Goal: Task Accomplishment & Management: Manage account settings

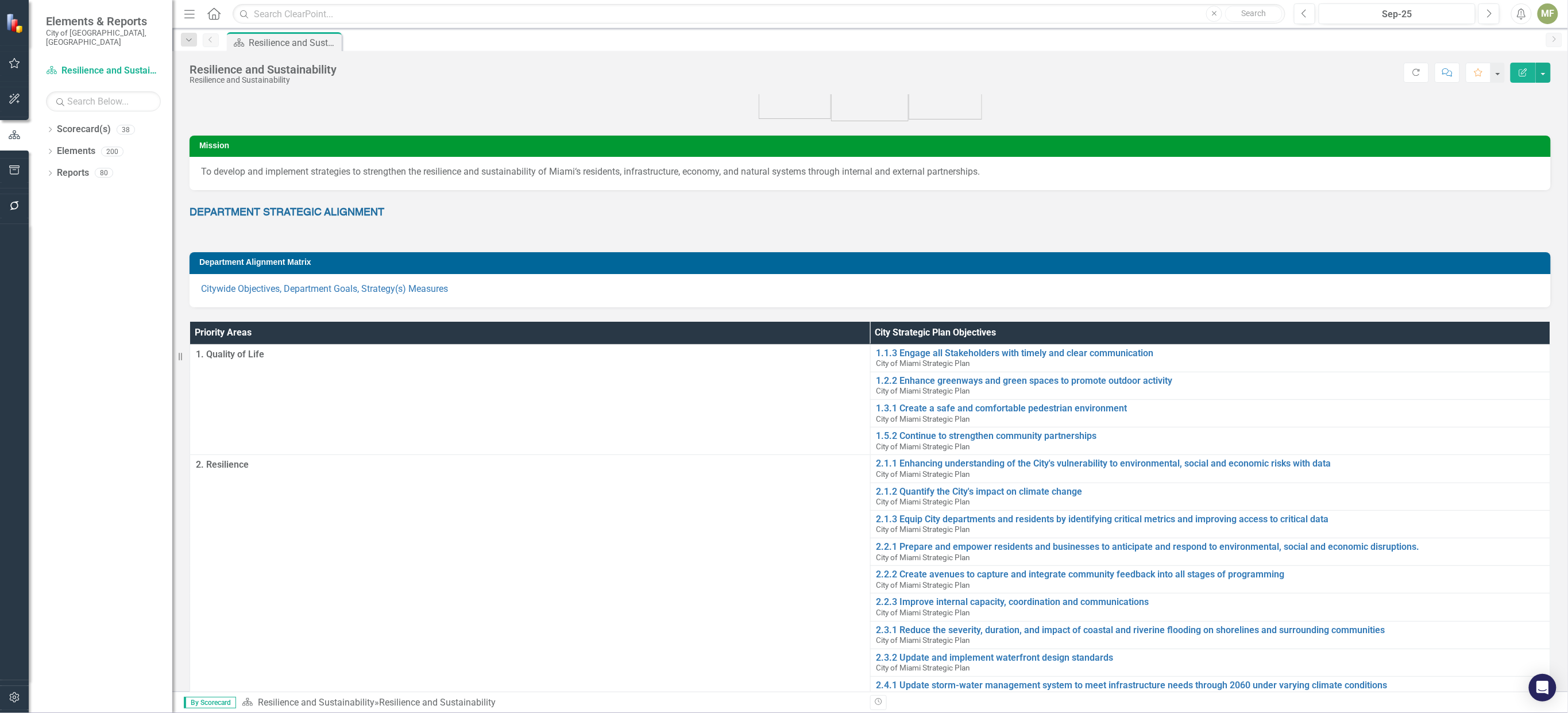
scroll to position [77, 0]
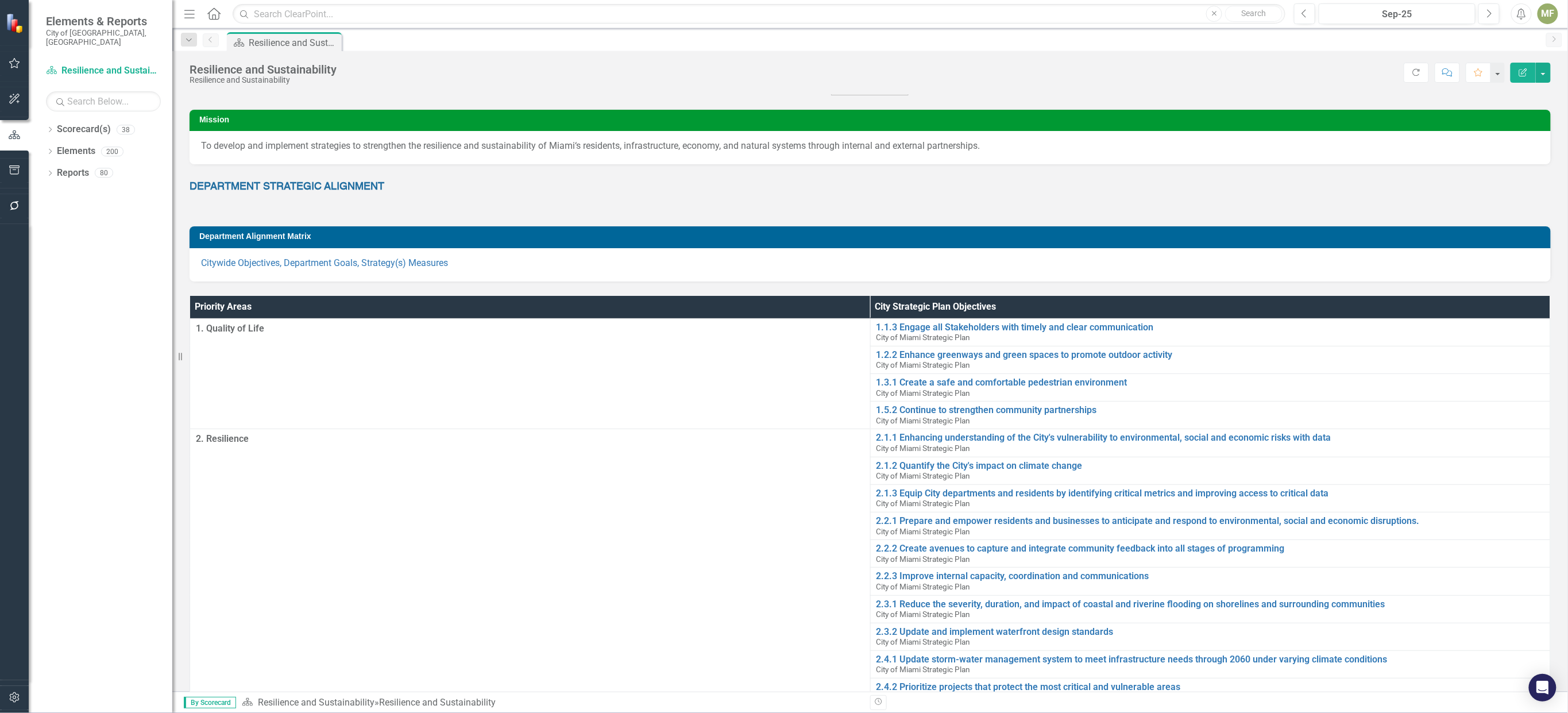
click at [448, 393] on td "1. Quality of Life" at bounding box center [530, 373] width 681 height 111
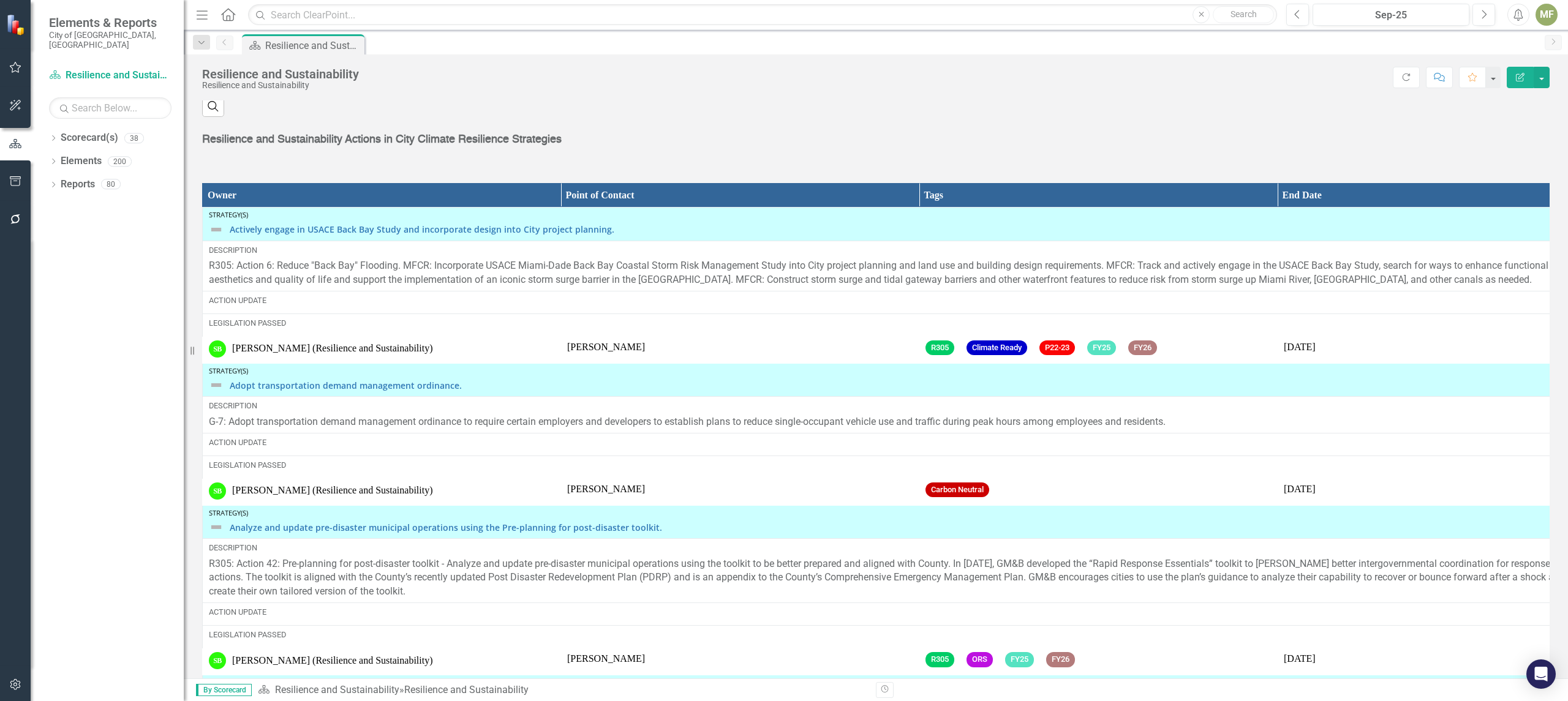
scroll to position [1776, 0]
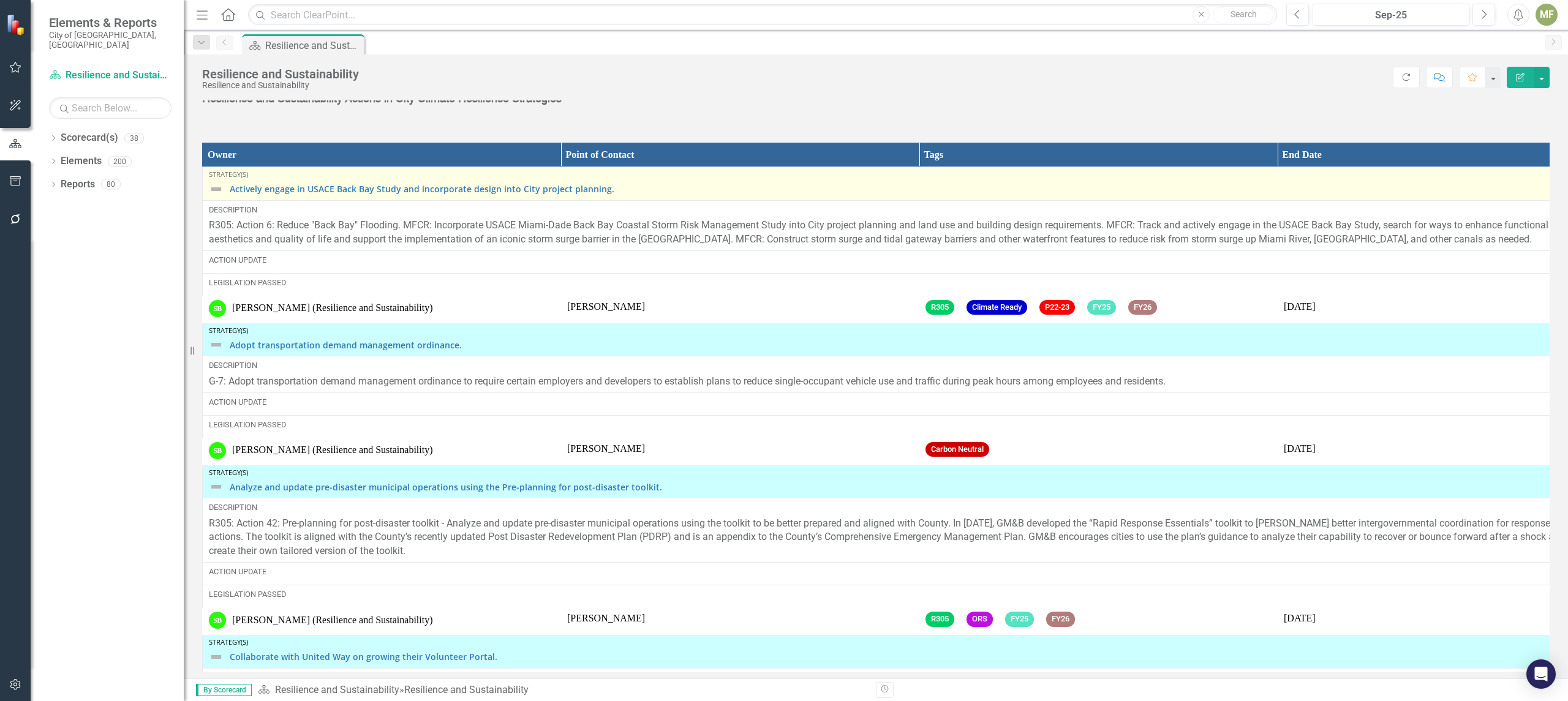
click at [215, 197] on img at bounding box center [216, 189] width 15 height 15
click at [214, 197] on img at bounding box center [216, 189] width 15 height 15
click at [217, 197] on img at bounding box center [216, 189] width 15 height 15
click at [231, 193] on link "Actively engage in USACE Back Bay Study and incorporate design into City projec…" at bounding box center [929, 189] width 1399 height 9
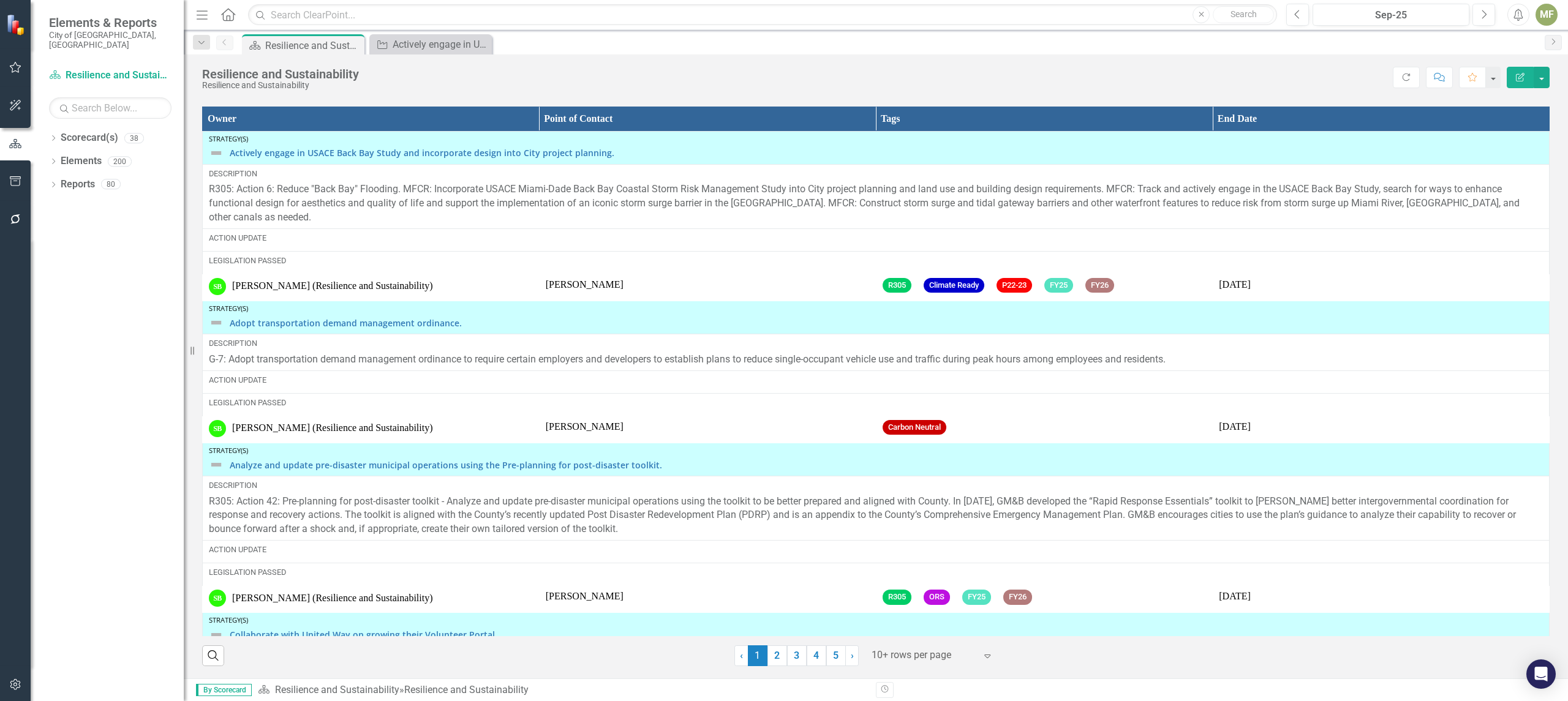
scroll to position [1848, 0]
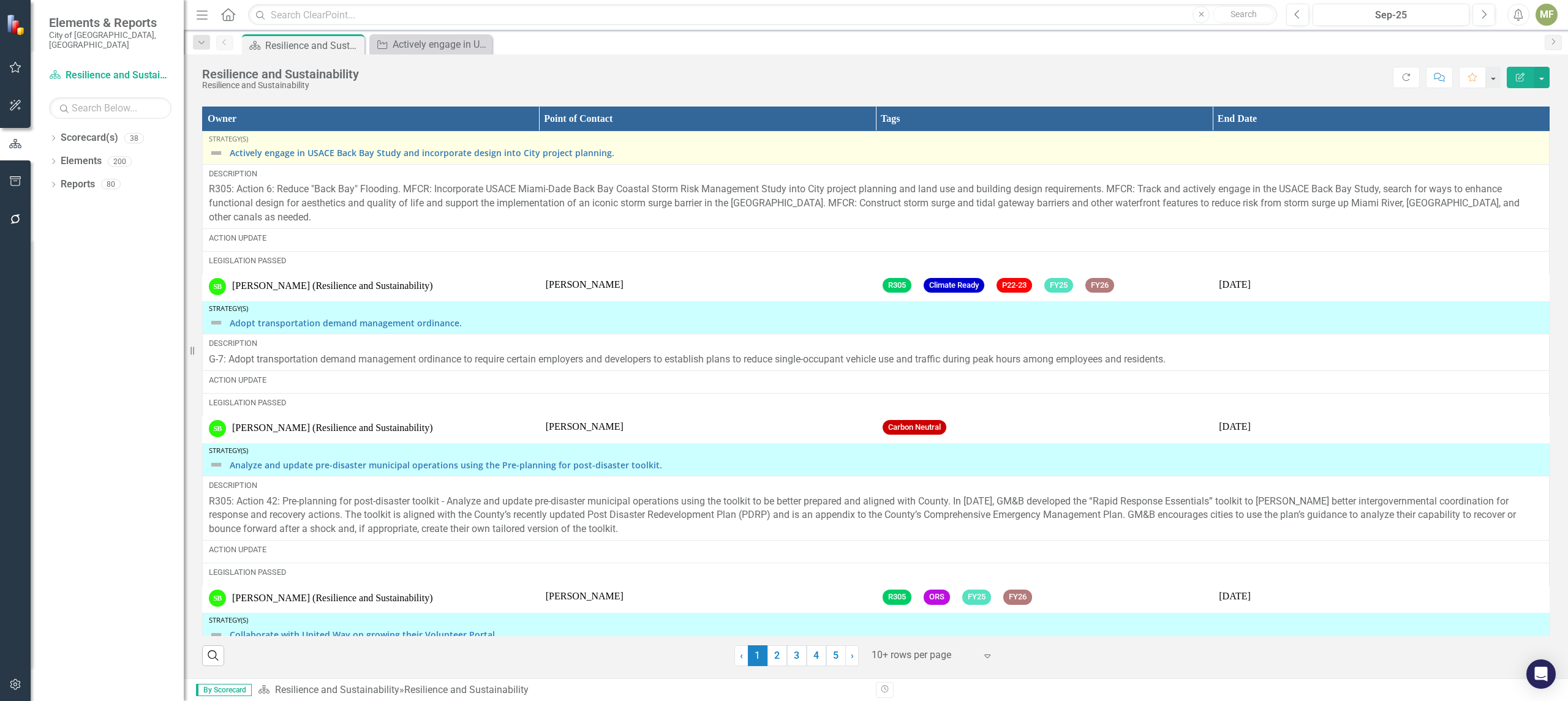
click at [214, 150] on img at bounding box center [216, 153] width 15 height 15
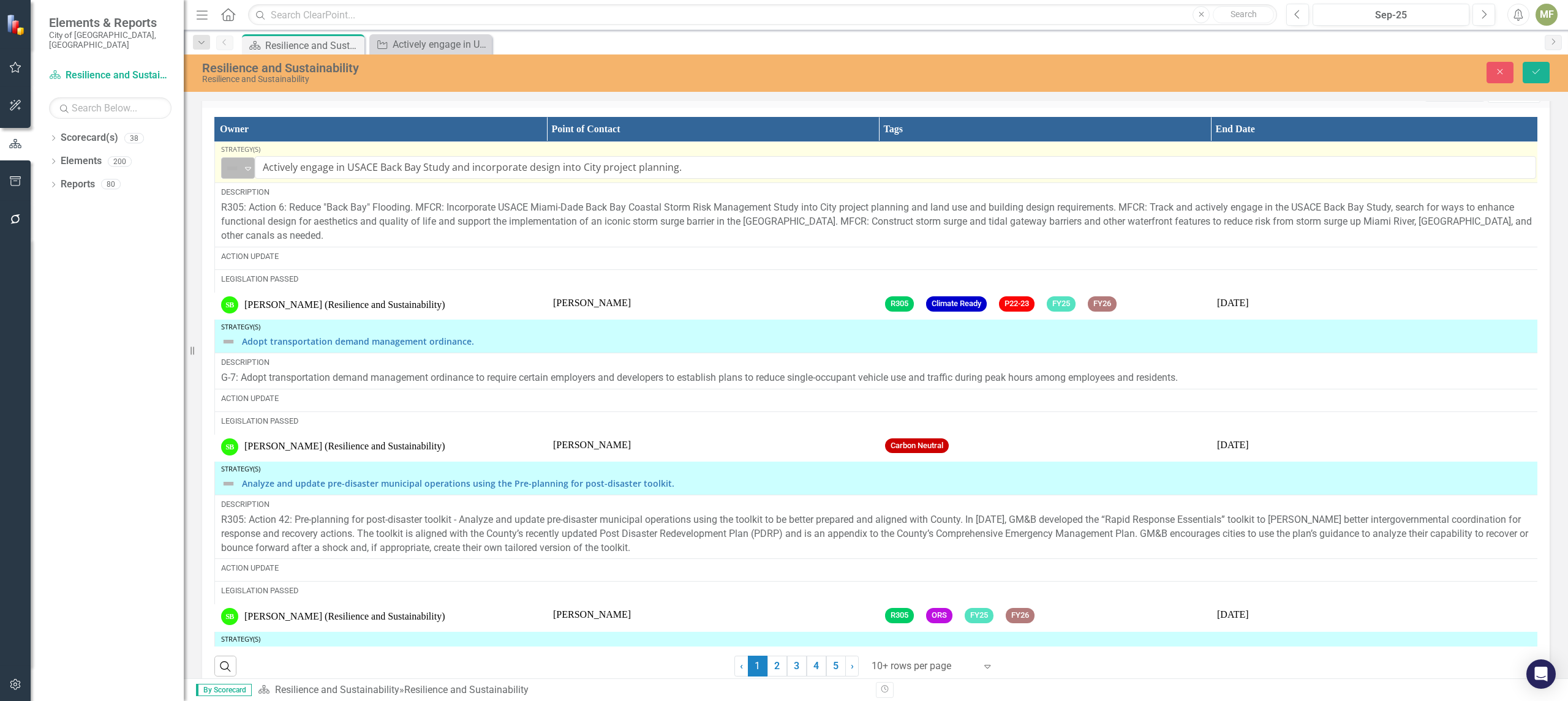
click at [246, 171] on icon at bounding box center [248, 169] width 6 height 4
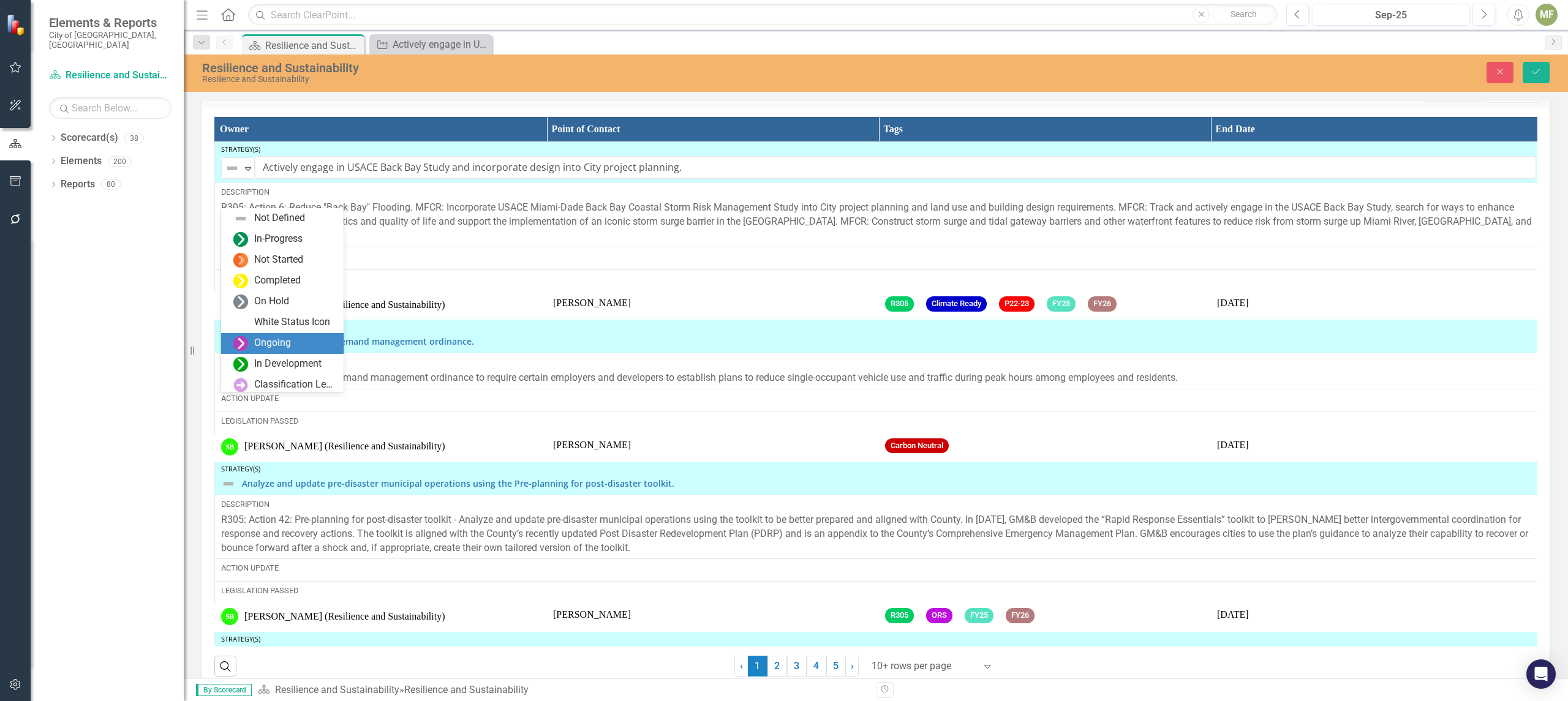
click at [271, 342] on div "Ongoing" at bounding box center [272, 343] width 36 height 14
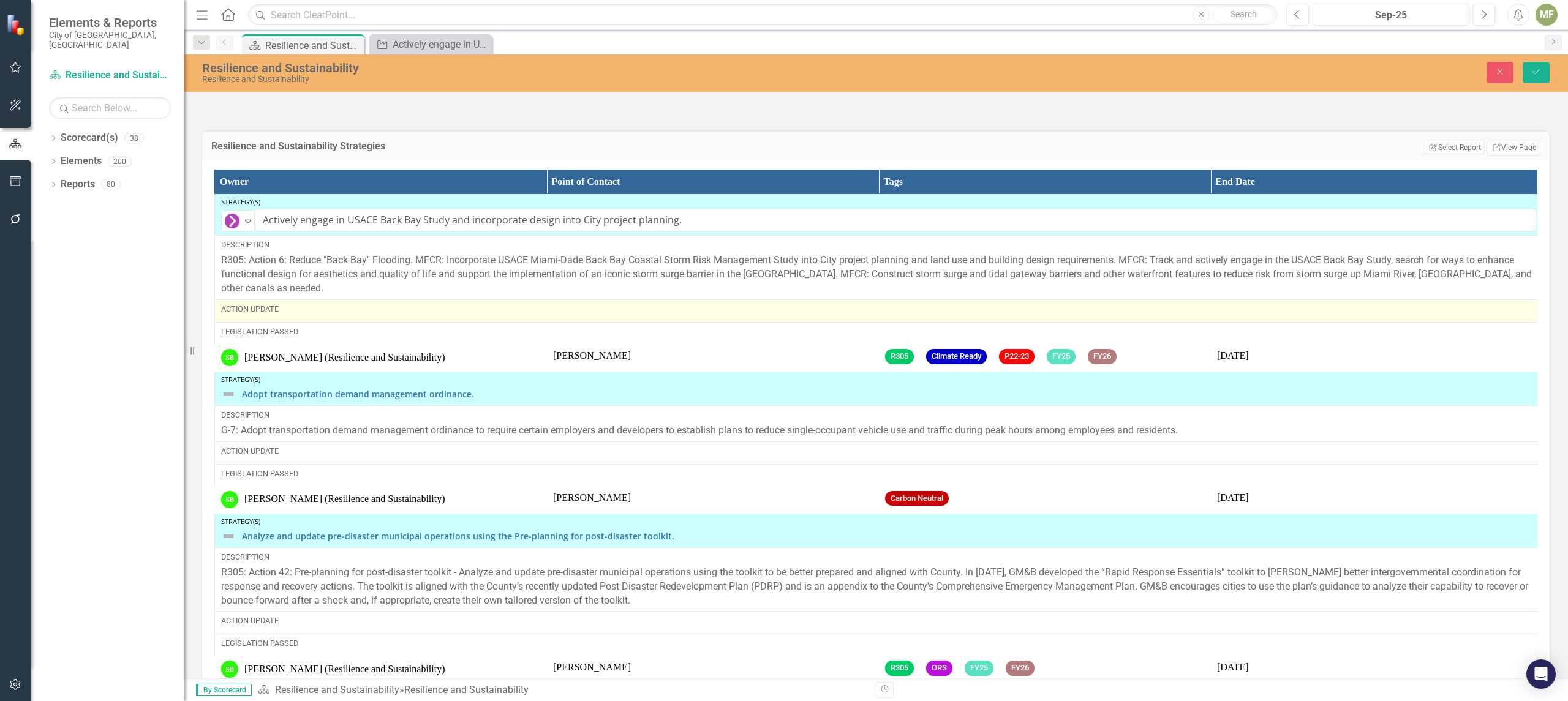
scroll to position [1767, 0]
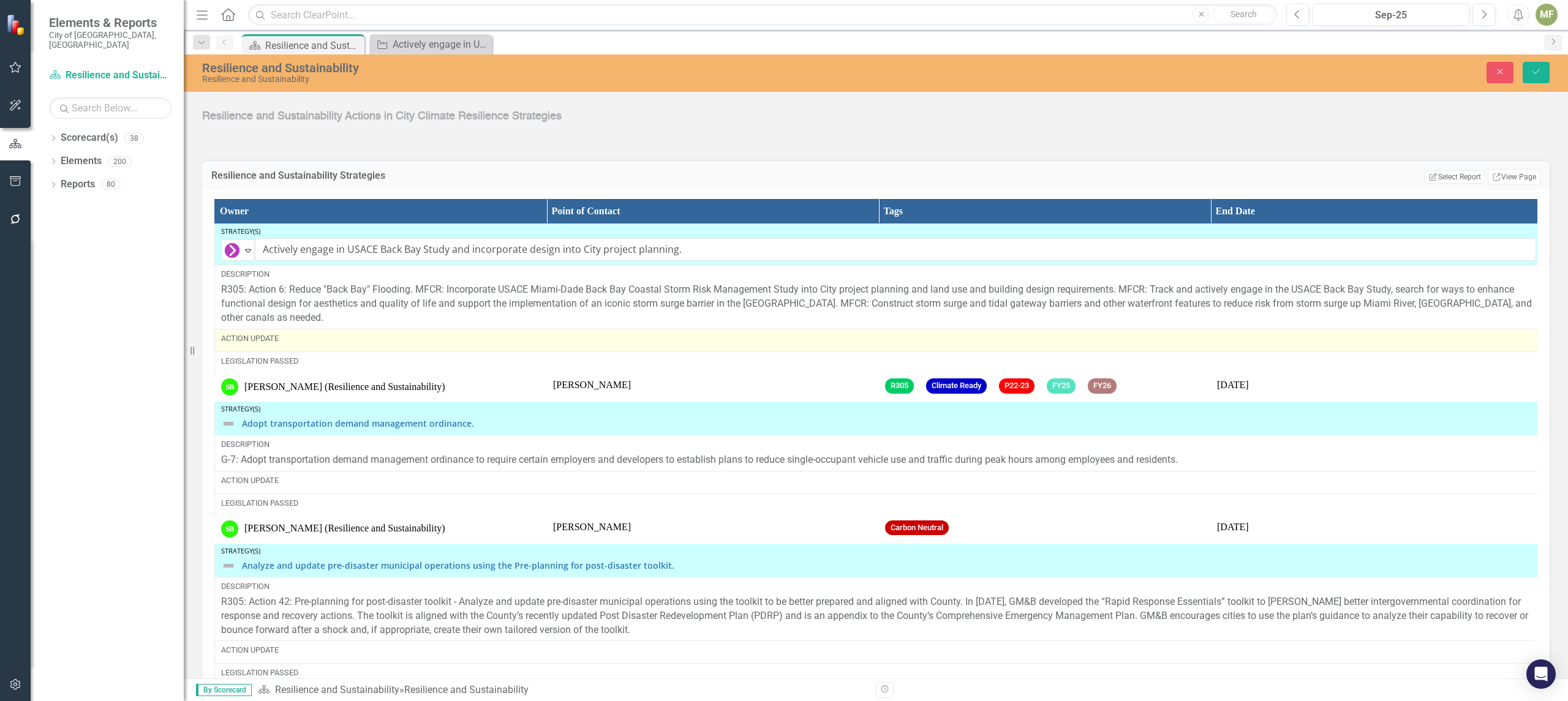
click at [303, 344] on div "Action Update" at bounding box center [878, 338] width 1315 height 11
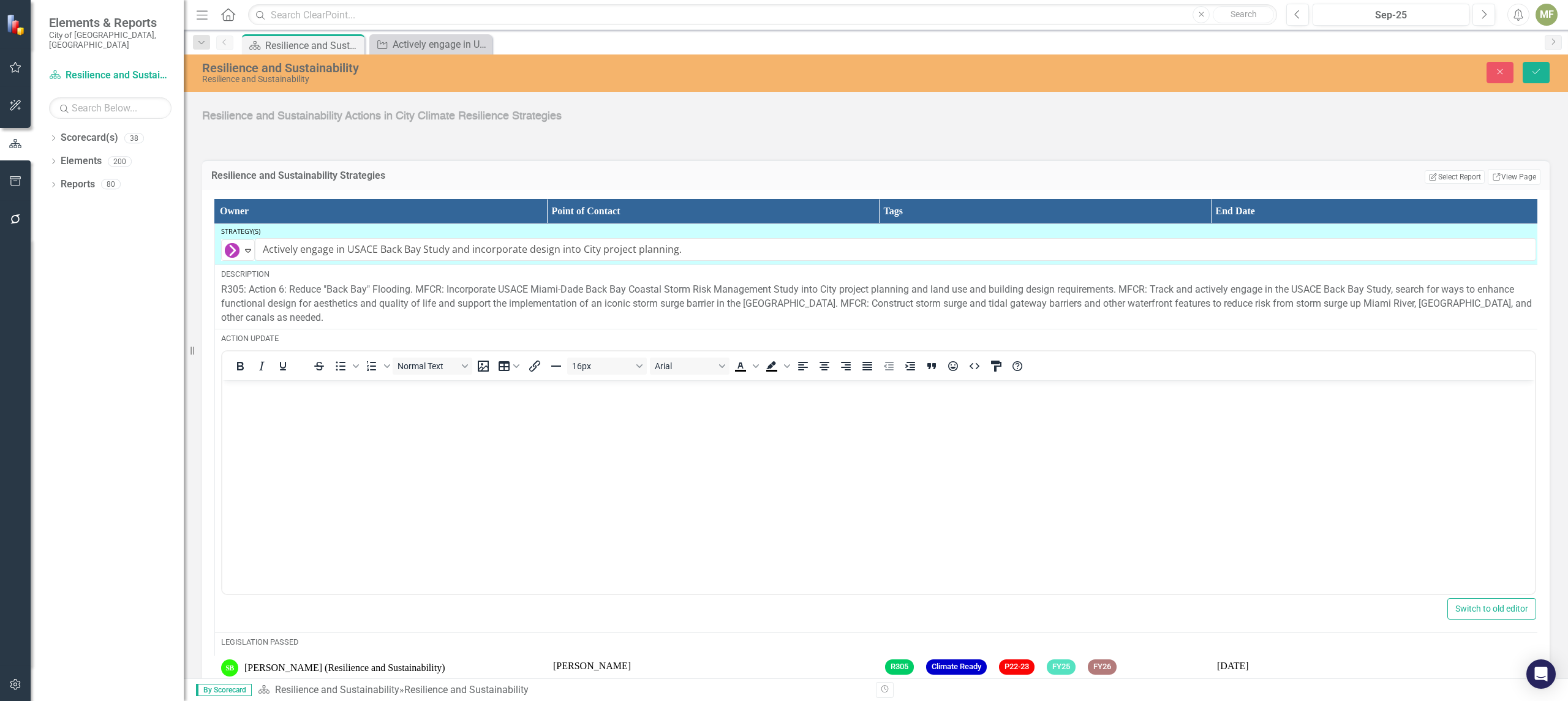
scroll to position [0, 0]
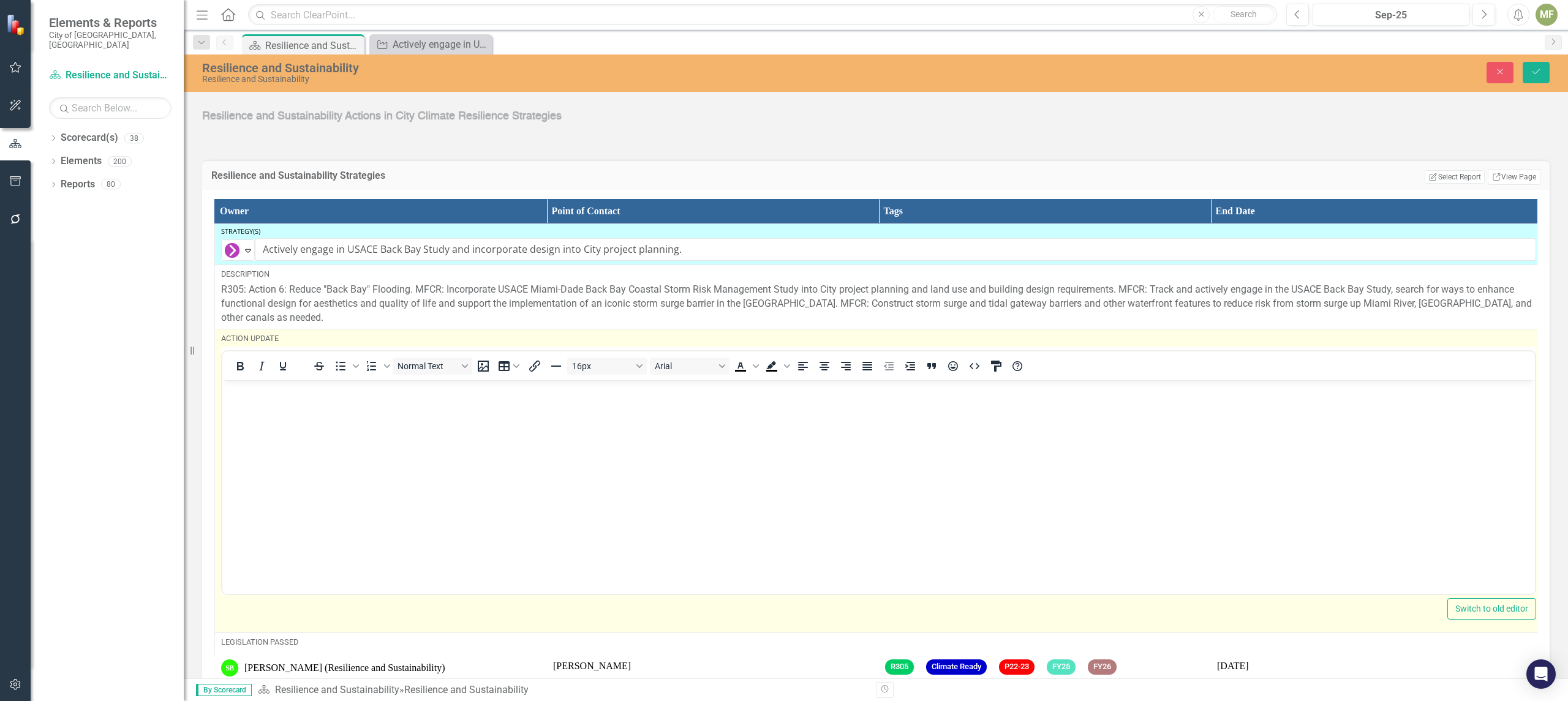
click at [291, 416] on body "Rich Text Area. Press ALT-0 for help." at bounding box center [879, 471] width 1313 height 184
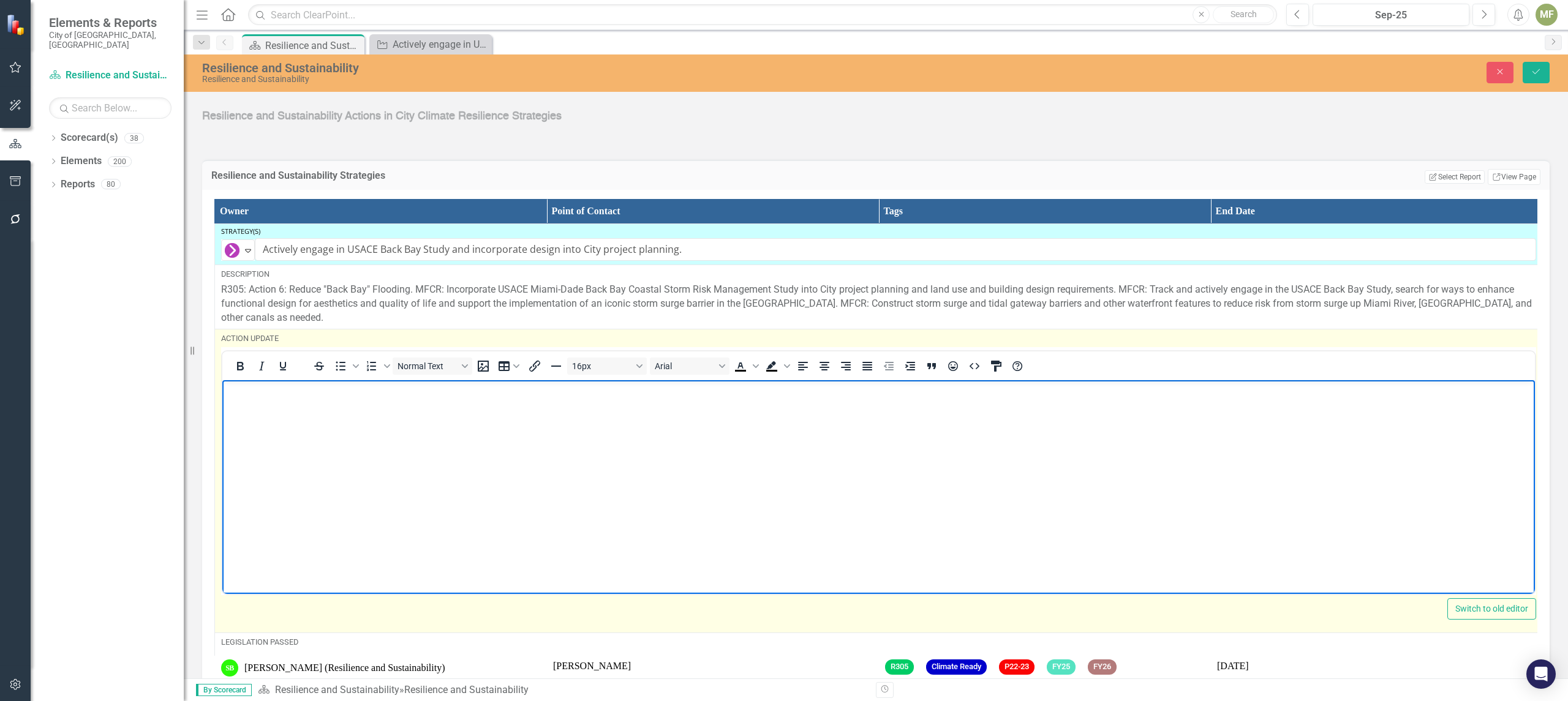
paste body "Rich Text Area. Press ALT-0 for help."
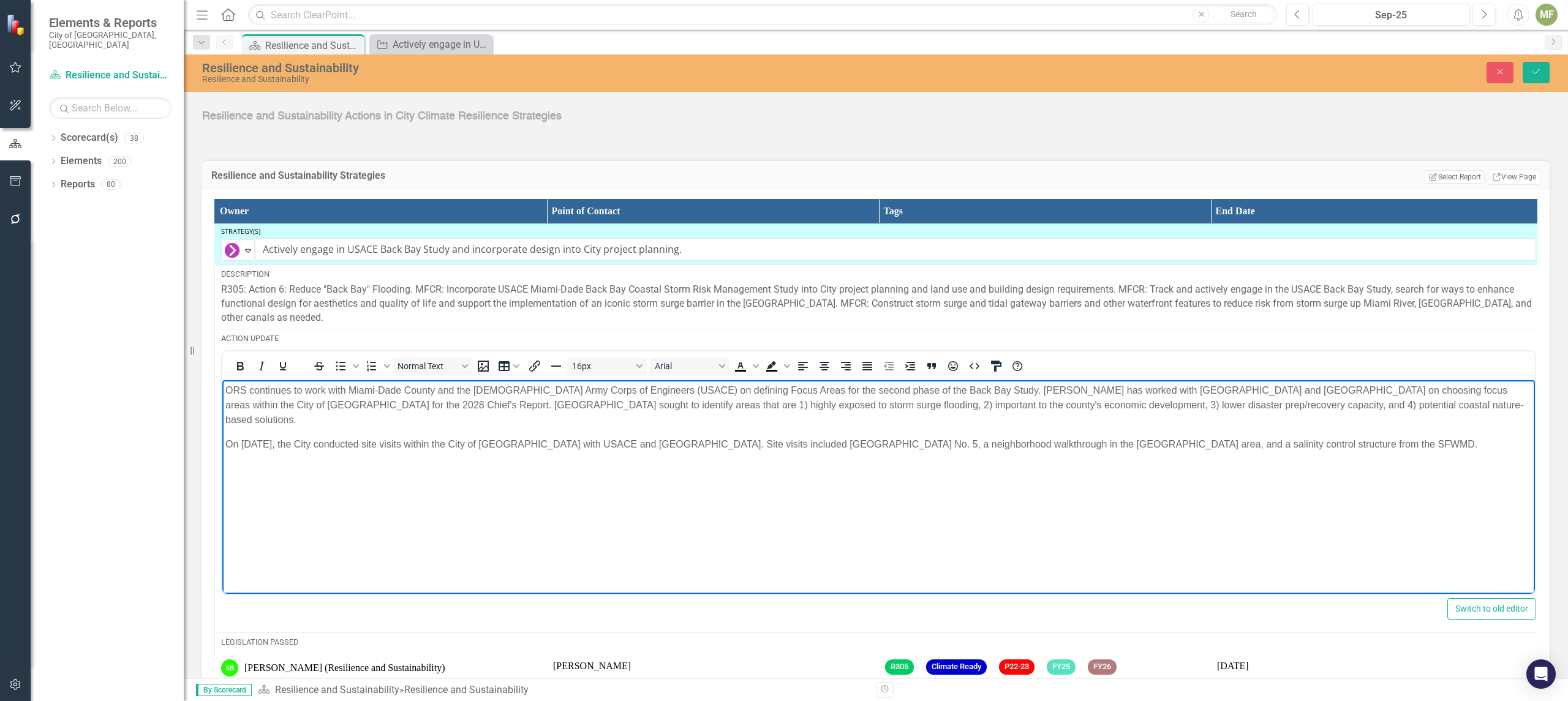
scroll to position [1901, 0]
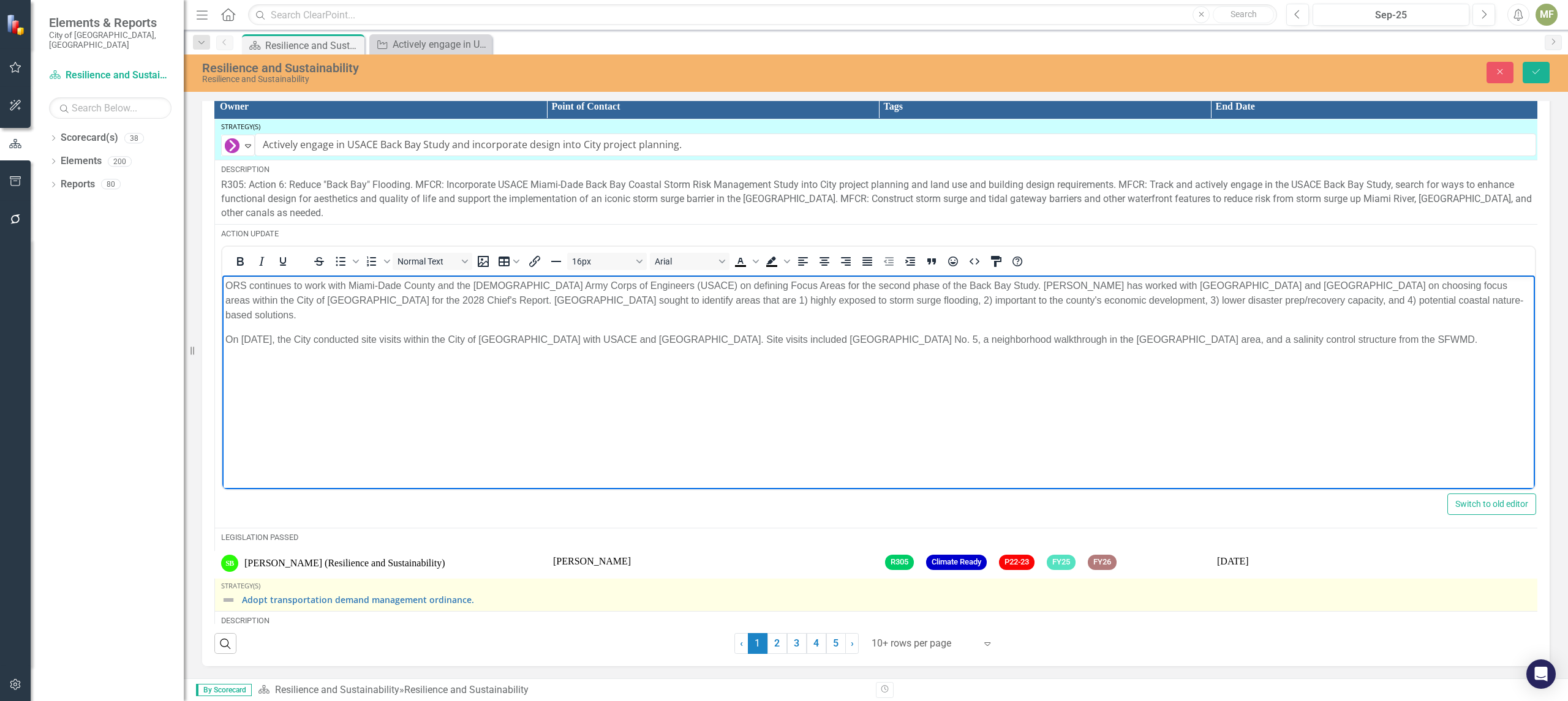
click at [233, 600] on img at bounding box center [228, 599] width 15 height 15
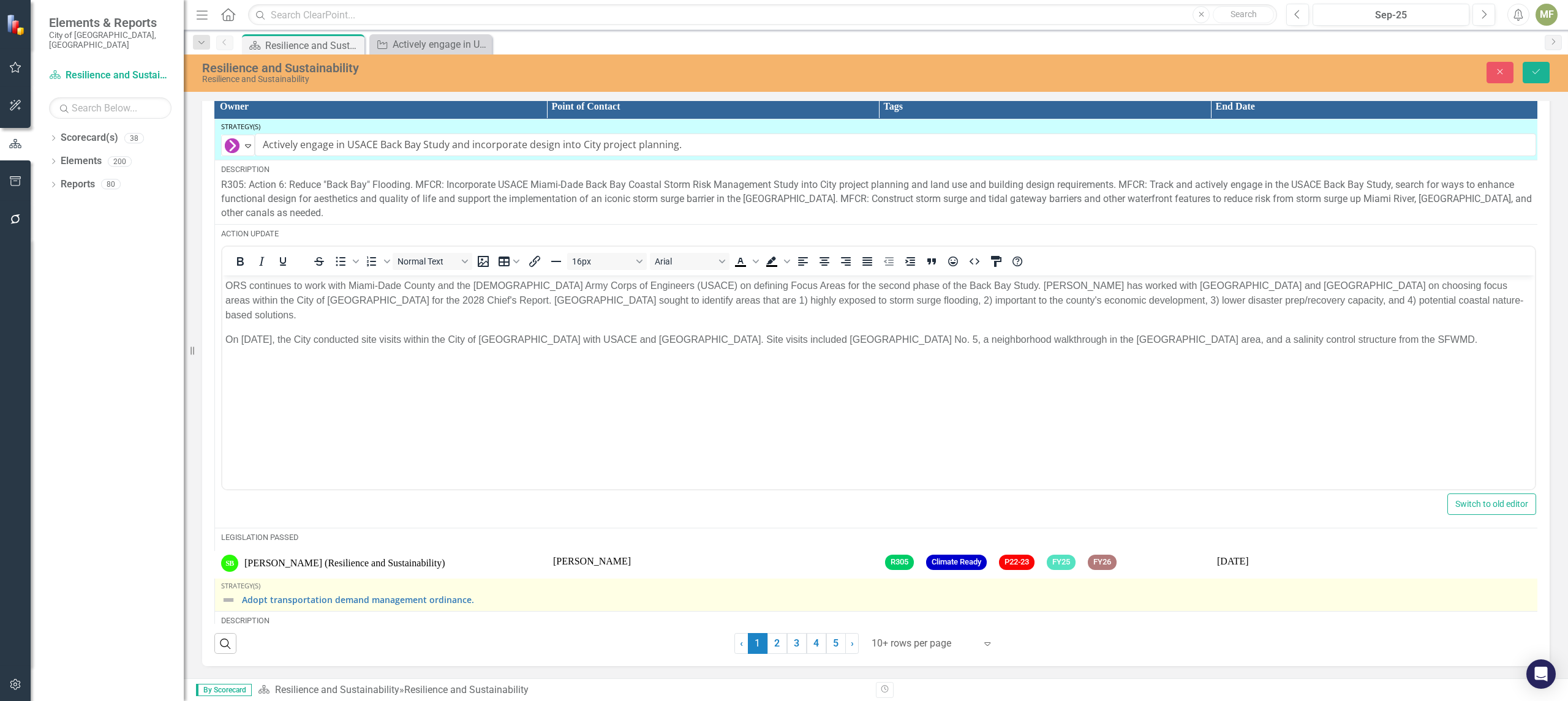
click at [229, 601] on img at bounding box center [228, 599] width 15 height 15
click at [245, 601] on link "Adopt transportation demand management ordinance." at bounding box center [889, 599] width 1294 height 9
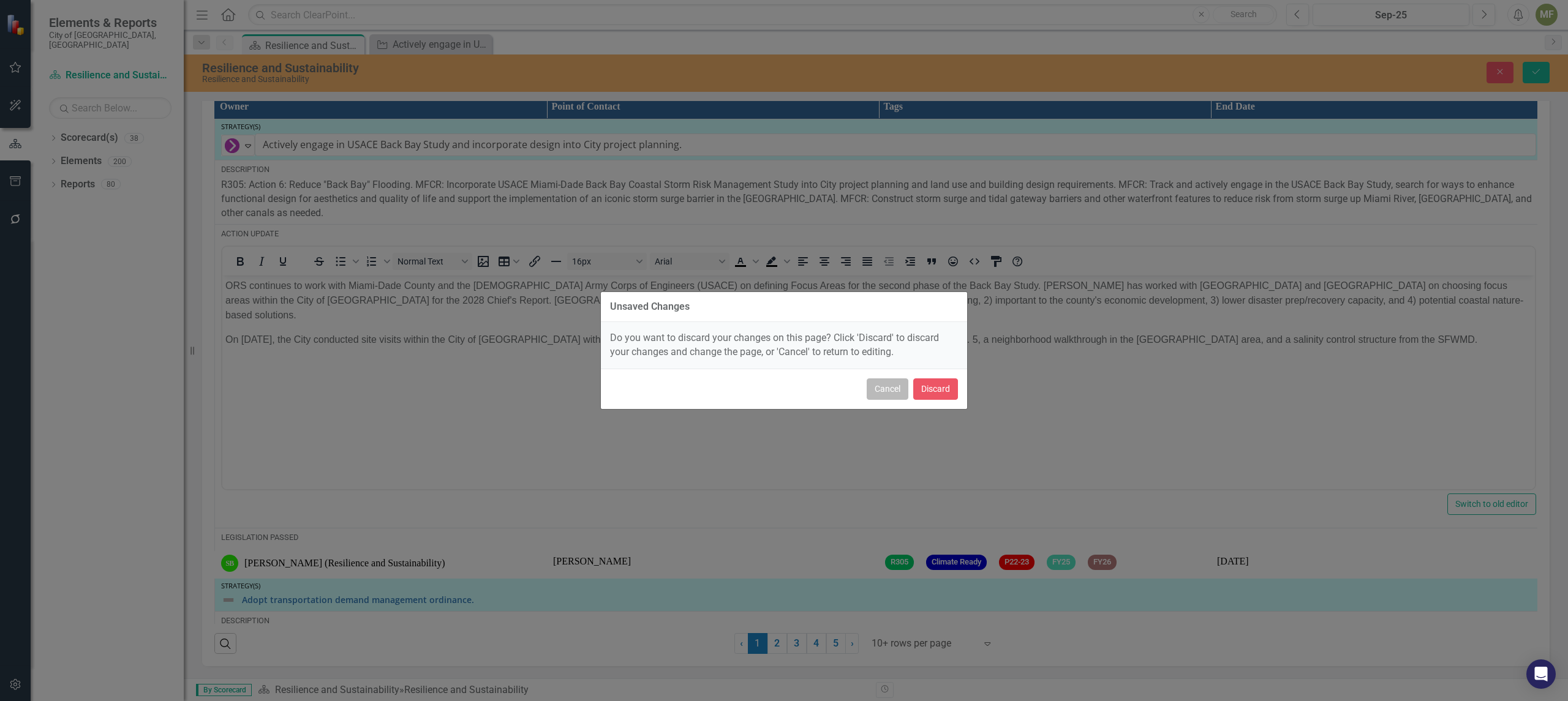
click at [890, 393] on button "Cancel" at bounding box center [887, 389] width 42 height 21
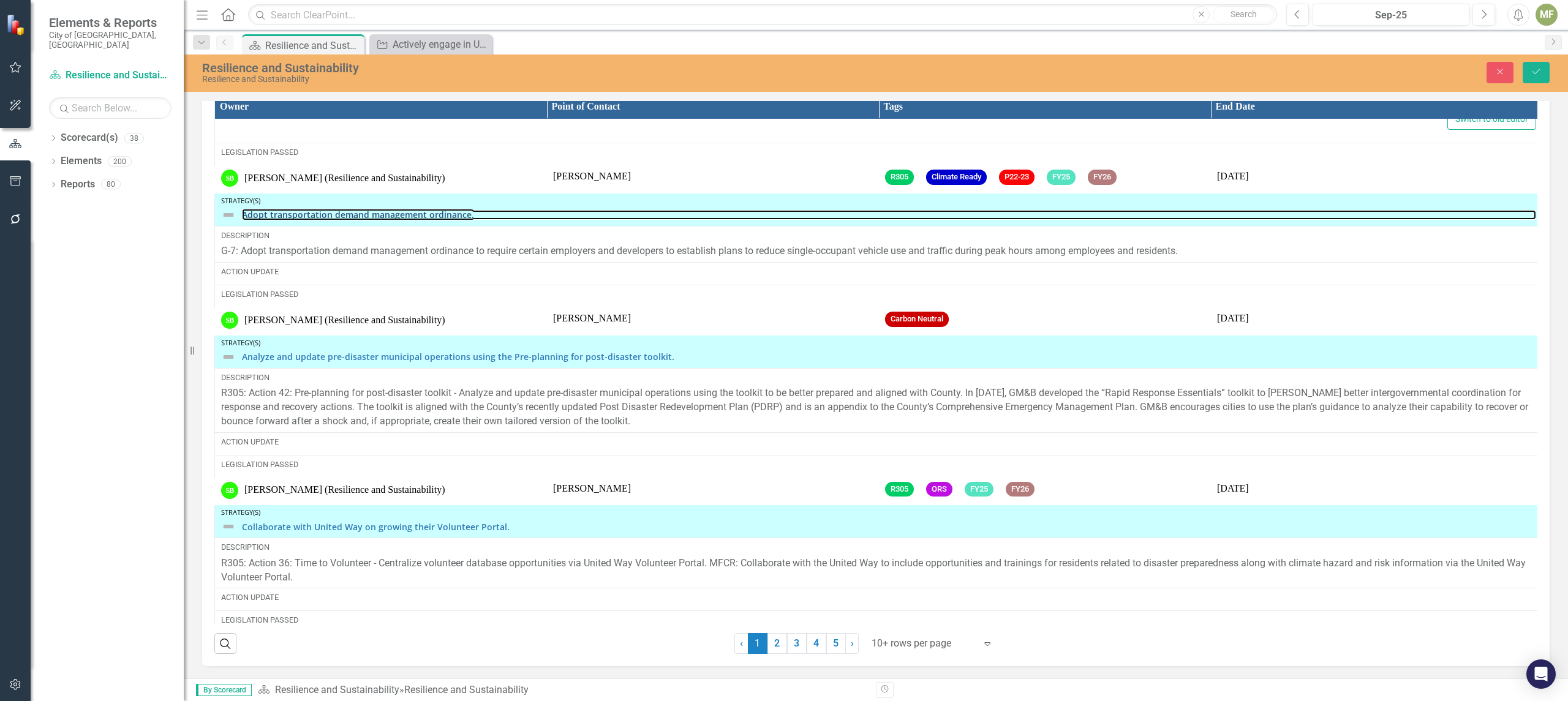
scroll to position [394, 0]
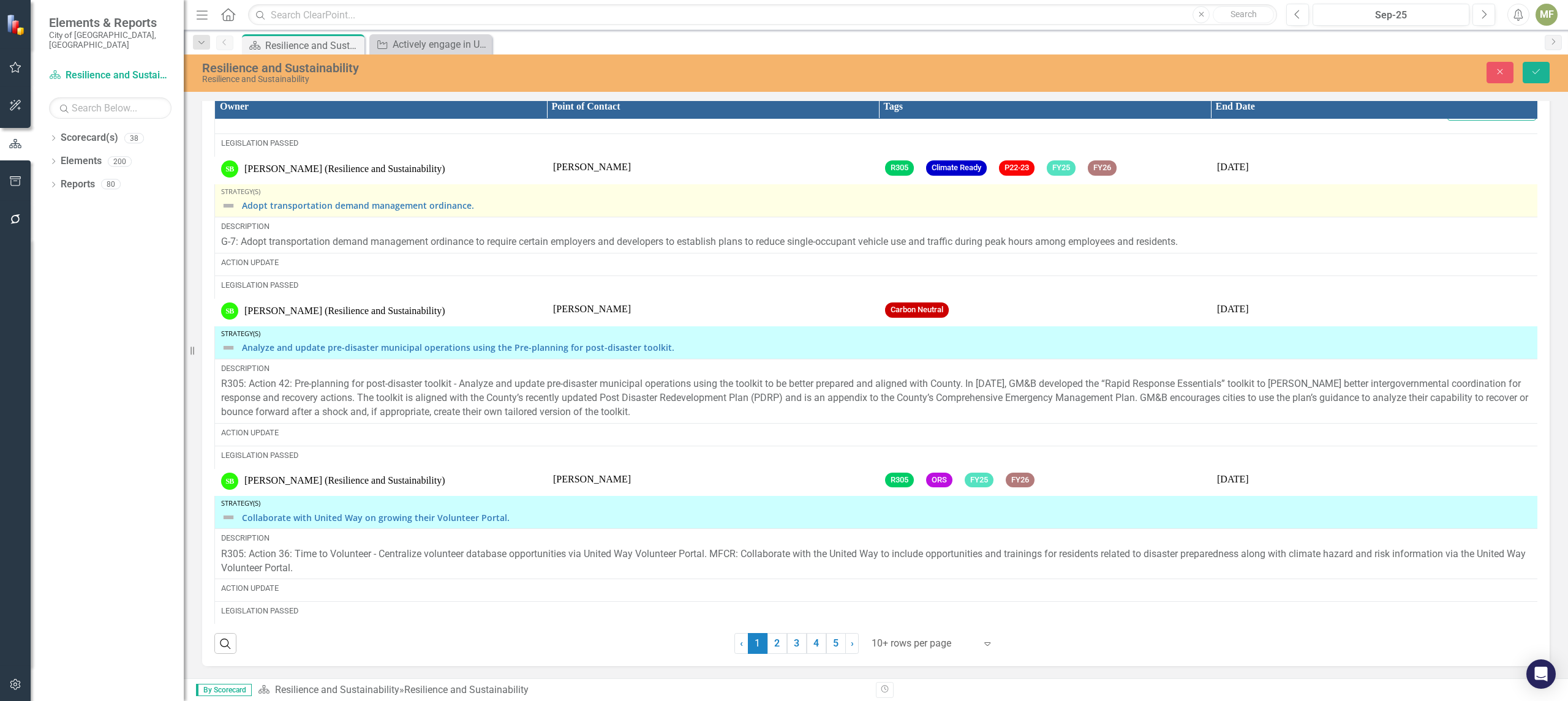
click at [236, 209] on div "Adopt transportation demand management ordinance." at bounding box center [878, 205] width 1315 height 15
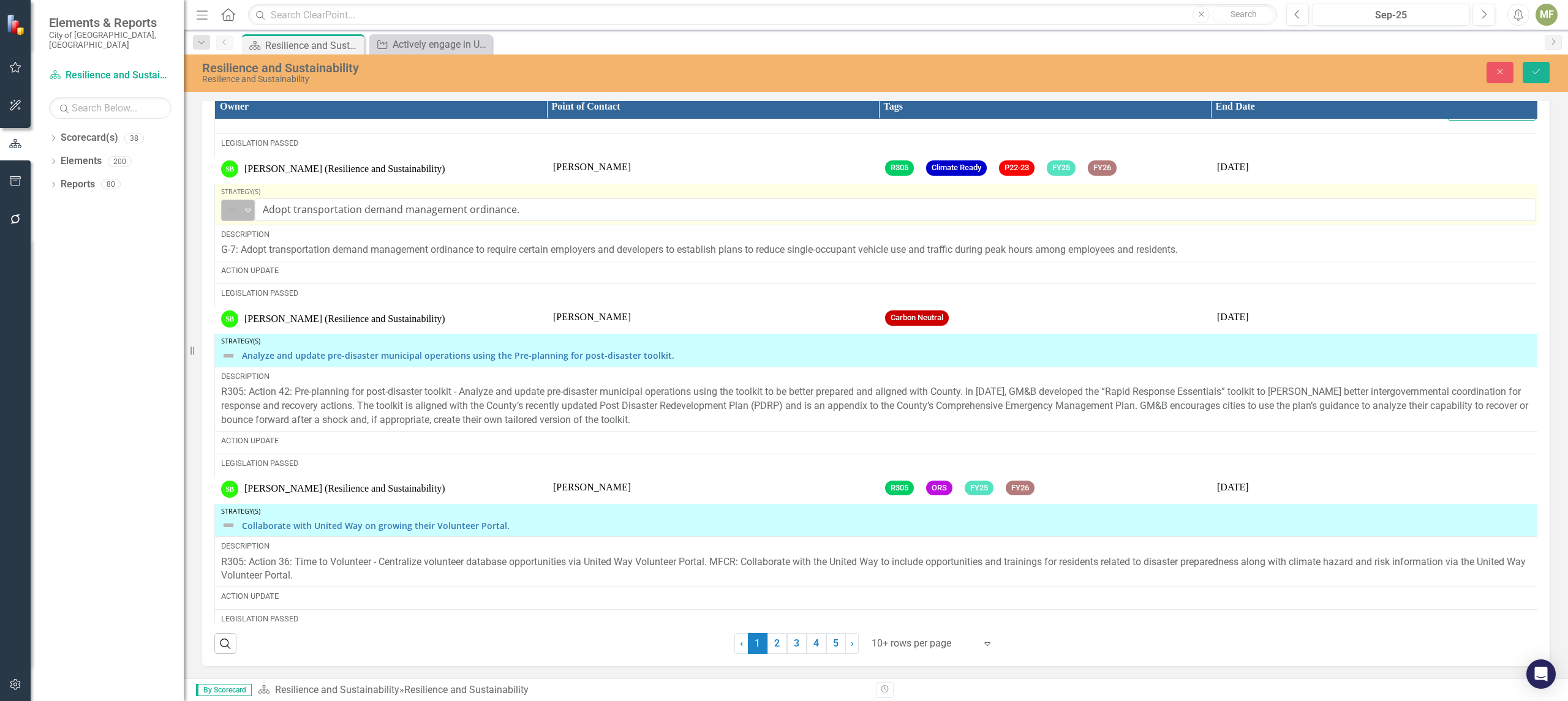
click at [245, 211] on icon "Expand" at bounding box center [248, 210] width 12 height 10
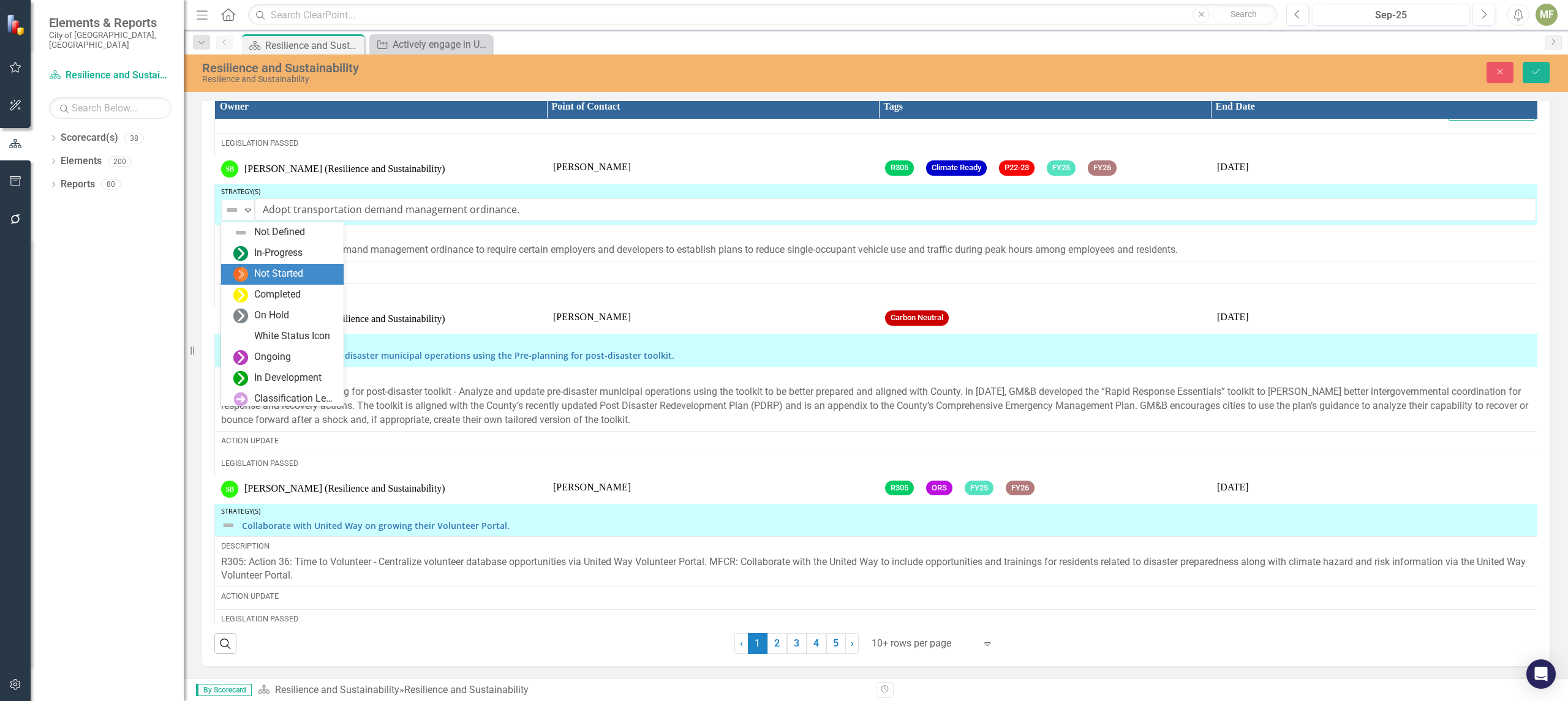
click at [283, 274] on div "Not Started" at bounding box center [278, 274] width 49 height 14
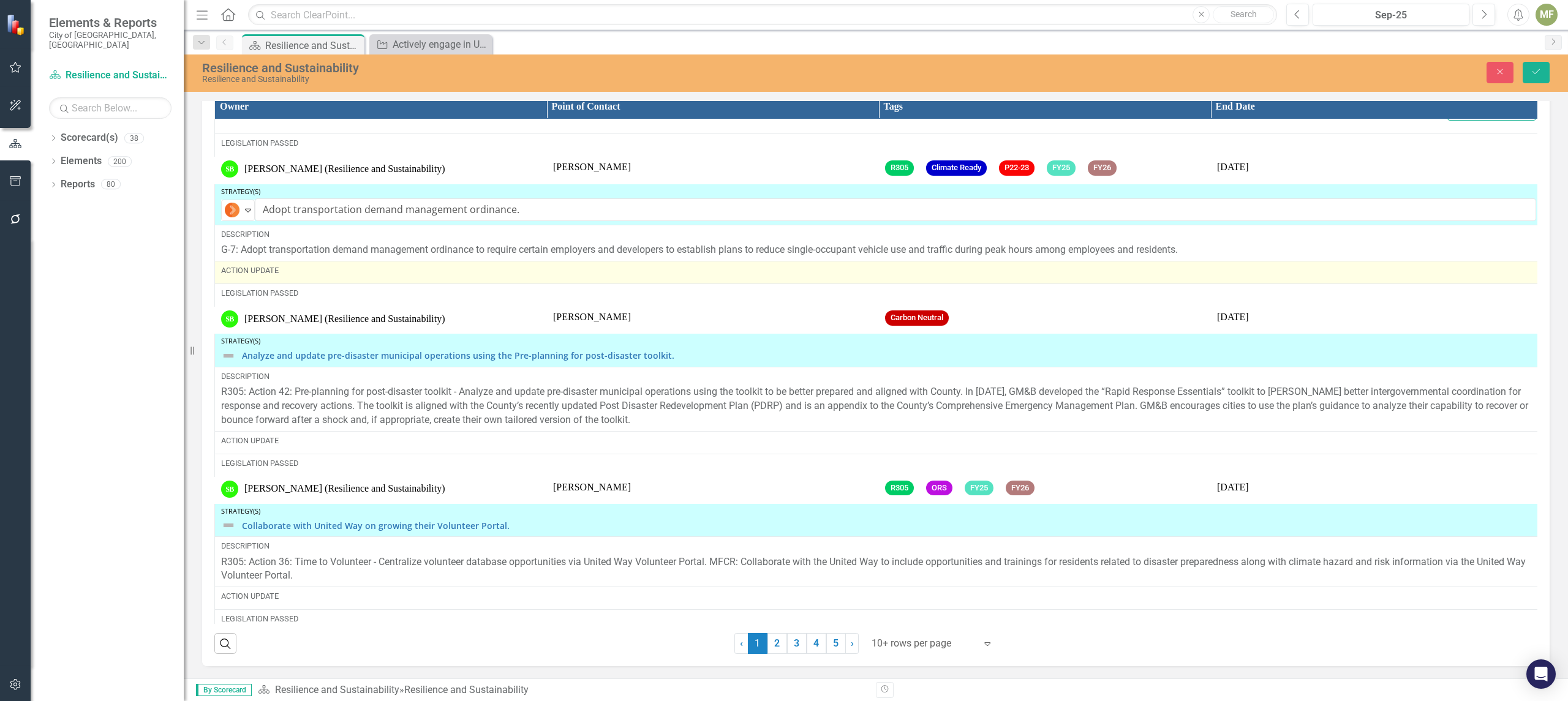
scroll to position [1888, 0]
click at [273, 274] on div "Action Update" at bounding box center [878, 270] width 1315 height 11
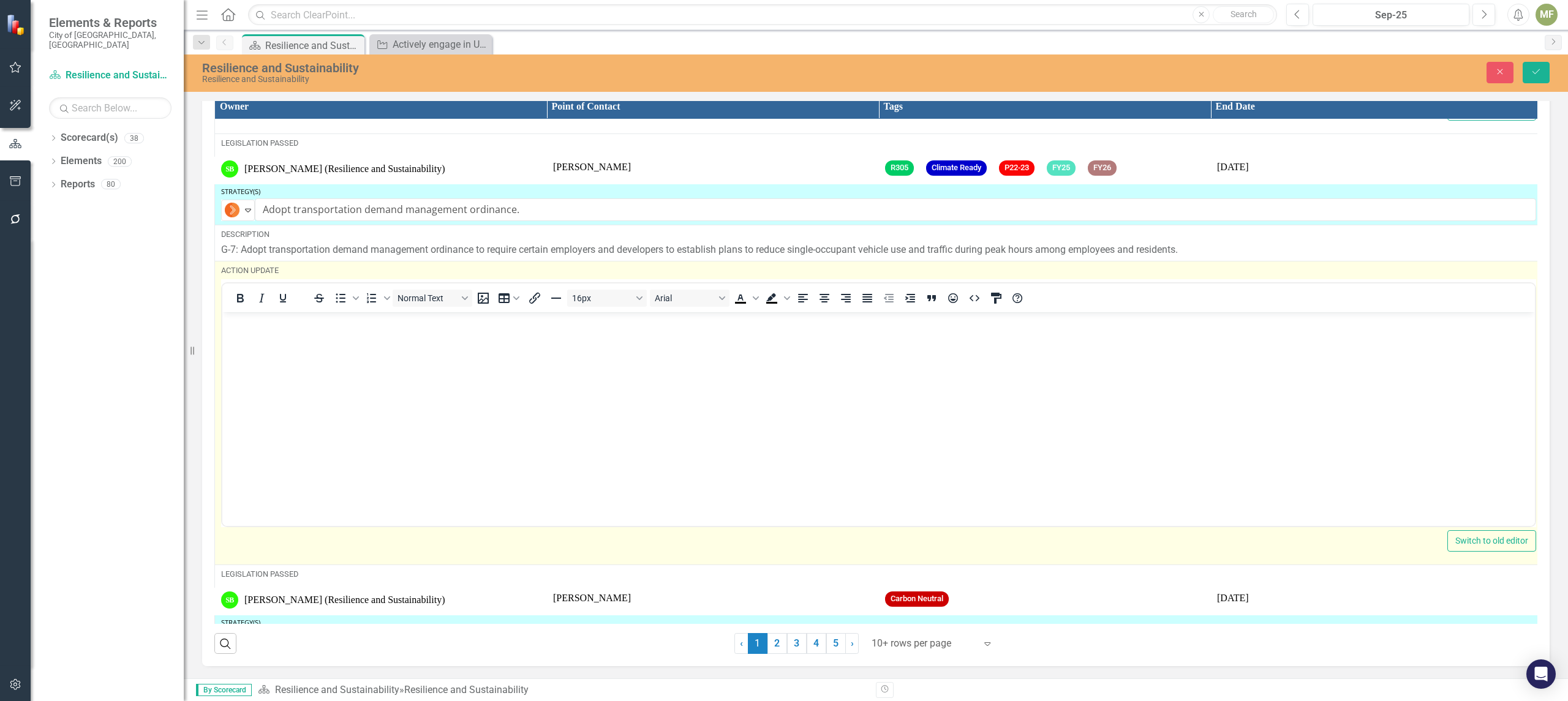
scroll to position [0, 0]
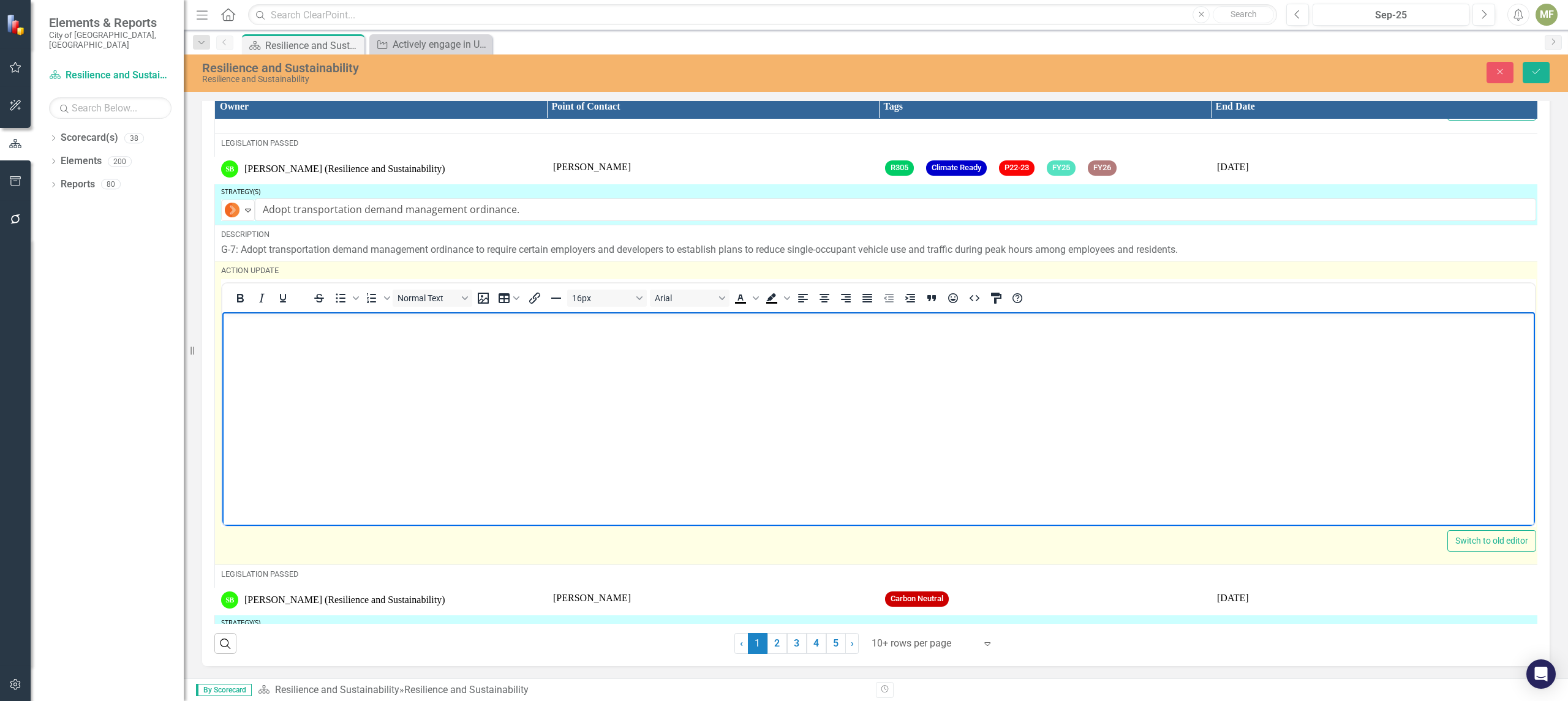
click at [289, 358] on body "Rich Text Area. Press ALT-0 for help." at bounding box center [879, 403] width 1313 height 184
paste body "Rich Text Area. Press ALT-0 for help."
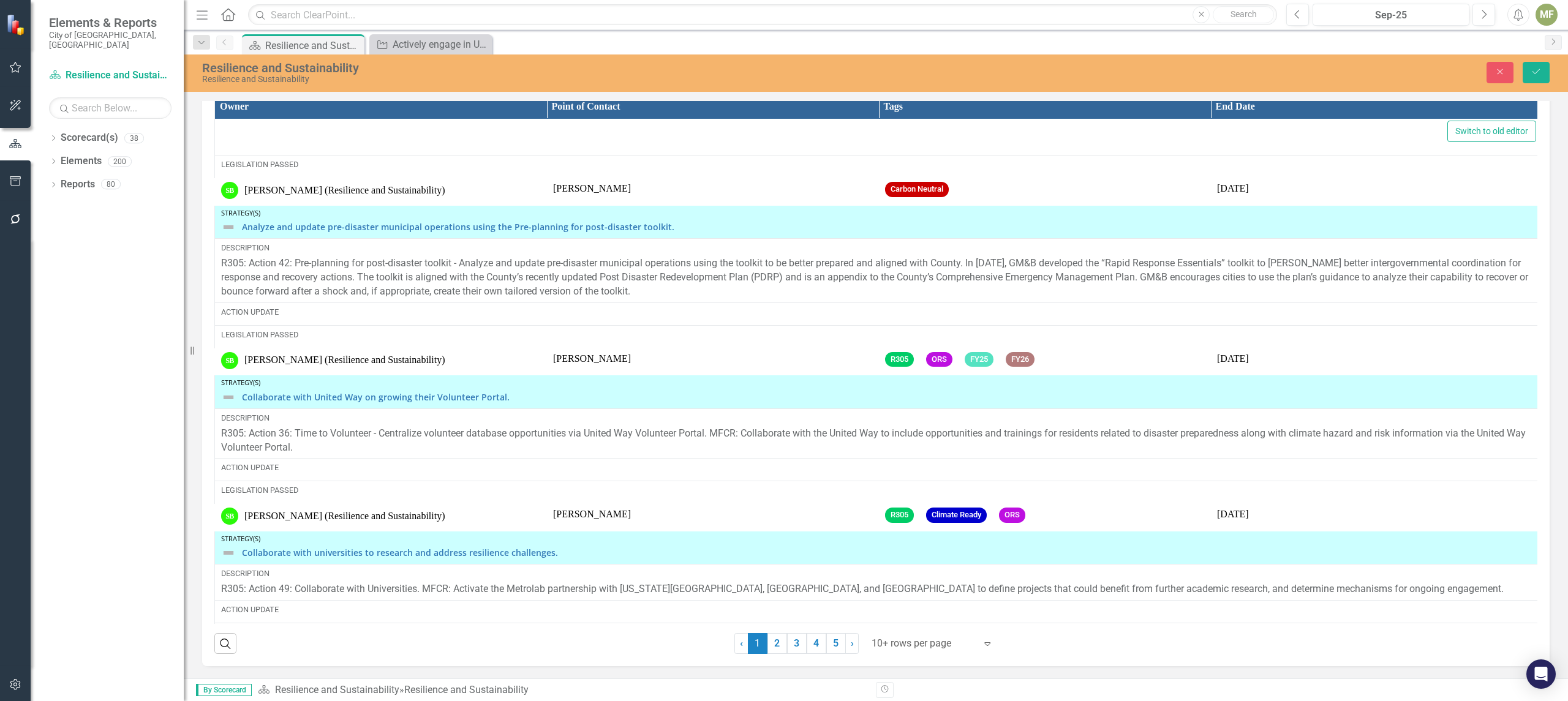
scroll to position [834, 0]
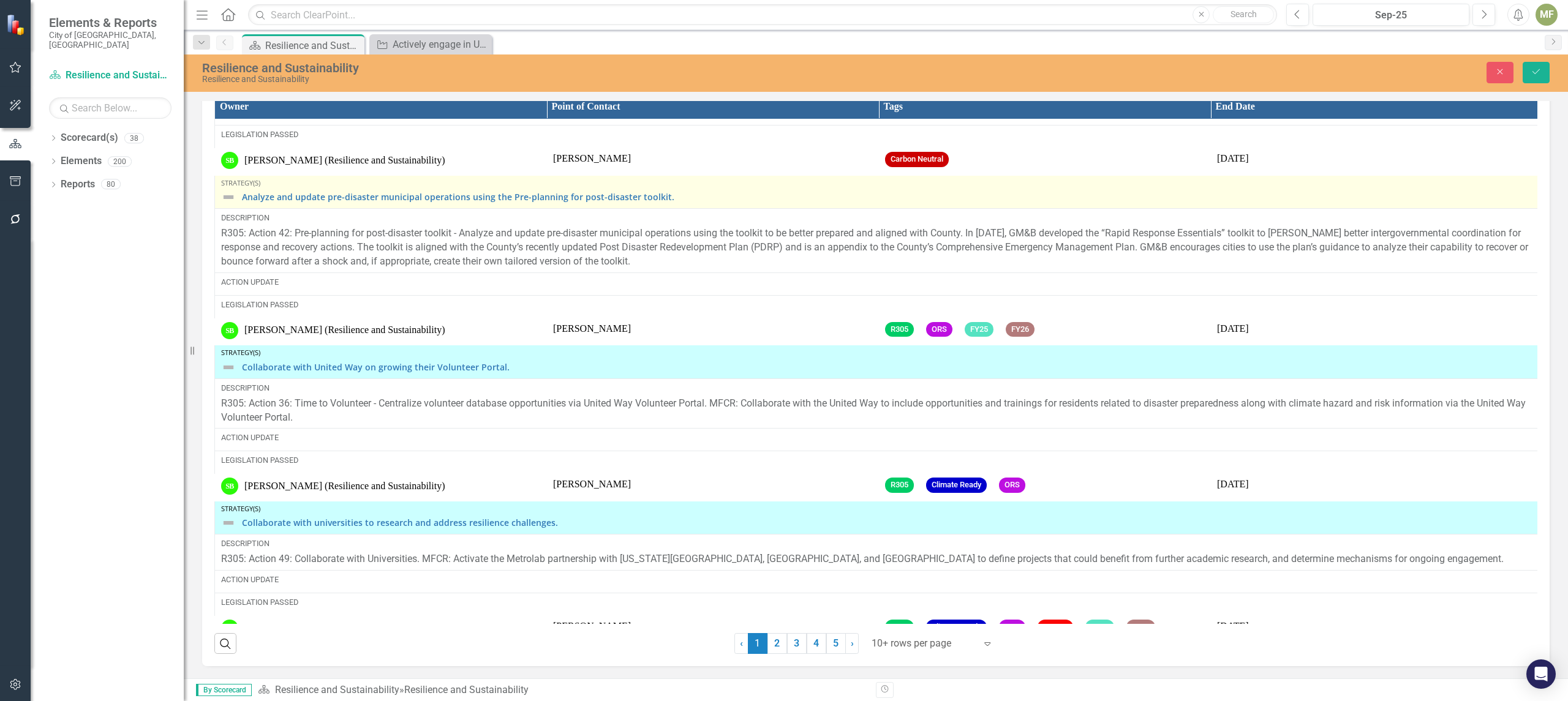
click at [234, 199] on img at bounding box center [228, 197] width 15 height 15
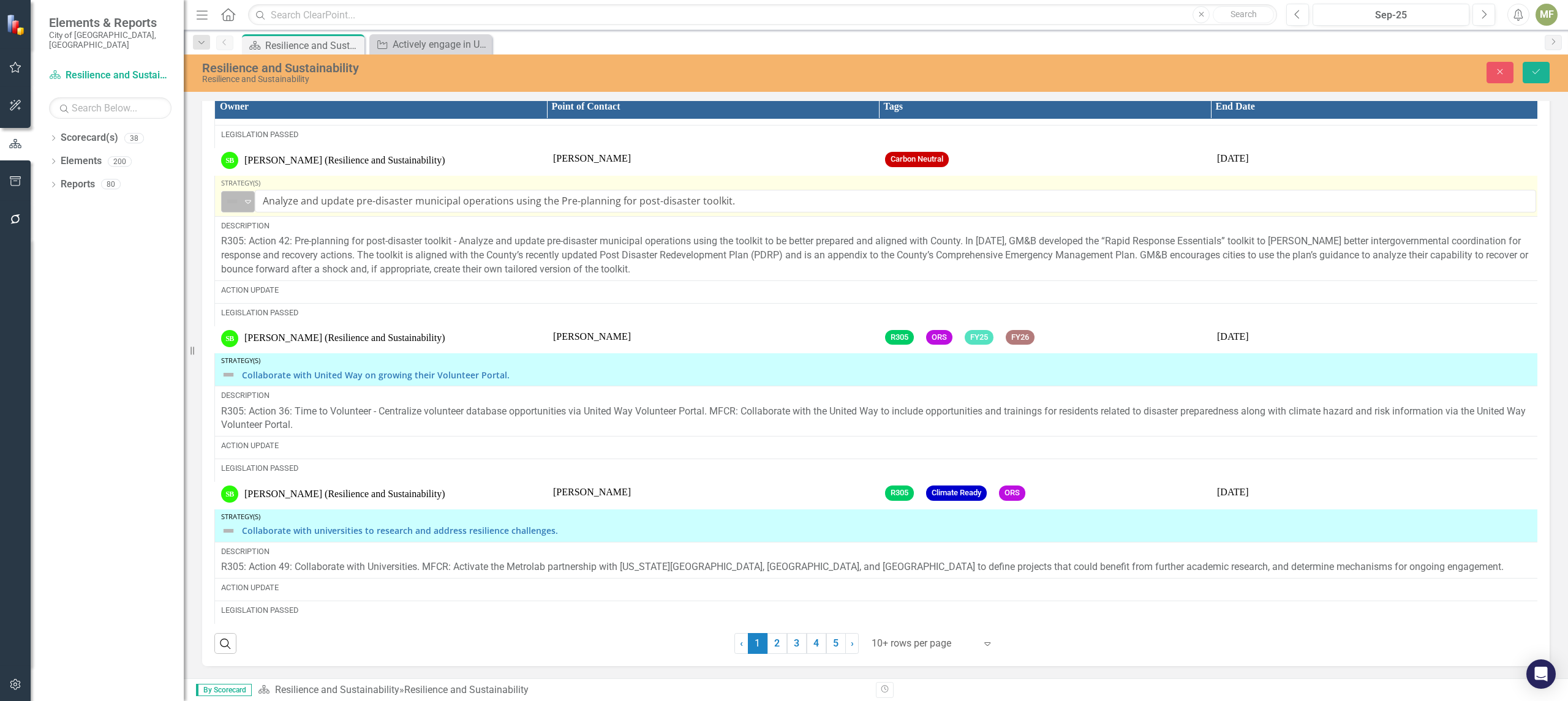
click at [245, 204] on icon "Expand" at bounding box center [248, 202] width 12 height 10
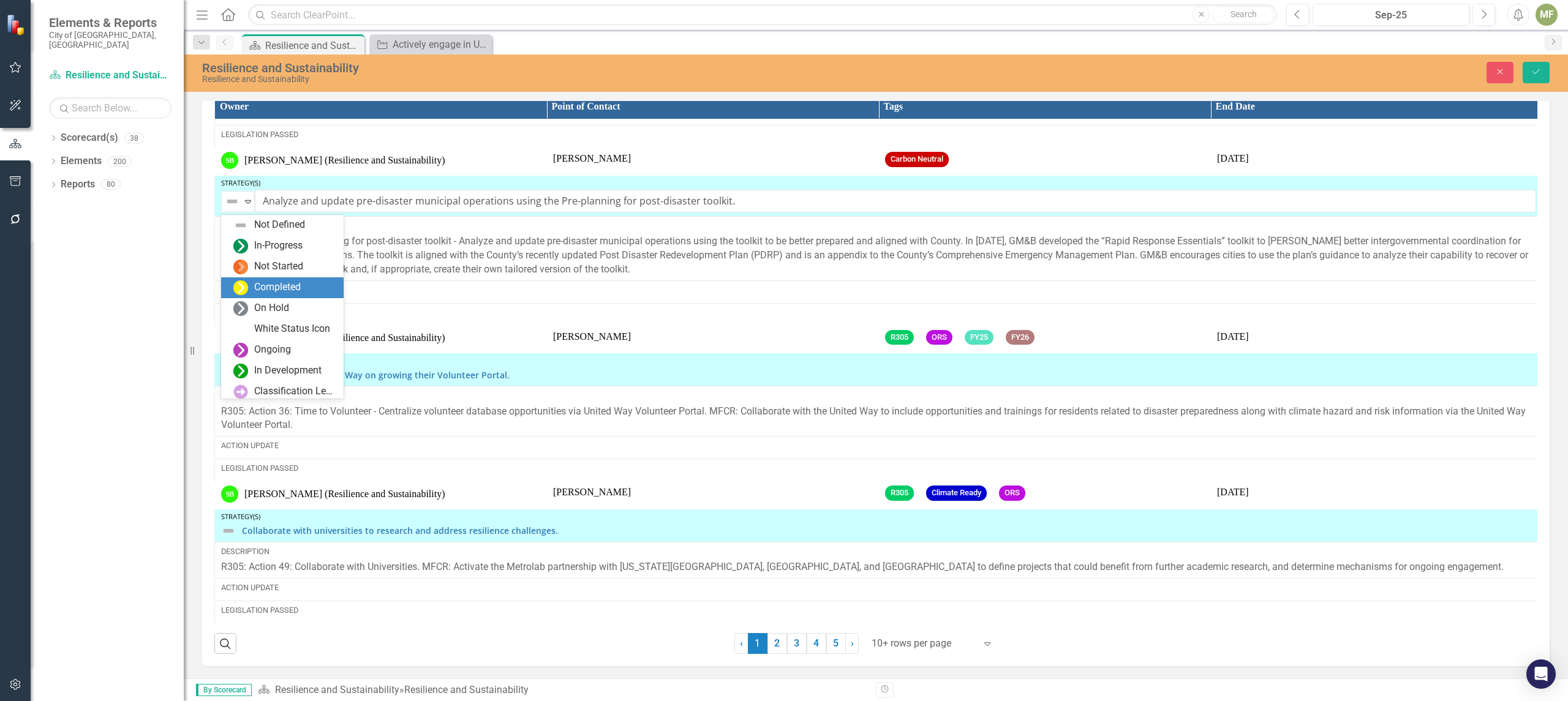
click at [273, 284] on div "Completed" at bounding box center [277, 288] width 47 height 14
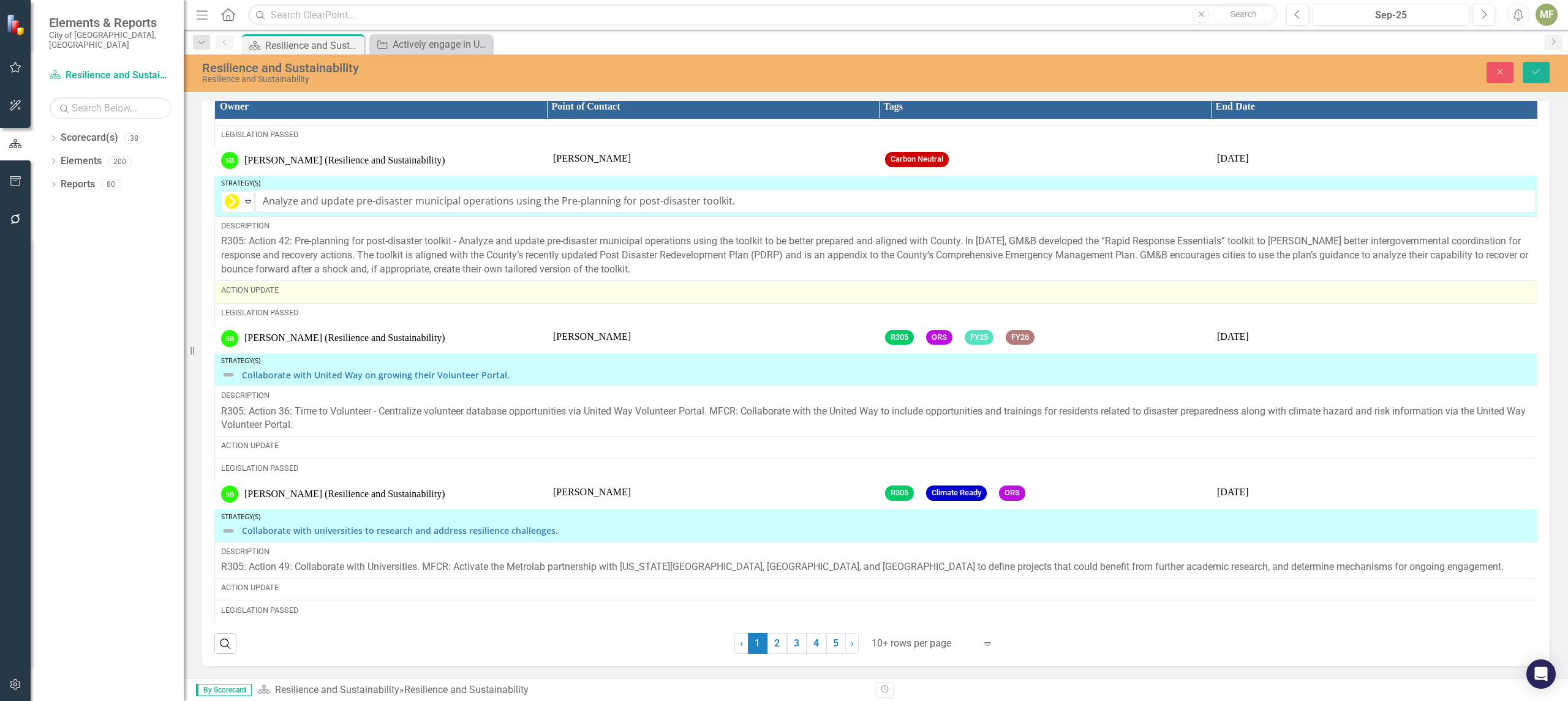
click at [287, 295] on div "Action Update" at bounding box center [878, 290] width 1315 height 11
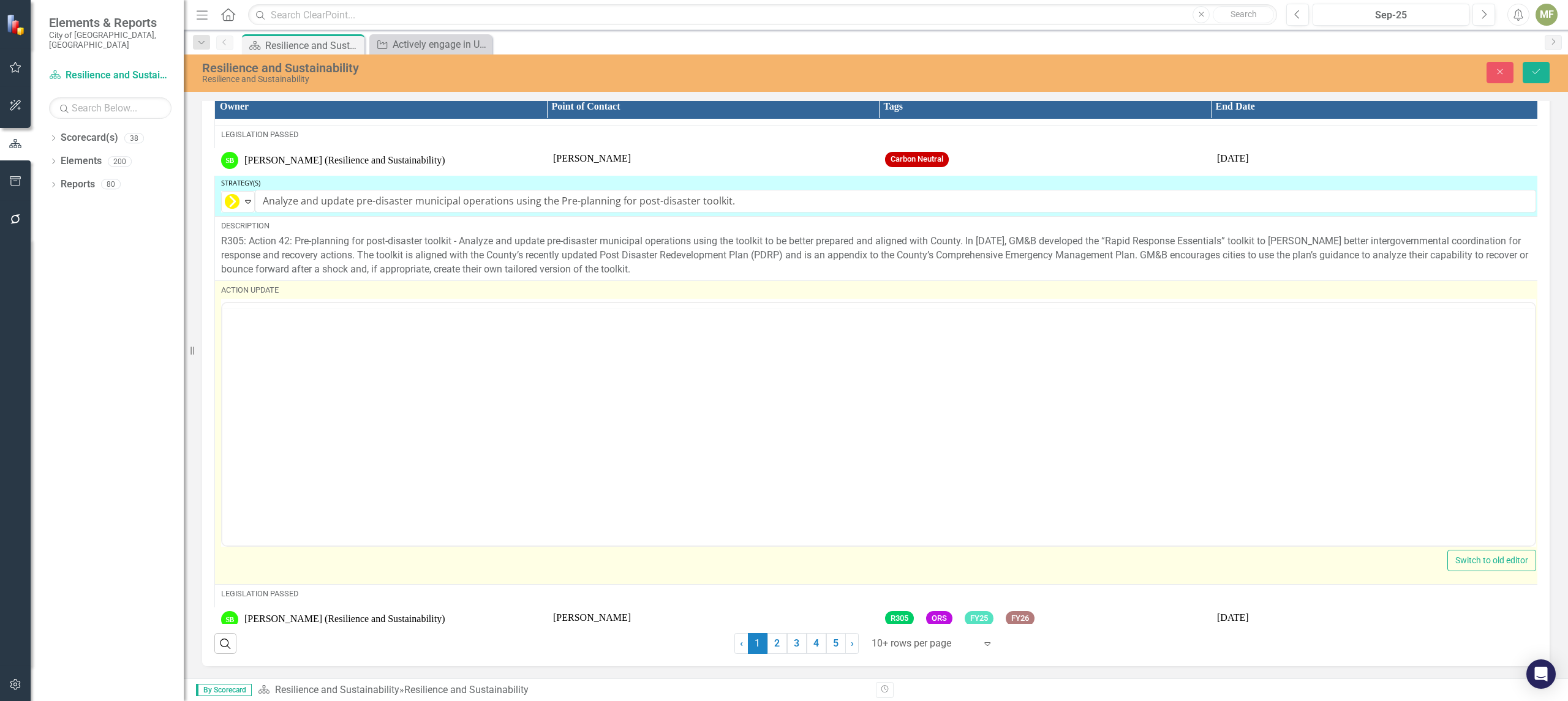
scroll to position [0, 0]
click at [309, 361] on body "Rich Text Area. Press ALT-0 for help." at bounding box center [879, 423] width 1313 height 184
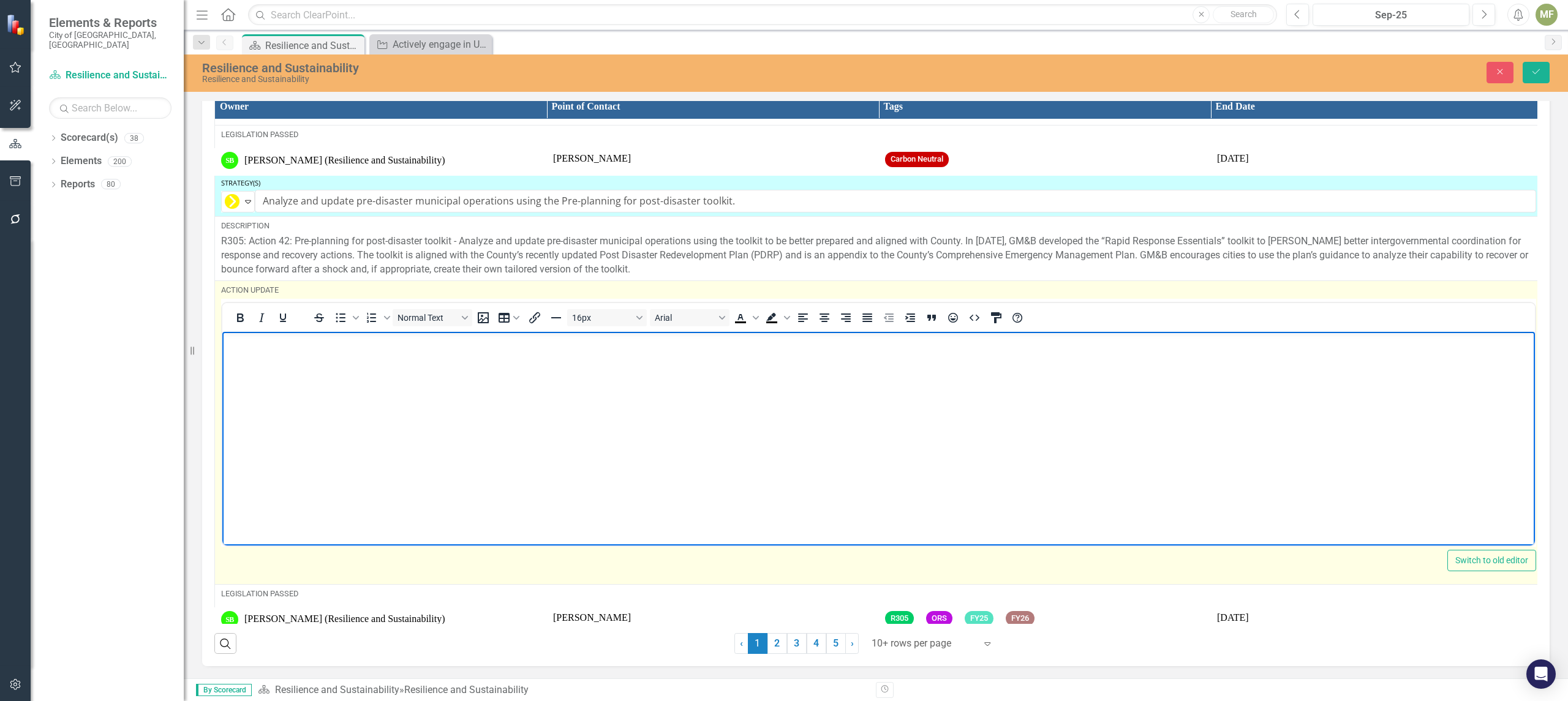
paste body "Rich Text Area. Press ALT-0 for help."
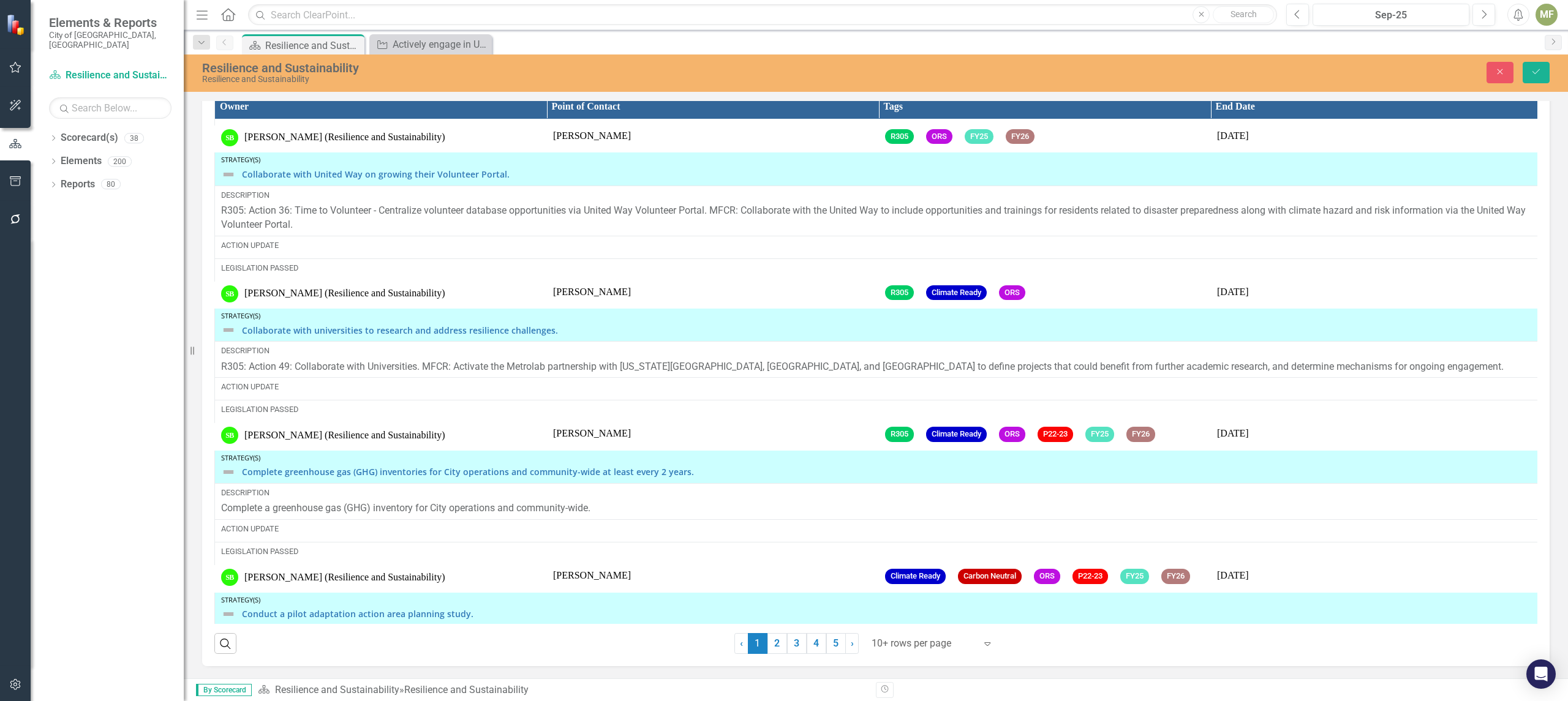
scroll to position [1323, 0]
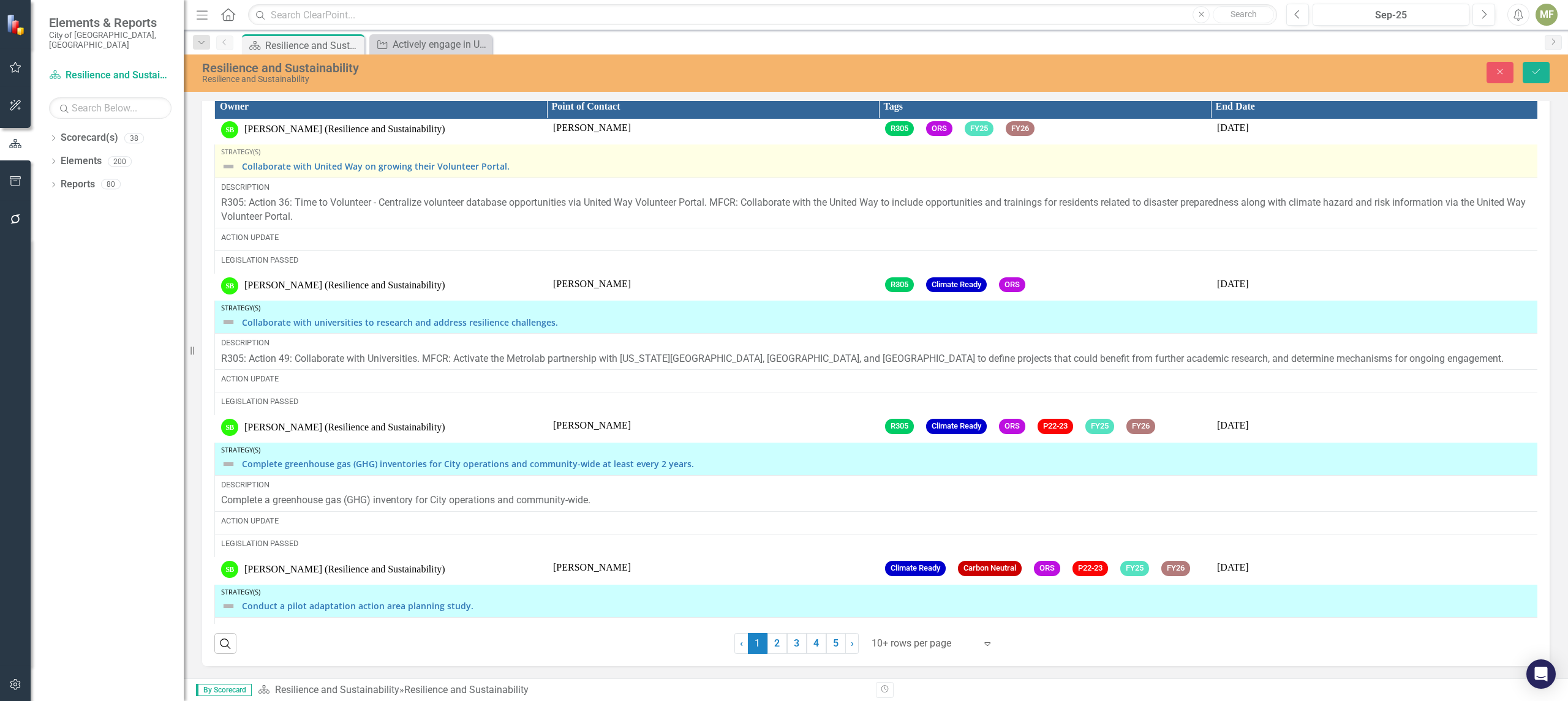
click at [238, 170] on div "Collaborate with United Way on growing their Volunteer Portal." at bounding box center [878, 167] width 1315 height 15
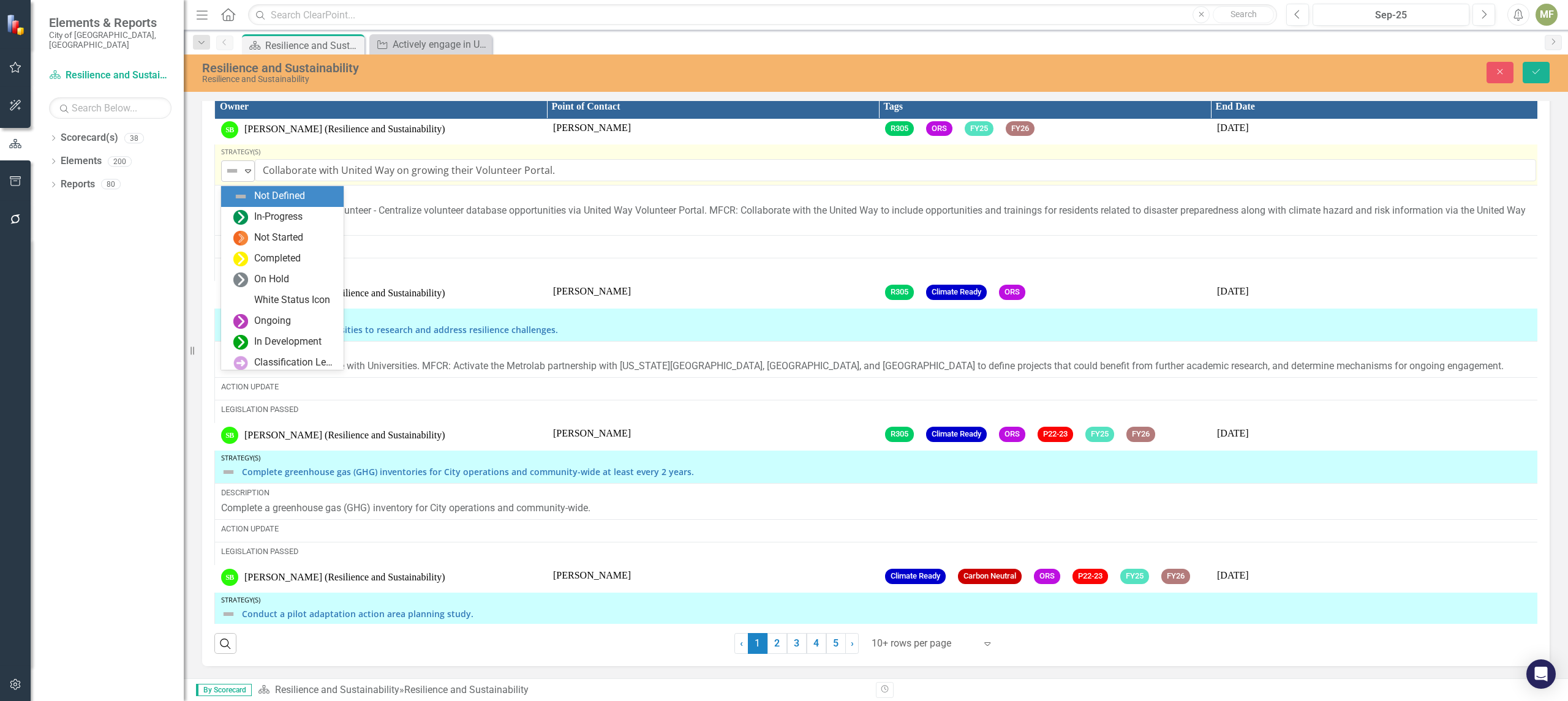
click at [248, 176] on icon "Expand" at bounding box center [248, 171] width 12 height 10
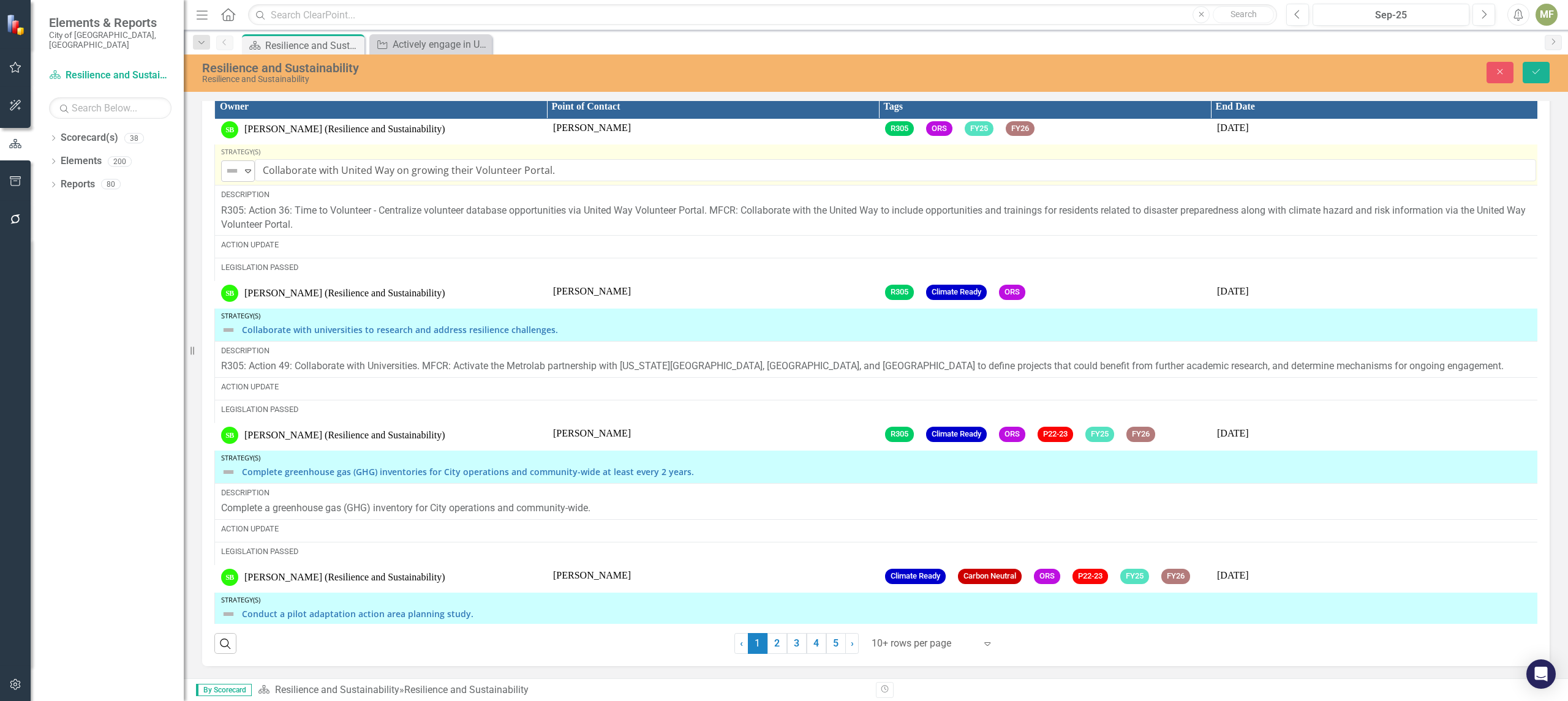
click at [248, 176] on icon "Expand" at bounding box center [248, 171] width 12 height 10
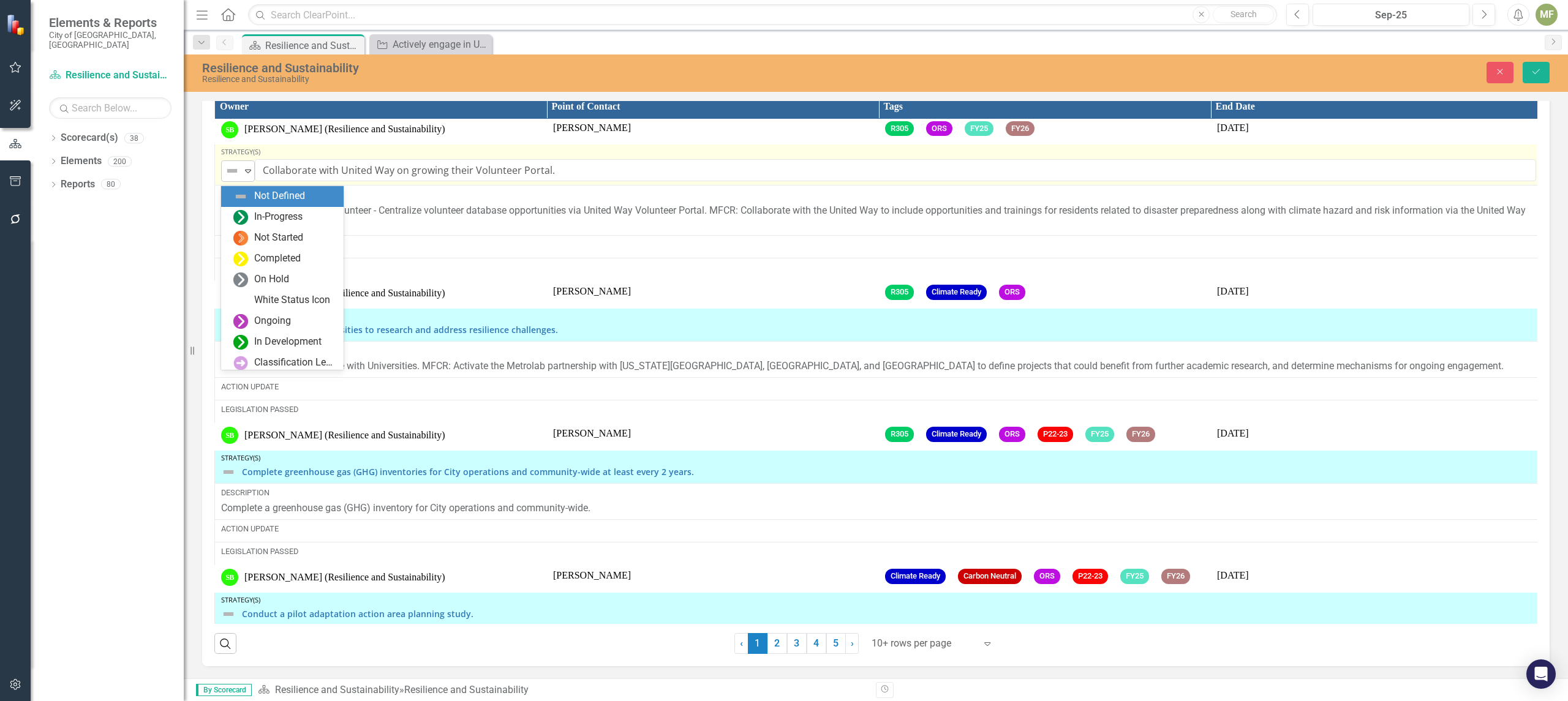
click at [248, 176] on icon "Expand" at bounding box center [248, 171] width 12 height 10
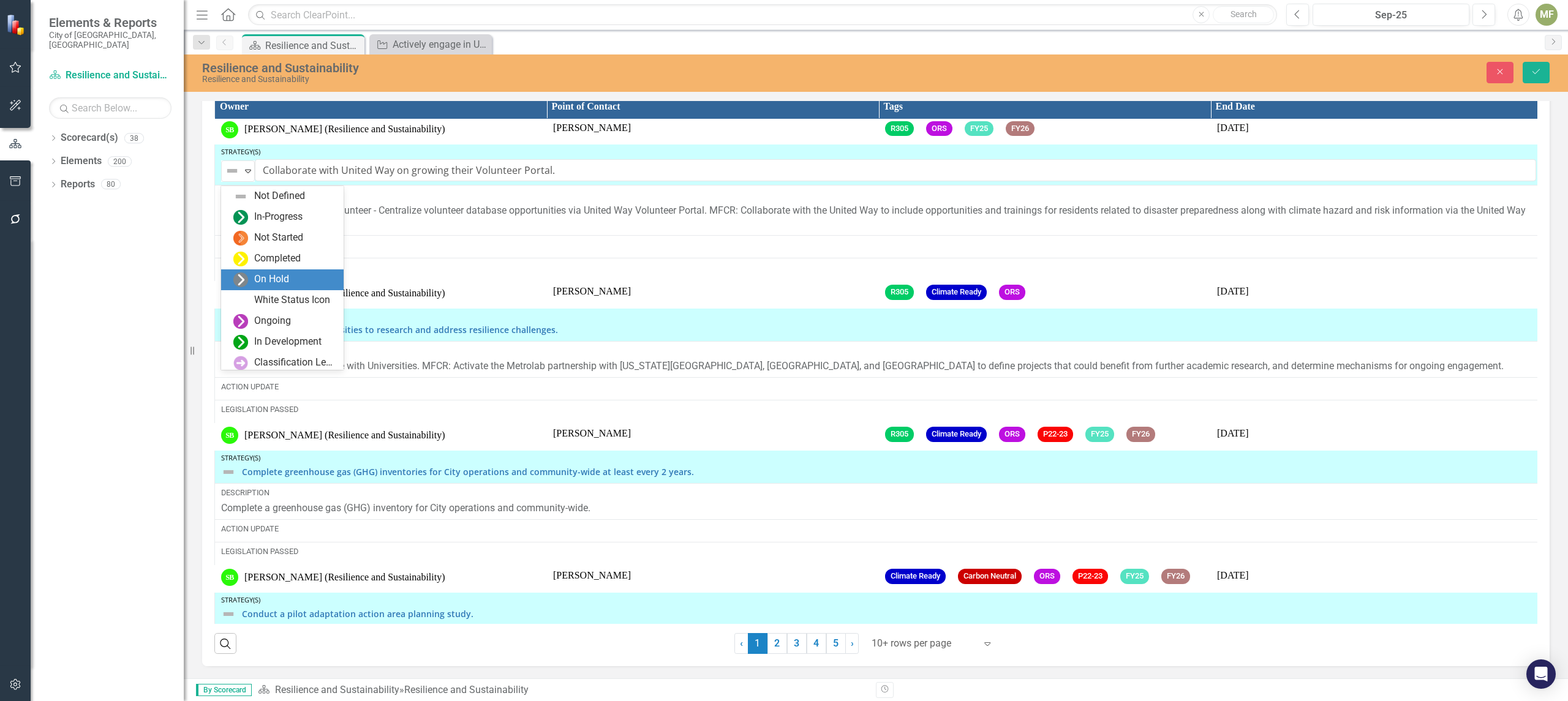
click at [287, 279] on div "On Hold" at bounding box center [271, 280] width 35 height 14
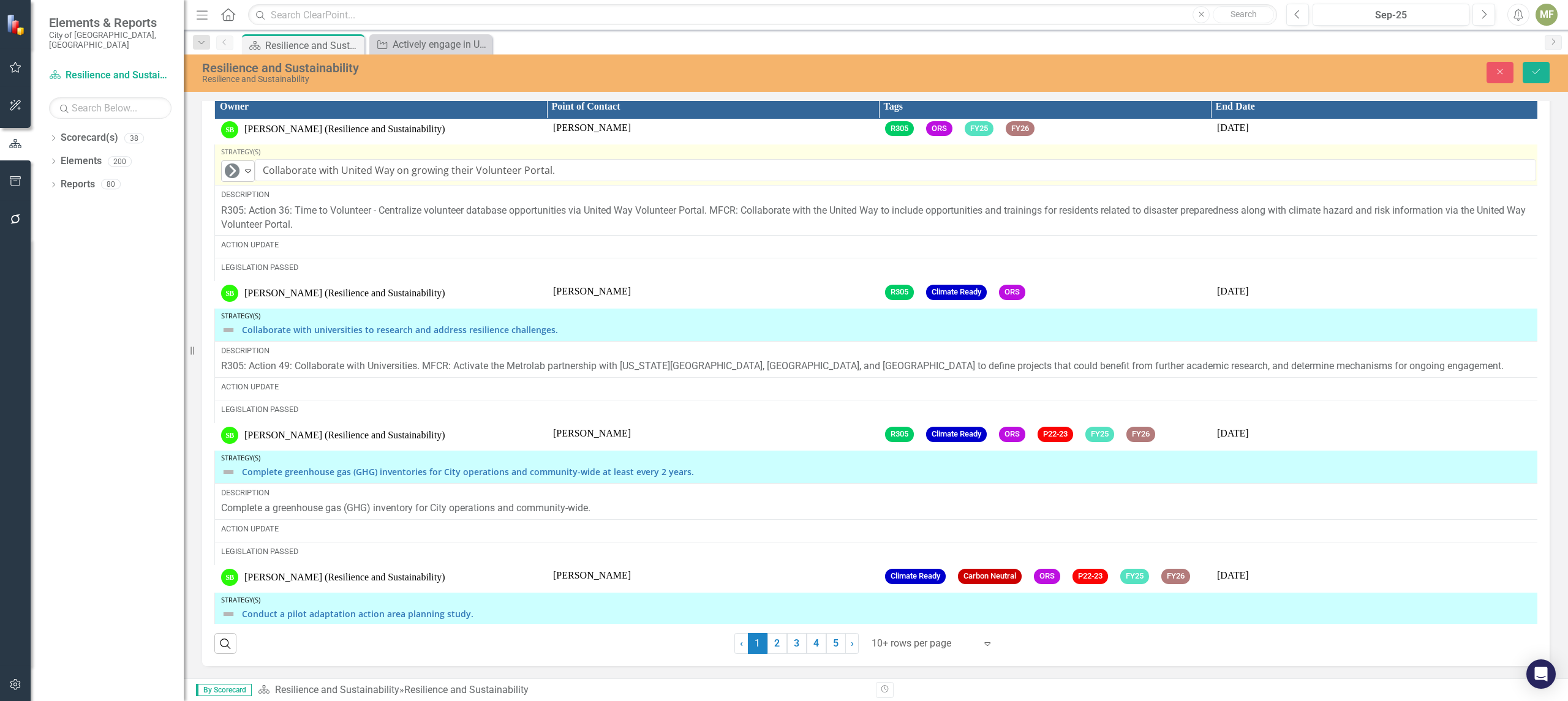
click at [248, 173] on icon at bounding box center [248, 171] width 6 height 4
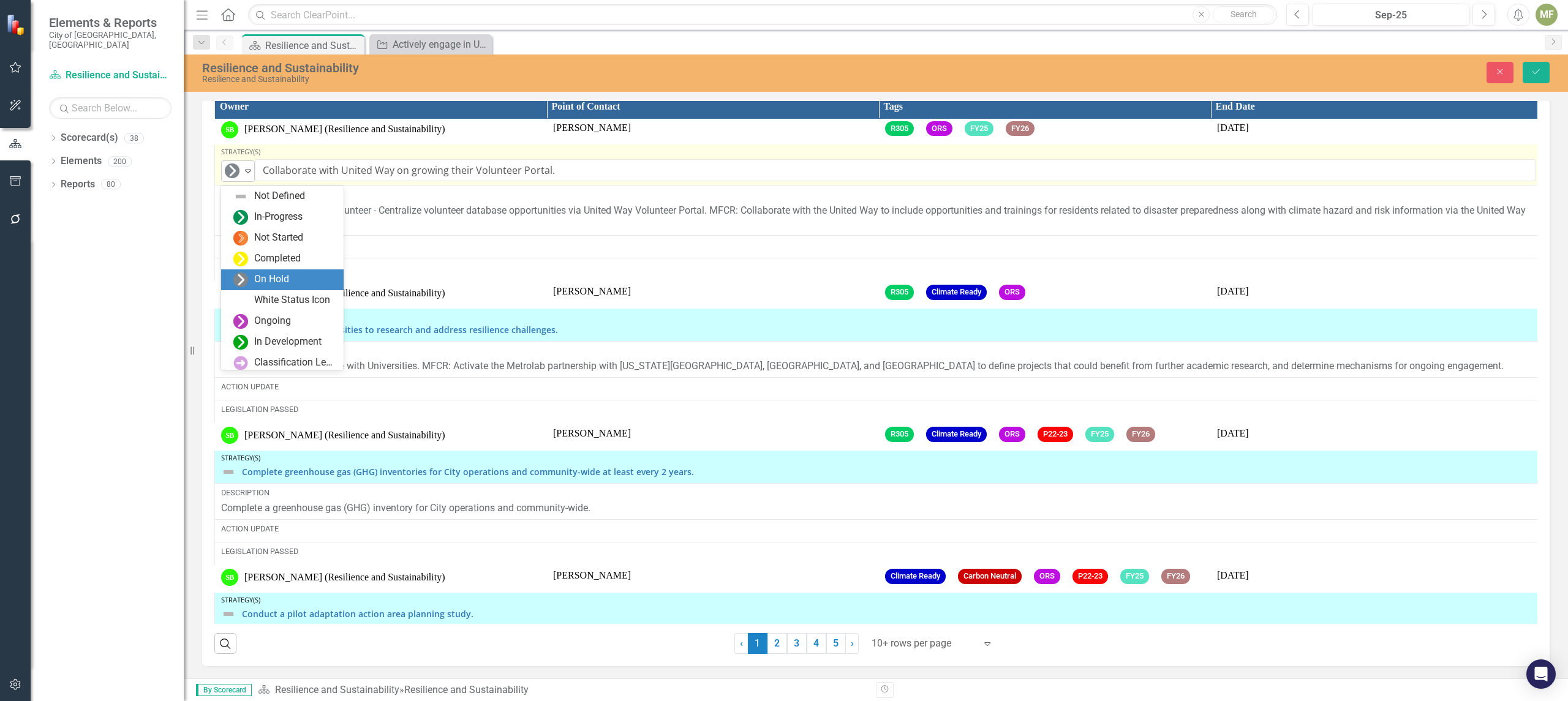
scroll to position [83, 0]
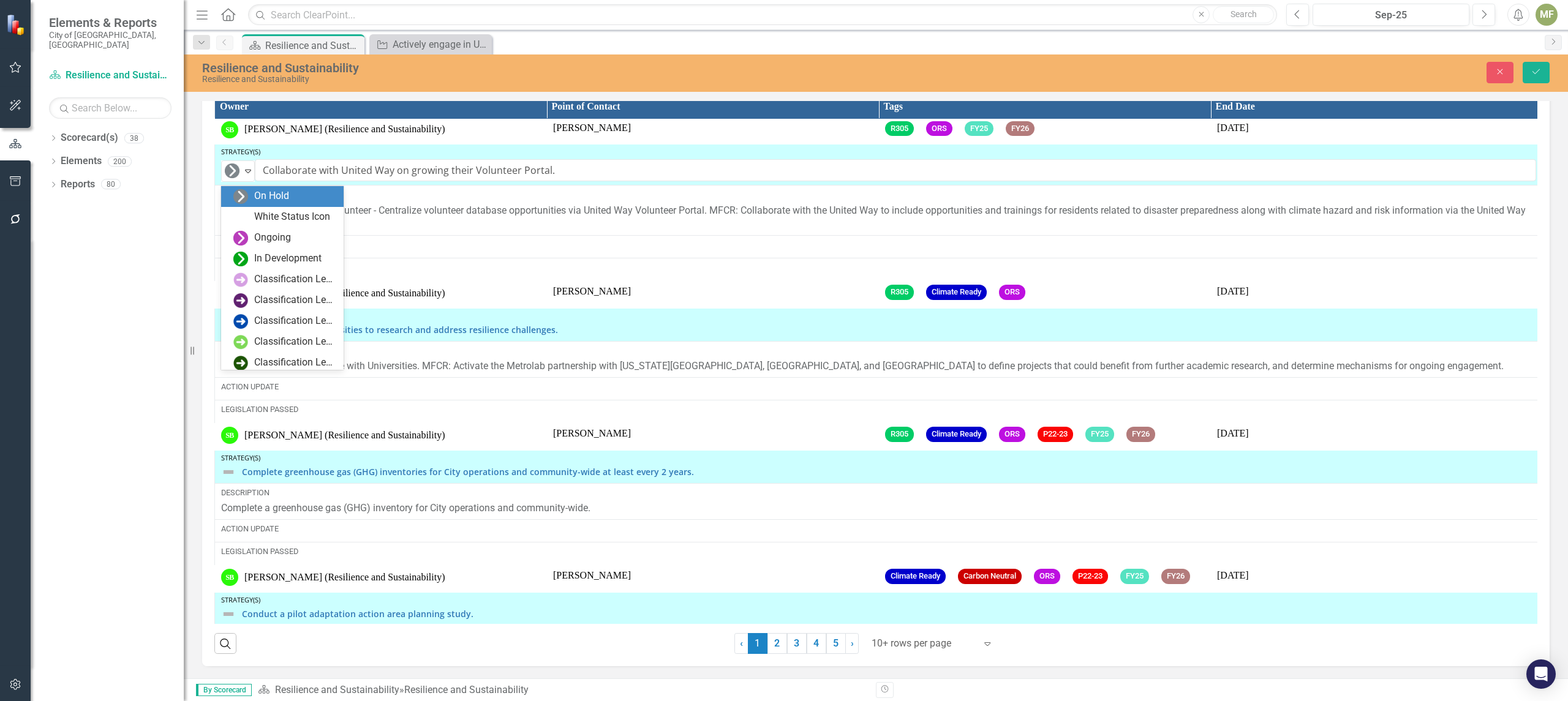
click at [266, 197] on div "On Hold" at bounding box center [271, 196] width 35 height 14
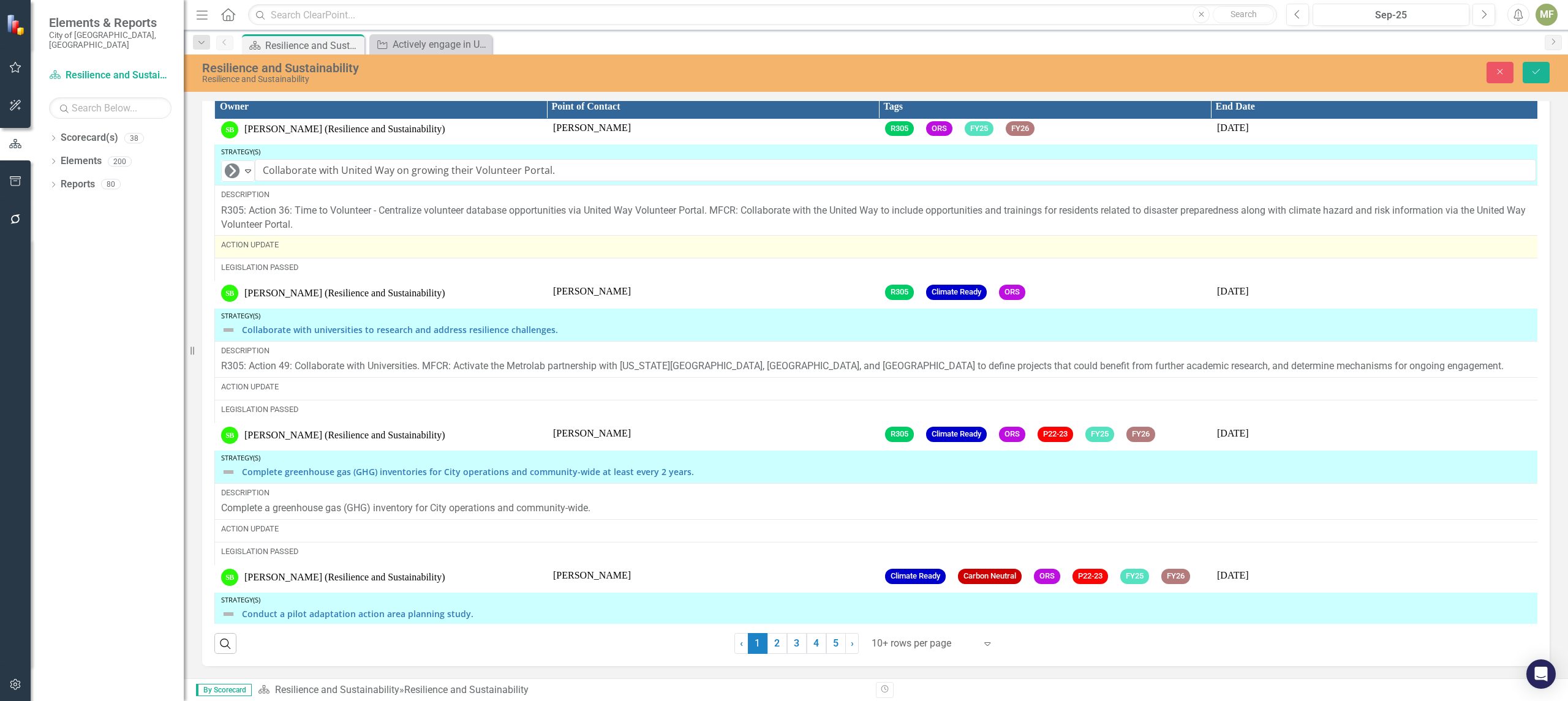
click at [299, 250] on div "Action Update" at bounding box center [878, 245] width 1315 height 11
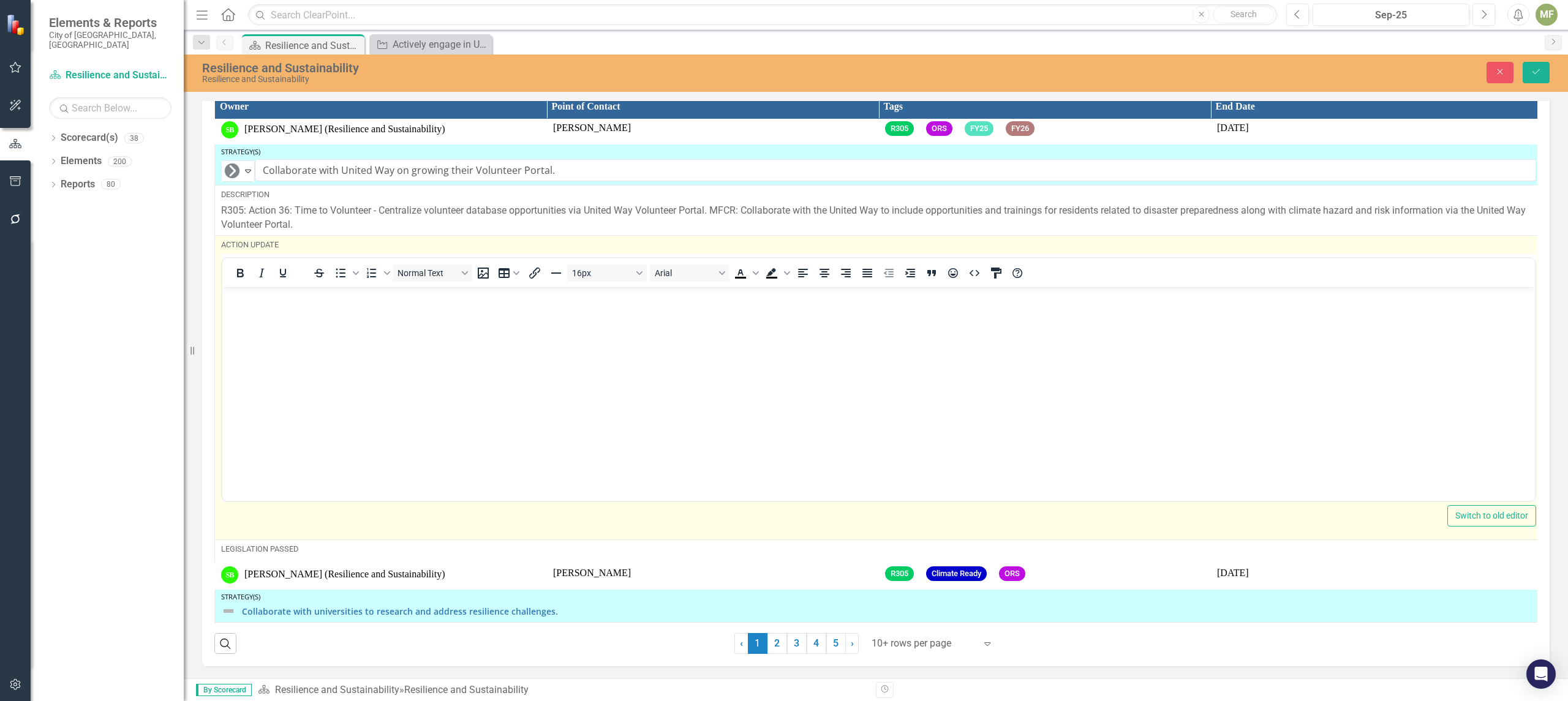
scroll to position [0, 0]
click at [293, 310] on body "Rich Text Area. Press ALT-0 for help." at bounding box center [879, 378] width 1313 height 184
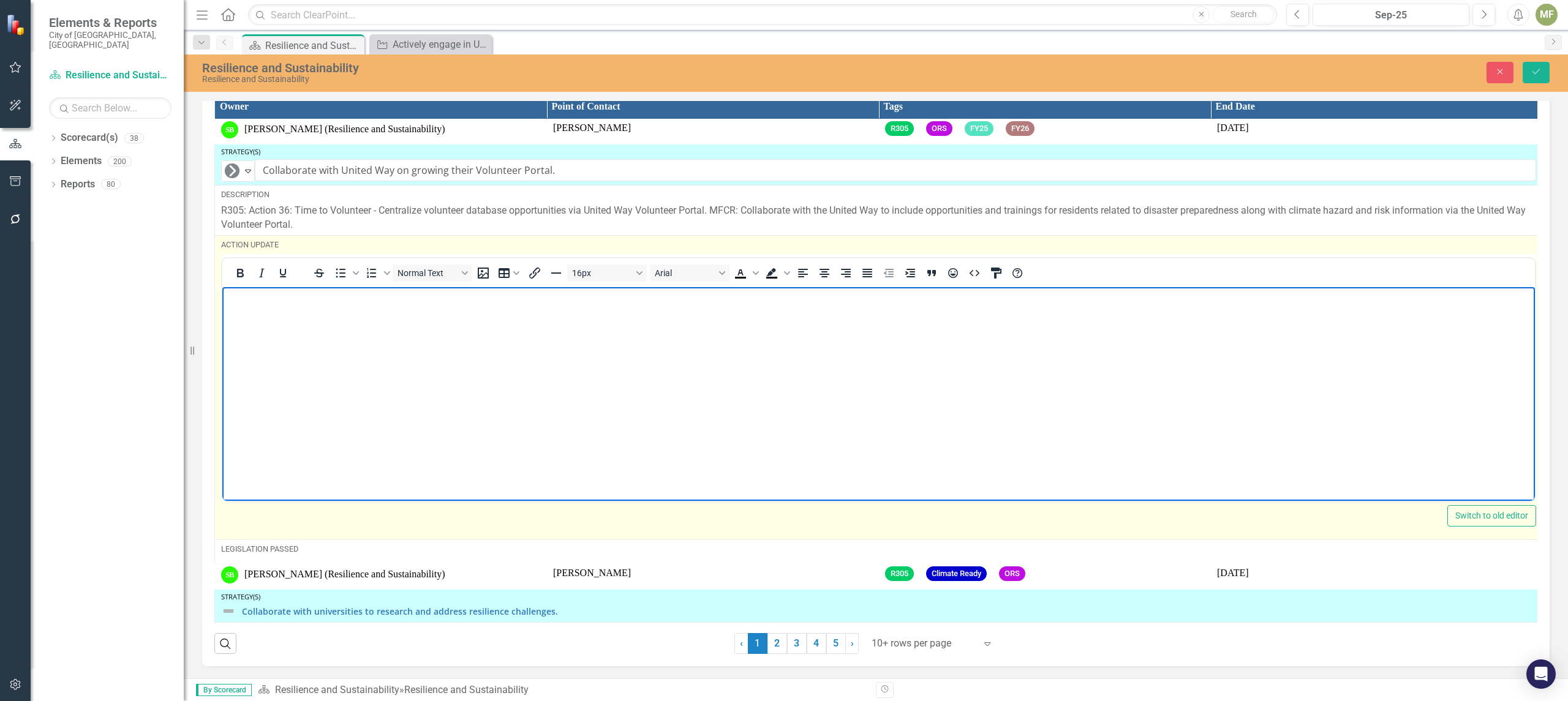
paste body "Rich Text Area. Press ALT-0 for help."
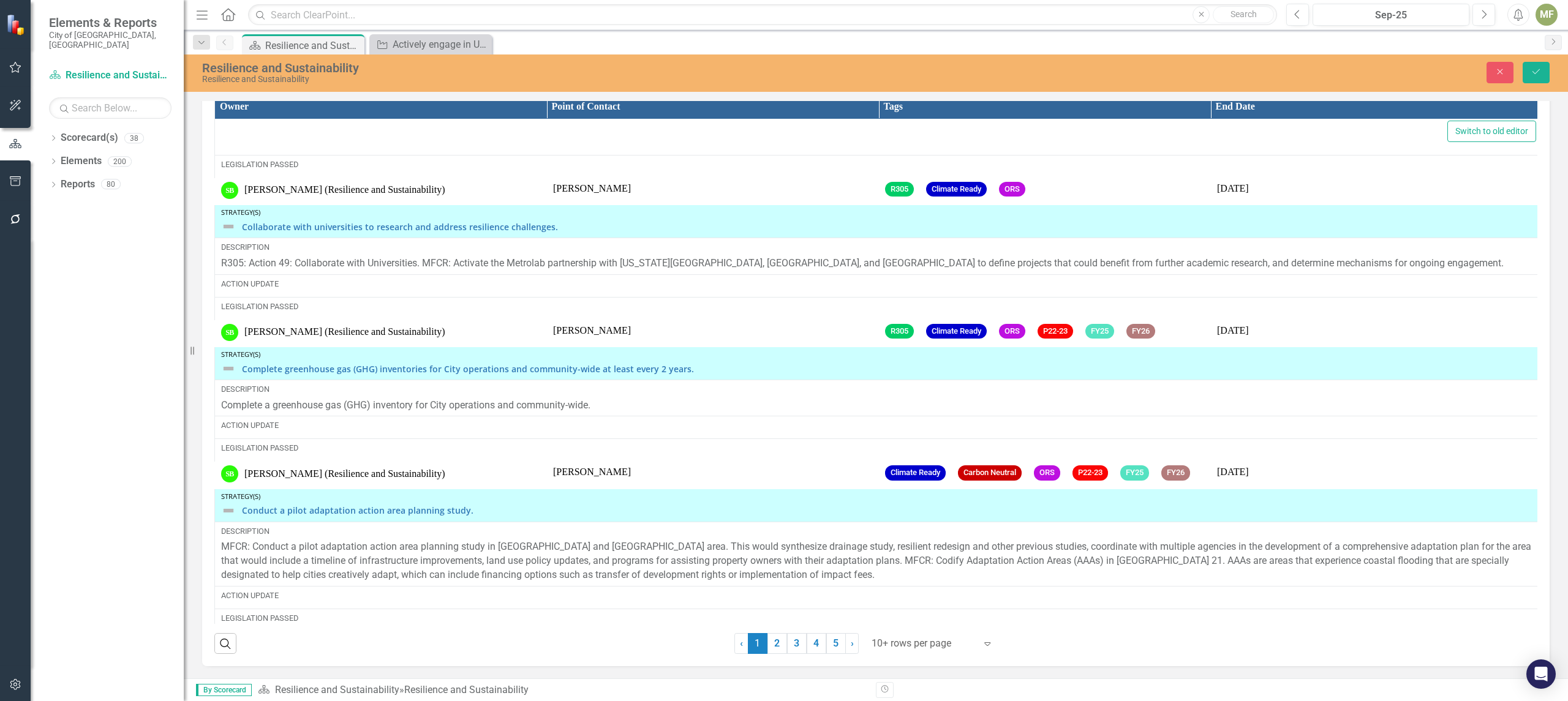
scroll to position [1725, 0]
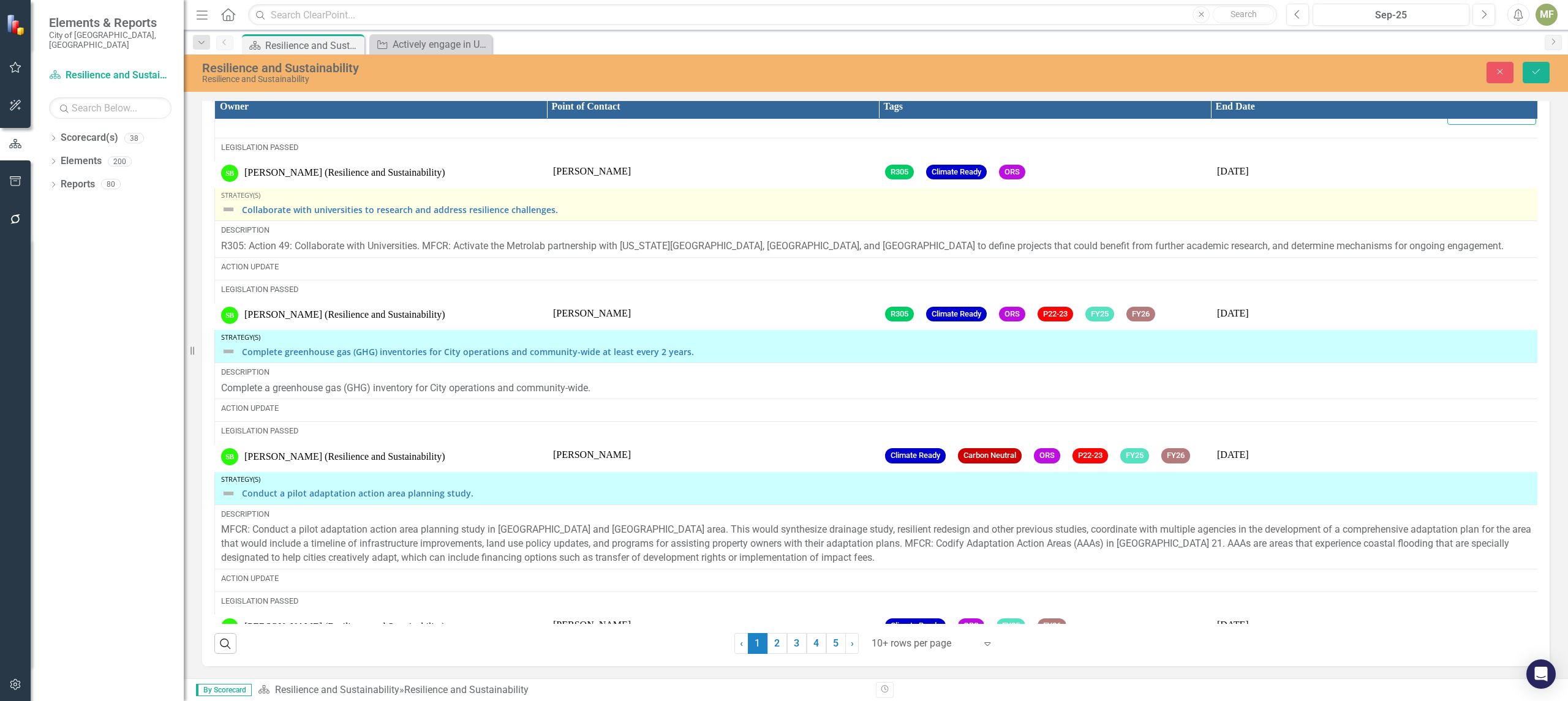
click at [235, 215] on div "Collaborate with universities to research and address resilience challenges." at bounding box center [878, 209] width 1315 height 15
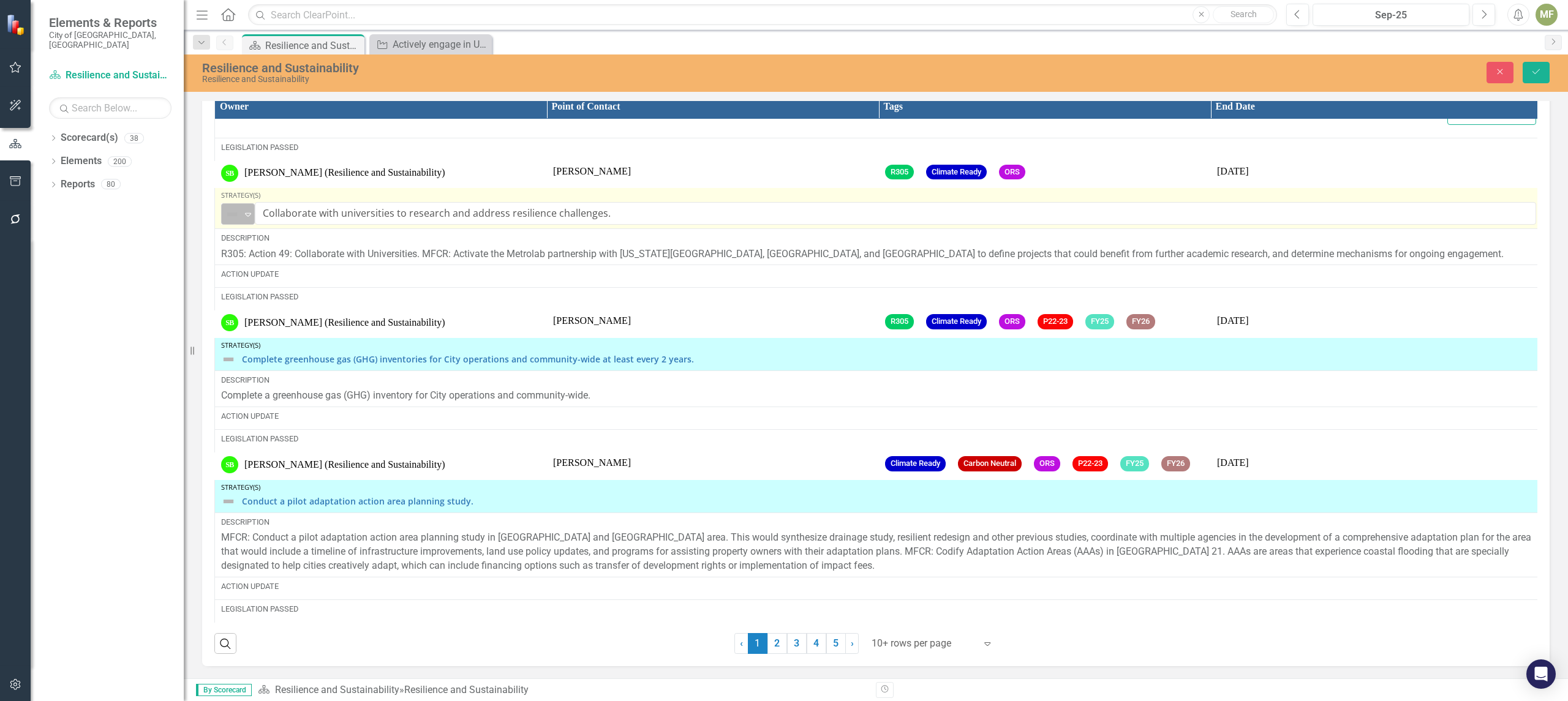
click at [233, 215] on img at bounding box center [232, 214] width 15 height 15
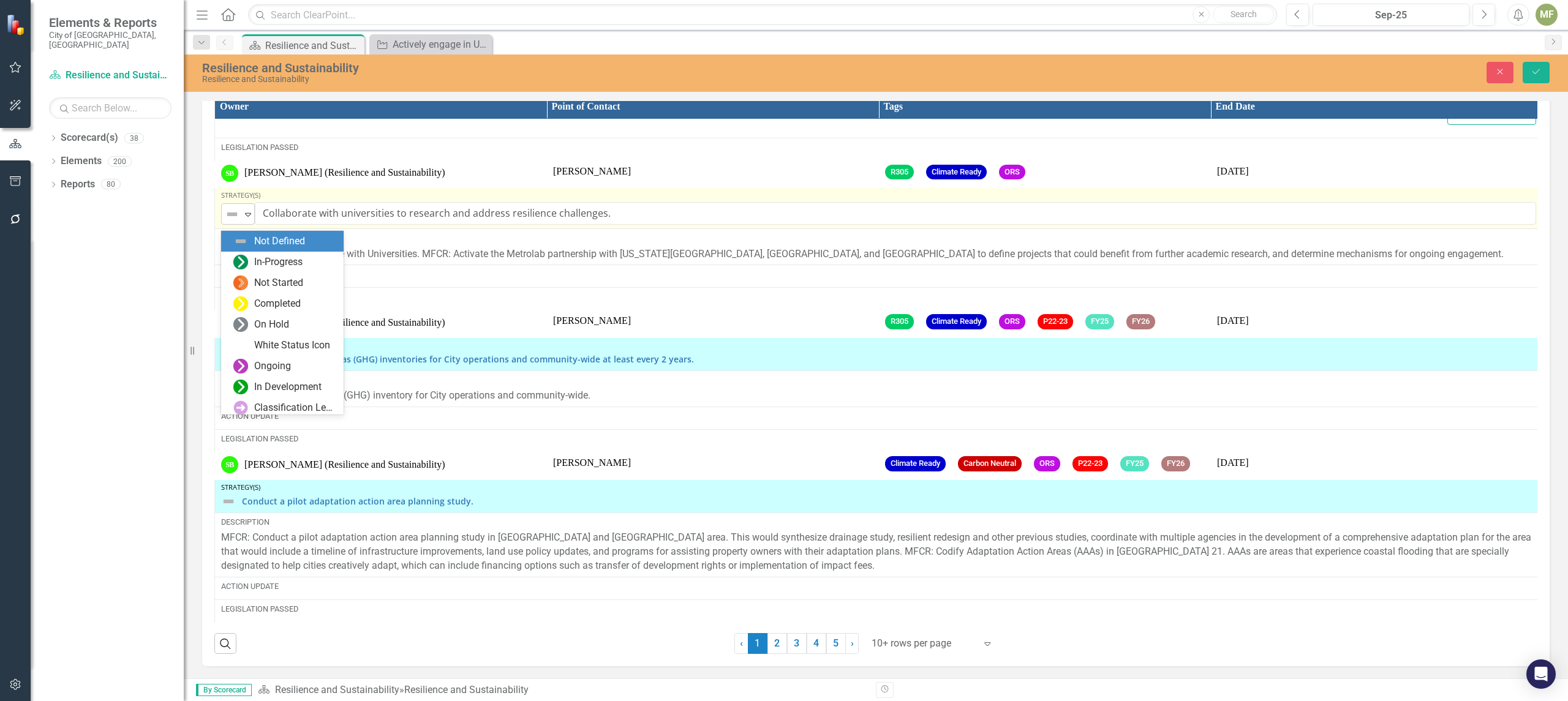
click at [233, 215] on img at bounding box center [232, 214] width 15 height 15
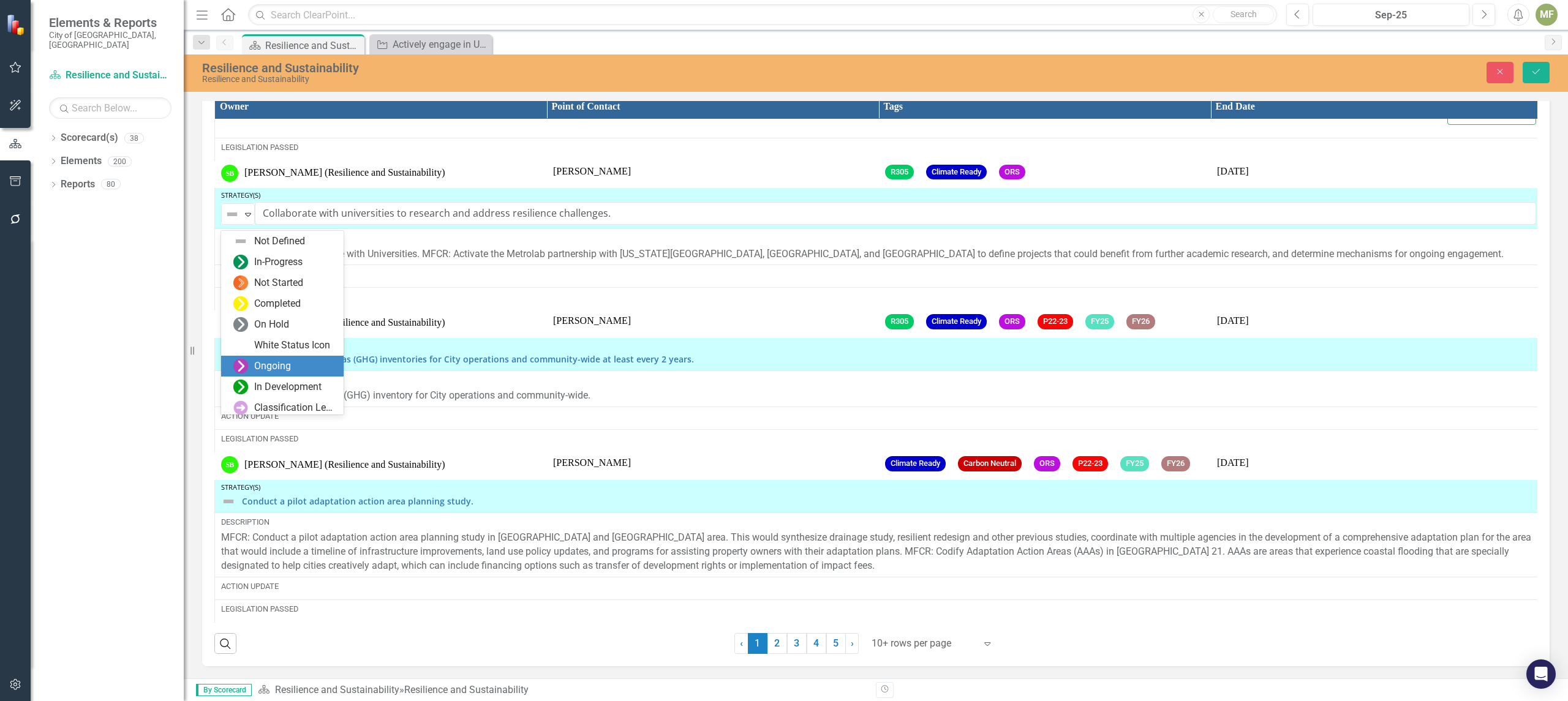
click at [275, 366] on div "Ongoing" at bounding box center [272, 366] width 36 height 14
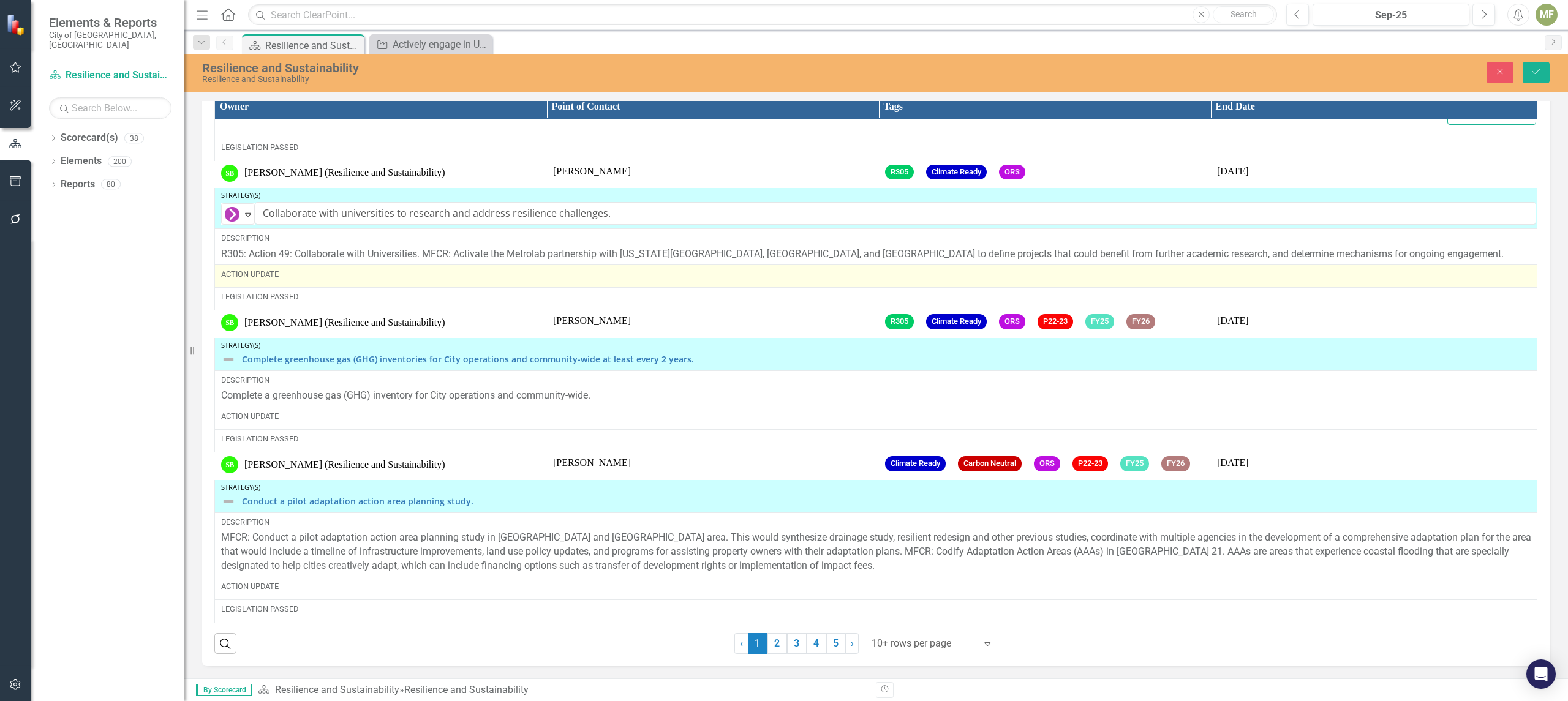
click at [280, 278] on div "Action Update" at bounding box center [878, 274] width 1315 height 11
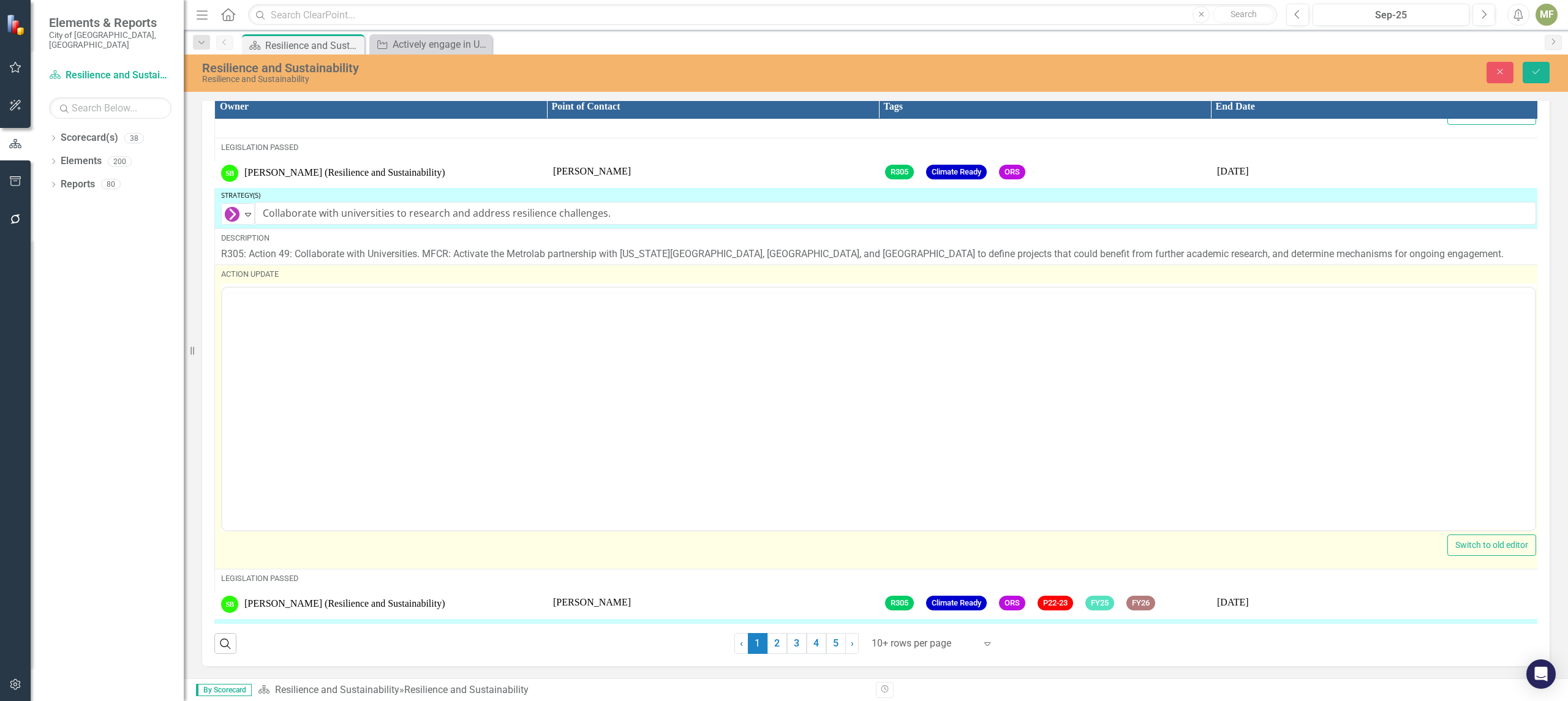
scroll to position [0, 0]
click at [328, 358] on body "Rich Text Area. Press ALT-0 for help." at bounding box center [879, 408] width 1313 height 184
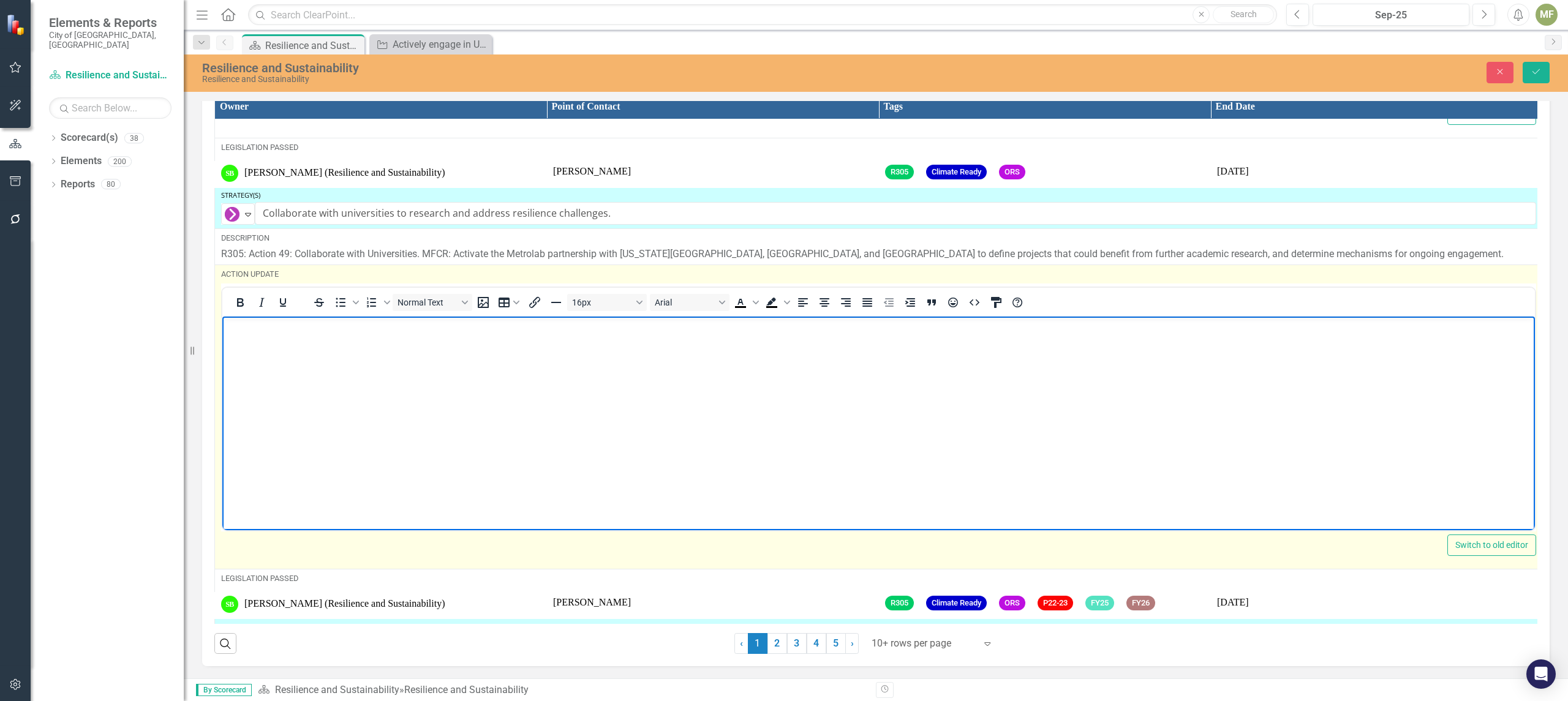
paste body "Rich Text Area. Press ALT-0 for help."
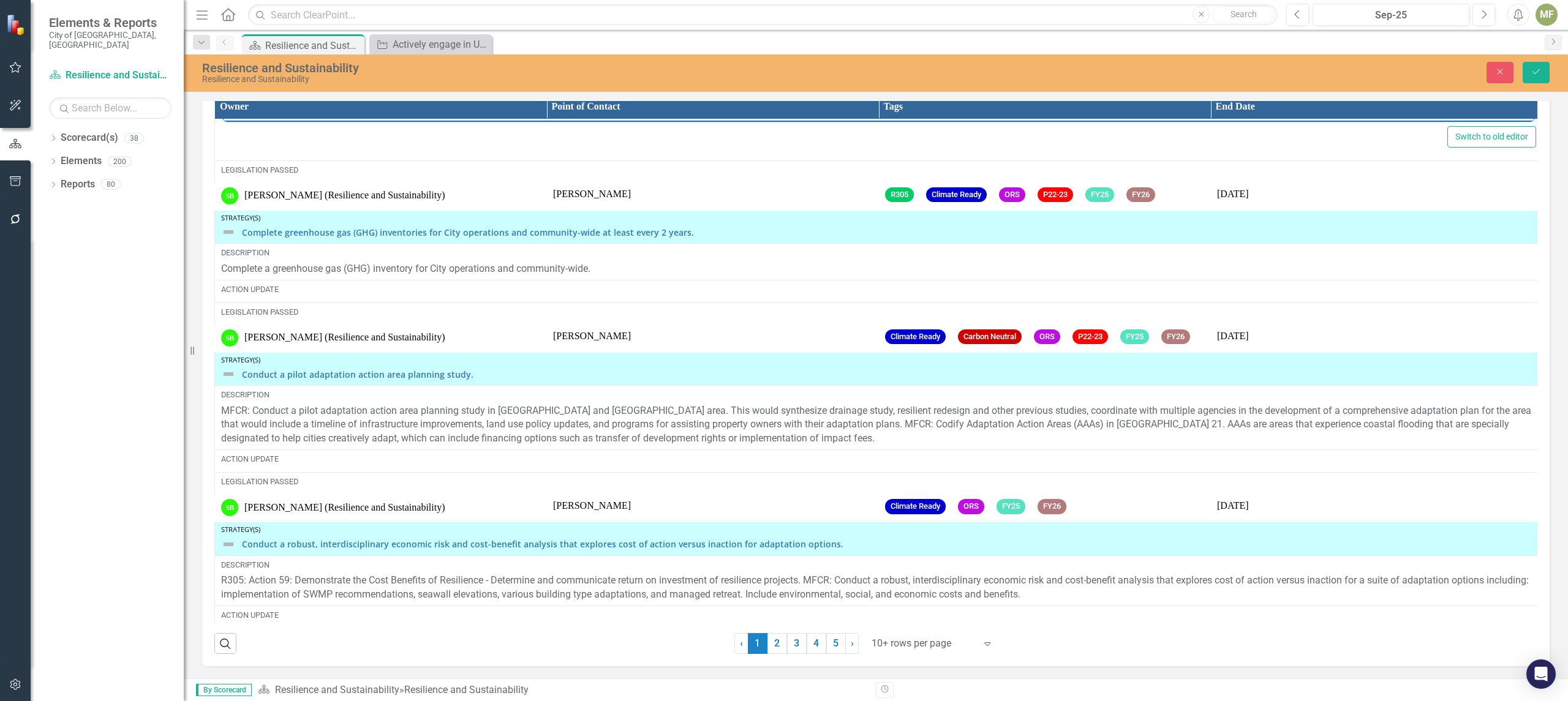
scroll to position [2153, 0]
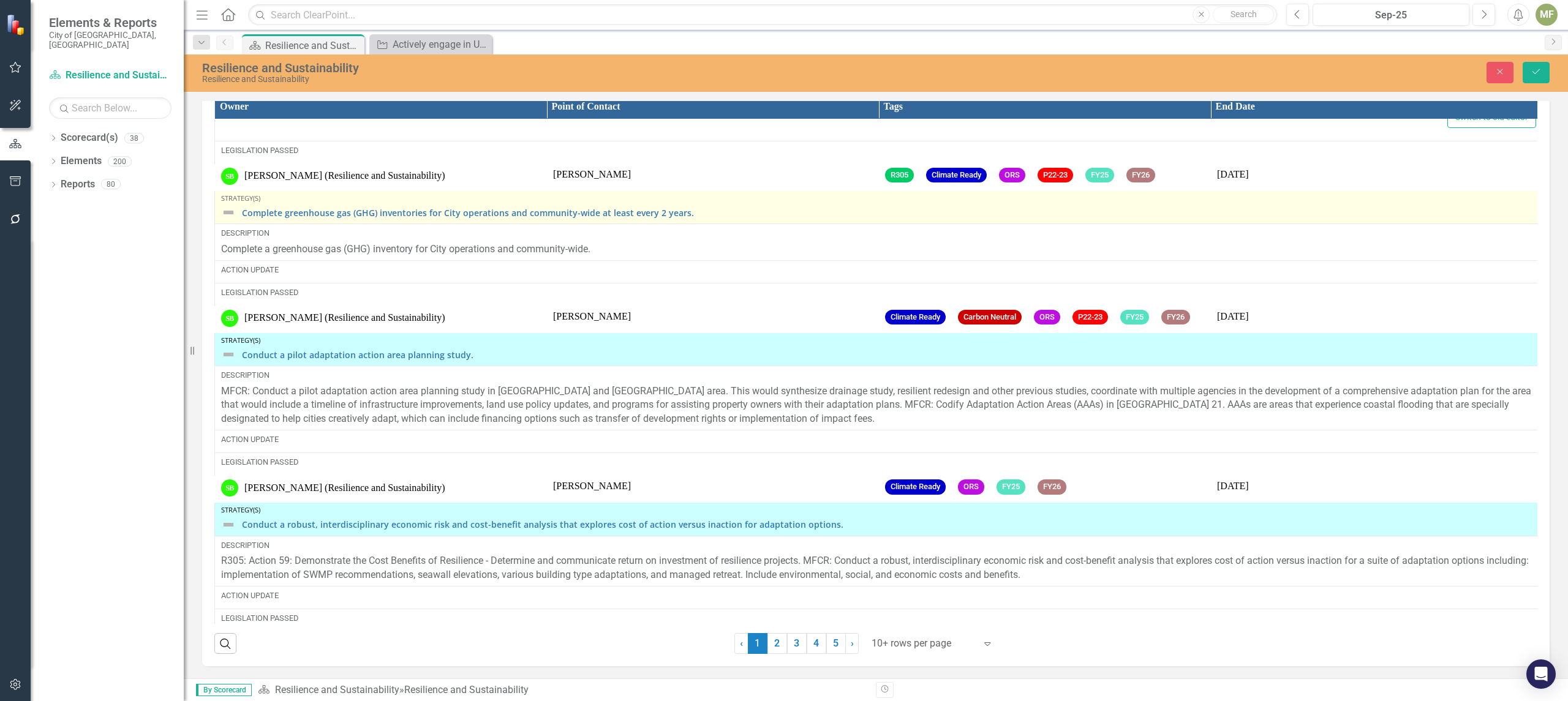
click at [239, 220] on div "Complete greenhouse gas (GHG) inventories for City operations and community-wid…" at bounding box center [878, 212] width 1315 height 15
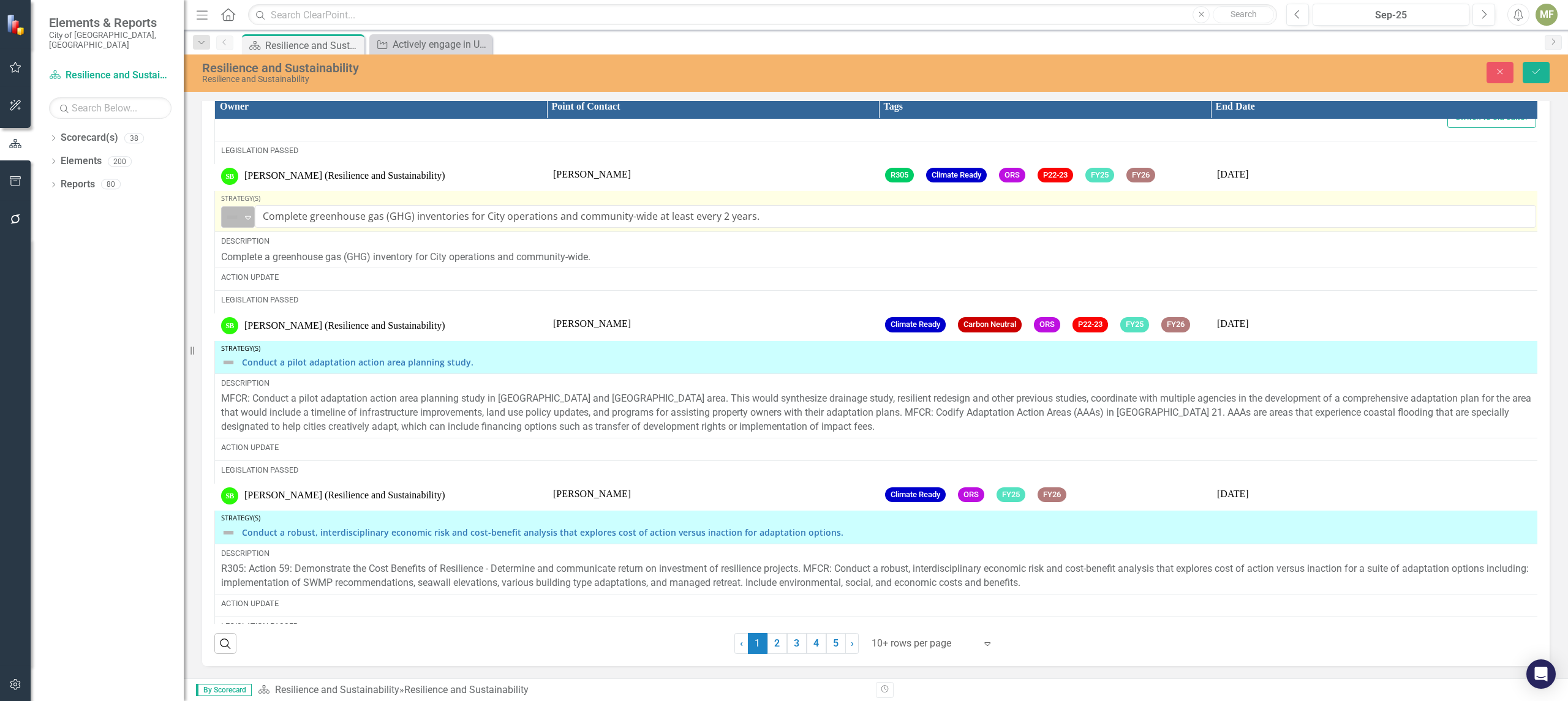
click at [248, 222] on icon "Expand" at bounding box center [248, 217] width 12 height 10
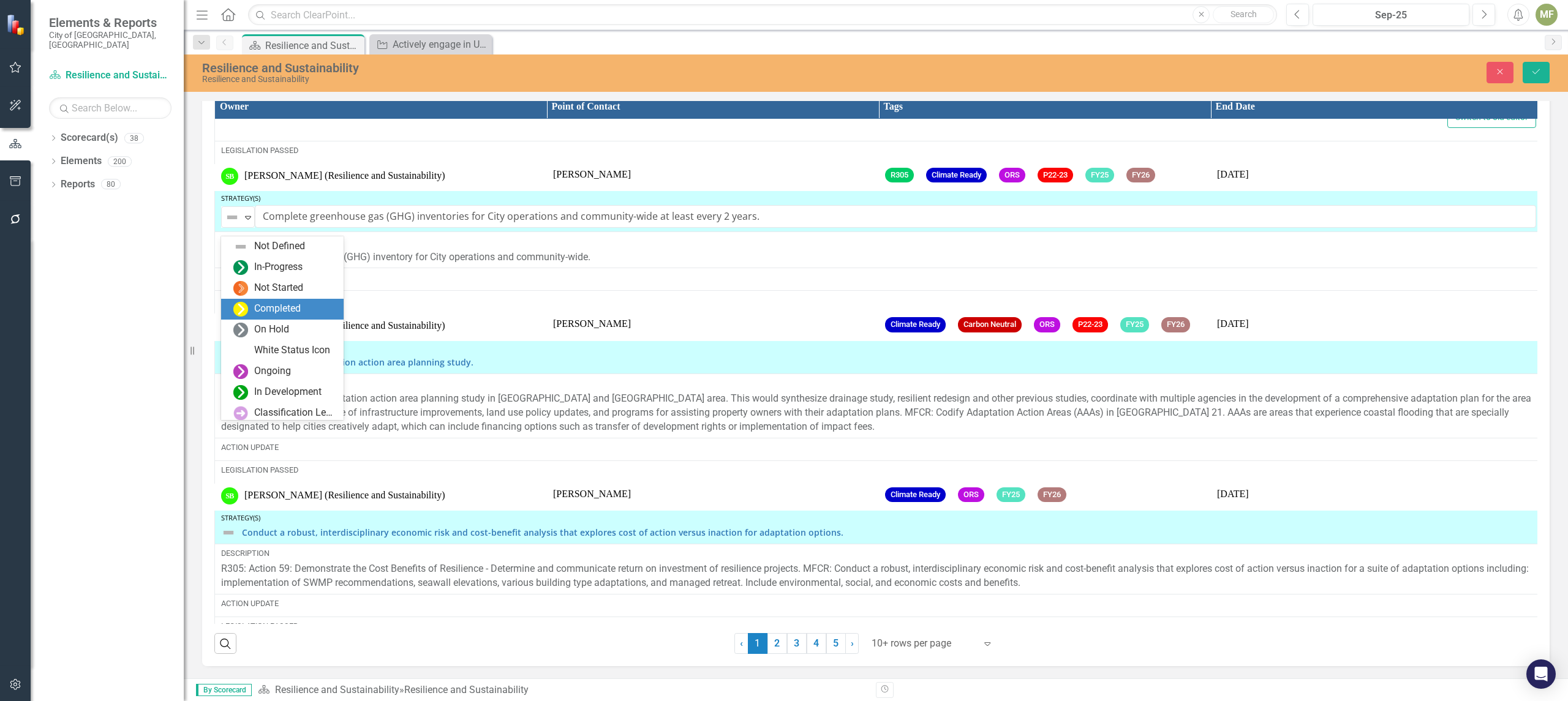
click at [257, 306] on div "Completed" at bounding box center [277, 309] width 47 height 14
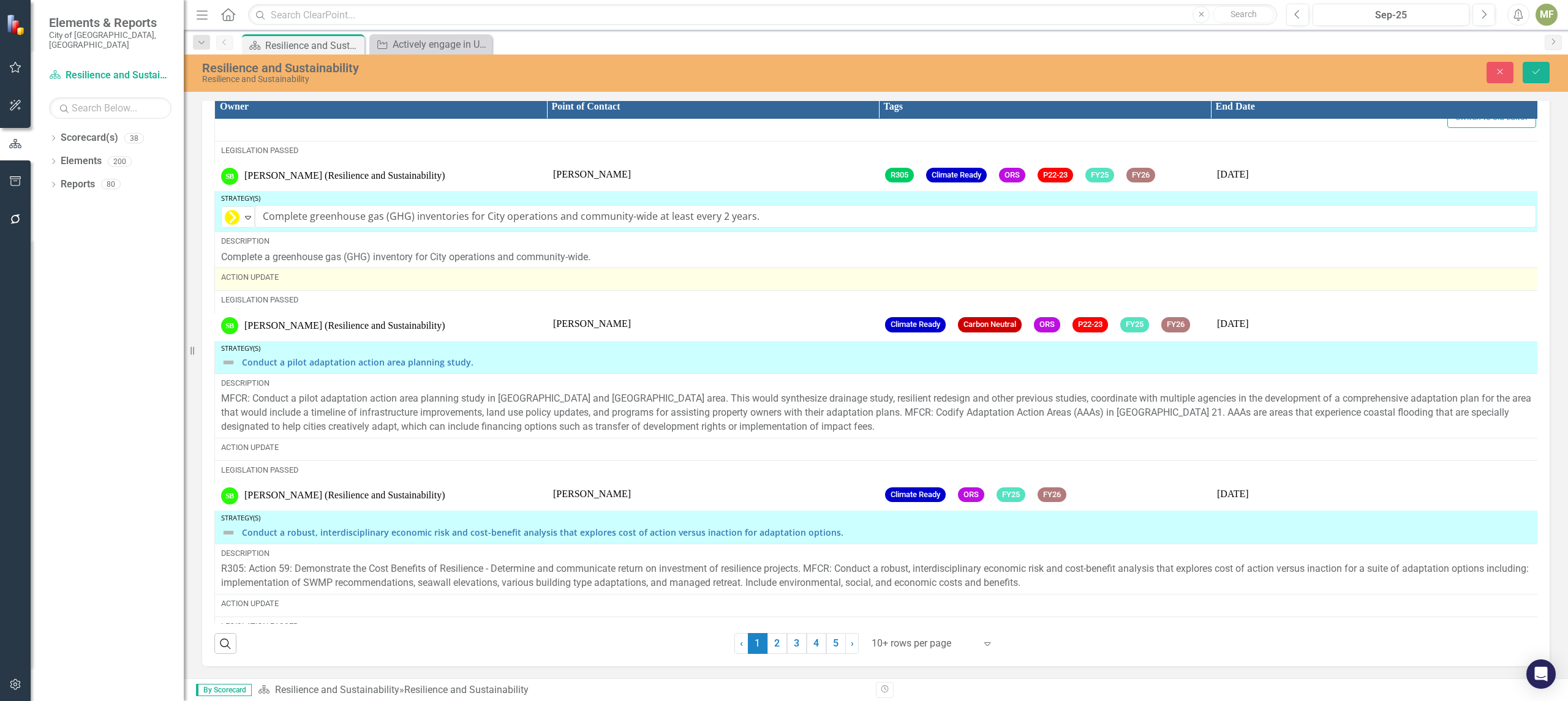
click at [270, 283] on div "Action Update" at bounding box center [878, 277] width 1315 height 11
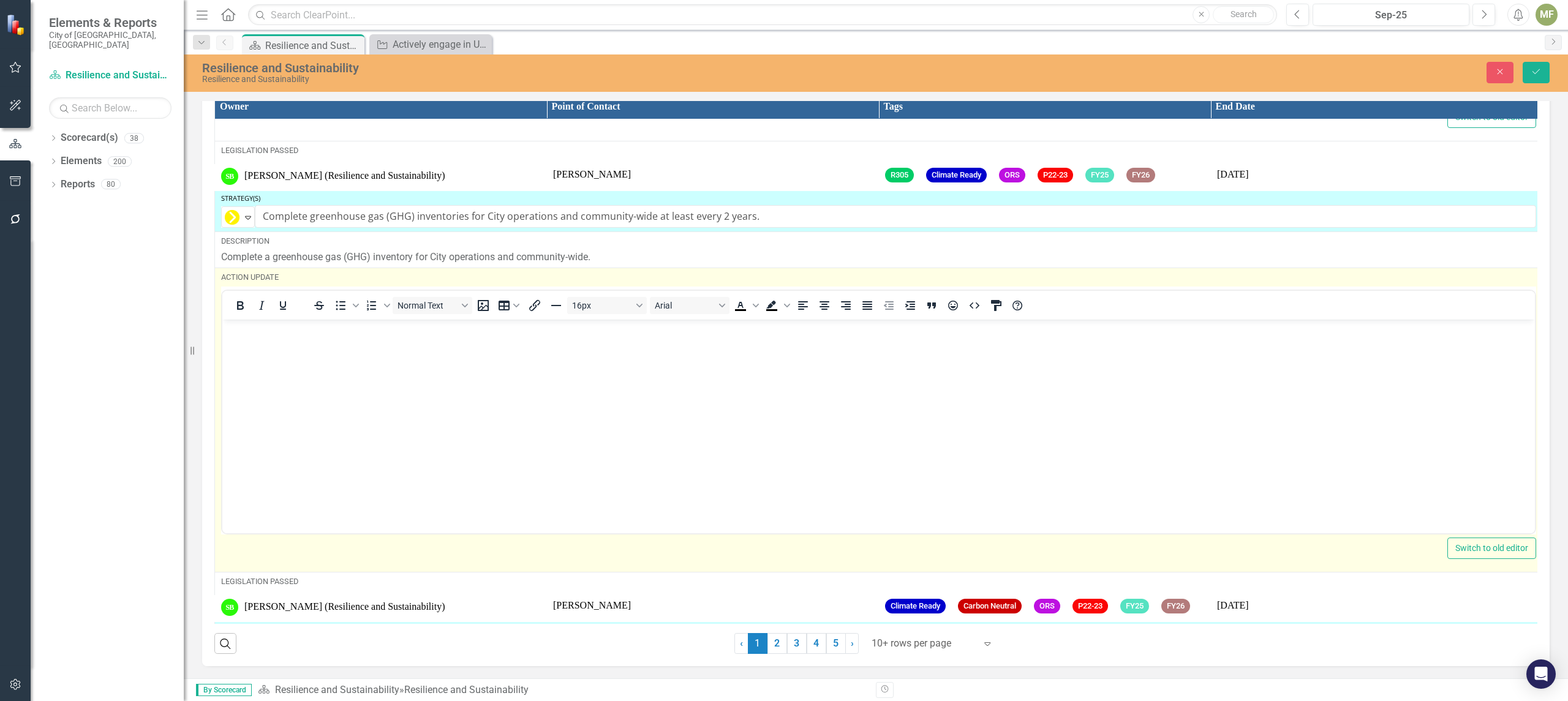
scroll to position [0, 0]
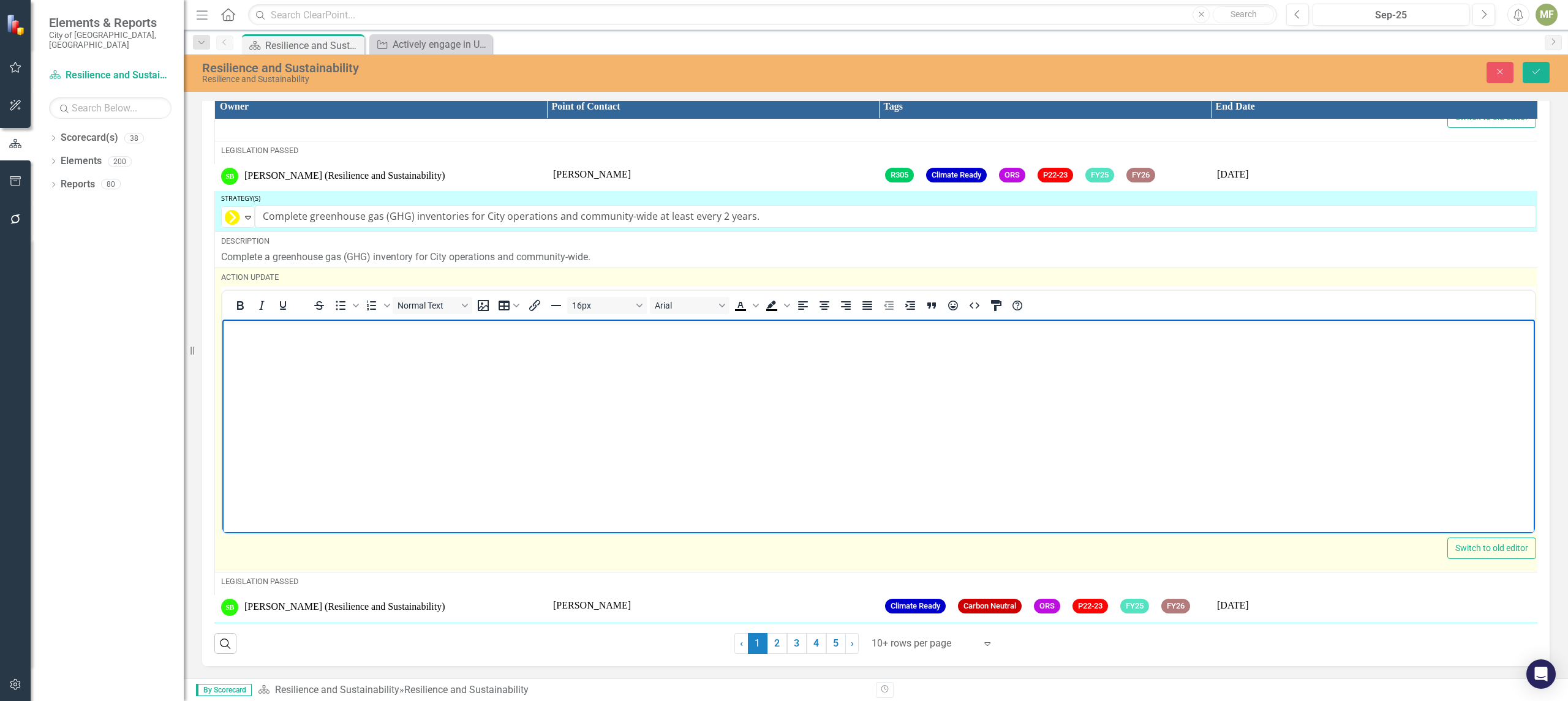
click at [389, 353] on body "Rich Text Area. Press ALT-0 for help." at bounding box center [879, 411] width 1313 height 184
paste body "Rich Text Area. Press ALT-0 for help."
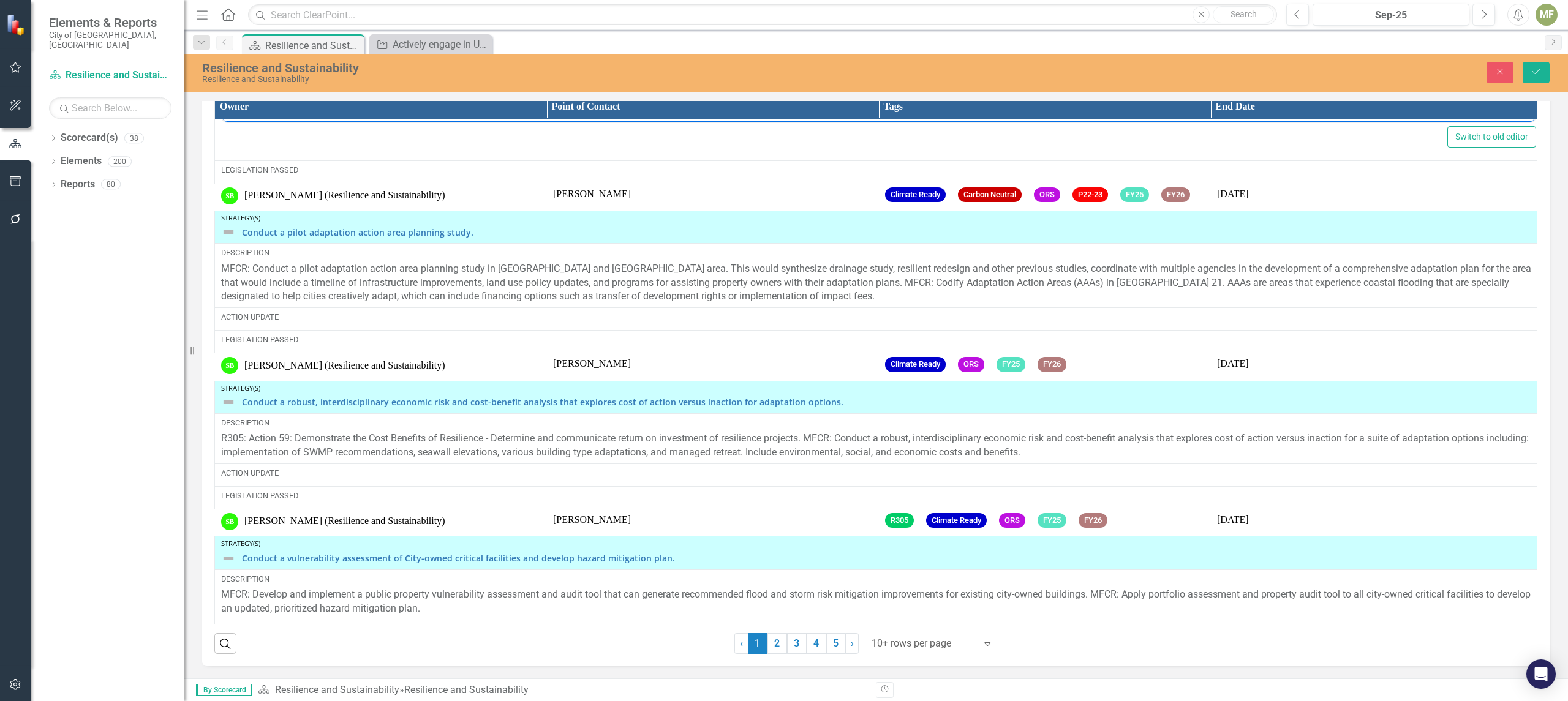
scroll to position [2586, 0]
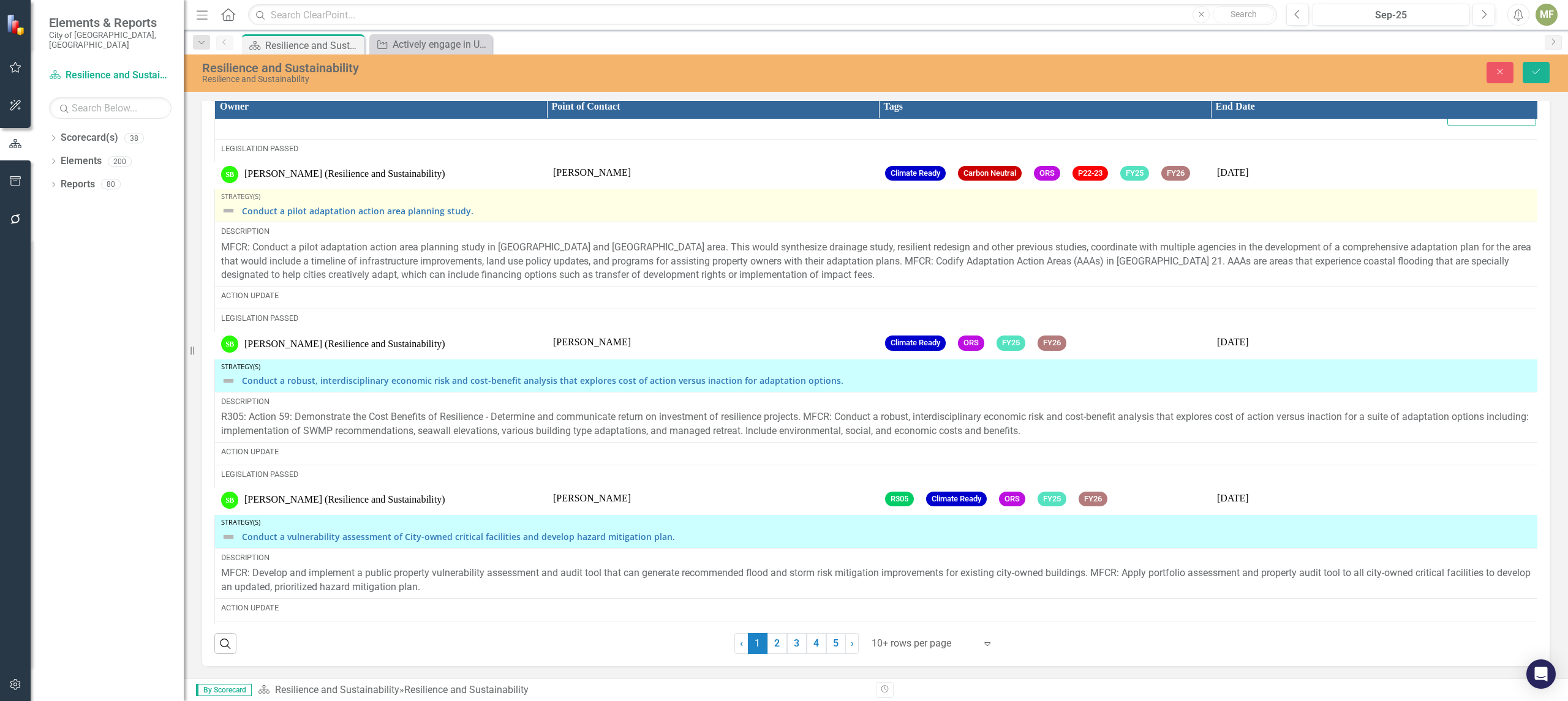
click at [238, 218] on div "Conduct a pilot adaptation action area planning study." at bounding box center [878, 210] width 1315 height 15
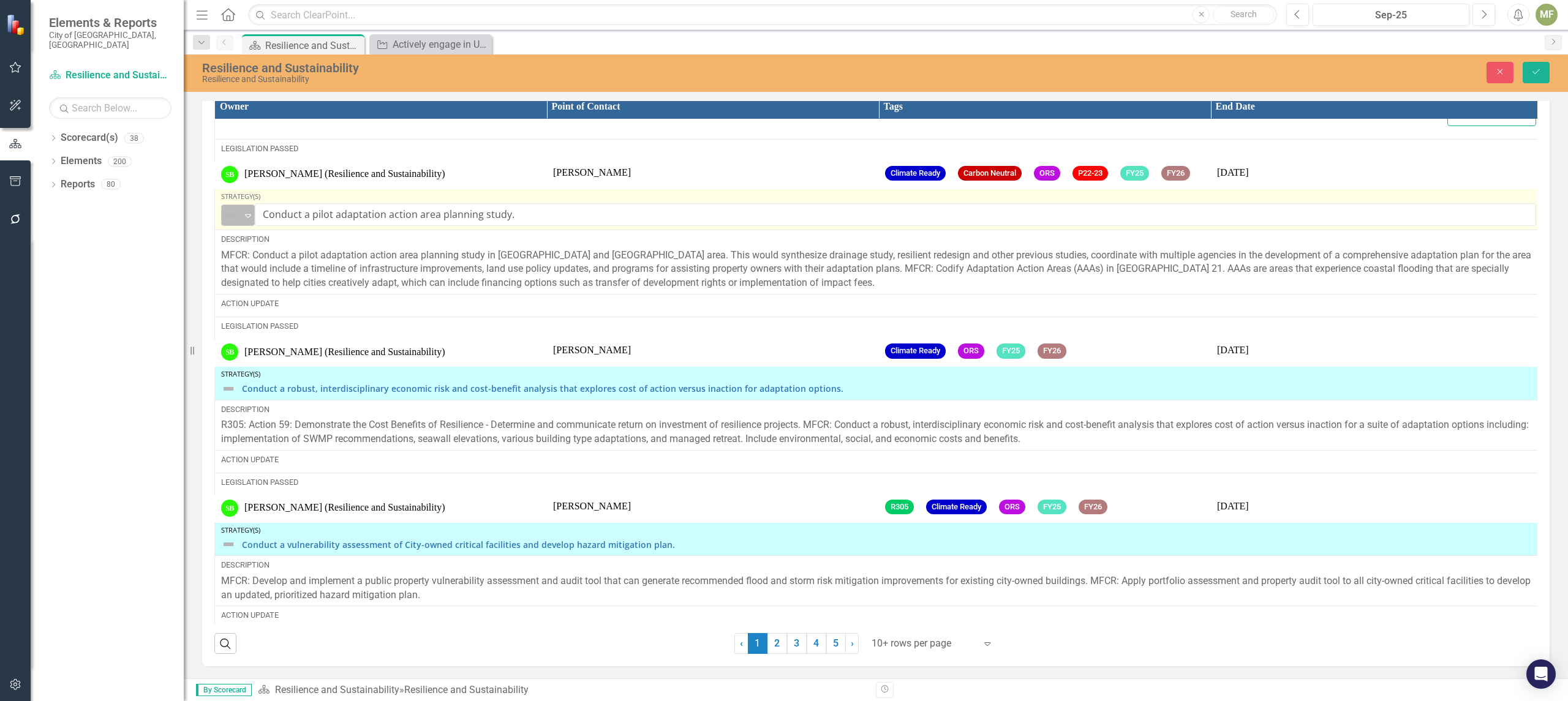
click at [248, 220] on icon "Expand" at bounding box center [248, 215] width 12 height 10
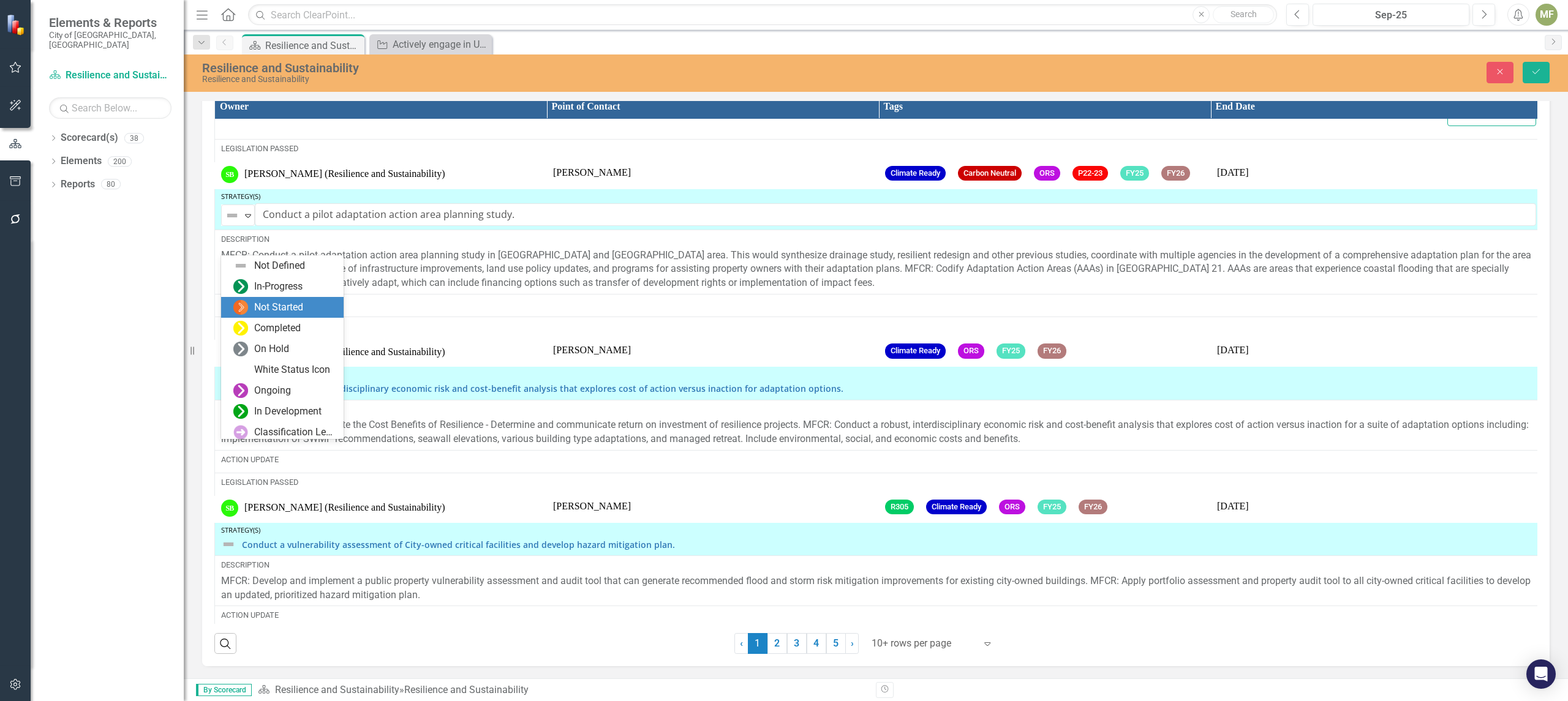
click at [275, 303] on div "Not Started" at bounding box center [278, 308] width 49 height 14
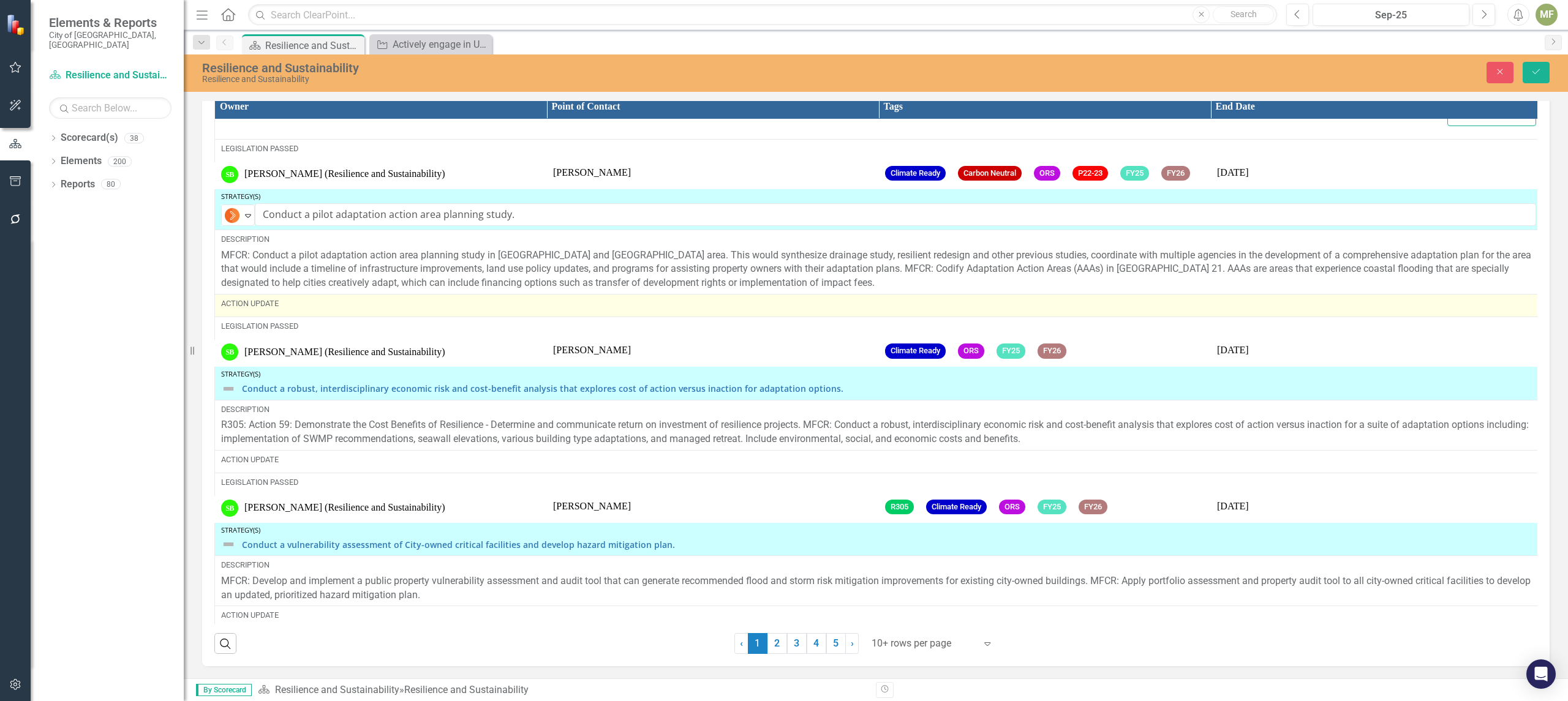
click at [322, 309] on div "Action Update" at bounding box center [878, 303] width 1315 height 11
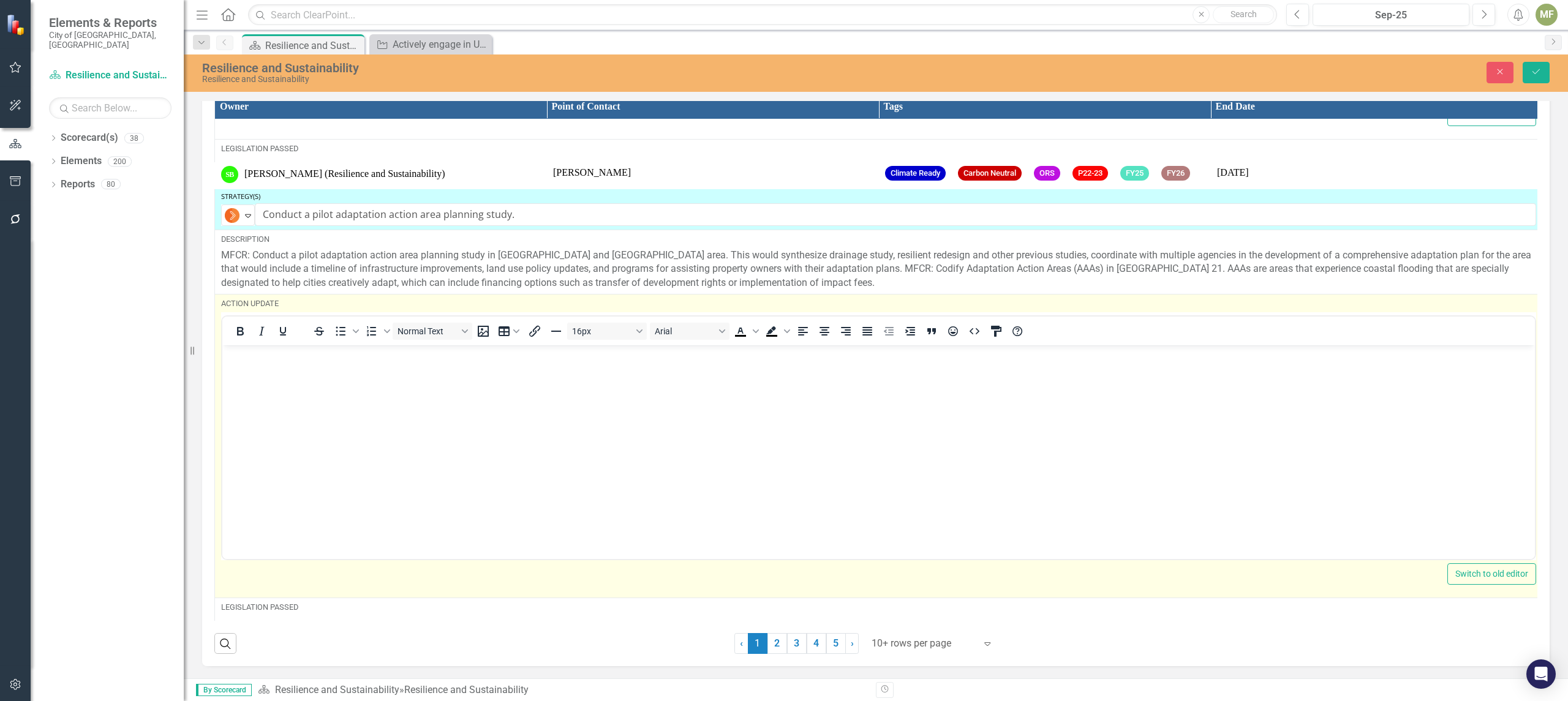
scroll to position [0, 0]
click at [298, 374] on body "Rich Text Area. Press ALT-0 for help." at bounding box center [879, 437] width 1313 height 184
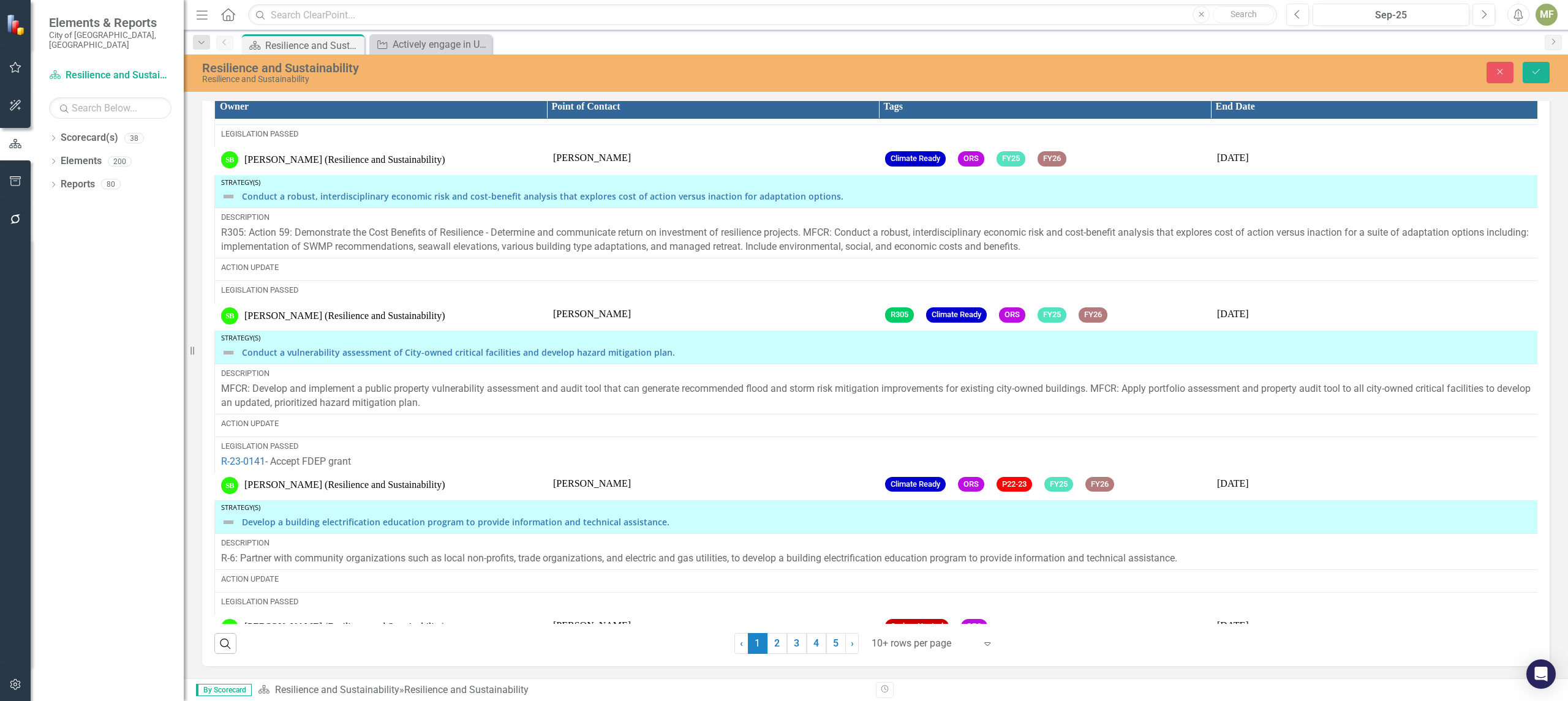
scroll to position [3071, 0]
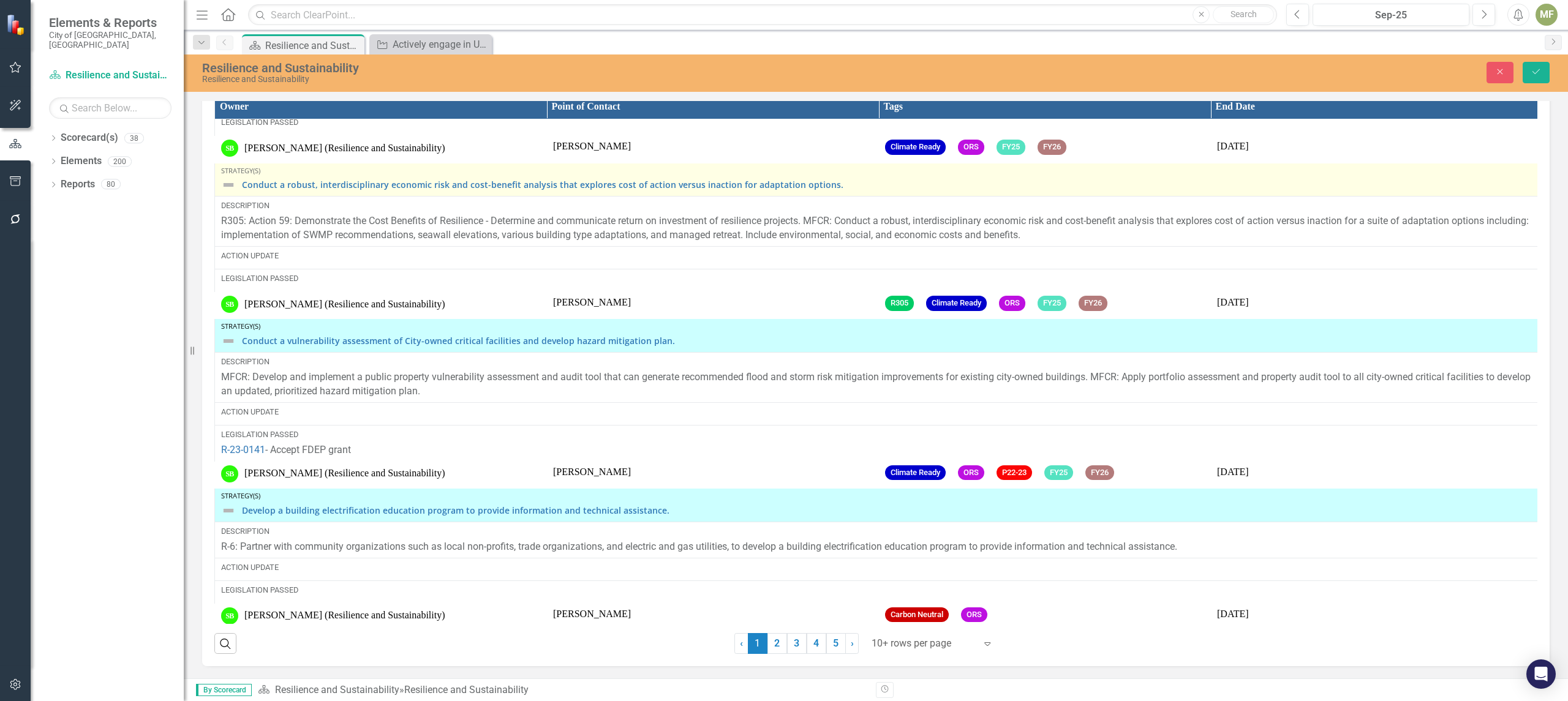
click at [235, 192] on div "Conduct a robust, interdisciplinary economic risk and cost-benefit analysis tha…" at bounding box center [878, 185] width 1315 height 15
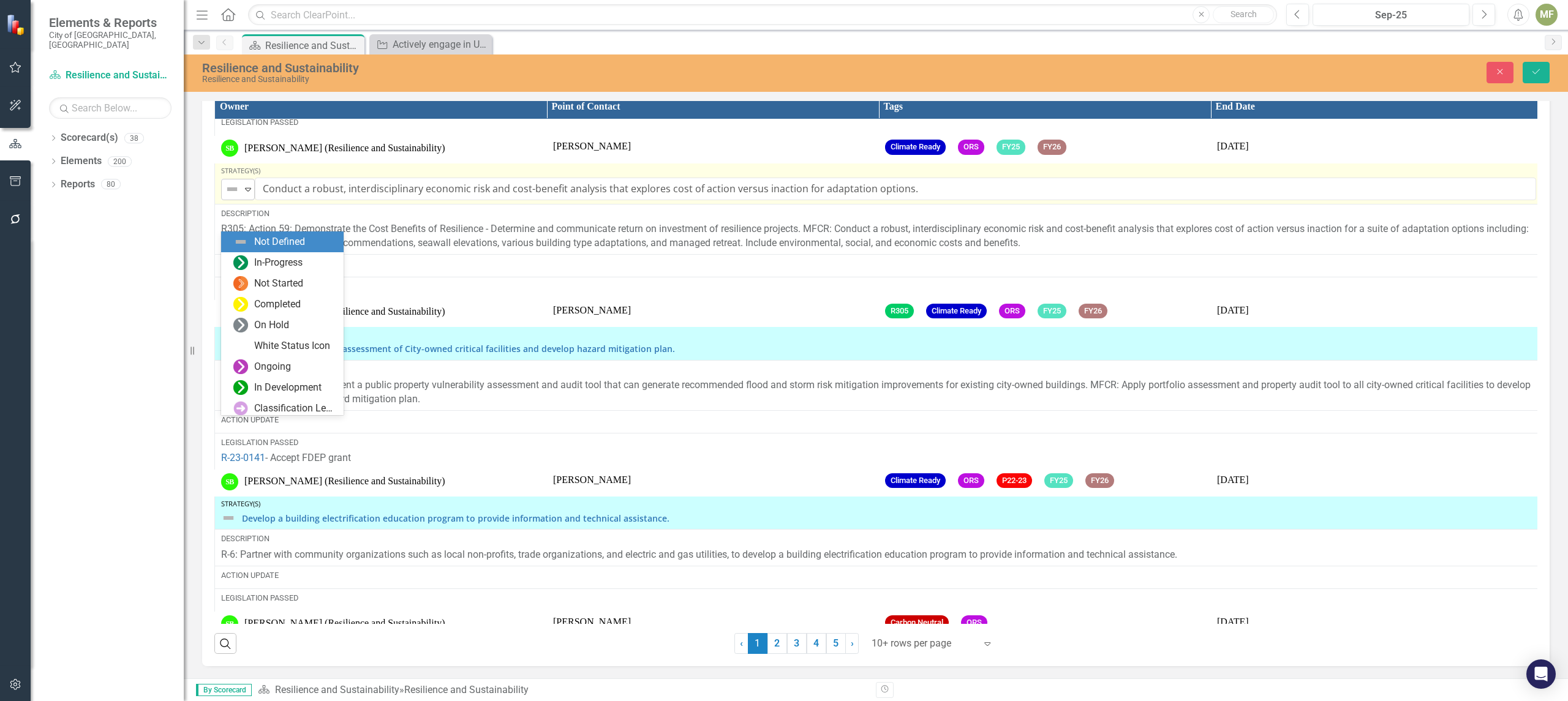
click at [248, 194] on icon "Expand" at bounding box center [248, 190] width 12 height 10
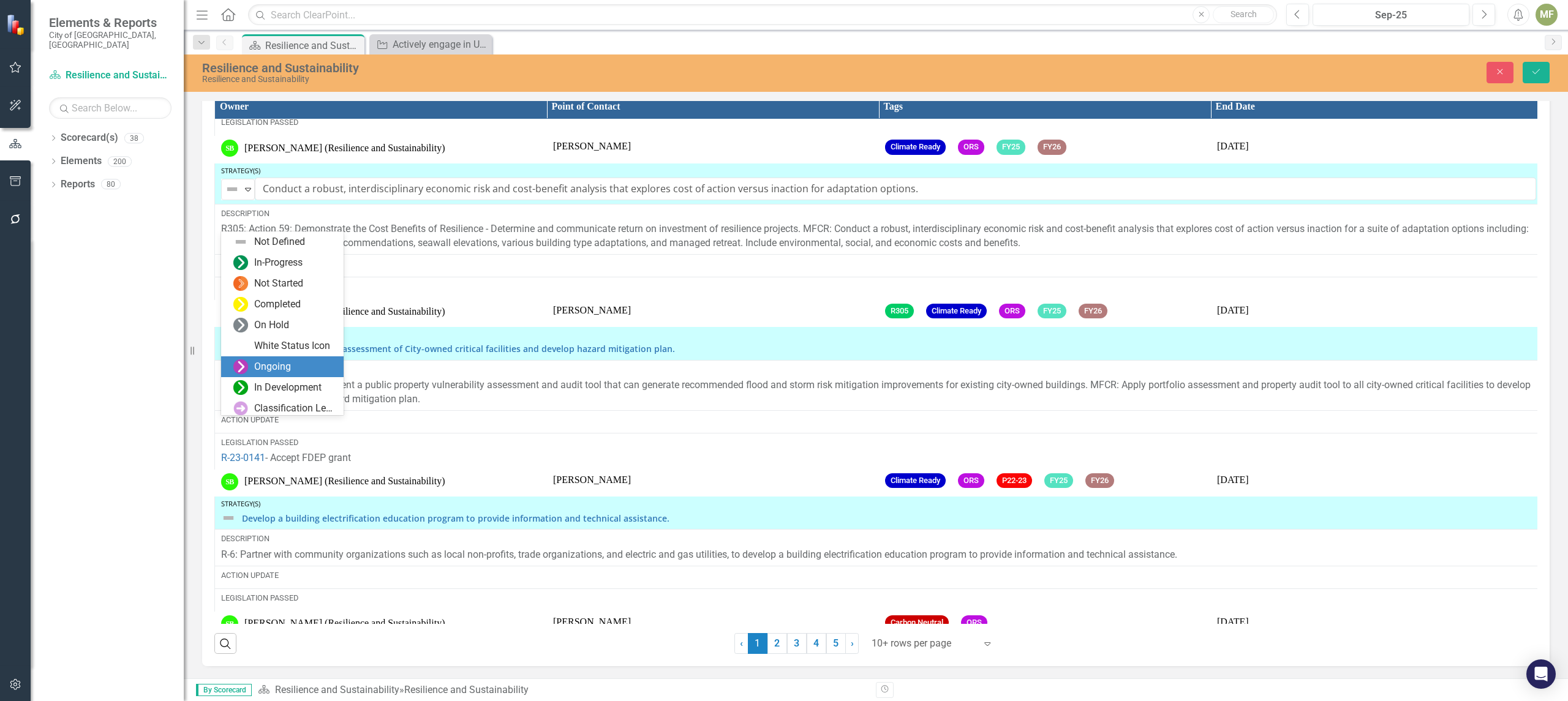
click at [271, 368] on div "Ongoing" at bounding box center [272, 367] width 36 height 14
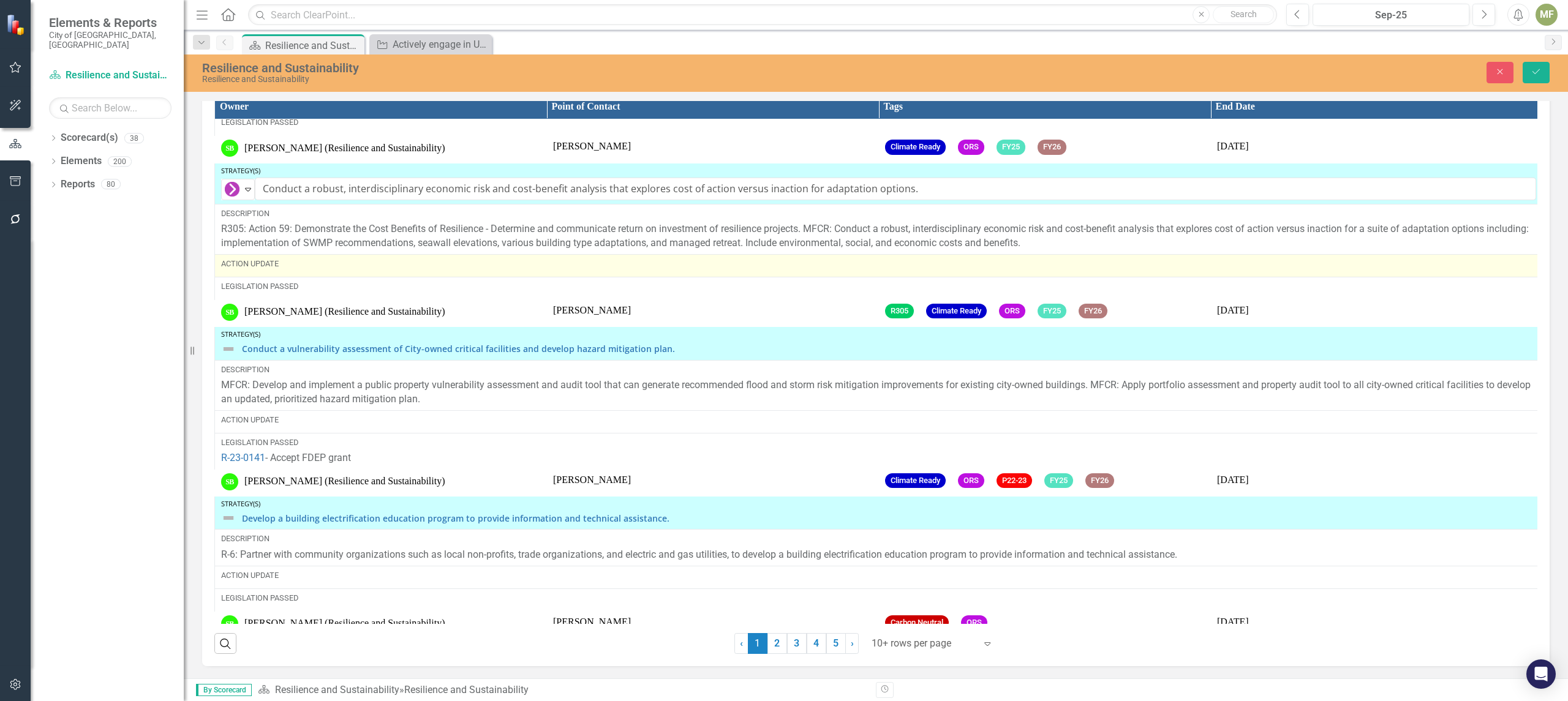
click at [283, 270] on div "Action Update" at bounding box center [878, 263] width 1315 height 11
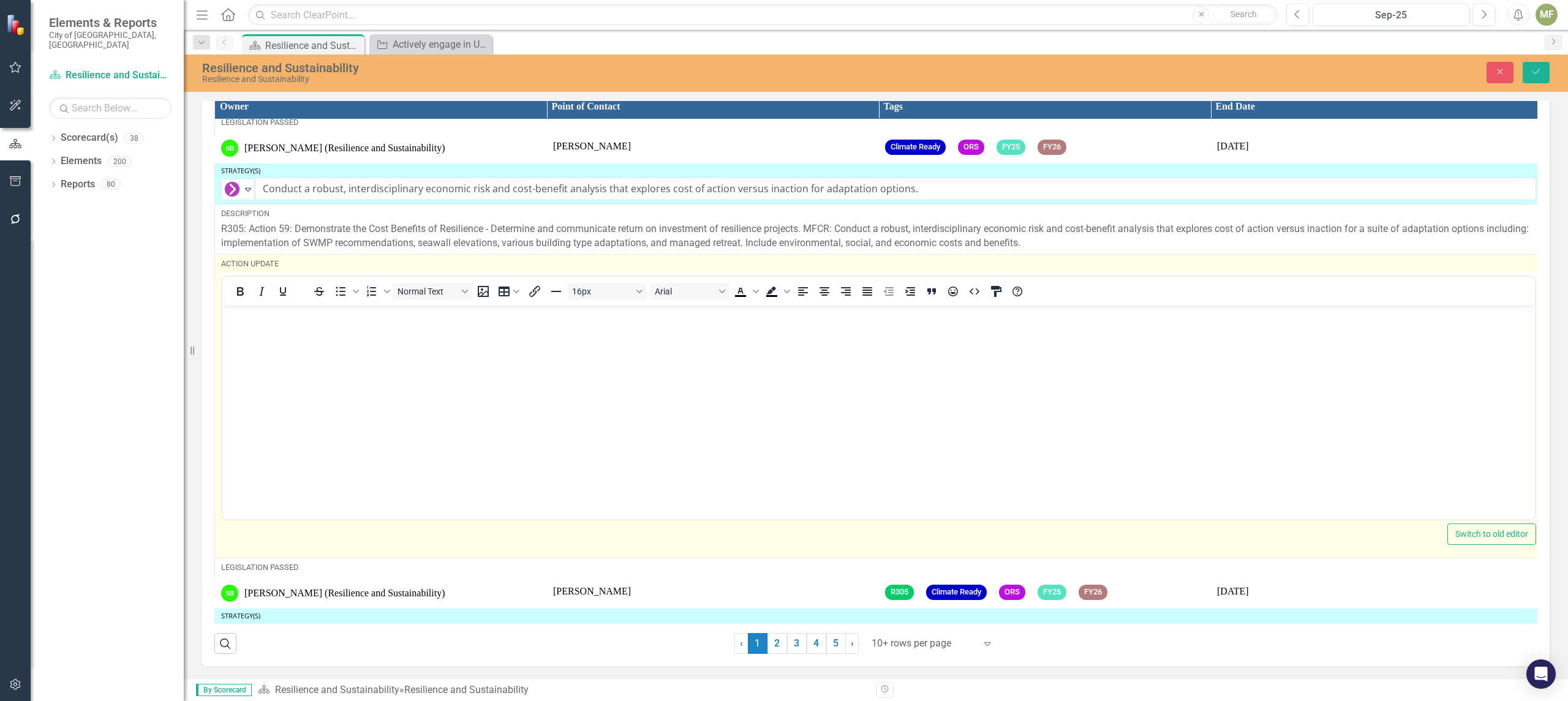
scroll to position [0, 0]
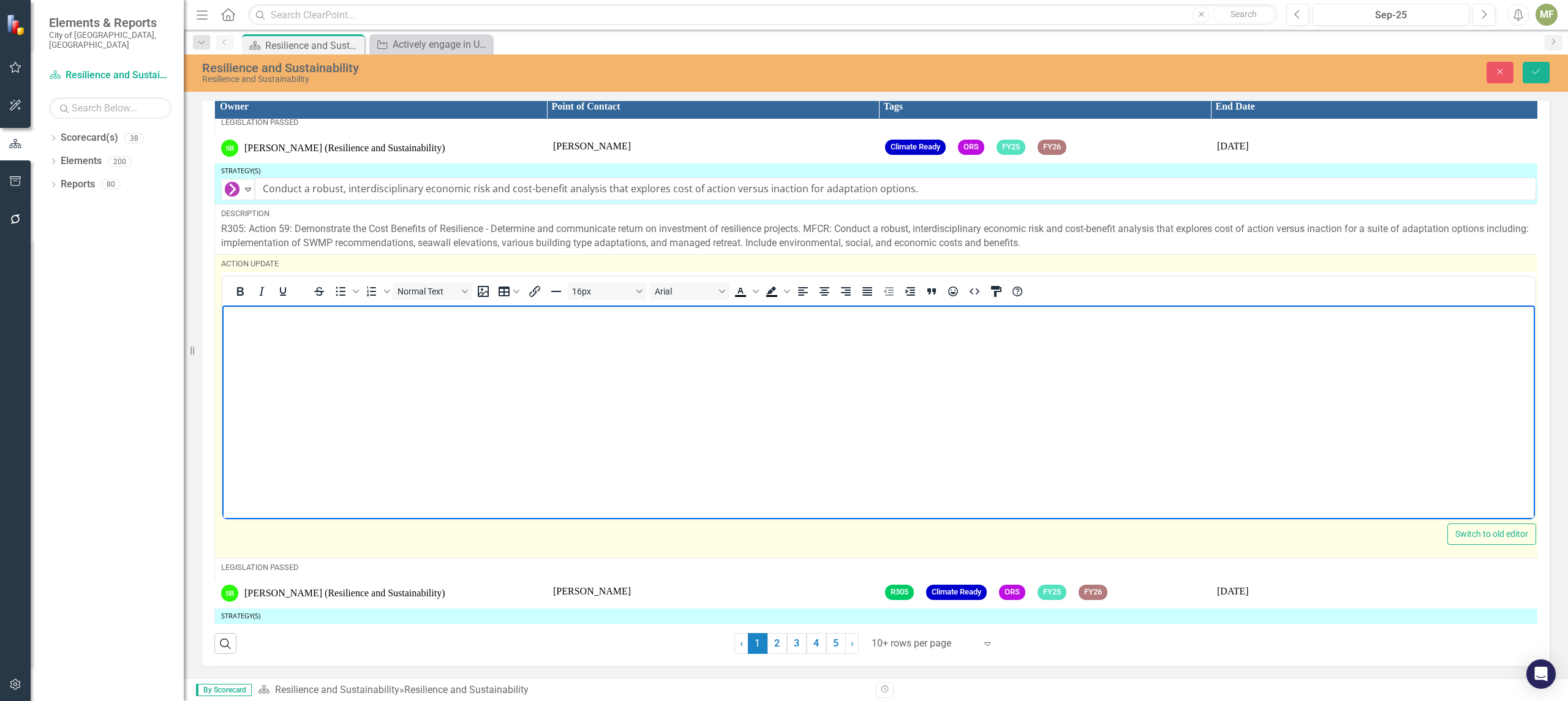
click at [286, 321] on p "Rich Text Area. Press ALT-0 for help." at bounding box center [878, 315] width 1306 height 15
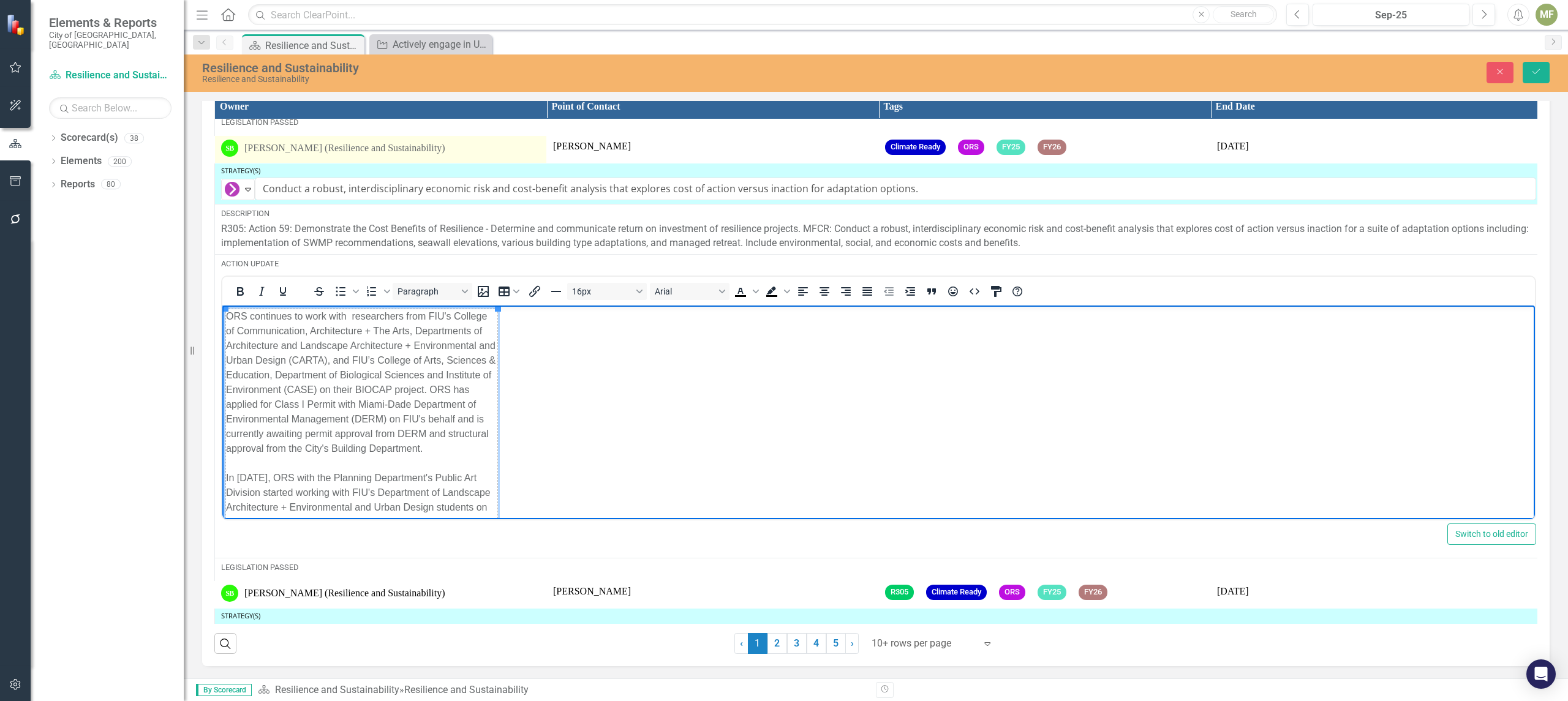
scroll to position [125, 0]
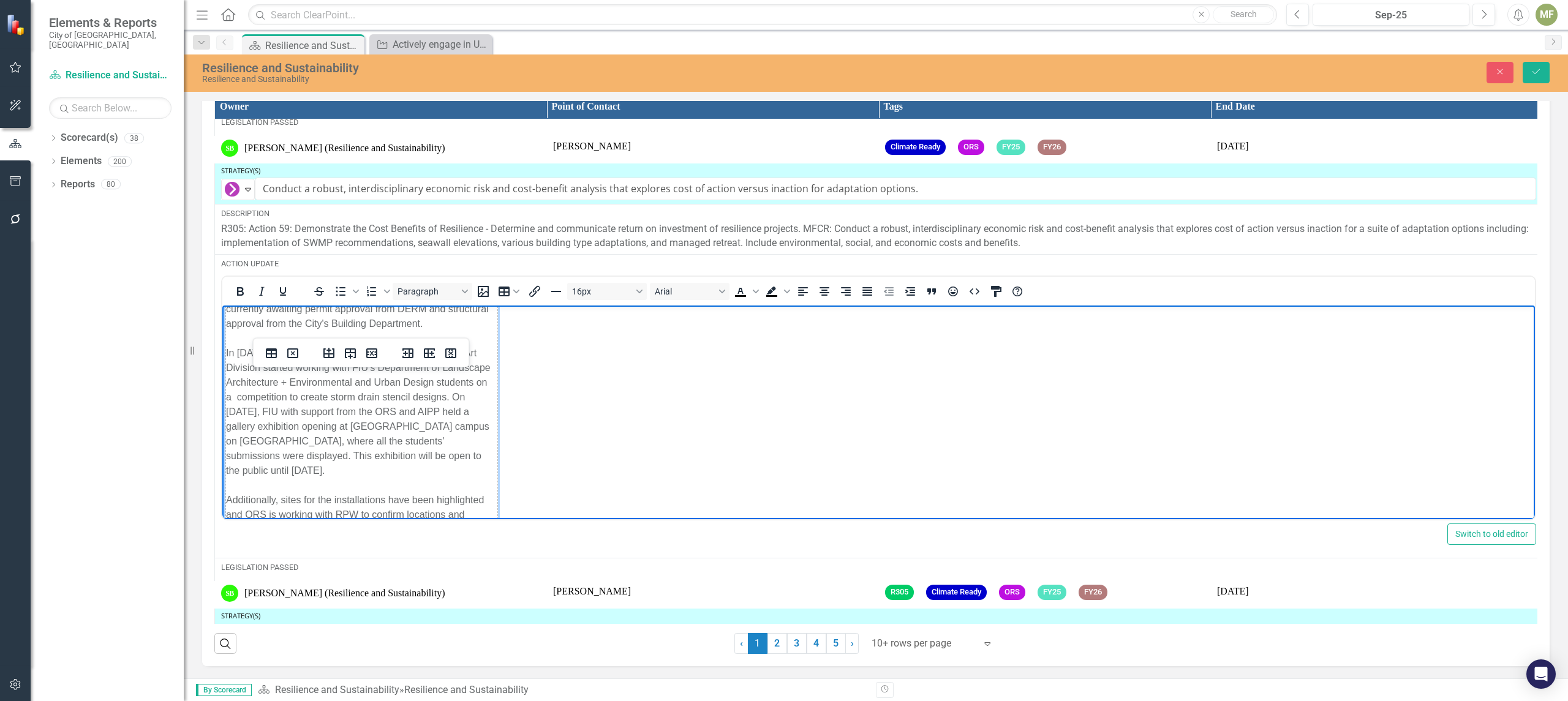
click at [679, 445] on body "ORS continues to work with researchers from FIU's College of Communication, Arc…" at bounding box center [879, 360] width 1313 height 360
click at [297, 341] on td "ORS continues to work with researchers from FIU's College of Communication, Arc…" at bounding box center [362, 361] width 272 height 353
click at [522, 500] on body "ORS continues to work with researchers from FIU's College of Communication, Arc…" at bounding box center [879, 360] width 1313 height 360
click at [386, 443] on td "ORS continues to work with researchers from FIU's College of Communication, Arc…" at bounding box center [362, 361] width 272 height 353
click at [453, 353] on icon "Delete column" at bounding box center [451, 353] width 15 height 15
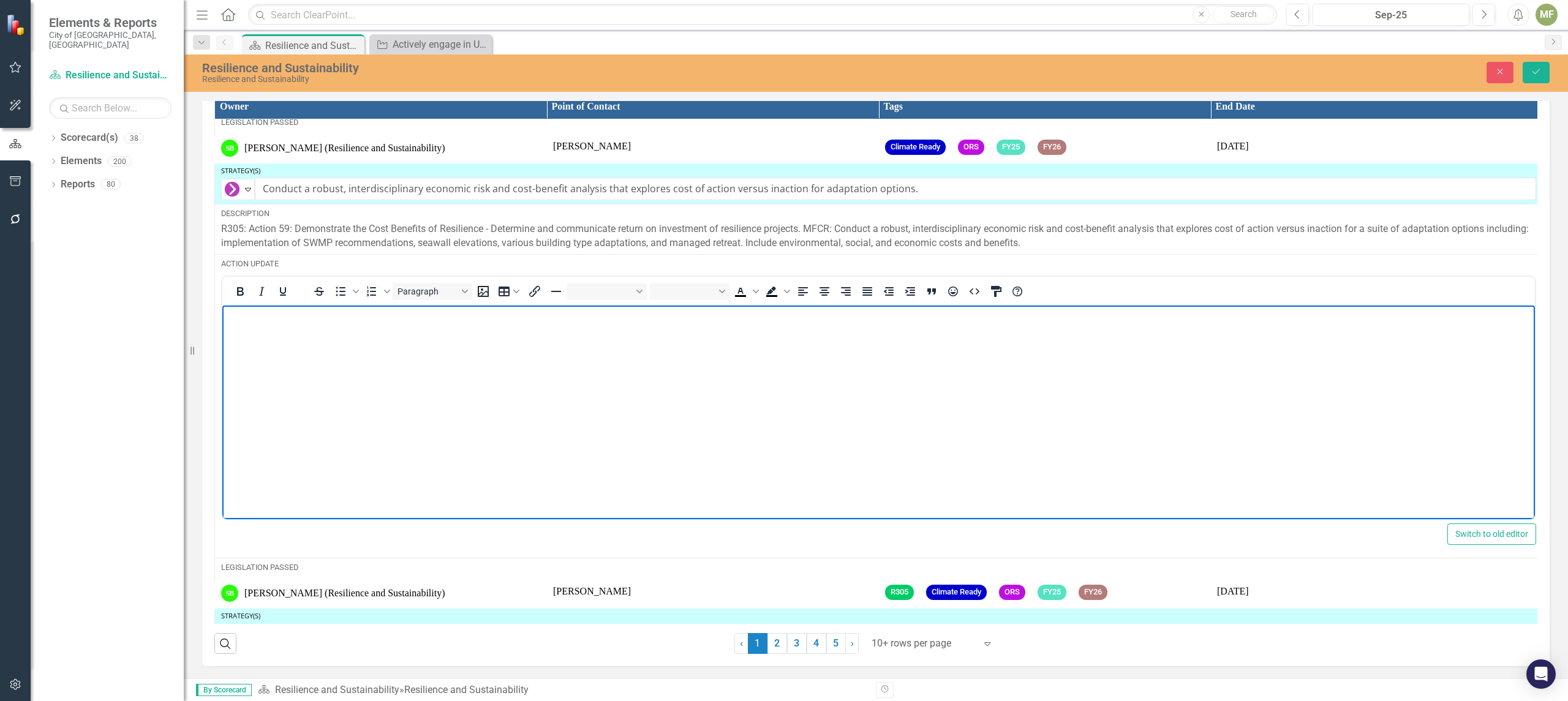
scroll to position [0, 0]
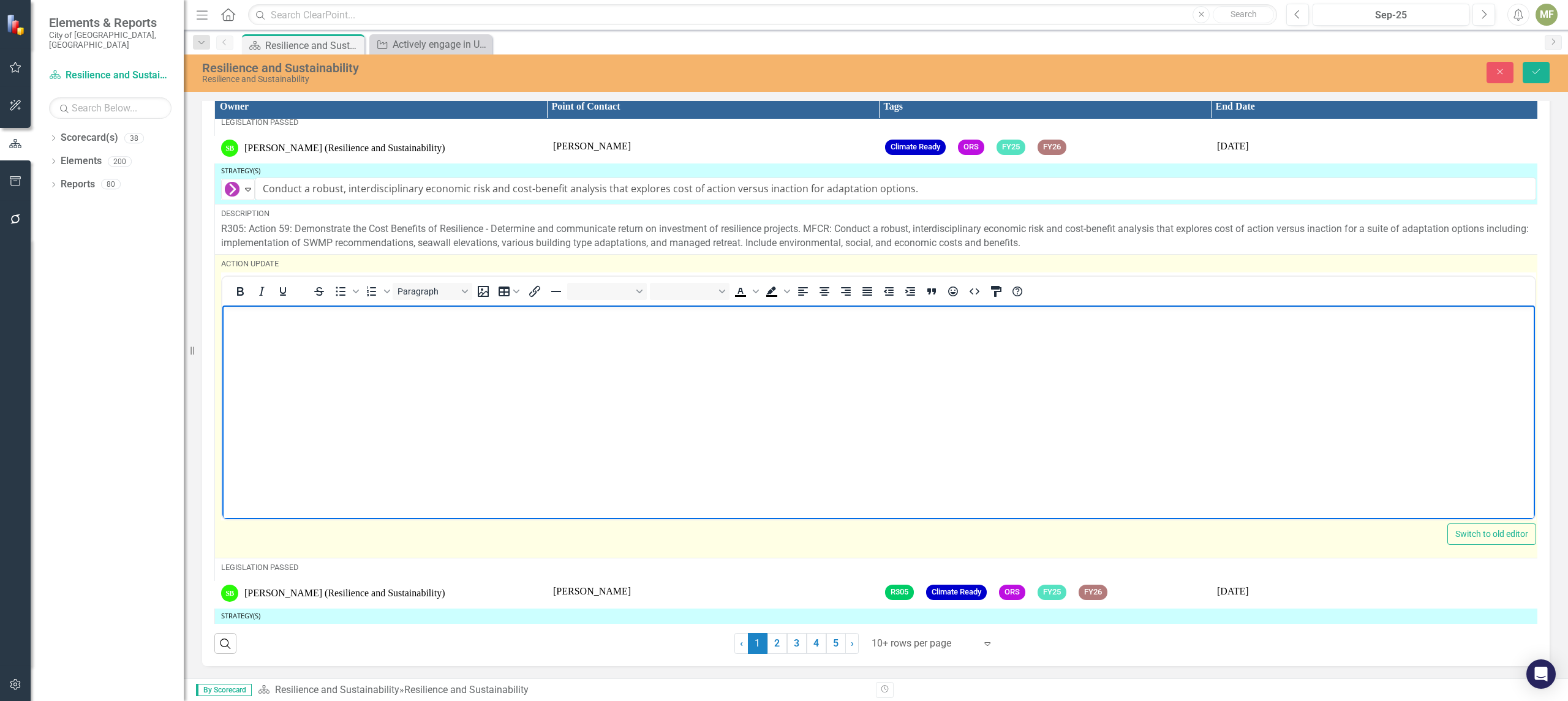
click at [284, 338] on body "Rich Text Area. Press ALT-0 for help." at bounding box center [879, 397] width 1313 height 184
paste body "Rich Text Area. Press ALT-0 for help."
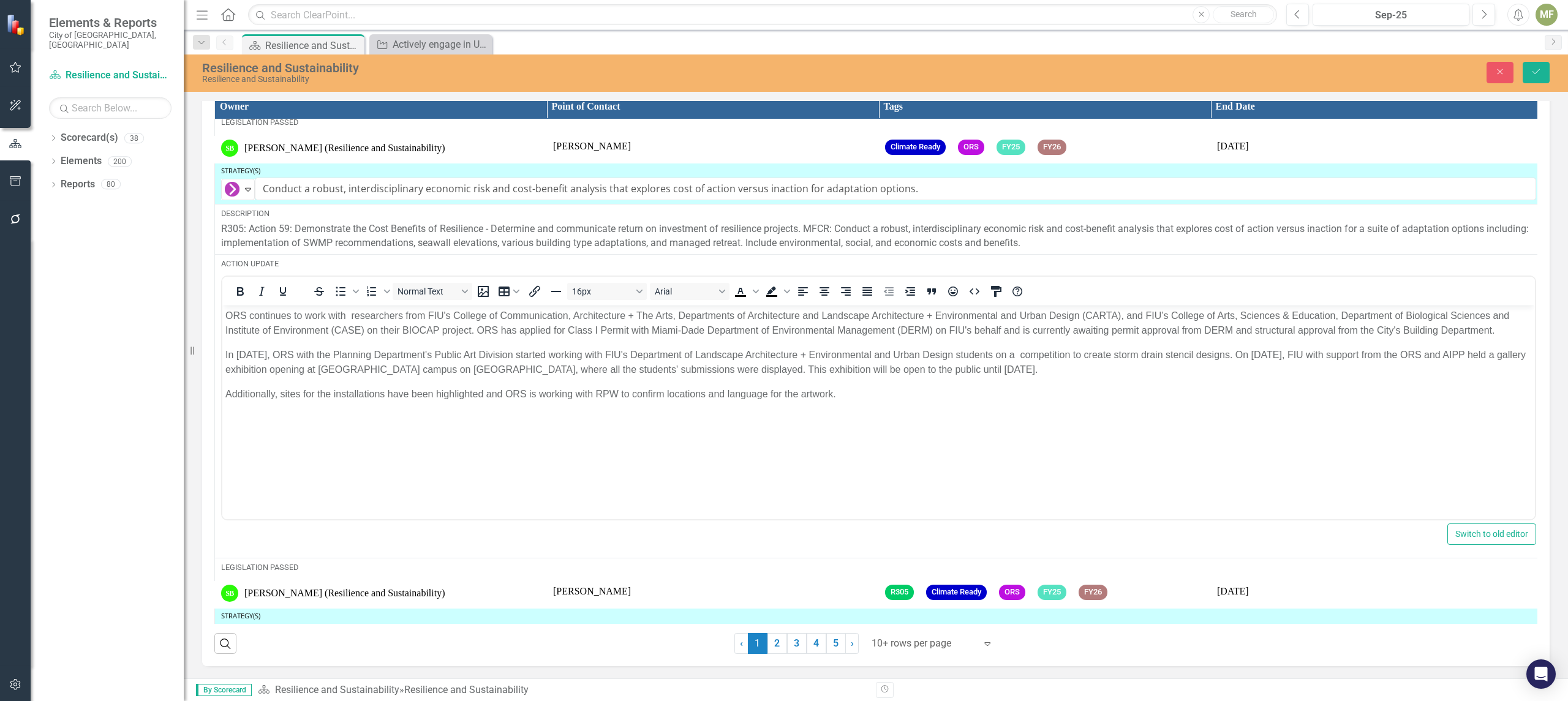
drag, startPoint x: 1527, startPoint y: 524, endPoint x: 1527, endPoint y: 579, distance: 55.0
click at [1527, 579] on div "Owner Point of Contact Tags End Date Strategy(s) Ongoing Expand Actively engage…" at bounding box center [876, 359] width 1323 height 529
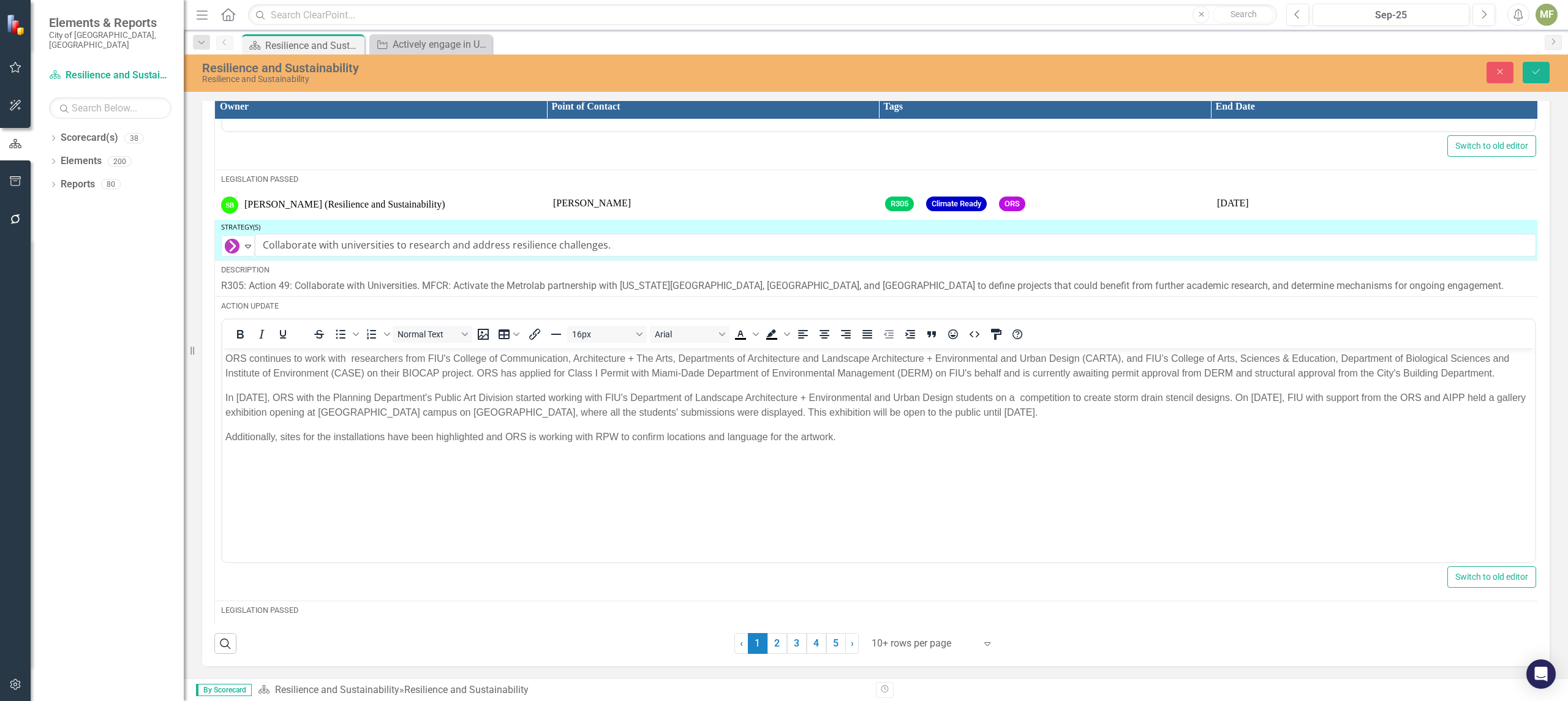
scroll to position [1700, 0]
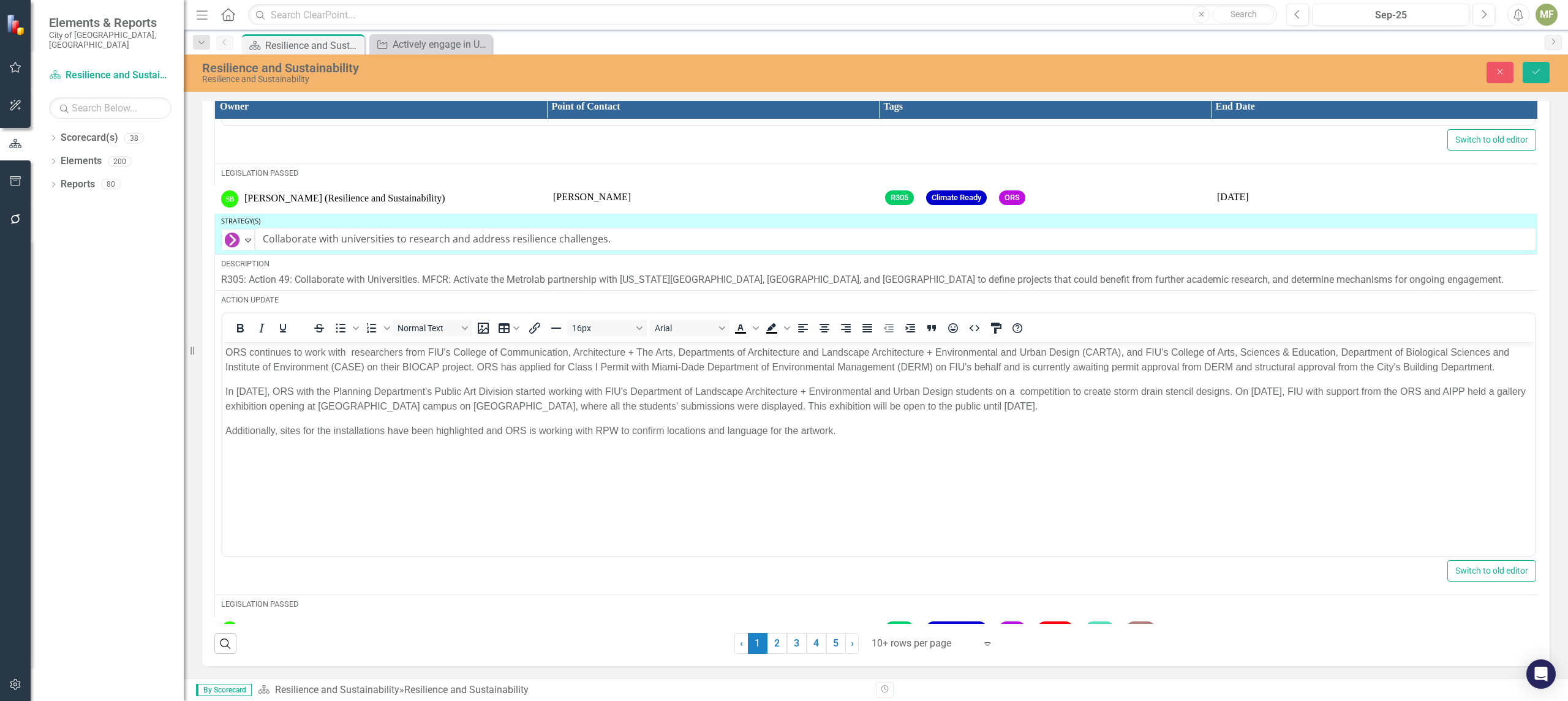
drag, startPoint x: 1519, startPoint y: 303, endPoint x: 1293, endPoint y: 24, distance: 359.1
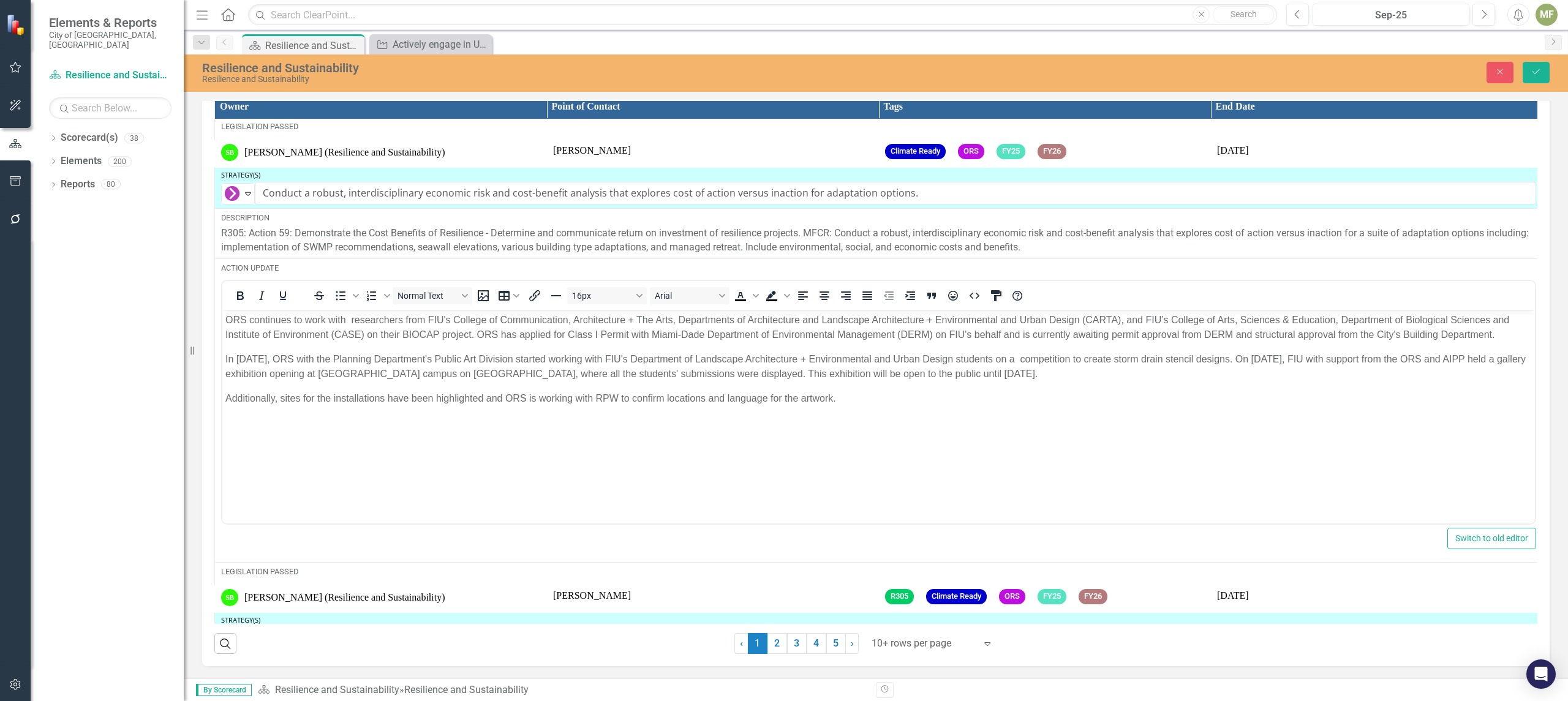
scroll to position [3109, 0]
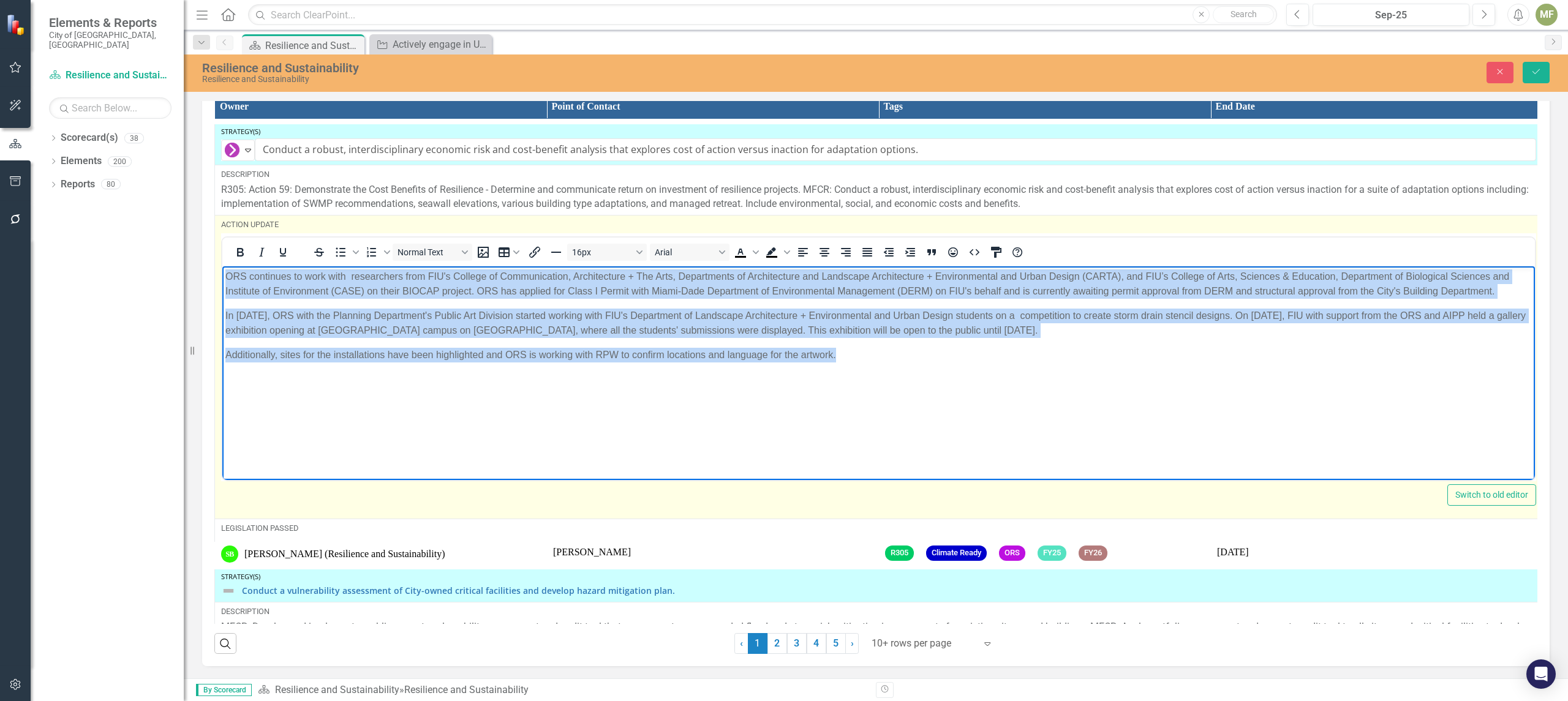
drag, startPoint x: 849, startPoint y: 359, endPoint x: 235, endPoint y: 277, distance: 619.5
click at [223, 274] on html "ORS continues to work with researchers from FIU's College of Communication, Arc…" at bounding box center [879, 358] width 1313 height 184
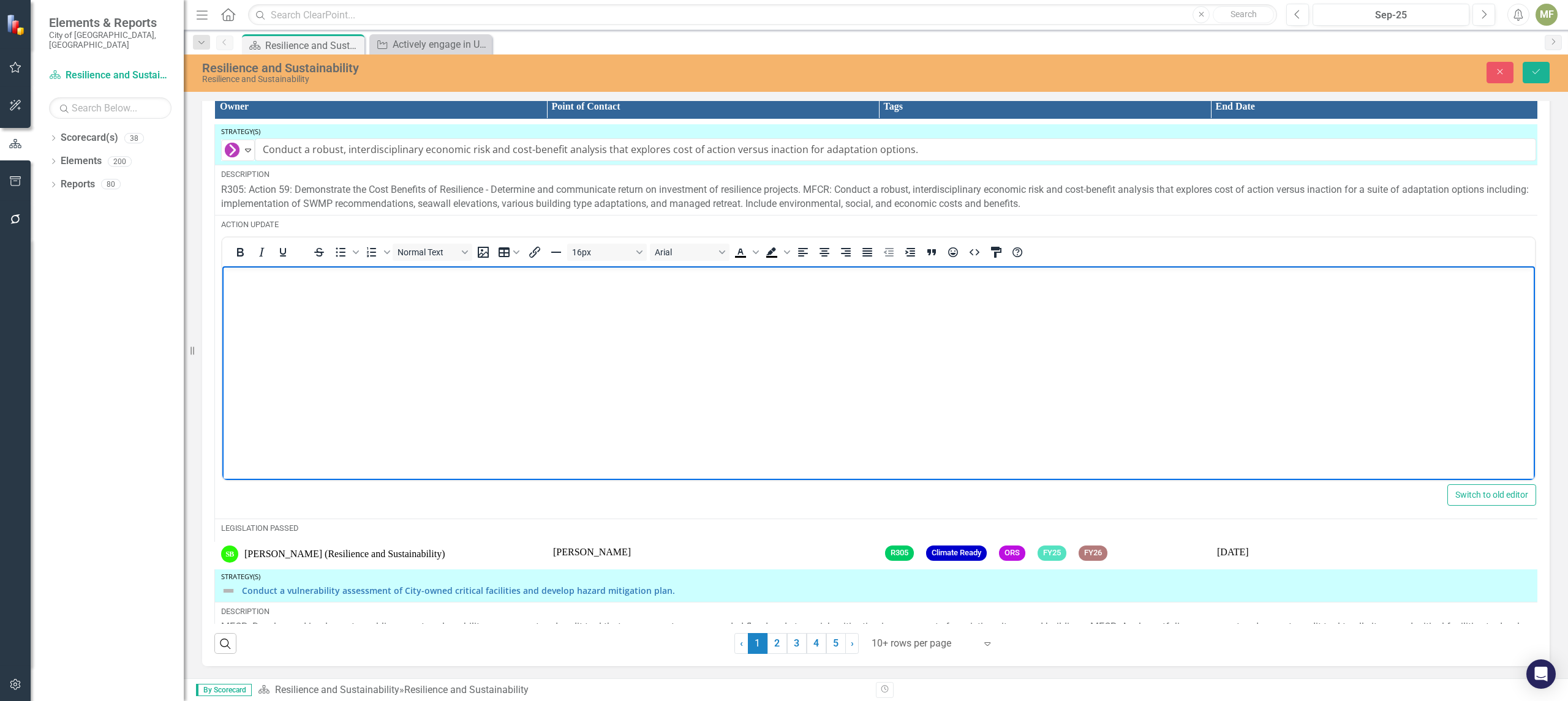
click at [311, 287] on body "Rich Text Area. Press ALT-0 for help." at bounding box center [879, 358] width 1313 height 184
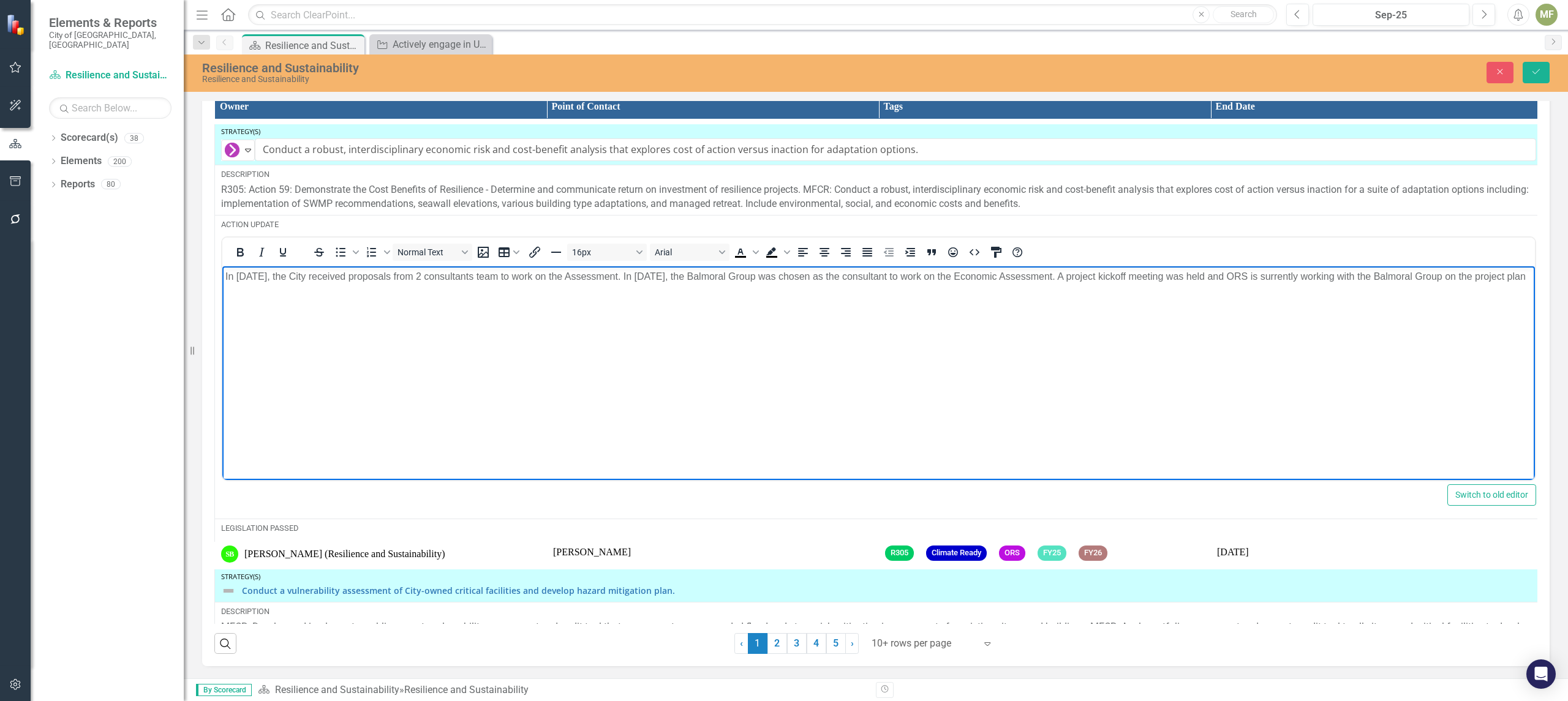
click at [280, 326] on body "In [DATE], the City received proposals from 2 consultants team to work on the A…" at bounding box center [879, 358] width 1313 height 184
click at [306, 284] on p "In [DATE], the City received proposals from 2 consultants team to work on the A…" at bounding box center [878, 277] width 1306 height 15
click at [228, 308] on p "and data collection for the project." at bounding box center [878, 301] width 1306 height 15
click at [1330, 277] on p "In [DATE], the City received proposals from 2 consultants team to work on the A…" at bounding box center [878, 284] width 1306 height 29
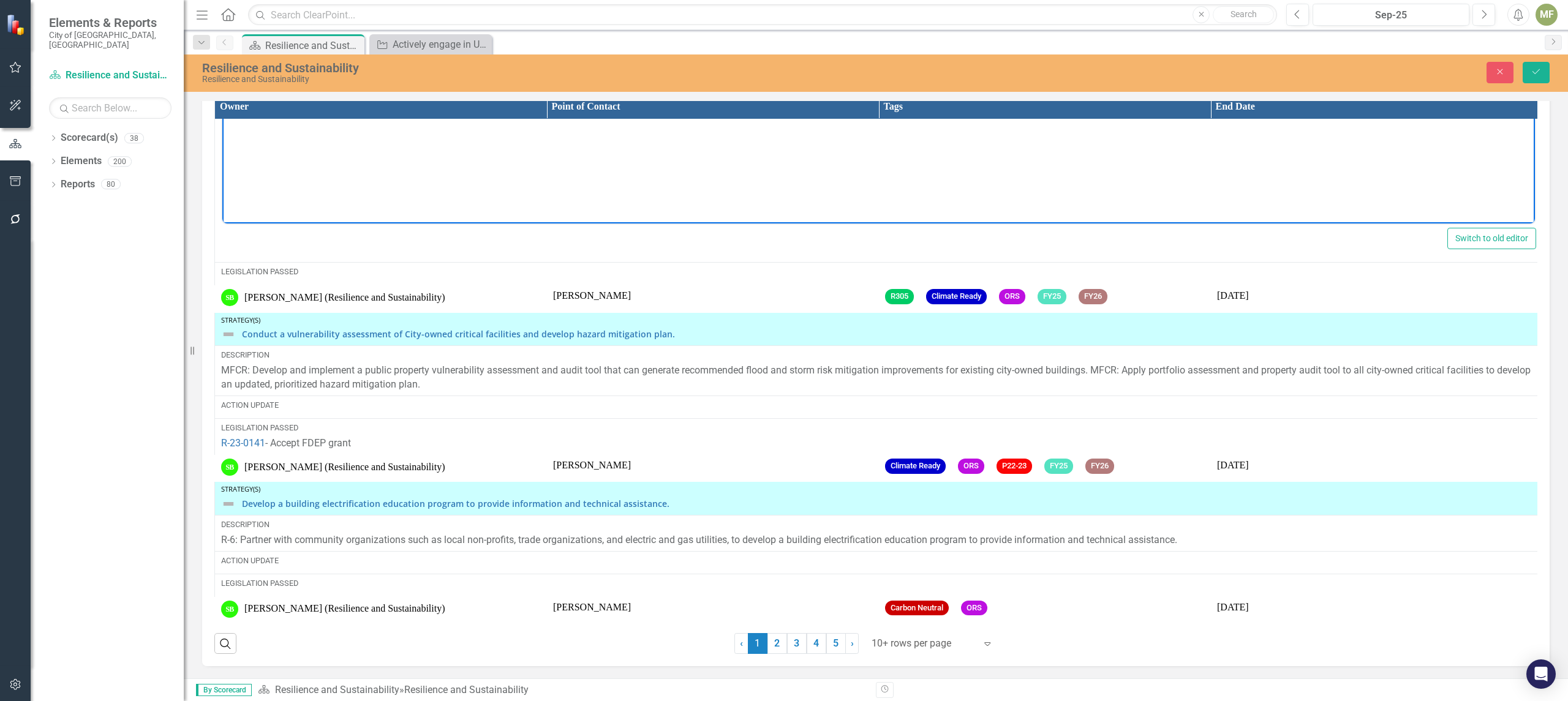
scroll to position [3411, 0]
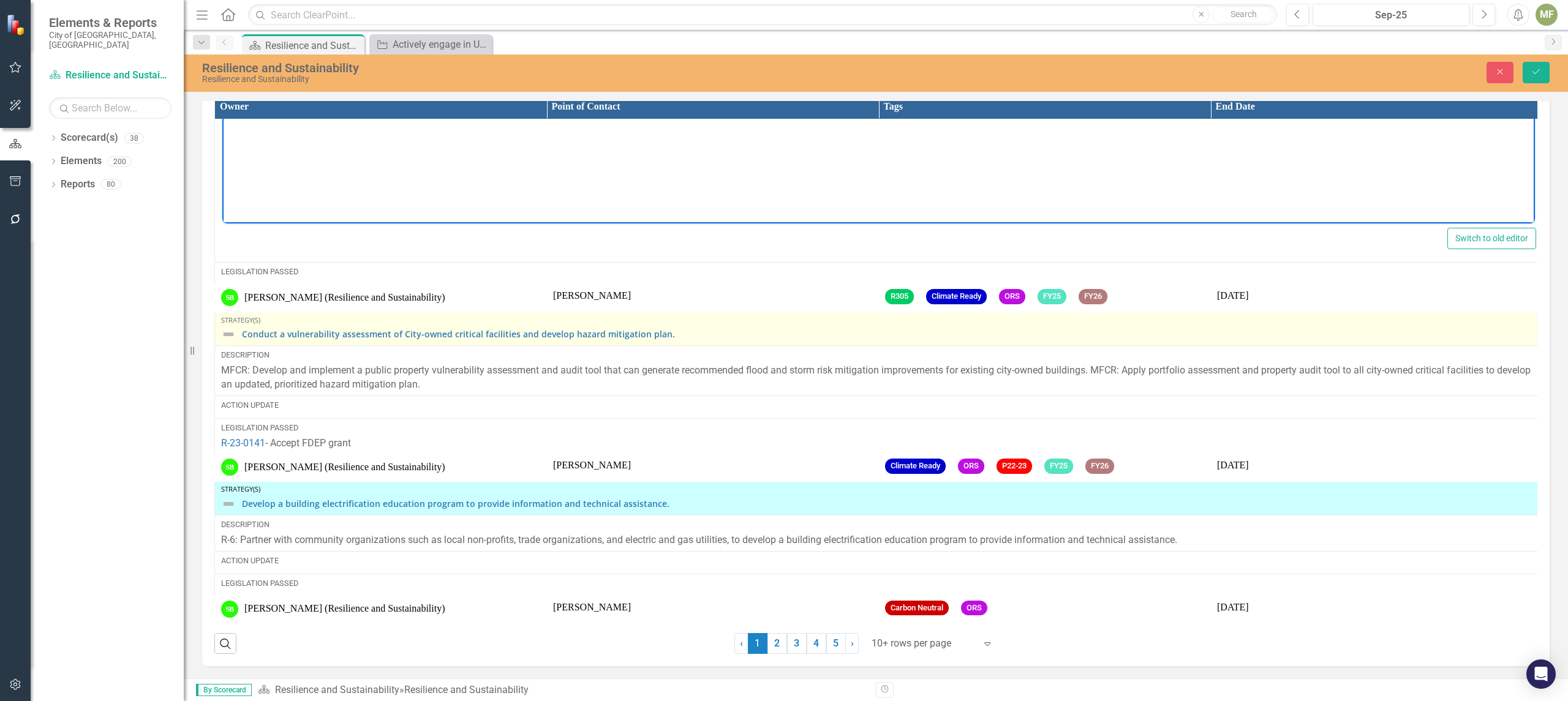
click at [236, 327] on div "Conduct a vulnerability assessment of City-owned critical facilities and develo…" at bounding box center [878, 334] width 1315 height 15
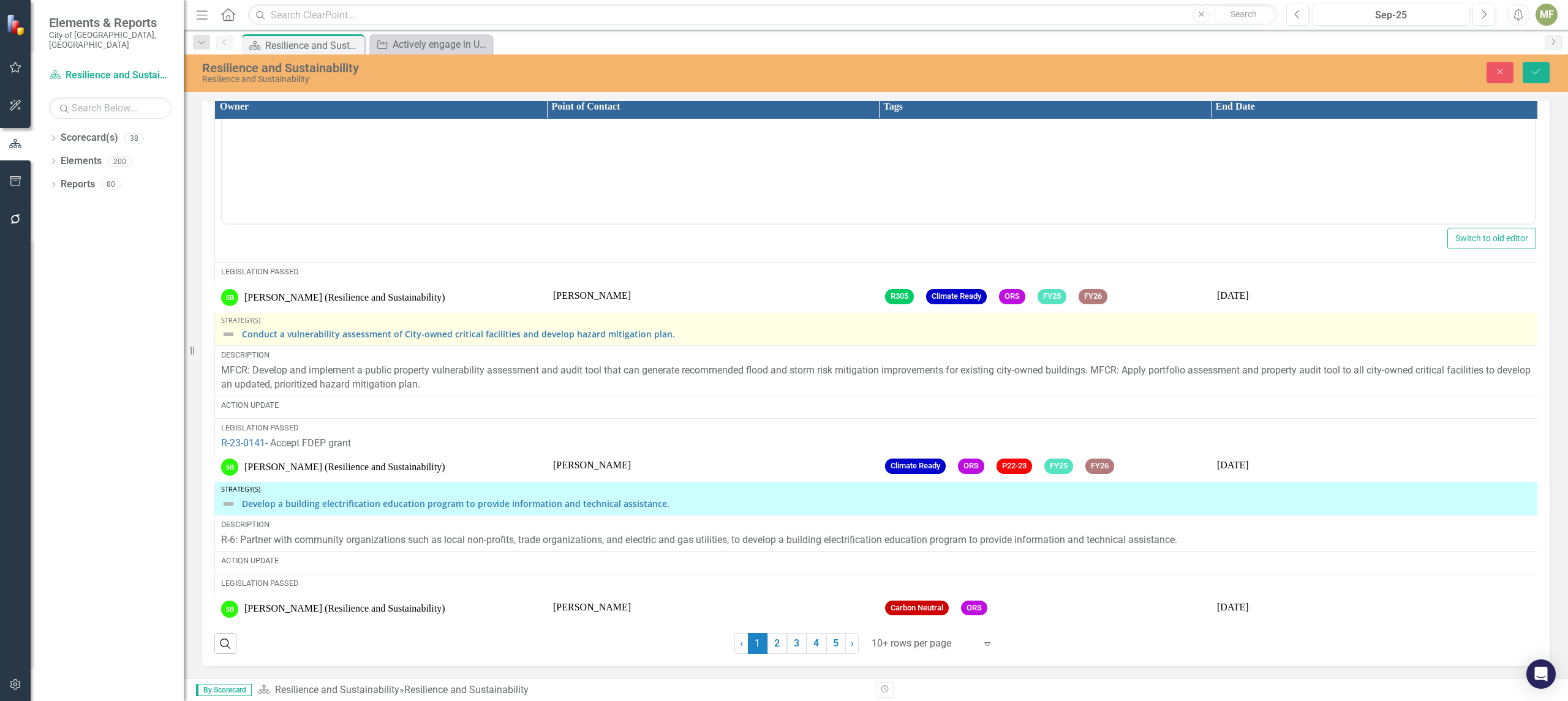
click at [236, 327] on div "Conduct a vulnerability assessment of City-owned critical facilities and develo…" at bounding box center [878, 334] width 1315 height 15
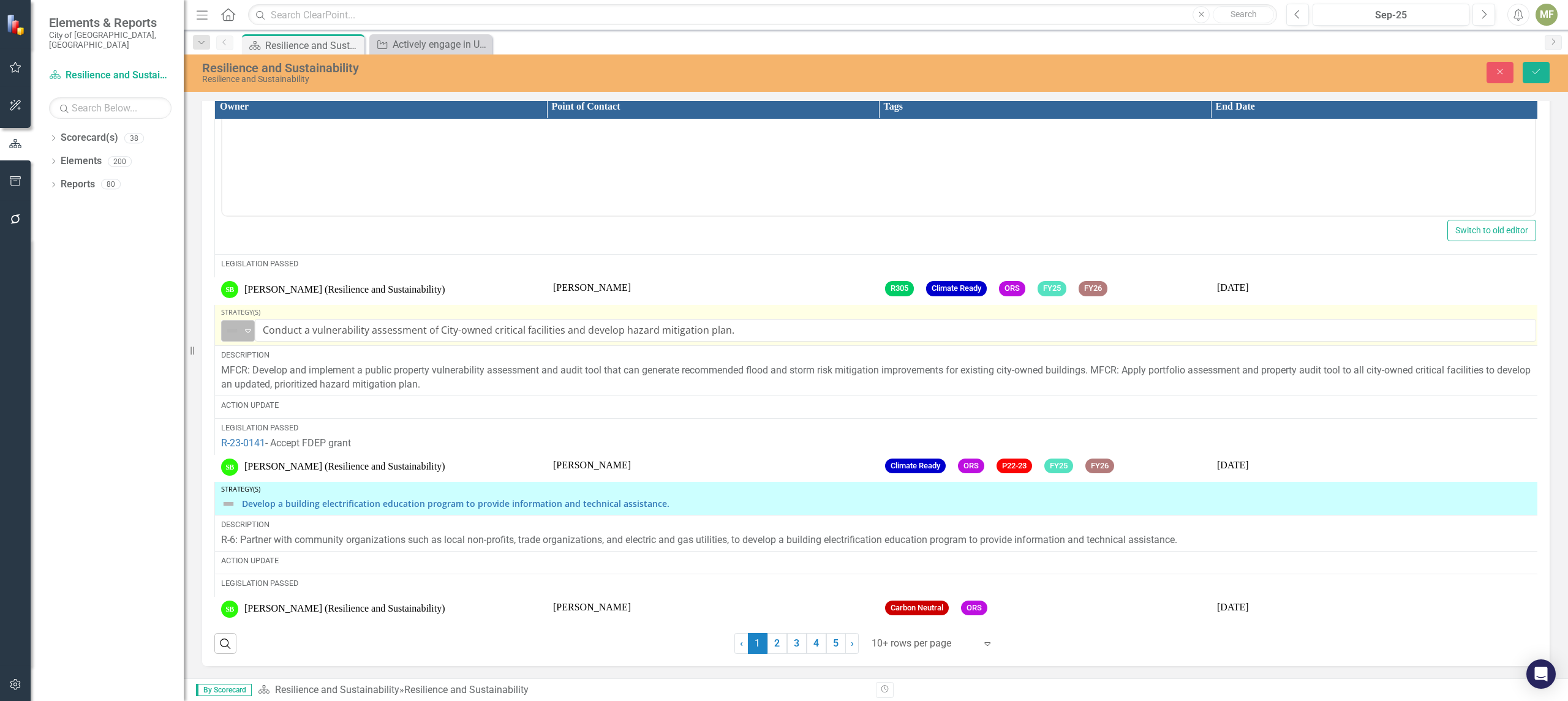
click at [248, 329] on icon "Expand" at bounding box center [248, 330] width 12 height 10
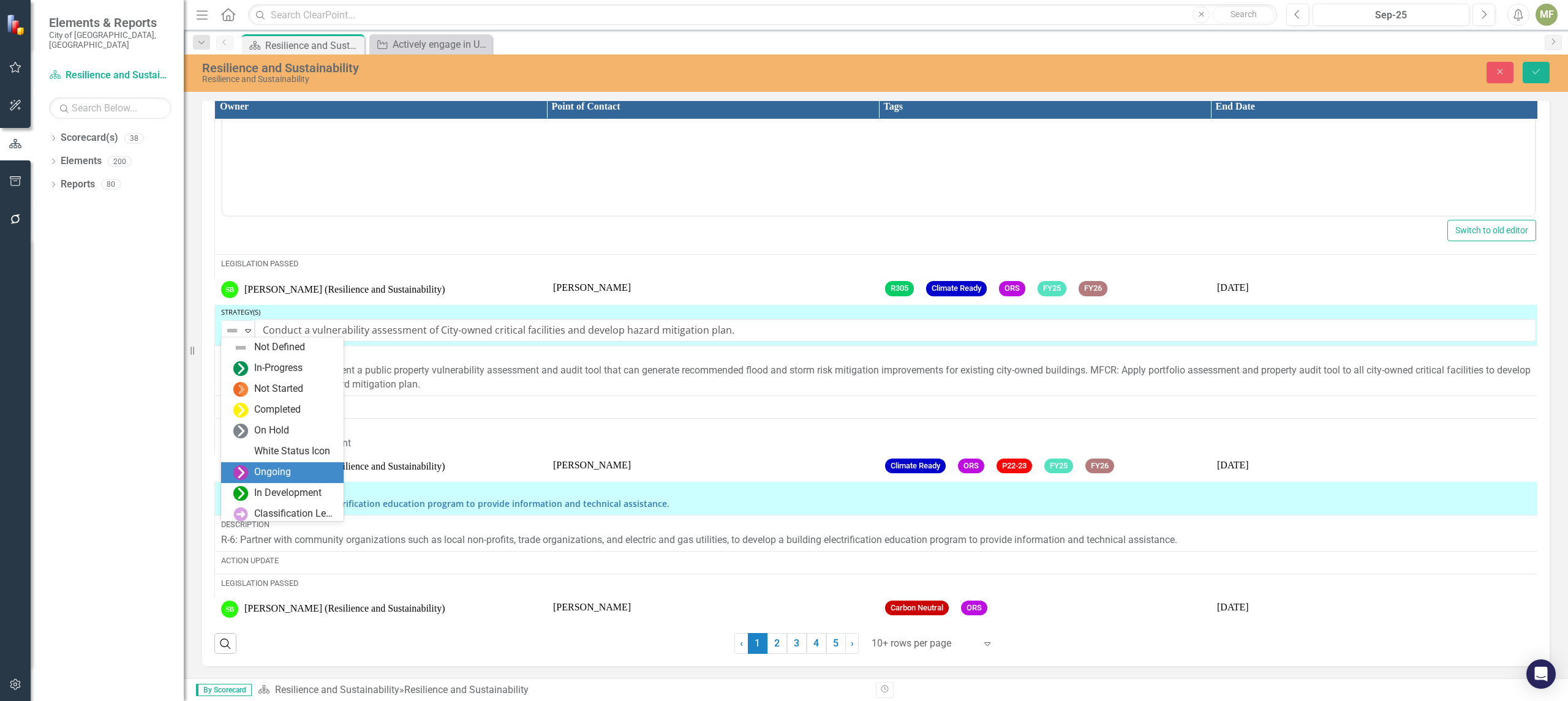
click at [266, 474] on div "Ongoing" at bounding box center [272, 472] width 36 height 14
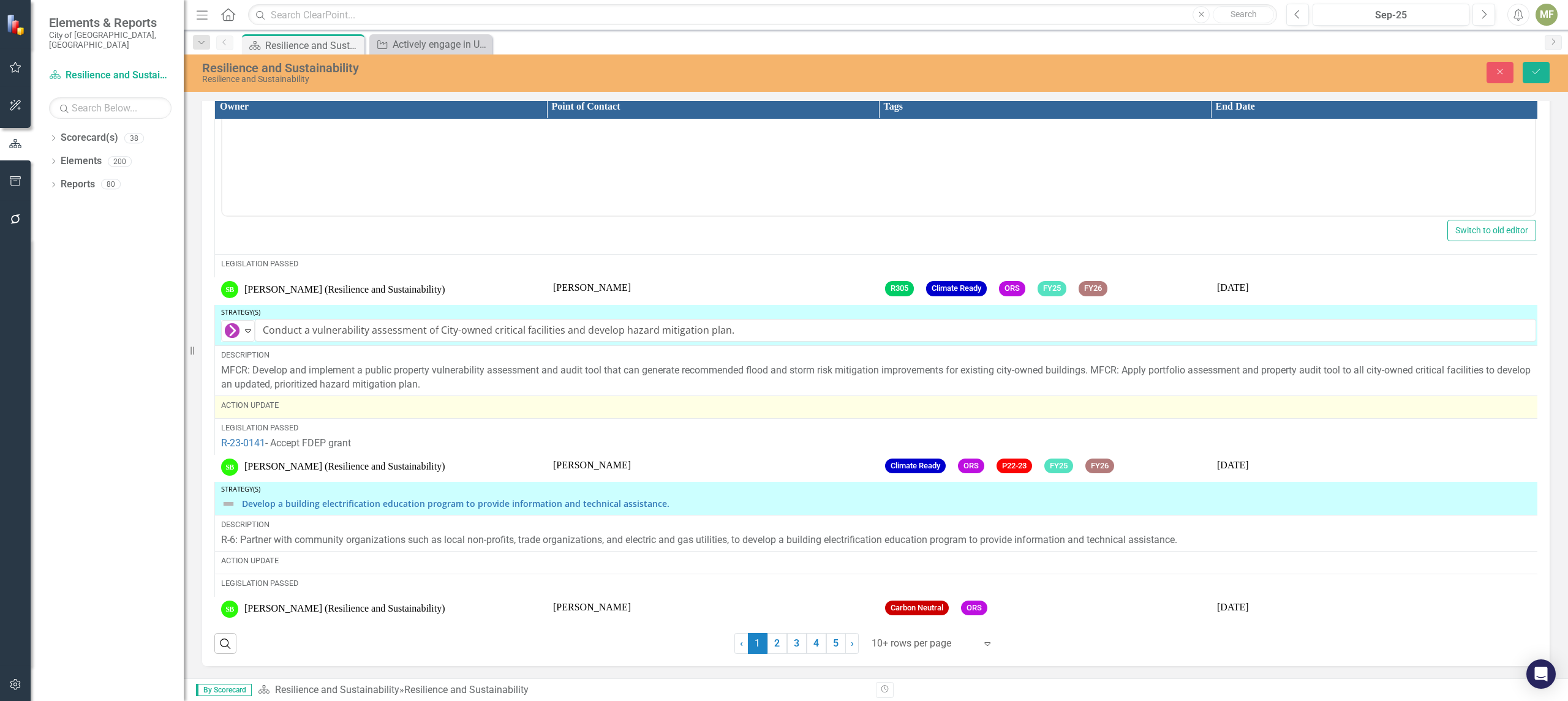
click at [300, 406] on div "Action Update" at bounding box center [878, 405] width 1315 height 11
click at [262, 401] on div "Action Update" at bounding box center [878, 405] width 1315 height 11
click at [300, 402] on div "Action Update" at bounding box center [878, 405] width 1315 height 11
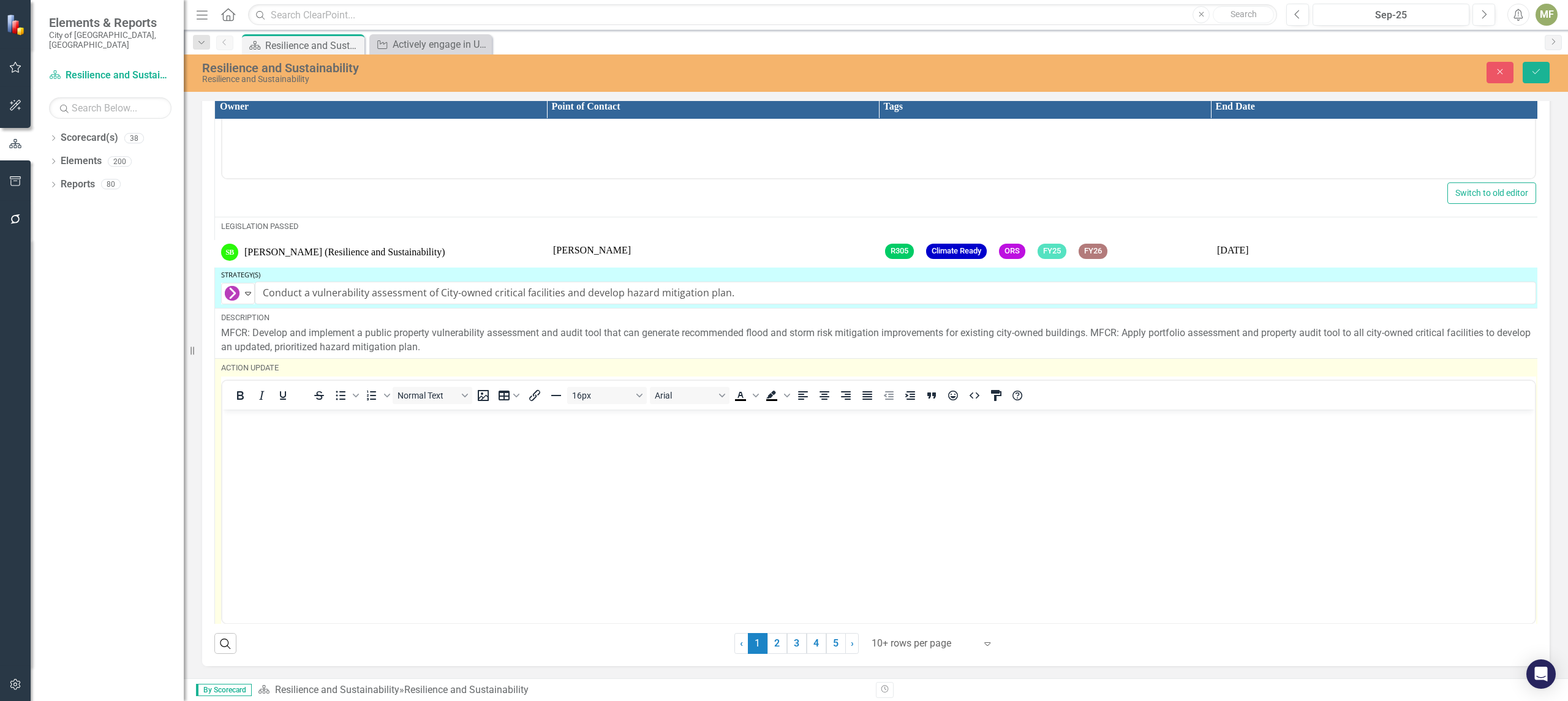
scroll to position [0, 0]
click at [277, 425] on p "Rich Text Area. Press ALT-0 for help." at bounding box center [878, 419] width 1306 height 15
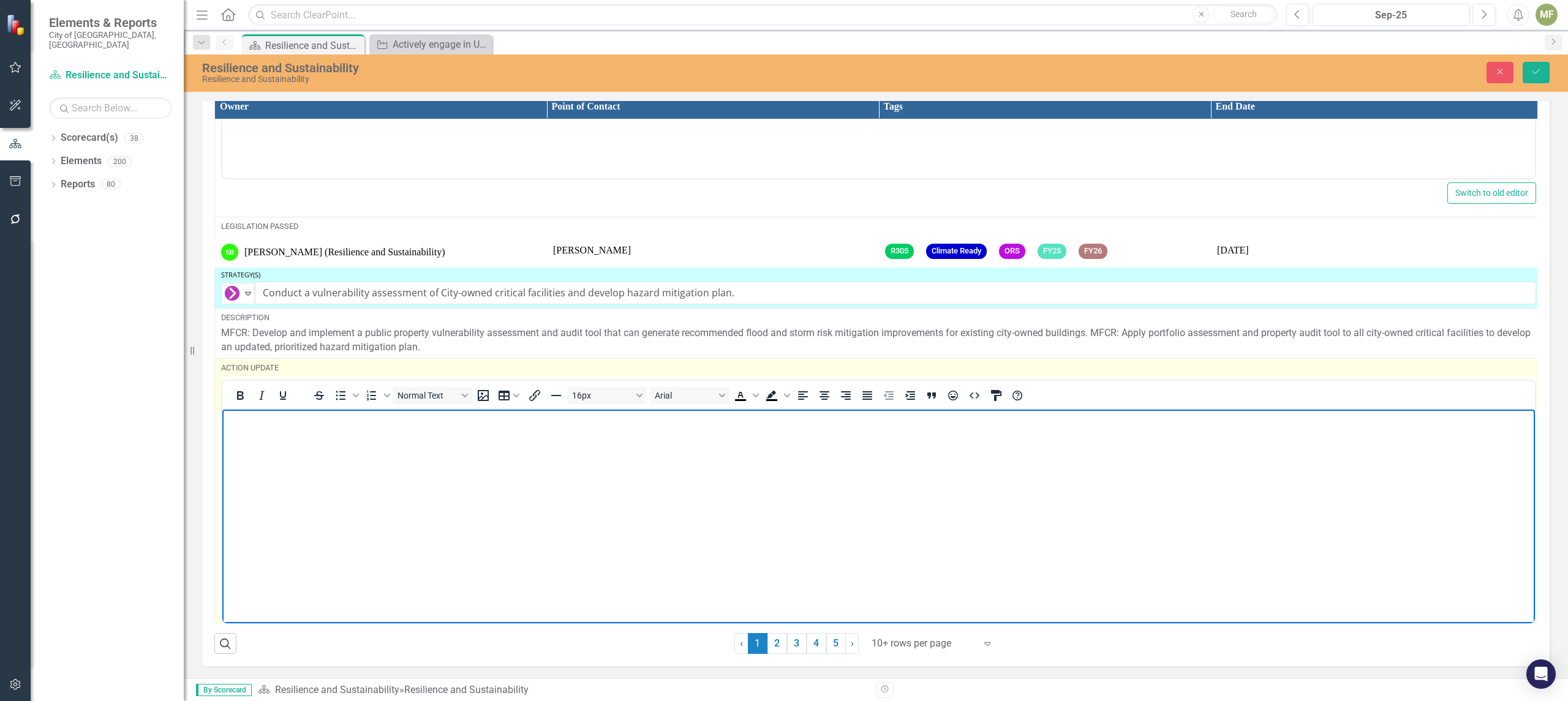
paste body "Rich Text Area. Press ALT-0 for help."
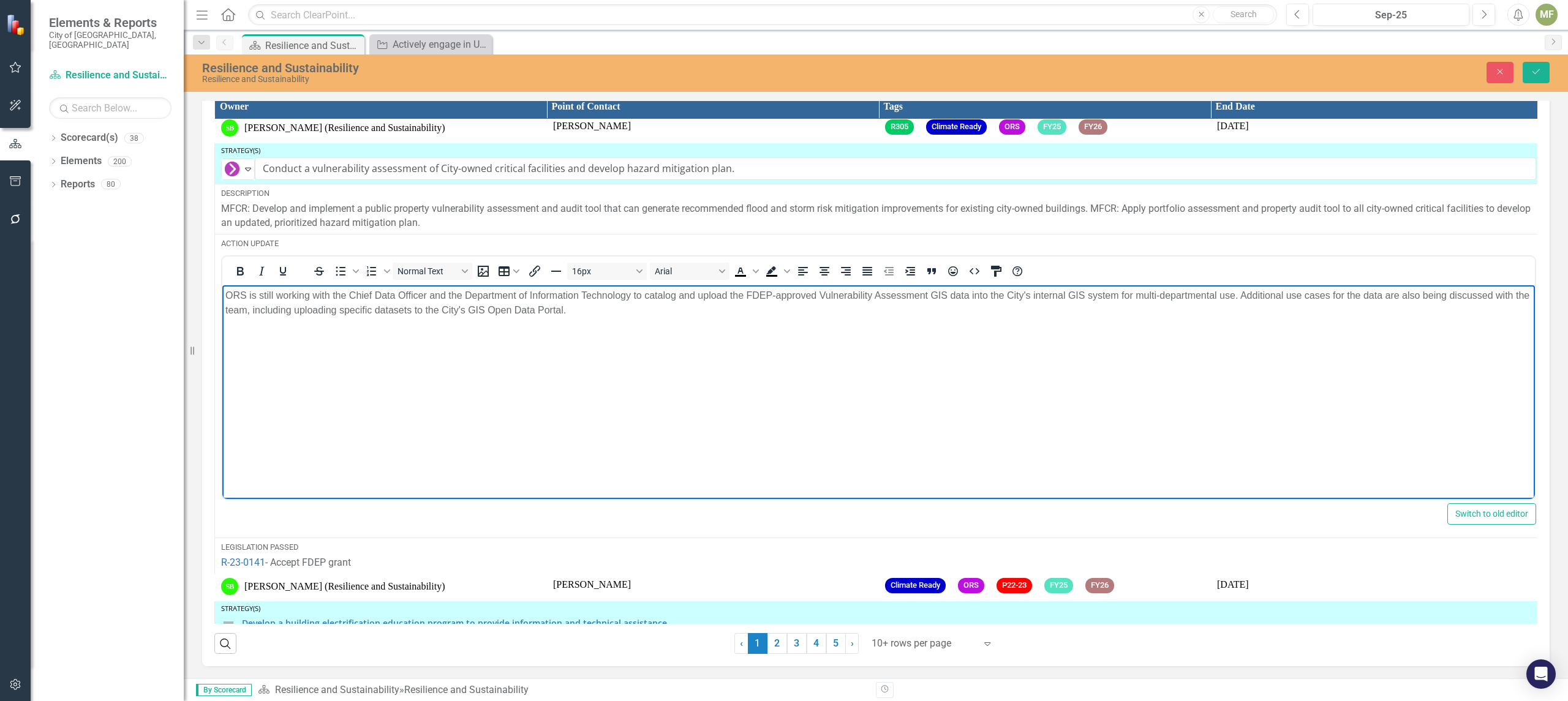
scroll to position [3701, 0]
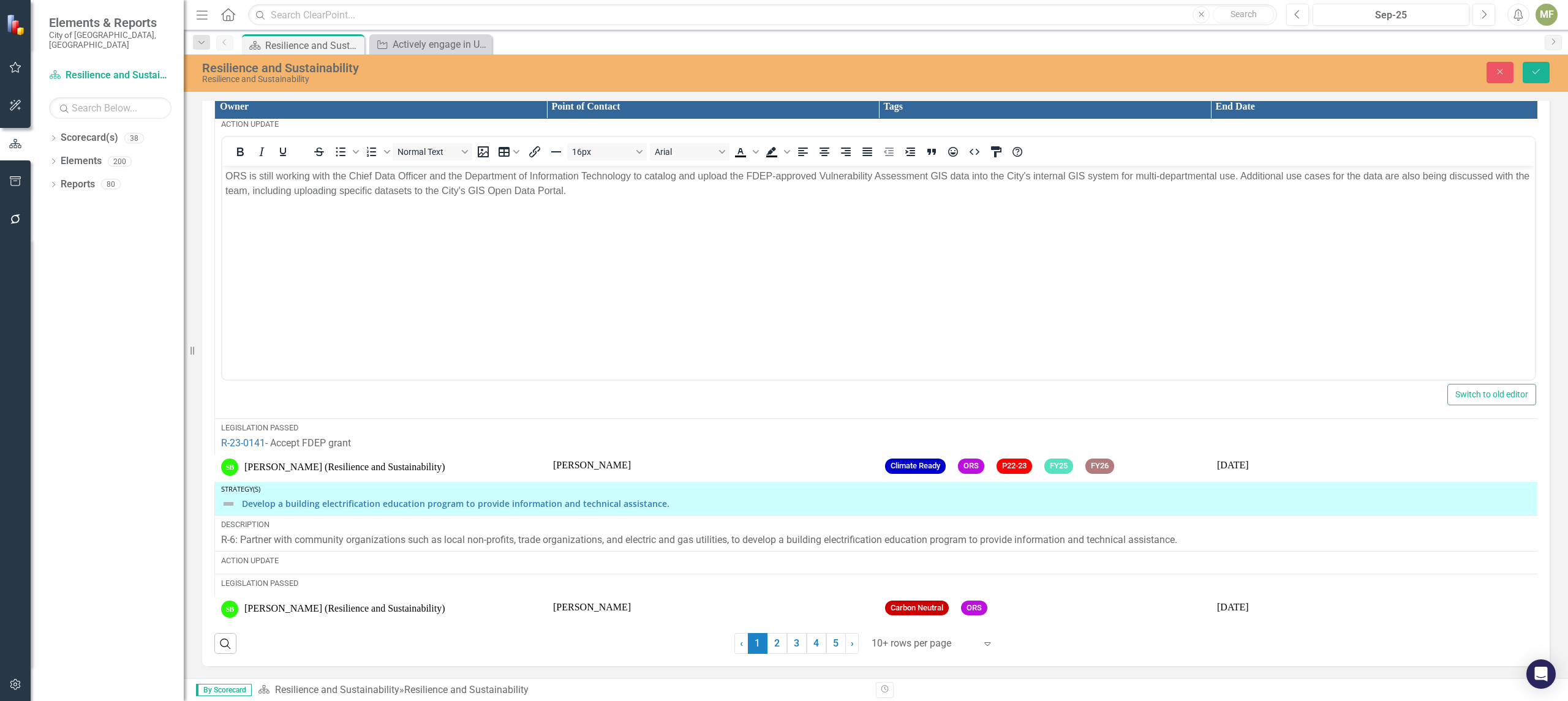
drag, startPoint x: 1527, startPoint y: 587, endPoint x: 1526, endPoint y: 567, distance: 20.0
click at [1526, 567] on div "Owner Point of Contact Tags End Date Strategy(s) Ongoing Expand Actively engage…" at bounding box center [876, 359] width 1323 height 529
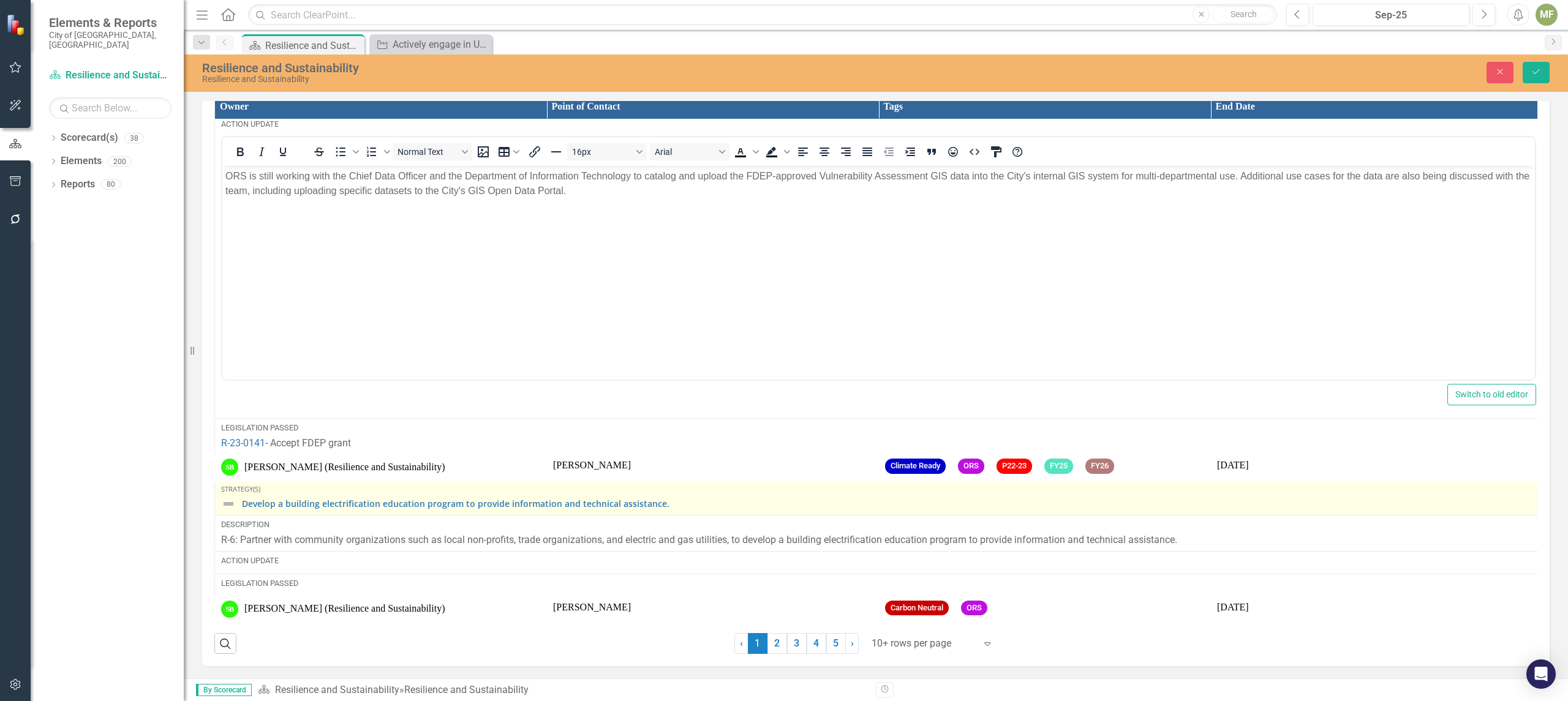
click at [235, 496] on div "Develop a building electrification education program to provide information and…" at bounding box center [878, 504] width 1315 height 15
click at [233, 496] on img at bounding box center [228, 504] width 15 height 15
click at [238, 496] on div "Develop a building electrification education program to provide information and…" at bounding box center [878, 504] width 1315 height 15
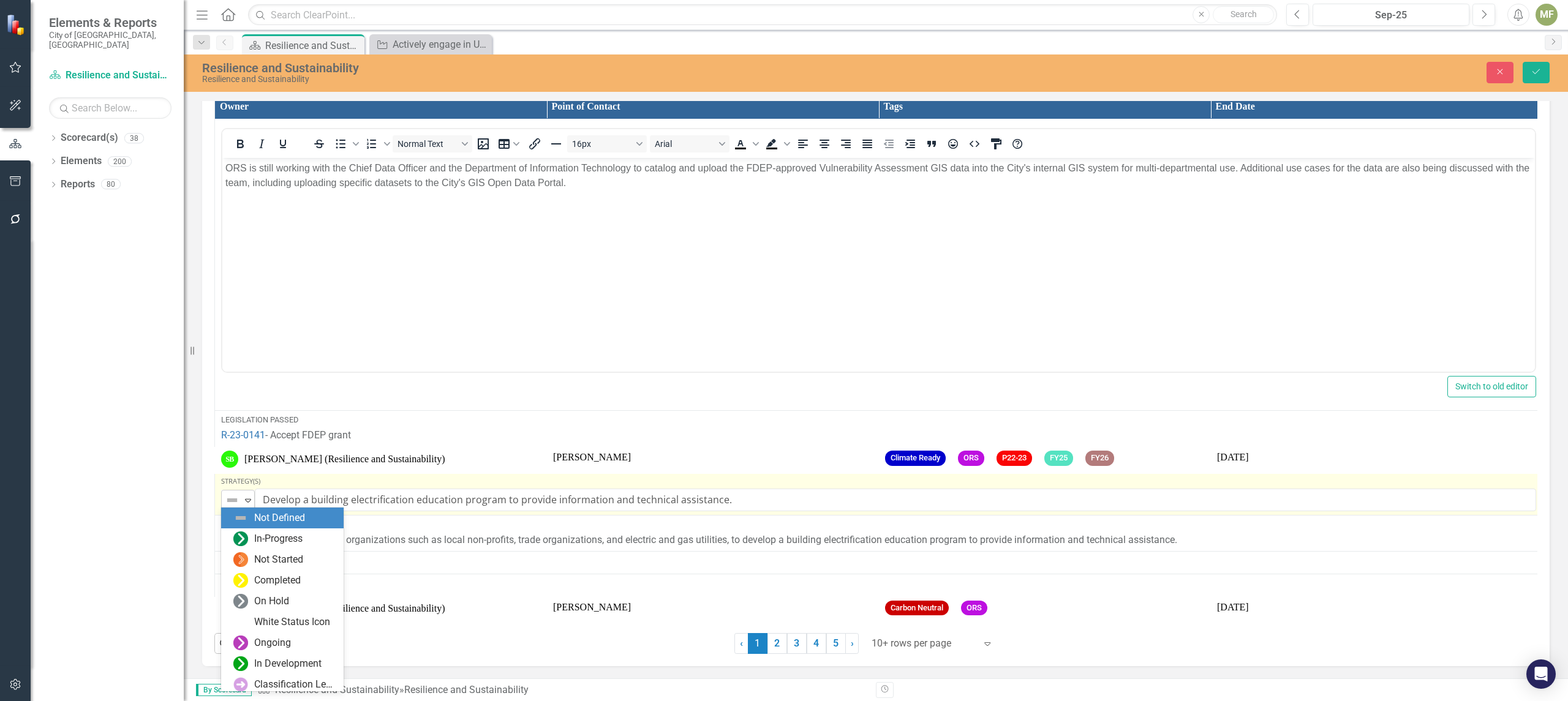
click at [248, 499] on icon at bounding box center [248, 500] width 6 height 4
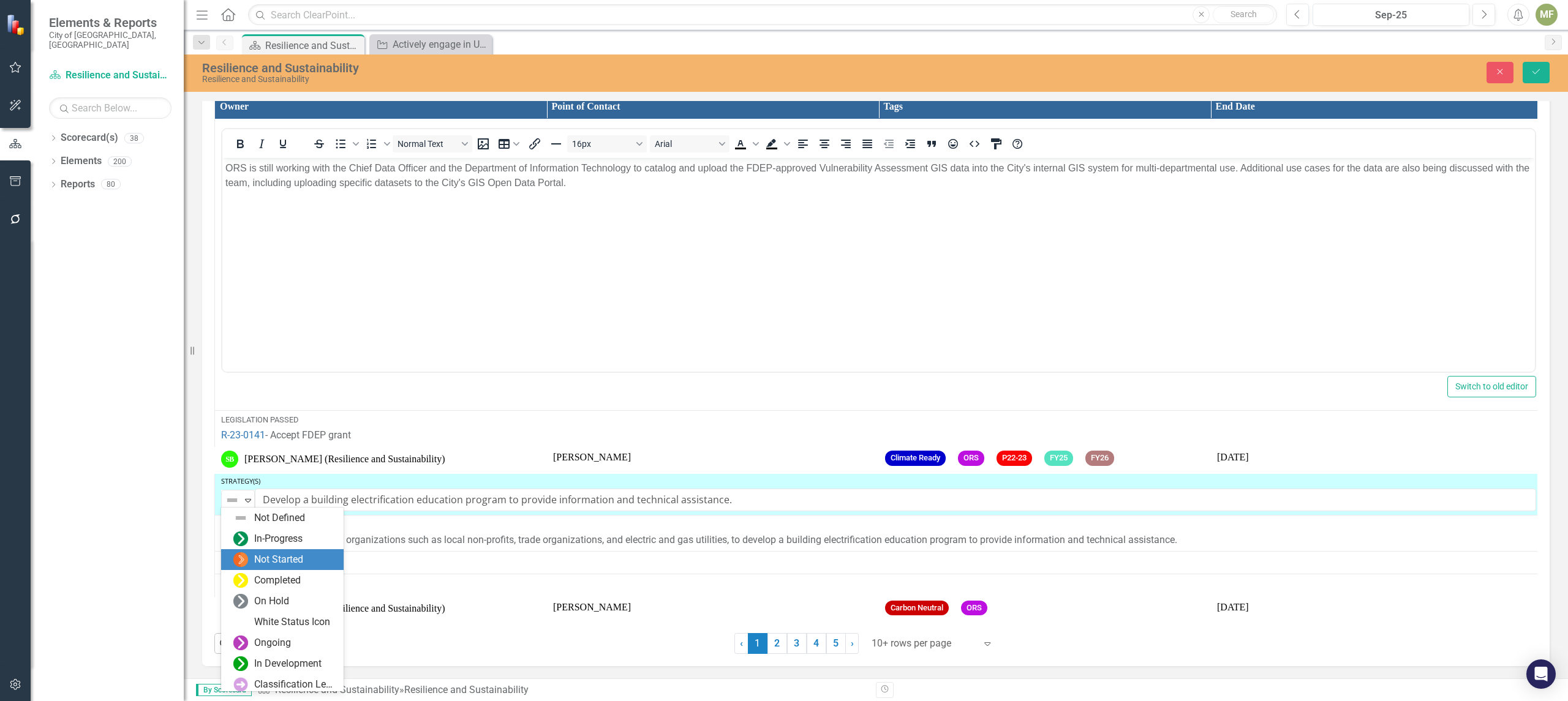
click at [282, 558] on div "Not Started" at bounding box center [278, 560] width 49 height 14
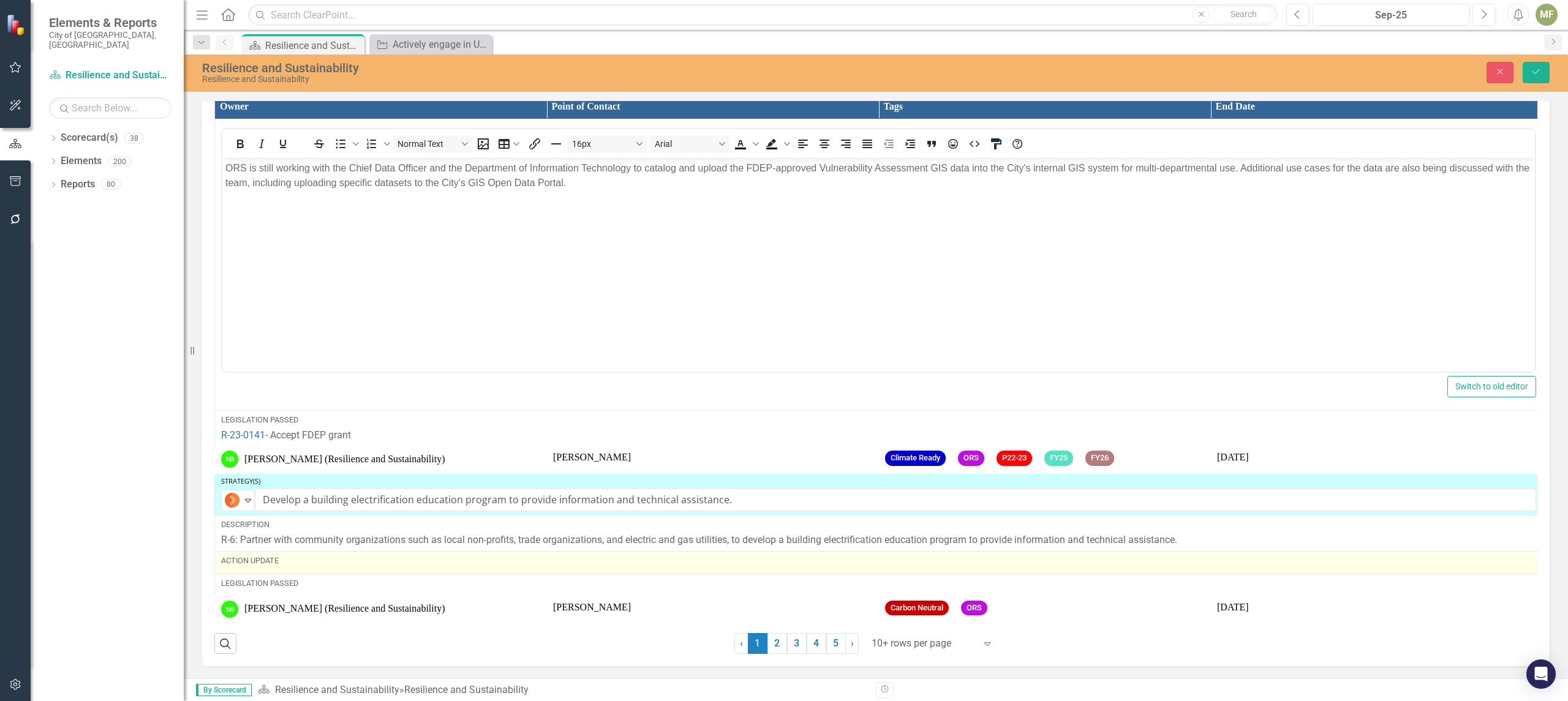
click at [324, 558] on div "Action Update" at bounding box center [878, 560] width 1315 height 11
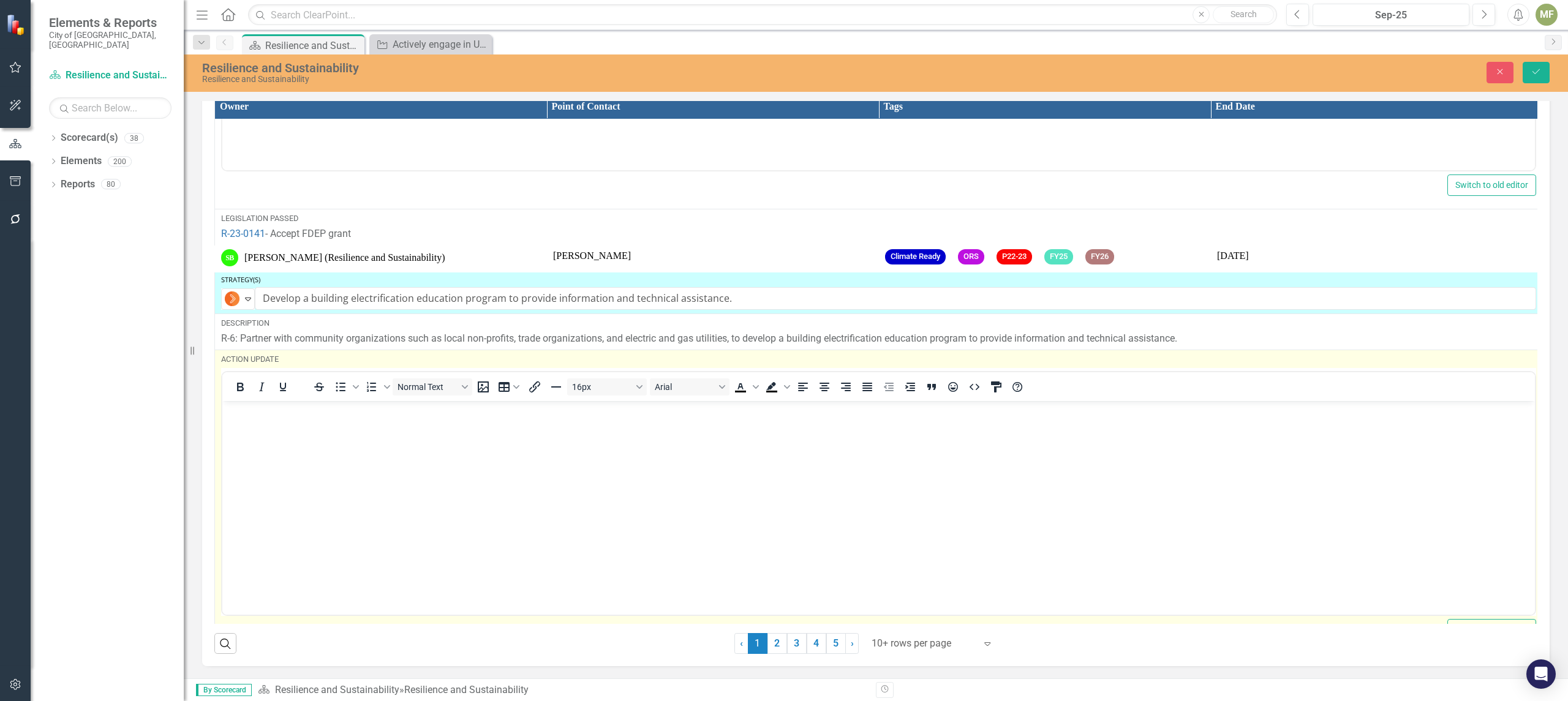
scroll to position [3946, 0]
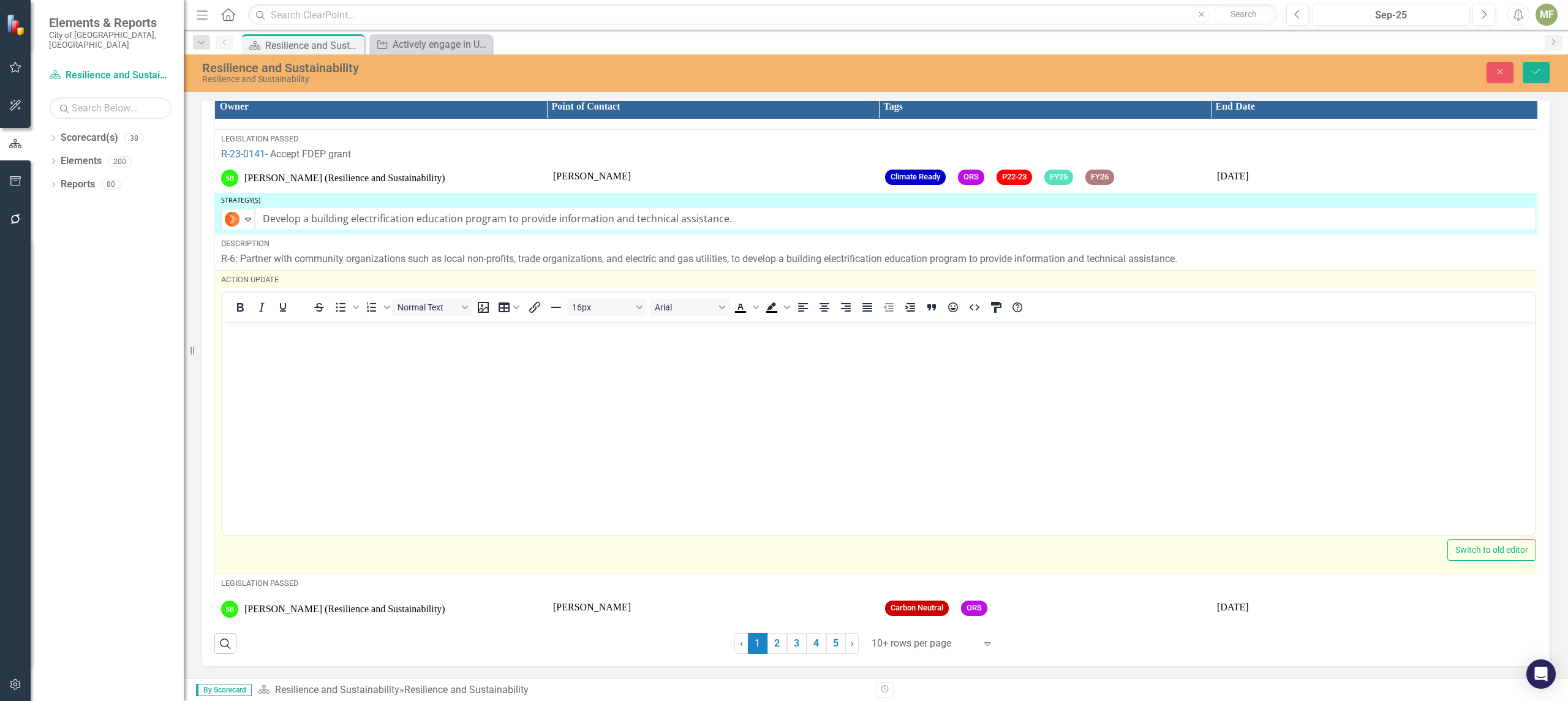
click at [248, 339] on body "Rich Text Area. Press ALT-0 for help." at bounding box center [879, 413] width 1313 height 184
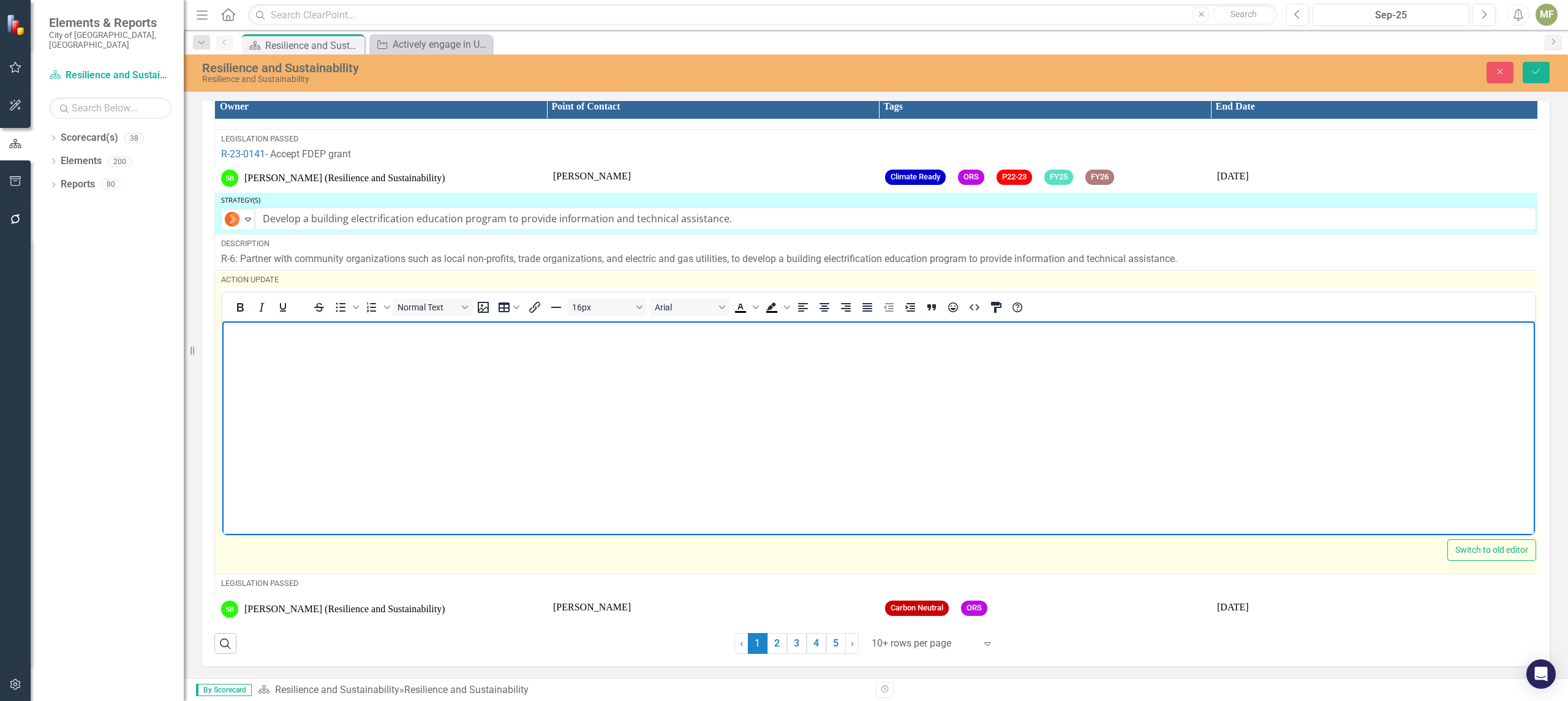
paste body "Rich Text Area. Press ALT-0 for help."
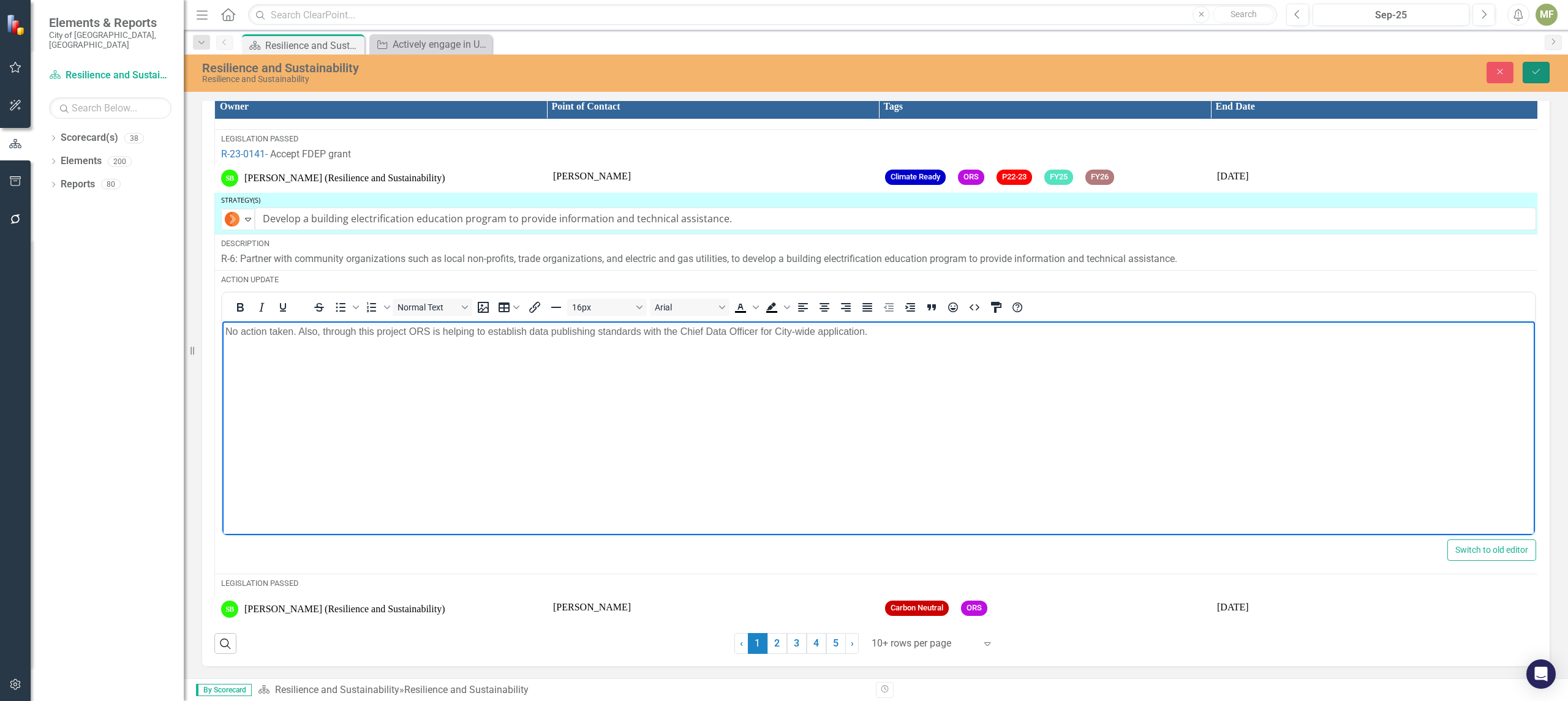
click at [1536, 74] on icon "Save" at bounding box center [1536, 72] width 11 height 9
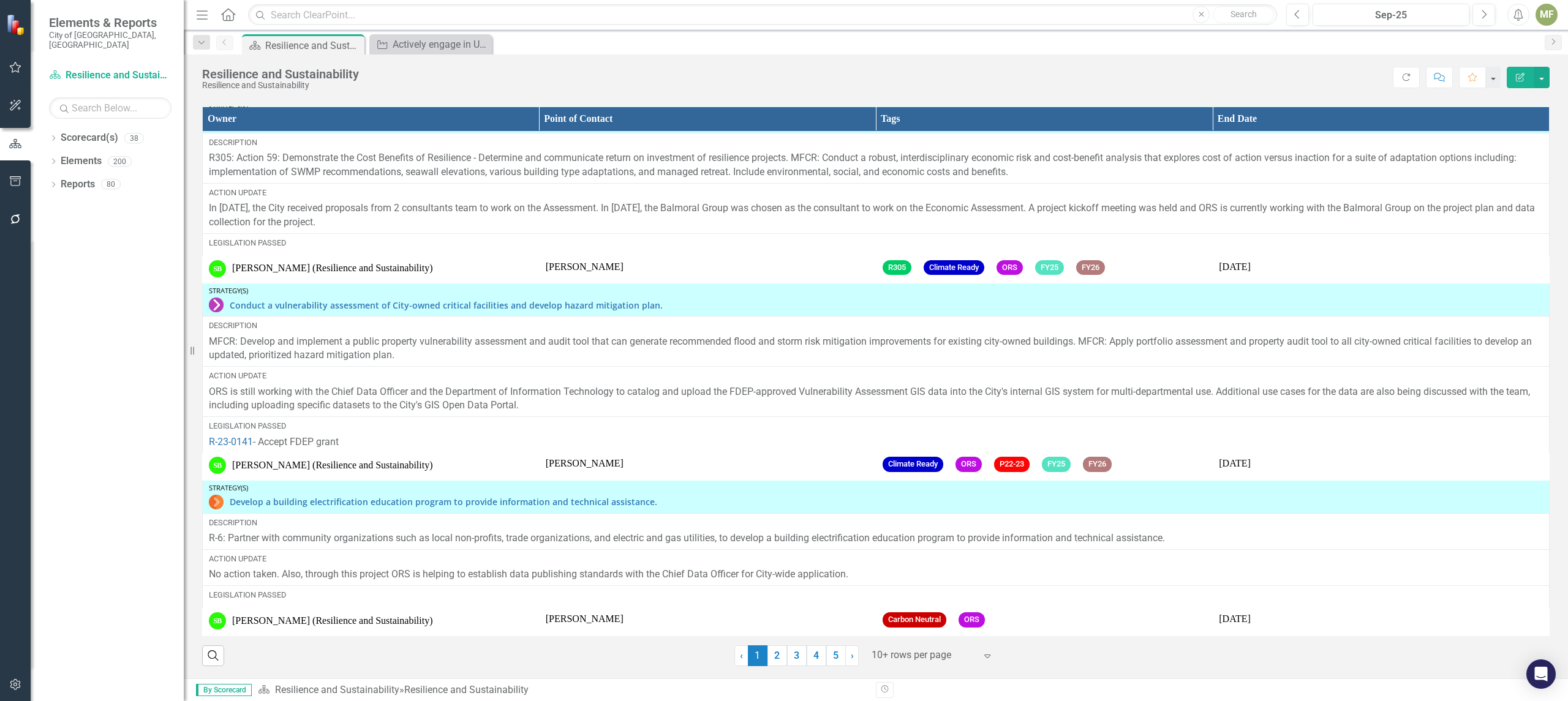
scroll to position [1345, 0]
click at [770, 655] on link "2" at bounding box center [776, 655] width 19 height 21
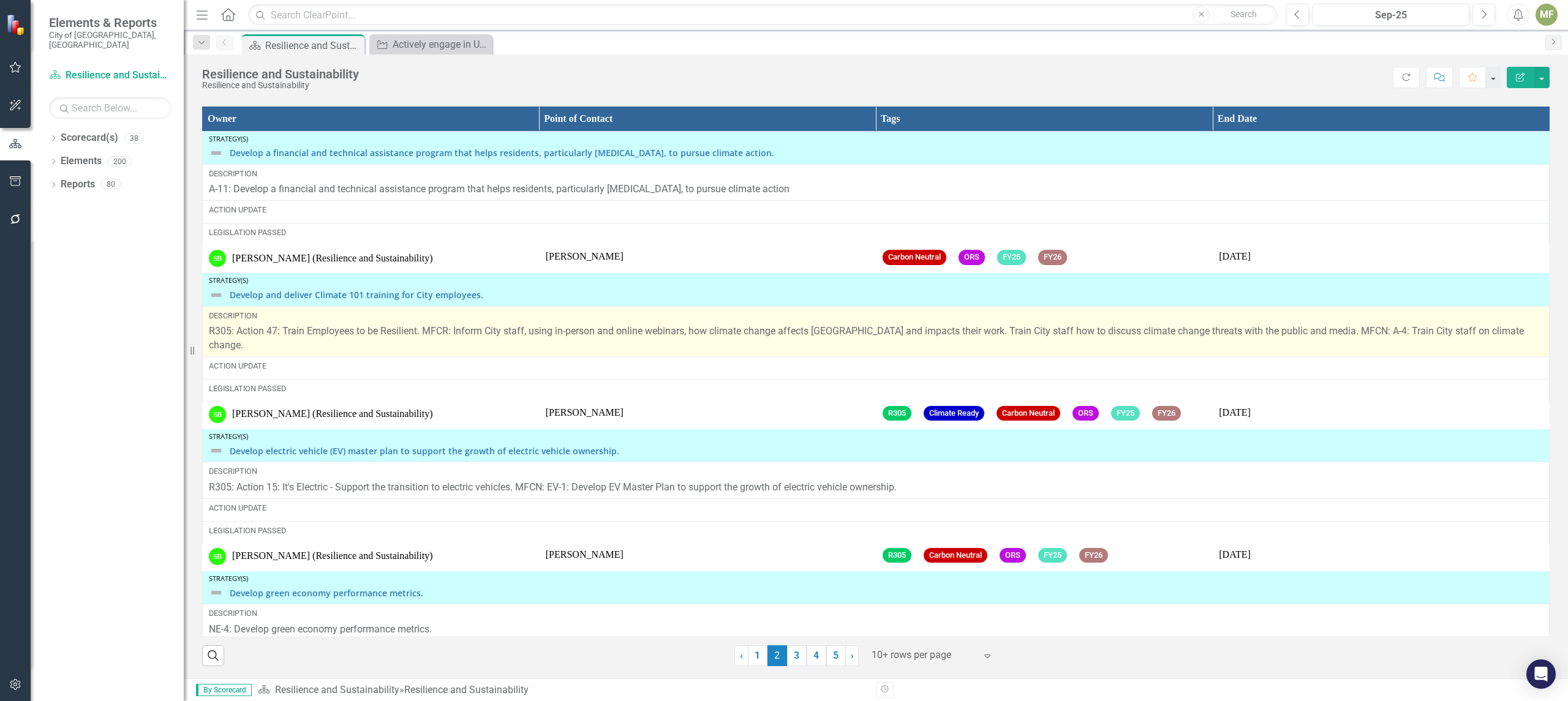
scroll to position [1835, 0]
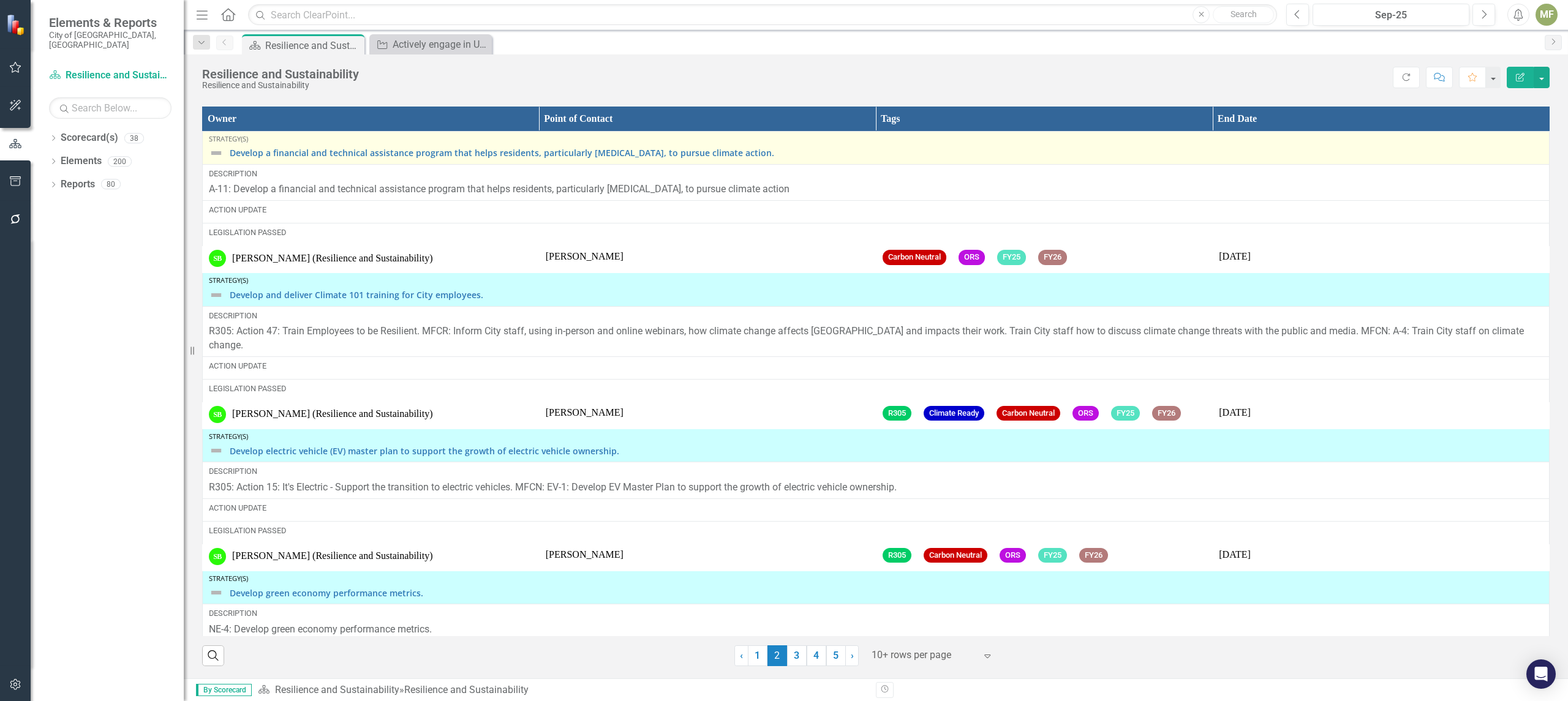
click at [219, 155] on img at bounding box center [216, 153] width 15 height 15
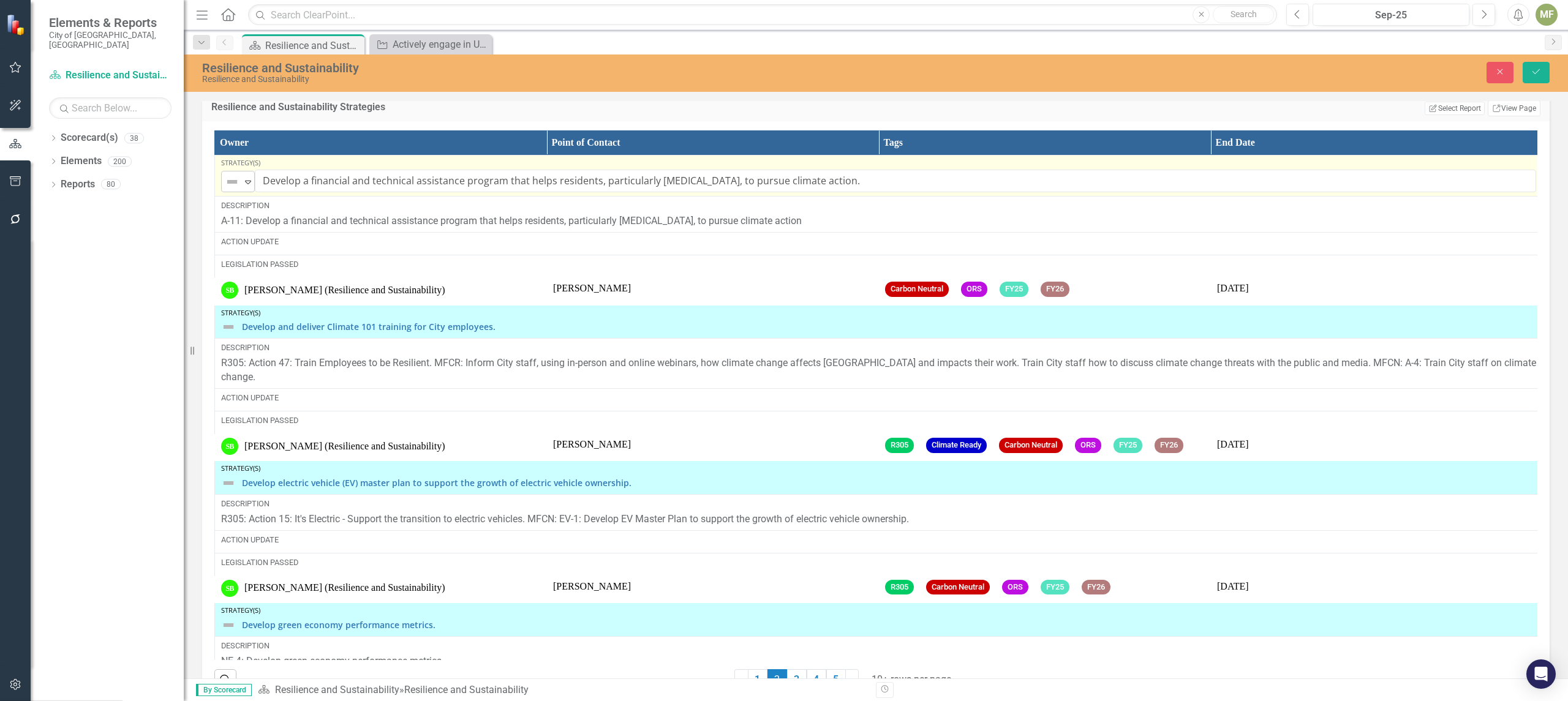
click at [246, 187] on icon "Expand" at bounding box center [248, 182] width 12 height 10
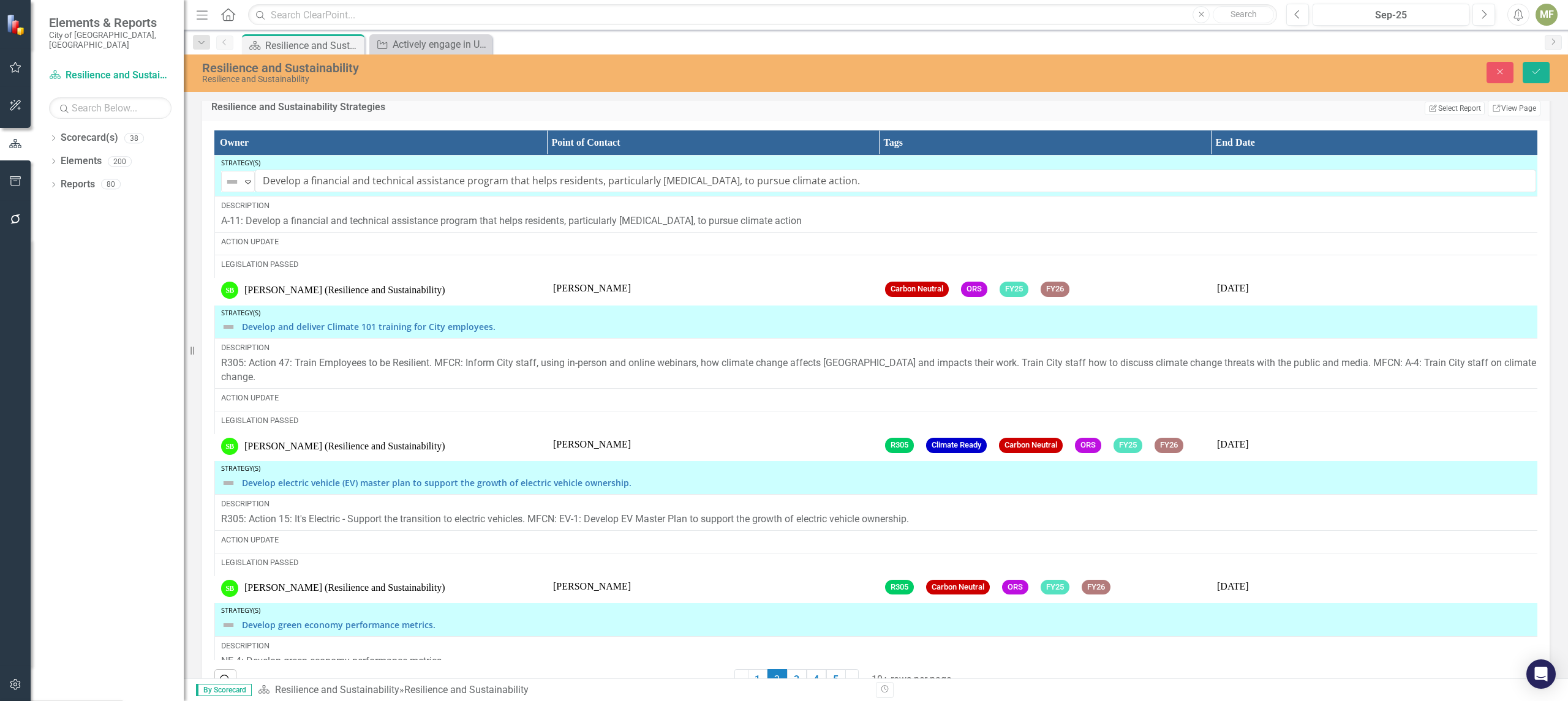
scroll to position [0, 0]
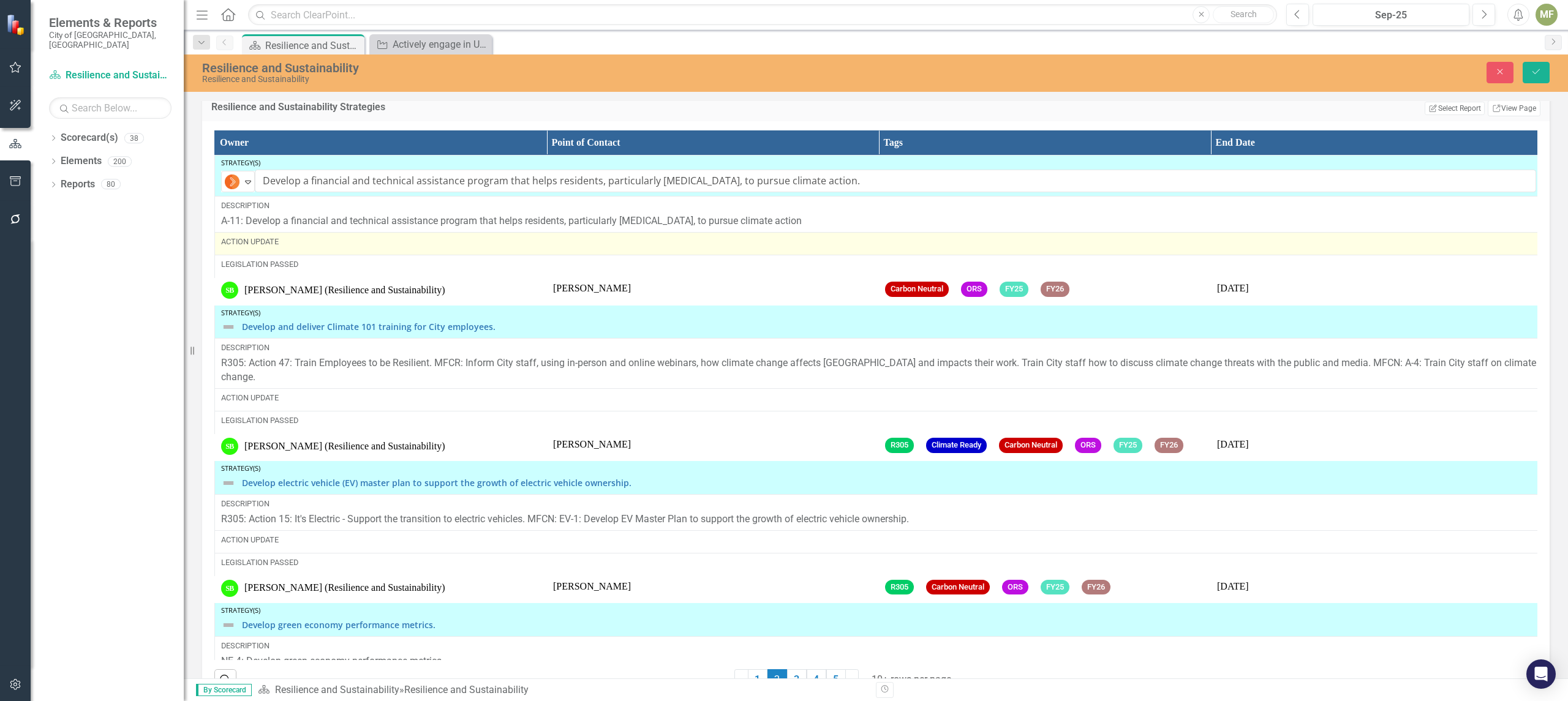
click at [283, 247] on div "Action Update" at bounding box center [878, 241] width 1315 height 11
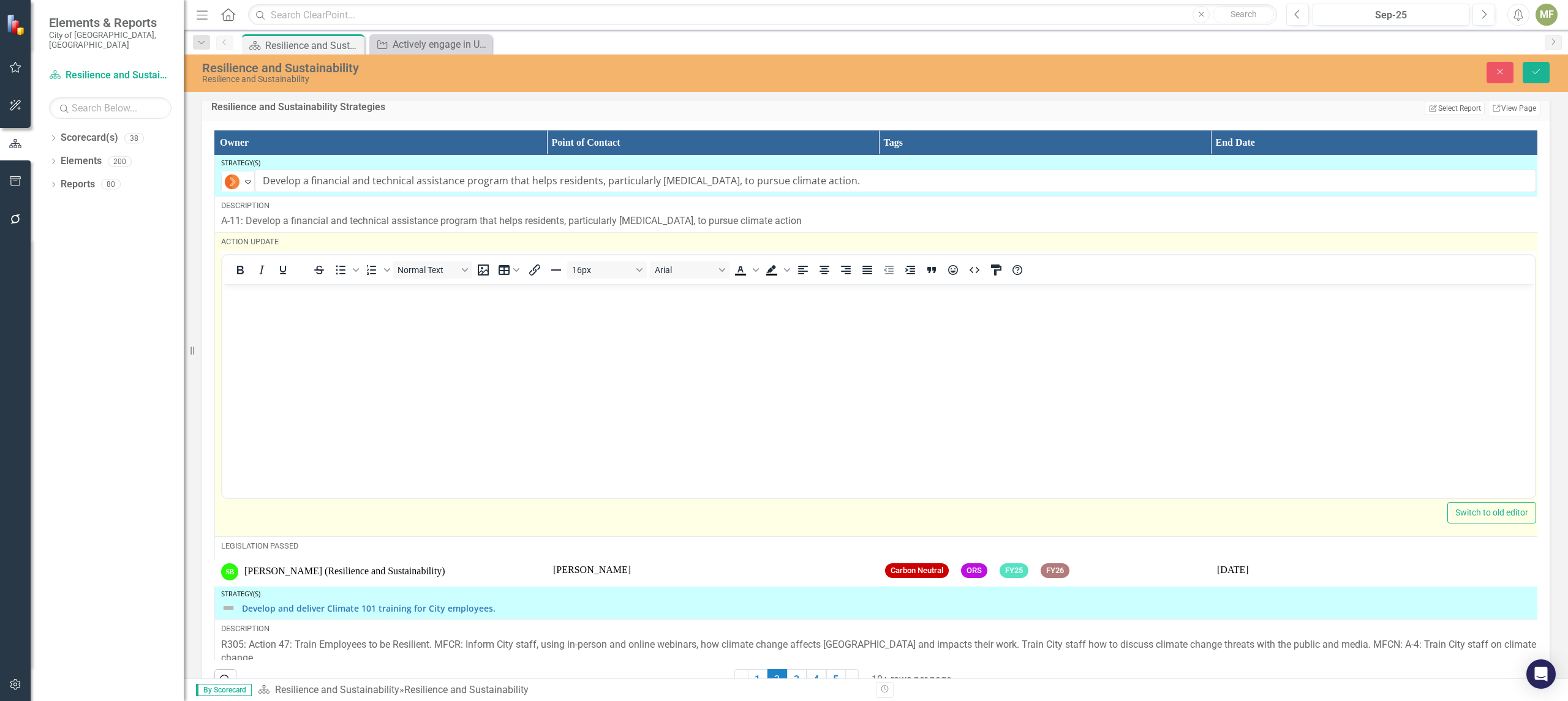
click at [274, 293] on p "Rich Text Area. Press ALT-0 for help." at bounding box center [878, 294] width 1306 height 15
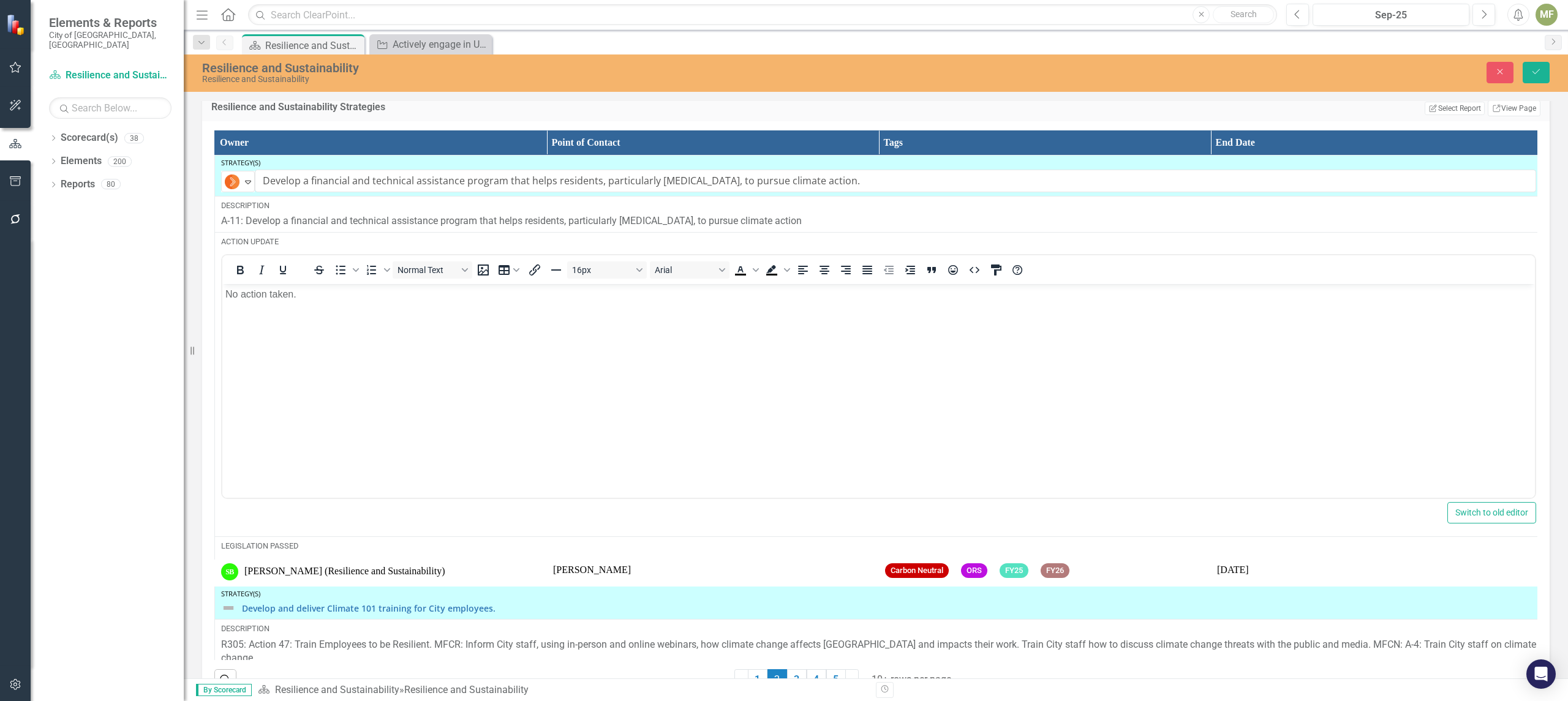
drag, startPoint x: 1527, startPoint y: 251, endPoint x: 1519, endPoint y: 274, distance: 24.4
click at [1519, 274] on div "Owner Point of Contact Tags End Date Strategy(s) Not Started Expand Develop a f…" at bounding box center [876, 395] width 1323 height 529
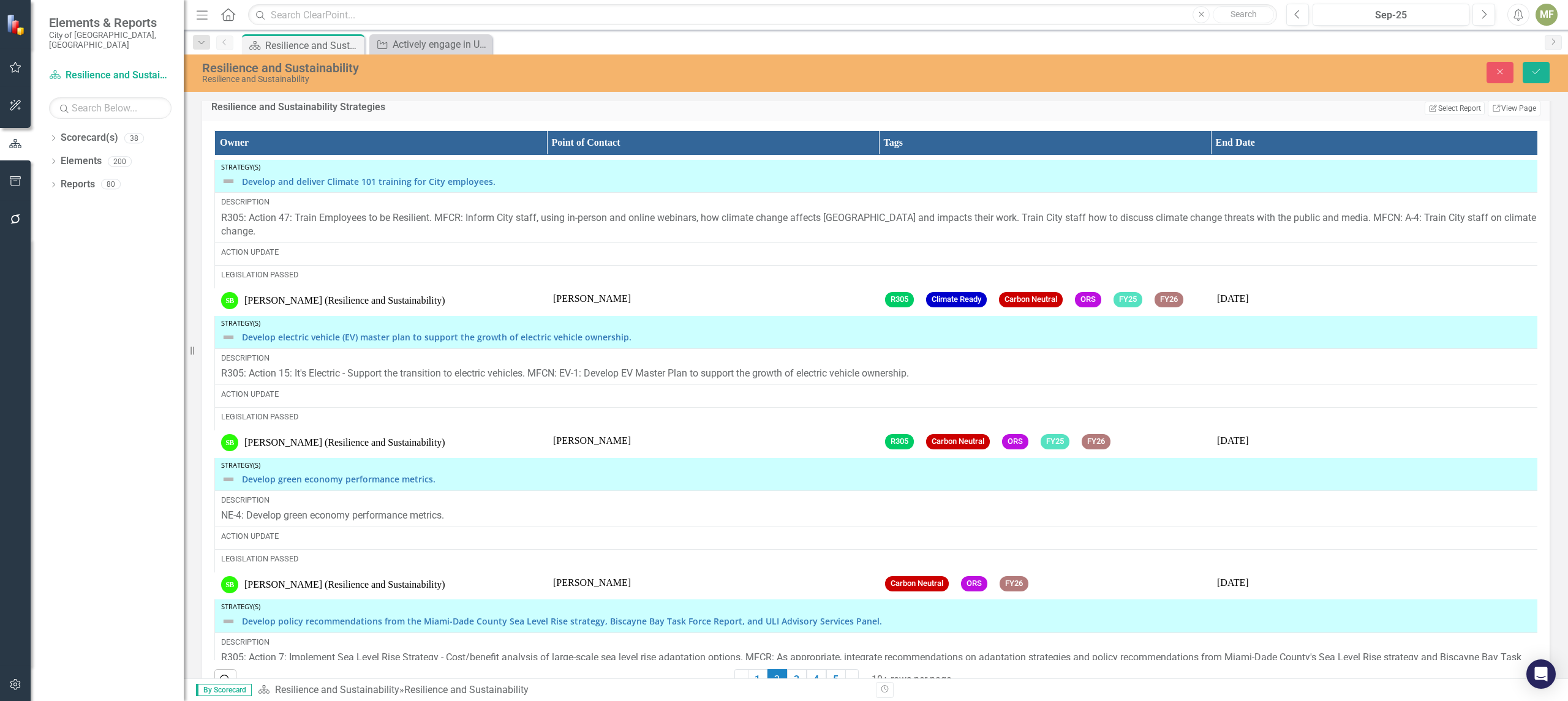
scroll to position [429, 0]
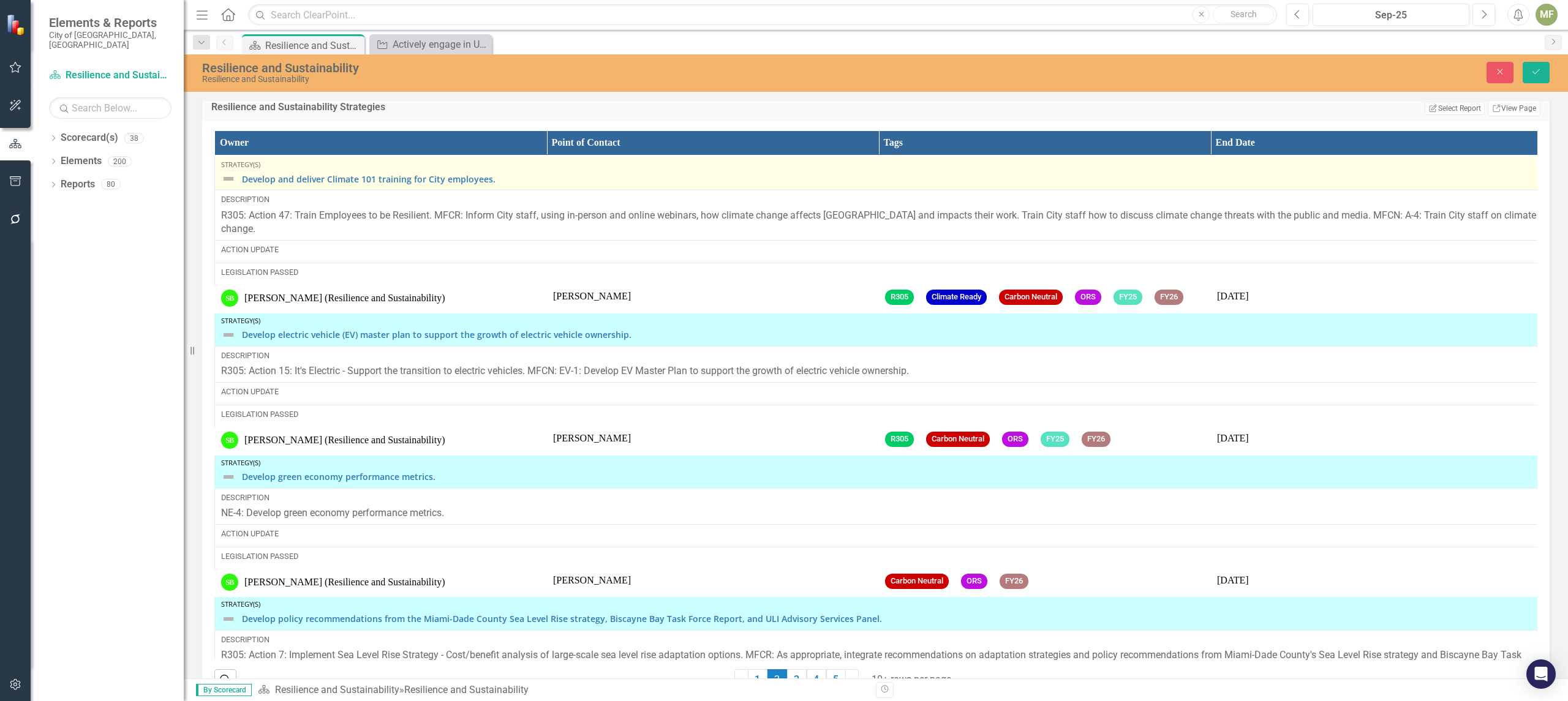
click at [238, 186] on div "Develop and deliver Climate 101 training for City employees." at bounding box center [878, 179] width 1315 height 15
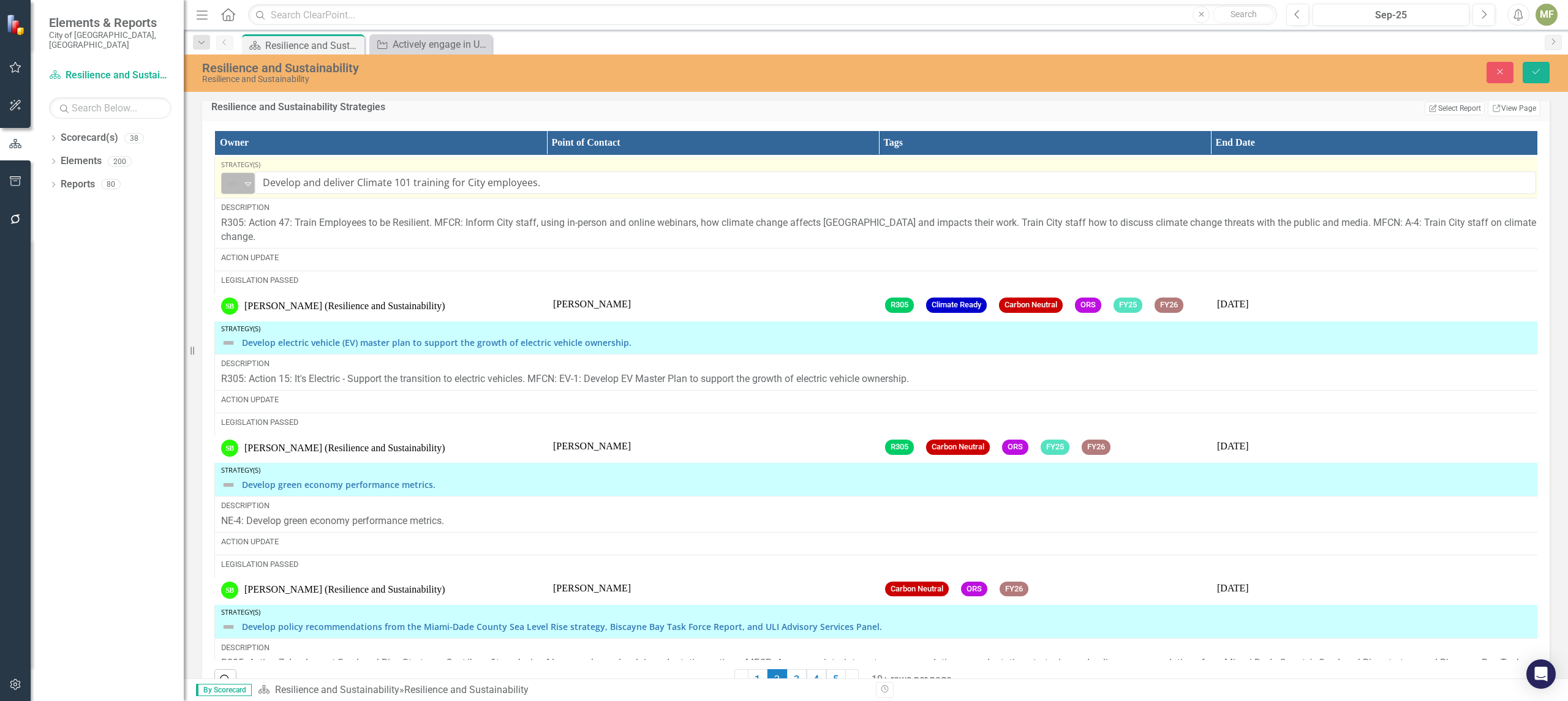
click at [245, 189] on icon "Expand" at bounding box center [248, 184] width 12 height 10
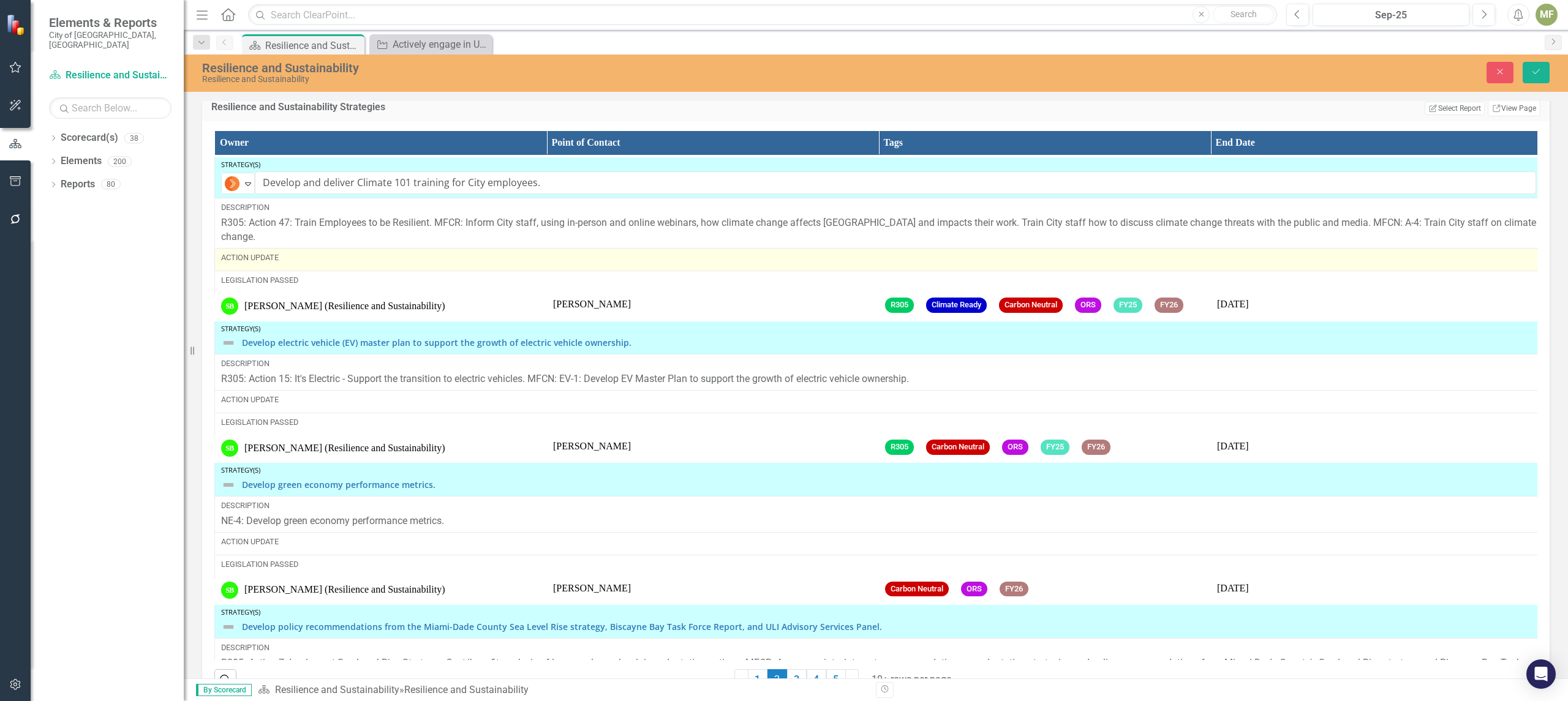
click at [301, 263] on div "Action Update" at bounding box center [878, 258] width 1315 height 11
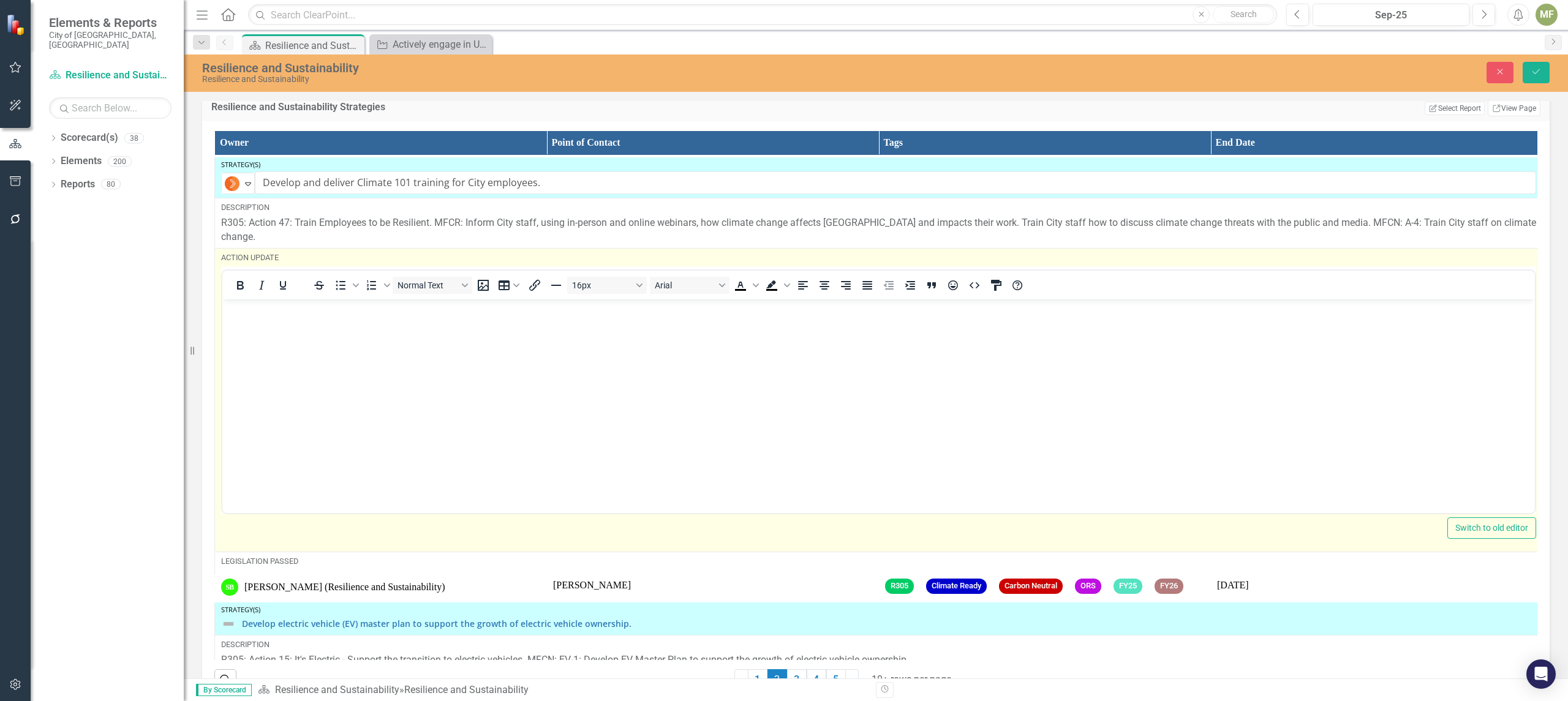
scroll to position [0, 0]
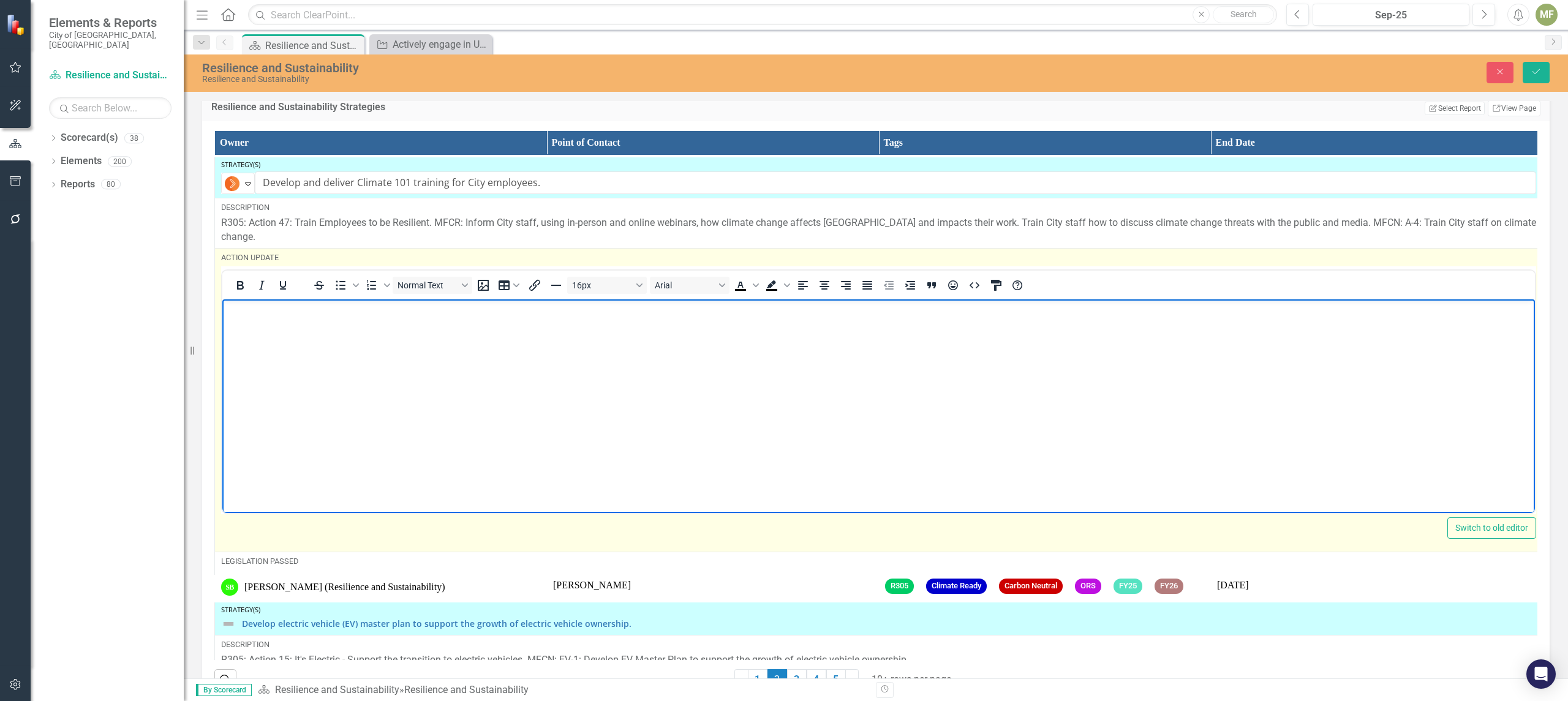
click at [285, 326] on body "Rich Text Area. Press ALT-0 for help." at bounding box center [879, 391] width 1313 height 184
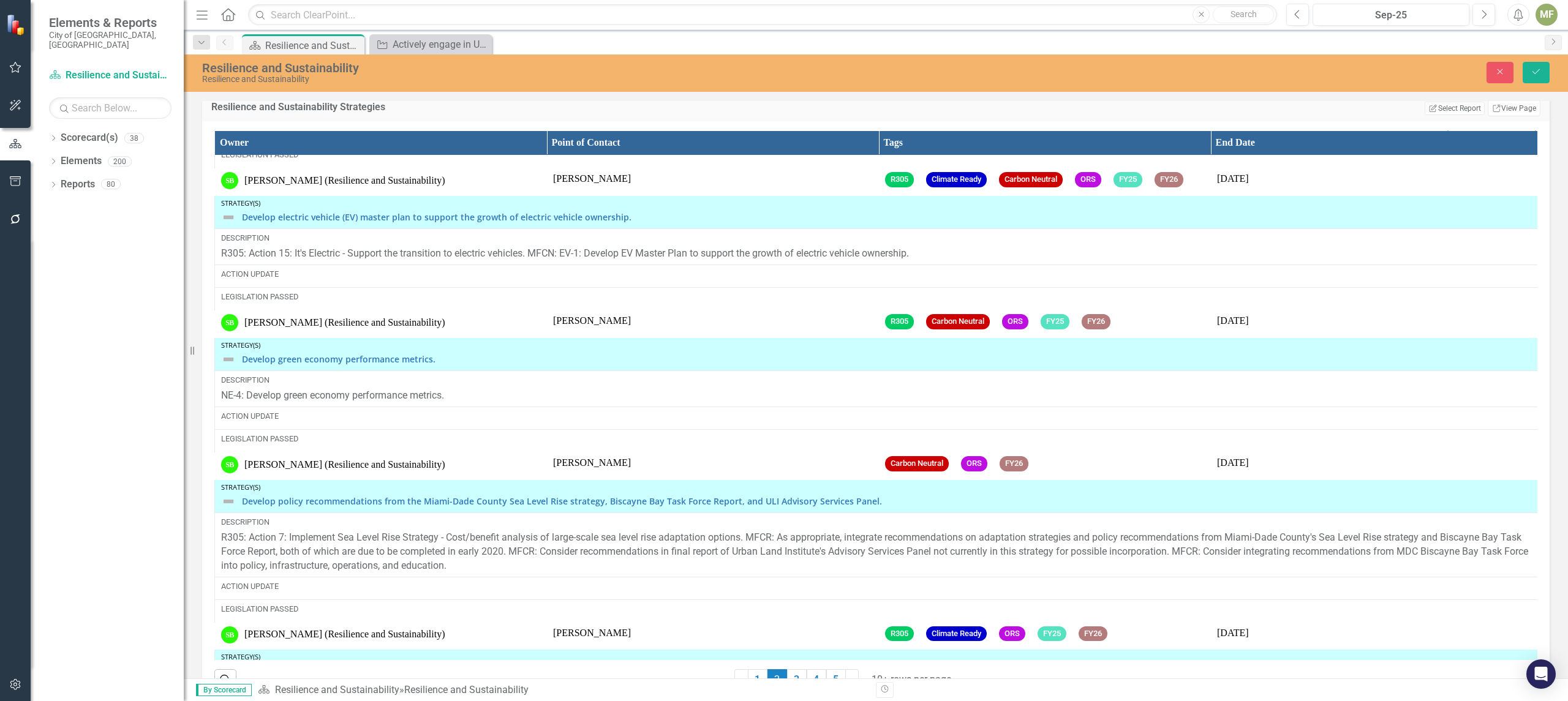
scroll to position [848, 0]
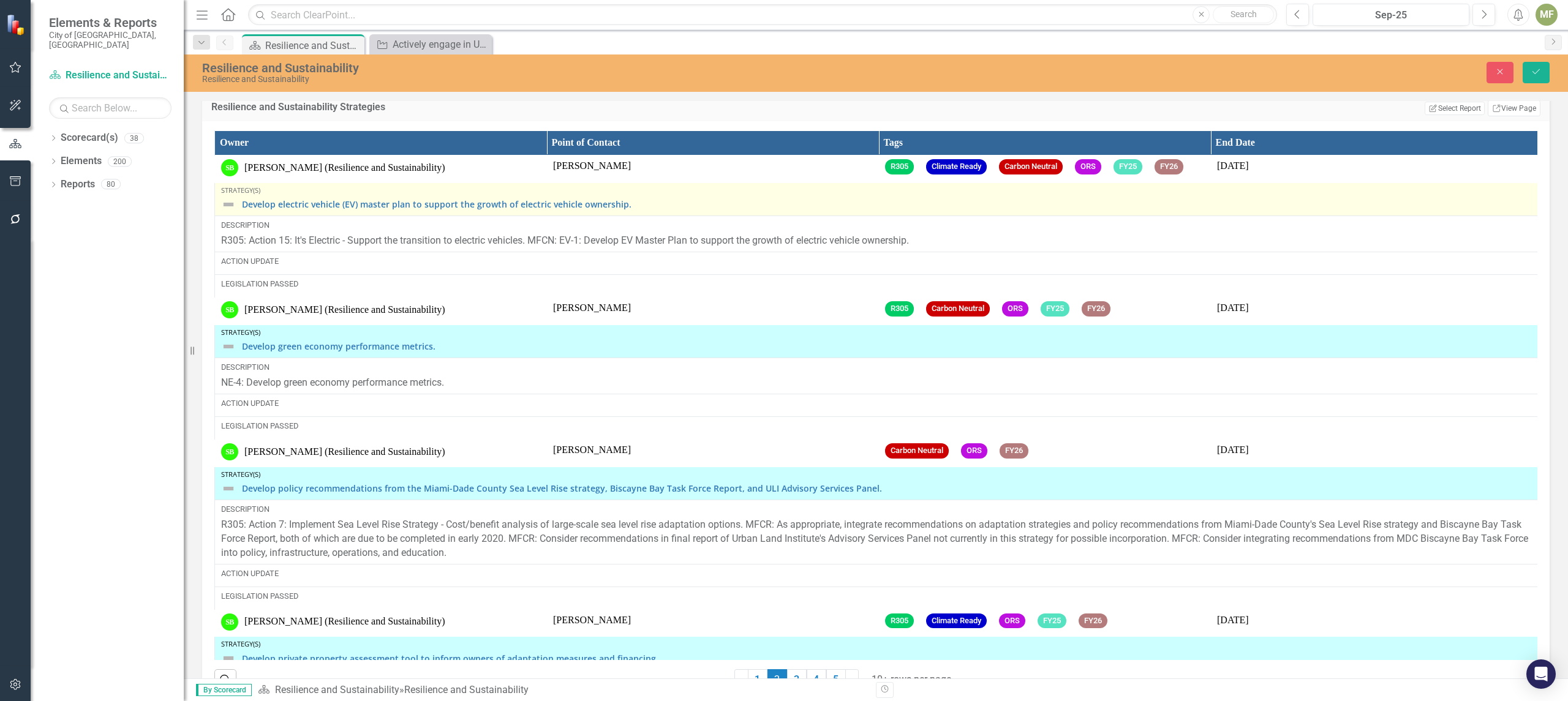
click at [236, 210] on div "Develop electric vehicle (EV) master plan to support the growth of electric veh…" at bounding box center [878, 205] width 1315 height 15
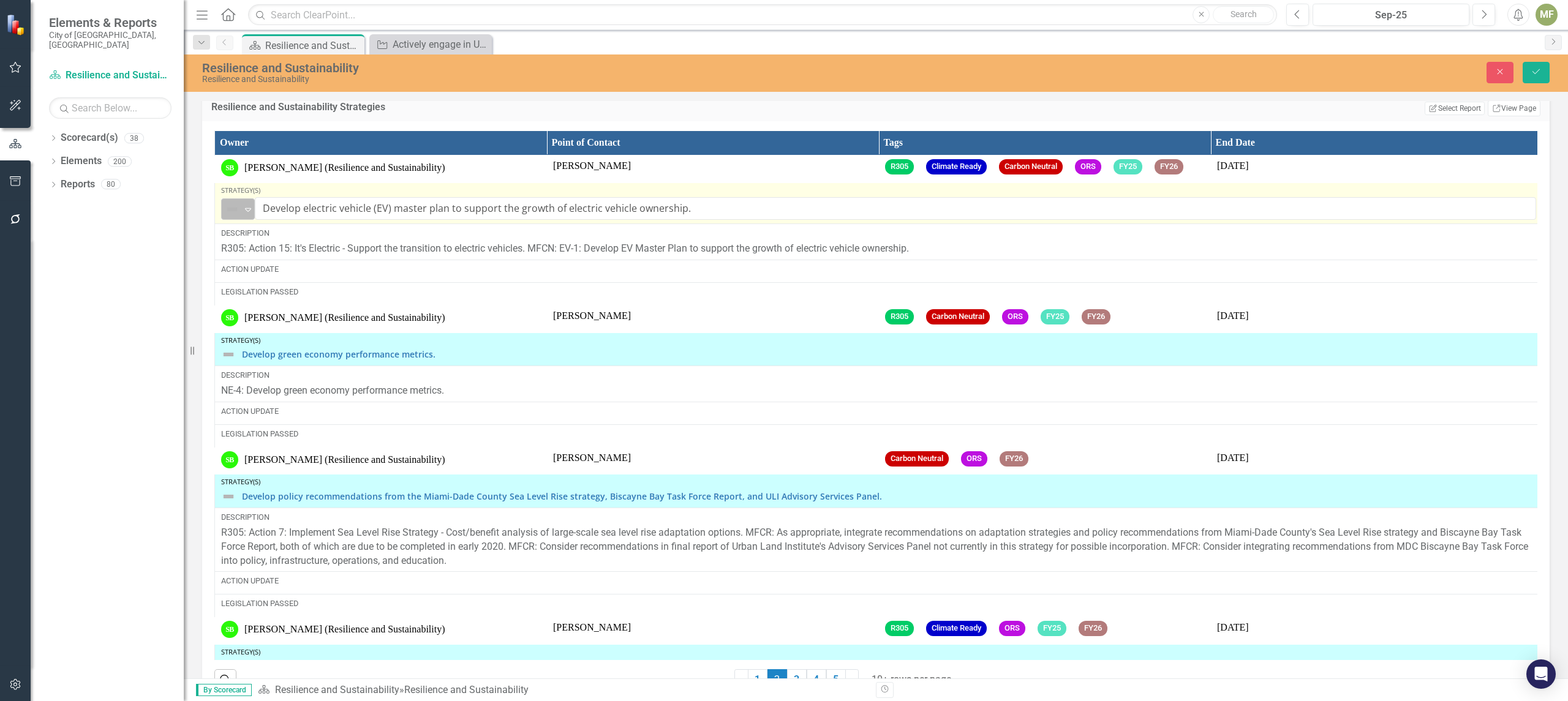
click at [248, 212] on icon "Expand" at bounding box center [248, 210] width 12 height 10
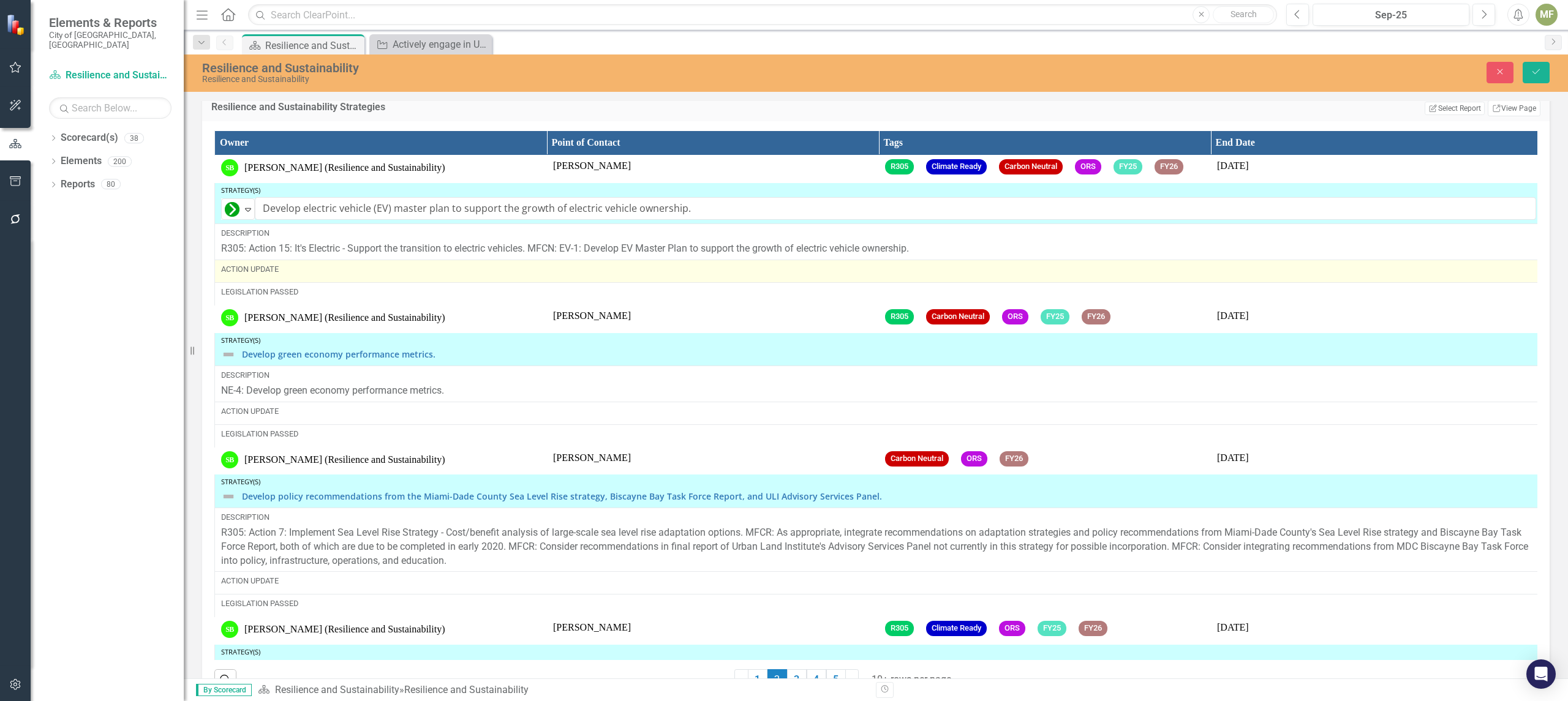
click at [276, 274] on div "Action Update" at bounding box center [878, 269] width 1315 height 11
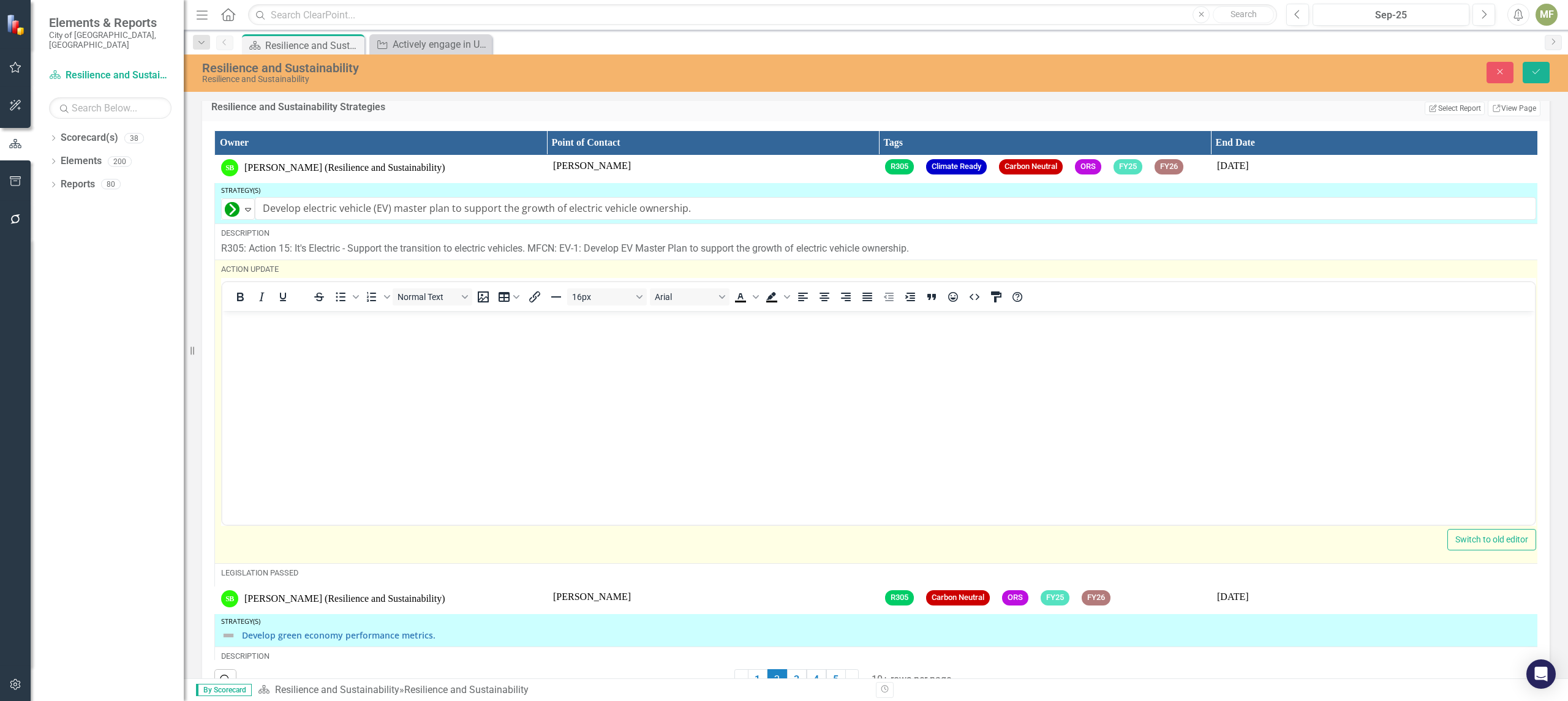
scroll to position [0, 0]
click at [292, 333] on body "Rich Text Area. Press ALT-0 for help." at bounding box center [879, 403] width 1313 height 184
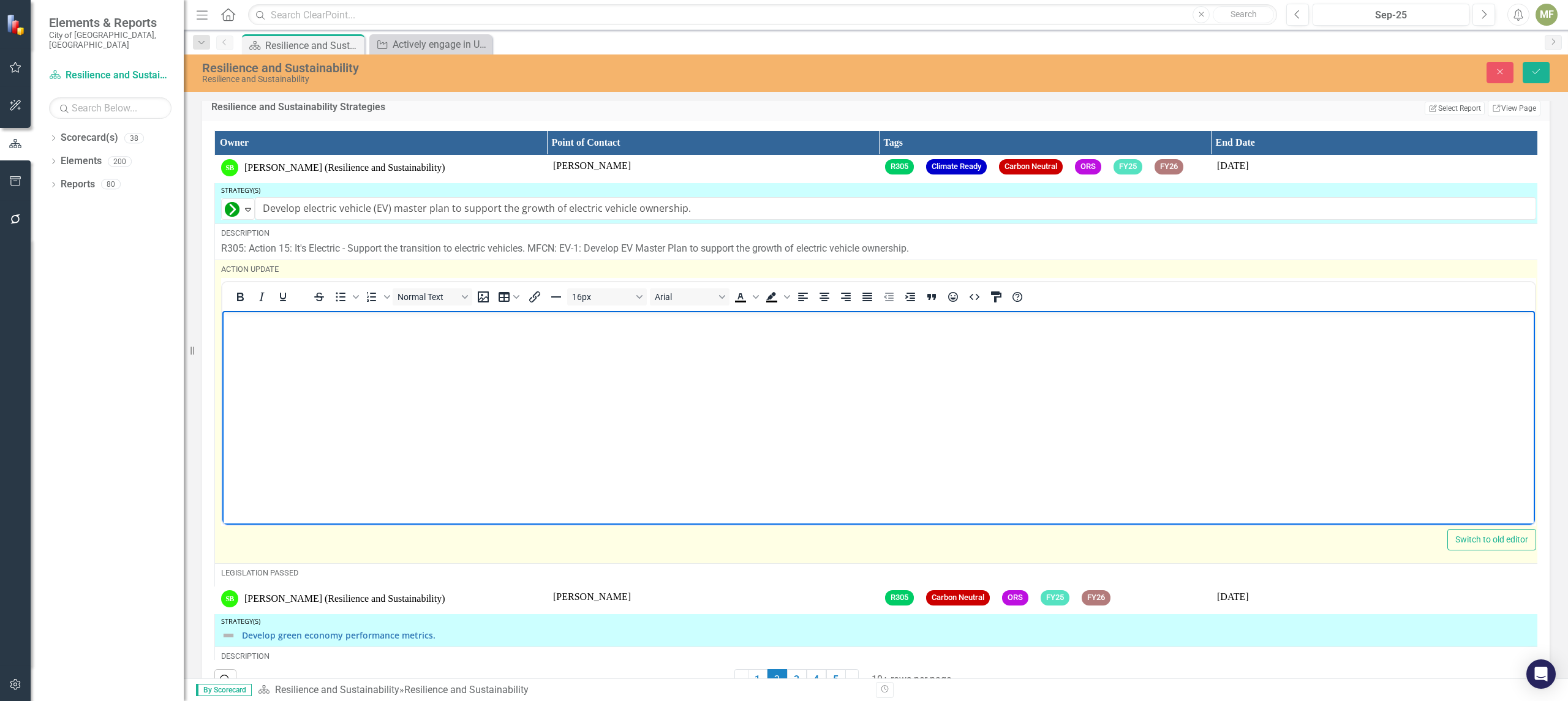
paste body "Rich Text Area. Press ALT-0 for help."
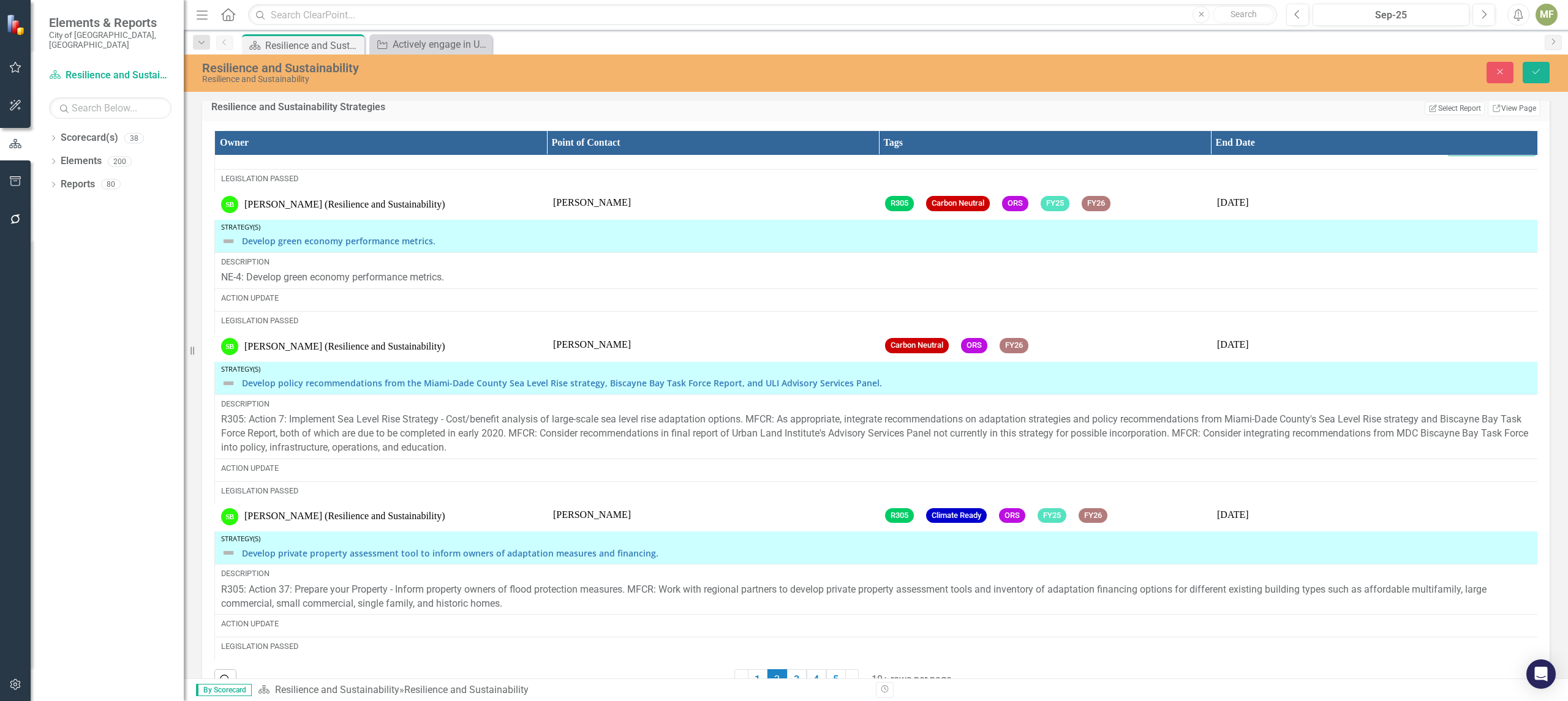
scroll to position [1258, 0]
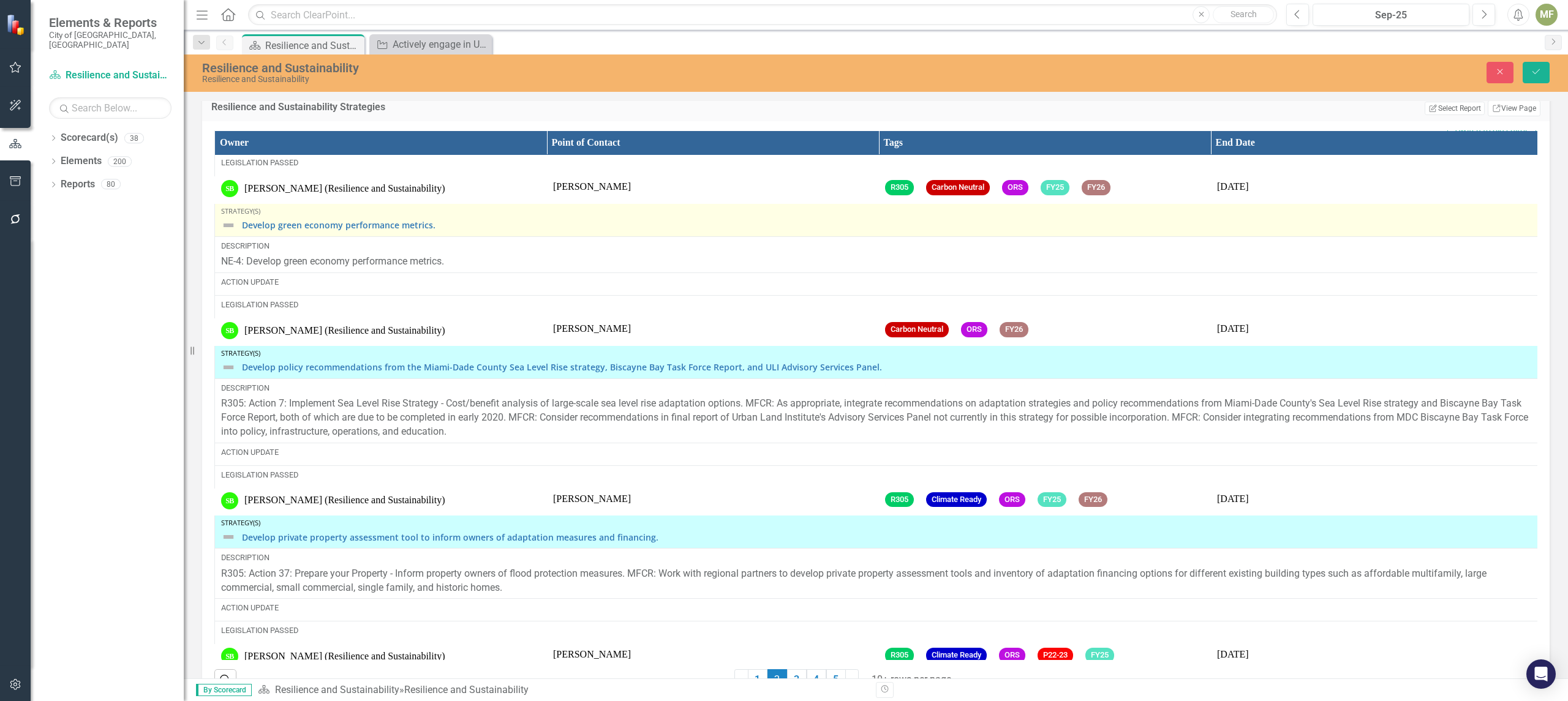
click at [233, 232] on img at bounding box center [228, 225] width 15 height 15
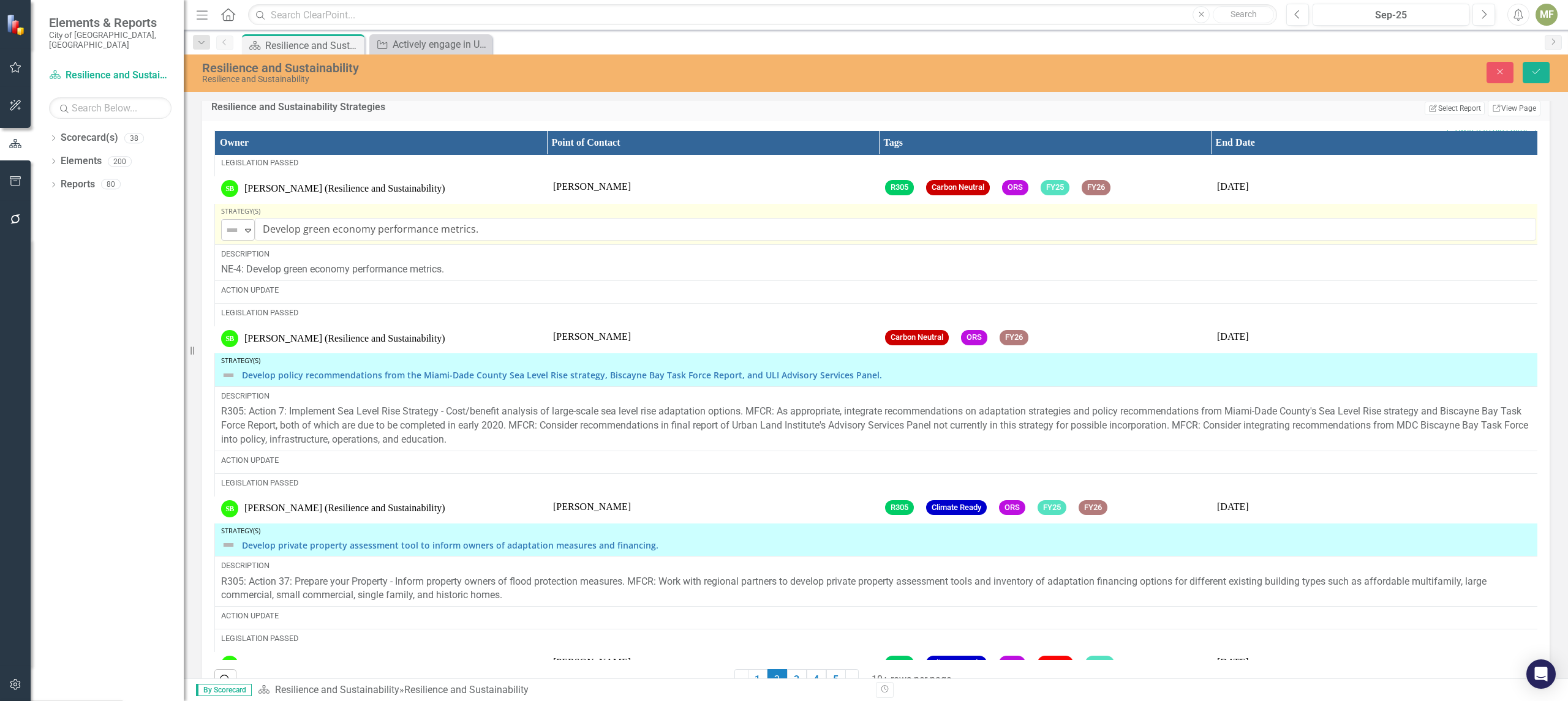
click at [245, 235] on icon "Expand" at bounding box center [248, 230] width 12 height 10
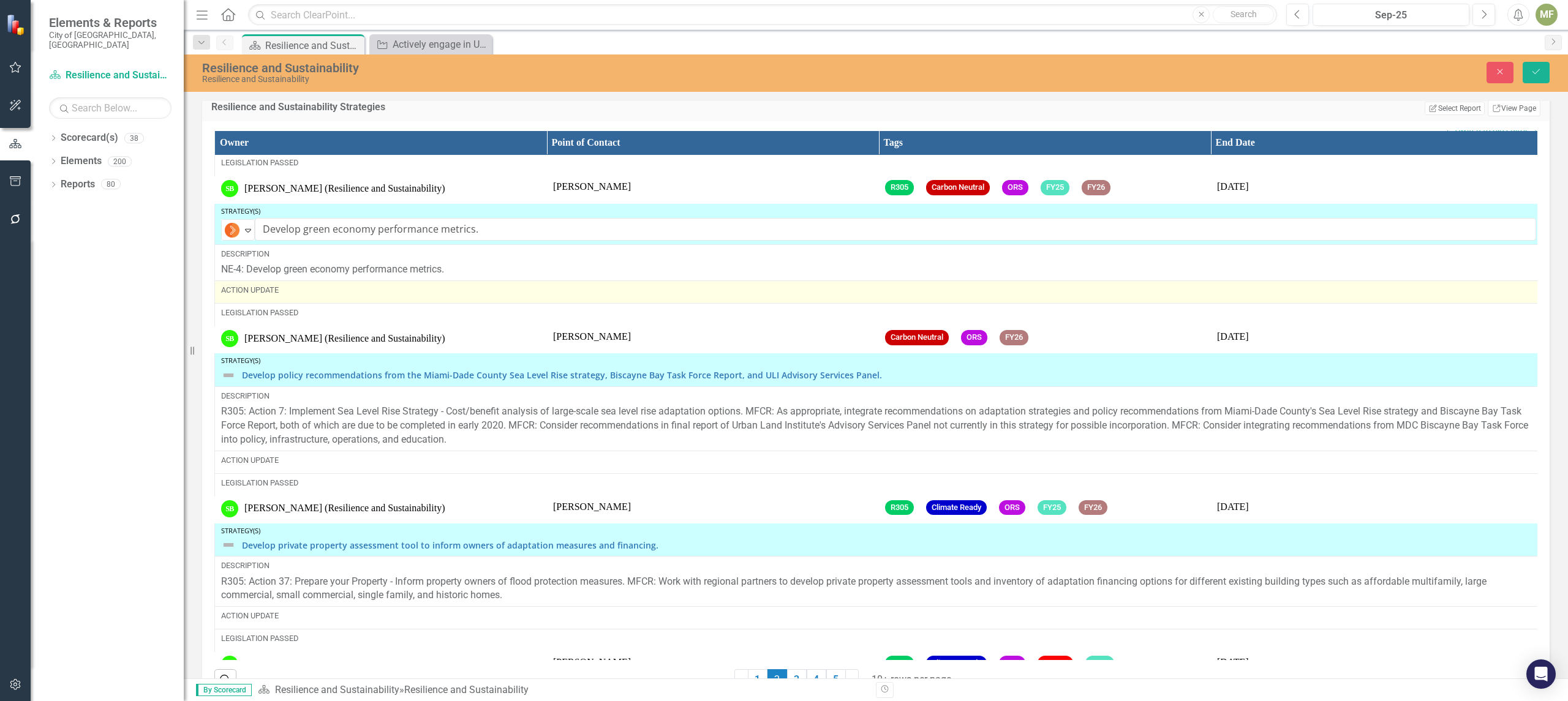
click at [287, 295] on div "Action Update" at bounding box center [878, 290] width 1315 height 11
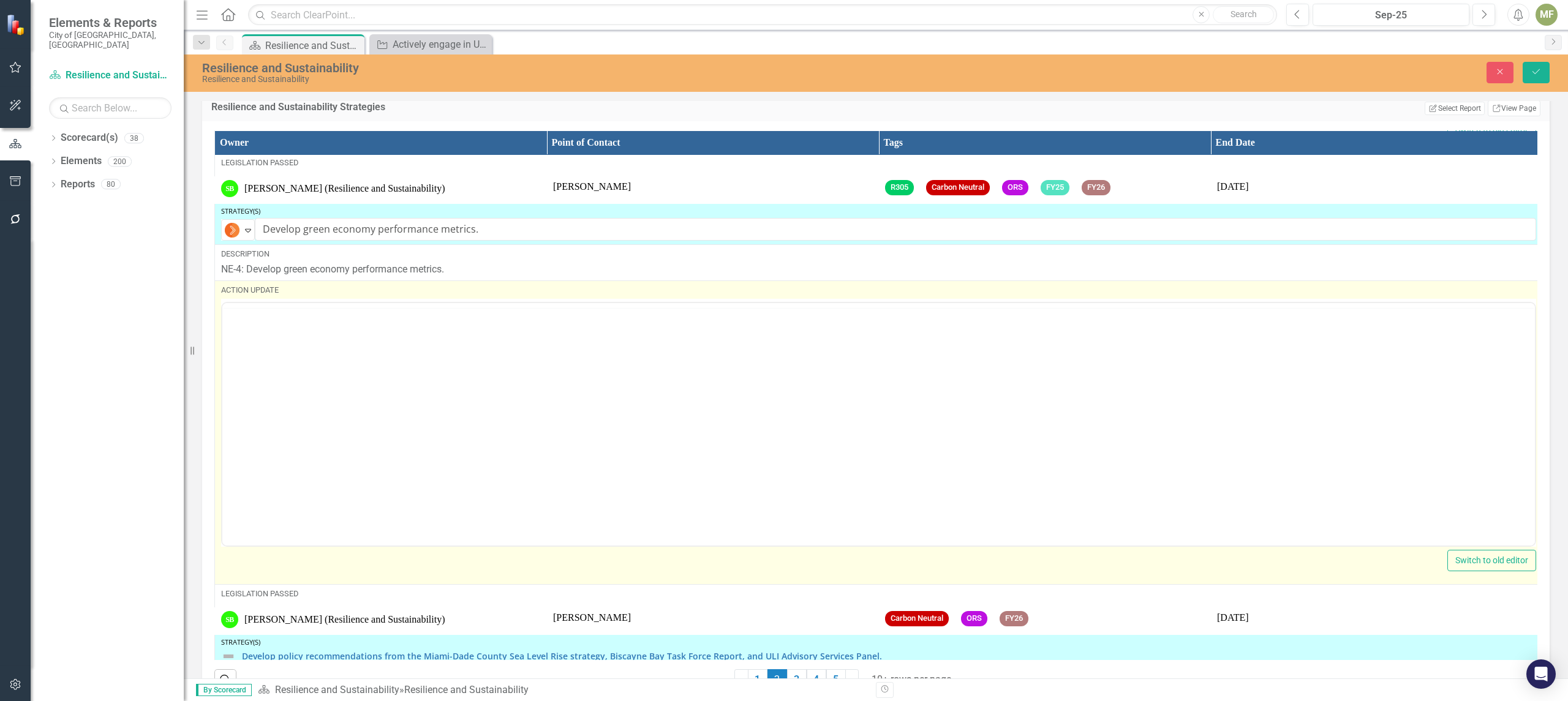
scroll to position [0, 0]
click at [318, 368] on body "Rich Text Area. Press ALT-0 for help." at bounding box center [879, 423] width 1313 height 184
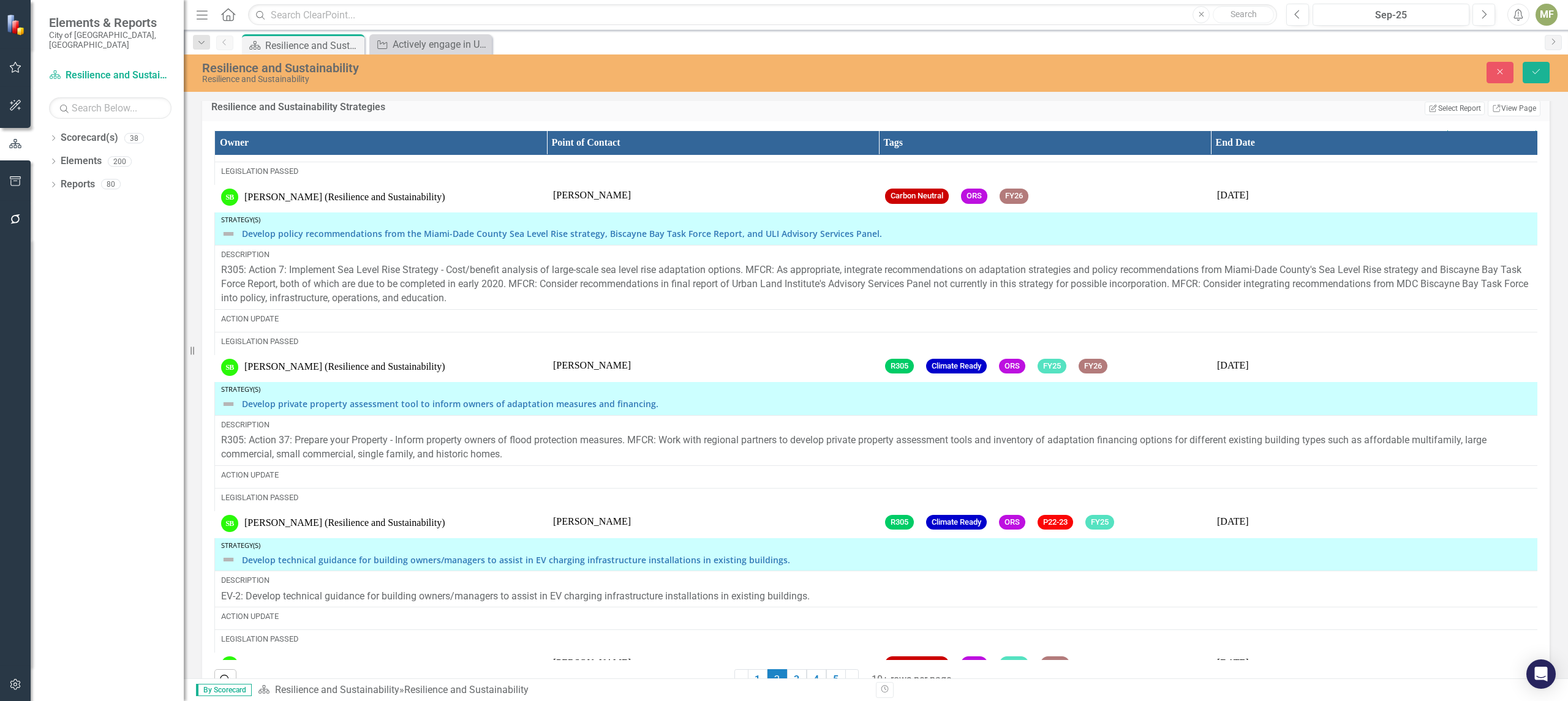
scroll to position [1685, 0]
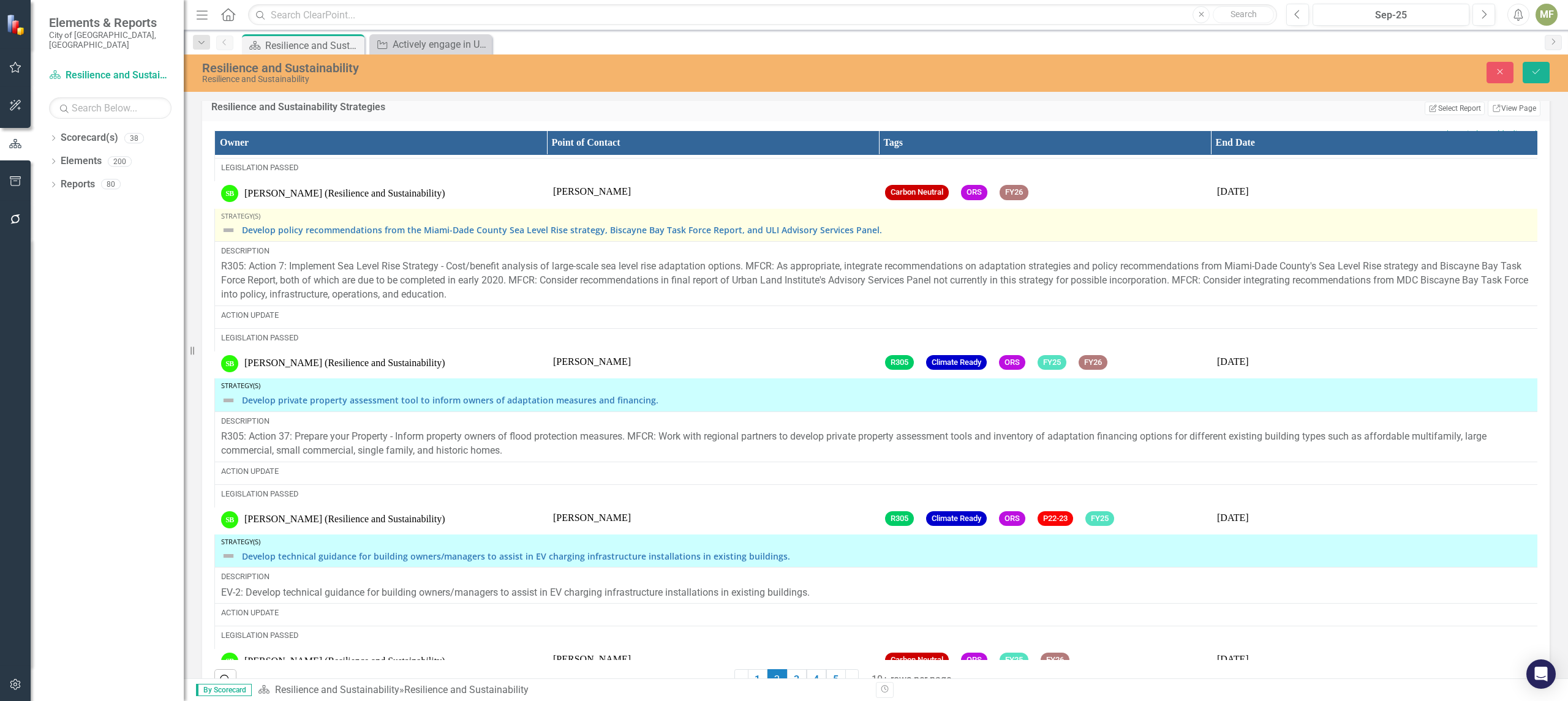
click at [238, 237] on div "Develop policy recommendations from the Miami-Dade County Sea Level Rise strate…" at bounding box center [878, 230] width 1315 height 15
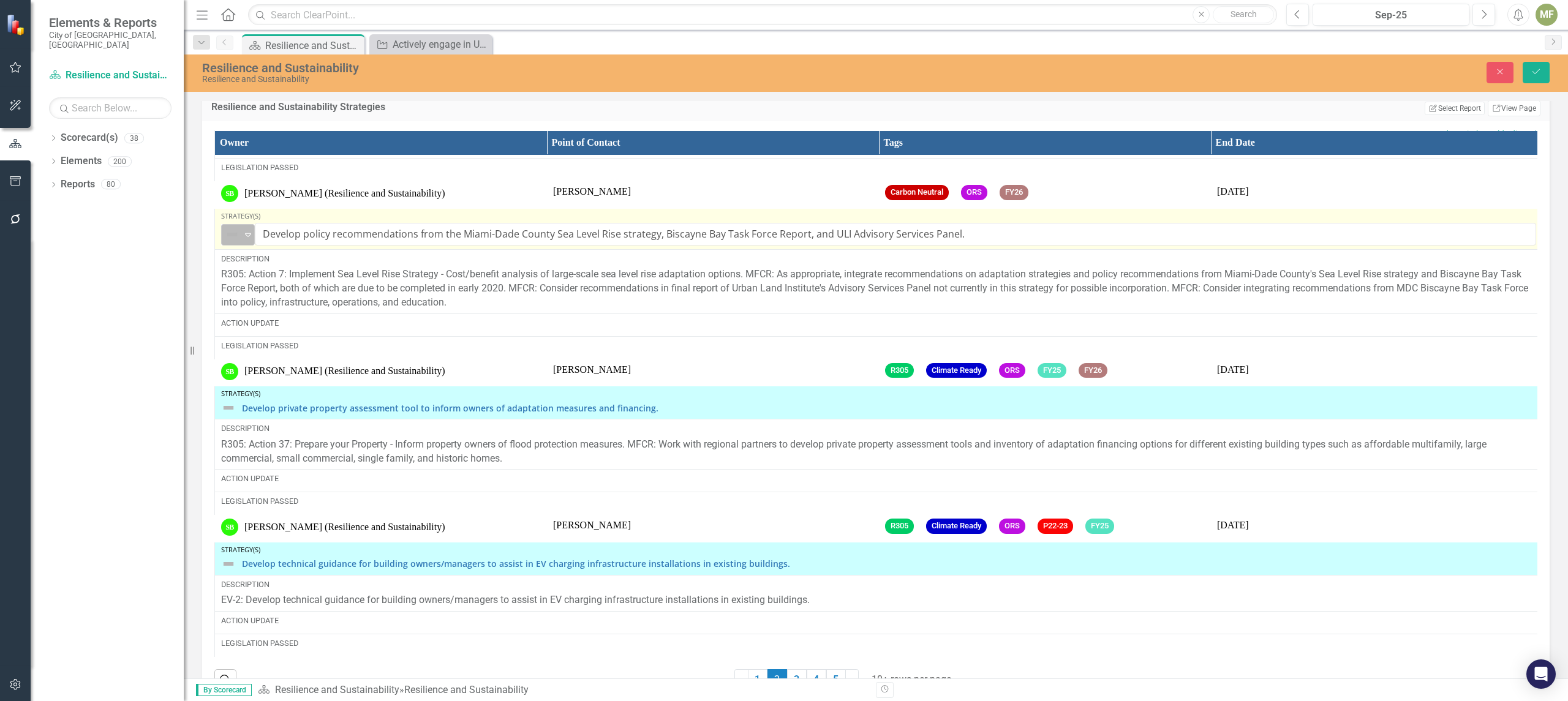
click at [248, 240] on icon "Expand" at bounding box center [248, 235] width 12 height 10
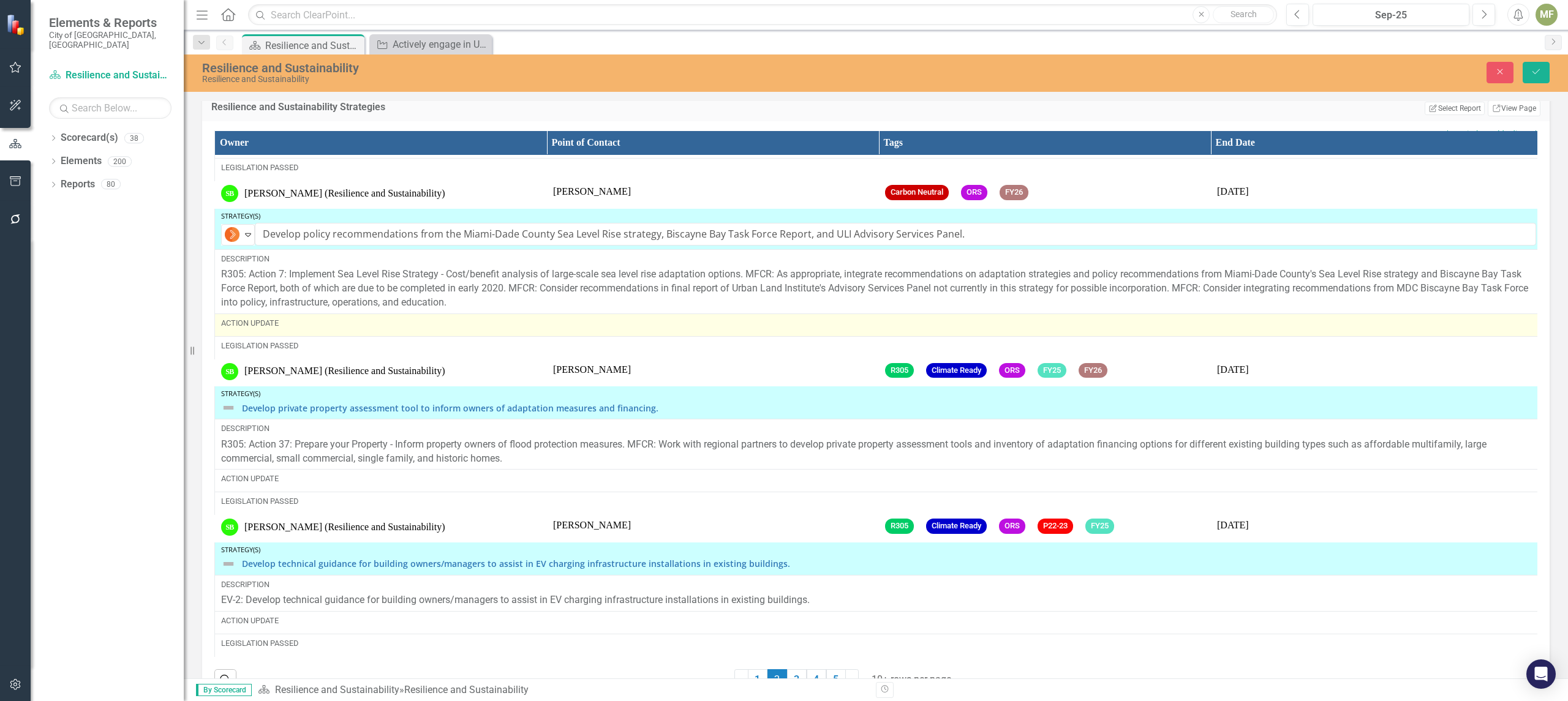
click at [289, 329] on div "Action Update" at bounding box center [878, 323] width 1315 height 11
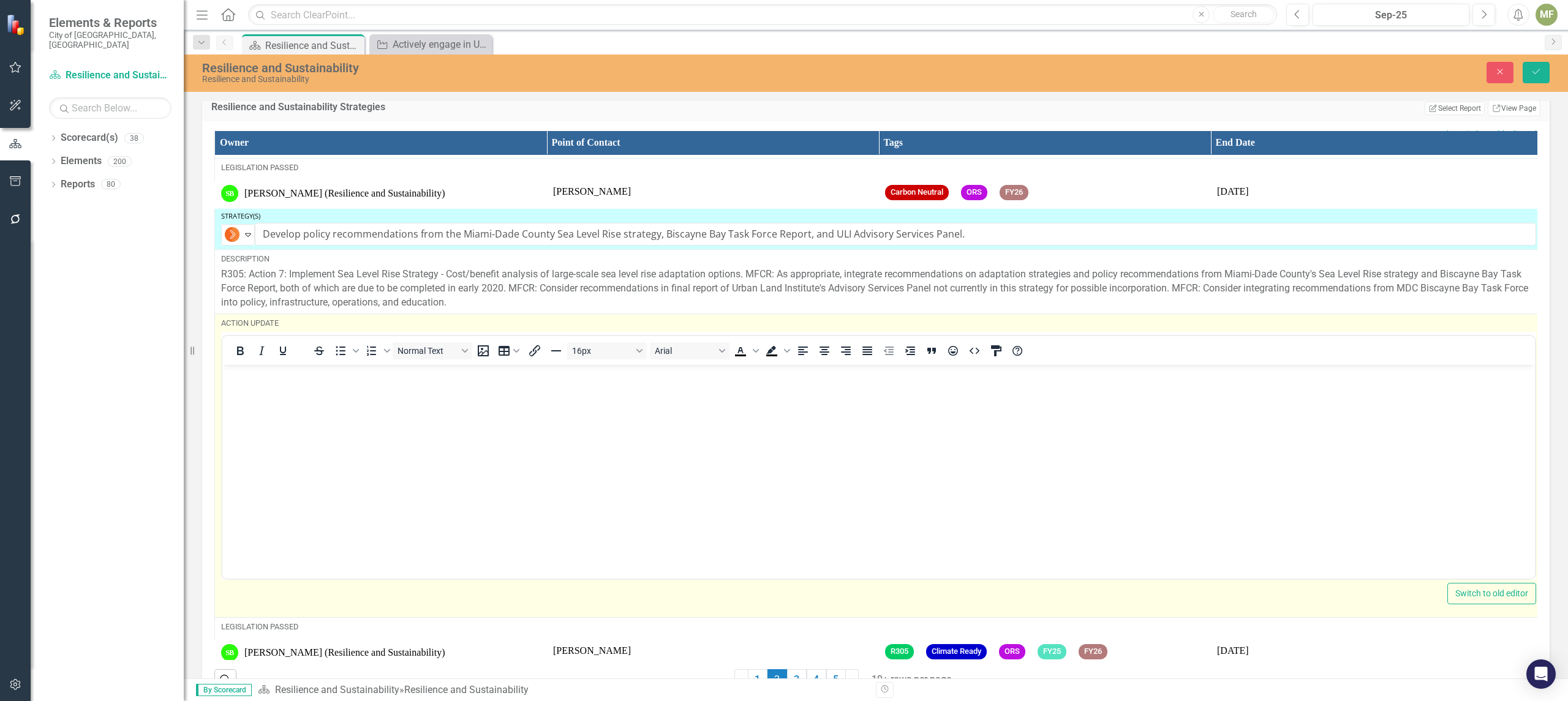
scroll to position [0, 0]
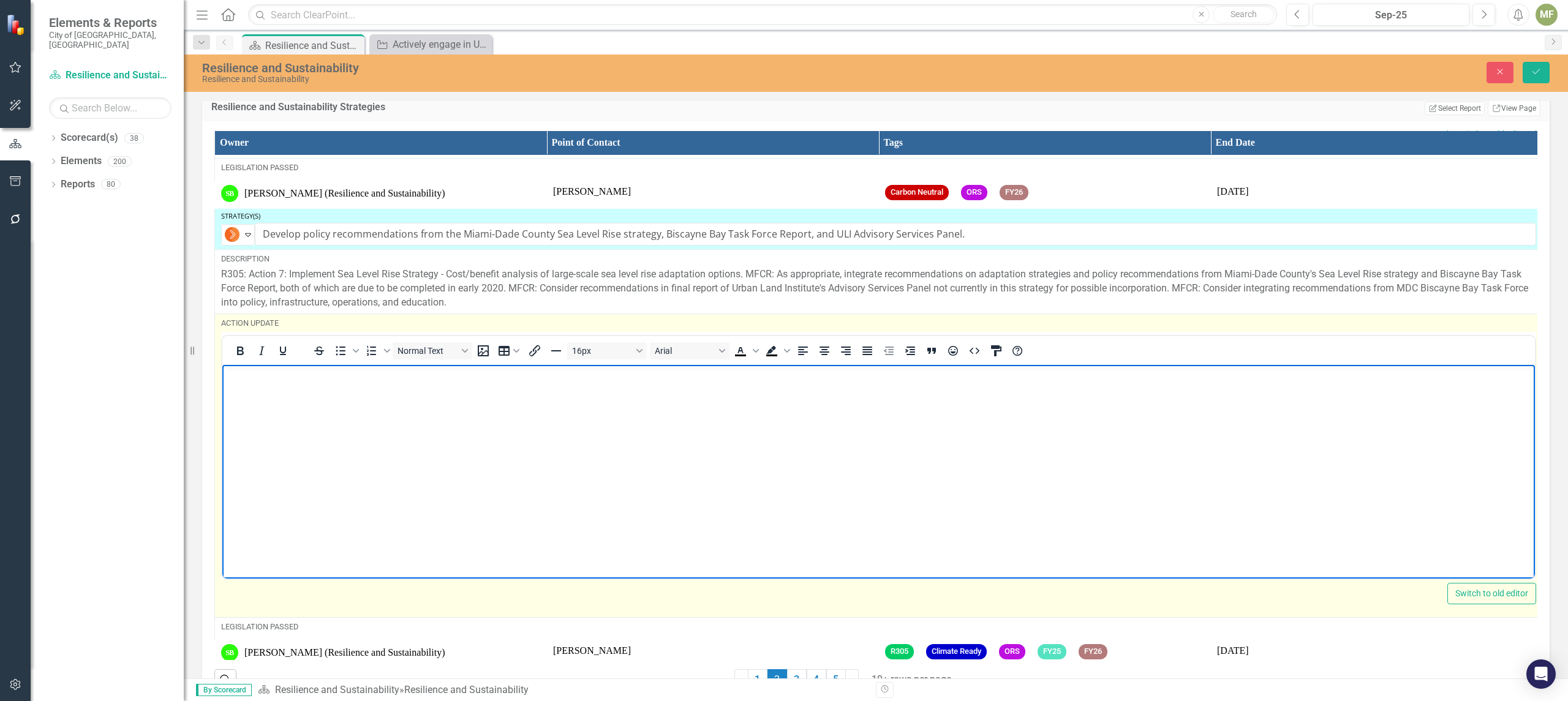
click at [290, 383] on body "Rich Text Area. Press ALT-0 for help." at bounding box center [879, 456] width 1313 height 184
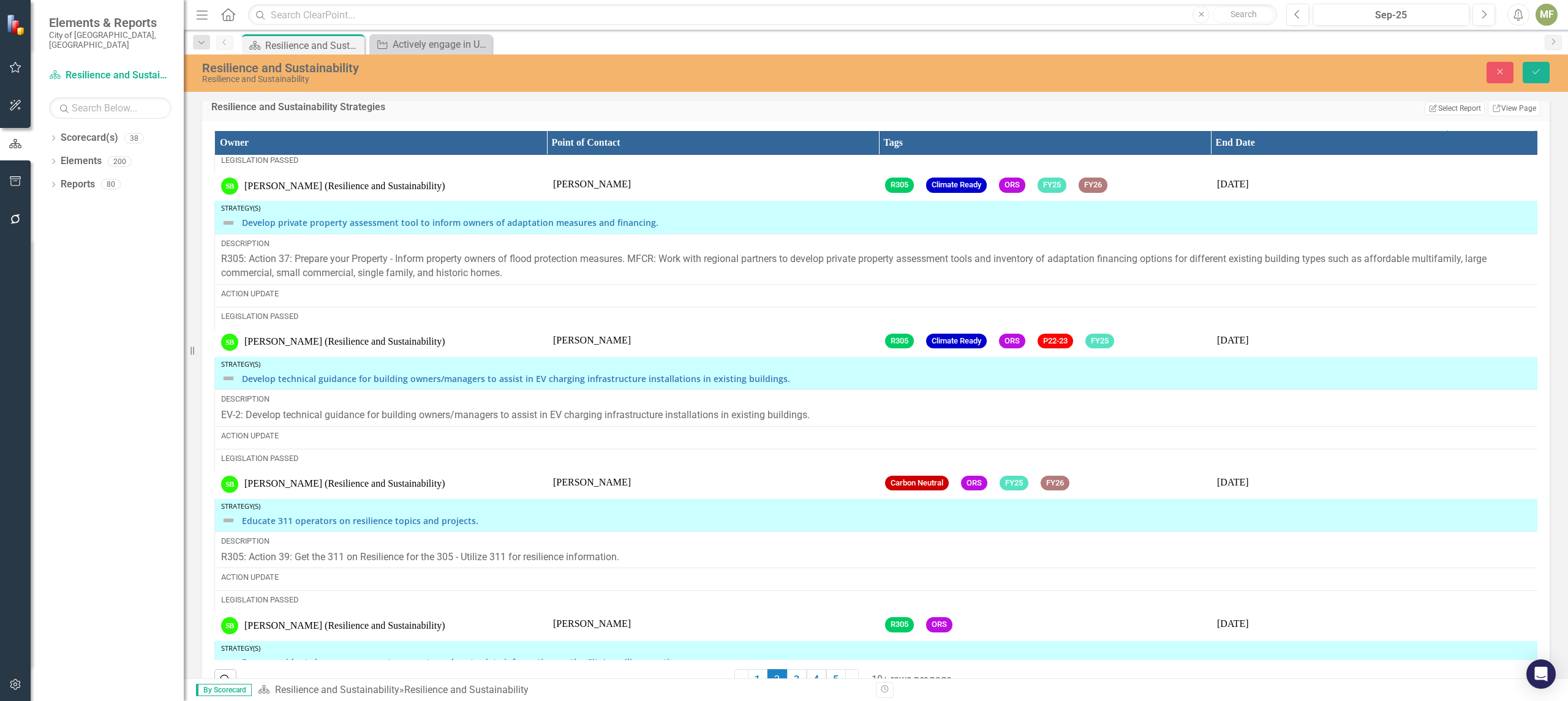
scroll to position [2180, 0]
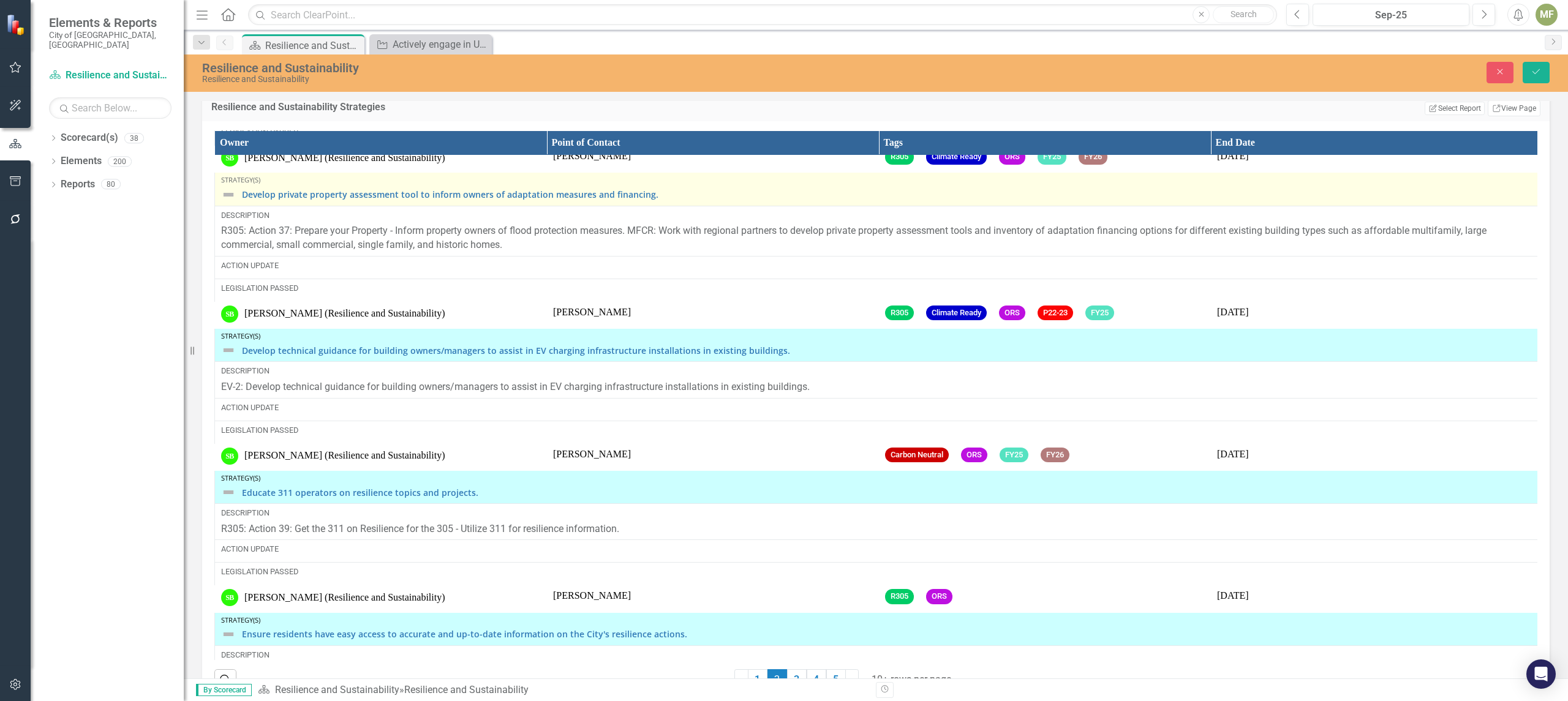
click at [235, 202] on img at bounding box center [228, 195] width 15 height 15
click at [231, 202] on img at bounding box center [228, 195] width 15 height 15
click at [235, 202] on div "Develop private property assessment tool to inform owners of adaptation measure…" at bounding box center [878, 195] width 1315 height 15
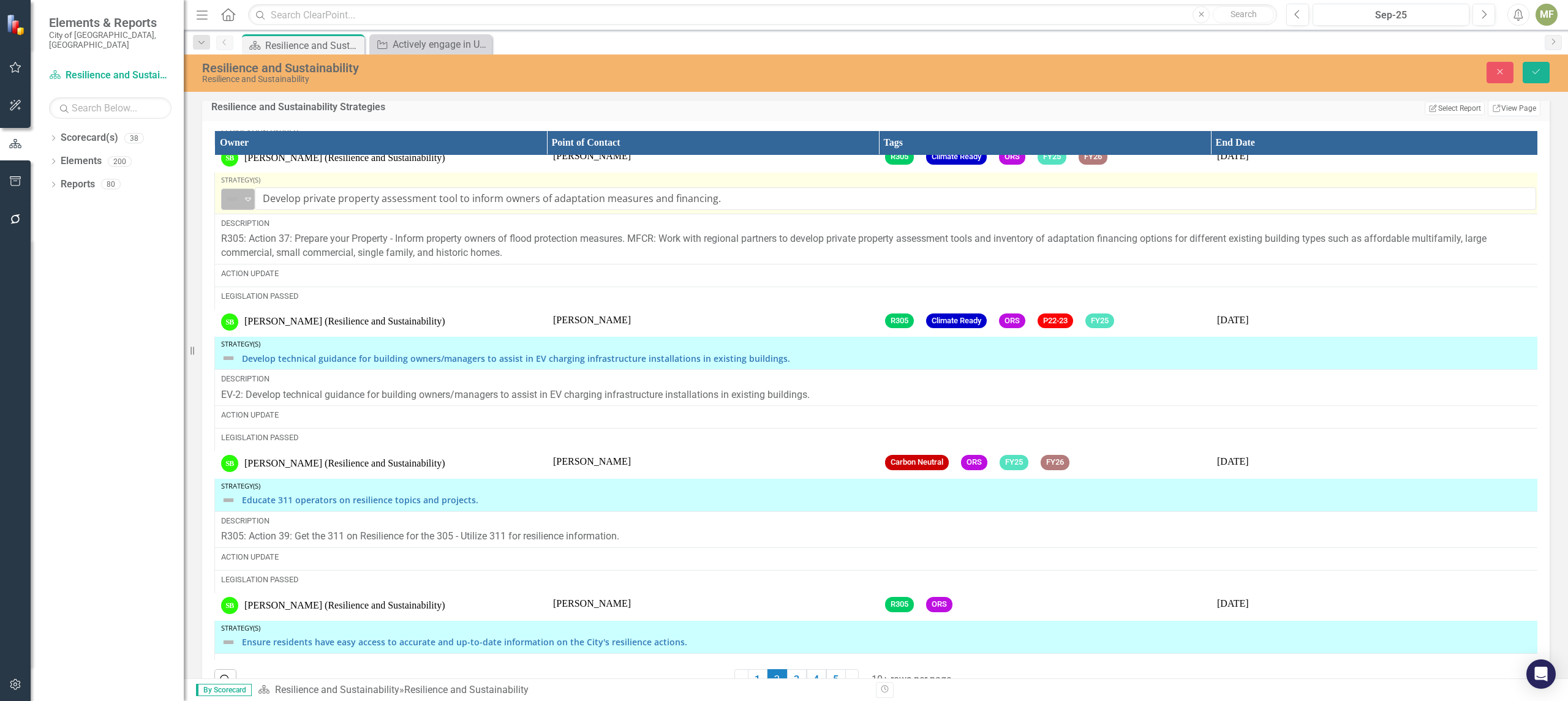
click at [248, 204] on icon "Expand" at bounding box center [248, 199] width 12 height 10
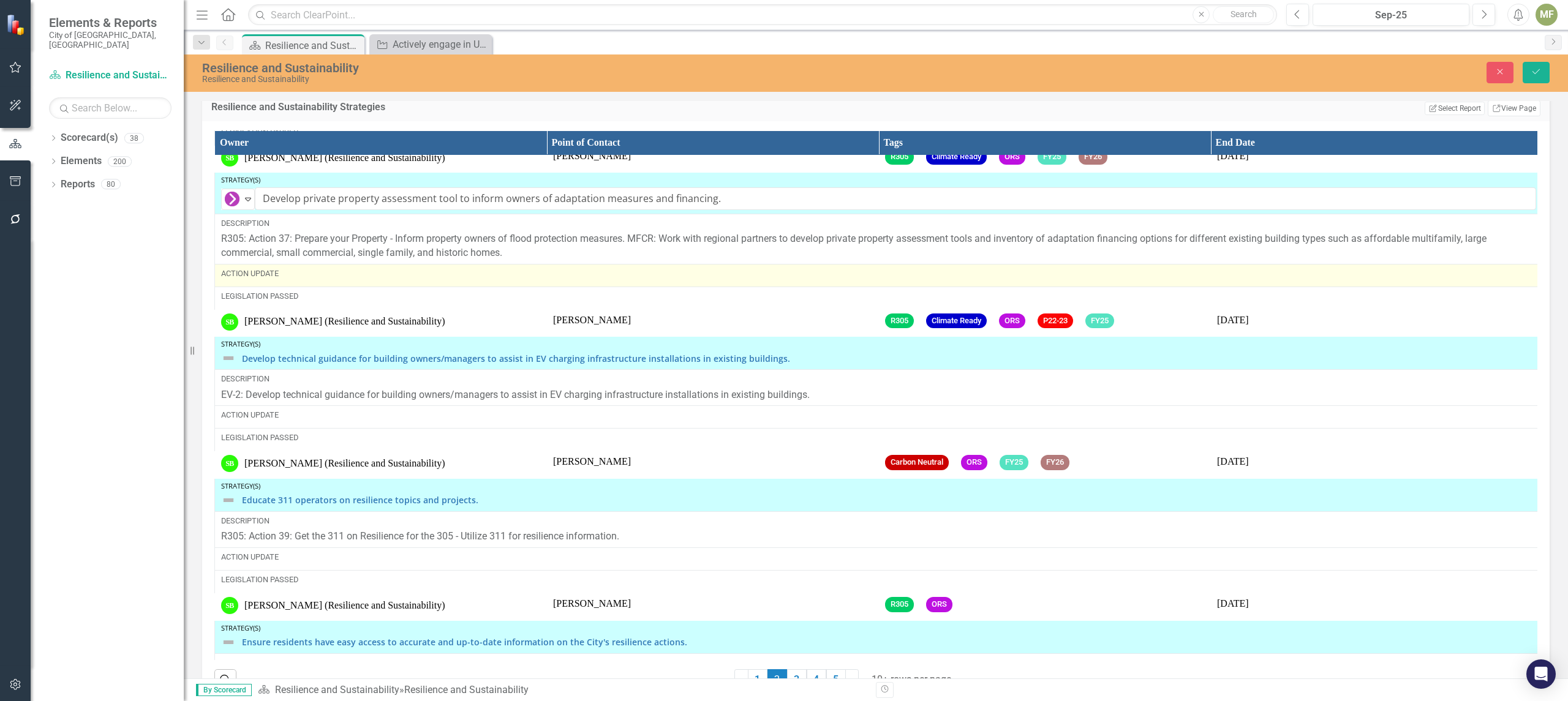
click at [278, 279] on div "Action Update" at bounding box center [878, 273] width 1315 height 11
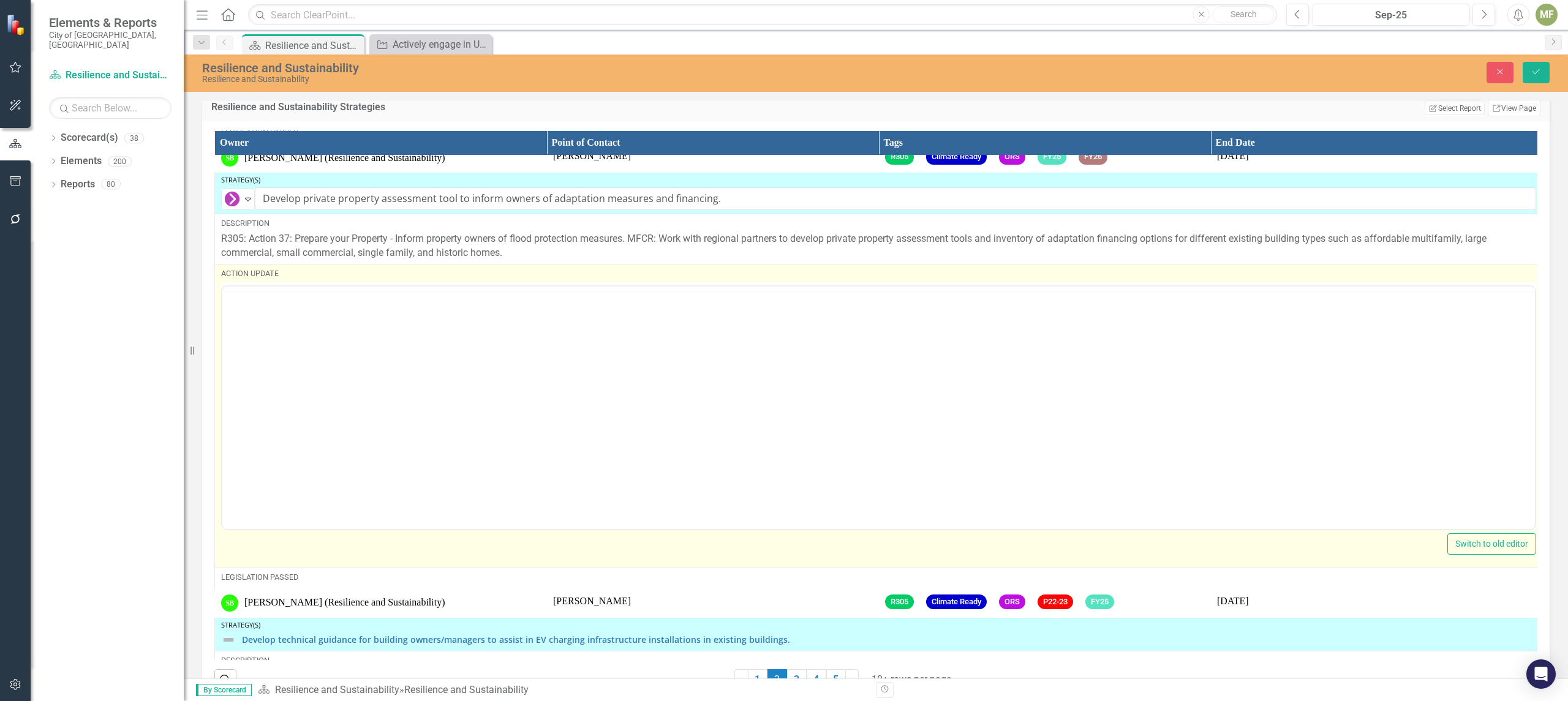
scroll to position [0, 0]
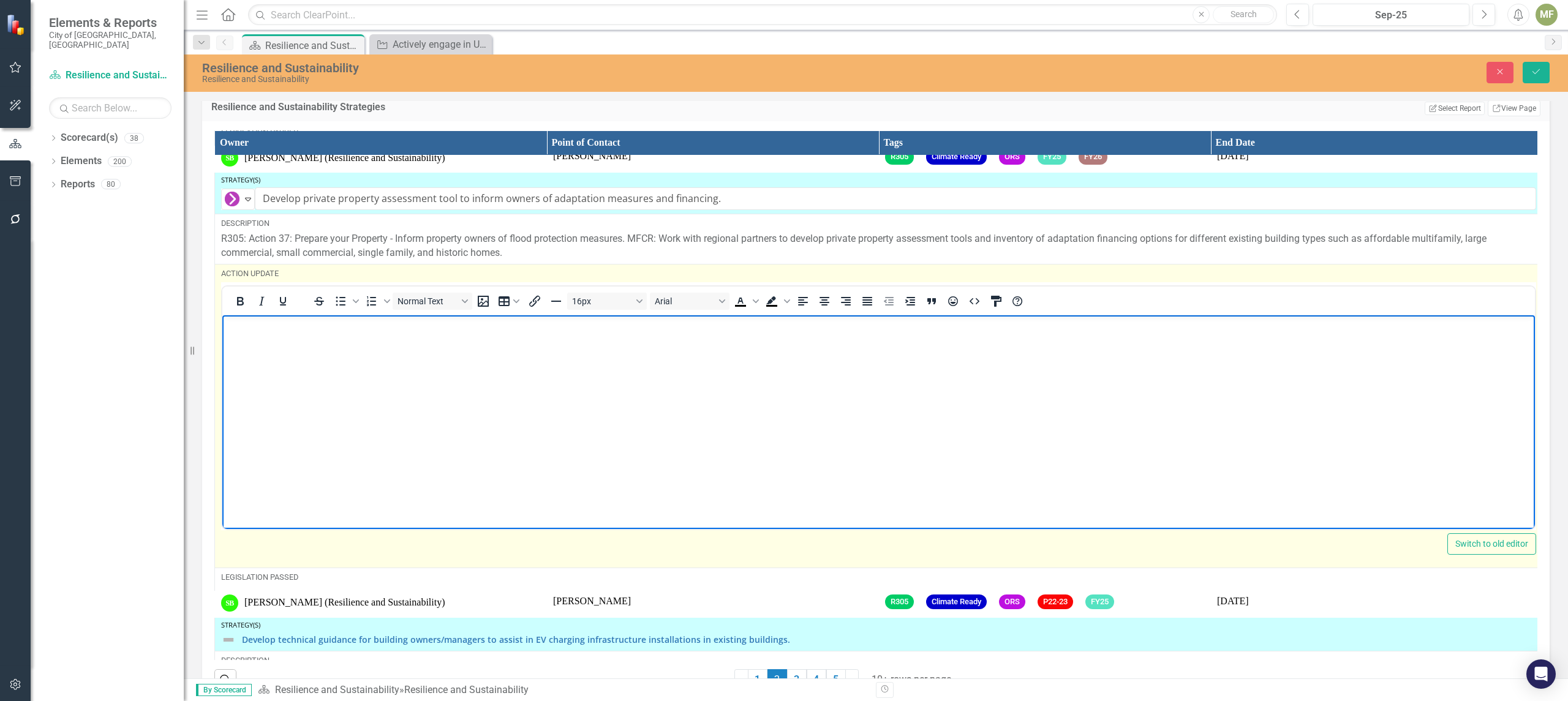
click at [243, 343] on body "Rich Text Area. Press ALT-0 for help." at bounding box center [879, 406] width 1313 height 184
paste body "Rich Text Area. Press ALT-0 for help."
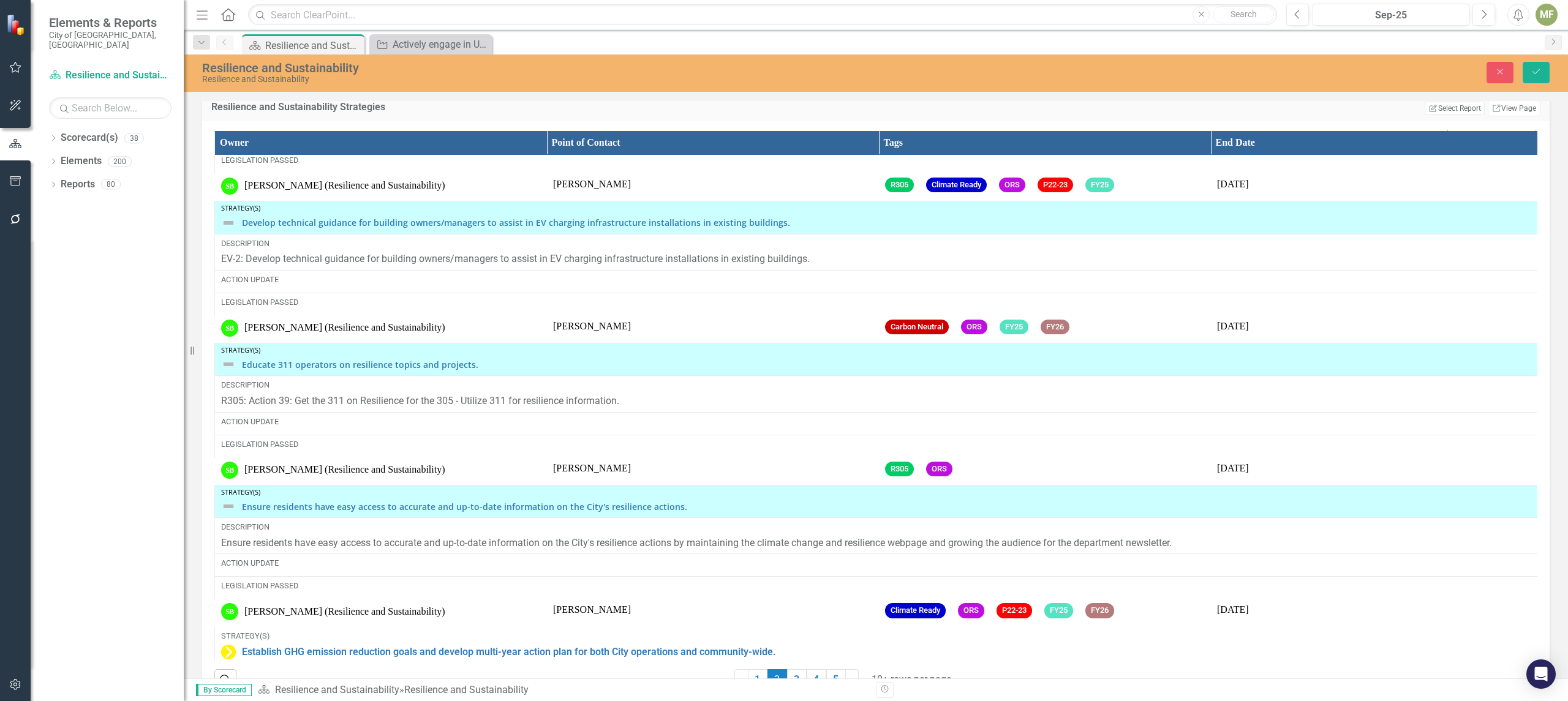
scroll to position [2601, 0]
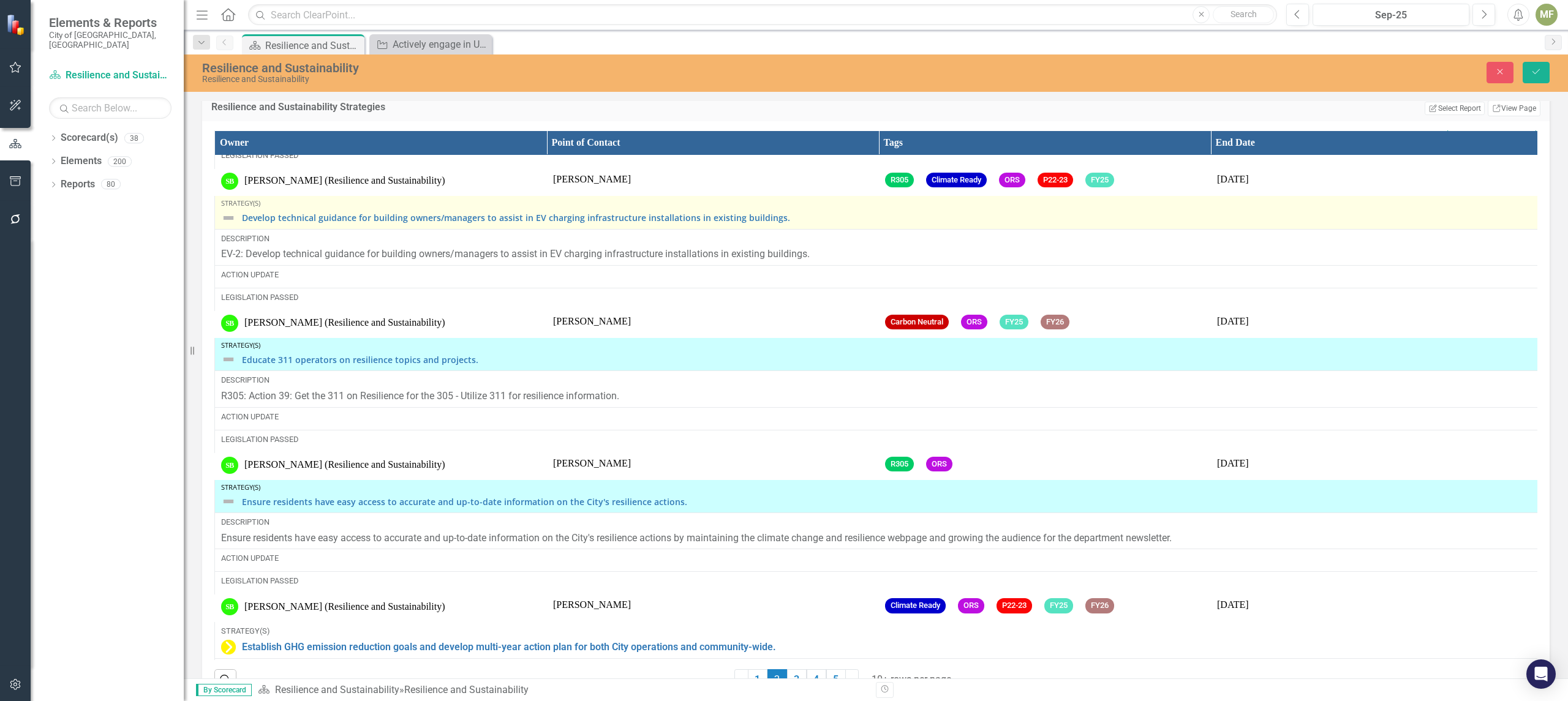
click at [233, 225] on img at bounding box center [228, 217] width 15 height 15
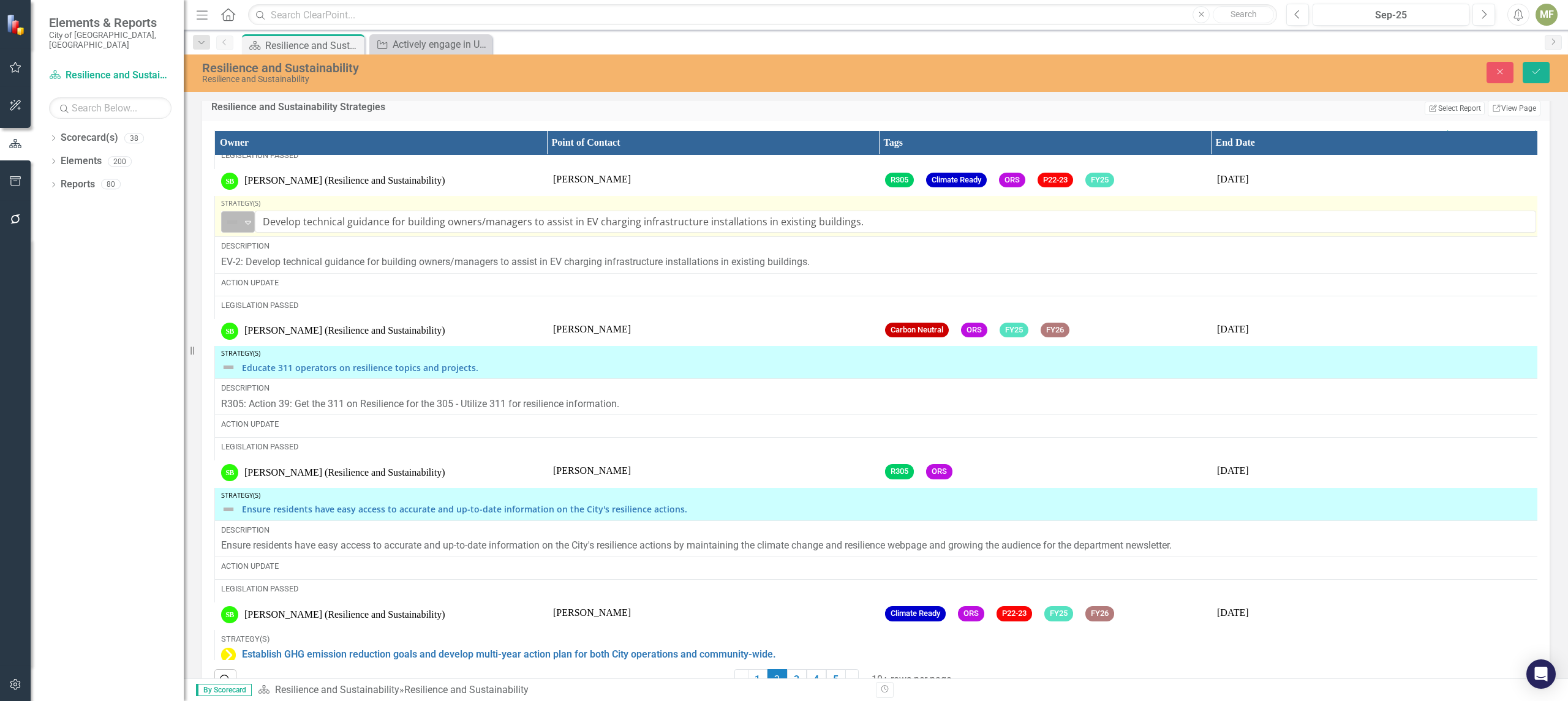
click at [248, 225] on icon at bounding box center [248, 222] width 6 height 4
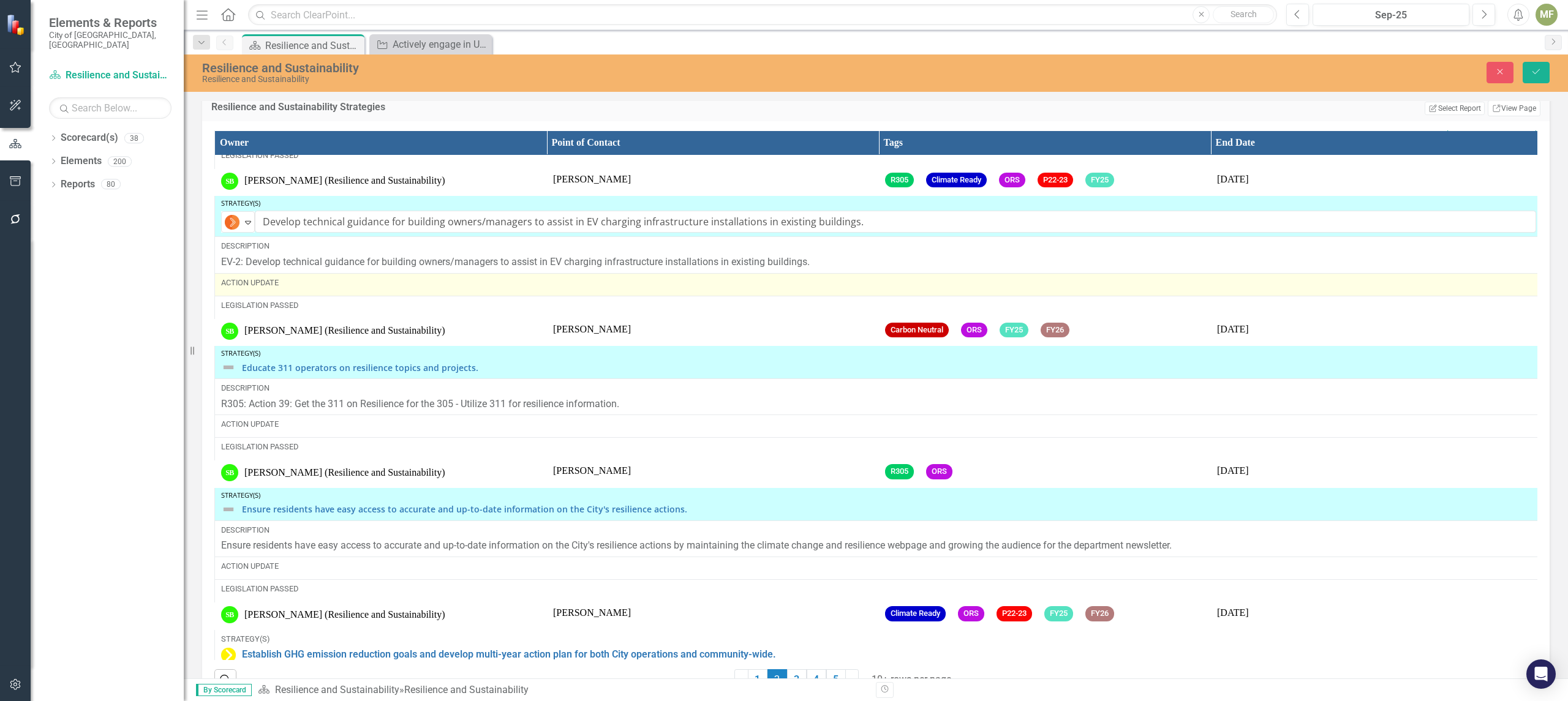
click at [262, 288] on div "Action Update" at bounding box center [878, 283] width 1315 height 11
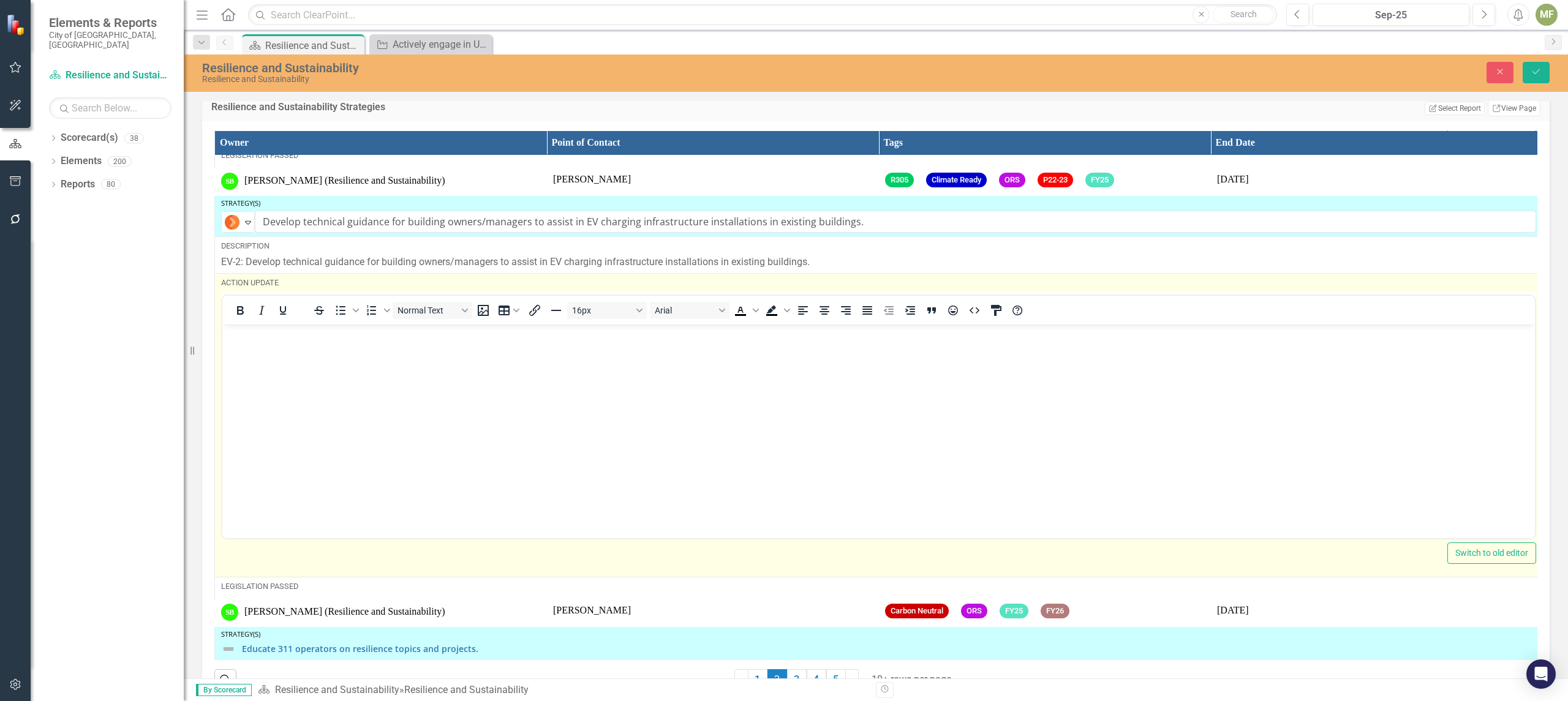
scroll to position [0, 0]
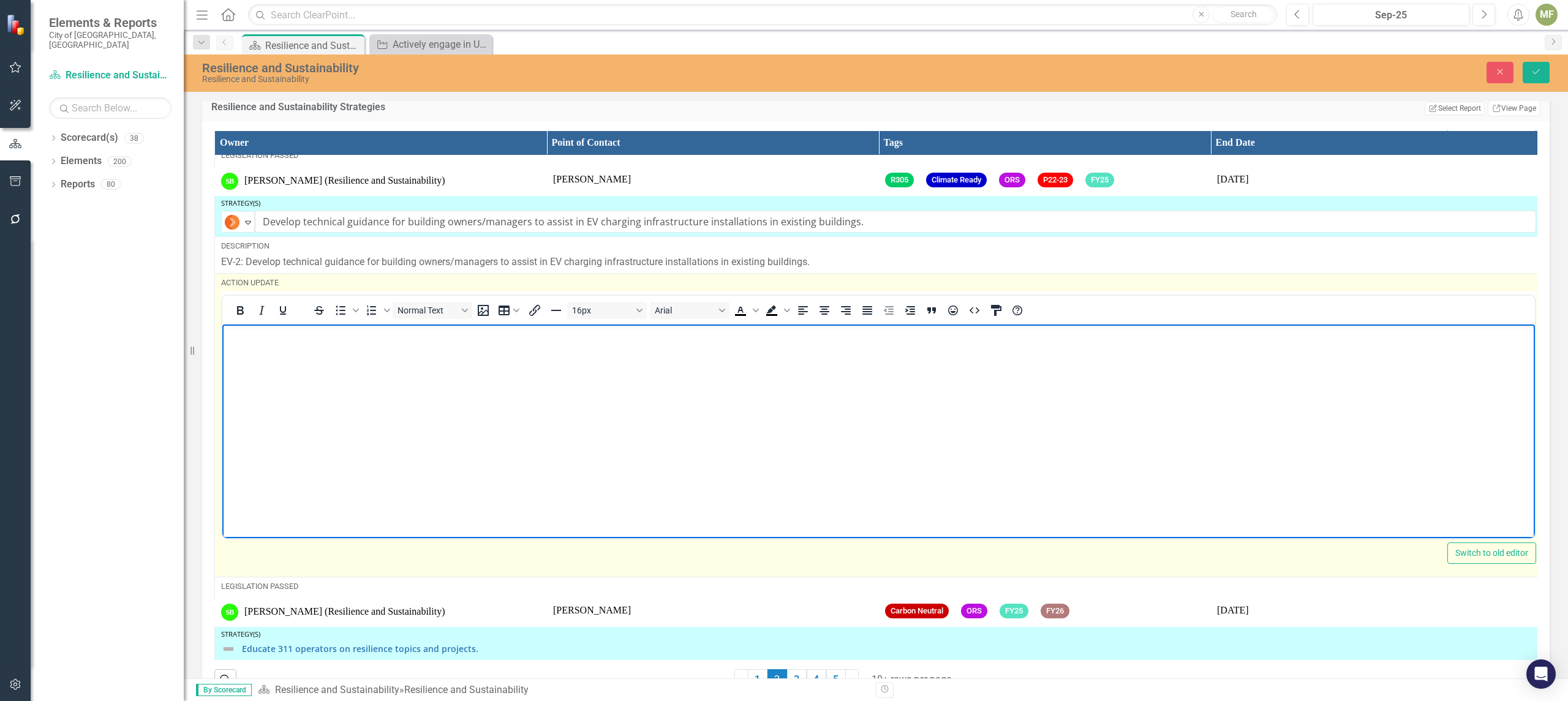
click at [295, 335] on p "Rich Text Area. Press ALT-0 for help." at bounding box center [878, 334] width 1306 height 15
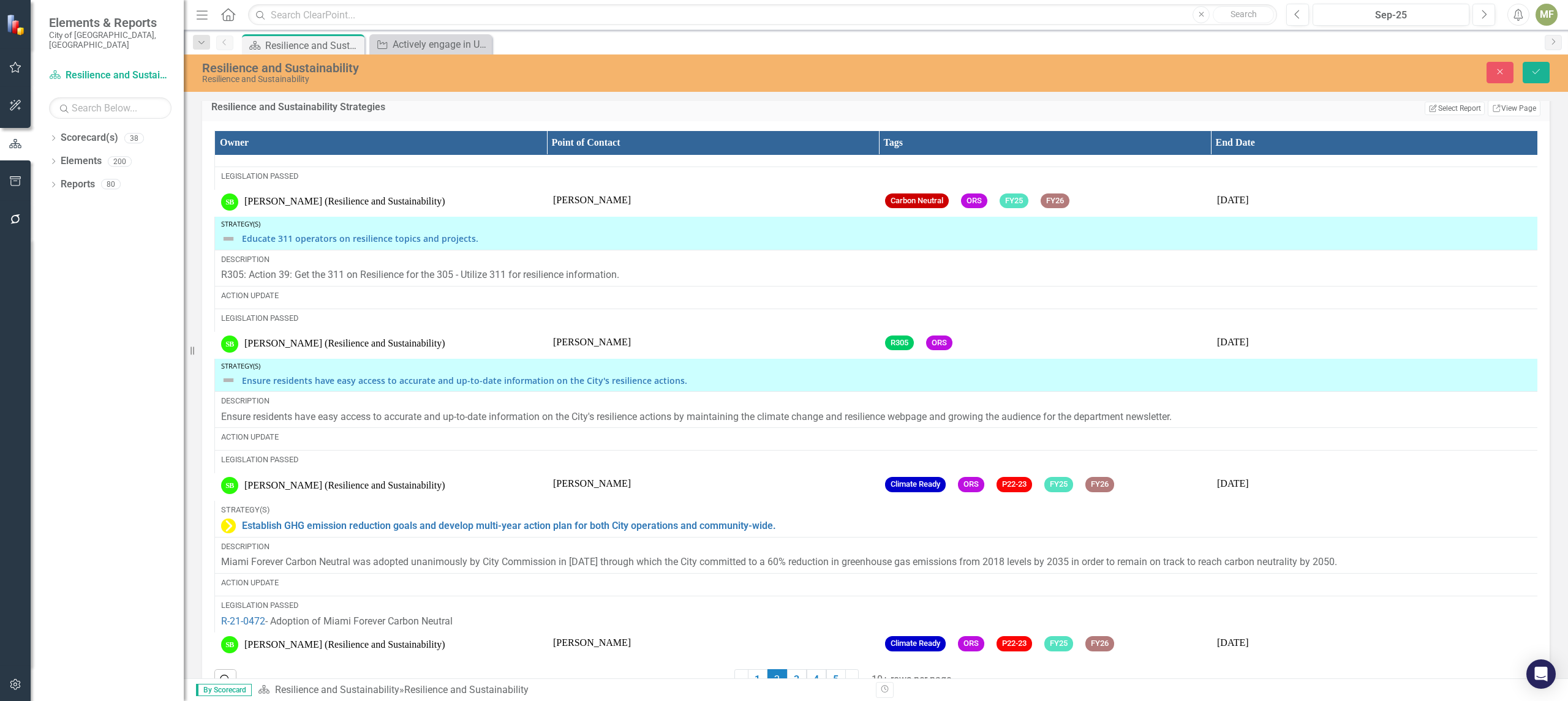
scroll to position [3018, 0]
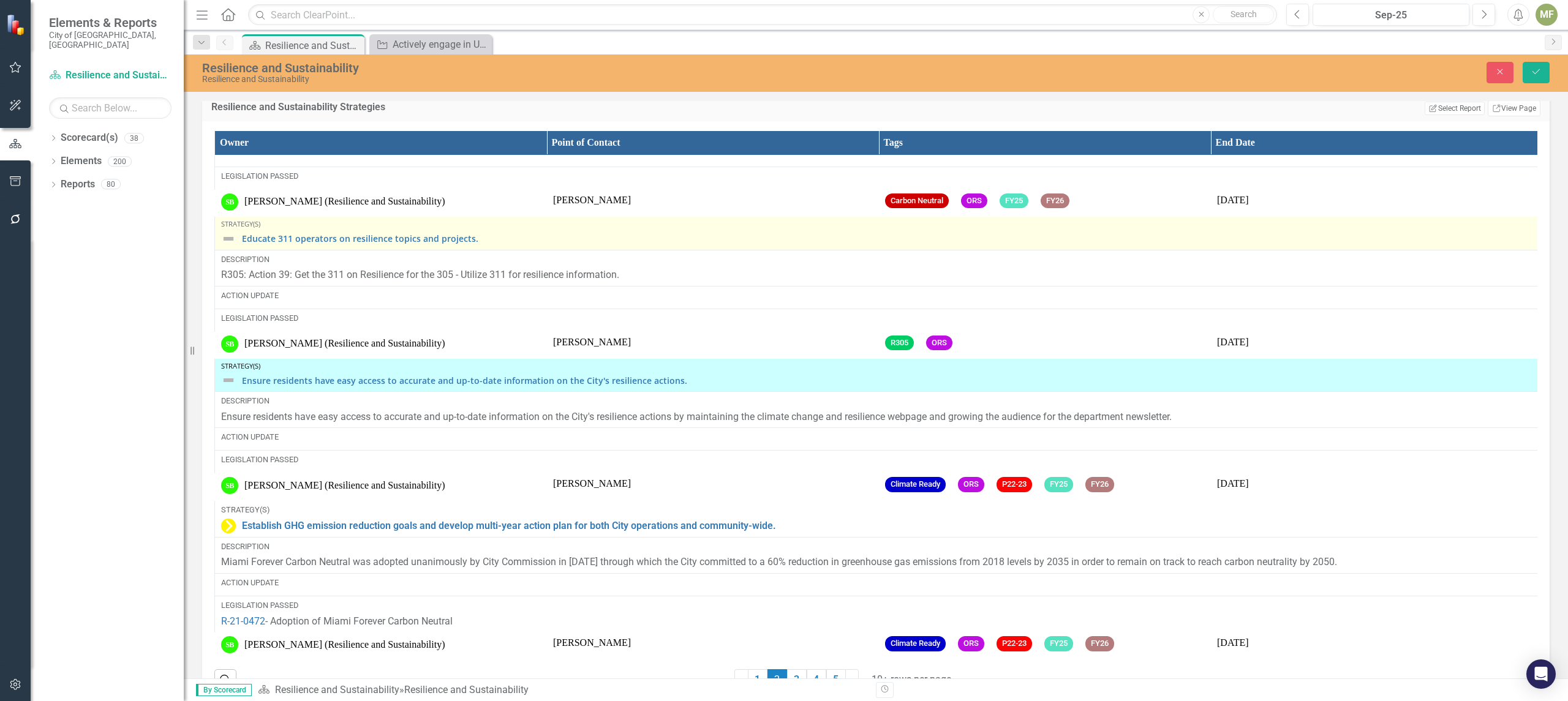
click at [235, 246] on div "Educate 311 operators on resilience topics and projects." at bounding box center [878, 238] width 1315 height 15
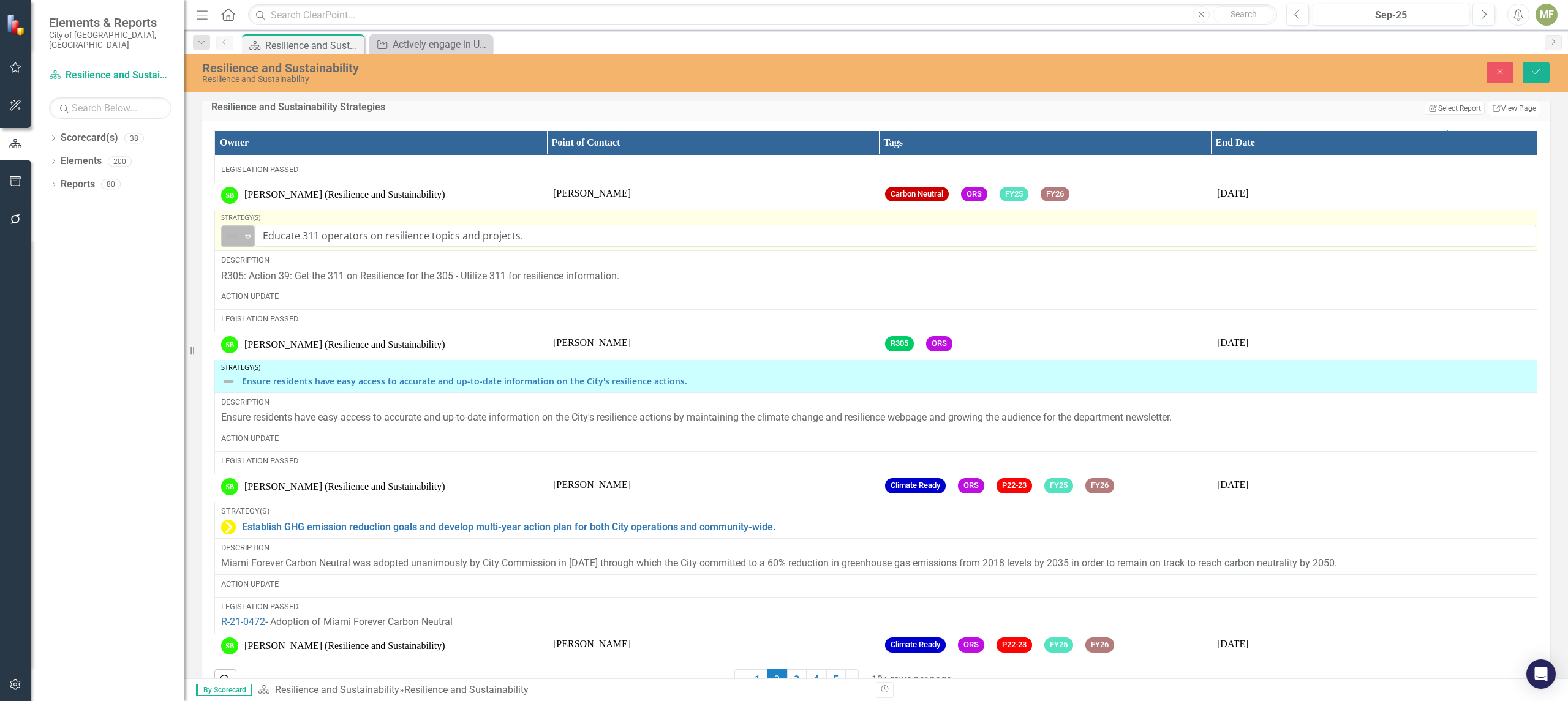
click at [253, 241] on icon "Expand" at bounding box center [248, 236] width 12 height 10
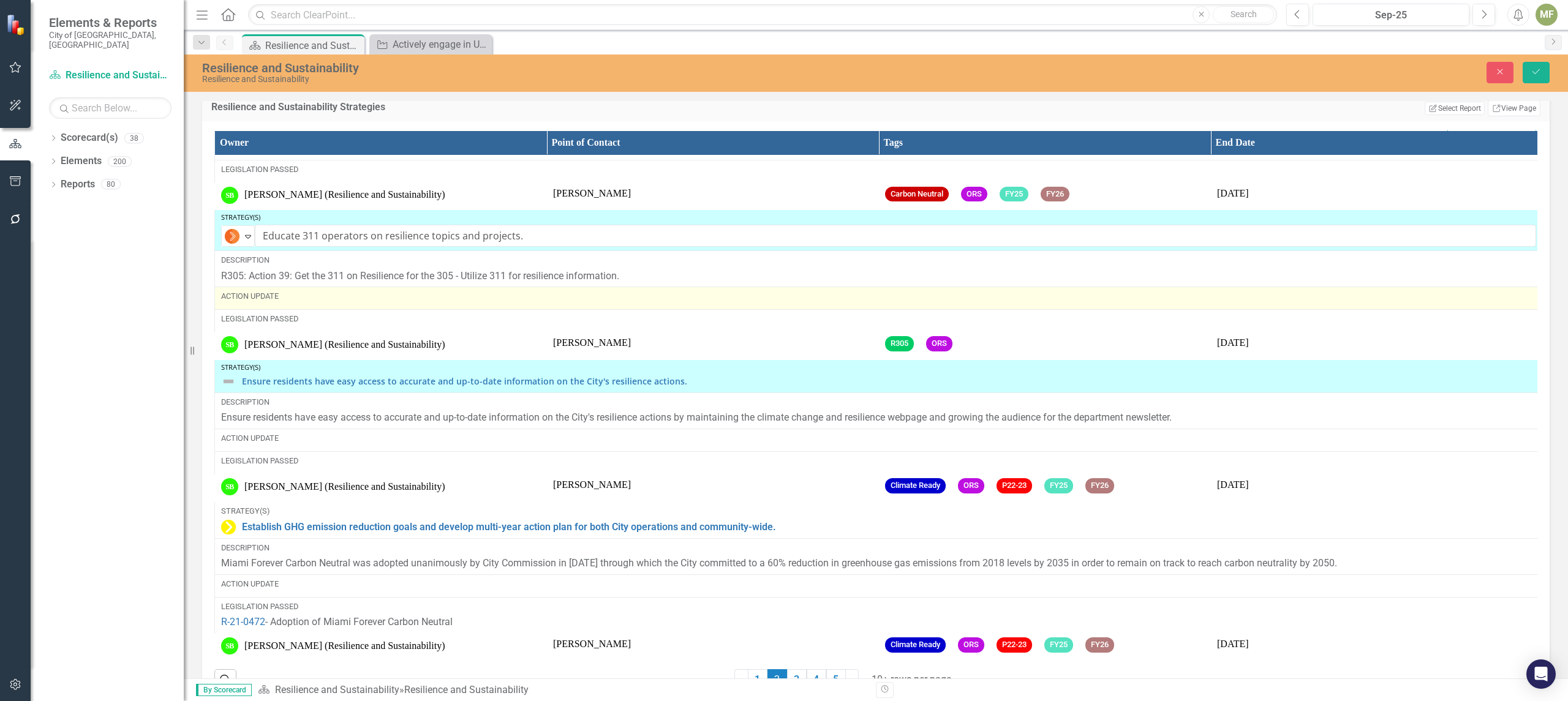
click at [275, 302] on div "Action Update" at bounding box center [878, 295] width 1315 height 11
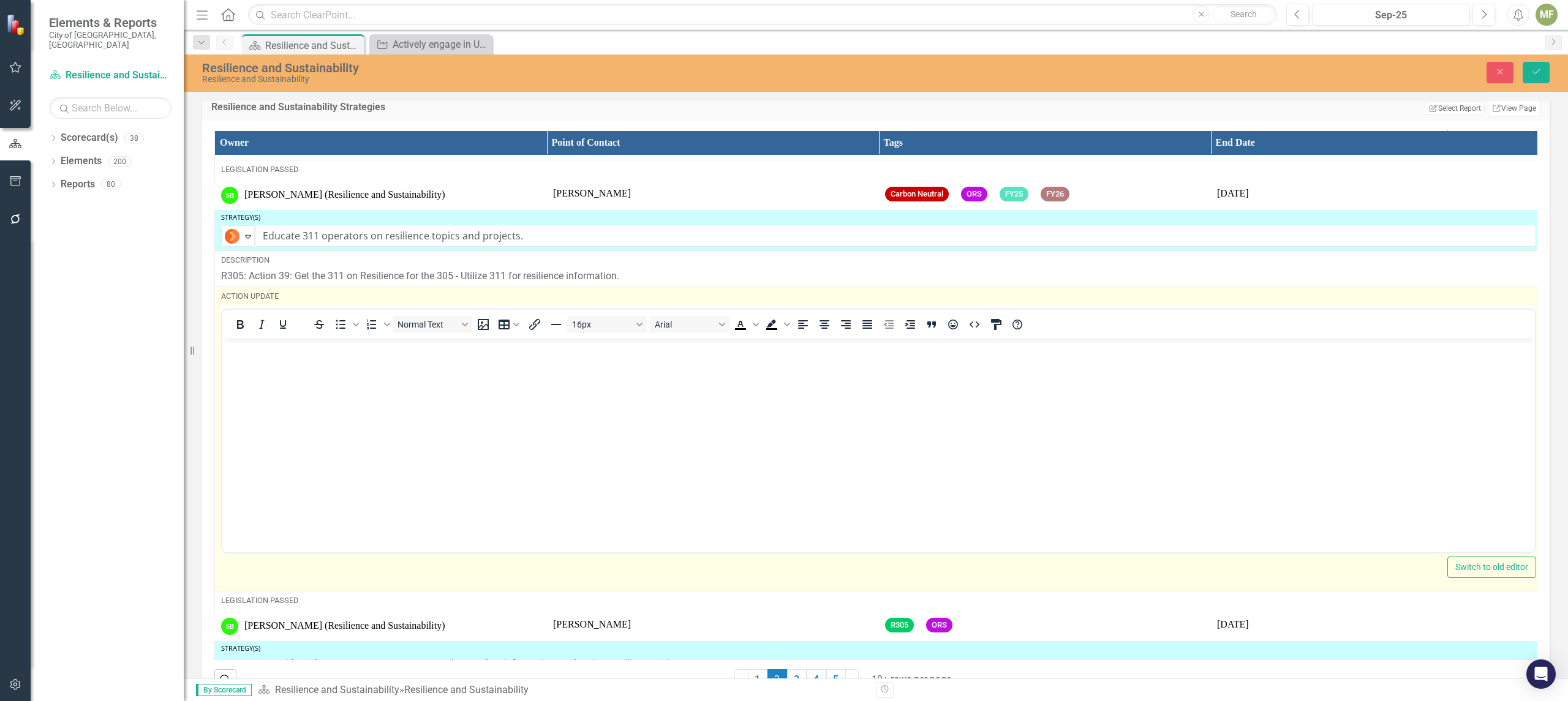
scroll to position [0, 0]
click at [296, 366] on body "Rich Text Area. Press ALT-0 for help." at bounding box center [879, 429] width 1313 height 184
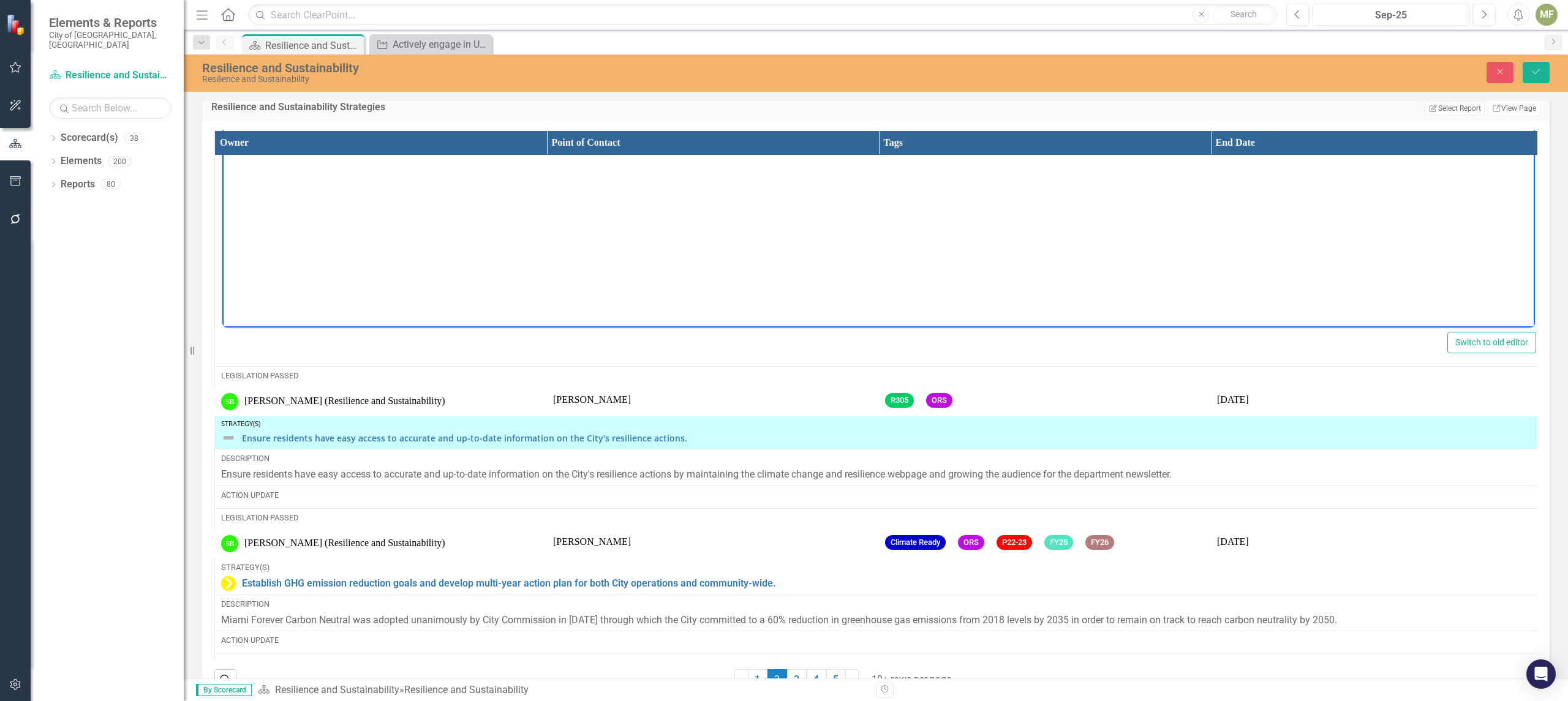
scroll to position [3308, 0]
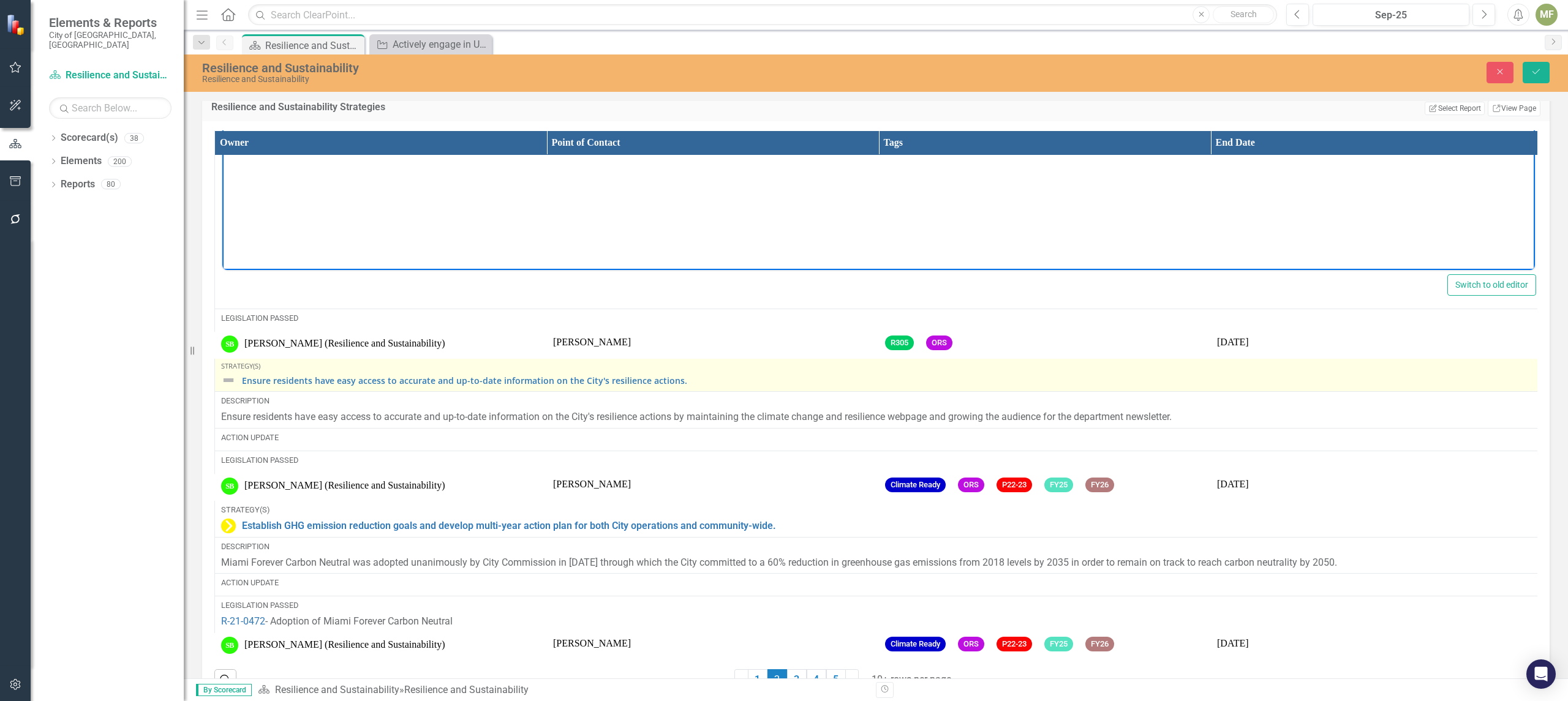
click at [231, 388] on img at bounding box center [228, 380] width 15 height 15
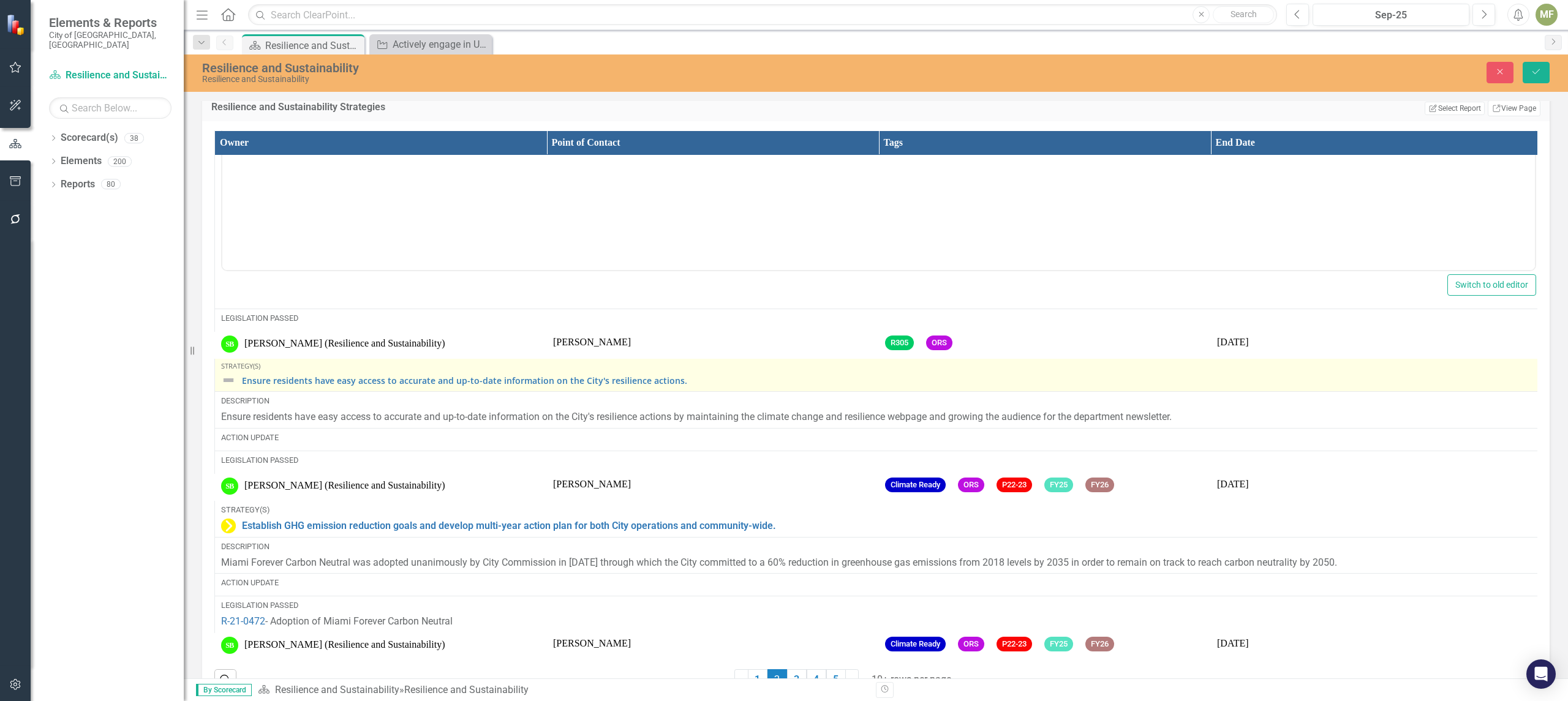
click at [231, 388] on img at bounding box center [228, 380] width 15 height 15
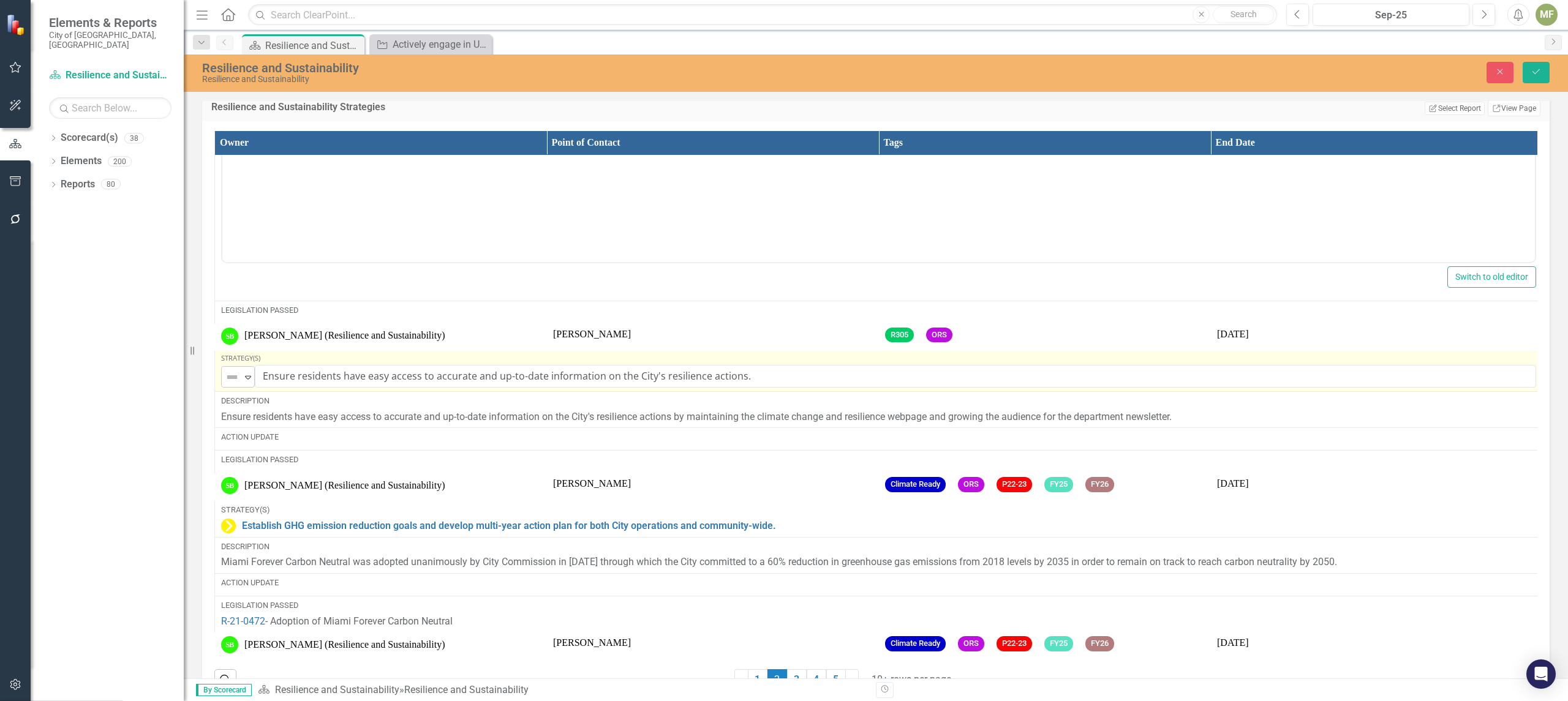
click at [248, 382] on icon "Expand" at bounding box center [248, 377] width 12 height 10
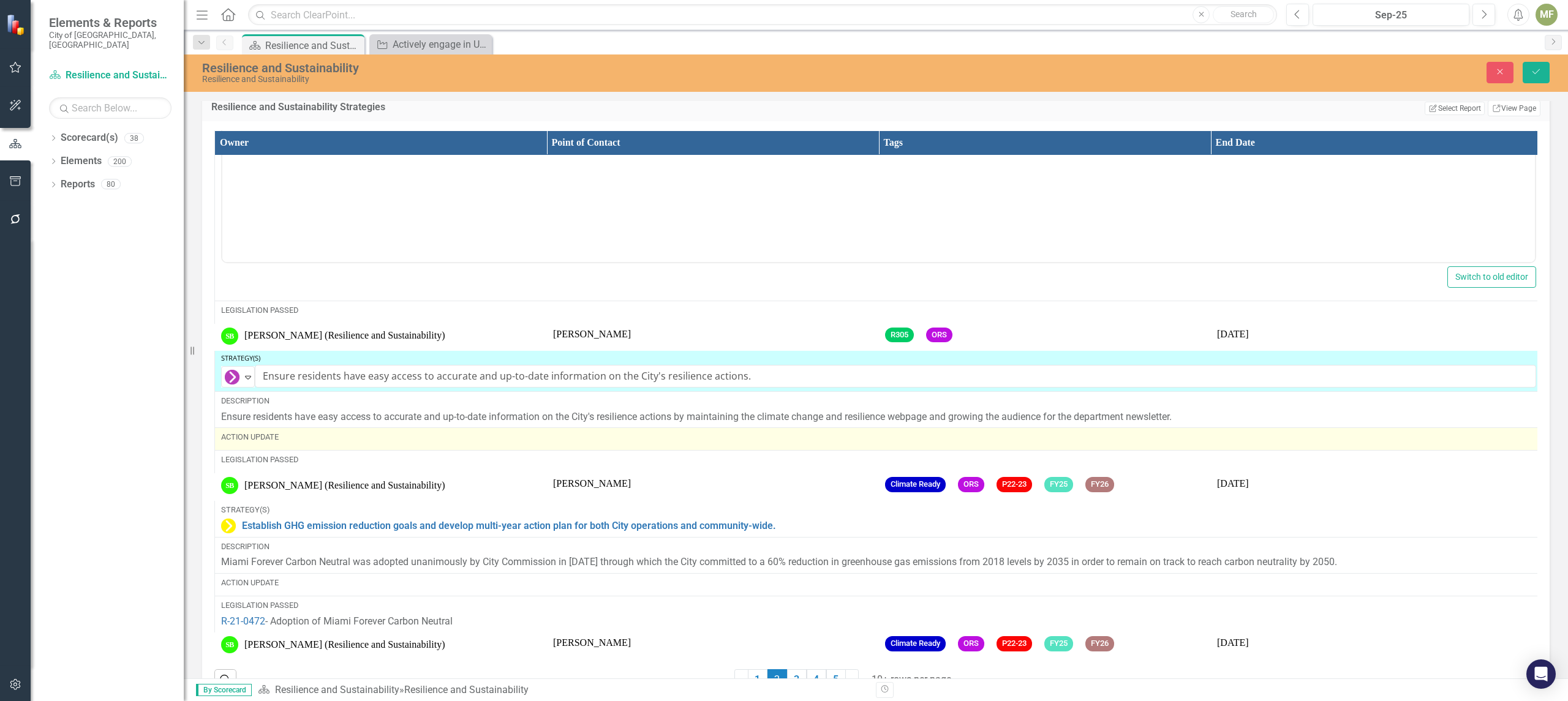
click at [258, 443] on div "Action Update" at bounding box center [878, 436] width 1315 height 11
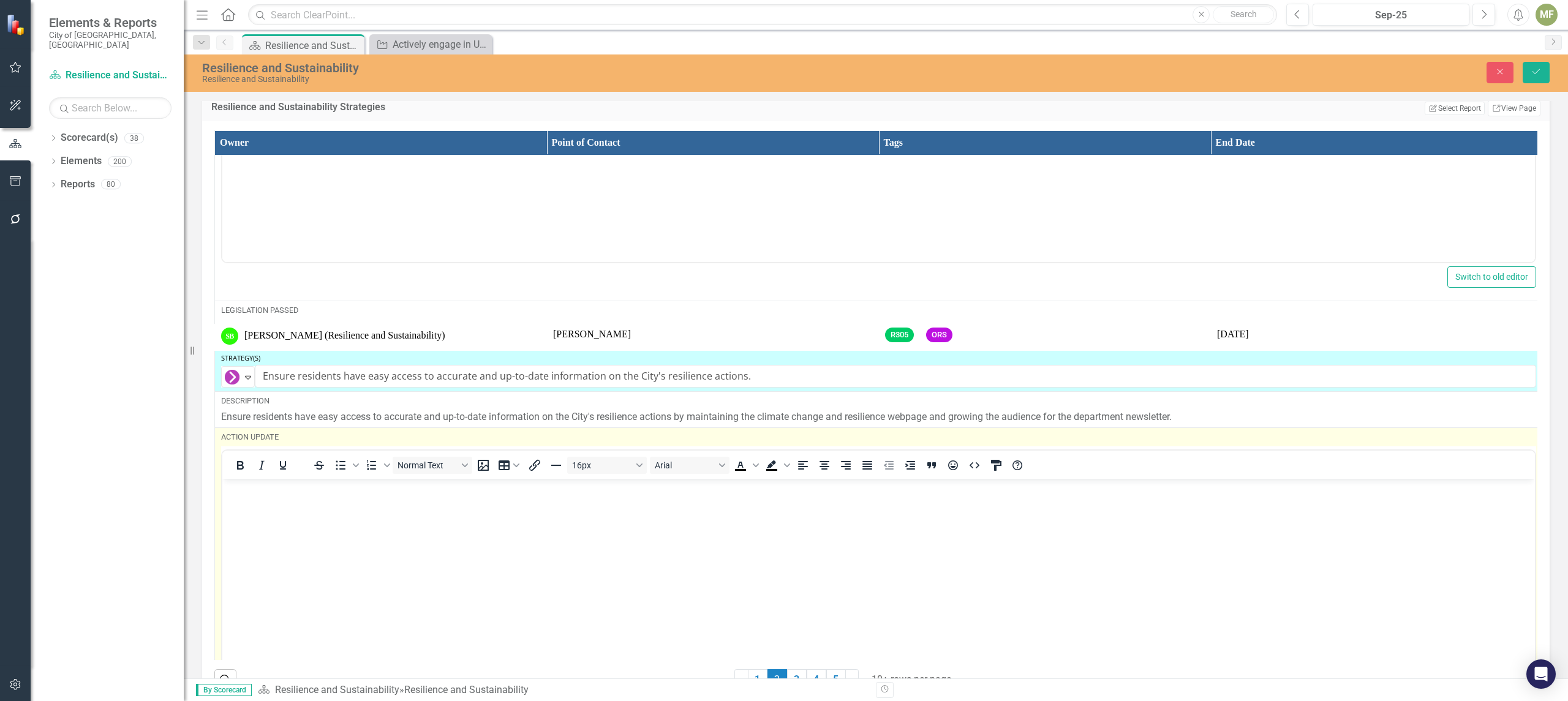
scroll to position [0, 0]
click at [274, 519] on body "Rich Text Area. Press ALT-0 for help." at bounding box center [879, 570] width 1313 height 184
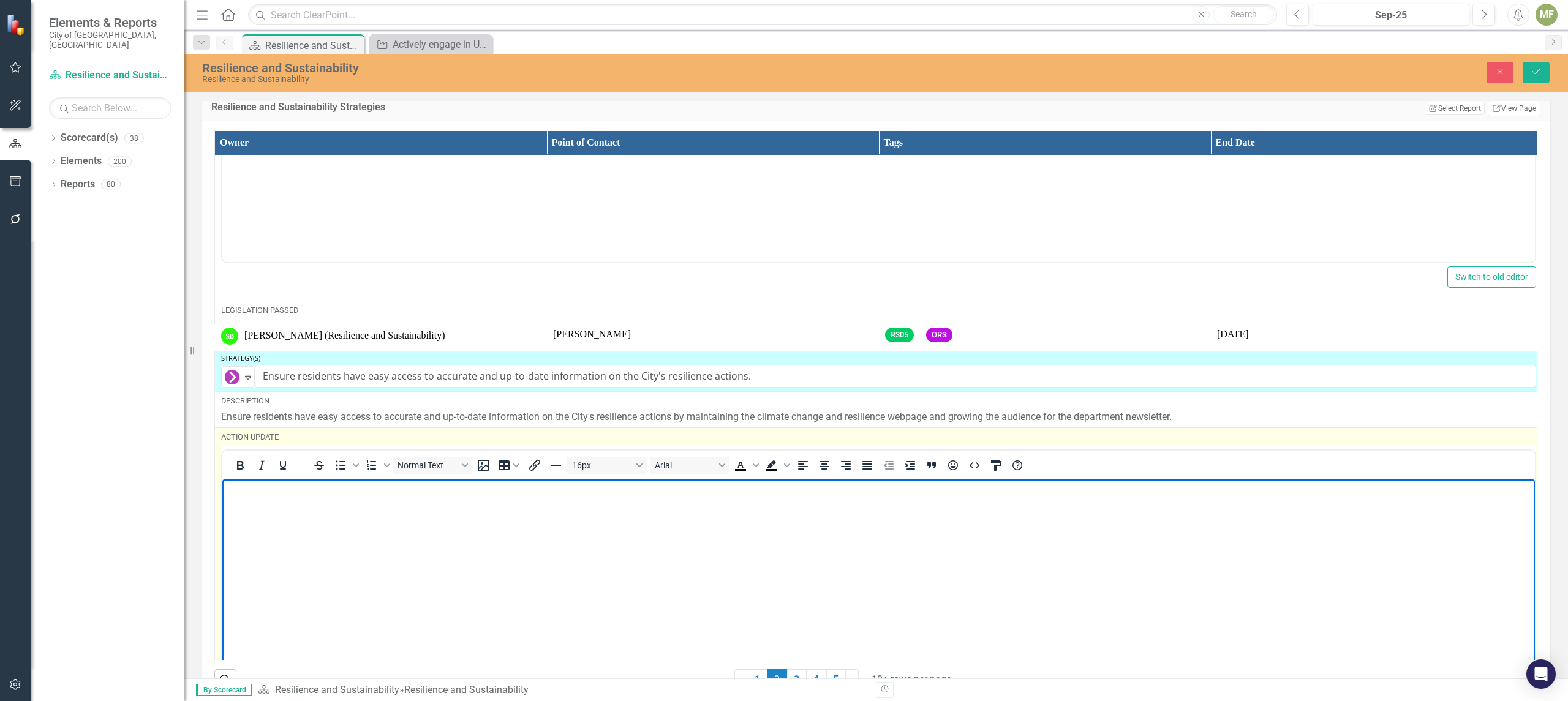
paste body "Rich Text Area. Press ALT-0 for help."
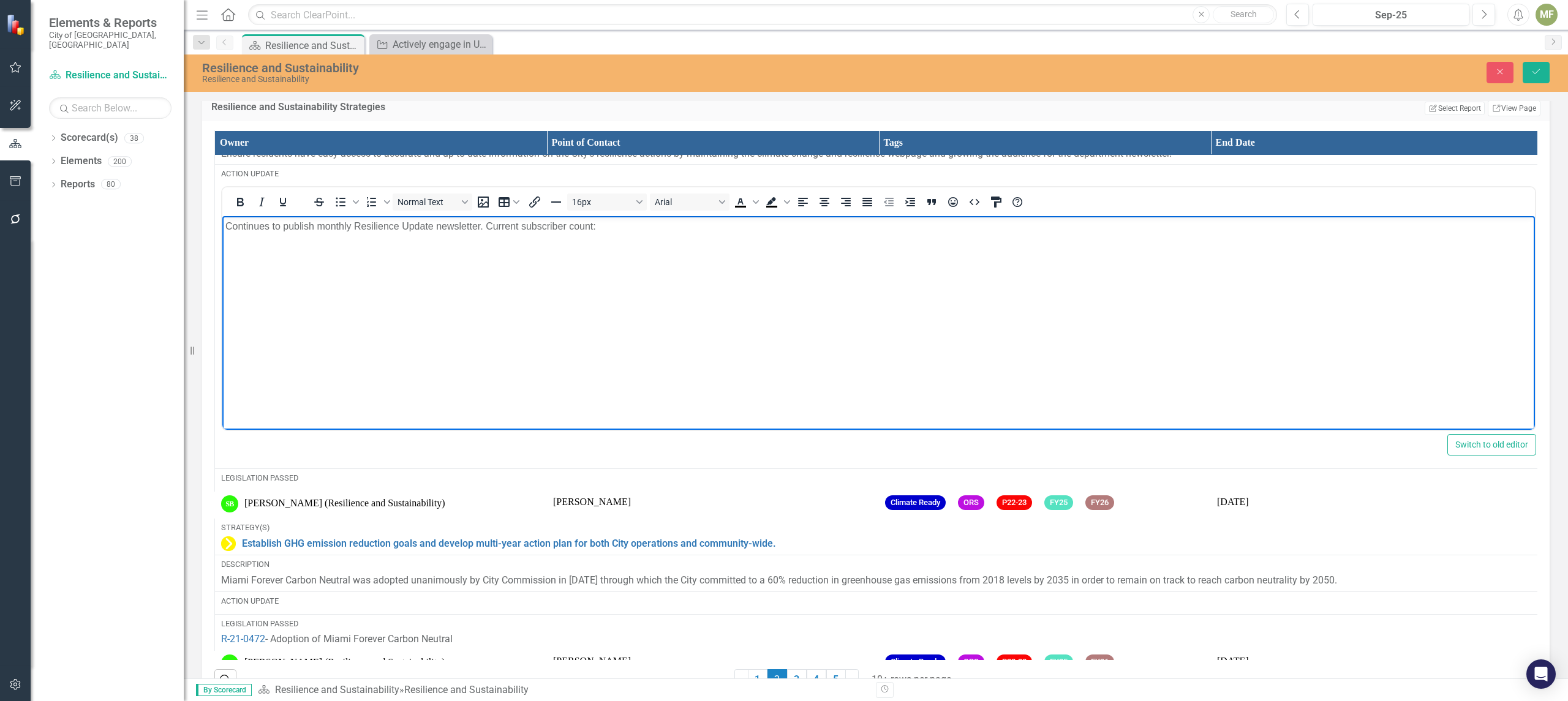
scroll to position [3597, 0]
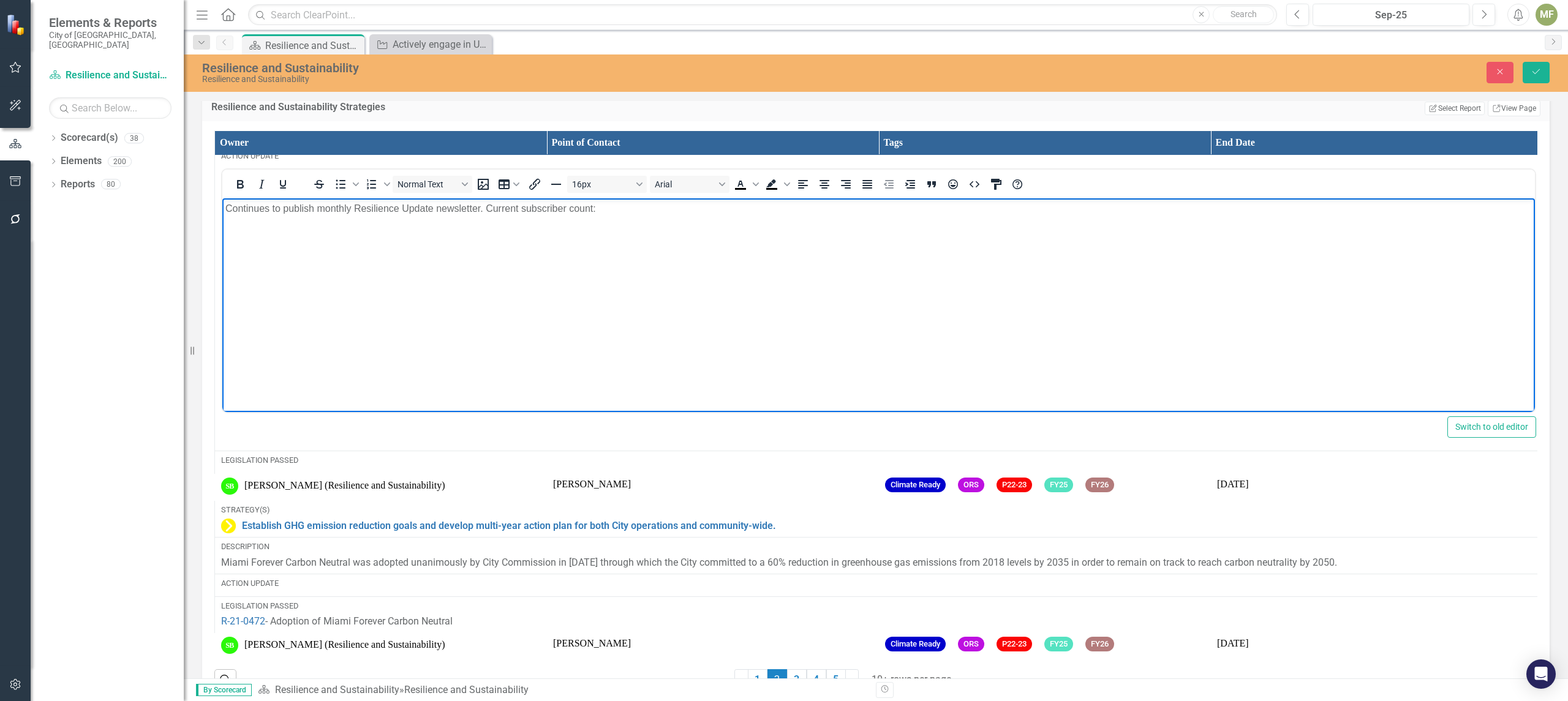
click at [238, 532] on div "Establish GHG emission reduction goals and develop multi-year action plan for b…" at bounding box center [878, 526] width 1315 height 15
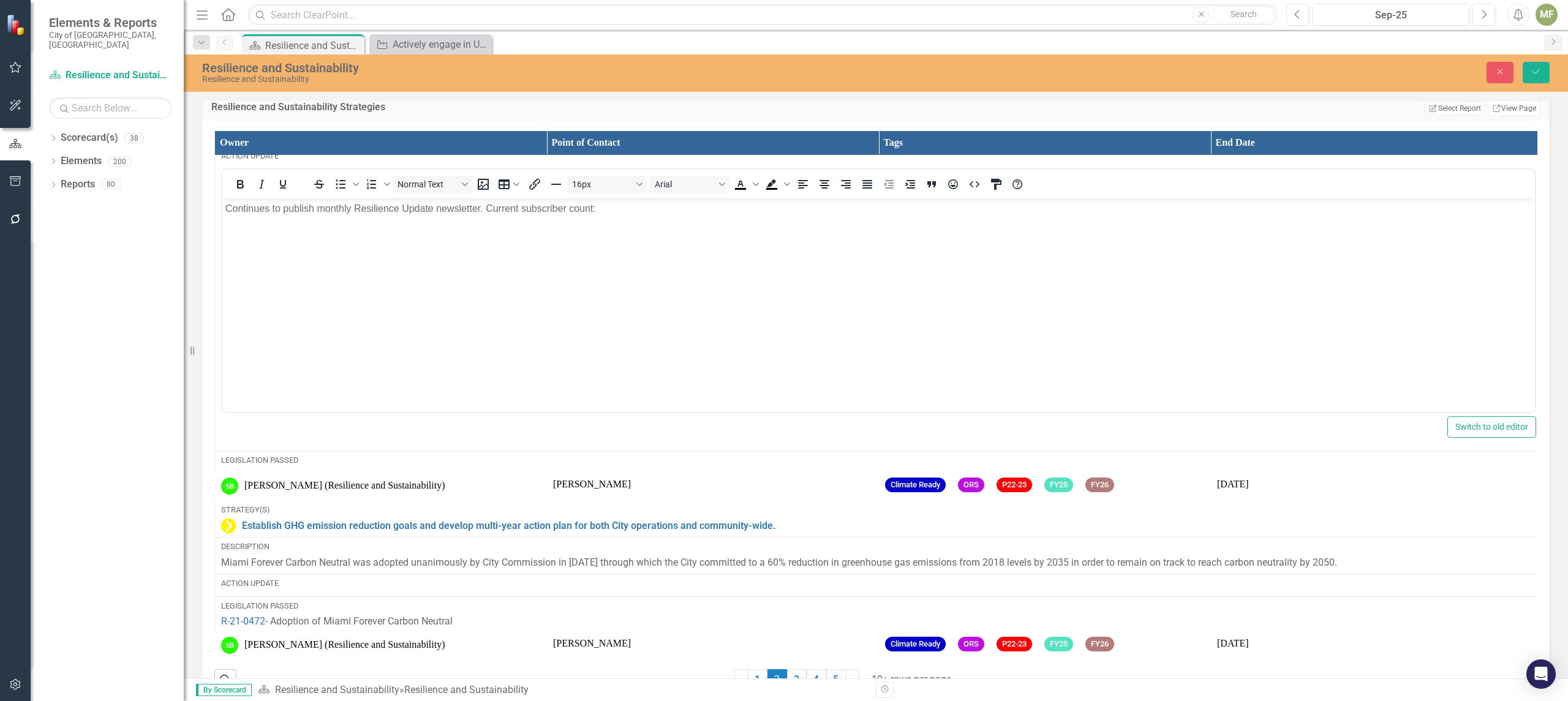
click at [238, 532] on div "Establish GHG emission reduction goals and develop multi-year action plan for b…" at bounding box center [878, 526] width 1315 height 15
click at [1537, 76] on icon "Save" at bounding box center [1536, 72] width 11 height 9
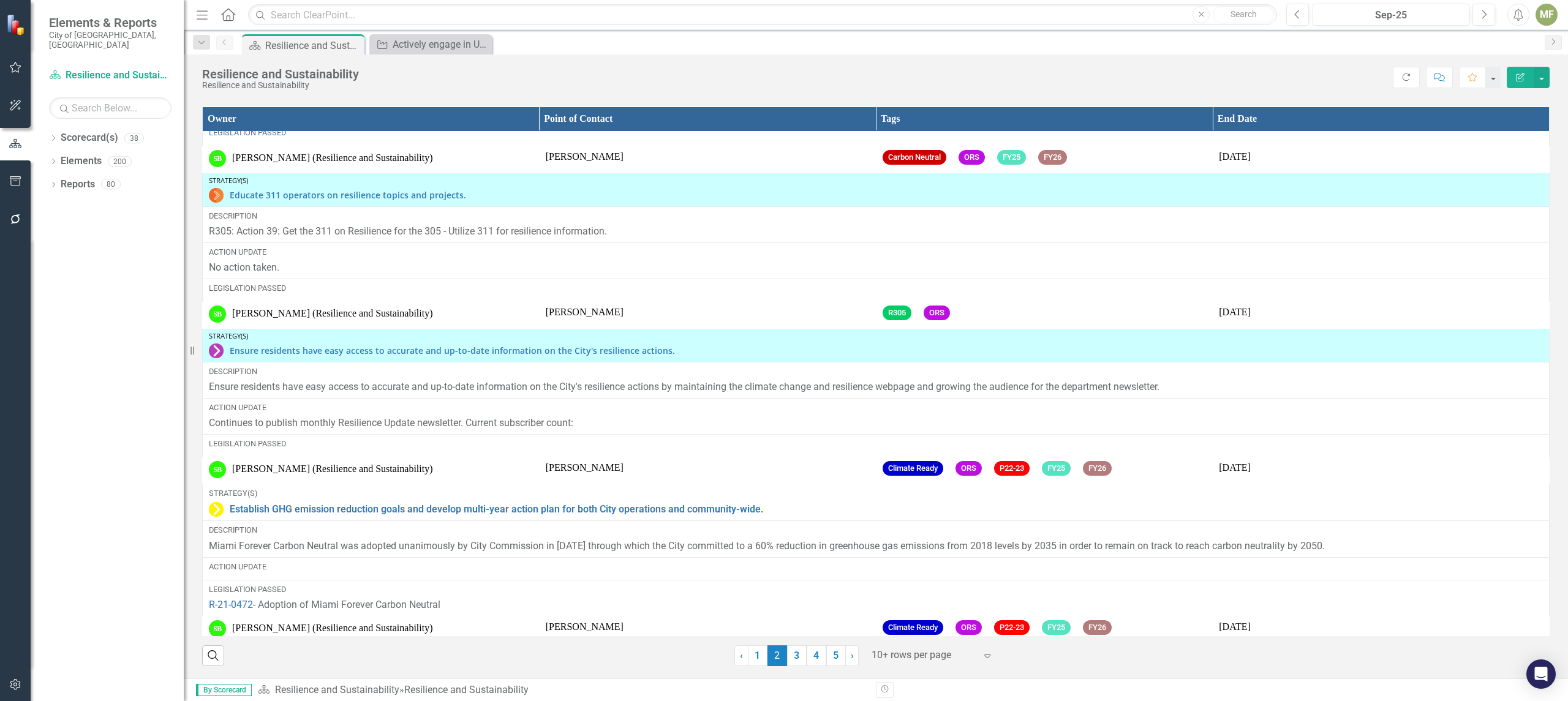
scroll to position [1848, 0]
click at [792, 652] on link "3" at bounding box center [797, 655] width 19 height 21
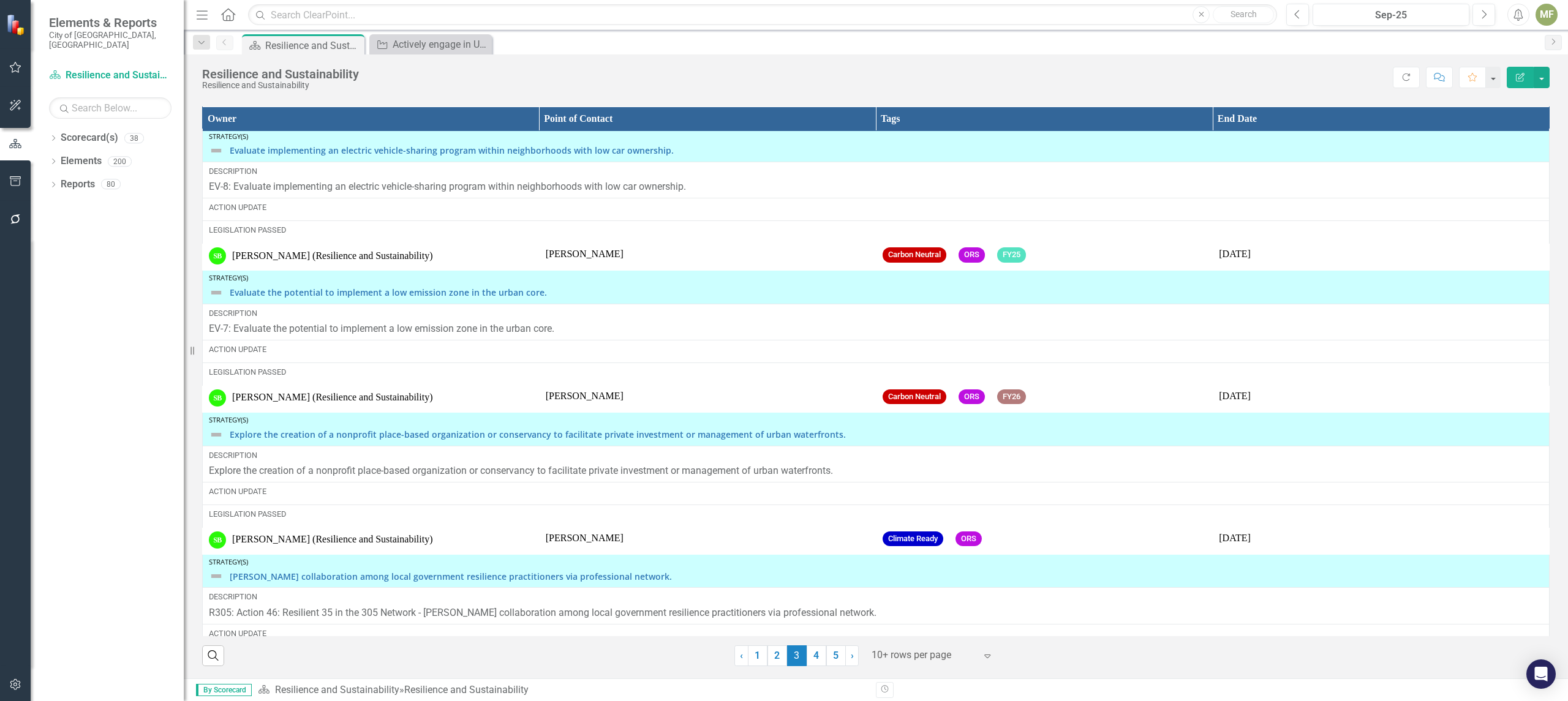
scroll to position [0, 0]
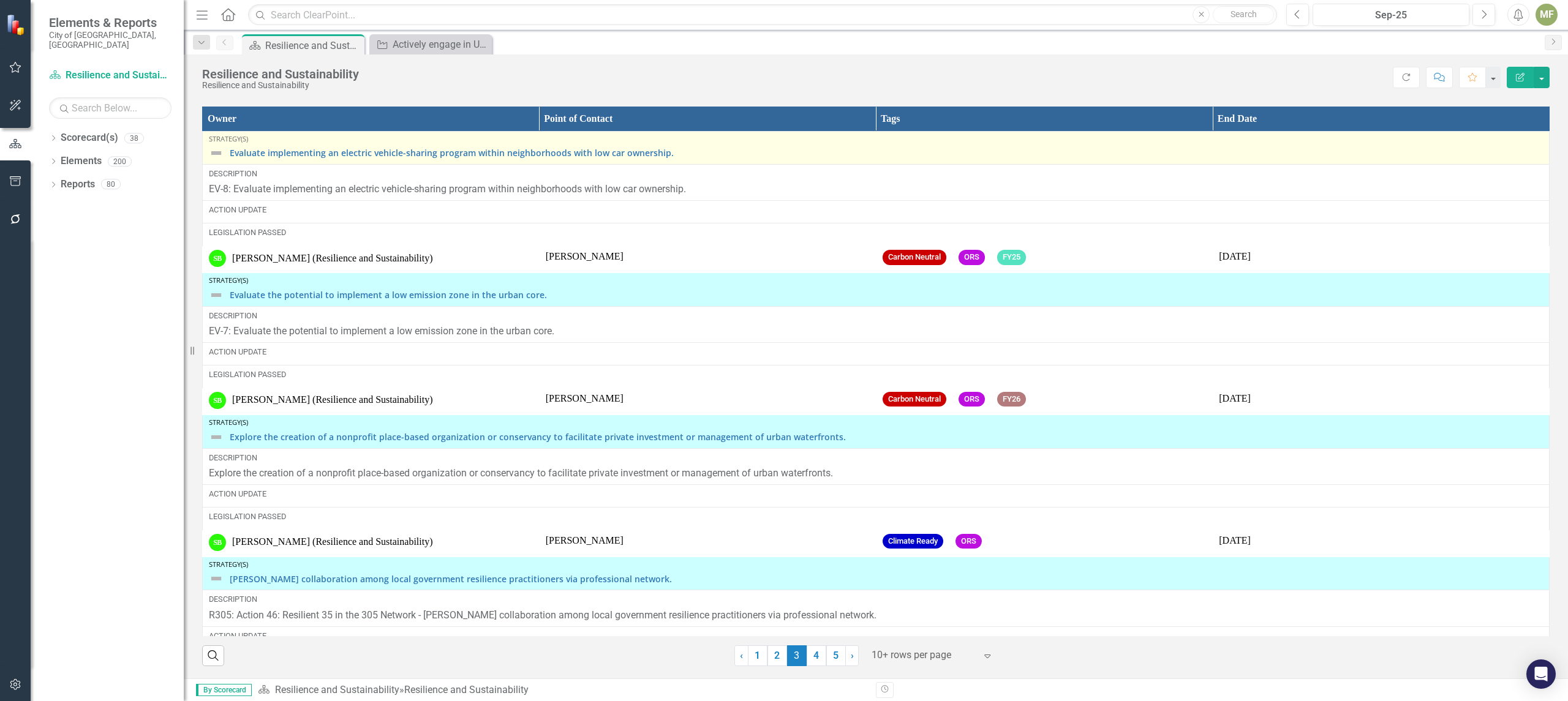
click at [227, 152] on div "Evaluate implementing an electric vehicle-sharing program within neighborhoods …" at bounding box center [876, 153] width 1334 height 15
click at [227, 131] on th "Owner" at bounding box center [371, 119] width 337 height 24
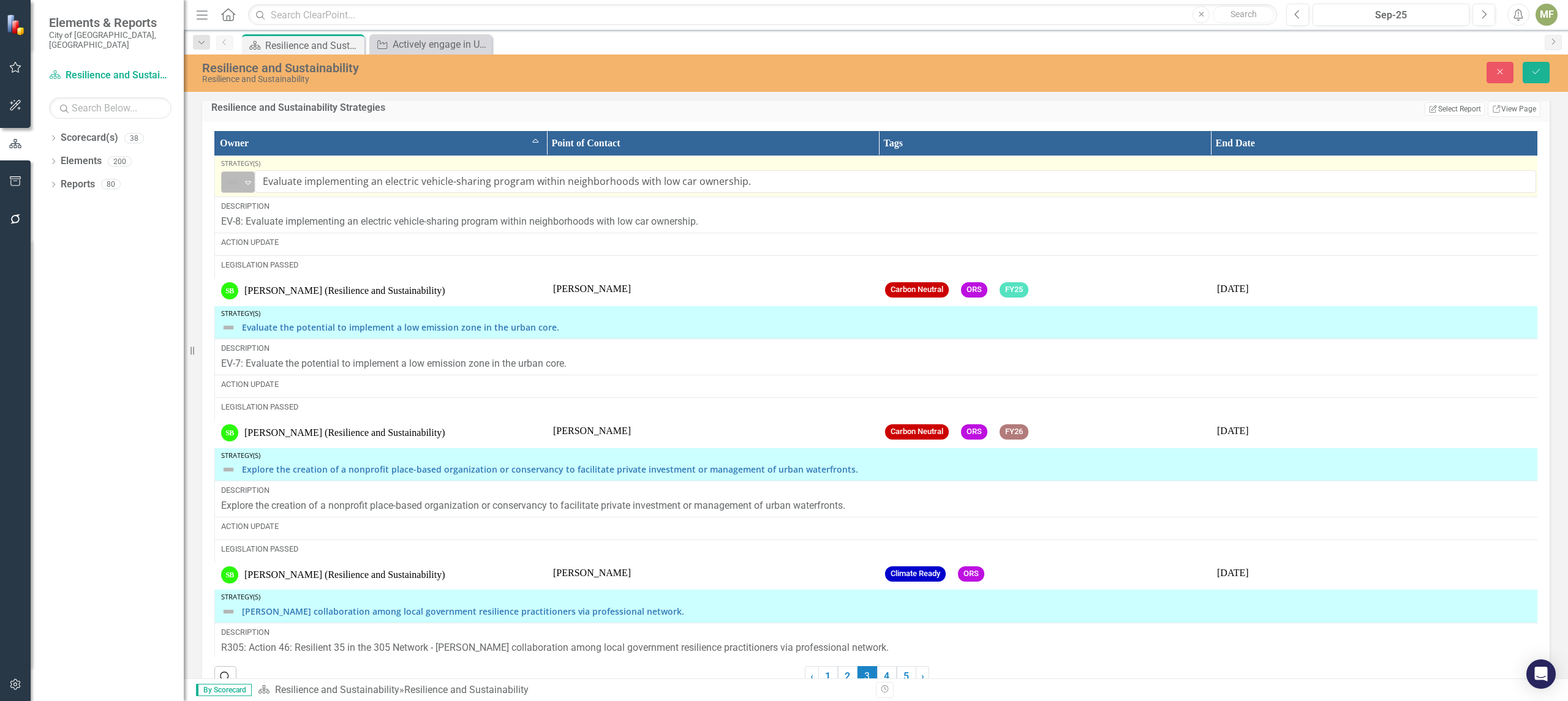
click at [250, 187] on icon "Expand" at bounding box center [248, 182] width 12 height 10
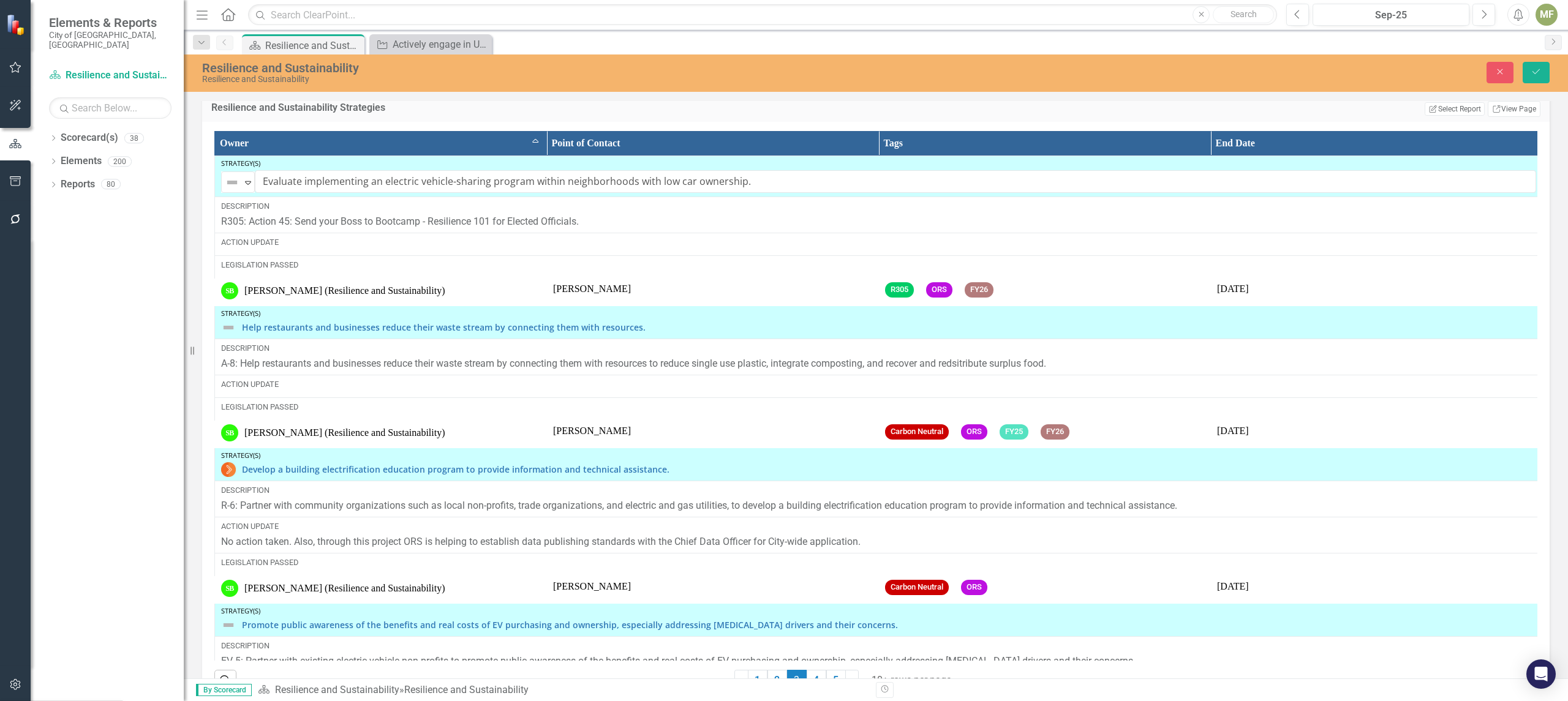
type input "Have high-ranking administrators and/or elected officials participate in Resili…"
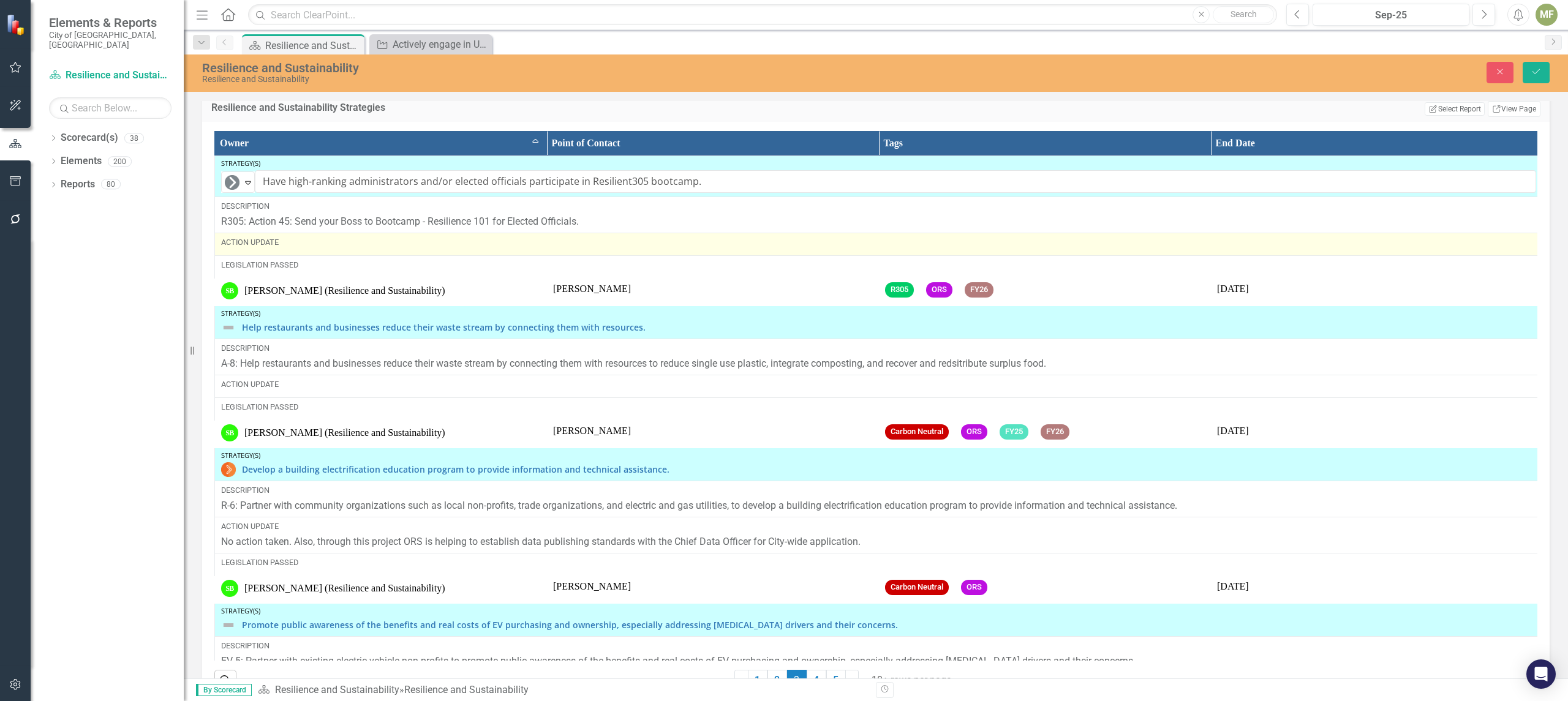
click at [263, 248] on div "Action Update" at bounding box center [878, 242] width 1315 height 11
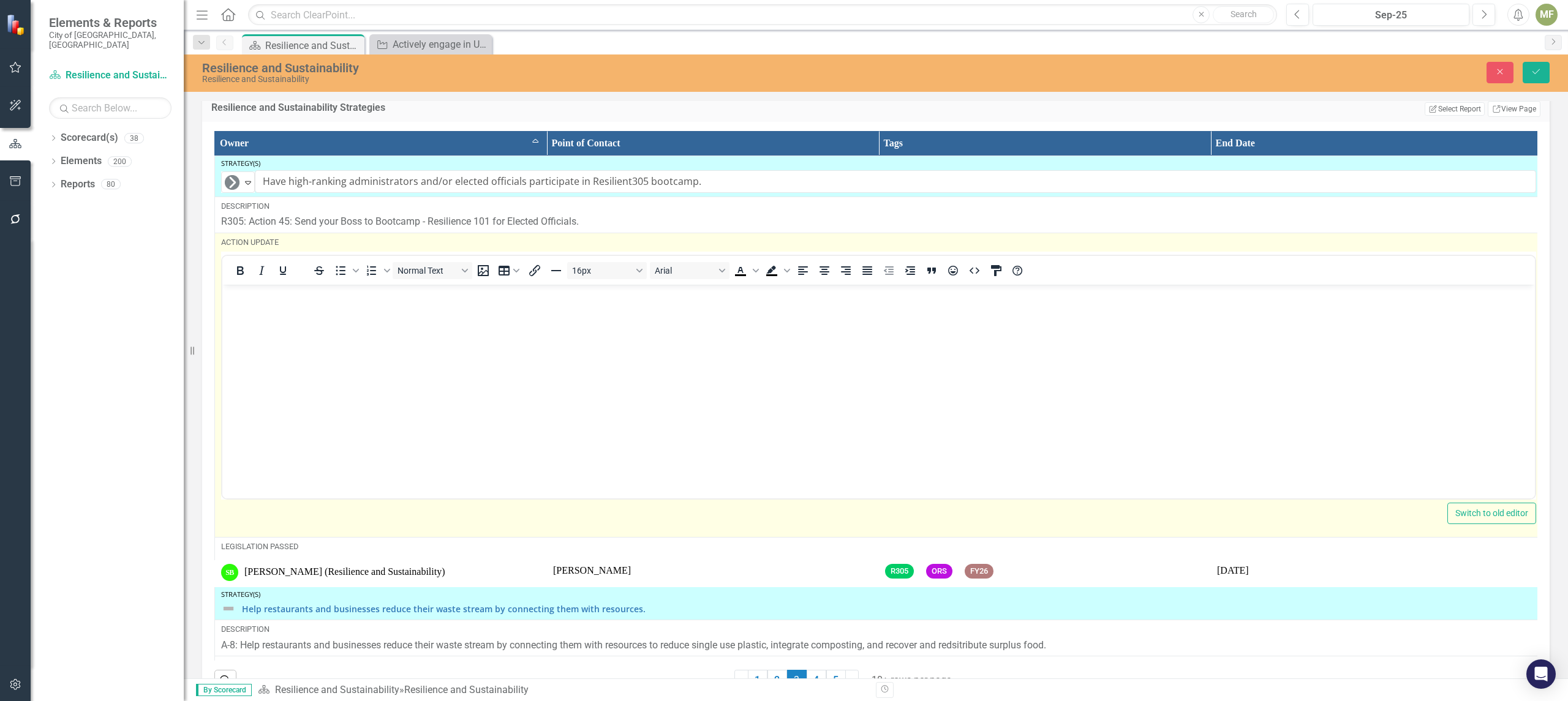
click at [267, 295] on p "Rich Text Area. Press ALT-0 for help." at bounding box center [878, 294] width 1306 height 15
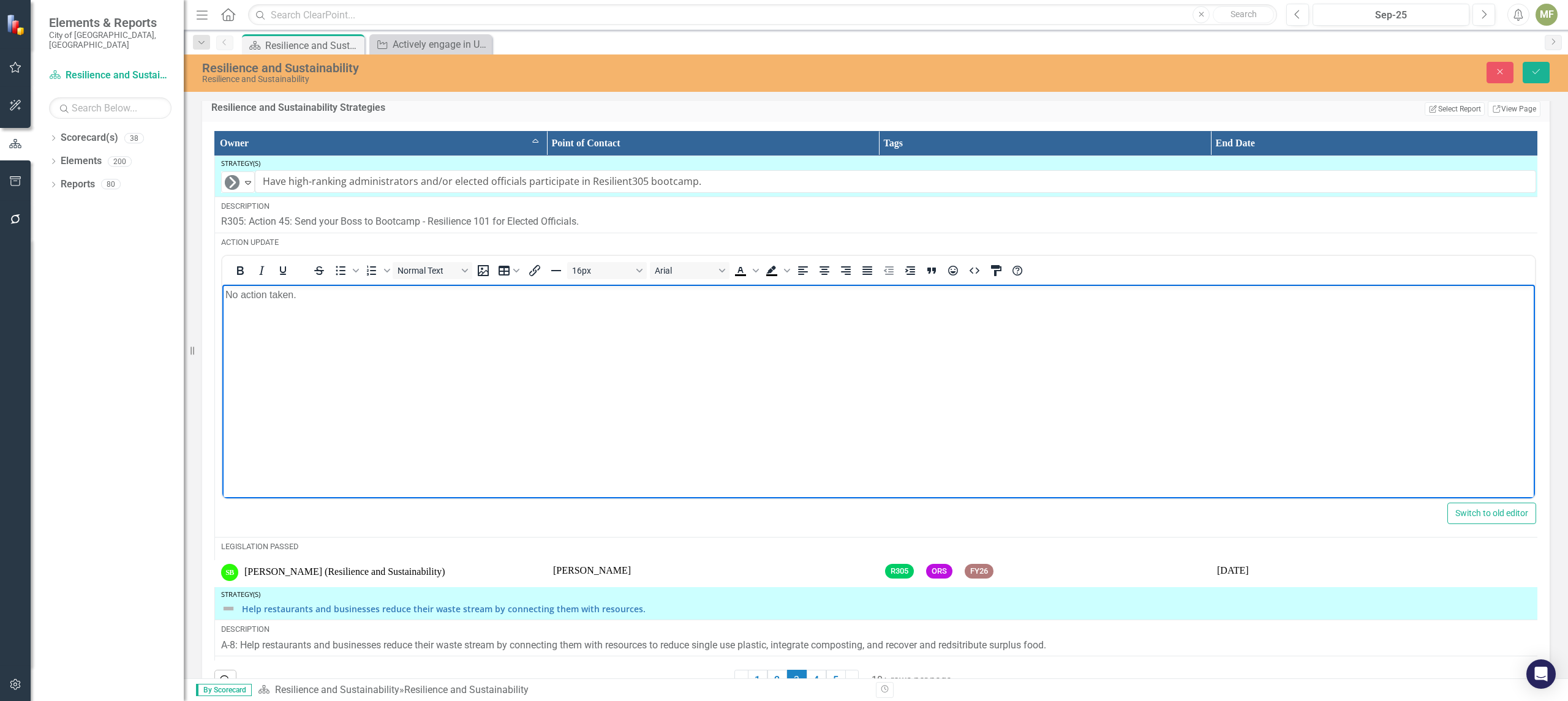
scroll to position [1888, 0]
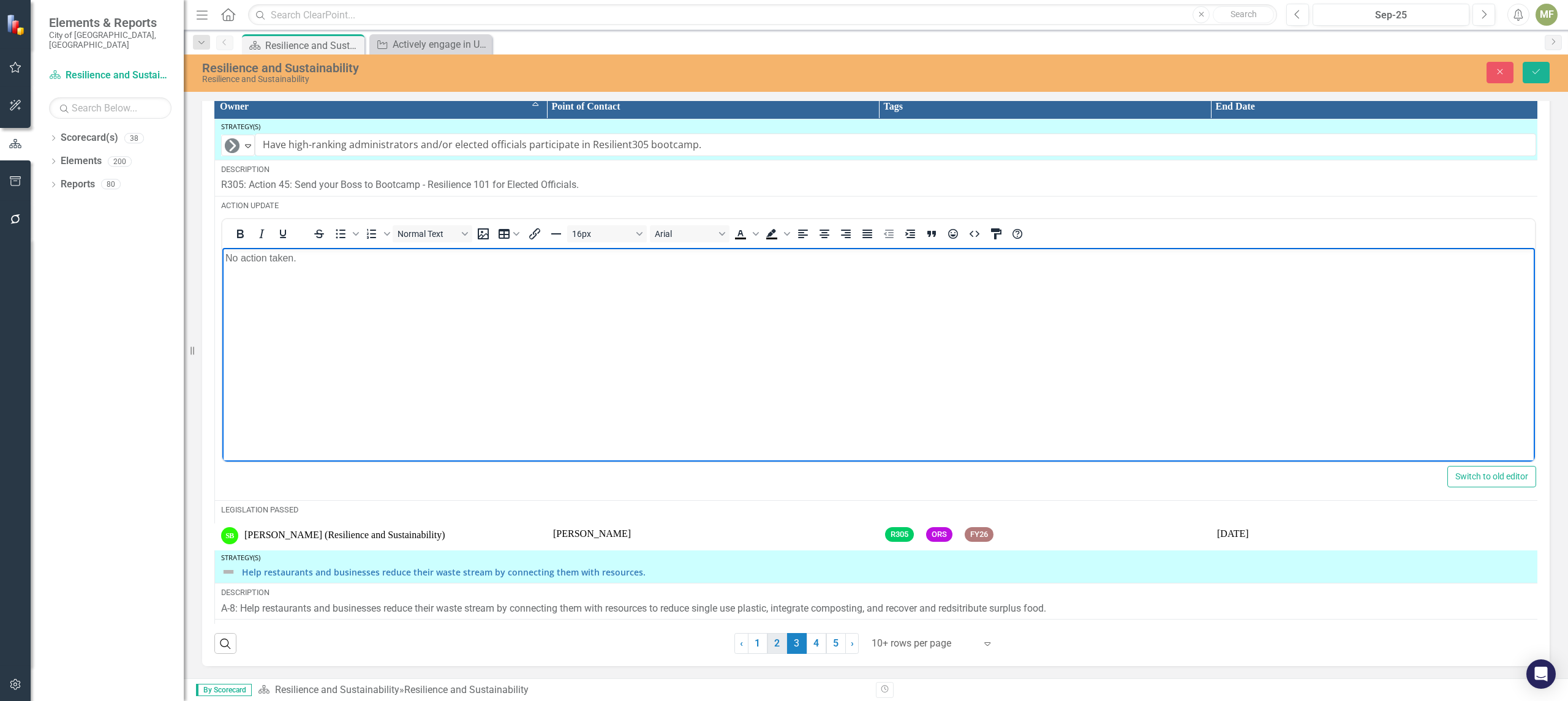
click at [775, 643] on link "2" at bounding box center [776, 643] width 19 height 21
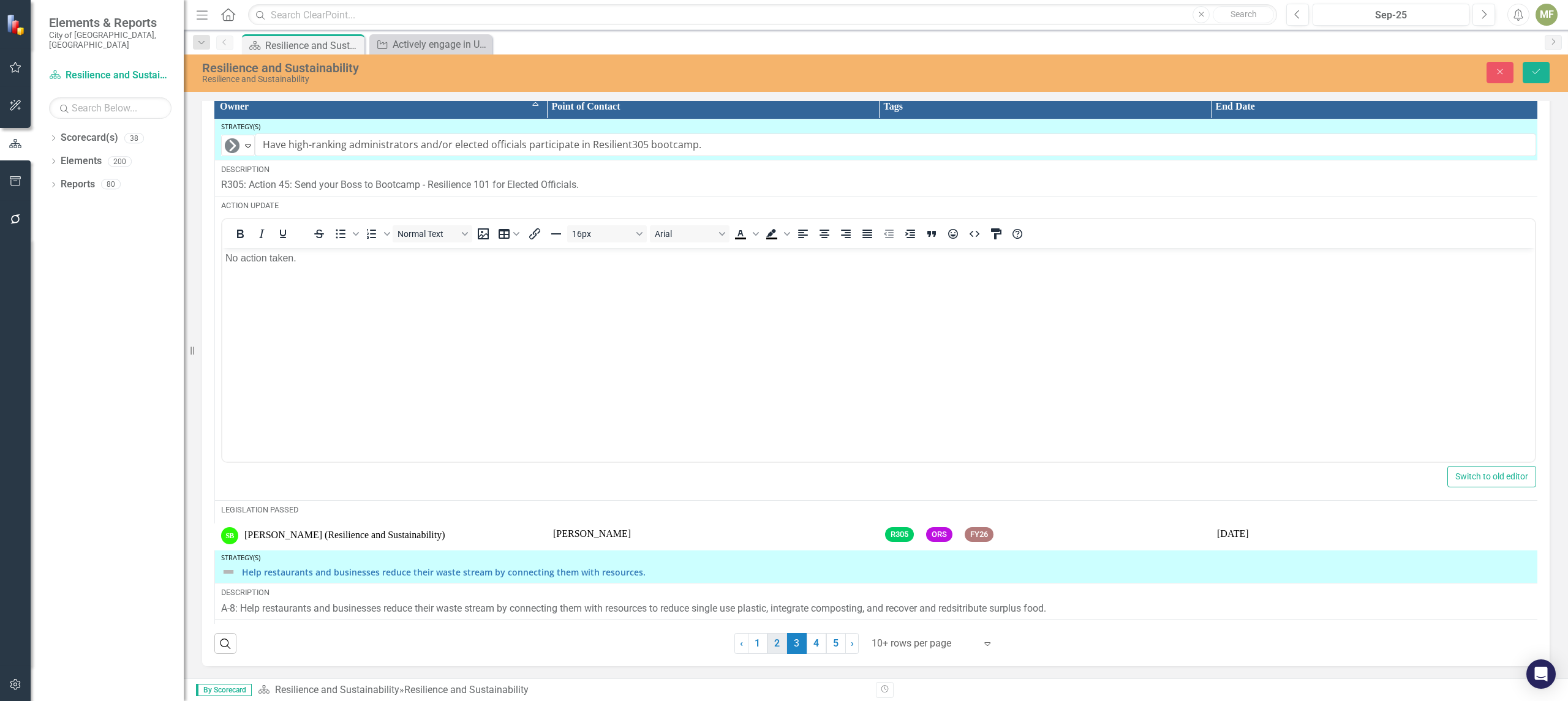
click at [773, 645] on link "2" at bounding box center [776, 643] width 19 height 21
click at [1494, 72] on icon "Close" at bounding box center [1499, 72] width 11 height 9
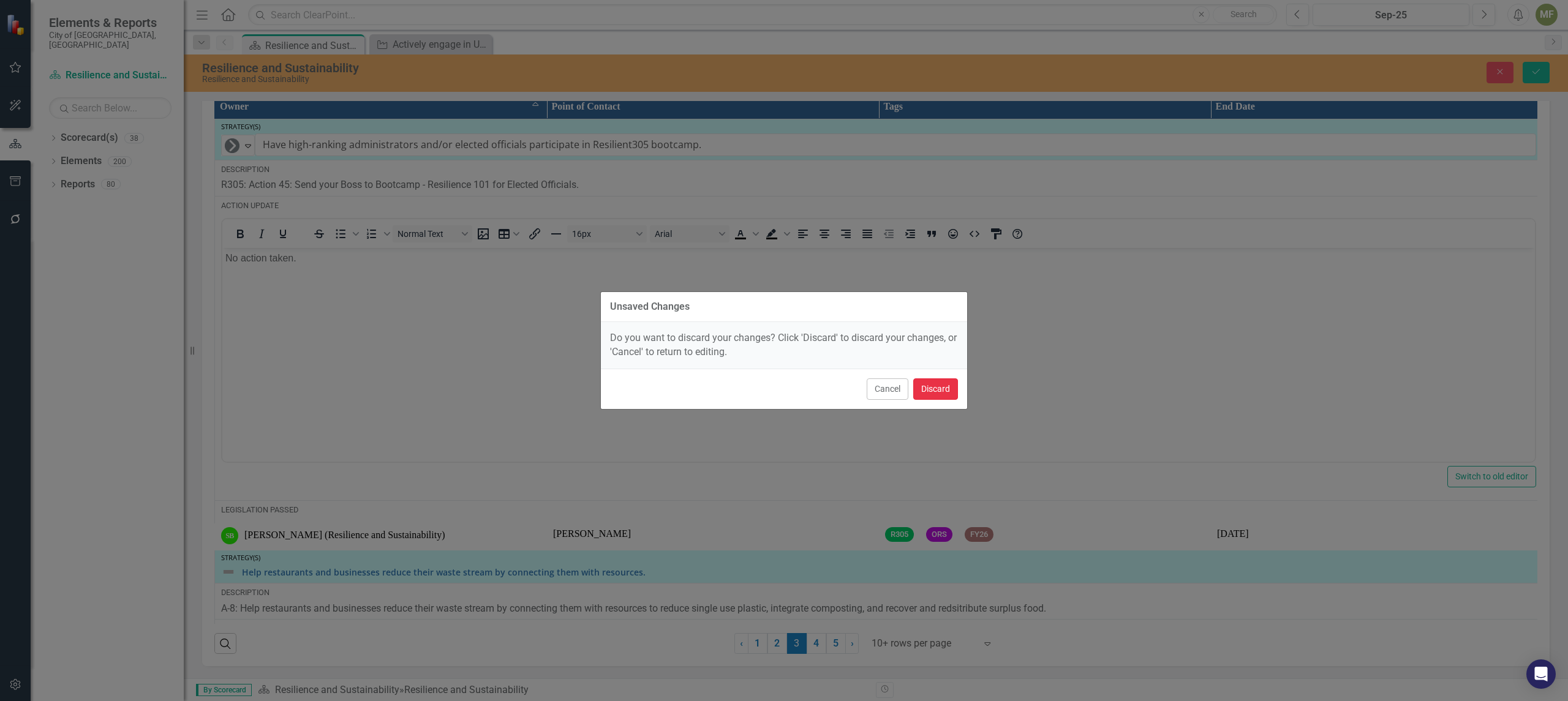
click at [929, 388] on button "Discard" at bounding box center [935, 389] width 44 height 21
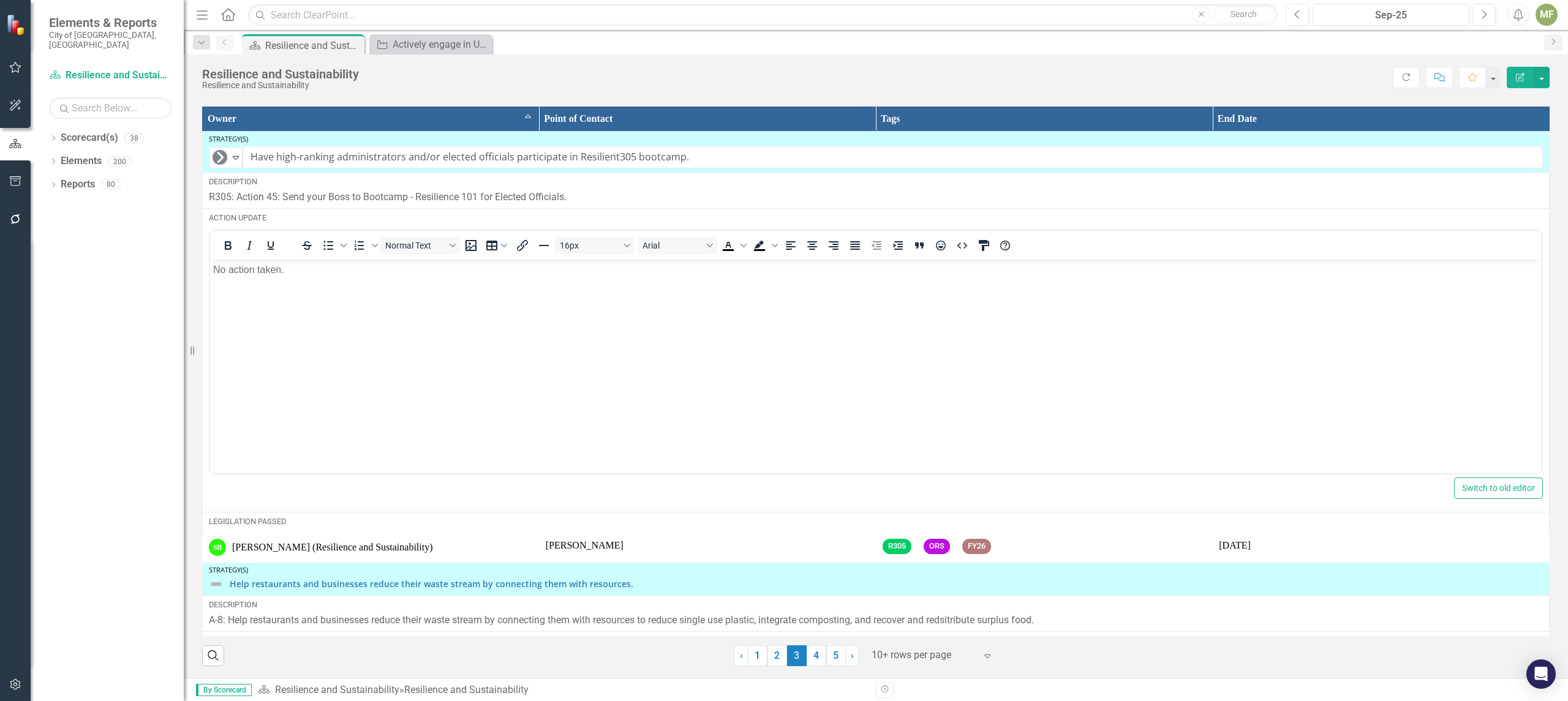
scroll to position [1835, 0]
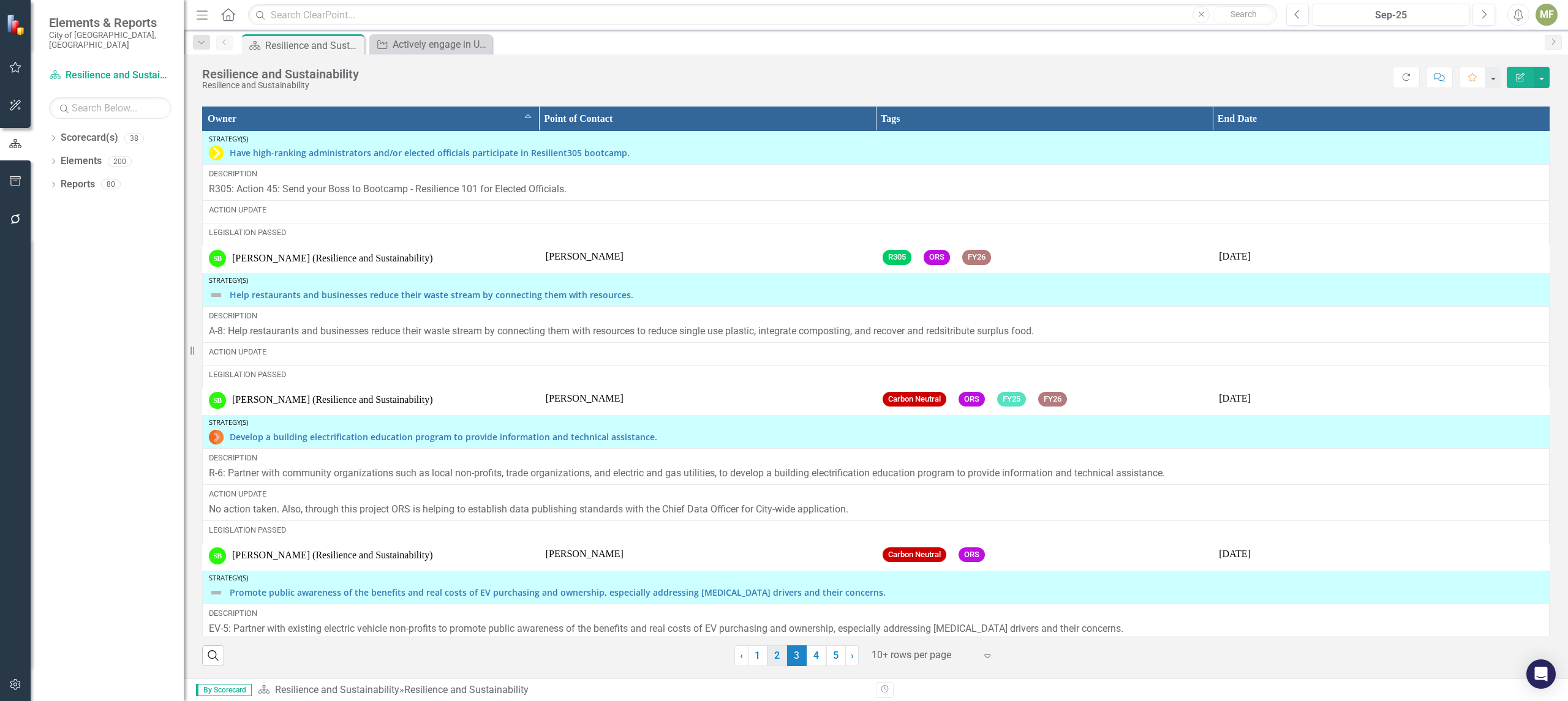
click at [775, 657] on link "2" at bounding box center [776, 655] width 19 height 21
click at [754, 655] on link "1" at bounding box center [757, 655] width 19 height 21
click at [750, 657] on link "1" at bounding box center [757, 655] width 19 height 21
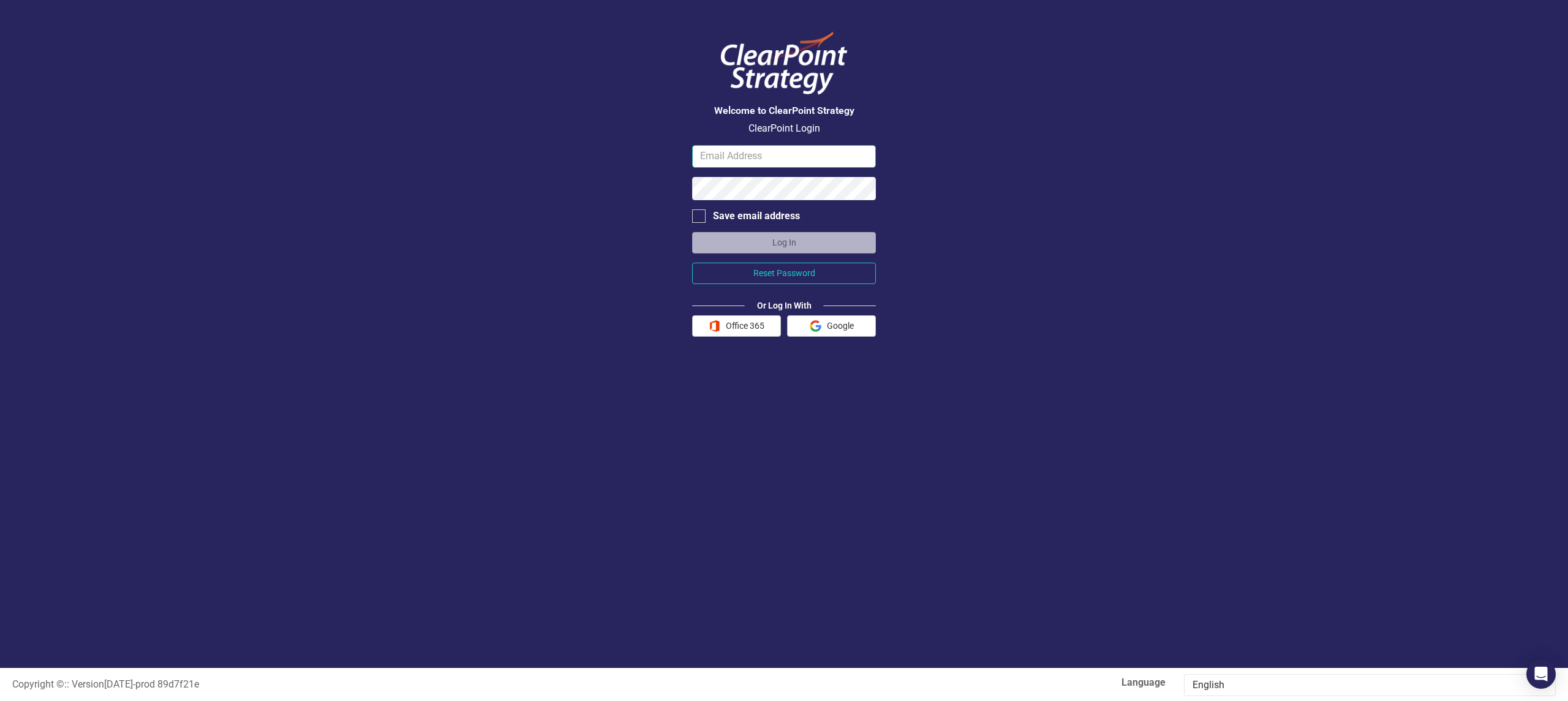
type input "miflores@miamigov.com"
click at [797, 241] on button "Log In" at bounding box center [784, 242] width 184 height 21
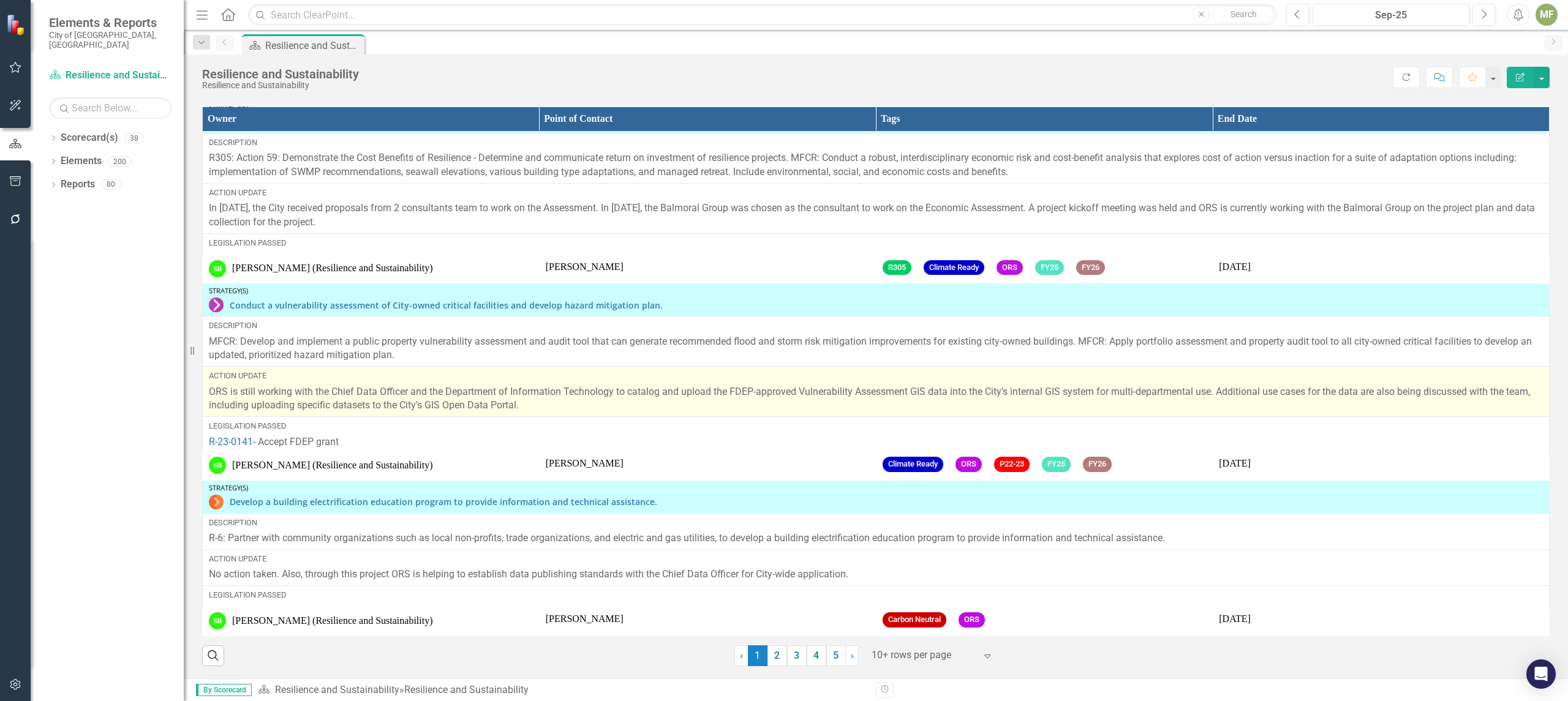
scroll to position [1345, 0]
click at [580, 402] on p "ORS is still working with the Chief Data Officer and the Department of Informat…" at bounding box center [876, 398] width 1334 height 28
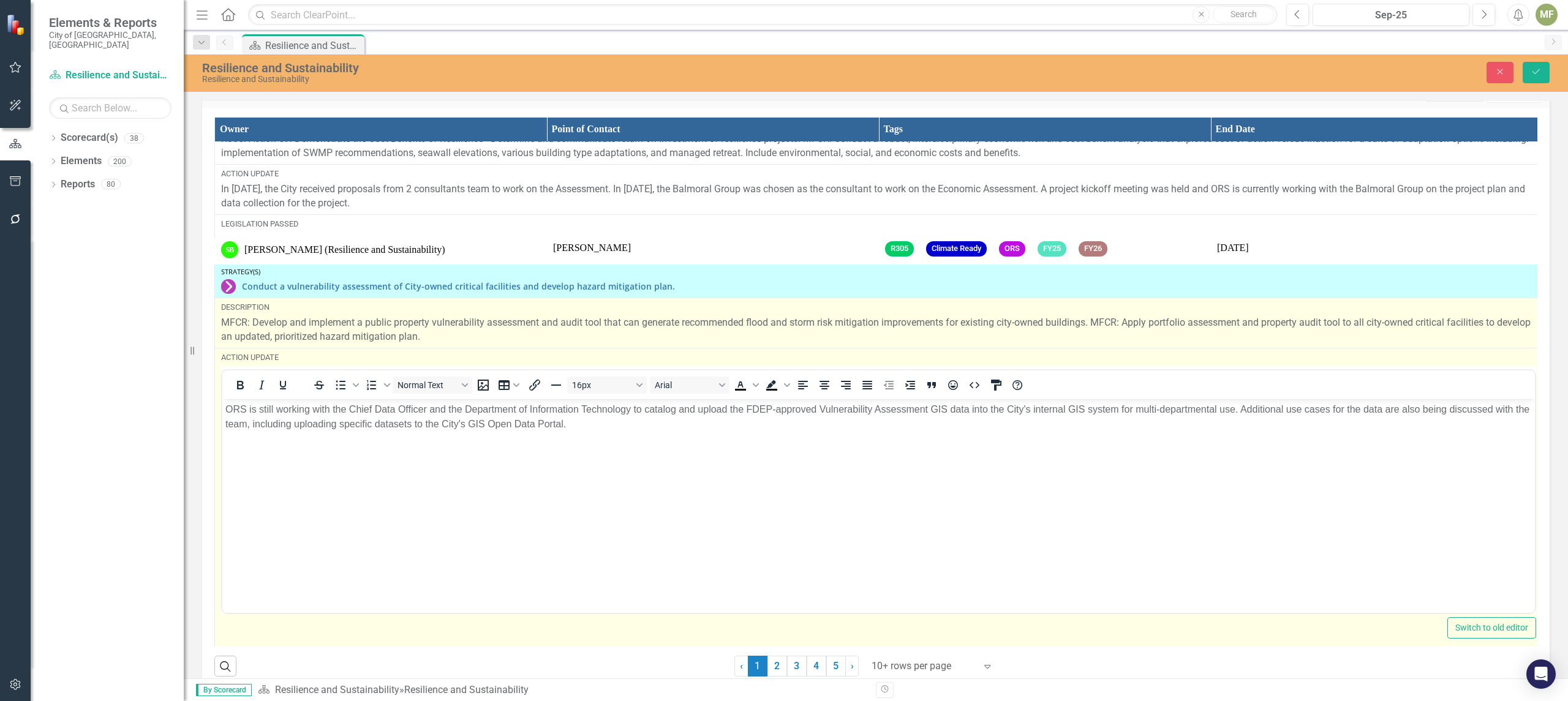
scroll to position [0, 0]
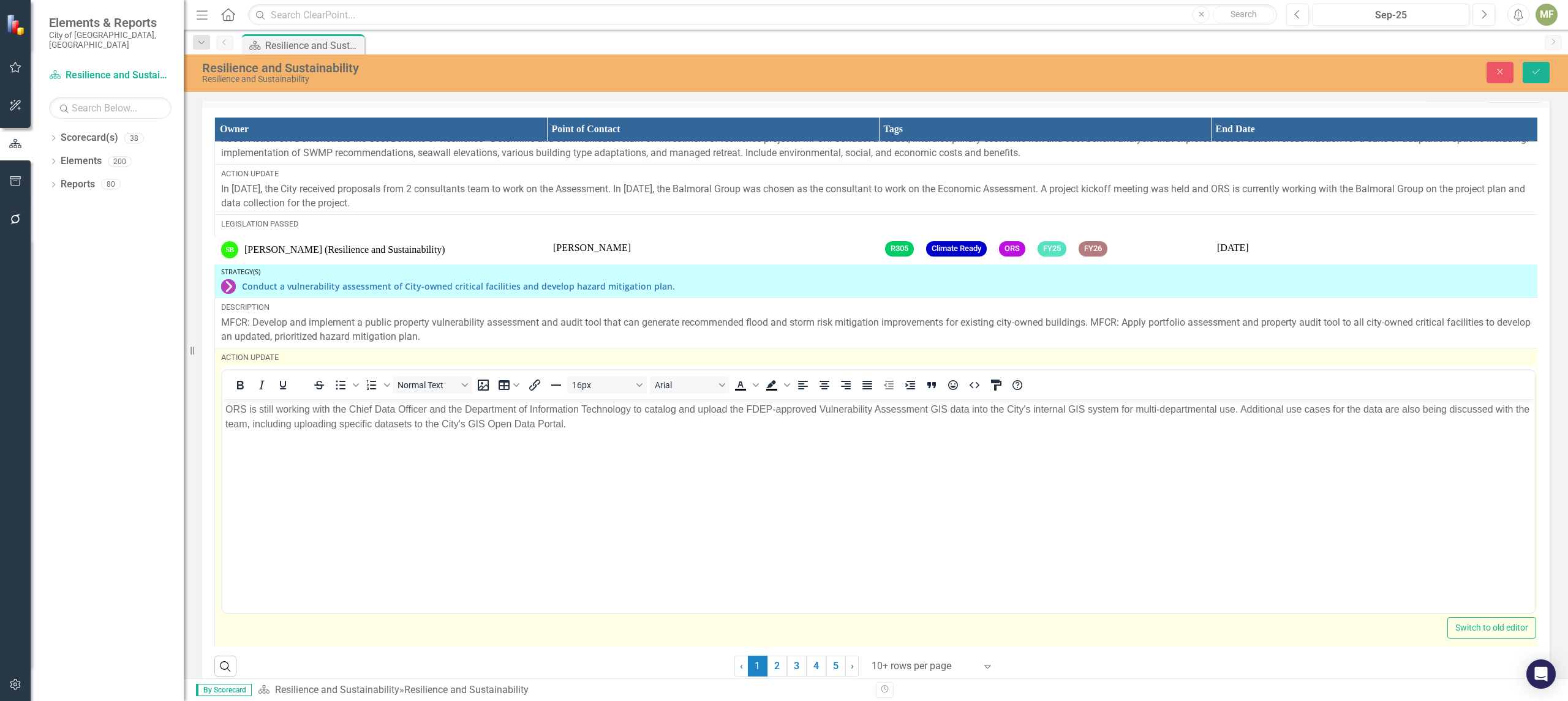
click at [635, 432] on body "ORS is still working with the Chief Data Officer and the Department of Informat…" at bounding box center [879, 491] width 1313 height 184
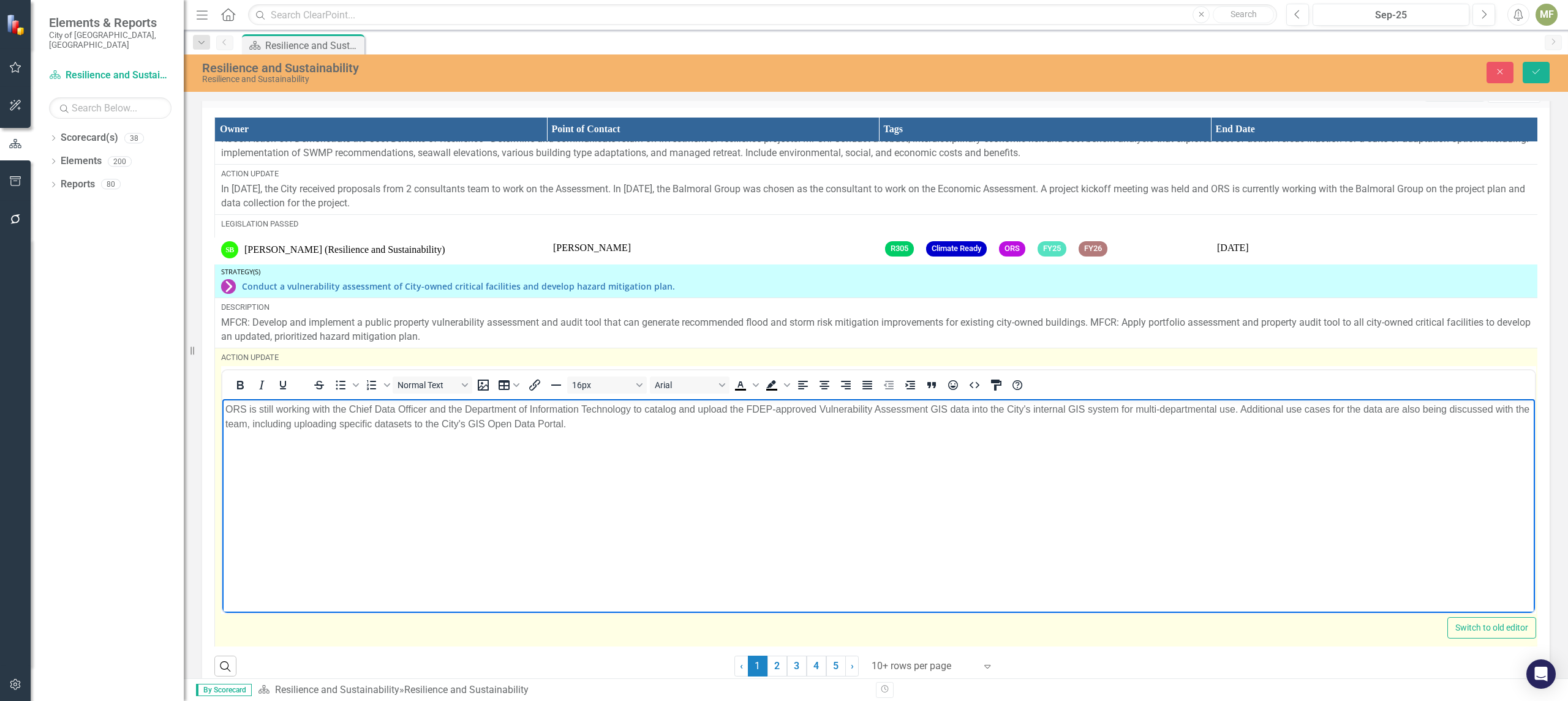
click at [597, 432] on body "ORS is still working with the Chief Data Officer and the Department of Informat…" at bounding box center [879, 491] width 1313 height 184
click at [602, 431] on p "ORS is still working with the Chief Data Officer and the Department of Informat…" at bounding box center [878, 416] width 1306 height 29
click at [568, 418] on p "ORS is still working with the Chief Data Officer and the Department of Informat…" at bounding box center [878, 416] width 1306 height 29
click at [844, 502] on body "ORS is still working with the Chief Data Officer and the Department of Informat…" at bounding box center [879, 491] width 1313 height 184
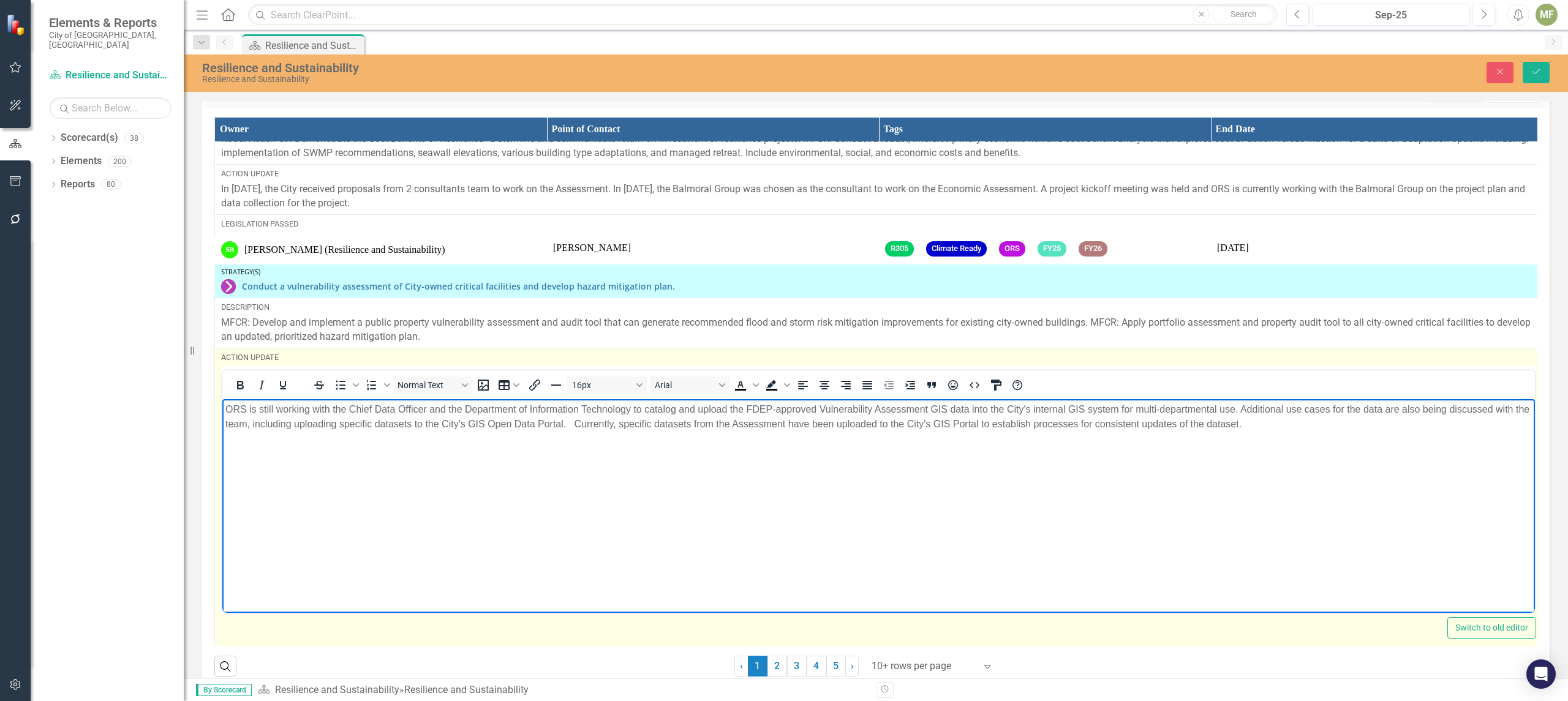
click at [1245, 428] on p "ORS is still working with the Chief Data Officer and the Department of Informat…" at bounding box center [878, 416] width 1306 height 29
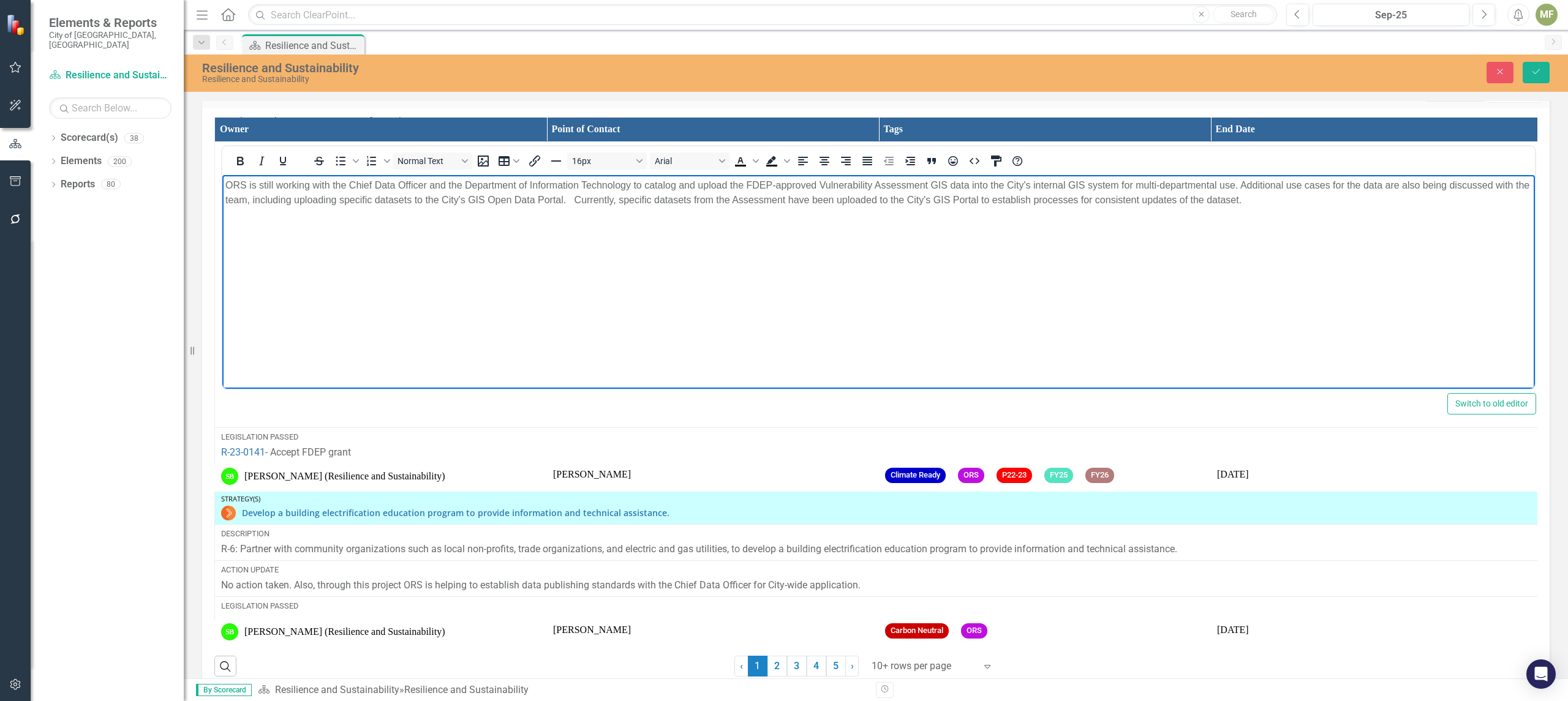
scroll to position [1609, 0]
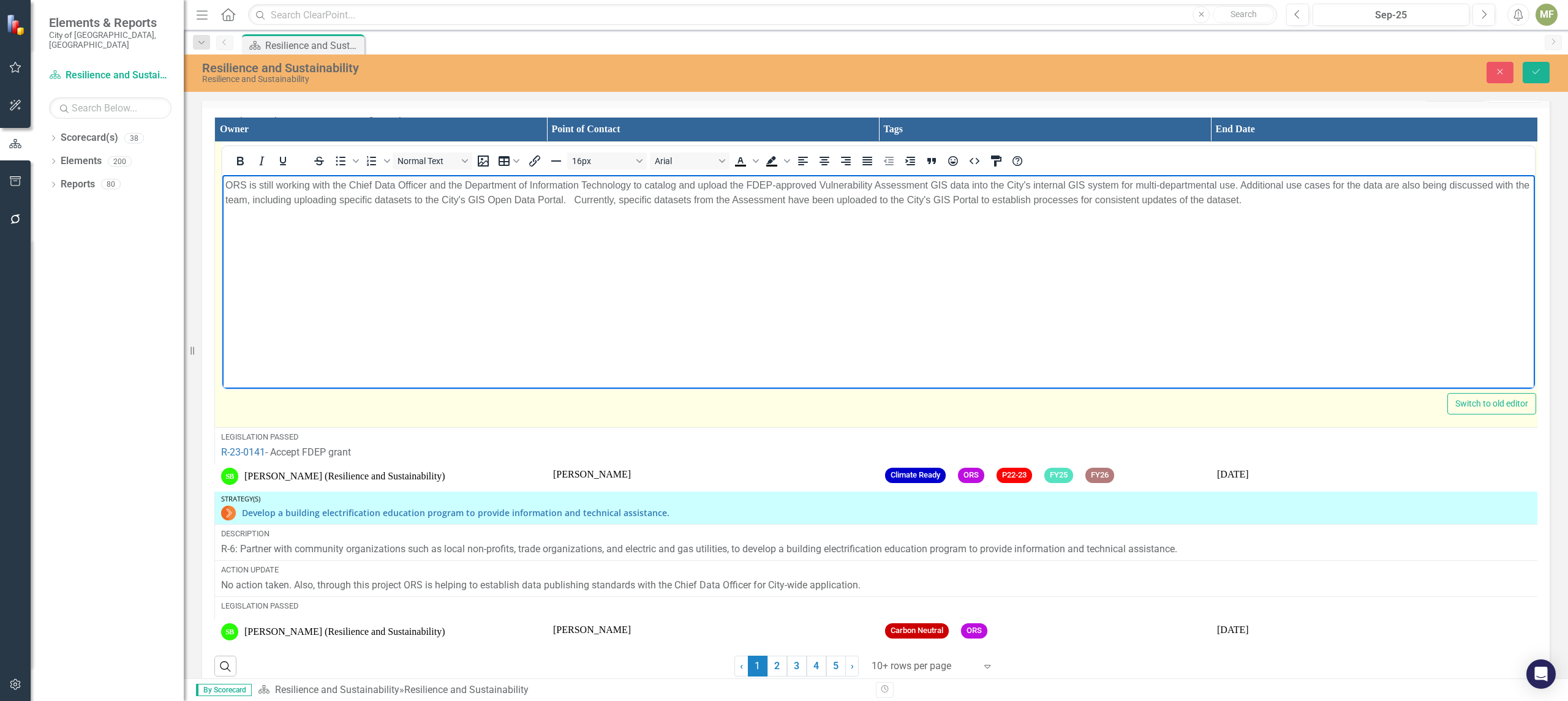
click at [1268, 204] on p "ORS is still working with the Chief Data Officer and the Department of Informat…" at bounding box center [878, 192] width 1306 height 29
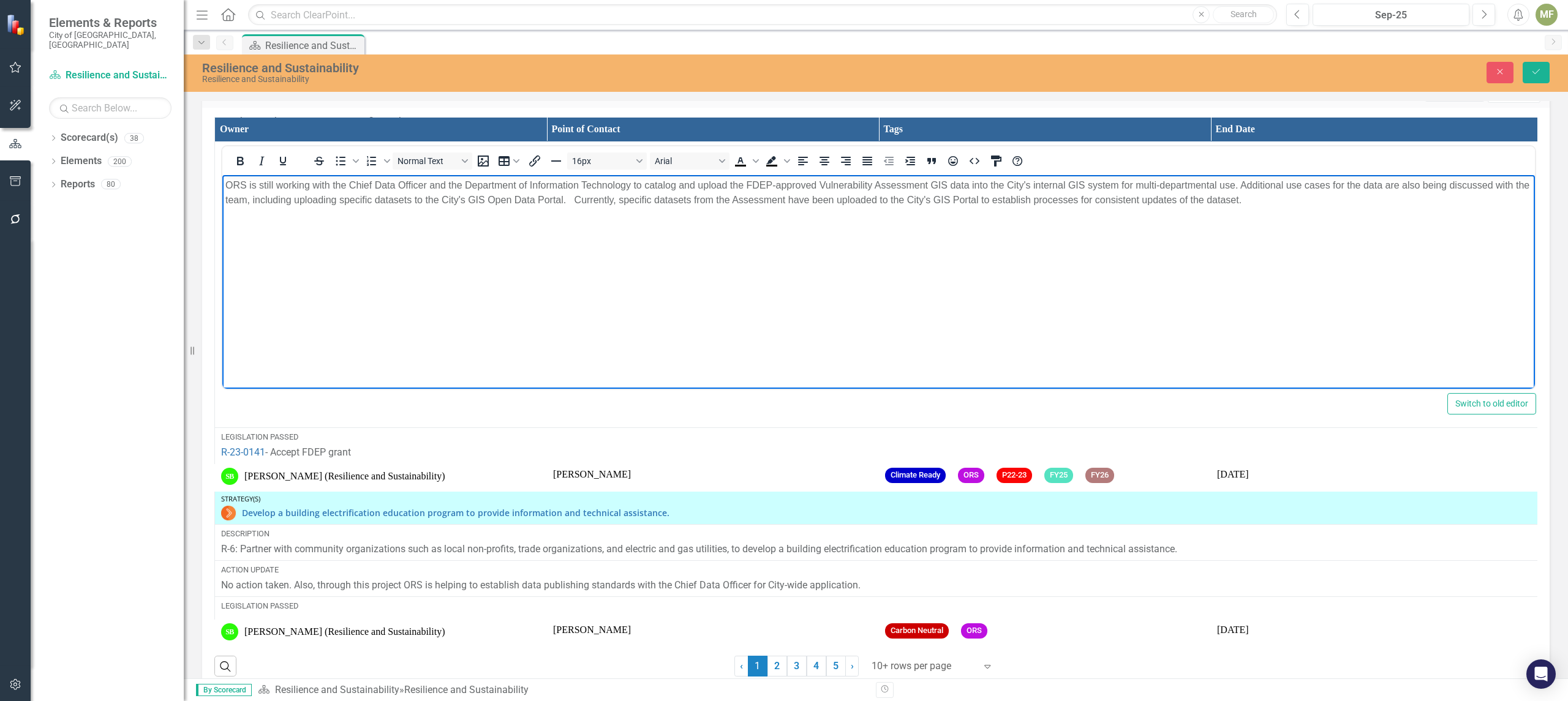
scroll to position [1901, 0]
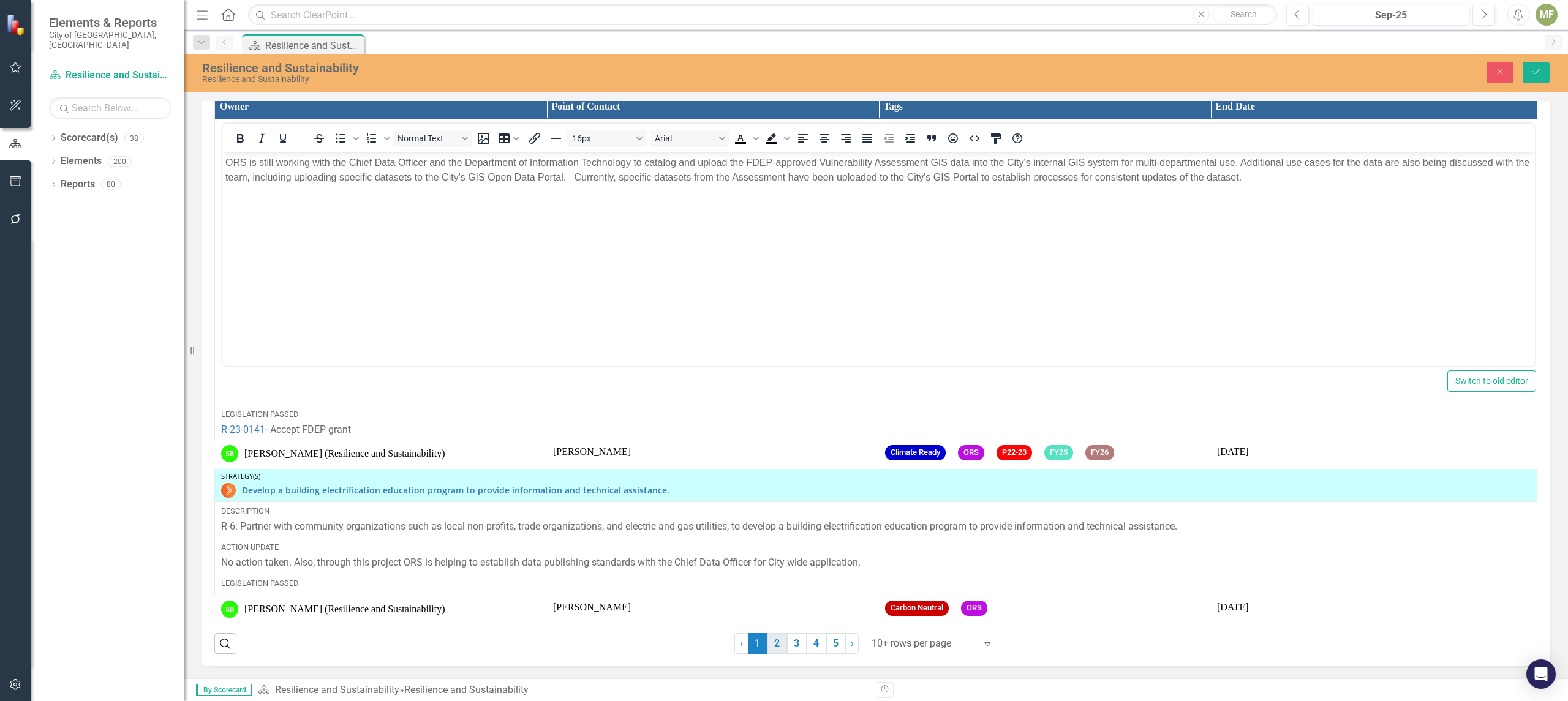
click at [773, 644] on link "2" at bounding box center [776, 643] width 19 height 21
click at [1536, 70] on icon "Save" at bounding box center [1536, 72] width 11 height 9
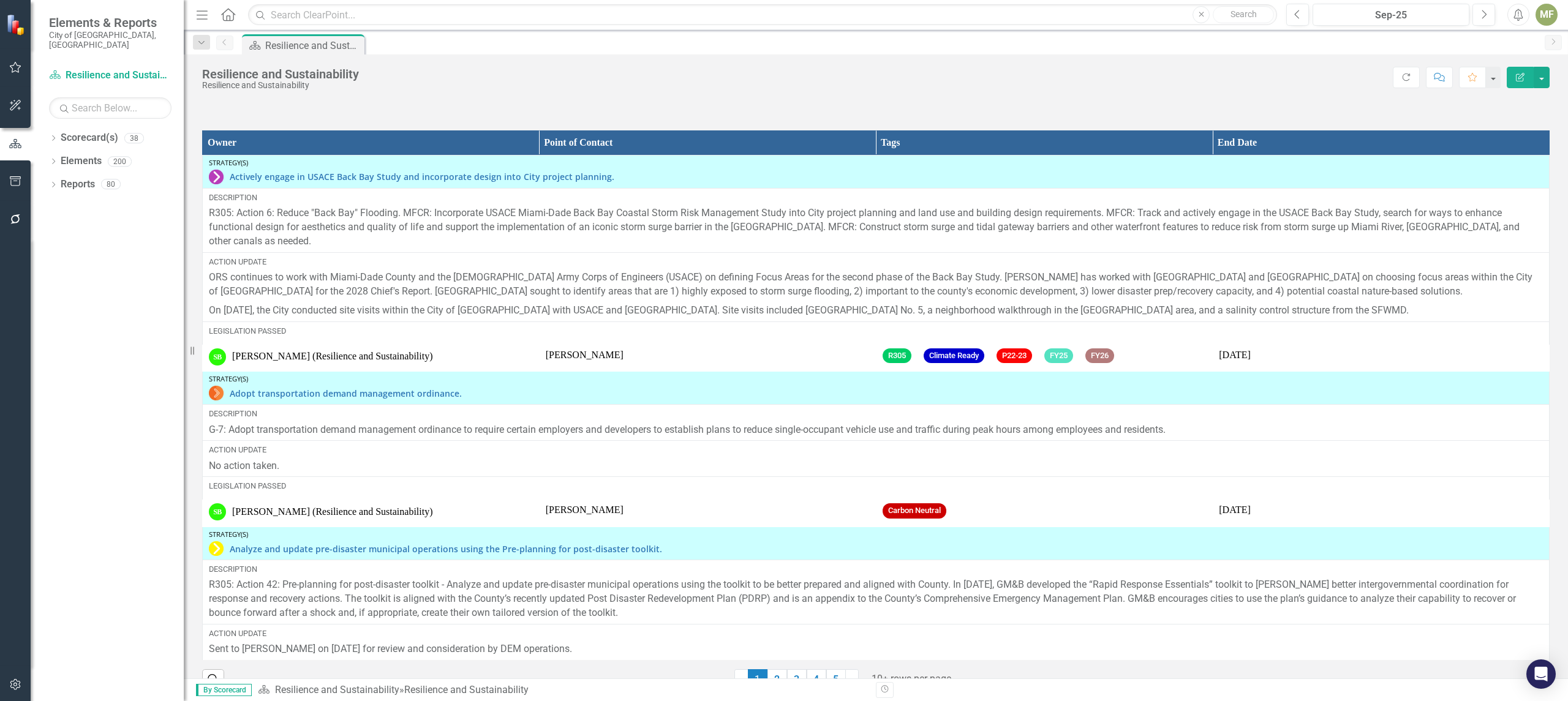
scroll to position [1848, 0]
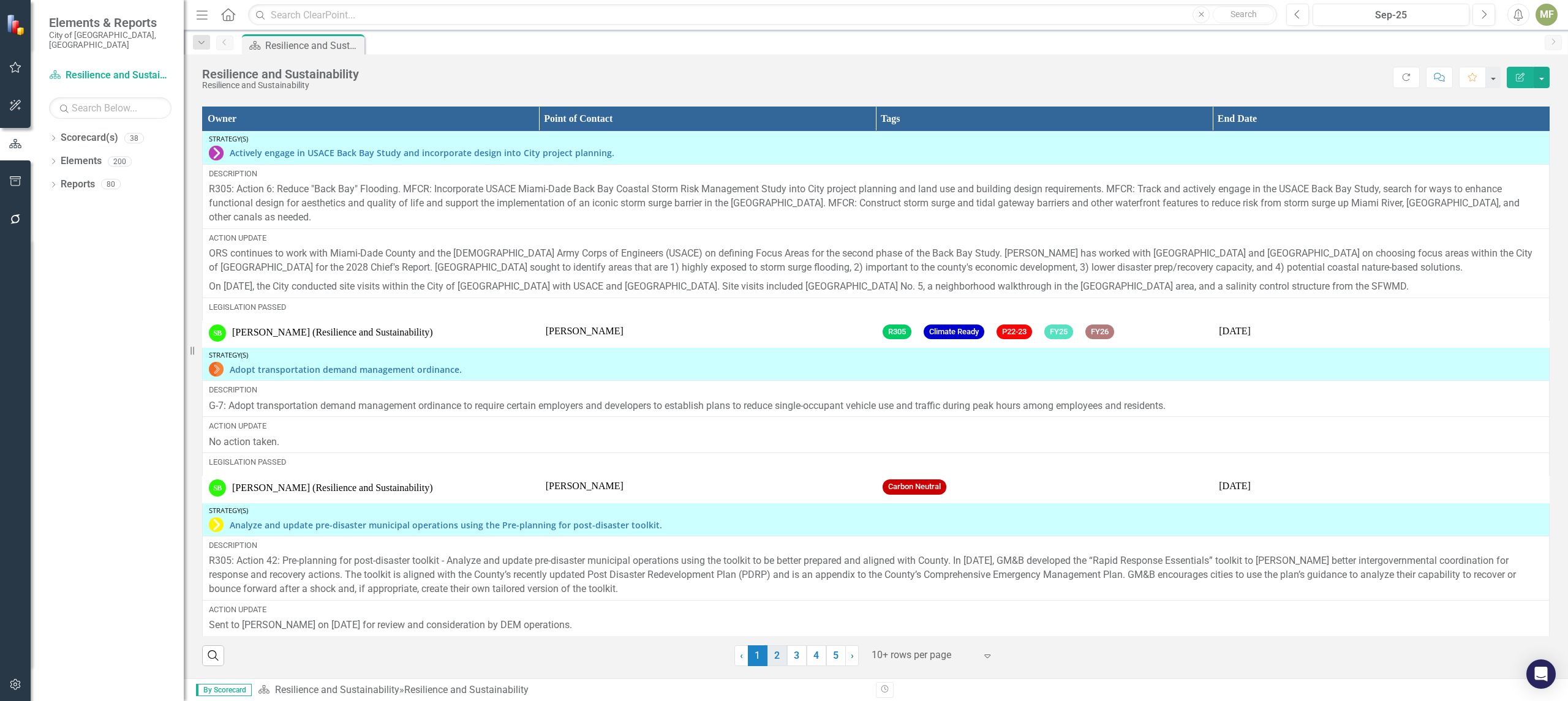
click at [774, 656] on link "2" at bounding box center [776, 655] width 19 height 21
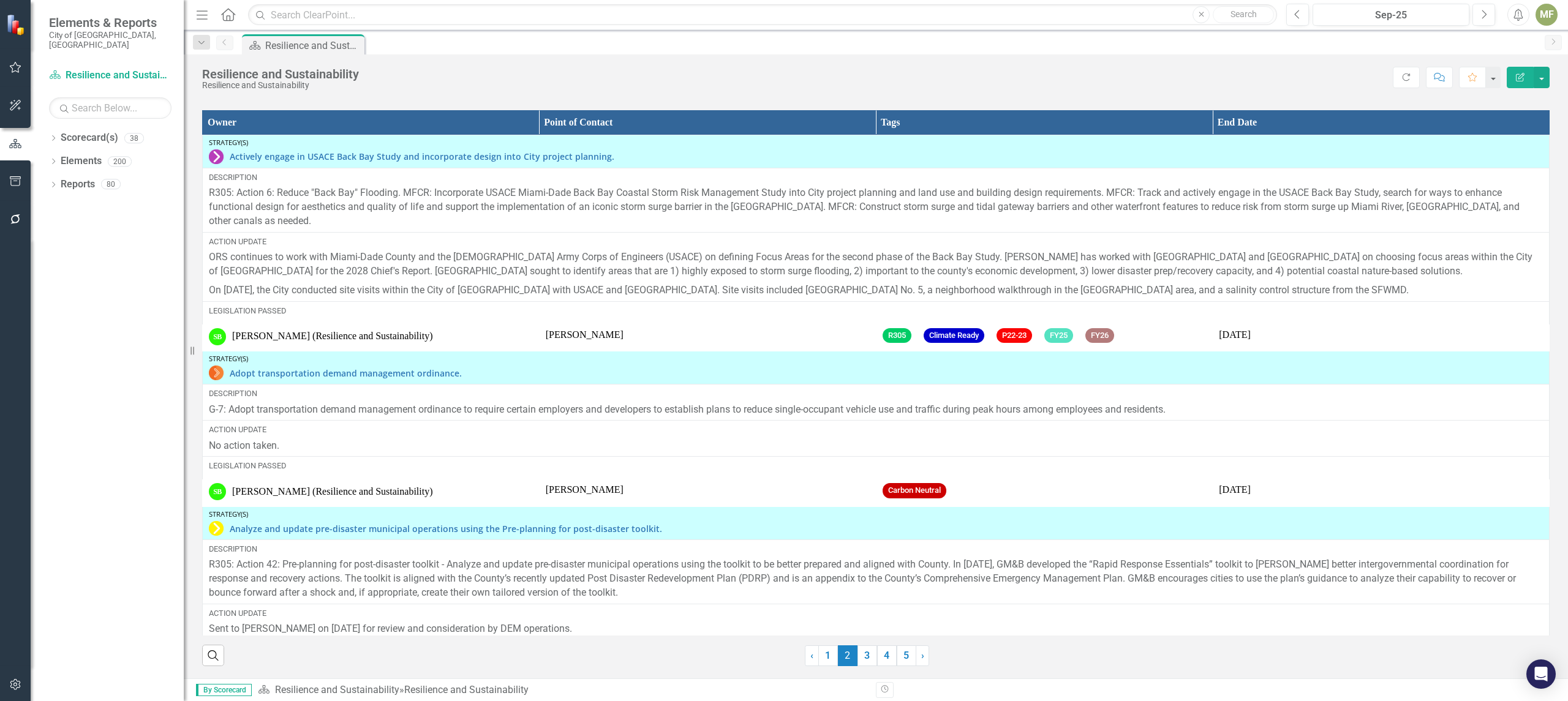
scroll to position [1844, 0]
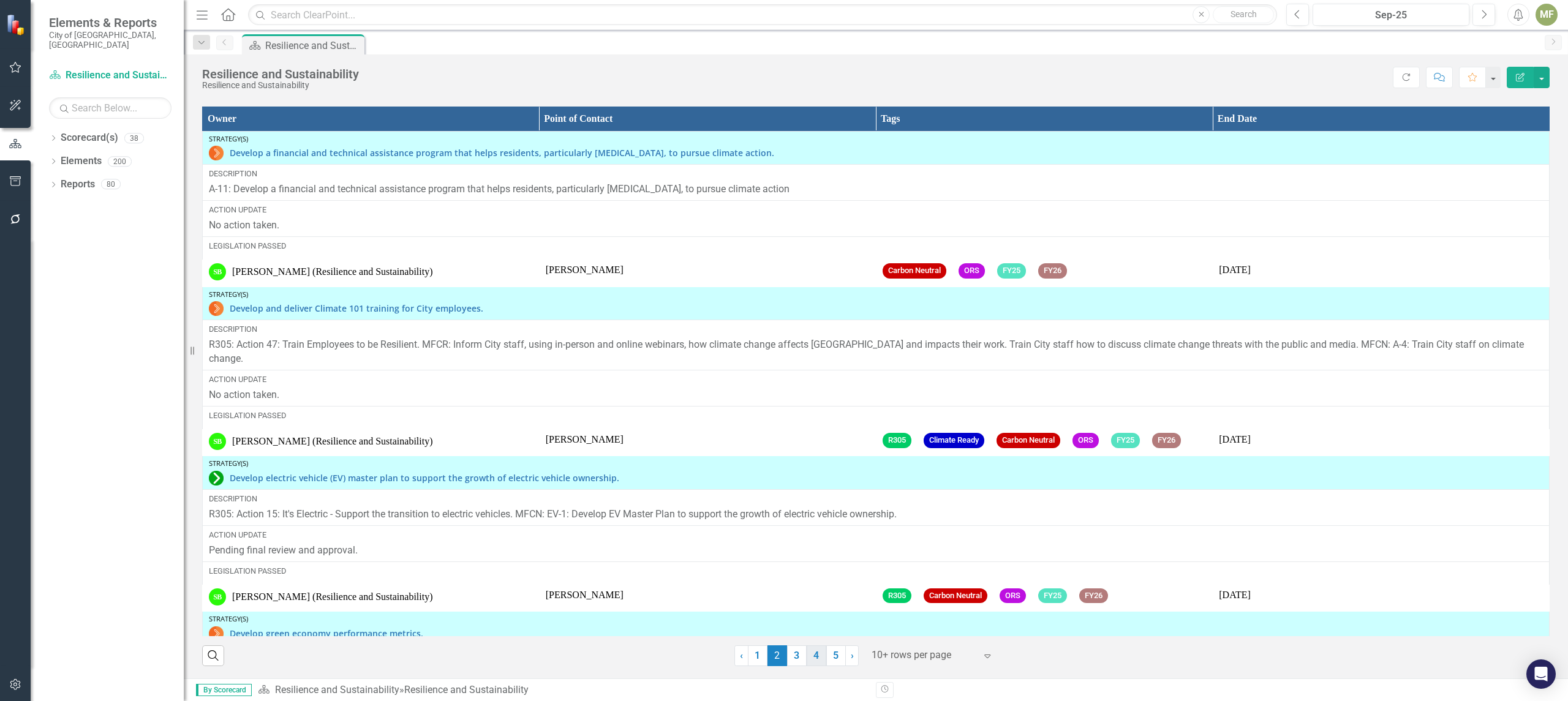
click at [819, 655] on link "4" at bounding box center [816, 655] width 19 height 21
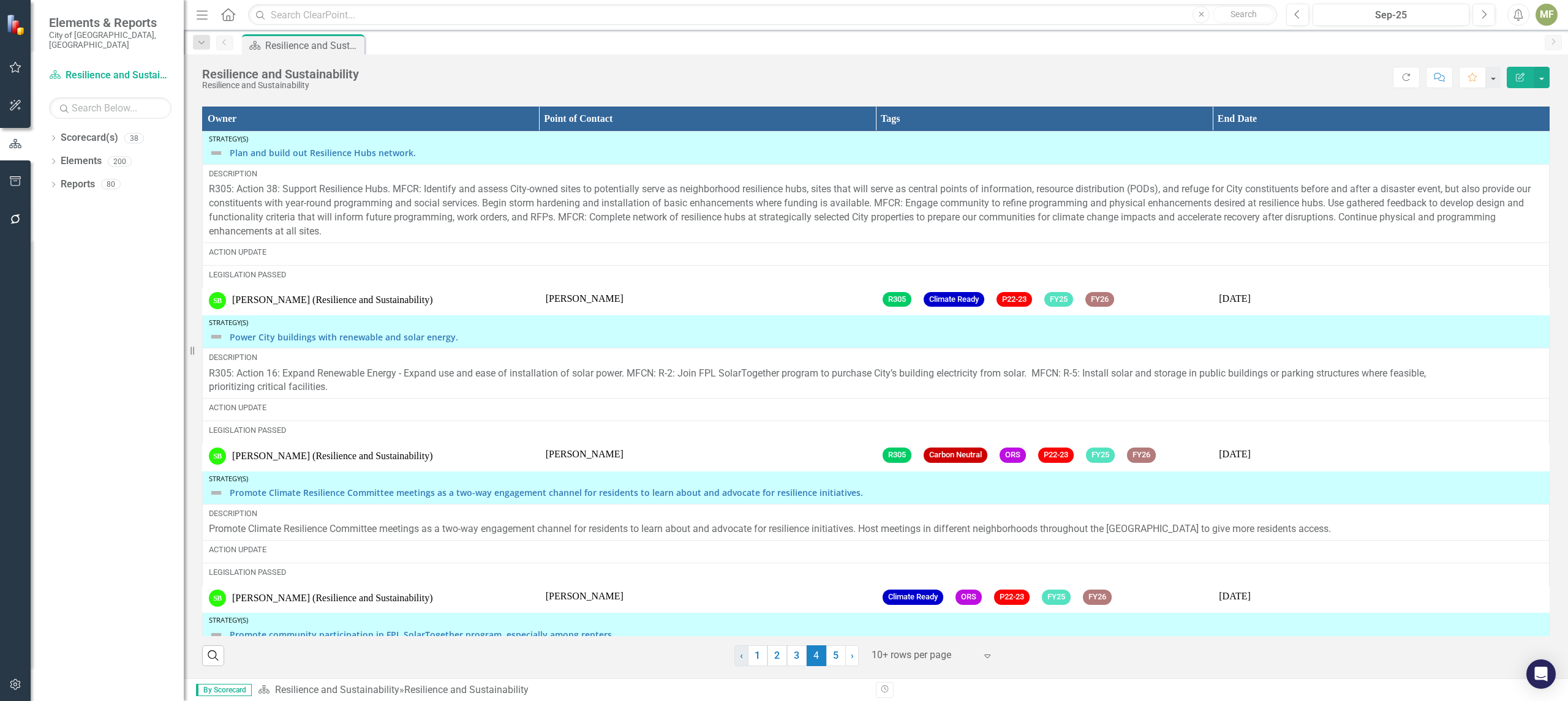
scroll to position [1835, 0]
click at [755, 657] on link "1" at bounding box center [757, 655] width 19 height 21
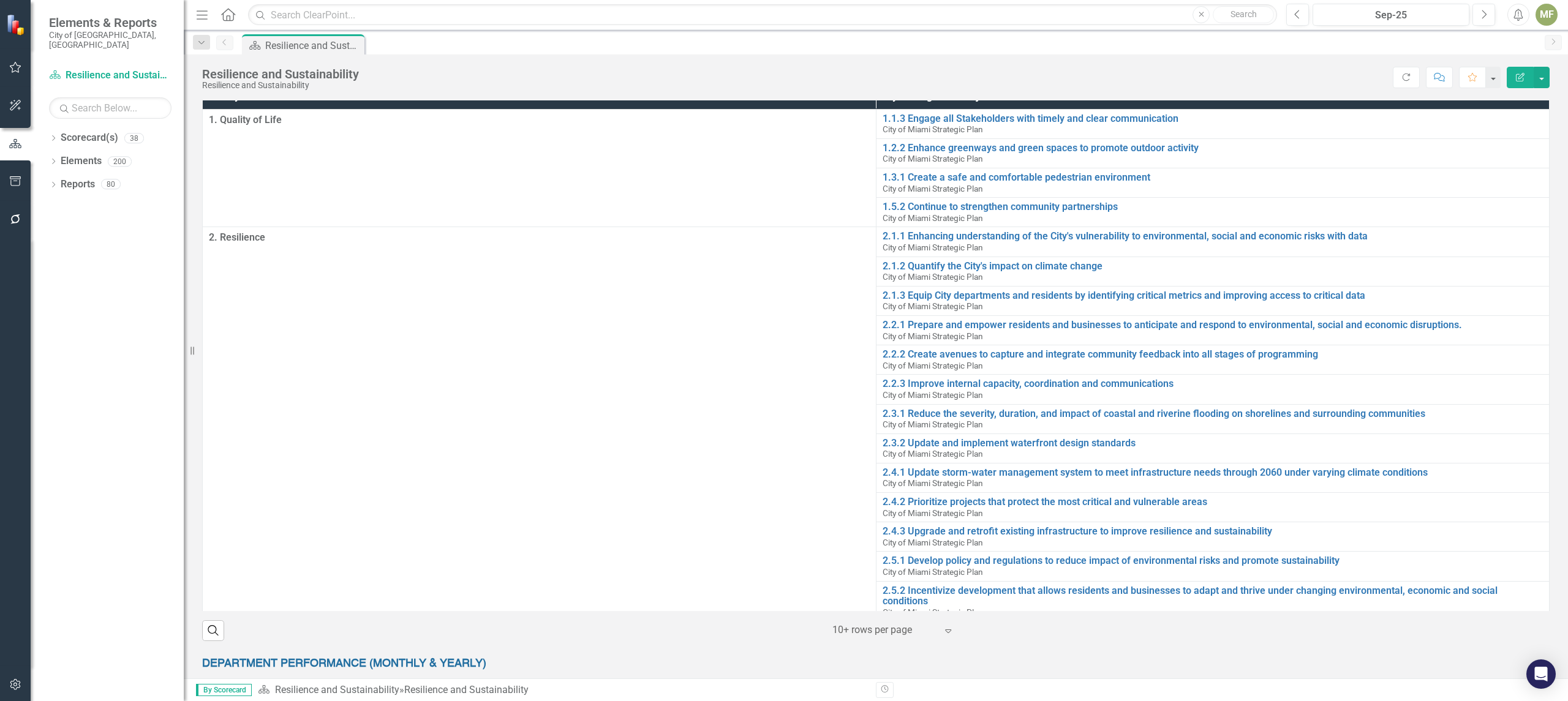
scroll to position [40, 0]
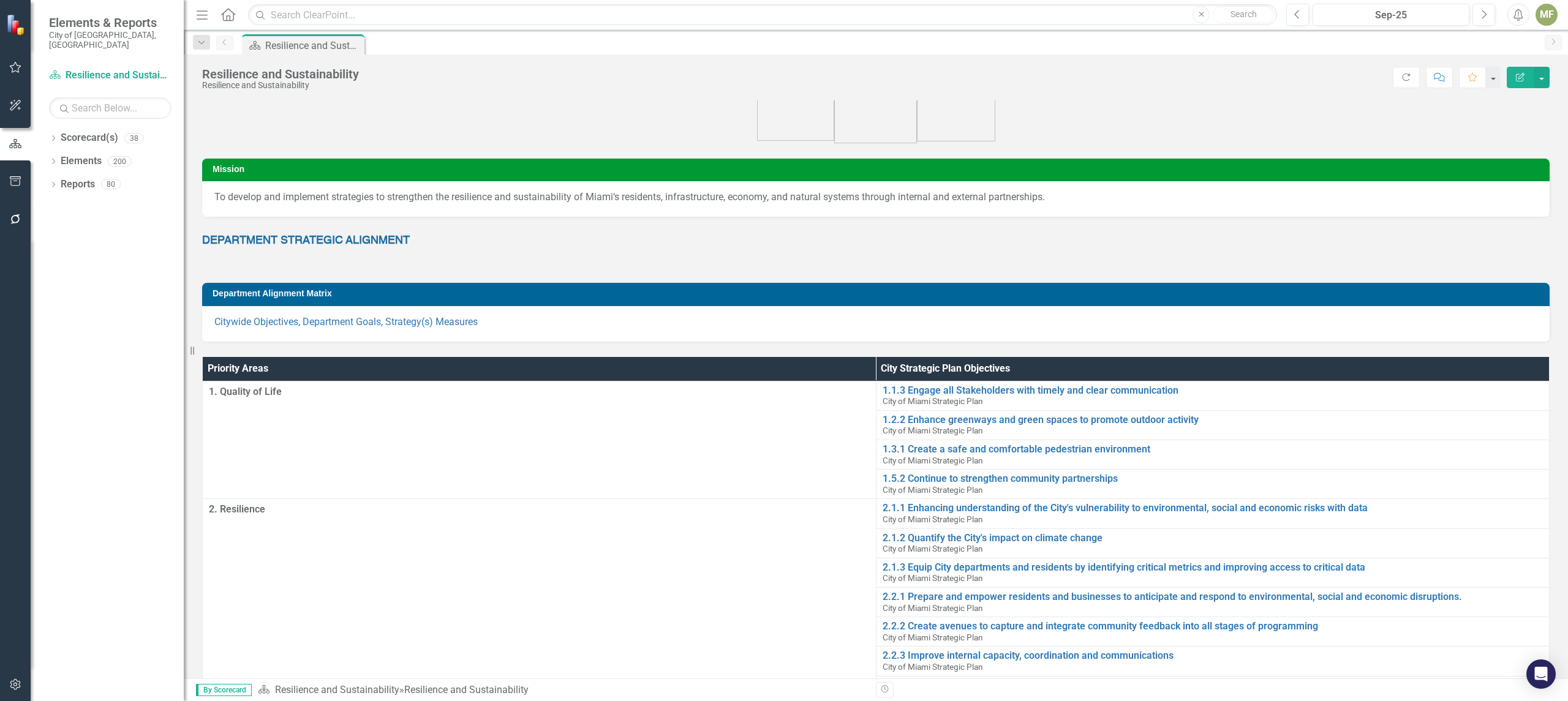
drag, startPoint x: 1558, startPoint y: 219, endPoint x: 1557, endPoint y: 312, distance: 93.0
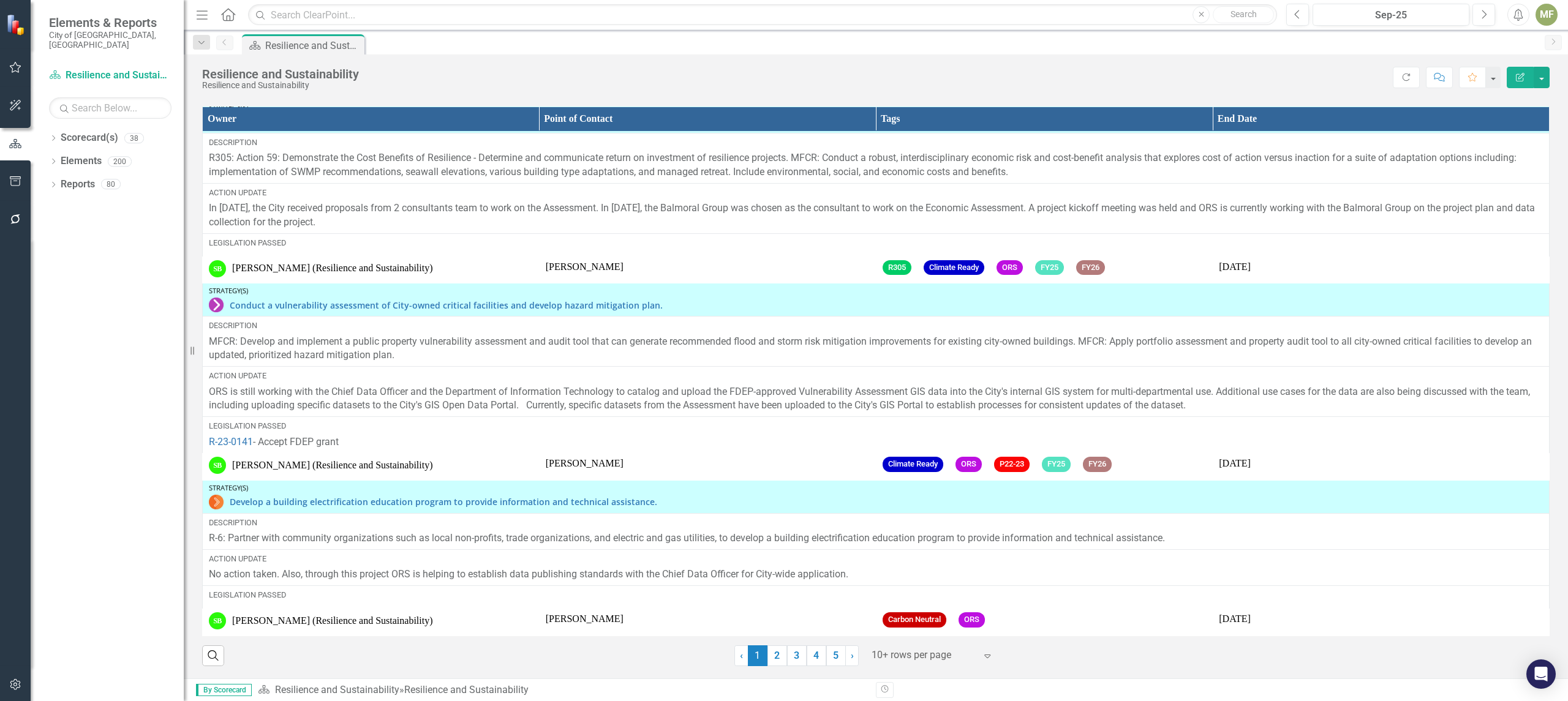
scroll to position [1345, 0]
click at [775, 652] on link "2" at bounding box center [776, 655] width 19 height 21
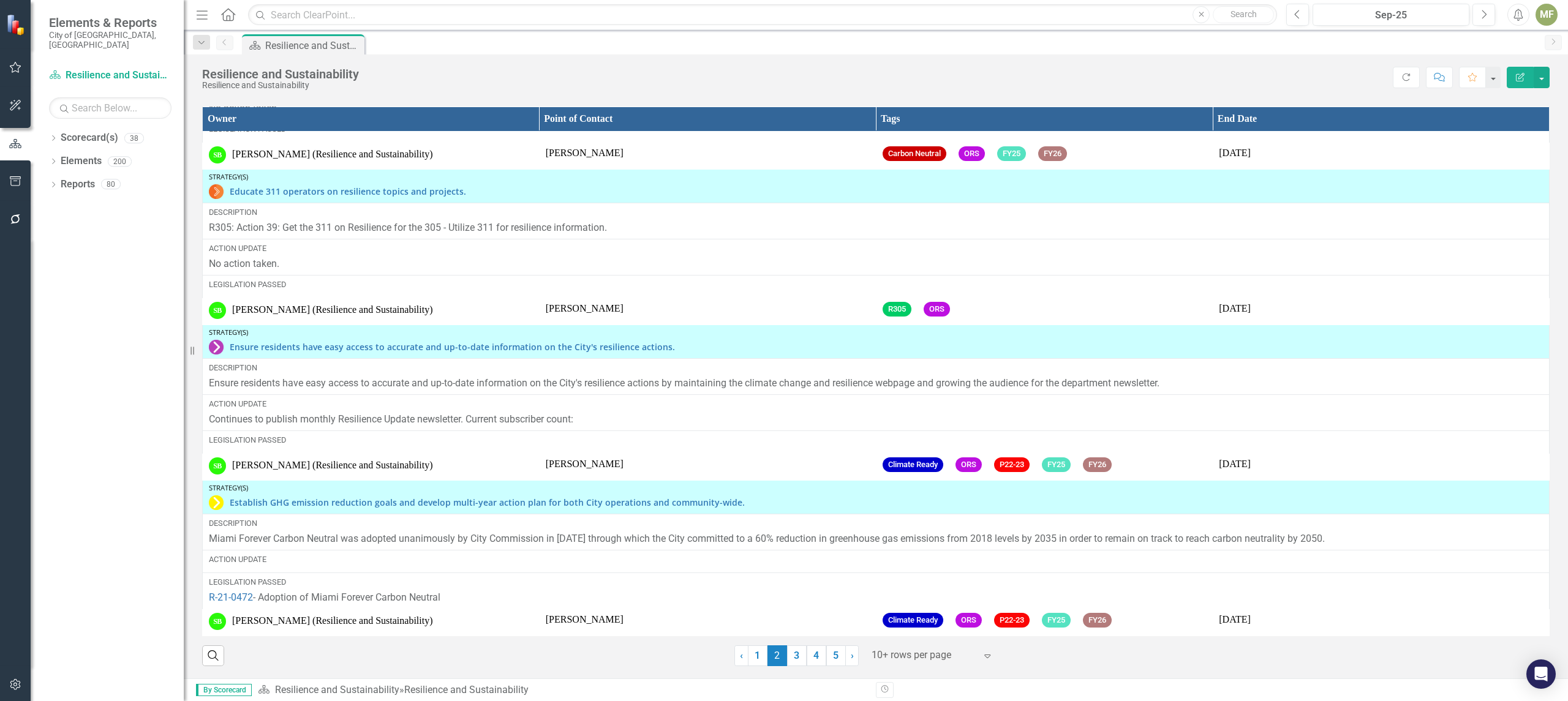
scroll to position [0, 0]
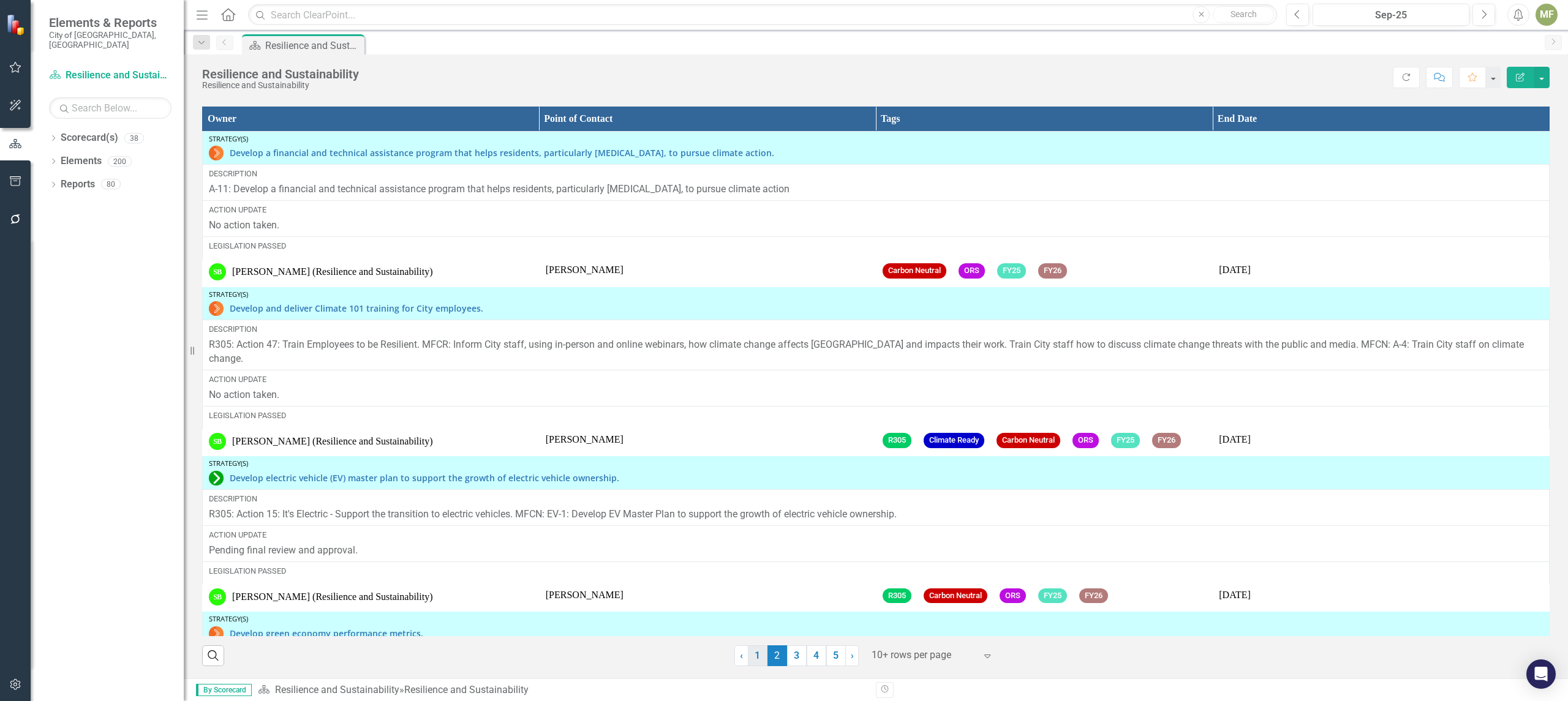
click at [751, 662] on link "1" at bounding box center [757, 655] width 19 height 21
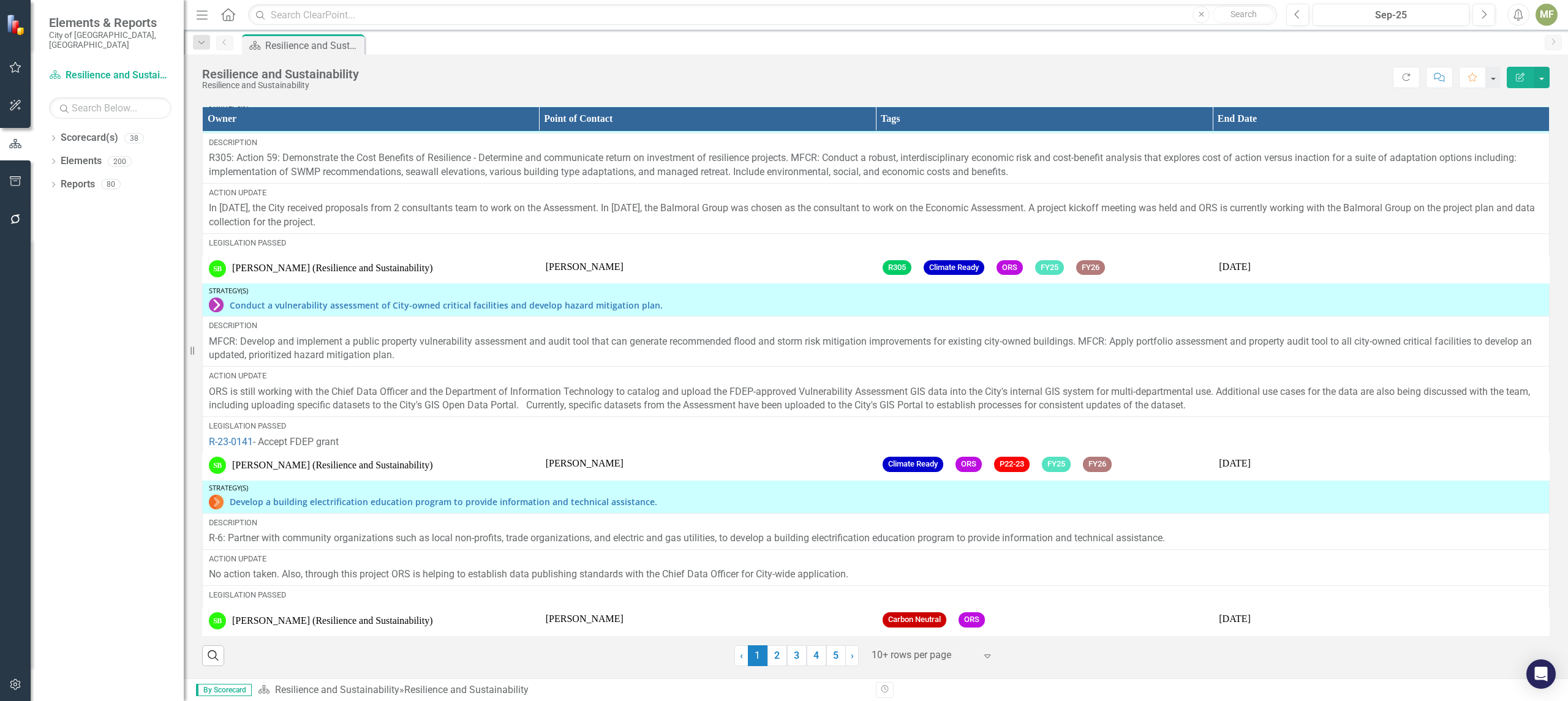
scroll to position [1345, 0]
click at [774, 654] on link "2" at bounding box center [776, 655] width 19 height 21
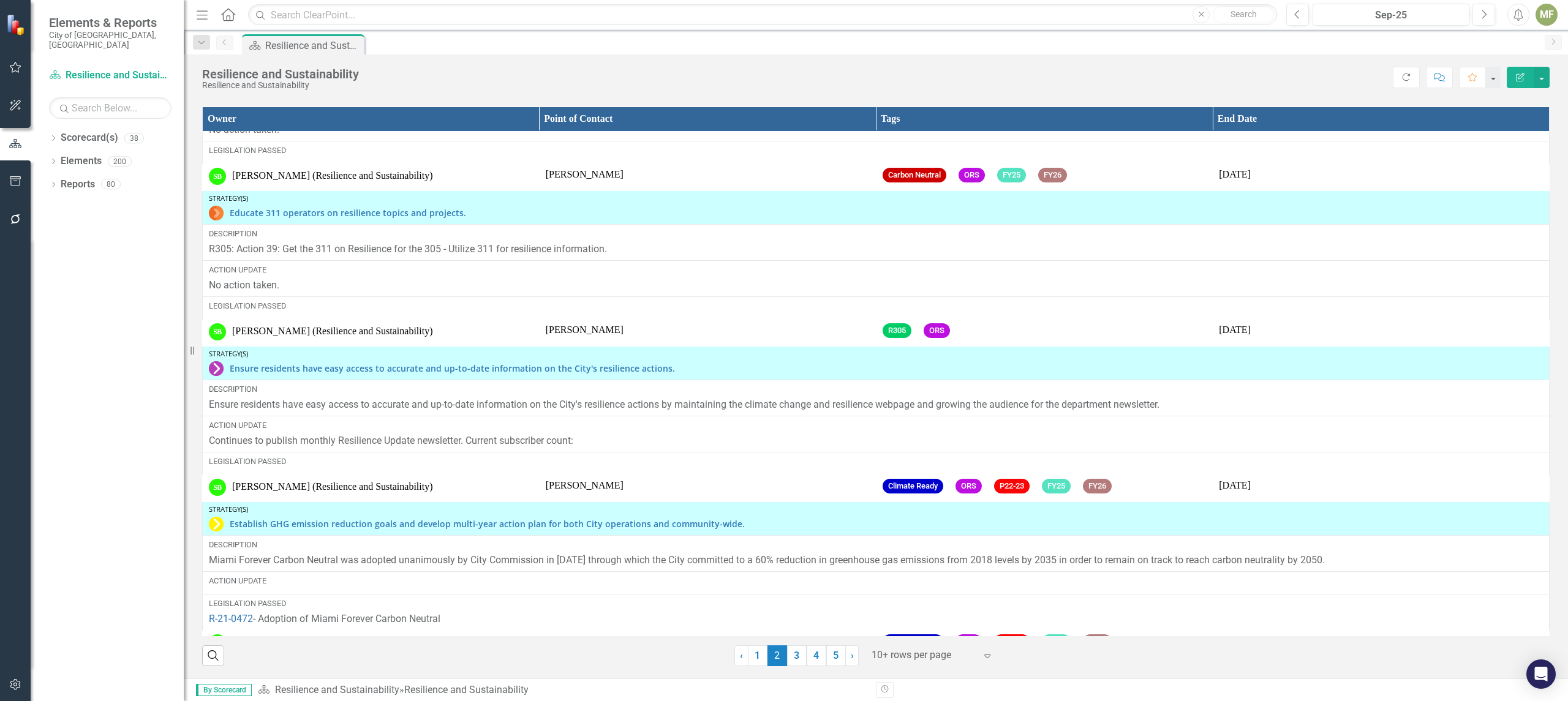
scroll to position [1144, 0]
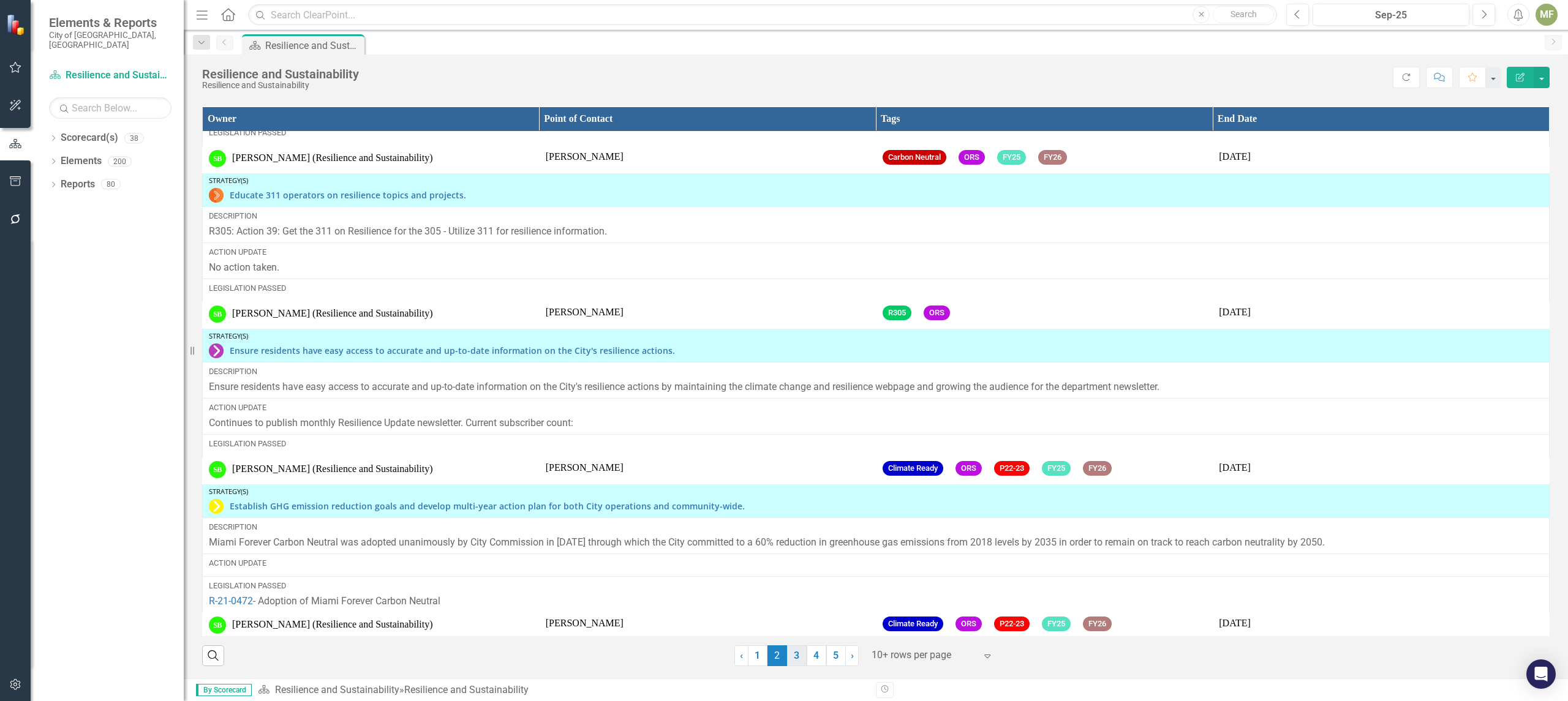
click at [789, 655] on link "3" at bounding box center [797, 655] width 19 height 21
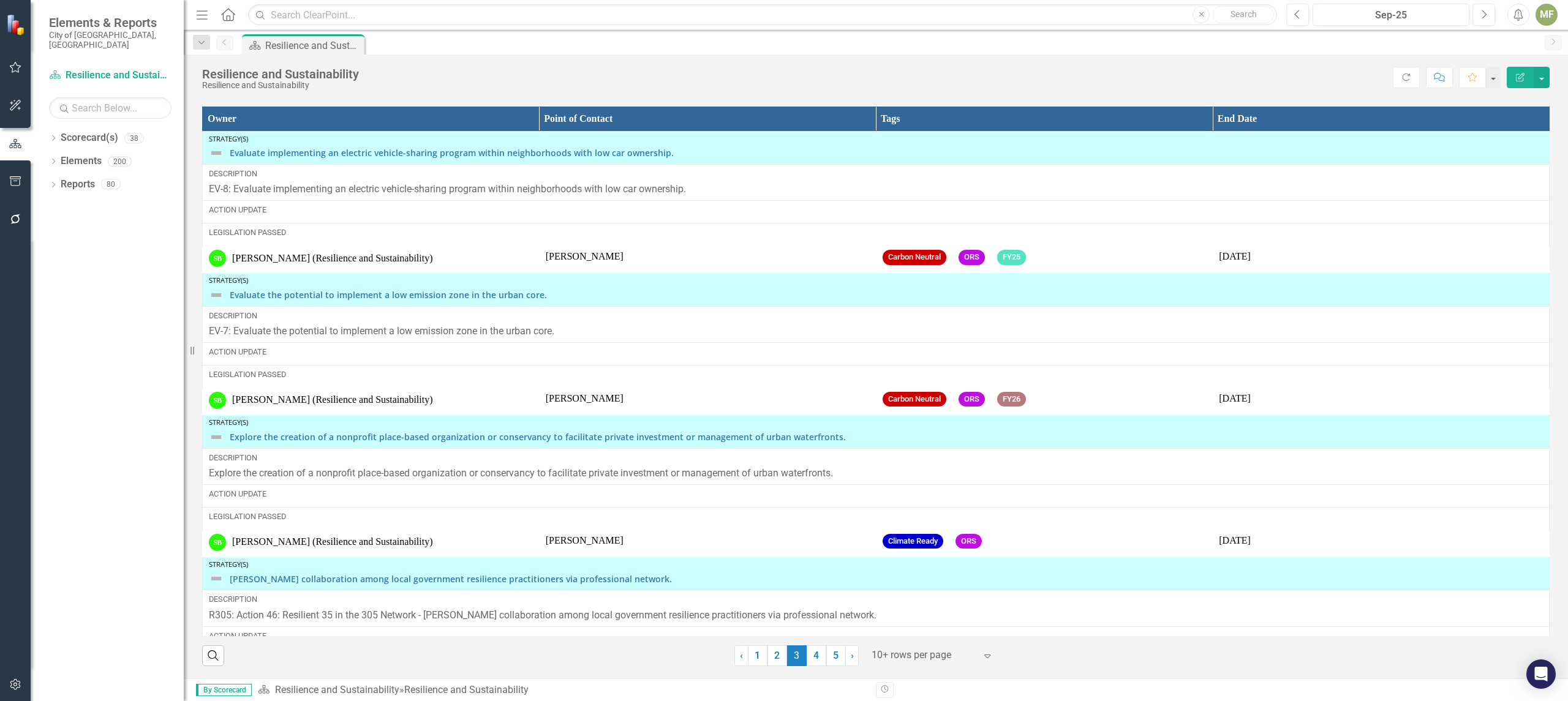
scroll to position [1835, 0]
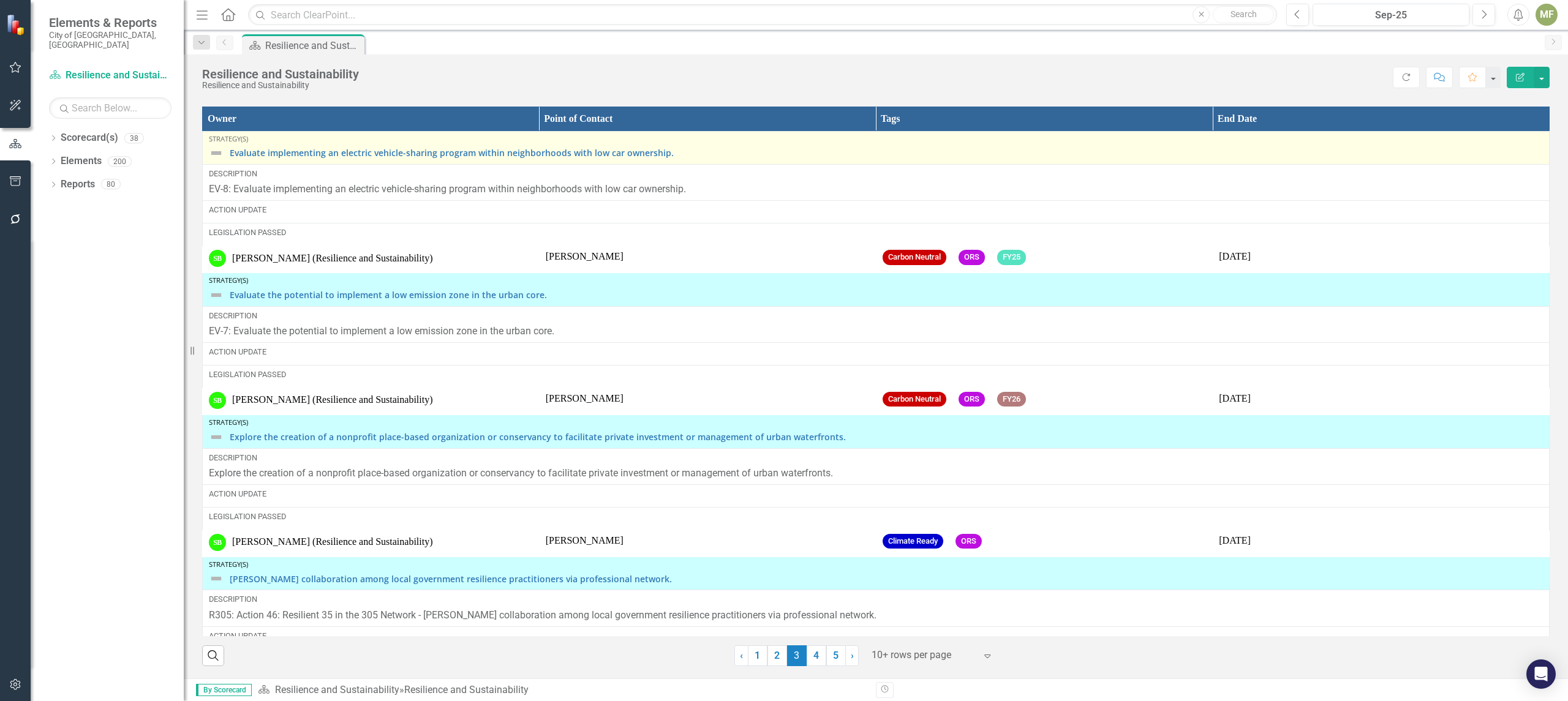
click at [224, 155] on div "Evaluate implementing an electric vehicle-sharing program within neighborhoods …" at bounding box center [876, 153] width 1334 height 15
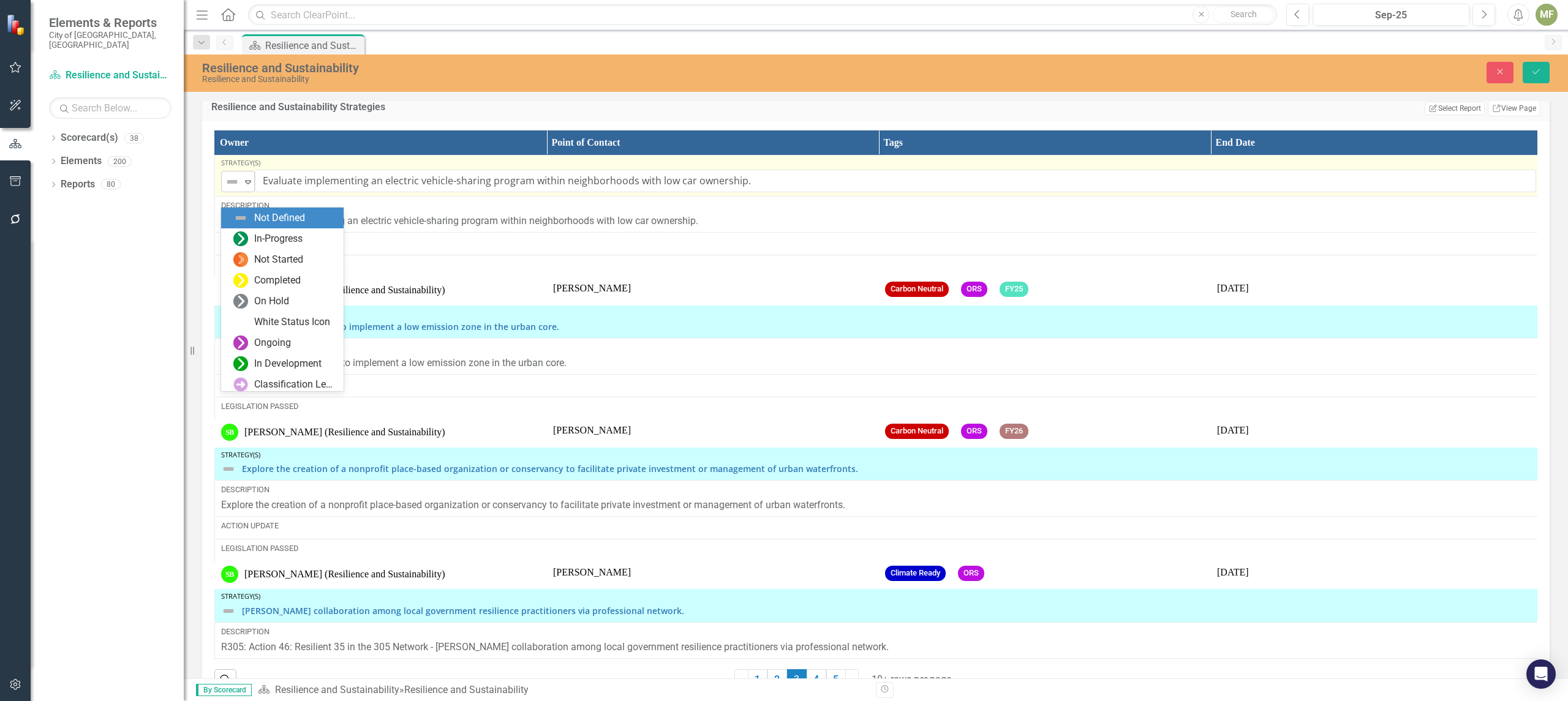
click at [250, 187] on icon "Expand" at bounding box center [248, 182] width 12 height 10
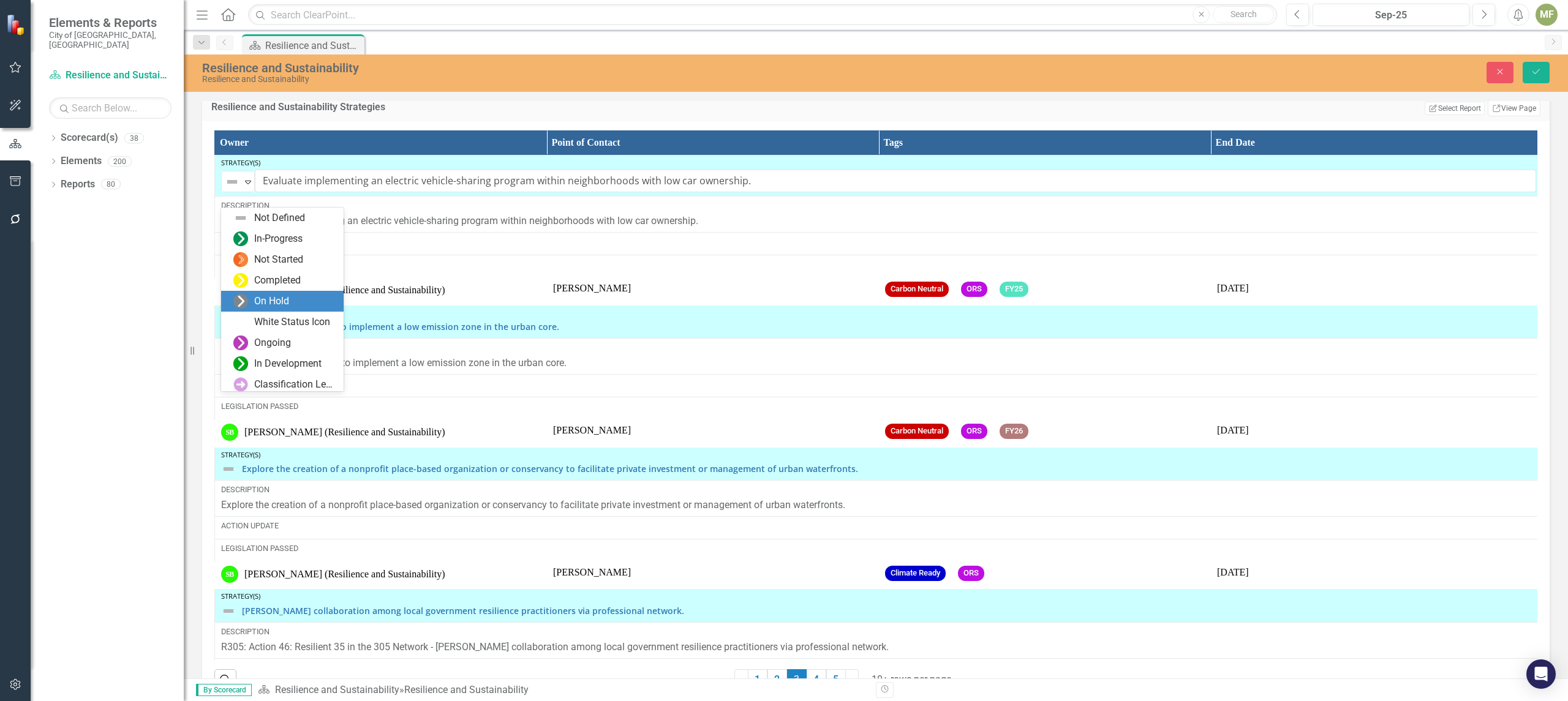
click at [282, 298] on div "On Hold" at bounding box center [271, 302] width 35 height 14
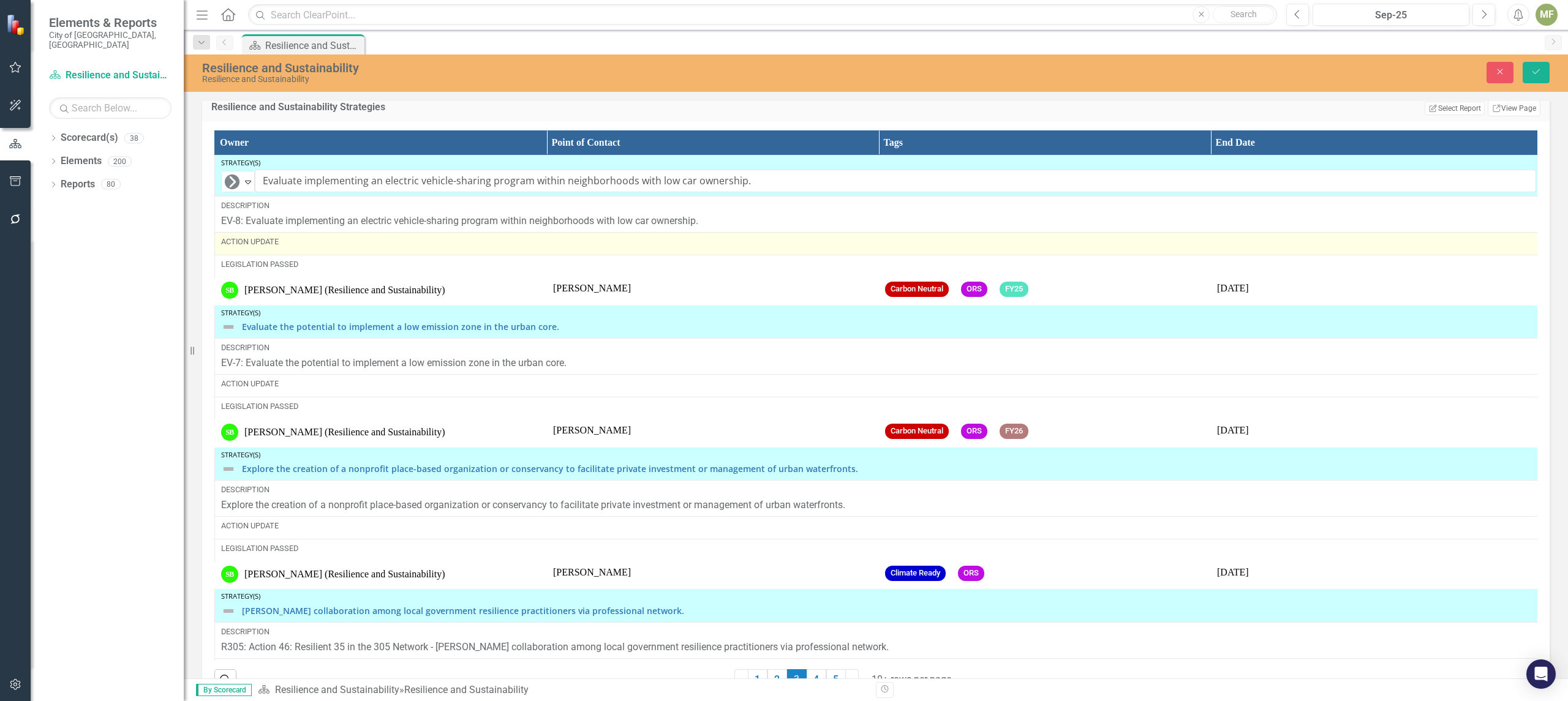
click at [274, 247] on div "Action Update" at bounding box center [878, 241] width 1315 height 11
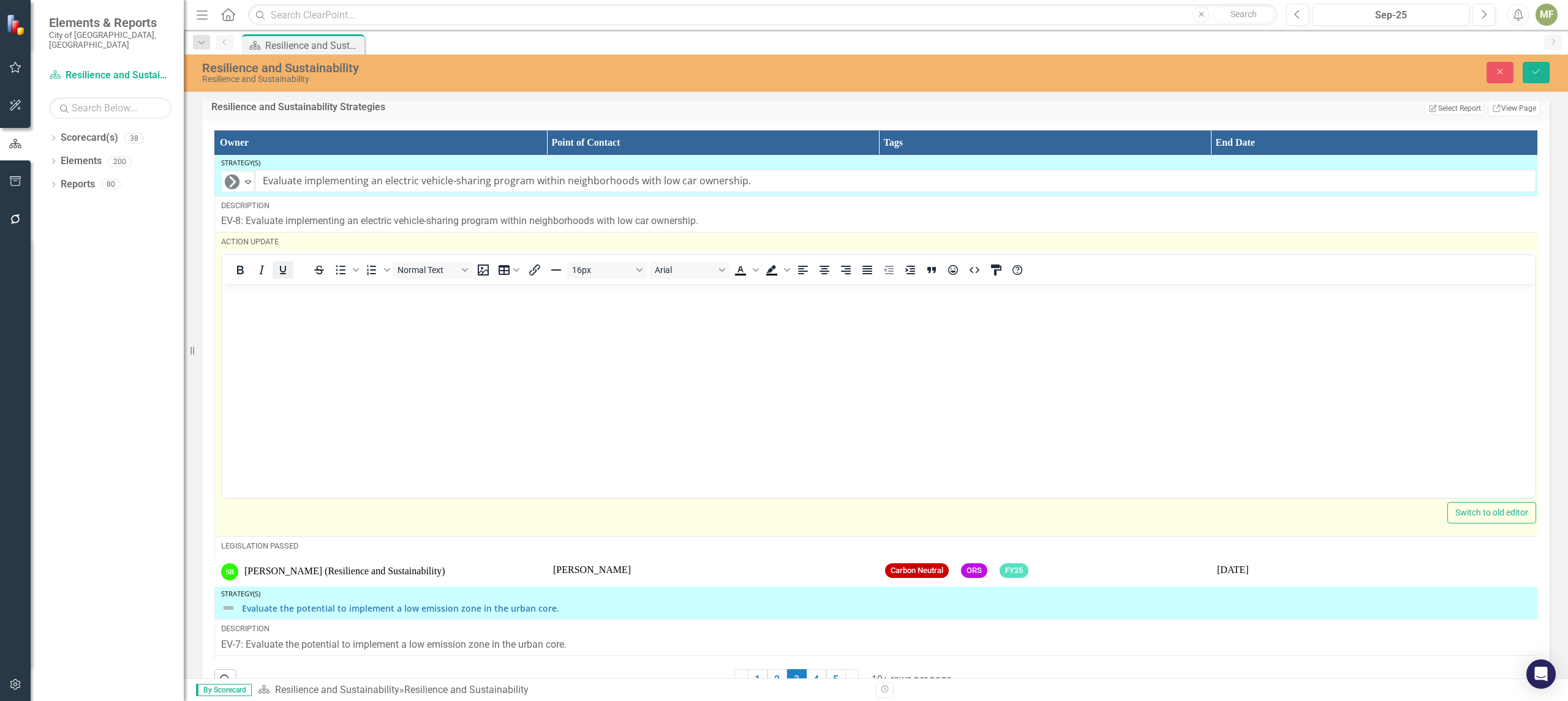
scroll to position [0, 0]
click at [314, 325] on body "Rich Text Area. Press ALT-0 for help." at bounding box center [879, 375] width 1313 height 184
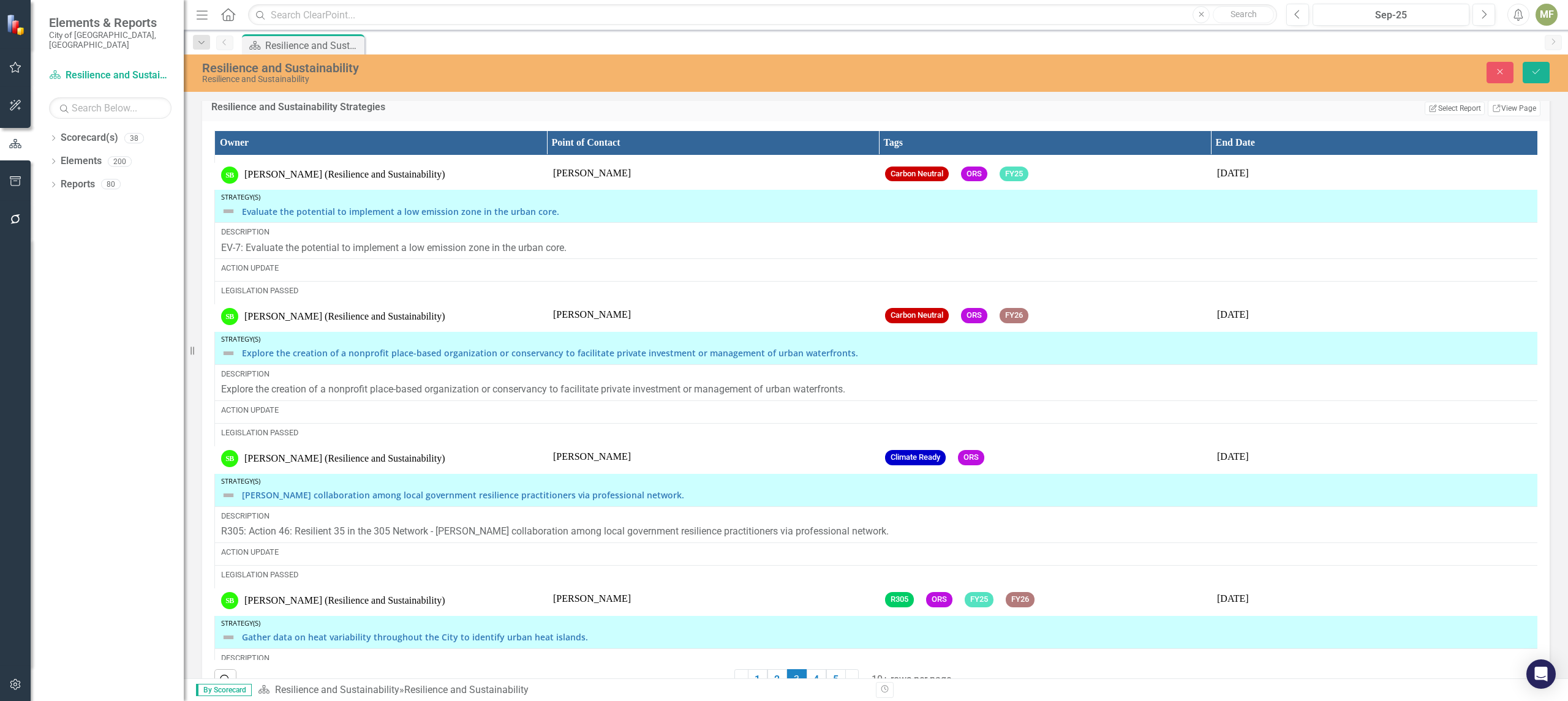
scroll to position [400, 0]
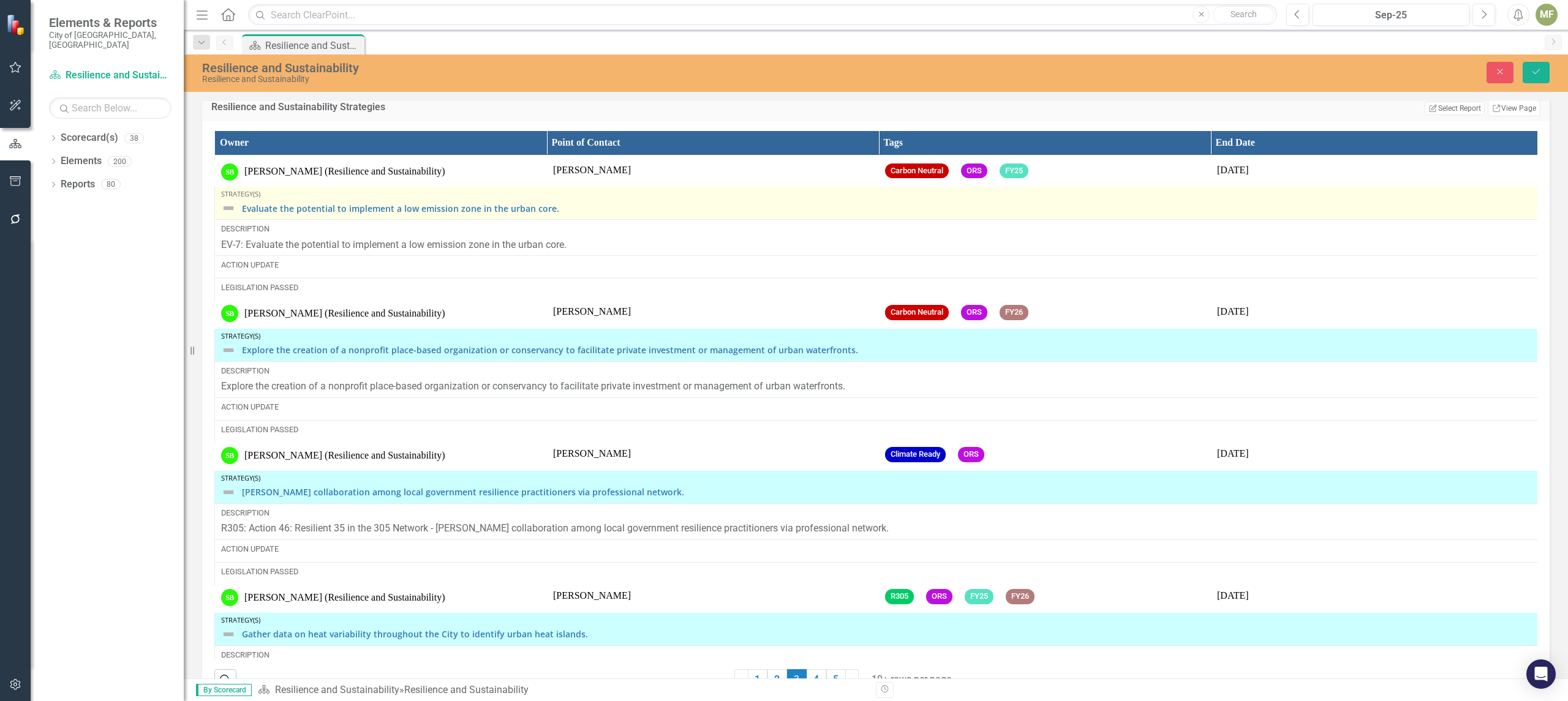
click at [235, 215] on img at bounding box center [228, 208] width 15 height 15
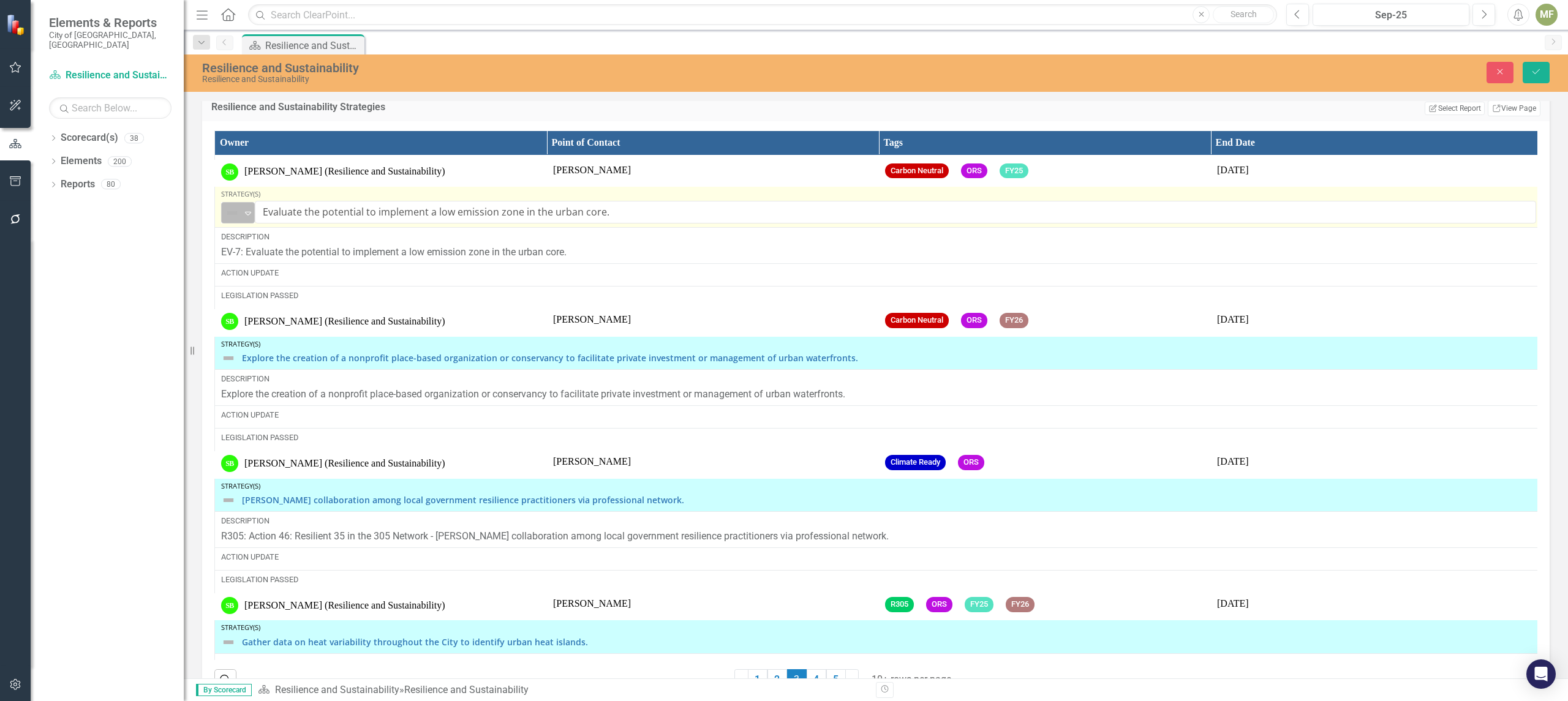
click at [245, 215] on icon at bounding box center [248, 213] width 6 height 4
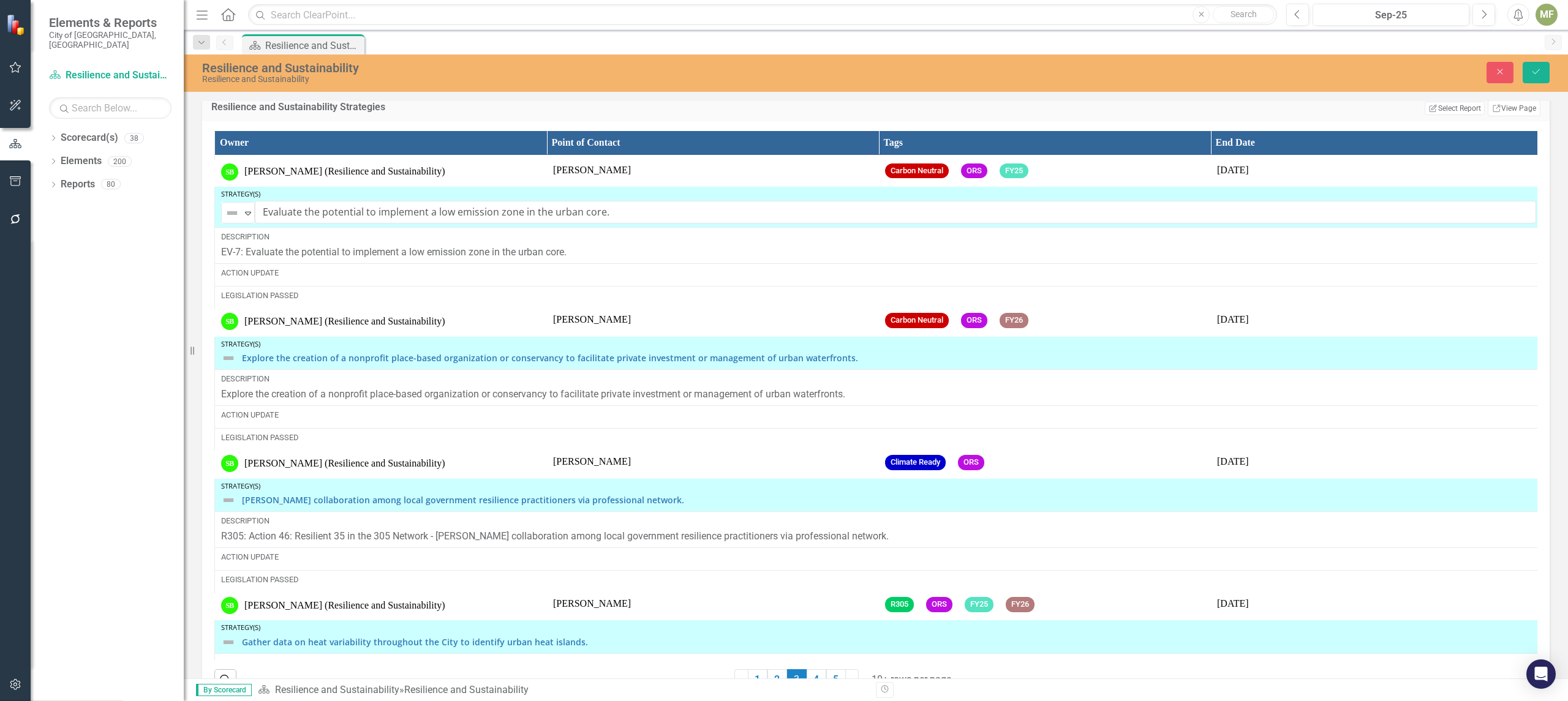
click at [84, 700] on div "Not Defined" at bounding box center [58, 712] width 51 height 14
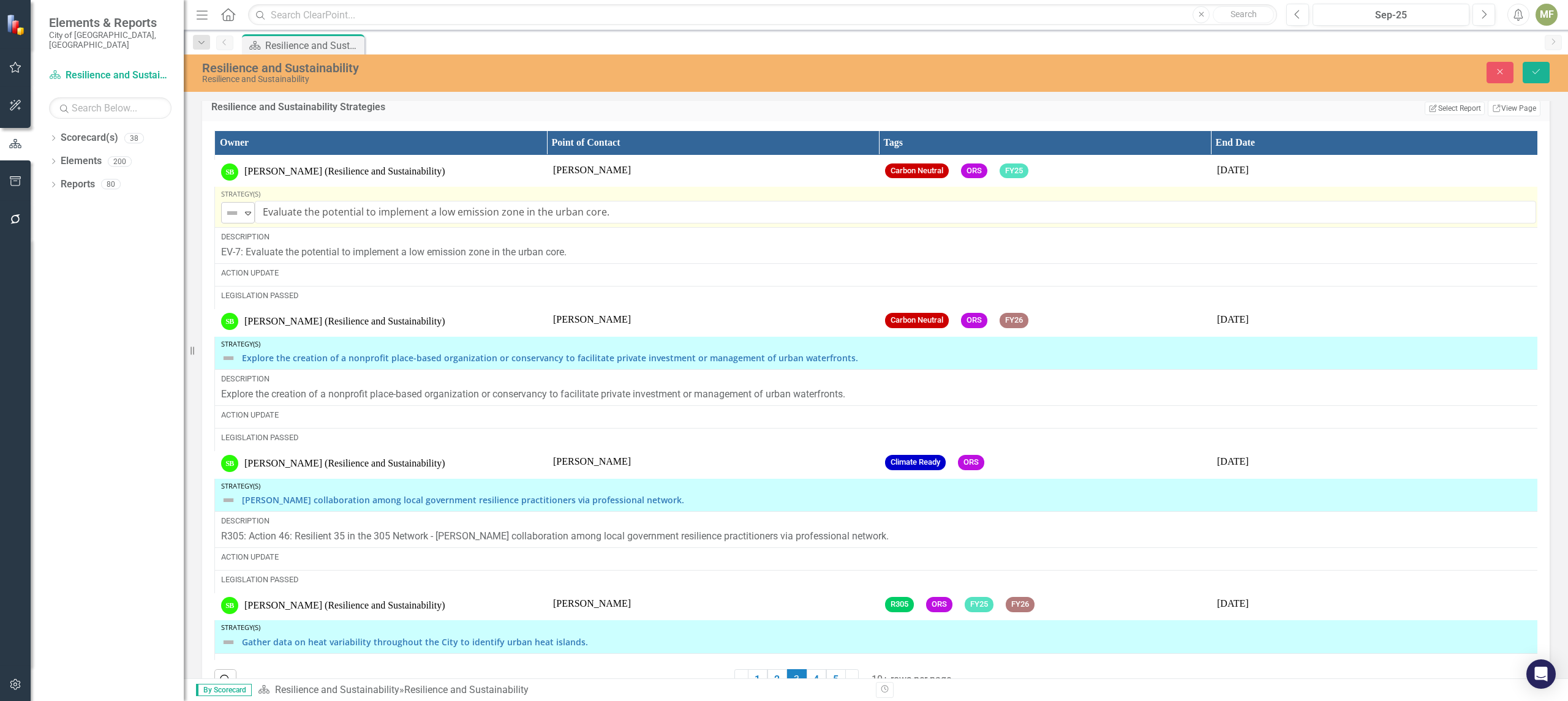
click at [248, 218] on icon "Expand" at bounding box center [248, 213] width 12 height 10
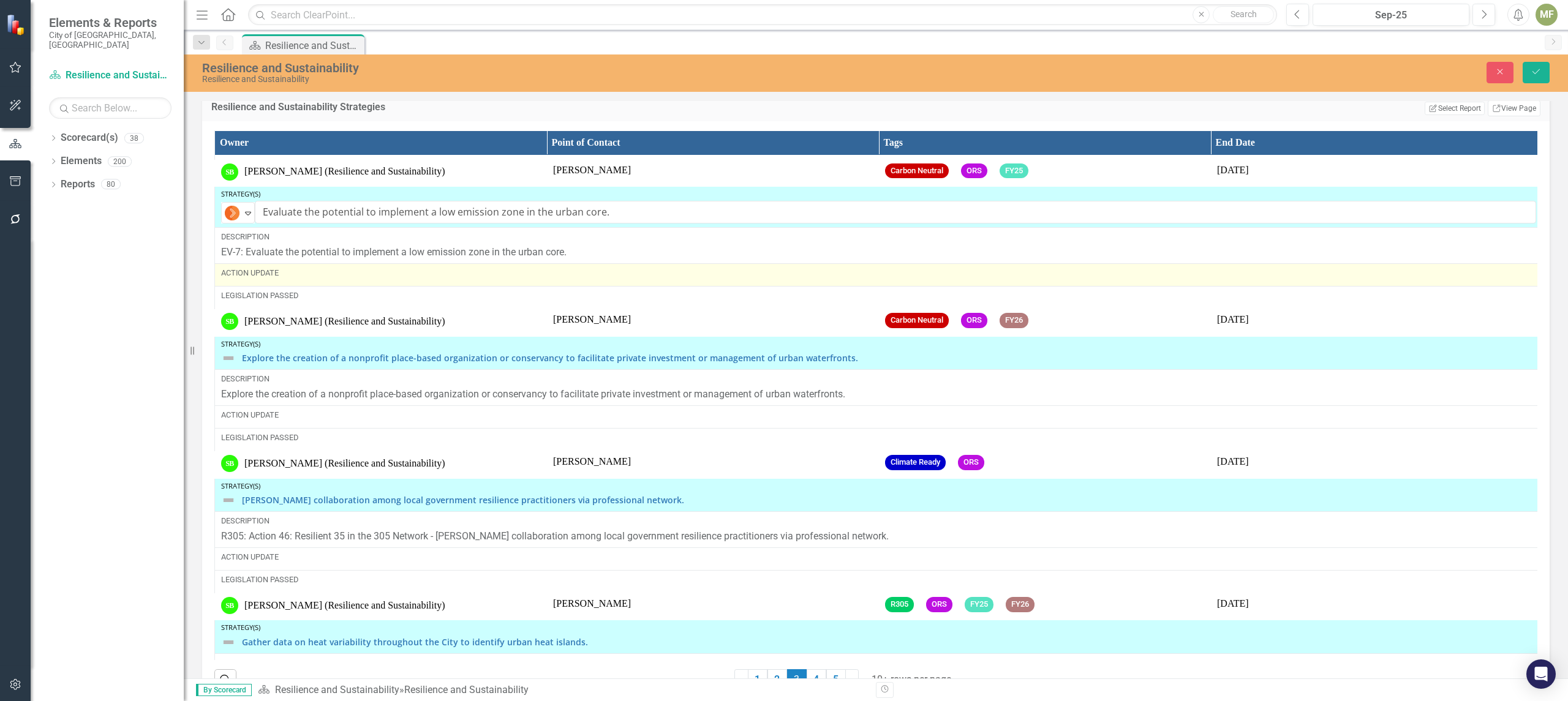
click at [298, 278] on div "Action Update" at bounding box center [878, 273] width 1315 height 11
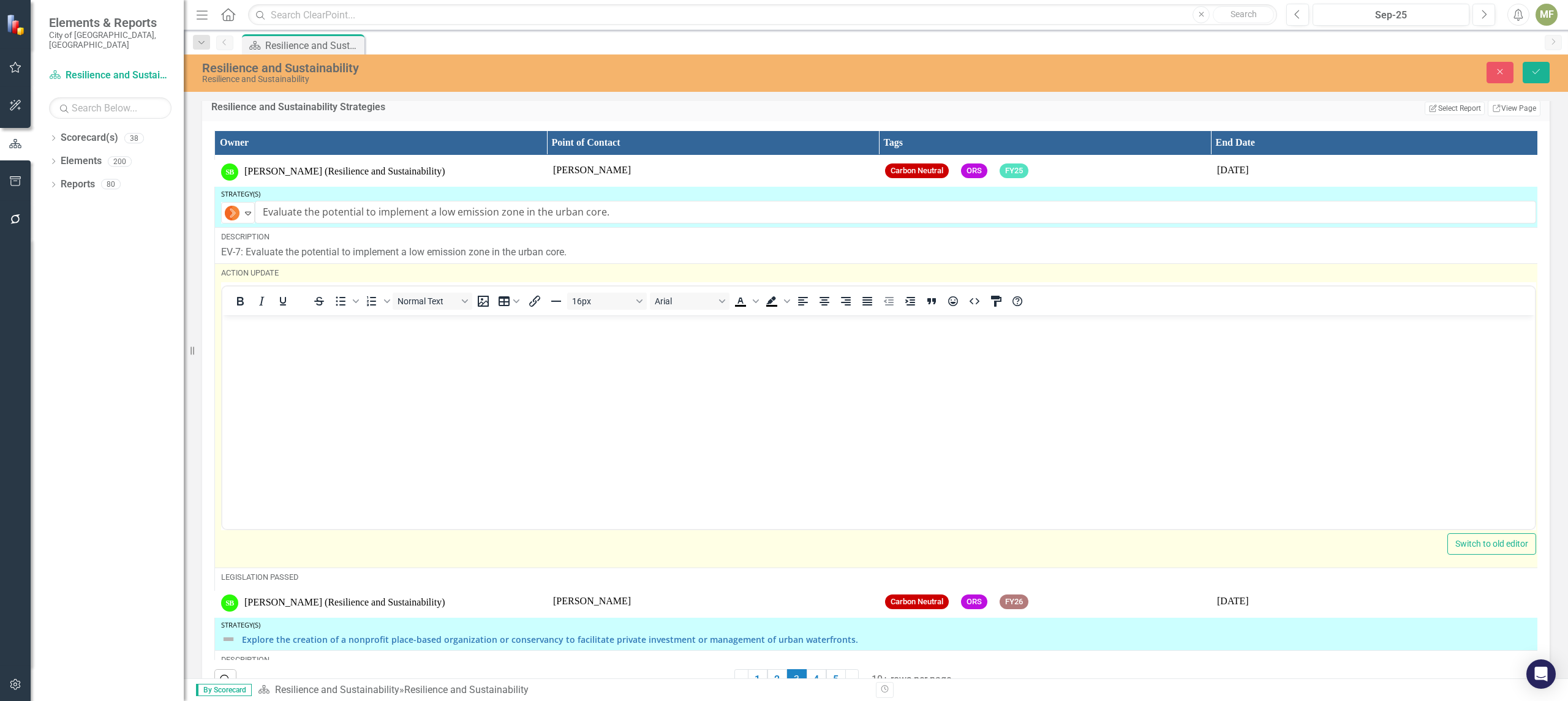
scroll to position [0, 0]
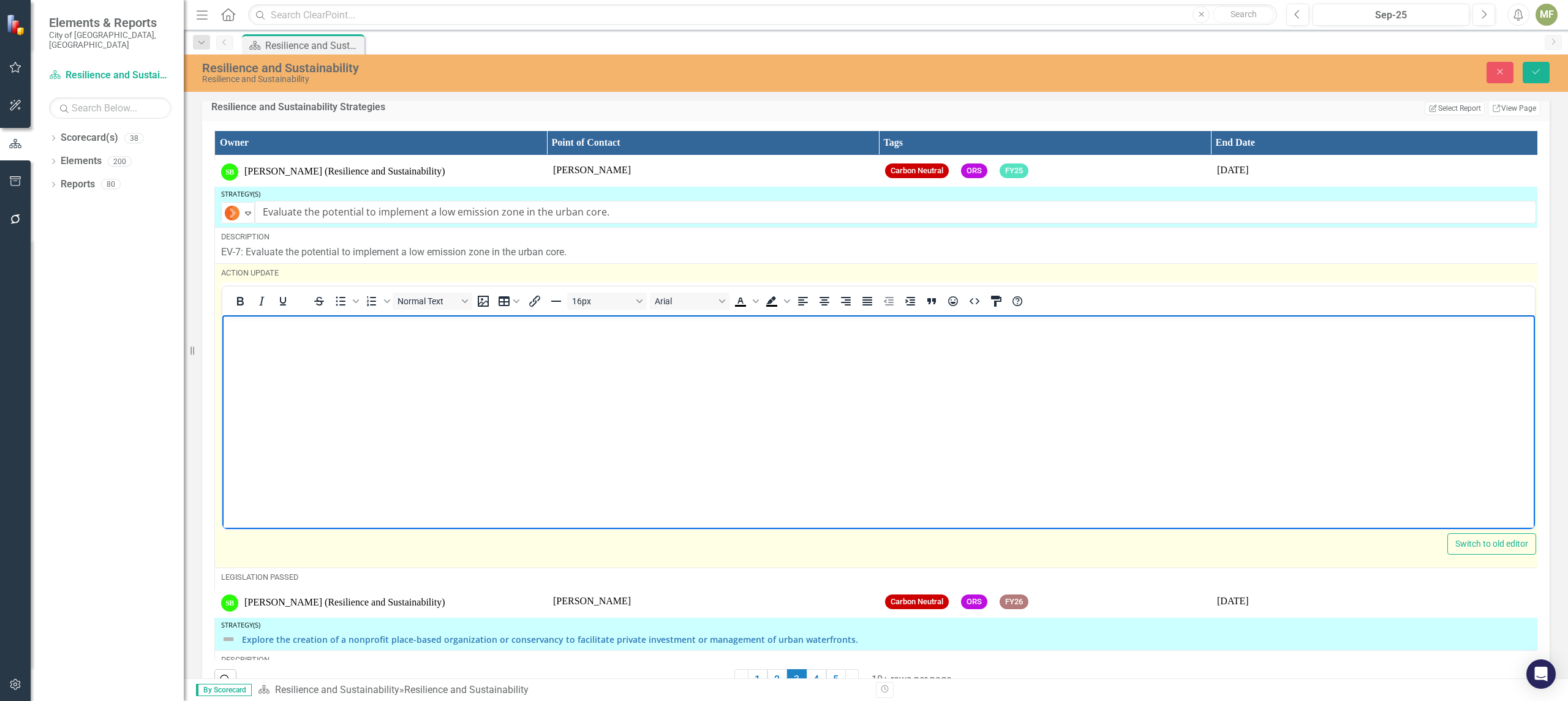
click at [291, 342] on body "Rich Text Area. Press ALT-0 for help." at bounding box center [879, 406] width 1313 height 184
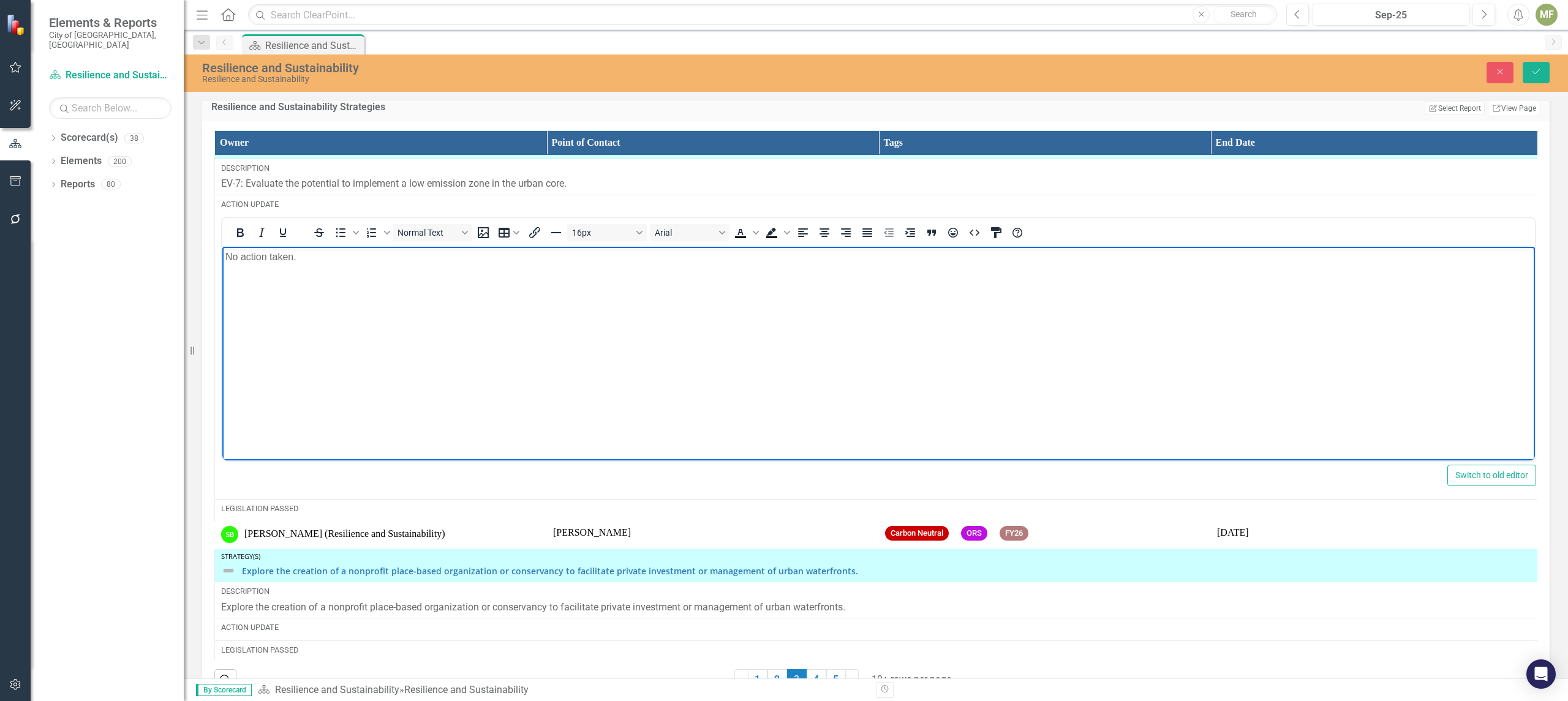
scroll to position [426, 0]
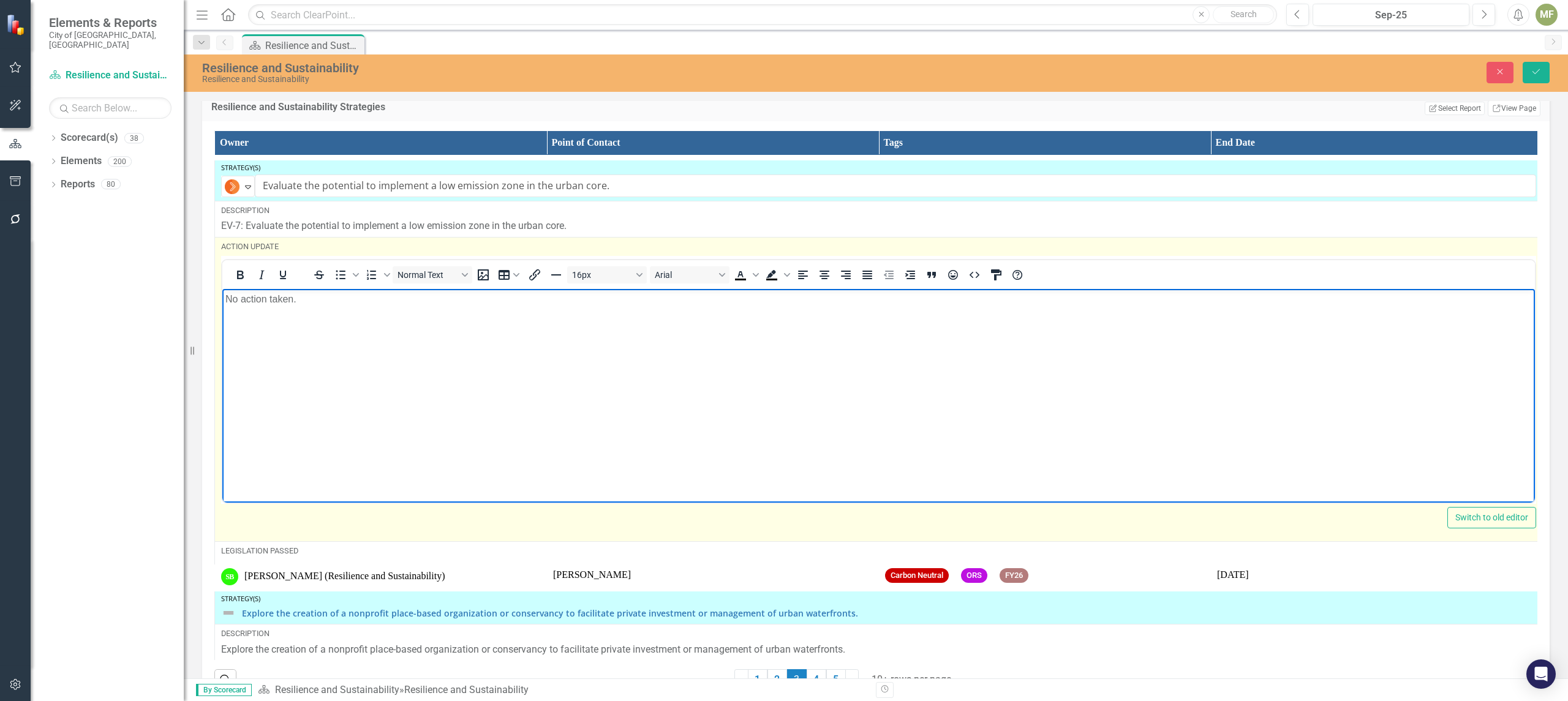
click at [328, 302] on p "No action taken." at bounding box center [878, 298] width 1306 height 15
drag, startPoint x: 328, startPoint y: 302, endPoint x: 266, endPoint y: 303, distance: 62.0
click at [223, 293] on html "No action taken." at bounding box center [879, 380] width 1313 height 184
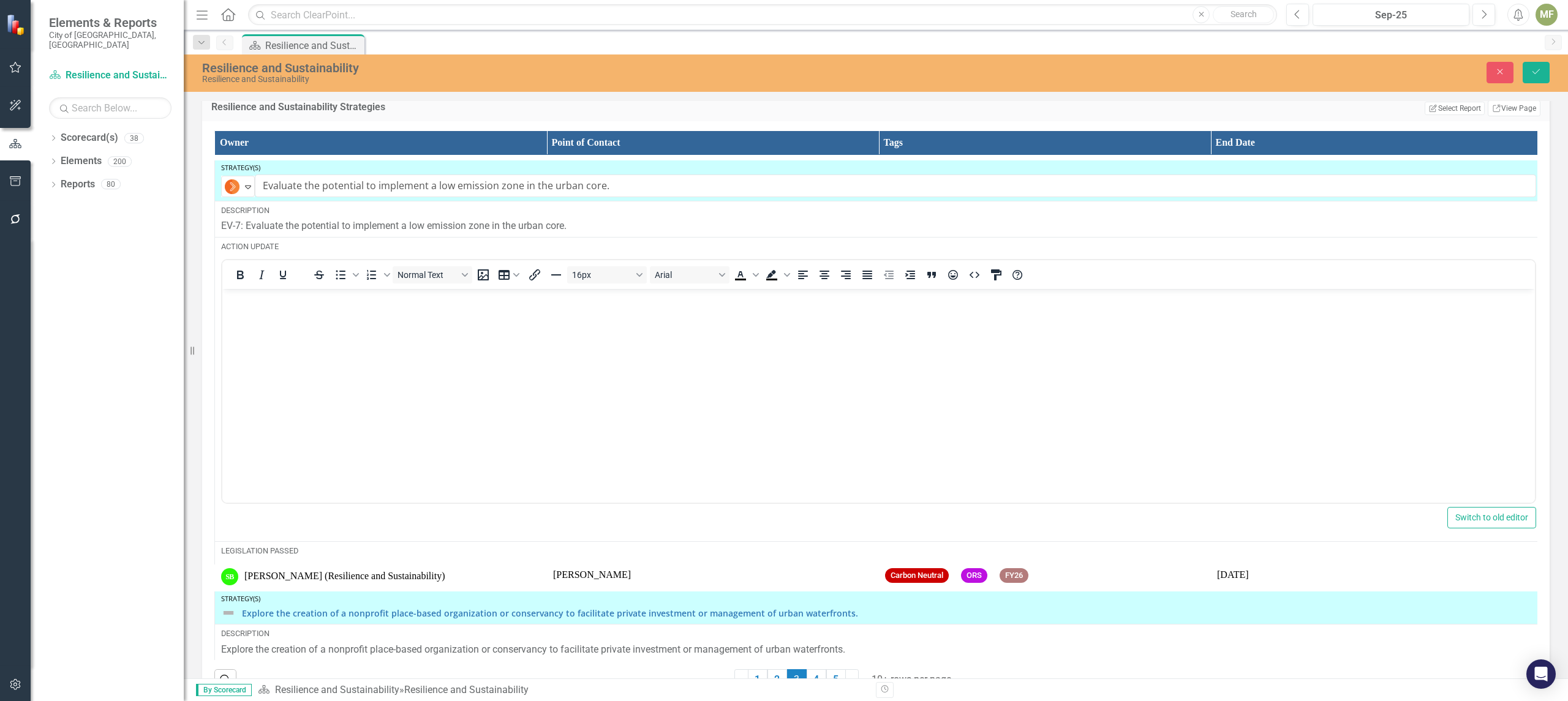
drag, startPoint x: 575, startPoint y: 593, endPoint x: 225, endPoint y: 294, distance: 460.3
click at [225, 294] on p "Rich Text Area. Press ALT-0 for help." at bounding box center [878, 298] width 1306 height 15
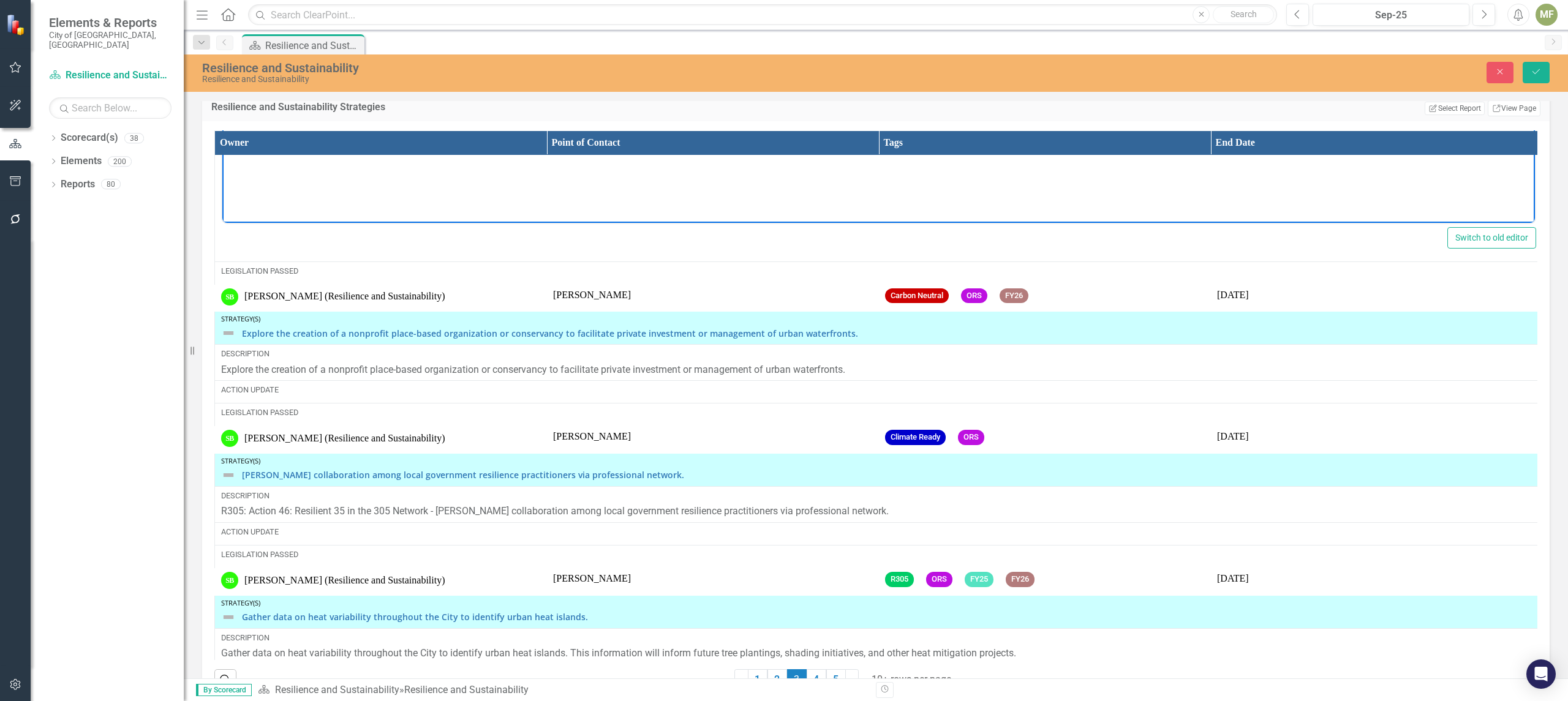
scroll to position [711, 0]
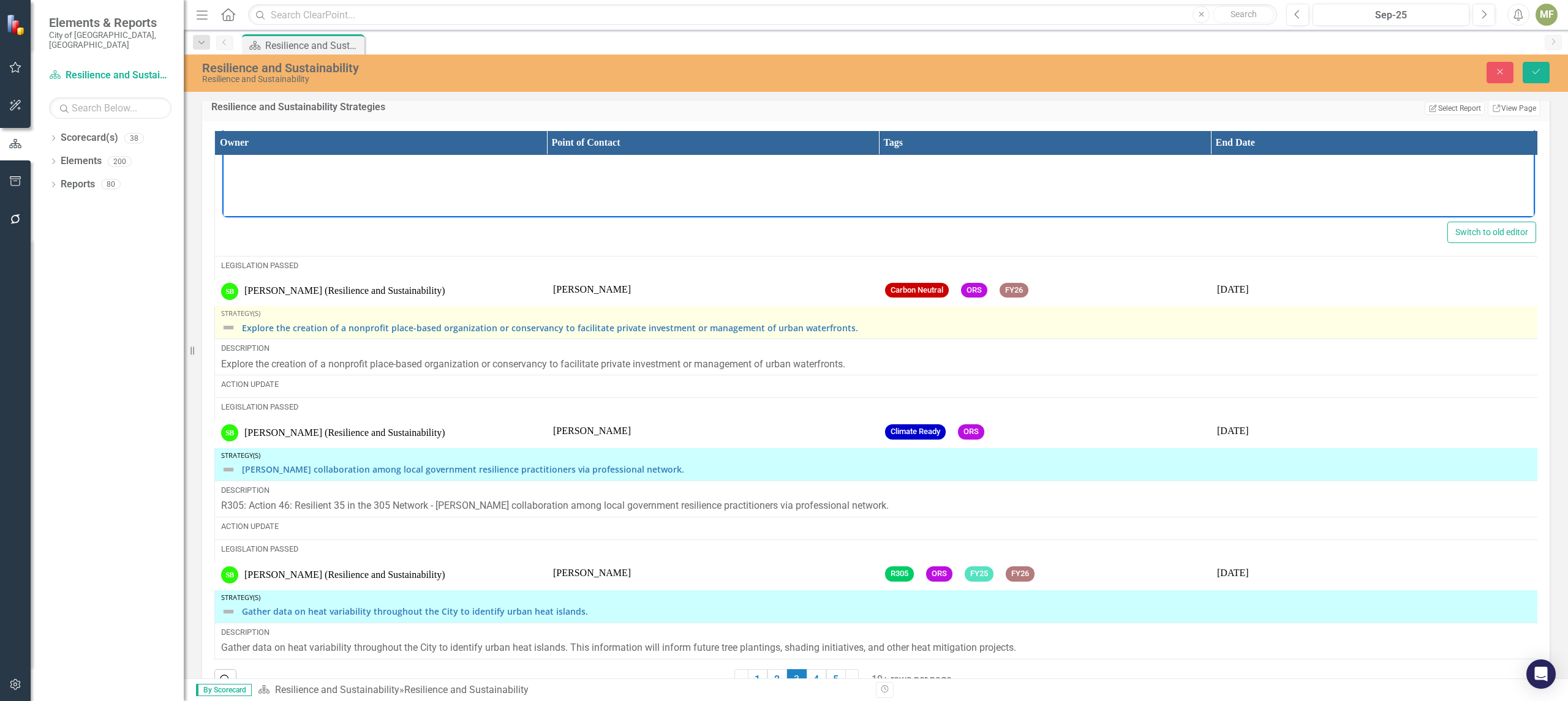
click at [238, 335] on div "Explore the creation of a nonprofit place-based organization or conservancy to …" at bounding box center [878, 328] width 1315 height 15
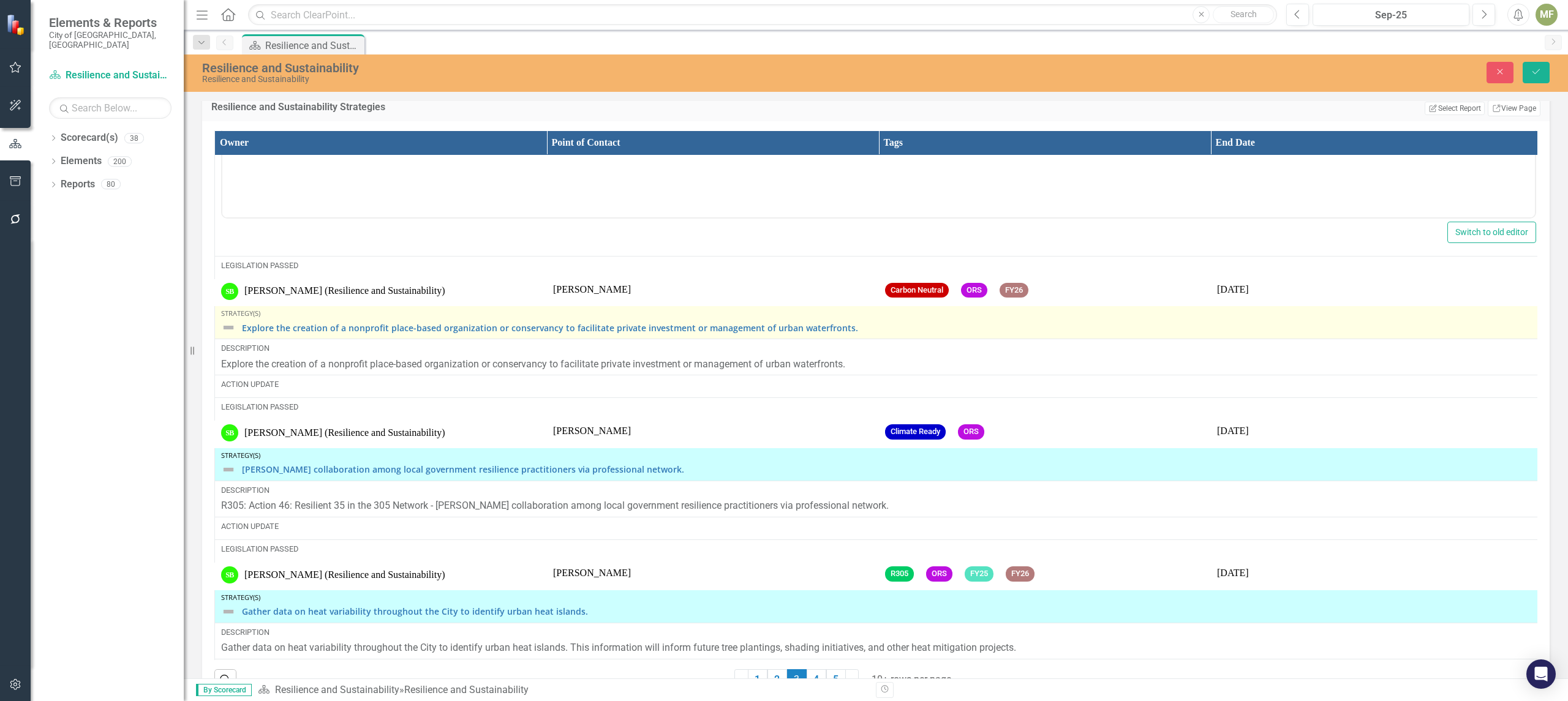
click at [233, 335] on img at bounding box center [228, 328] width 15 height 15
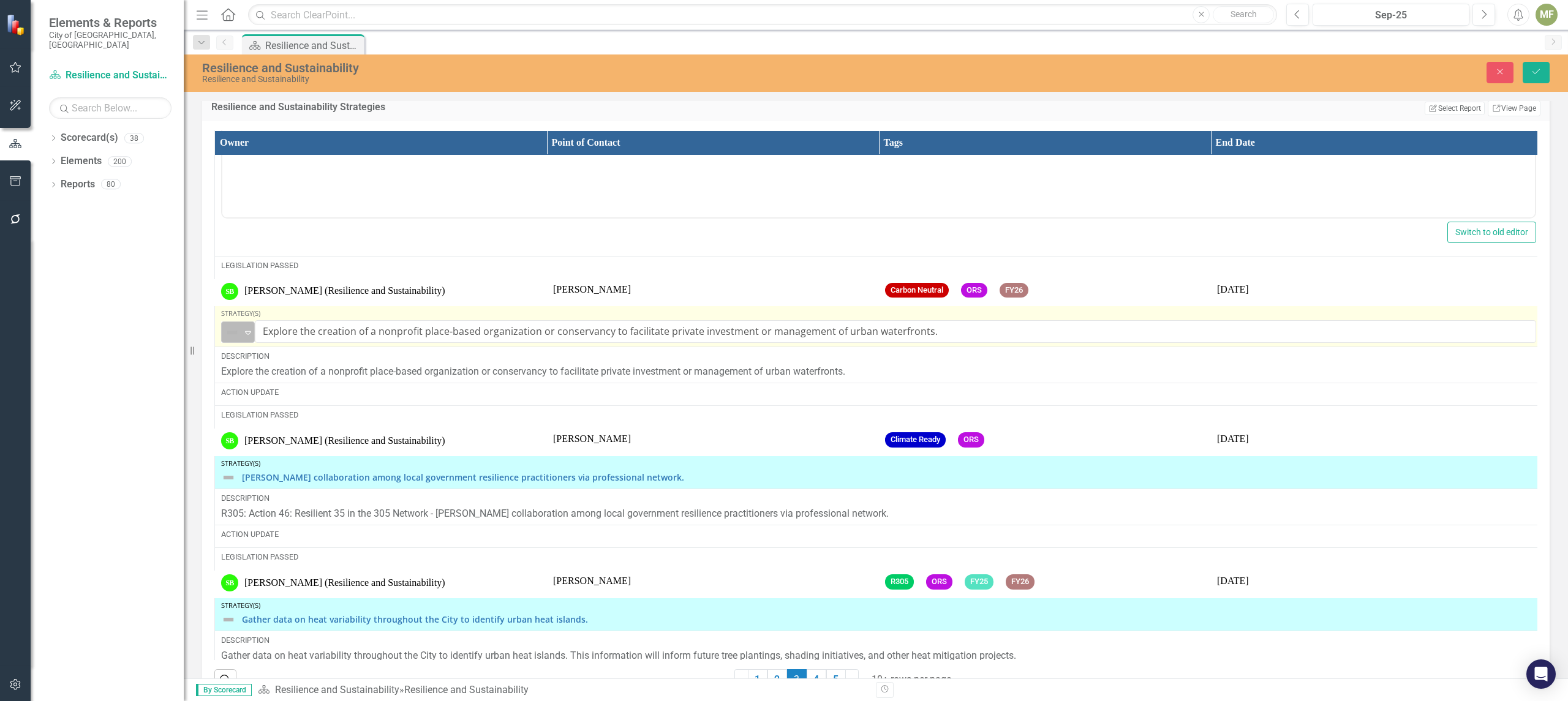
click at [248, 338] on icon "Expand" at bounding box center [248, 333] width 12 height 10
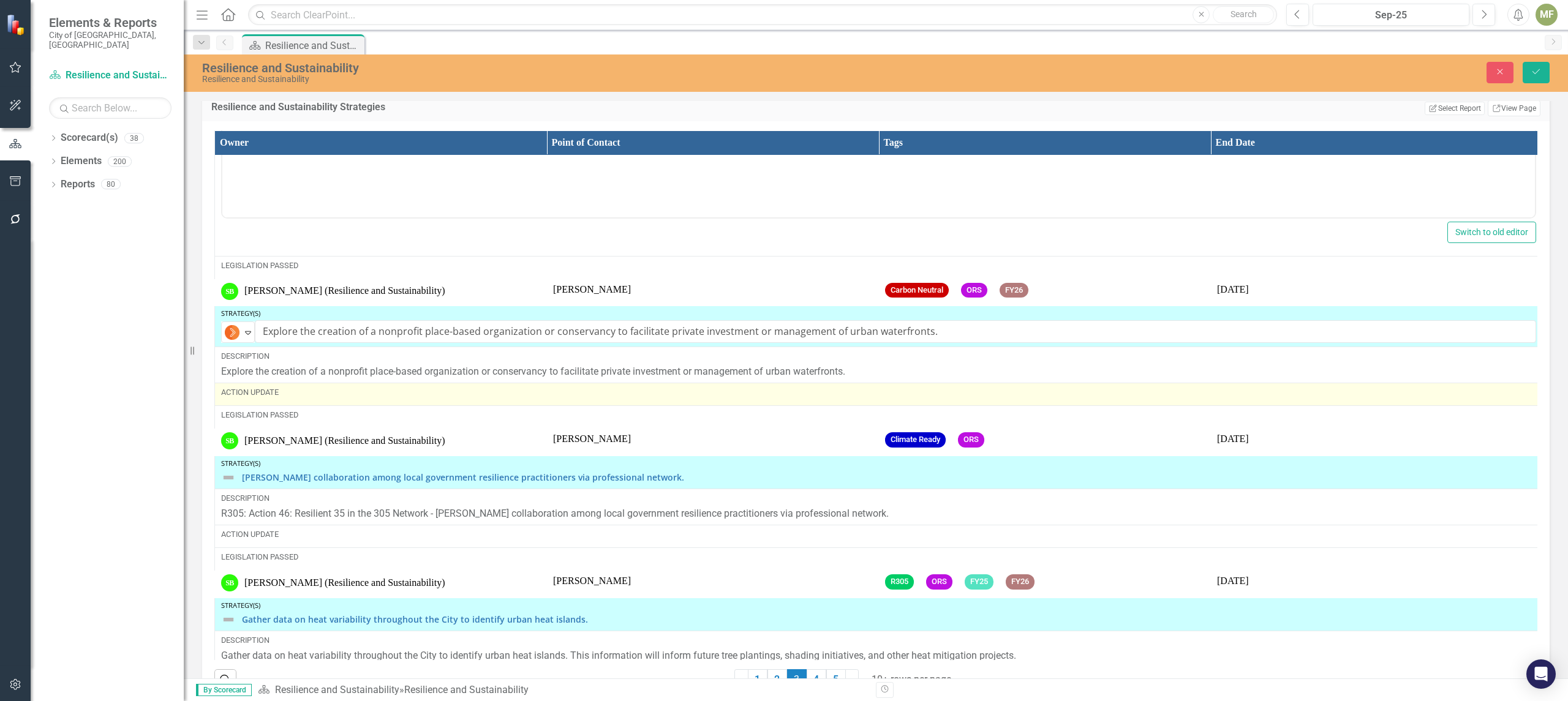
click at [288, 398] on div "Action Update" at bounding box center [878, 392] width 1315 height 11
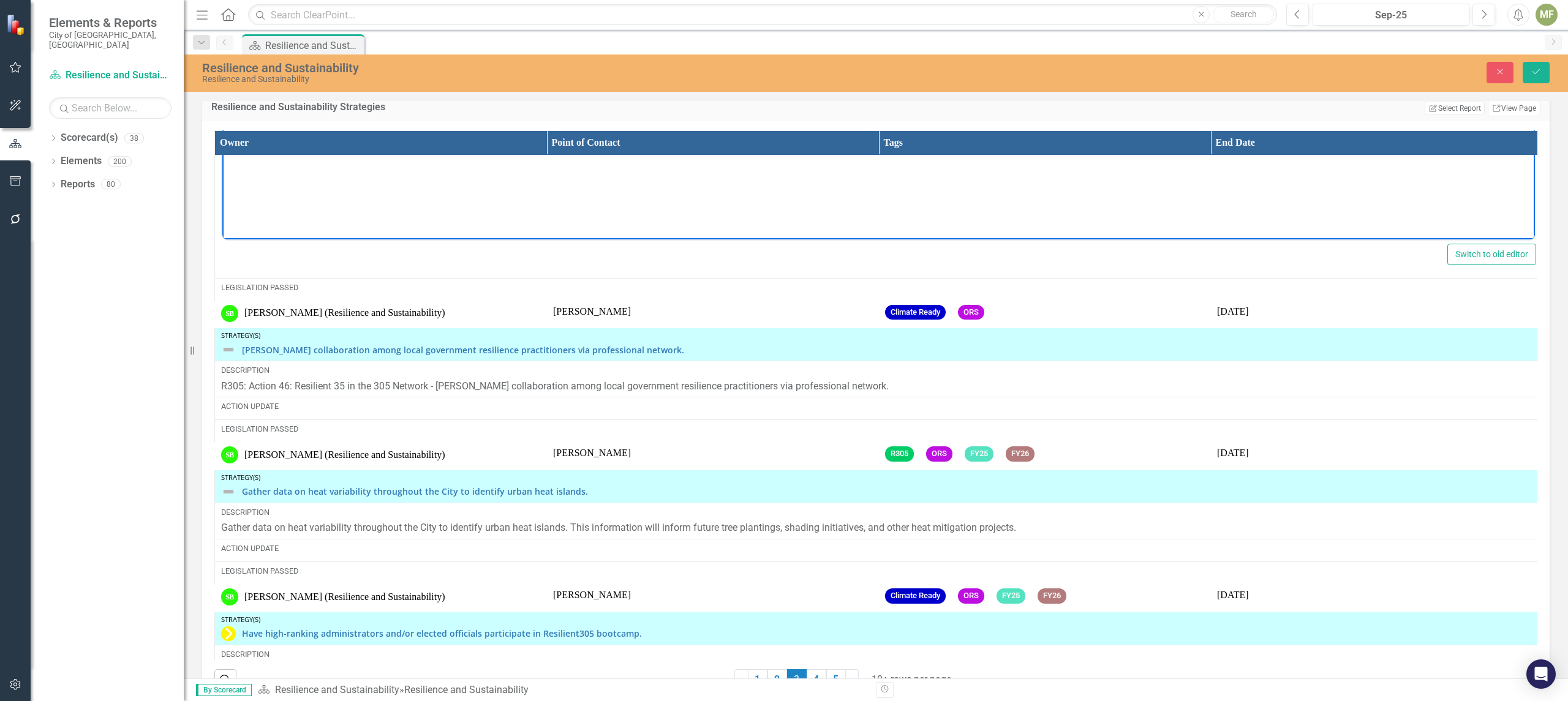
scroll to position [1182, 0]
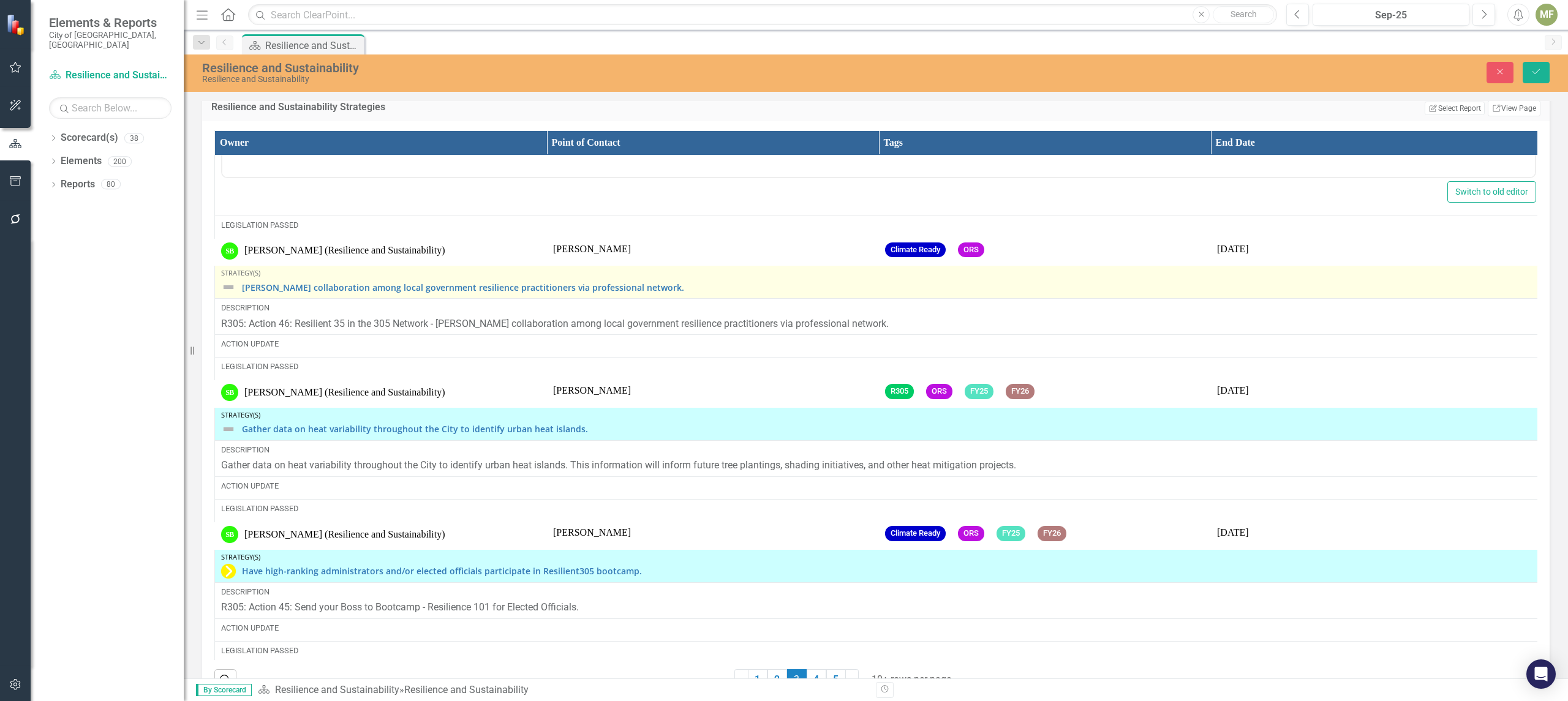
click at [240, 295] on div "[PERSON_NAME] collaboration among local government resilience practitioners via…" at bounding box center [878, 287] width 1315 height 15
click at [235, 295] on div "[PERSON_NAME] collaboration among local government resilience practitioners via…" at bounding box center [878, 287] width 1315 height 15
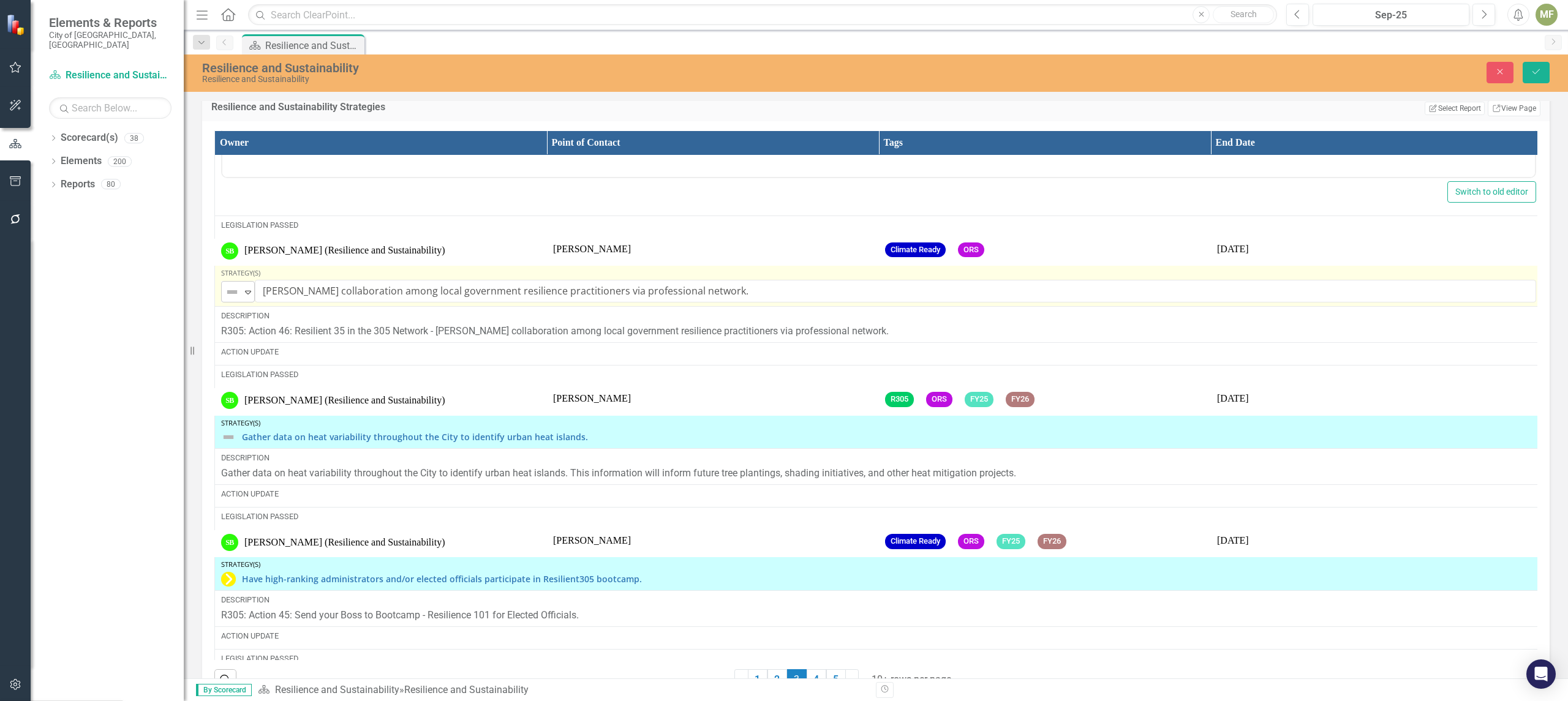
click at [248, 297] on icon "Expand" at bounding box center [248, 292] width 12 height 10
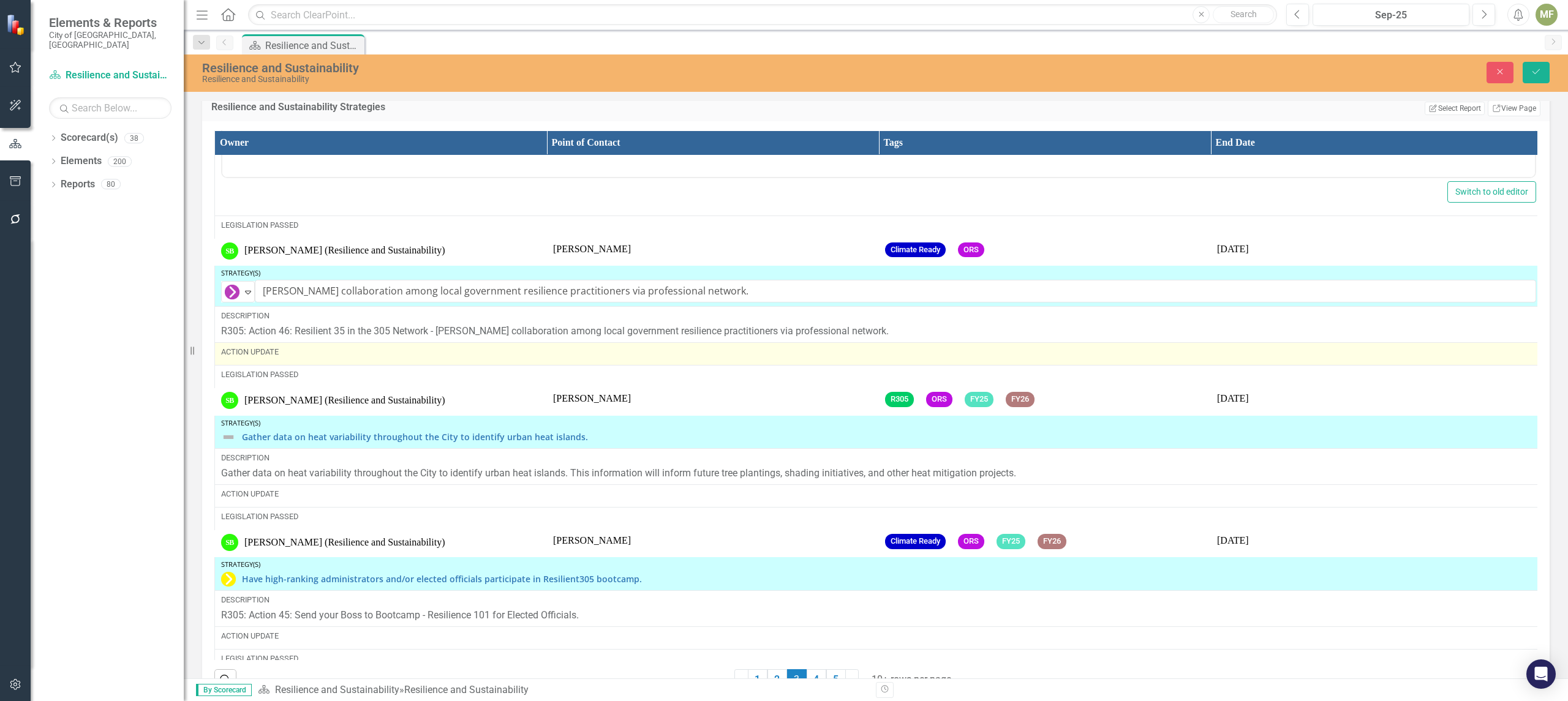
click at [304, 361] on div "Action Update" at bounding box center [878, 353] width 1315 height 15
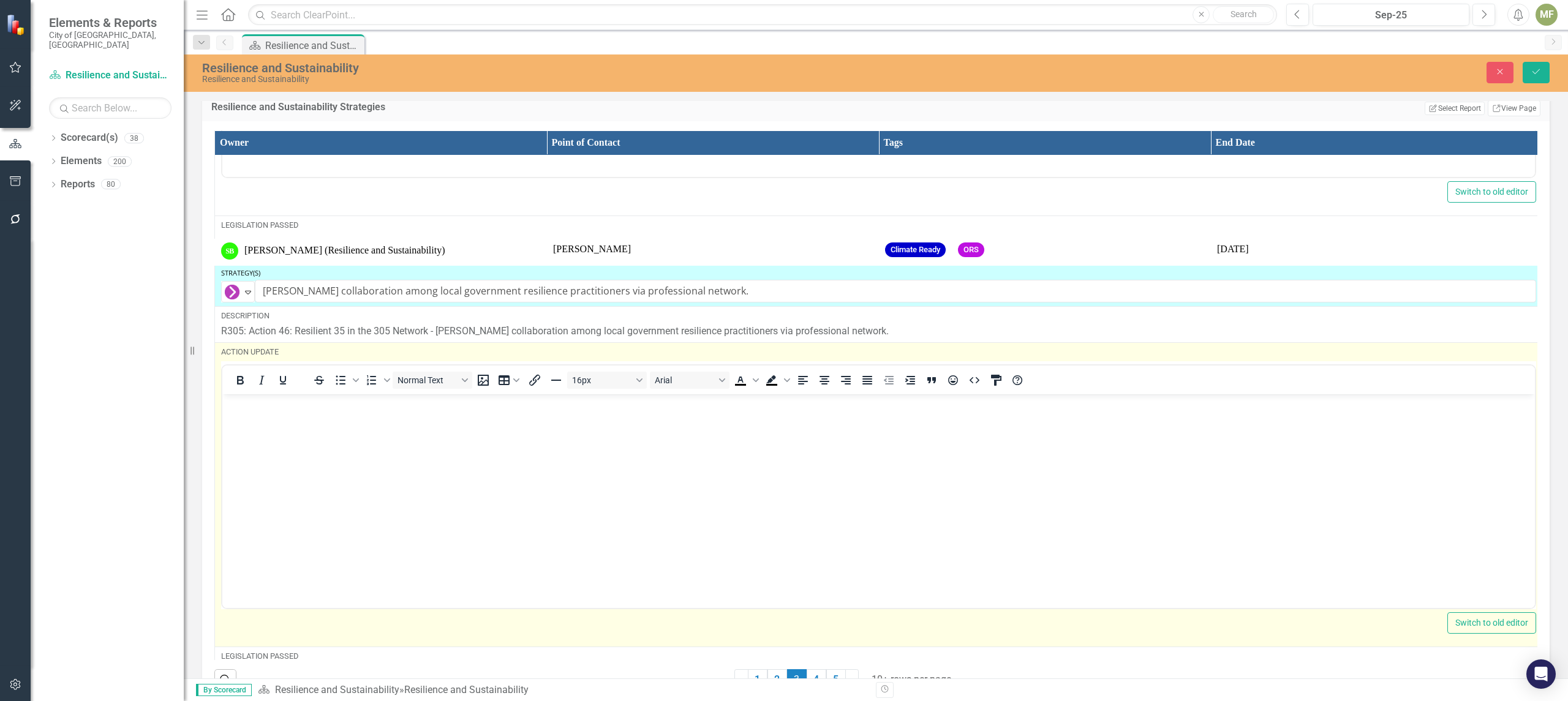
scroll to position [0, 0]
click at [321, 439] on body "Rich Text Area. Press ALT-0 for help." at bounding box center [879, 485] width 1313 height 184
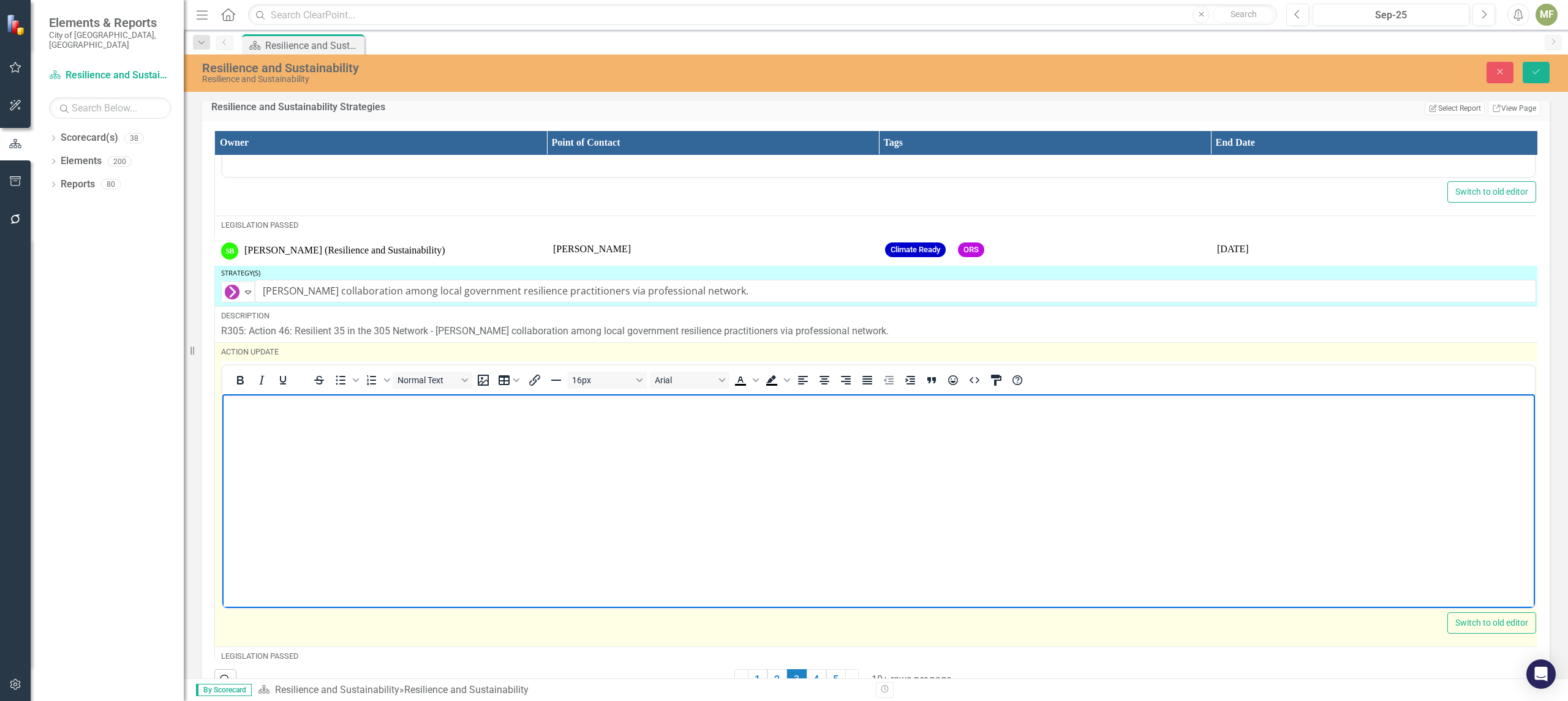
paste body "Rich Text Area. Press ALT-0 for help."
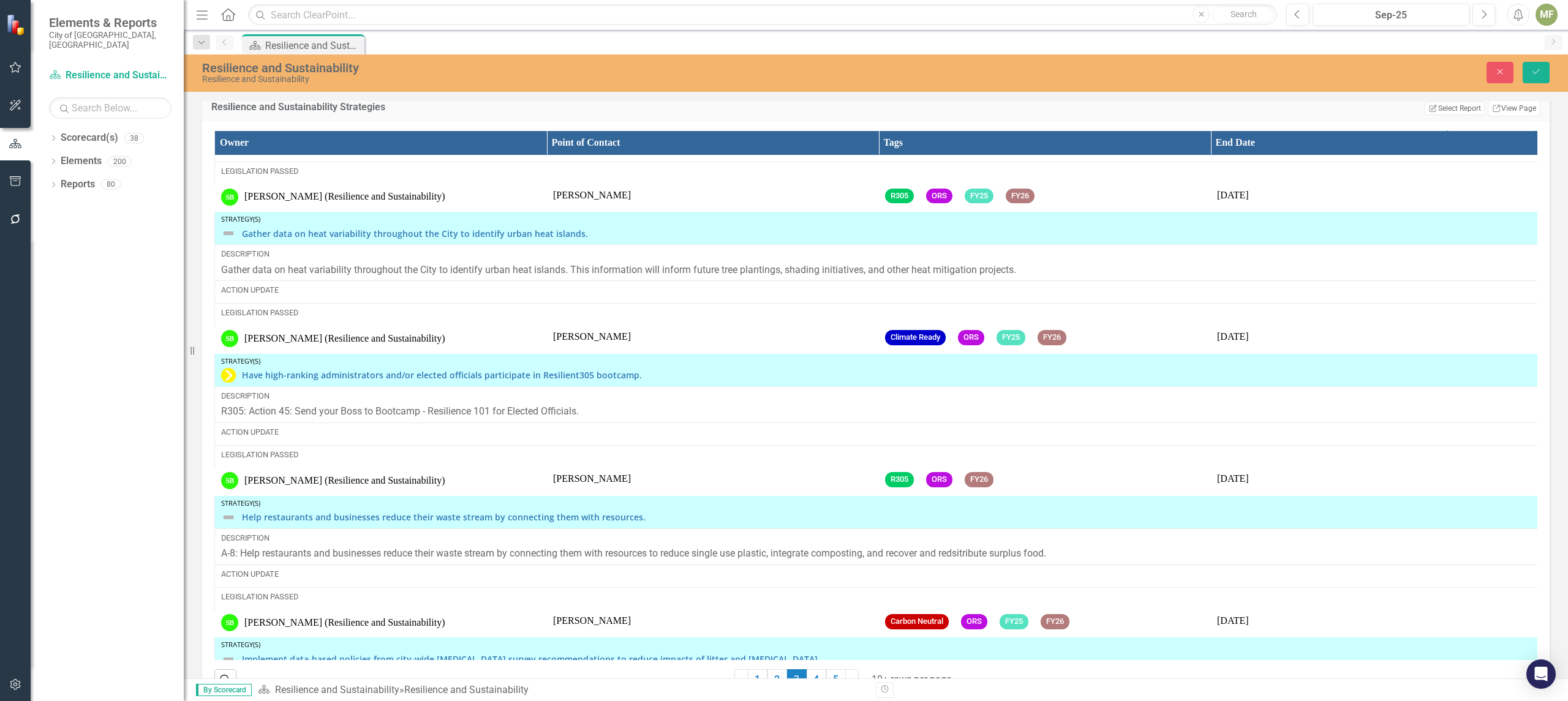
scroll to position [1687, 0]
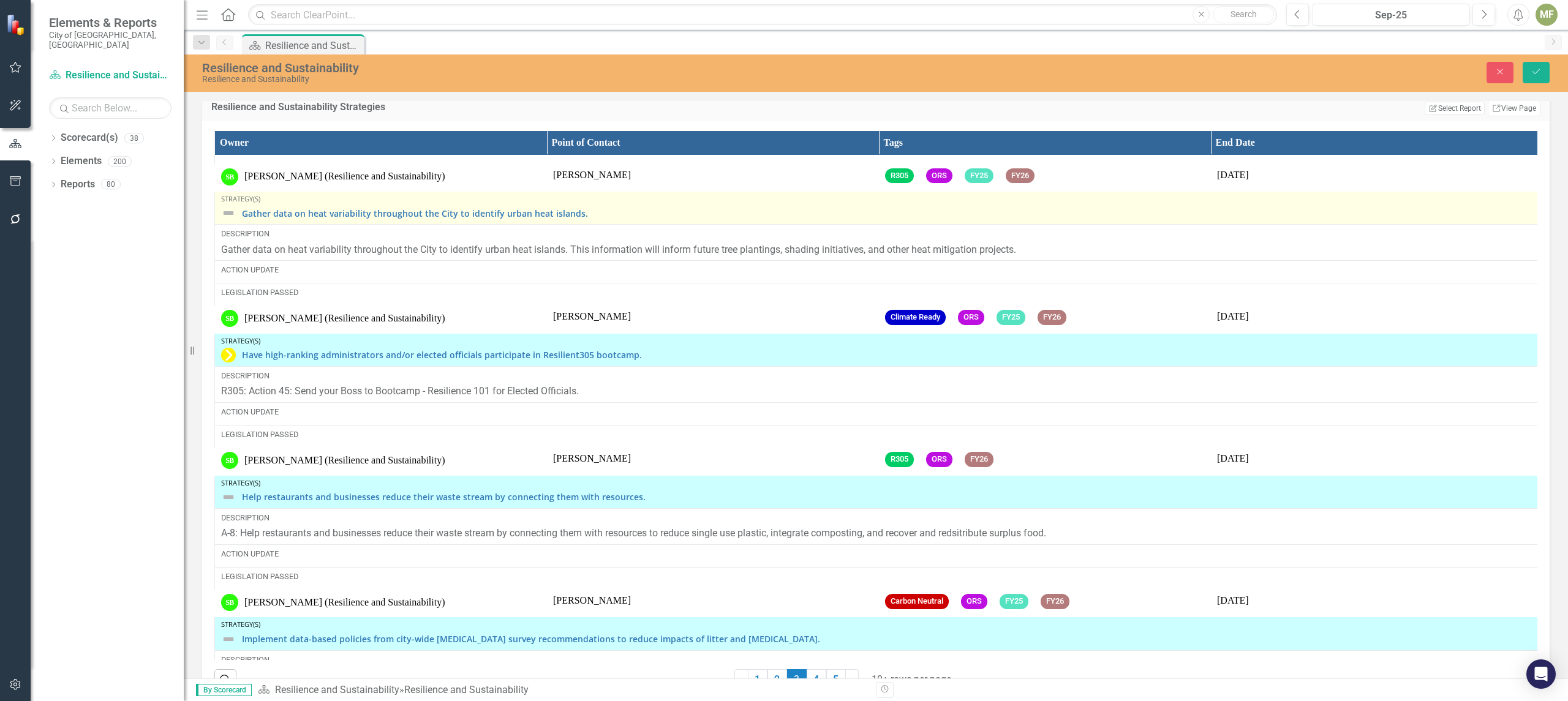
click at [238, 220] on div "Gather data on heat variability throughout the City to identify urban heat isla…" at bounding box center [878, 213] width 1315 height 15
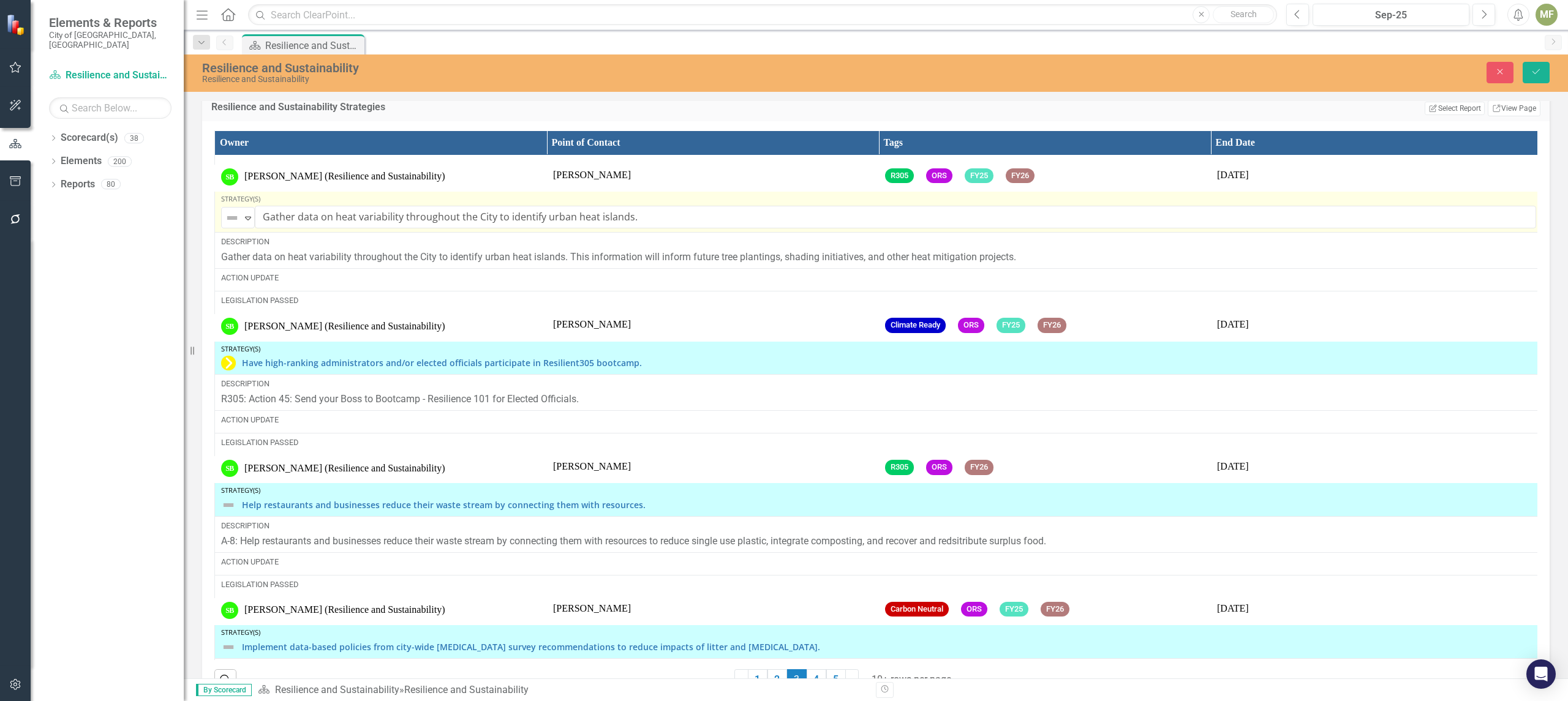
click at [239, 225] on img at bounding box center [232, 217] width 15 height 15
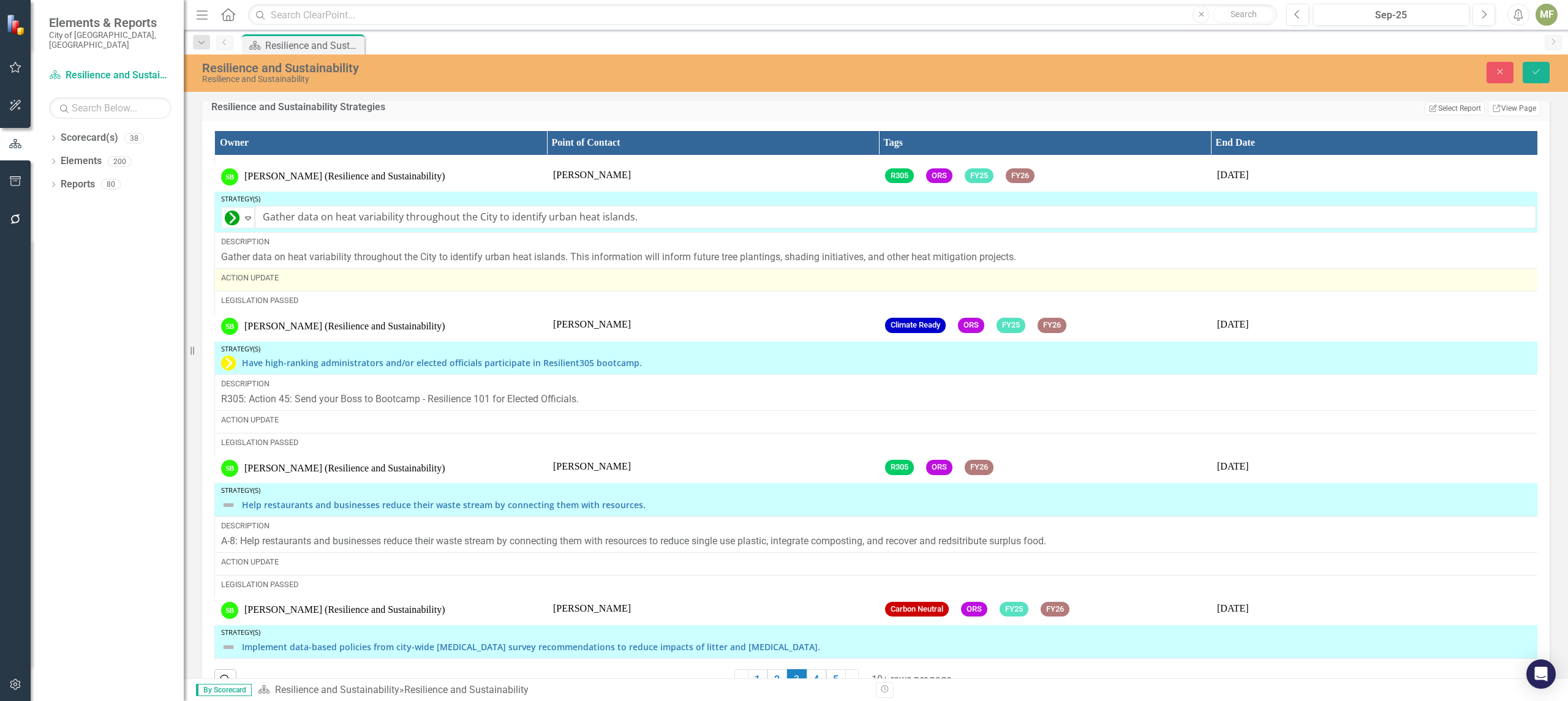
click at [312, 283] on div "Action Update" at bounding box center [878, 278] width 1315 height 11
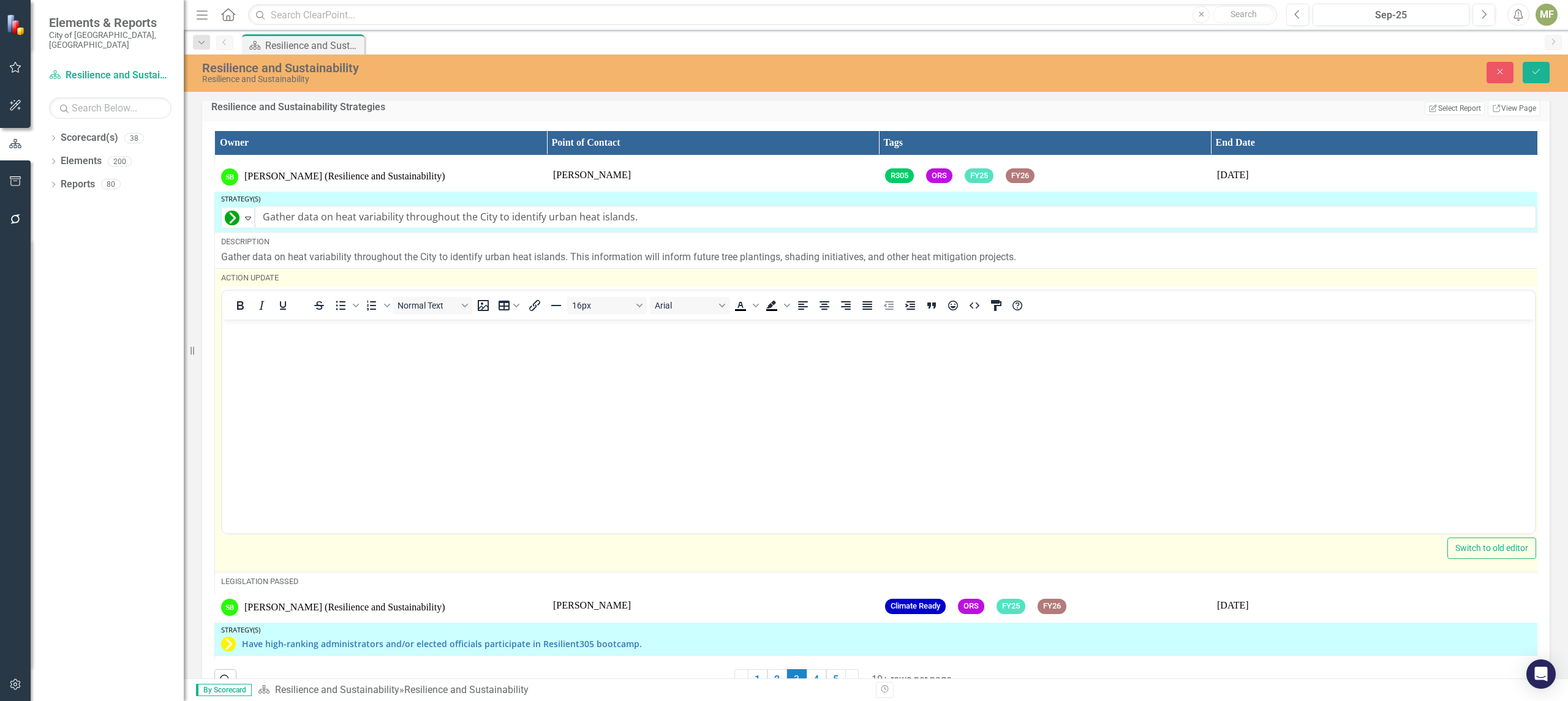
scroll to position [0, 0]
click at [245, 344] on body "Rich Text Area. Press ALT-0 for help." at bounding box center [879, 411] width 1313 height 184
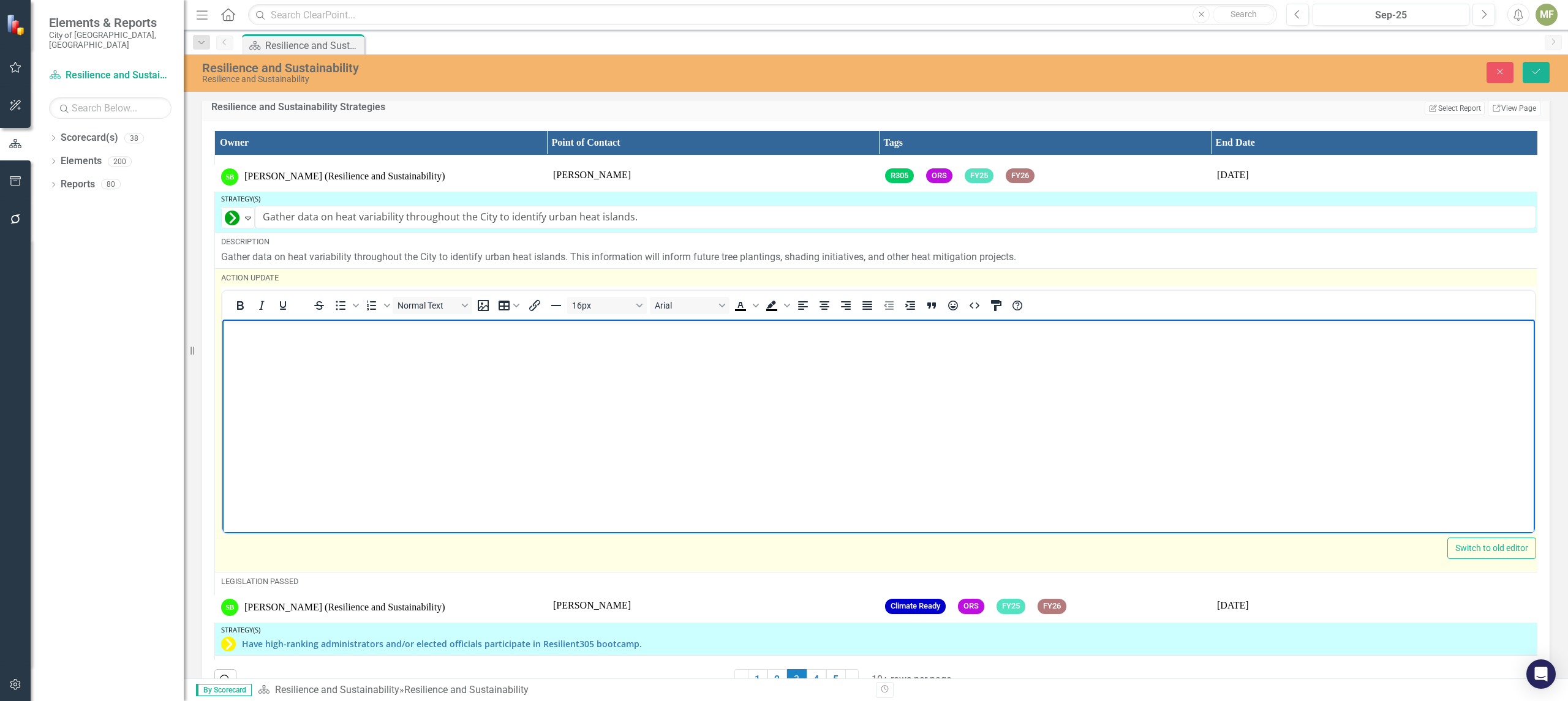
paste body "Rich Text Area. Press ALT-0 for help."
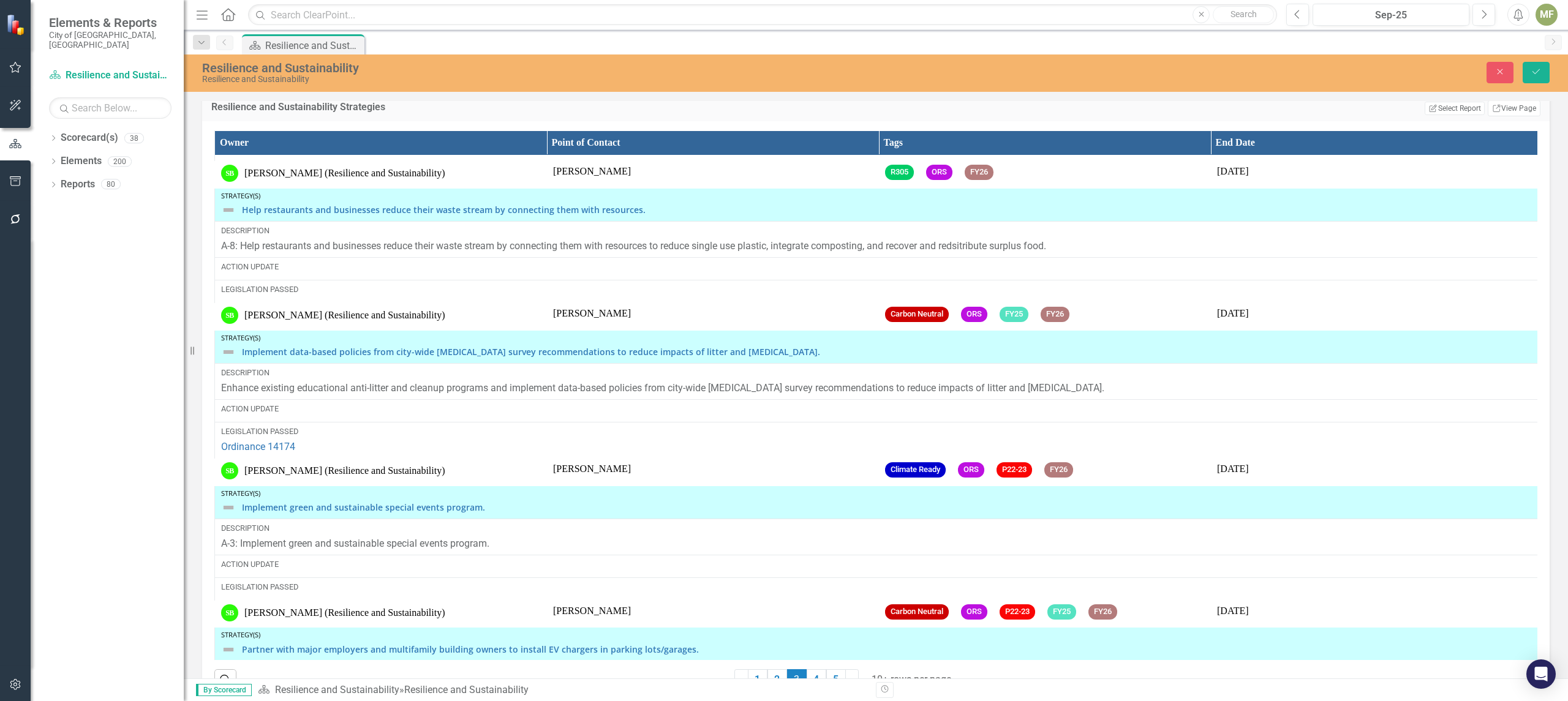
scroll to position [2283, 0]
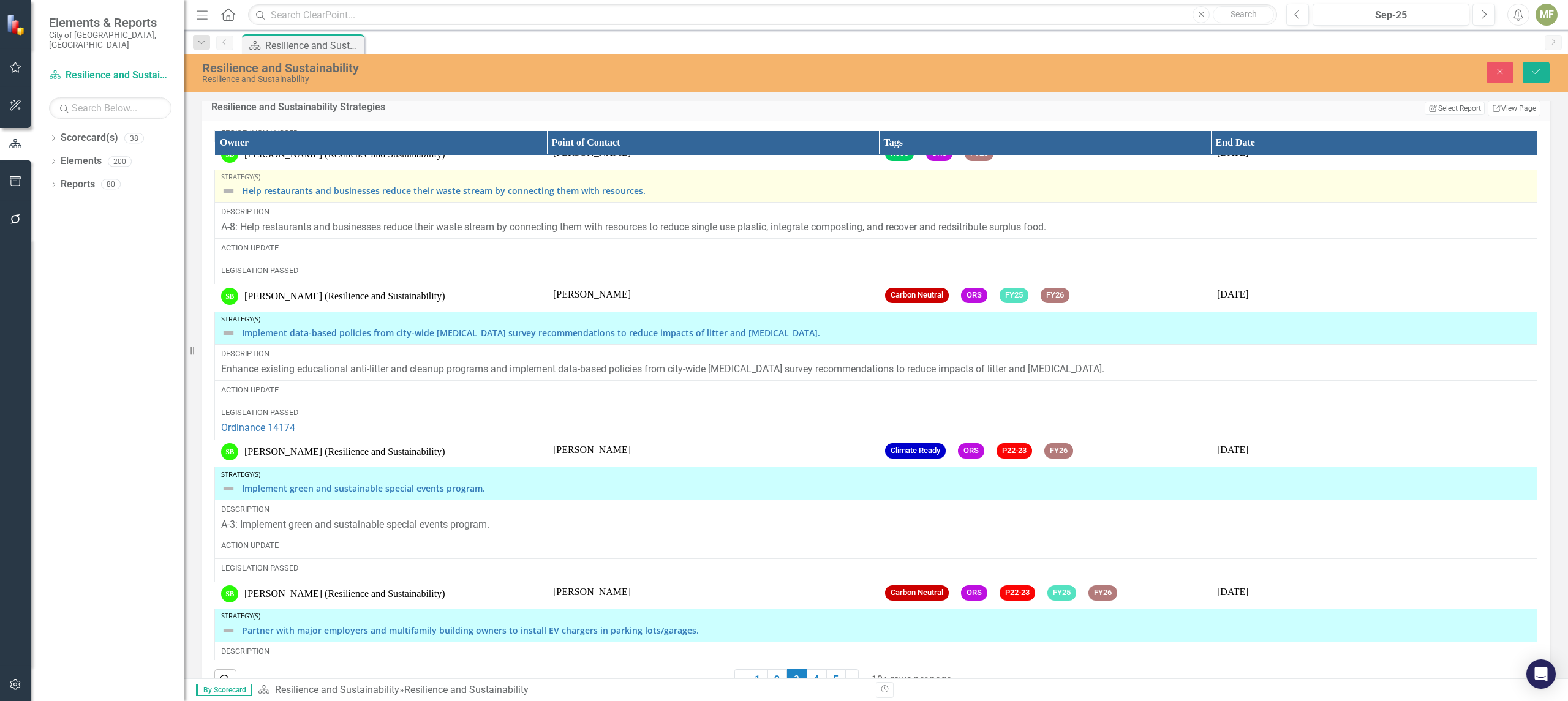
click at [233, 198] on img at bounding box center [228, 191] width 15 height 15
click at [231, 198] on img at bounding box center [228, 191] width 15 height 15
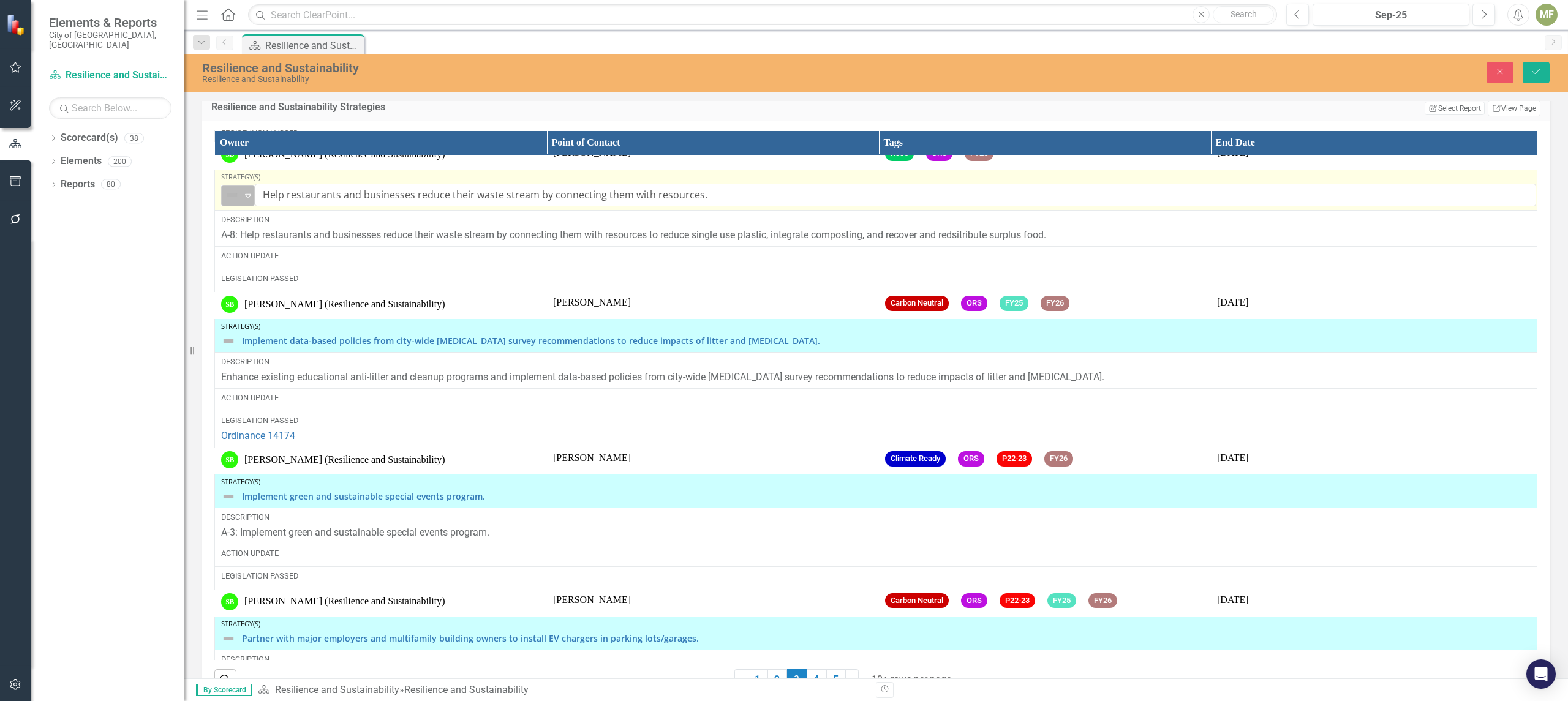
click at [248, 200] on icon "Expand" at bounding box center [248, 195] width 12 height 10
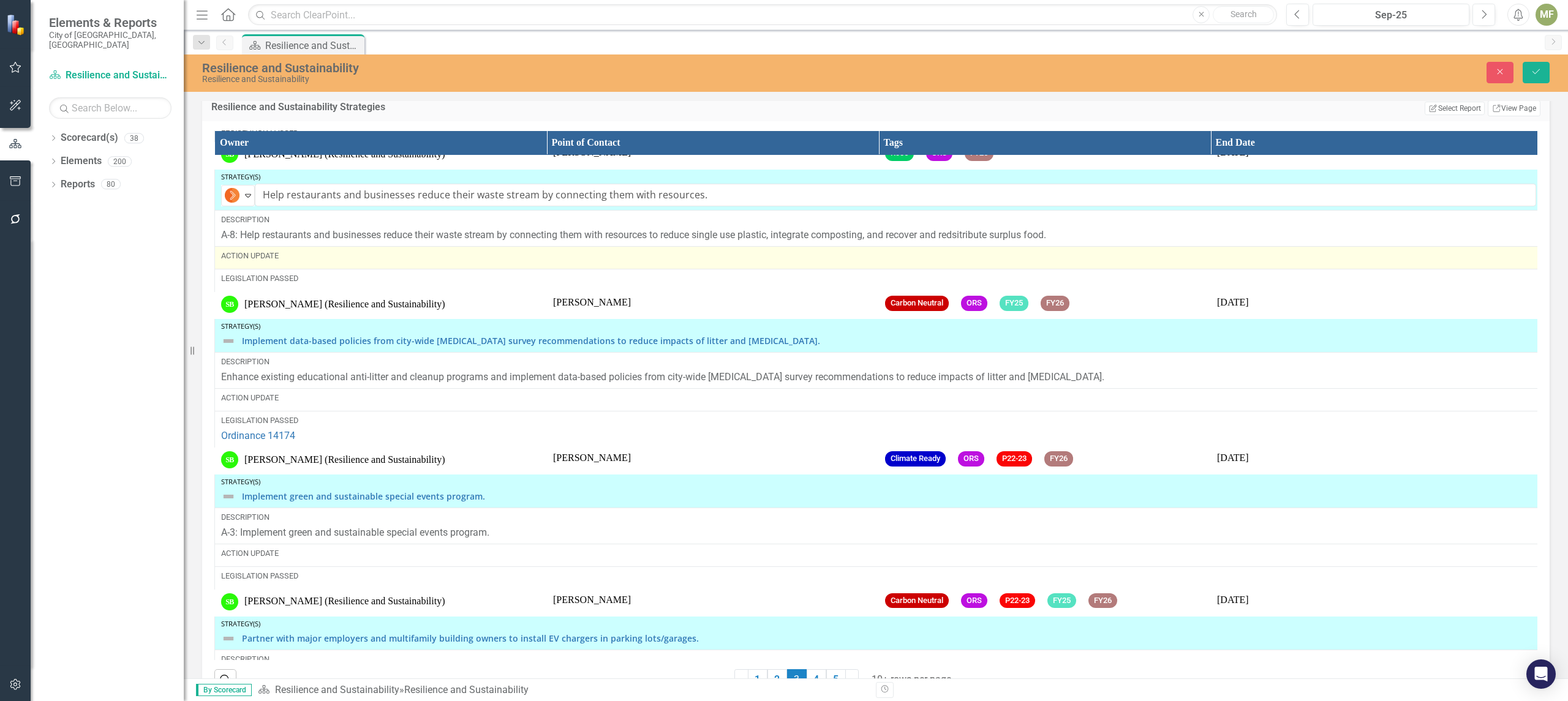
click at [295, 261] on div "Action Update" at bounding box center [878, 255] width 1315 height 11
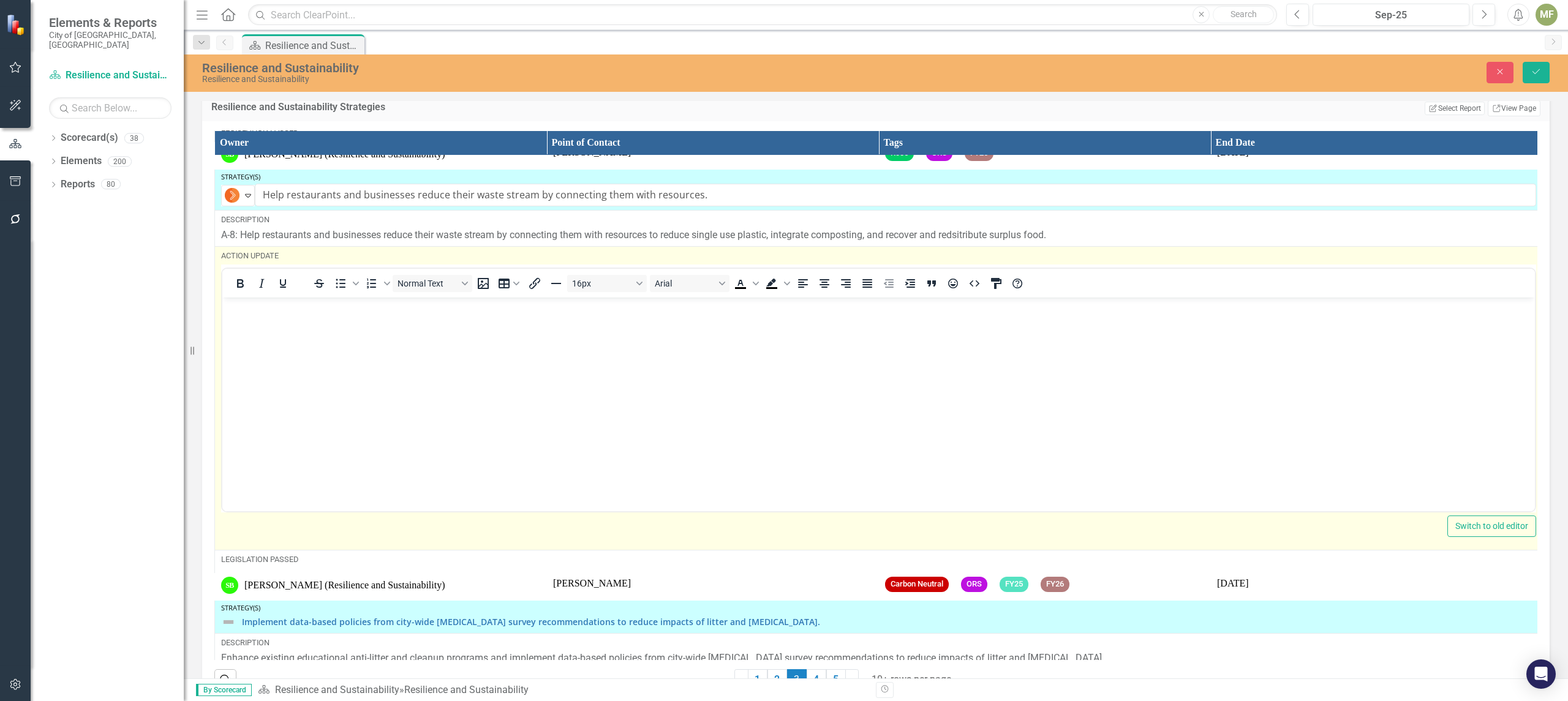
scroll to position [0, 0]
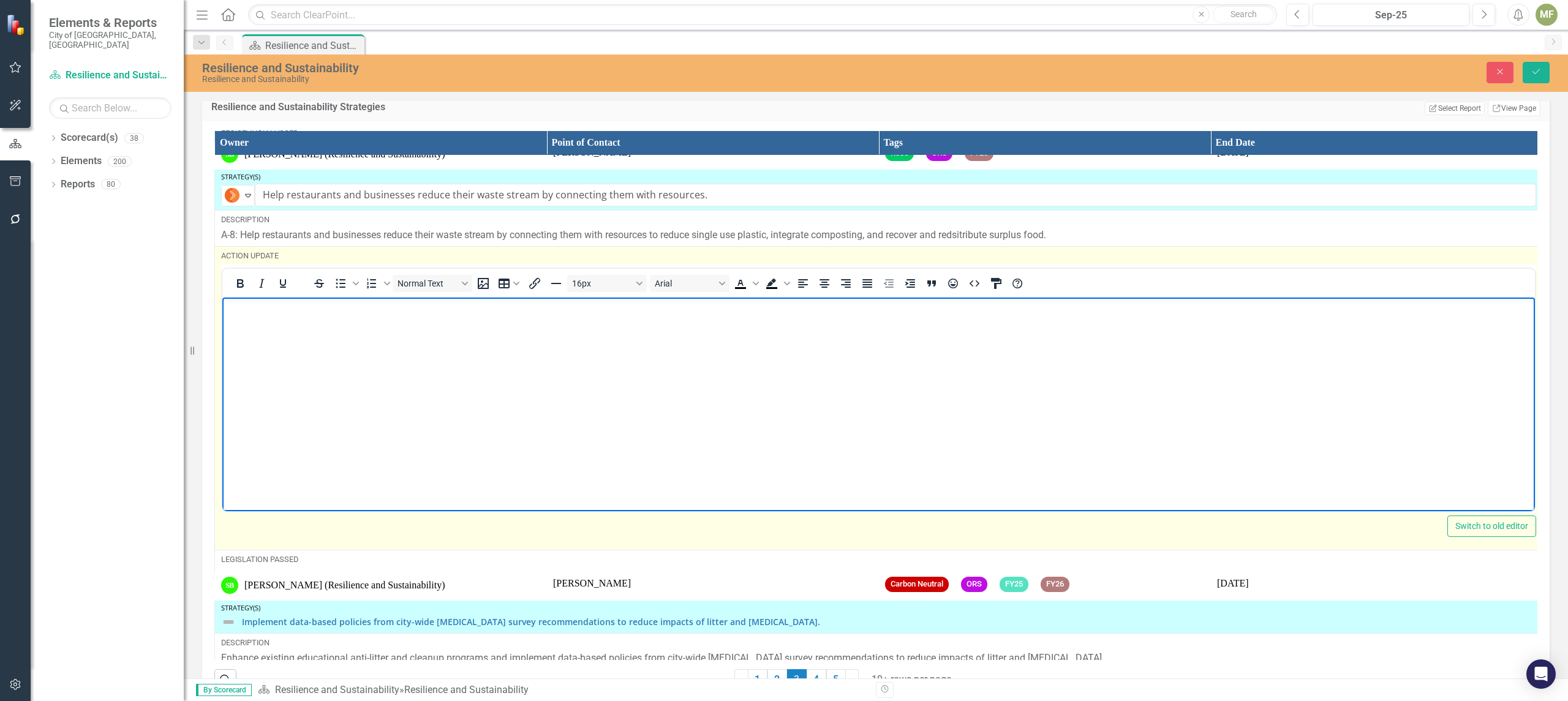
click at [299, 345] on body "Rich Text Area. Press ALT-0 for help." at bounding box center [879, 389] width 1313 height 184
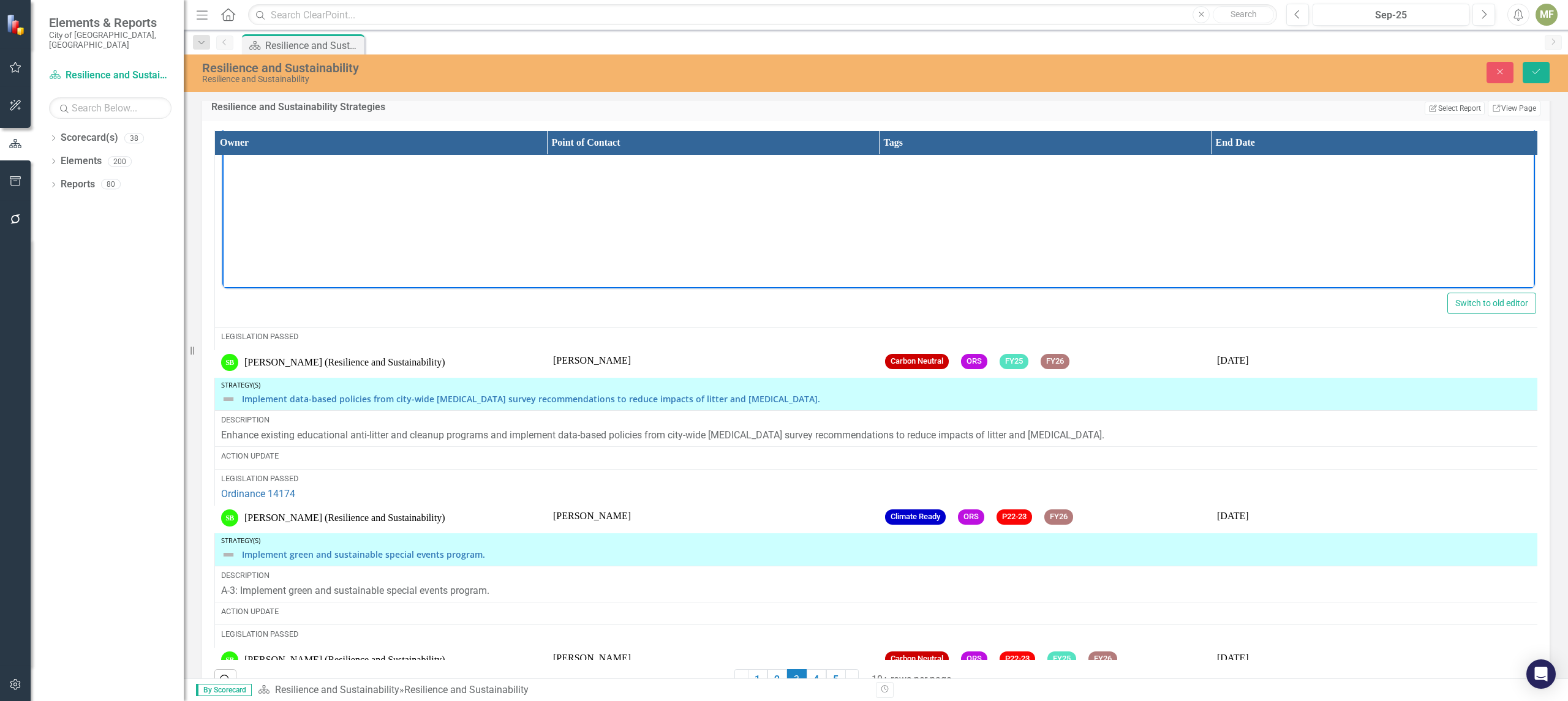
scroll to position [2576, 0]
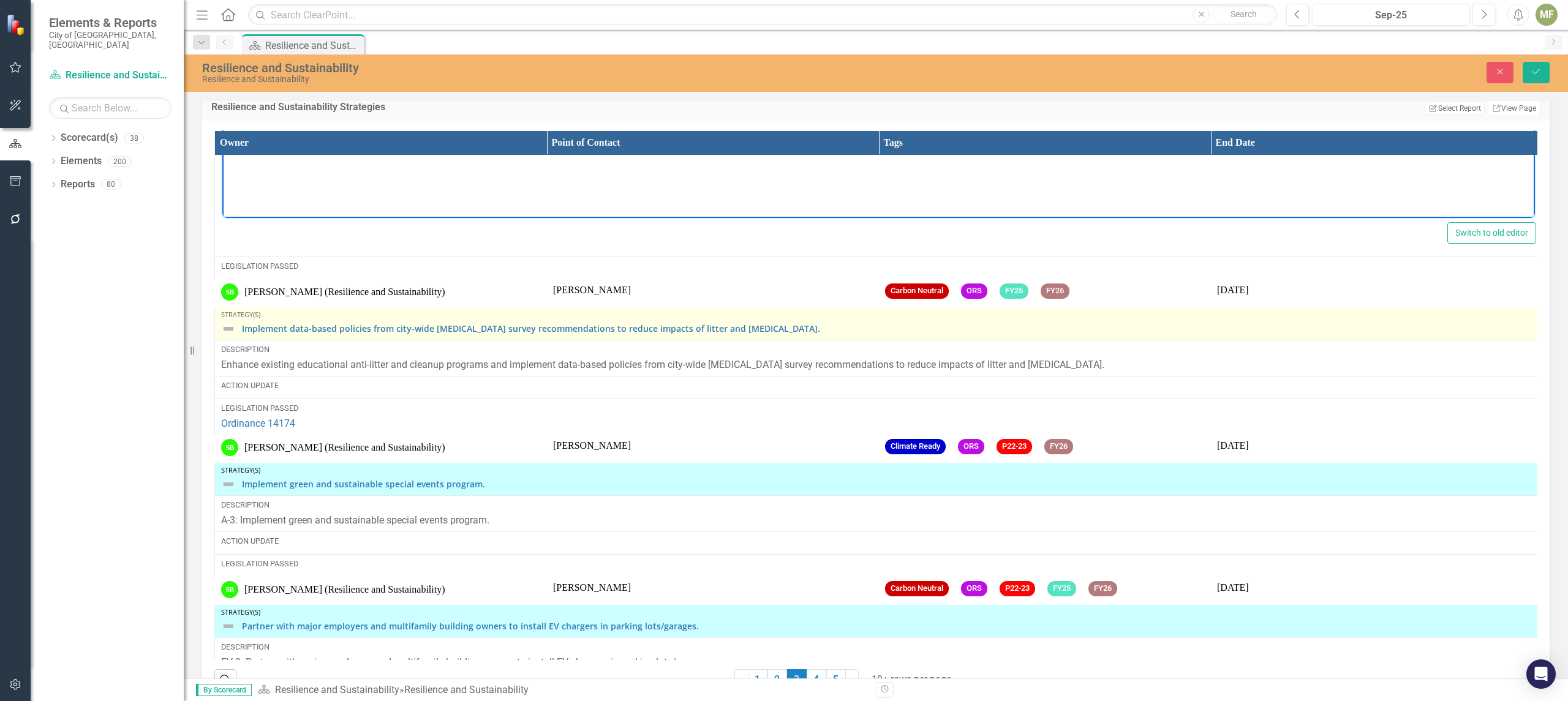
click at [235, 336] on img at bounding box center [228, 328] width 15 height 15
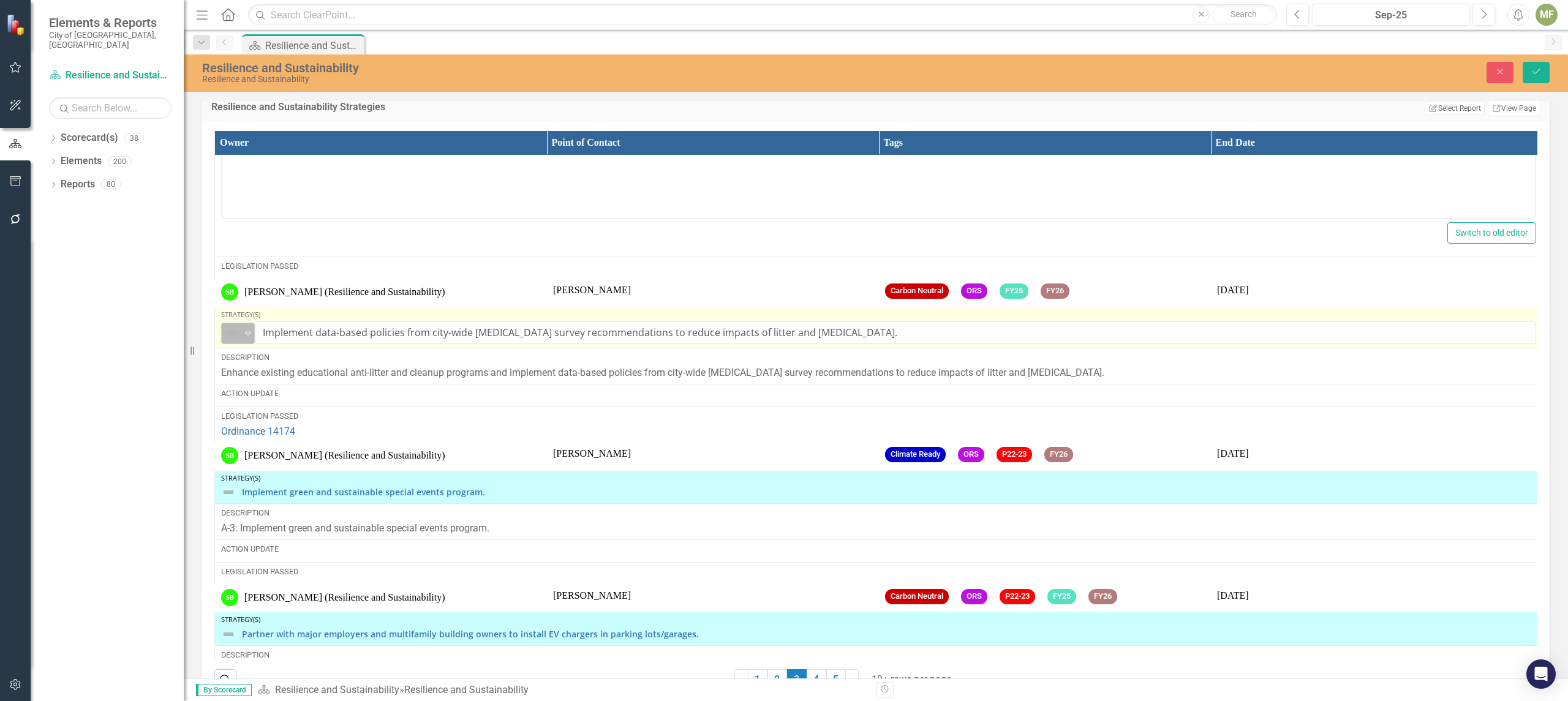
click at [248, 338] on icon "Expand" at bounding box center [248, 333] width 12 height 10
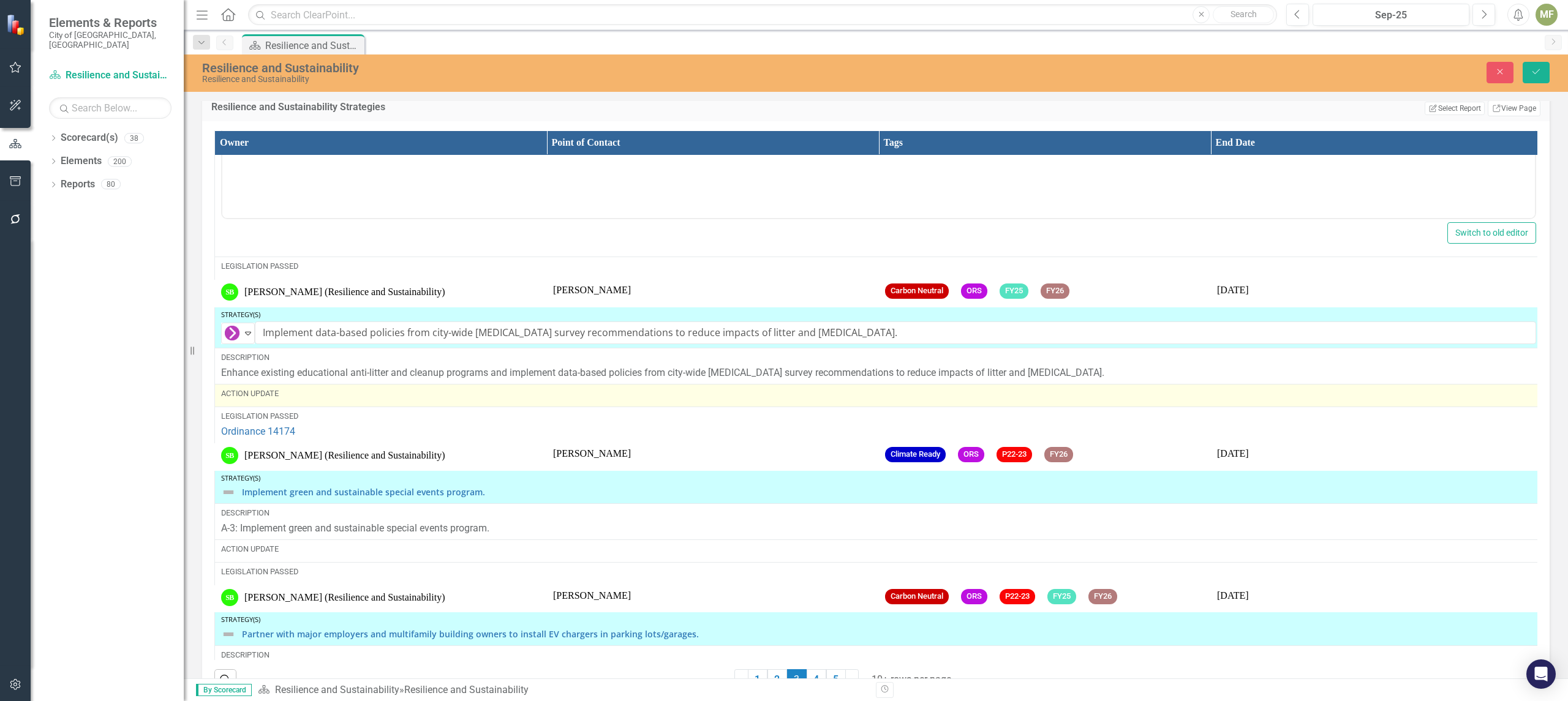
click at [310, 399] on div "Action Update" at bounding box center [878, 393] width 1315 height 11
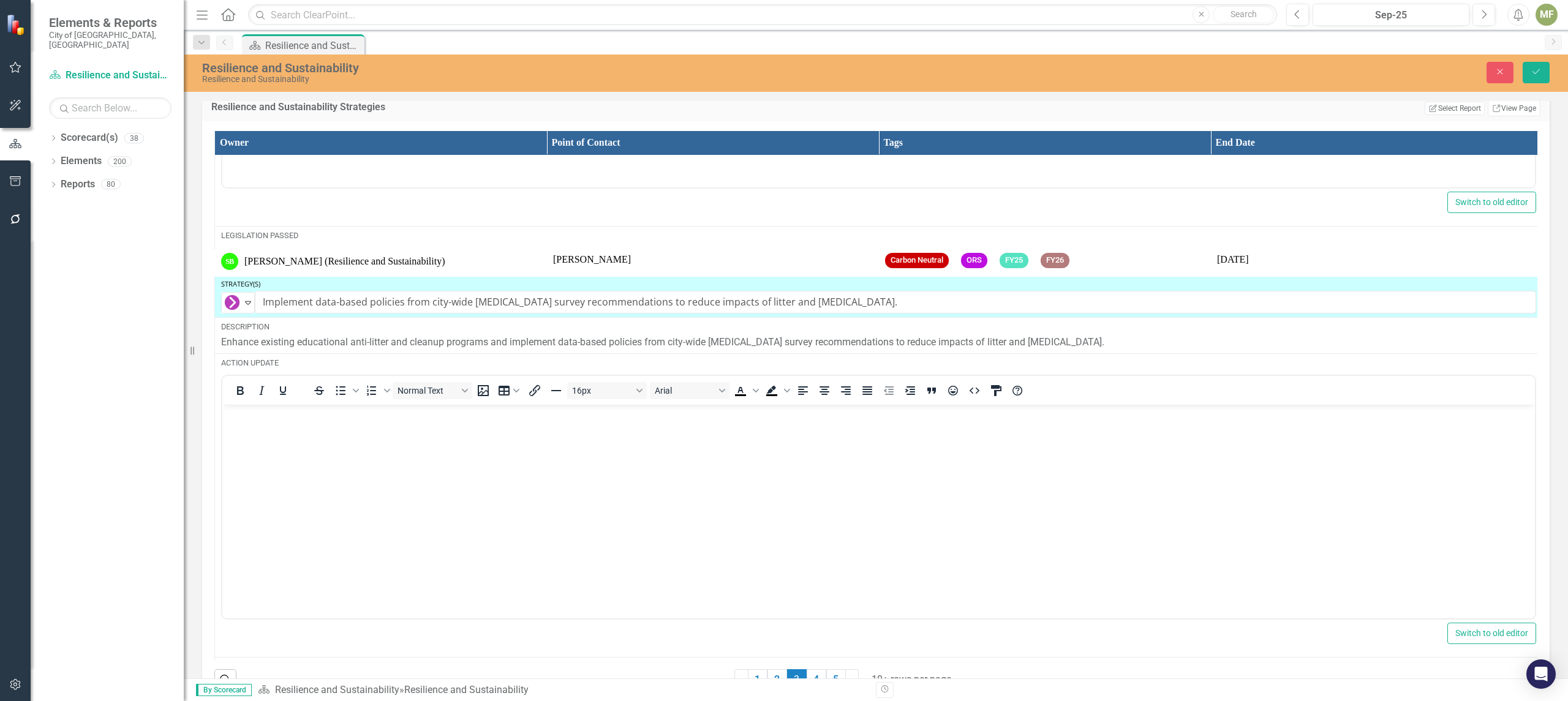
scroll to position [2609, 0]
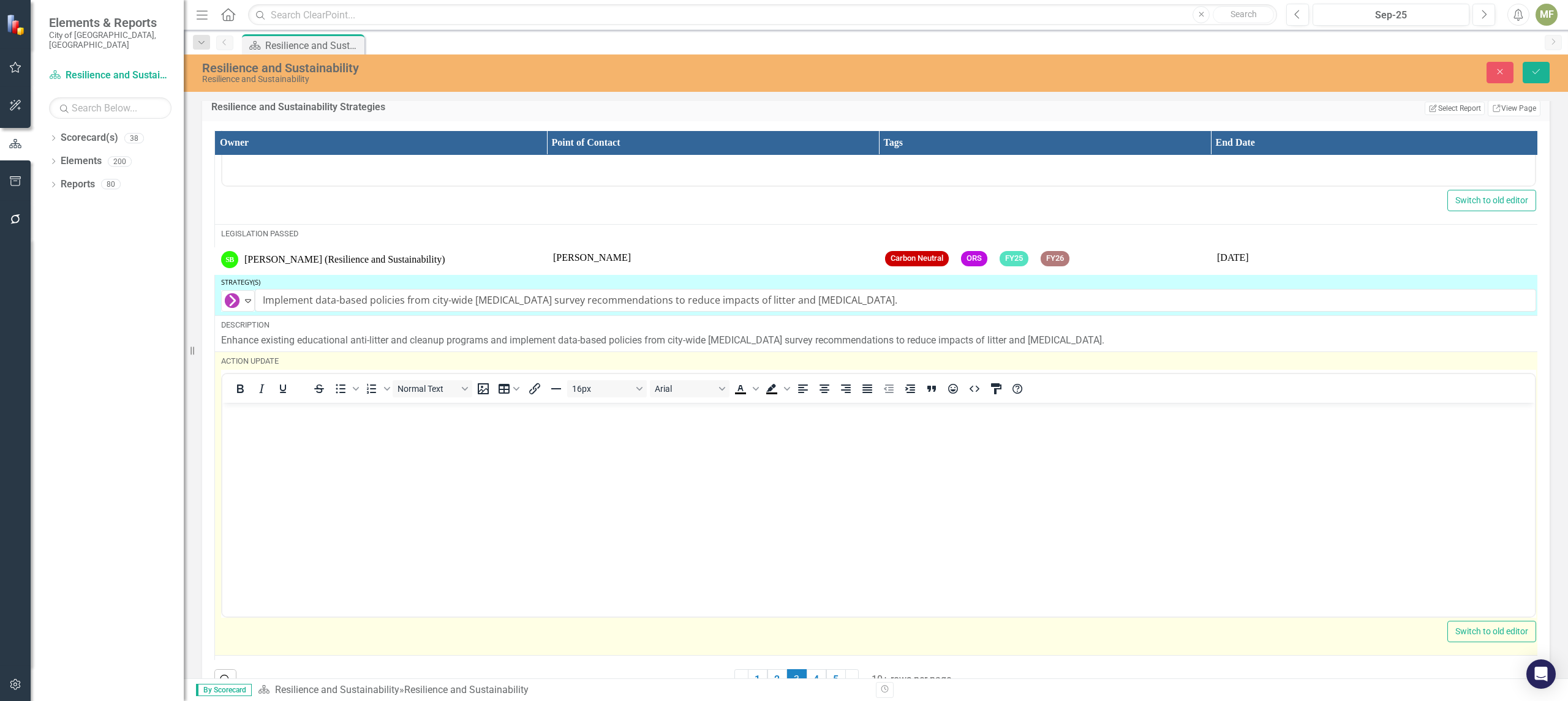
click at [326, 403] on div "To open the popup, press Shift+Enter To open the popup, press Shift+Enter Norma…" at bounding box center [879, 388] width 1313 height 29
click at [326, 429] on body "Rich Text Area. Press ALT-0 for help." at bounding box center [879, 494] width 1313 height 184
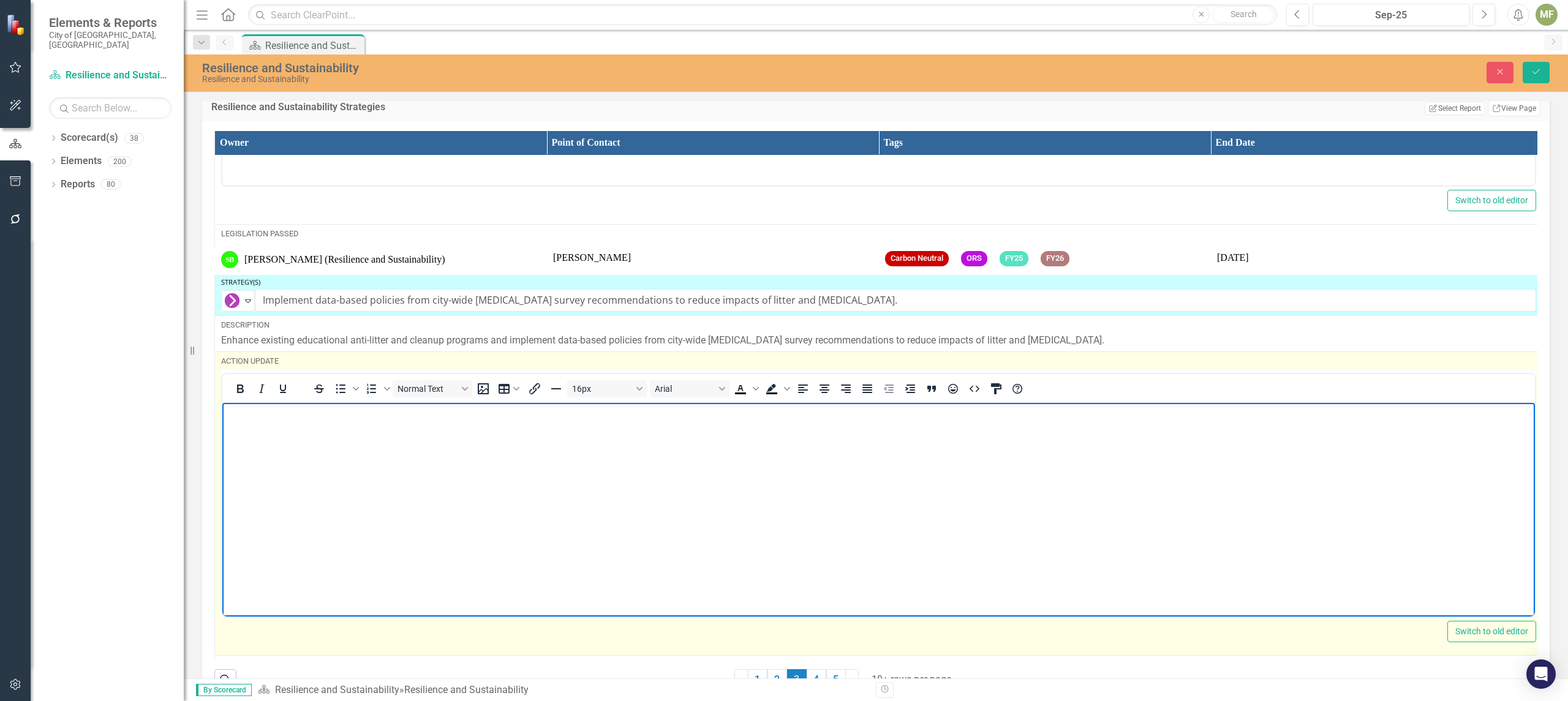
paste body "Rich Text Area. Press ALT-0 for help."
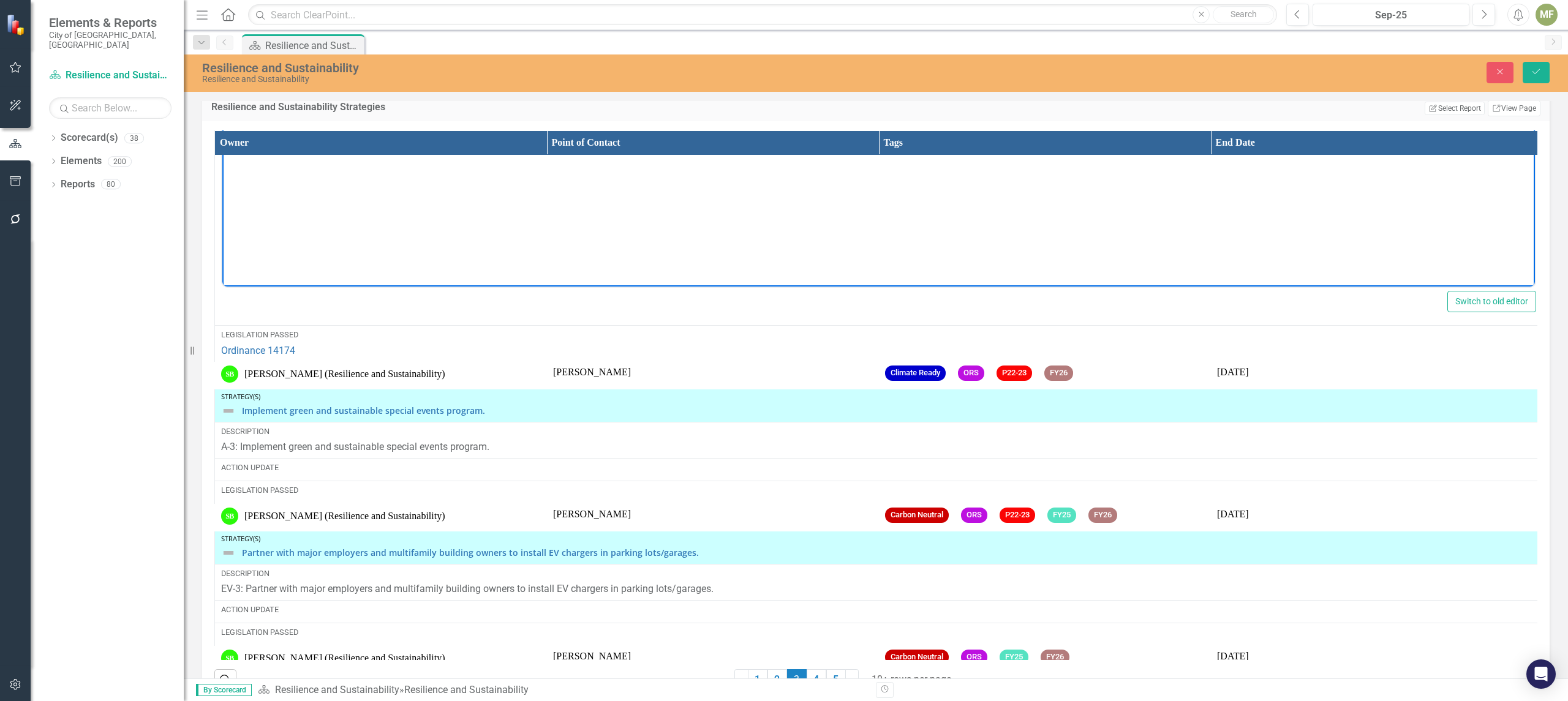
scroll to position [2976, 0]
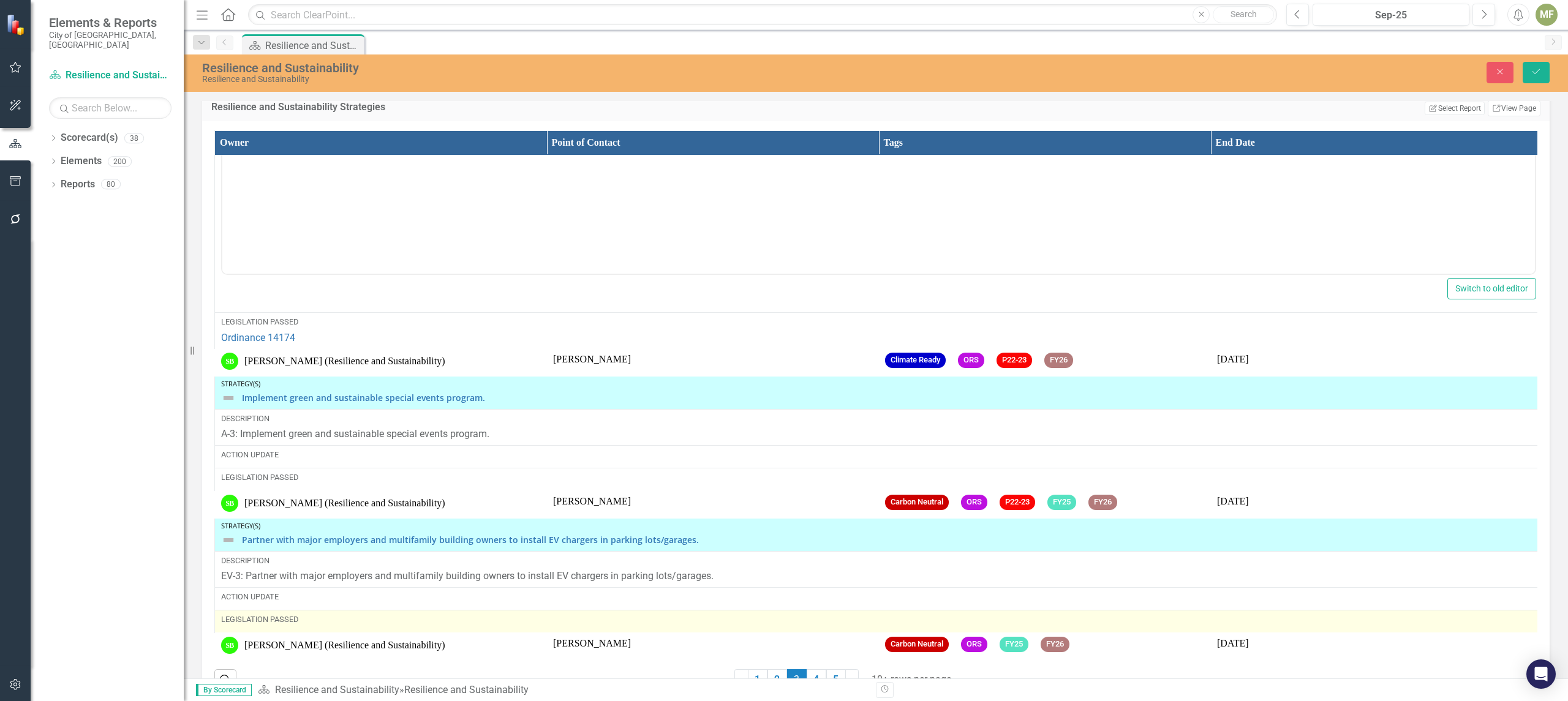
drag, startPoint x: 1527, startPoint y: 609, endPoint x: 1407, endPoint y: 629, distance: 121.7
click at [1524, 629] on div "Owner Point of Contact Tags End Date Strategy(s) On Hold Expand Evaluate implem…" at bounding box center [876, 395] width 1323 height 529
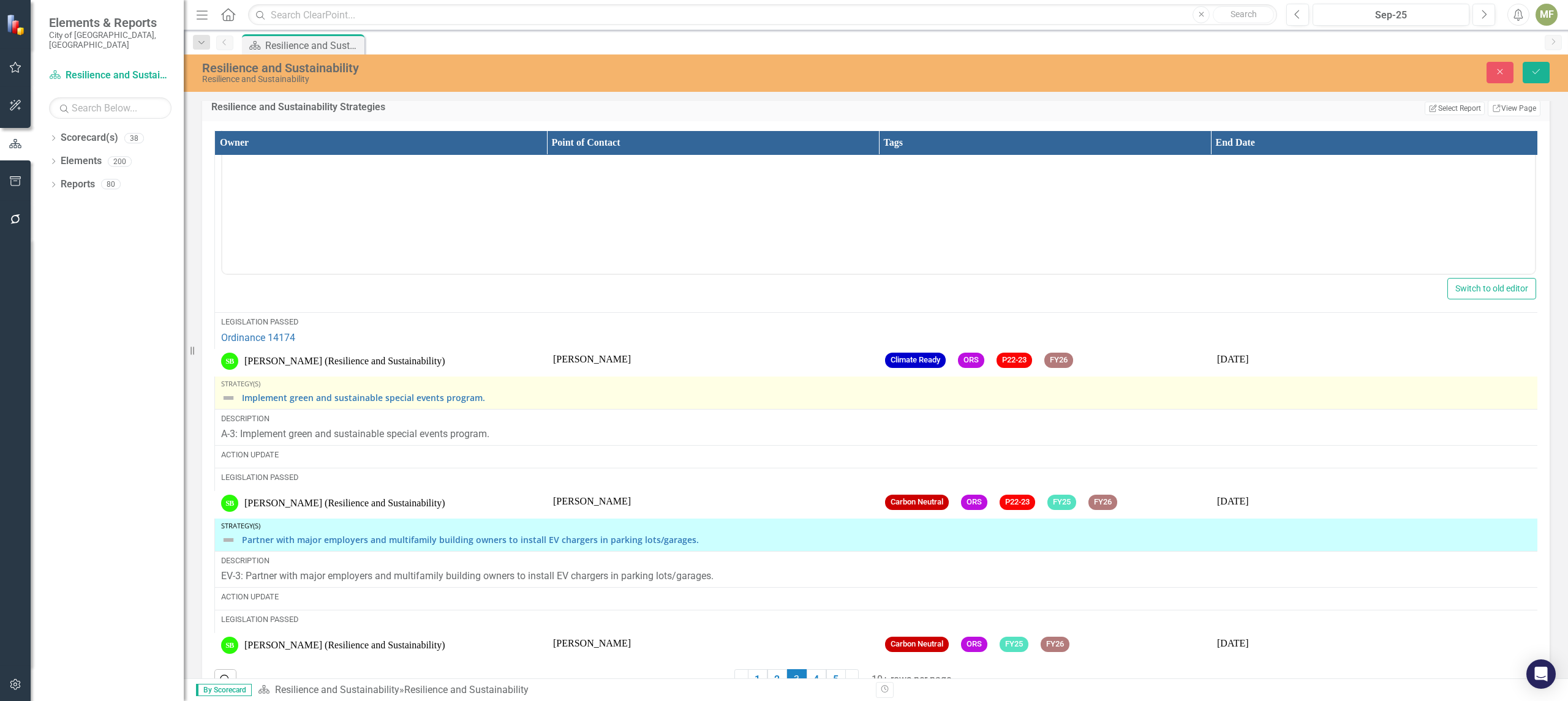
click at [234, 405] on img at bounding box center [228, 398] width 15 height 15
click at [234, 402] on img at bounding box center [228, 398] width 15 height 15
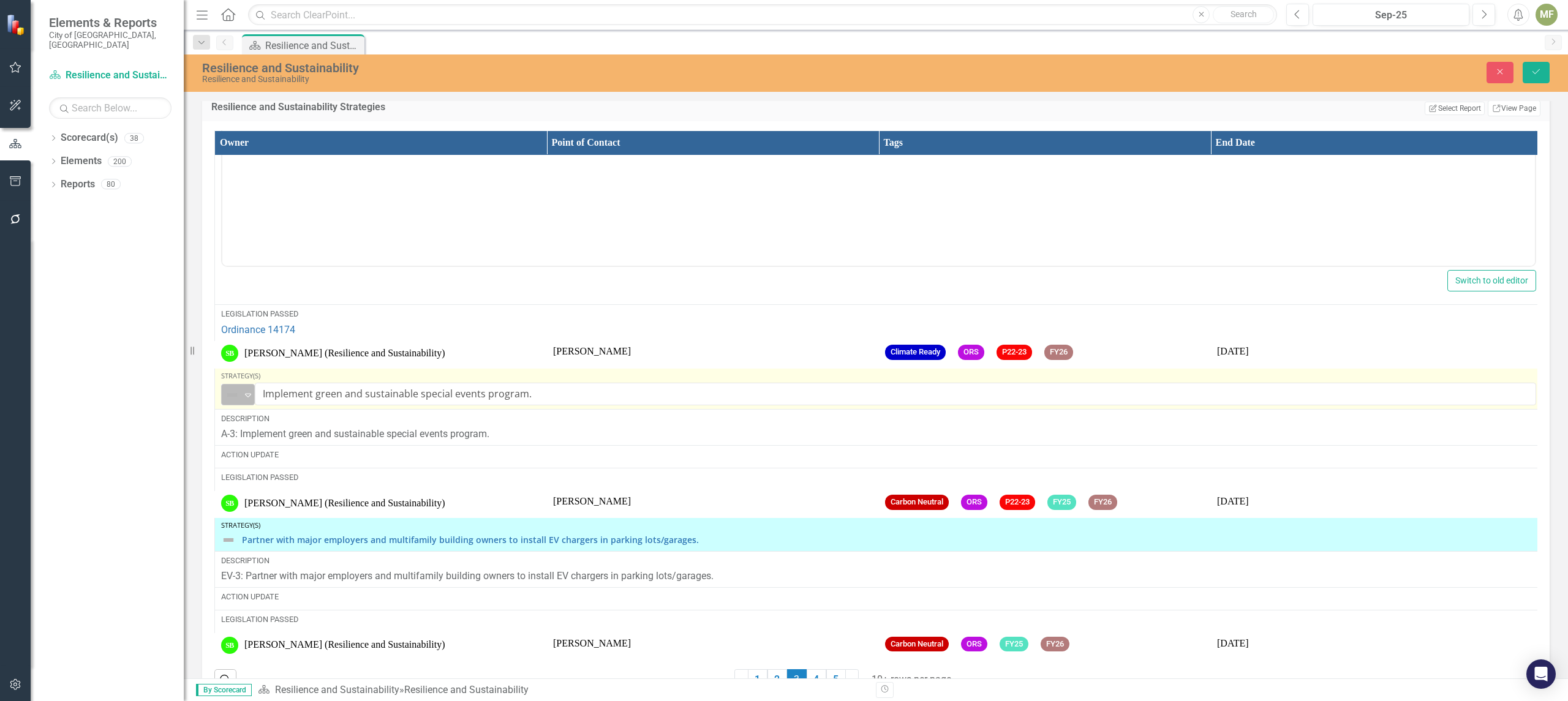
click at [246, 400] on icon "Expand" at bounding box center [248, 395] width 12 height 10
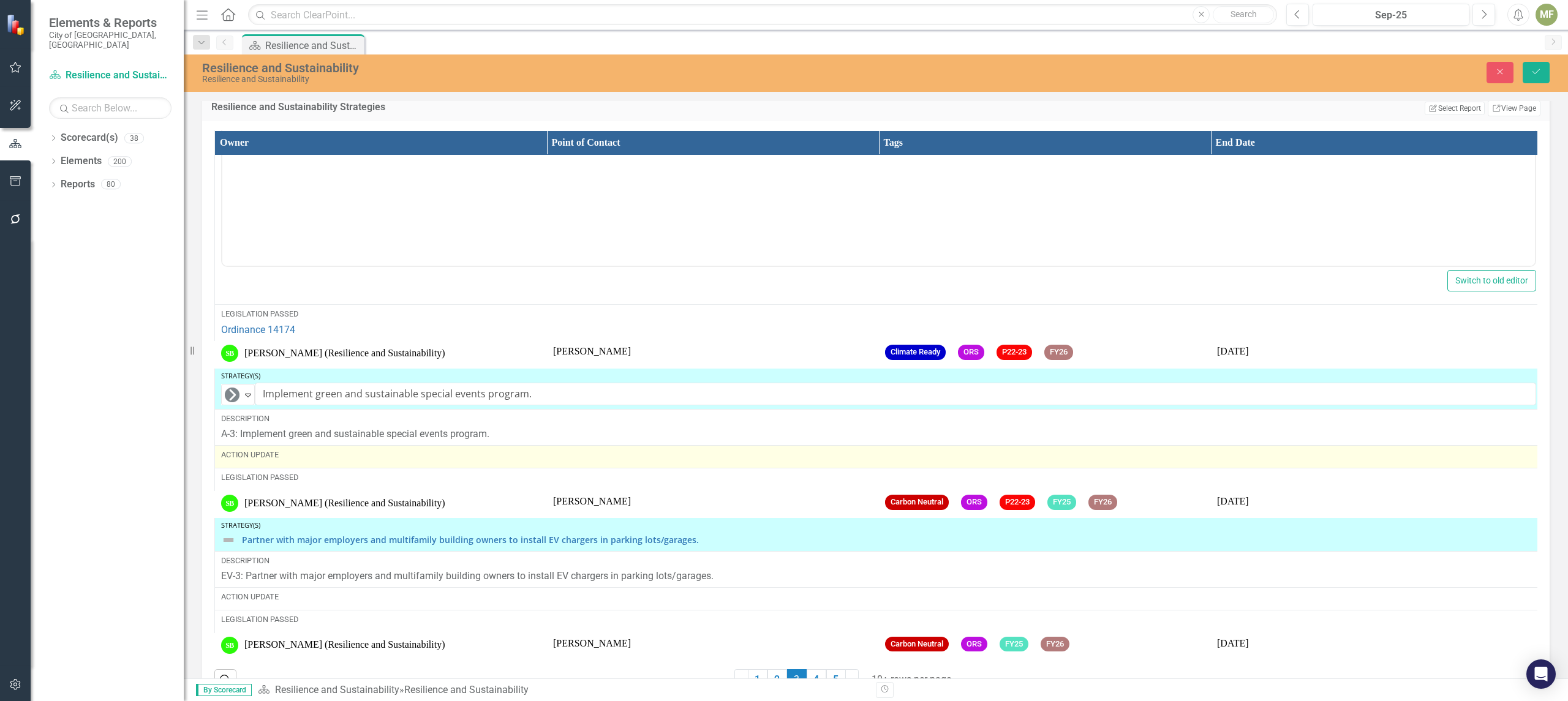
click at [291, 461] on div "Action Update" at bounding box center [878, 454] width 1315 height 11
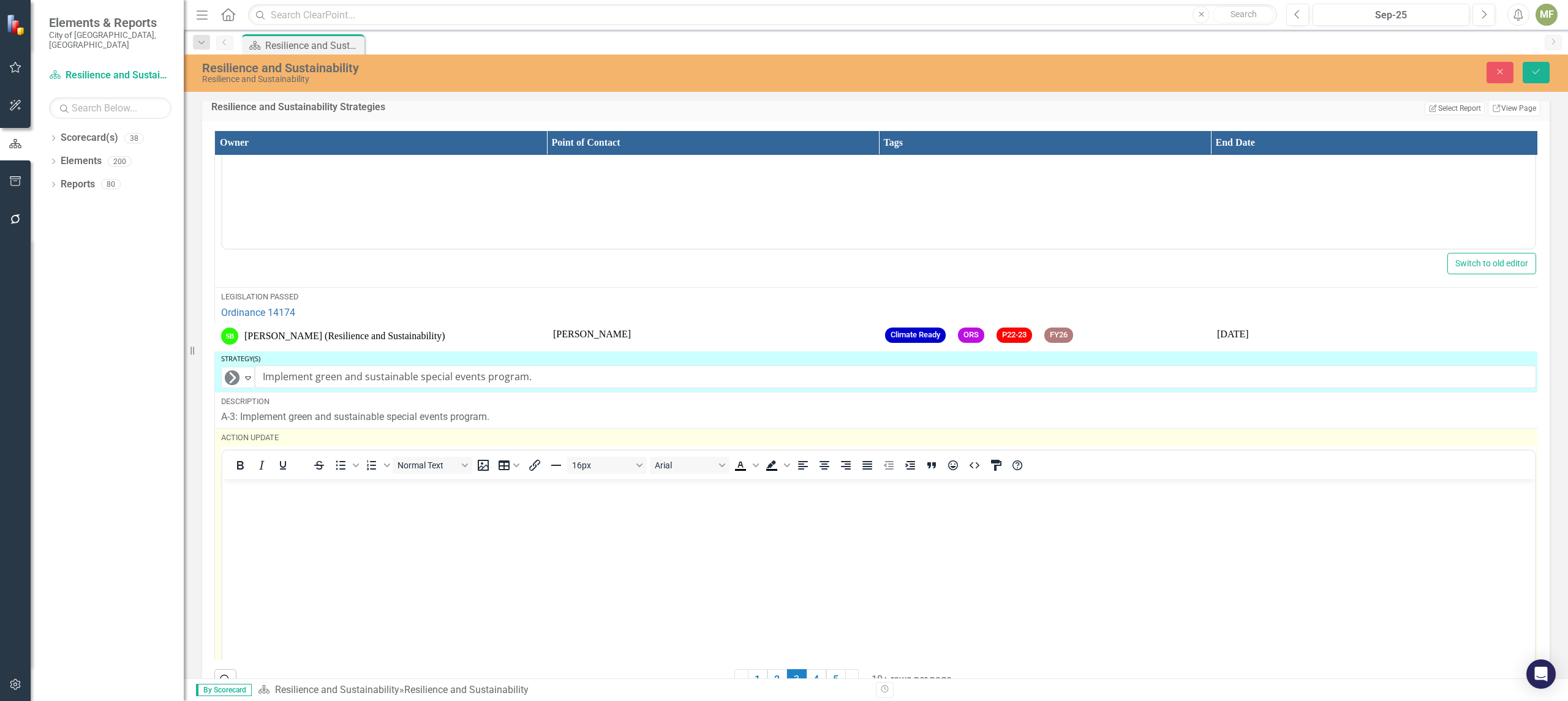
scroll to position [0, 0]
click at [306, 516] on body "Rich Text Area. Press ALT-0 for help." at bounding box center [879, 571] width 1313 height 184
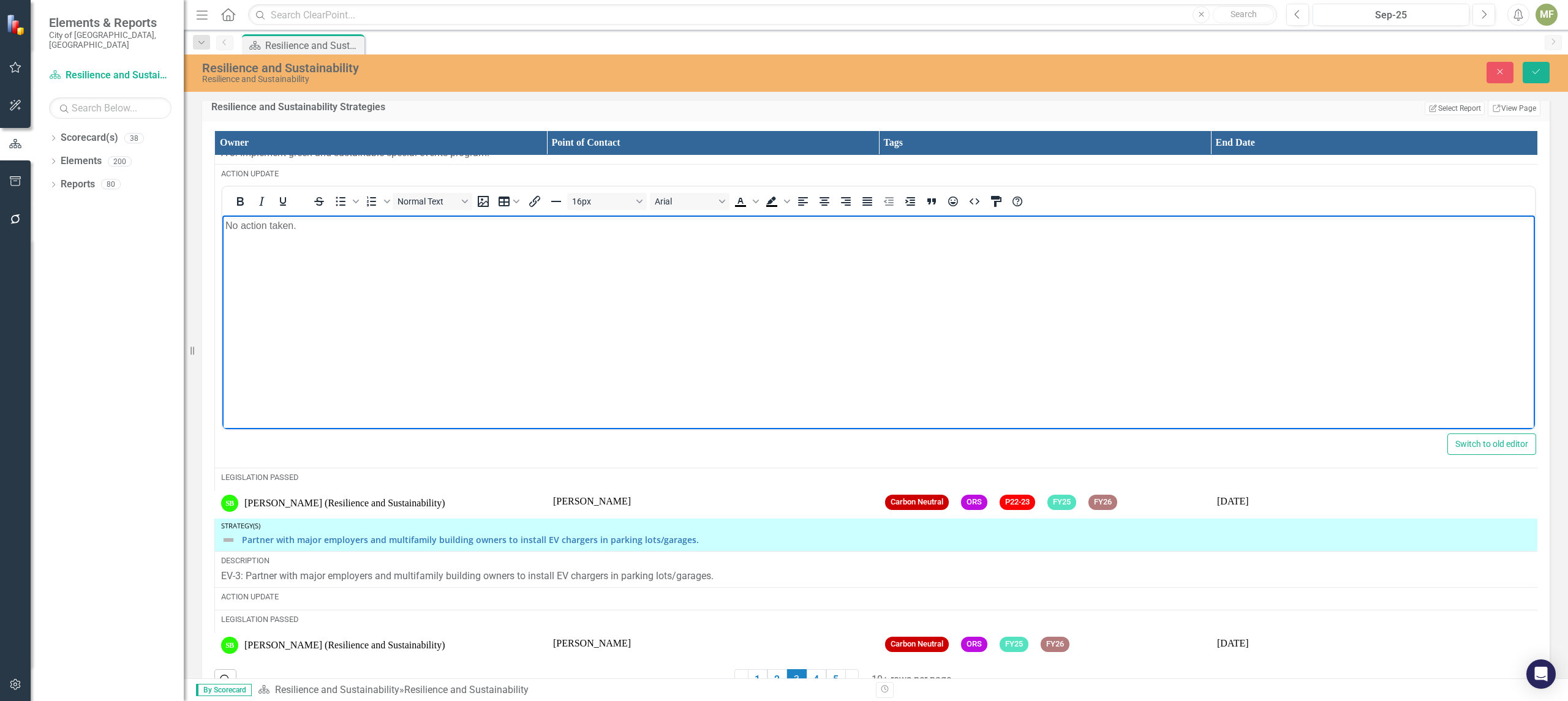
scroll to position [1888, 0]
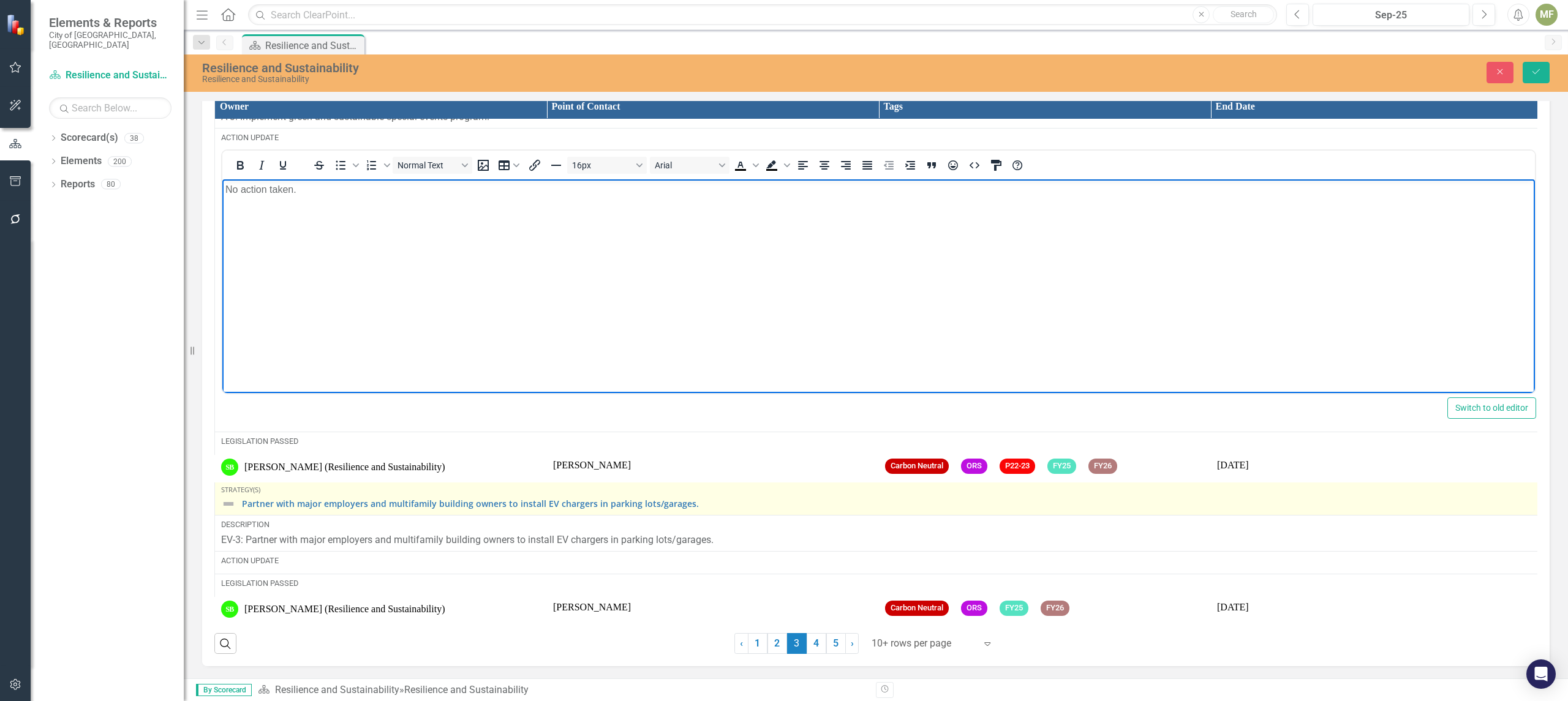
click at [238, 496] on div "Partner with major employers and multifamily building owners to install EV char…" at bounding box center [878, 504] width 1315 height 15
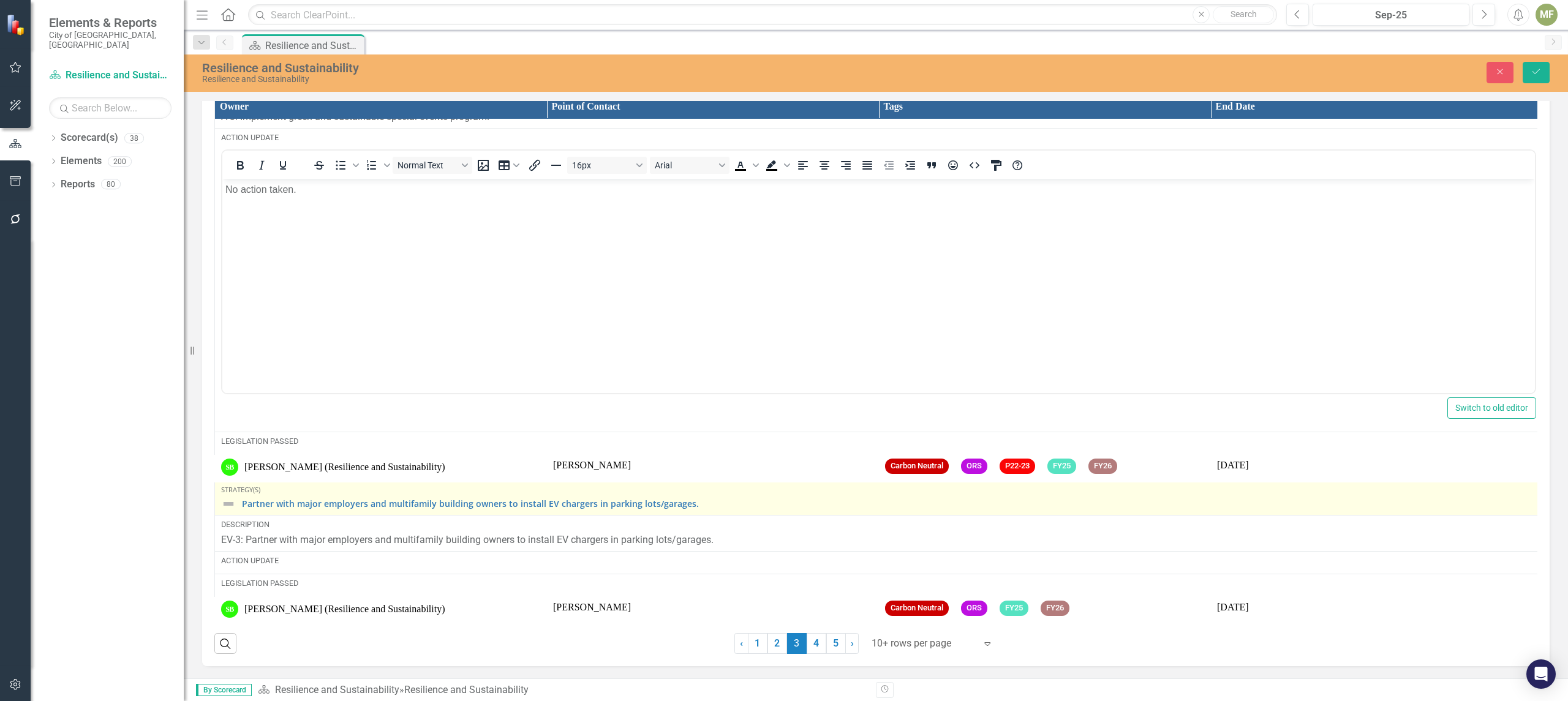
click at [238, 496] on div "Partner with major employers and multifamily building owners to install EV char…" at bounding box center [878, 504] width 1315 height 15
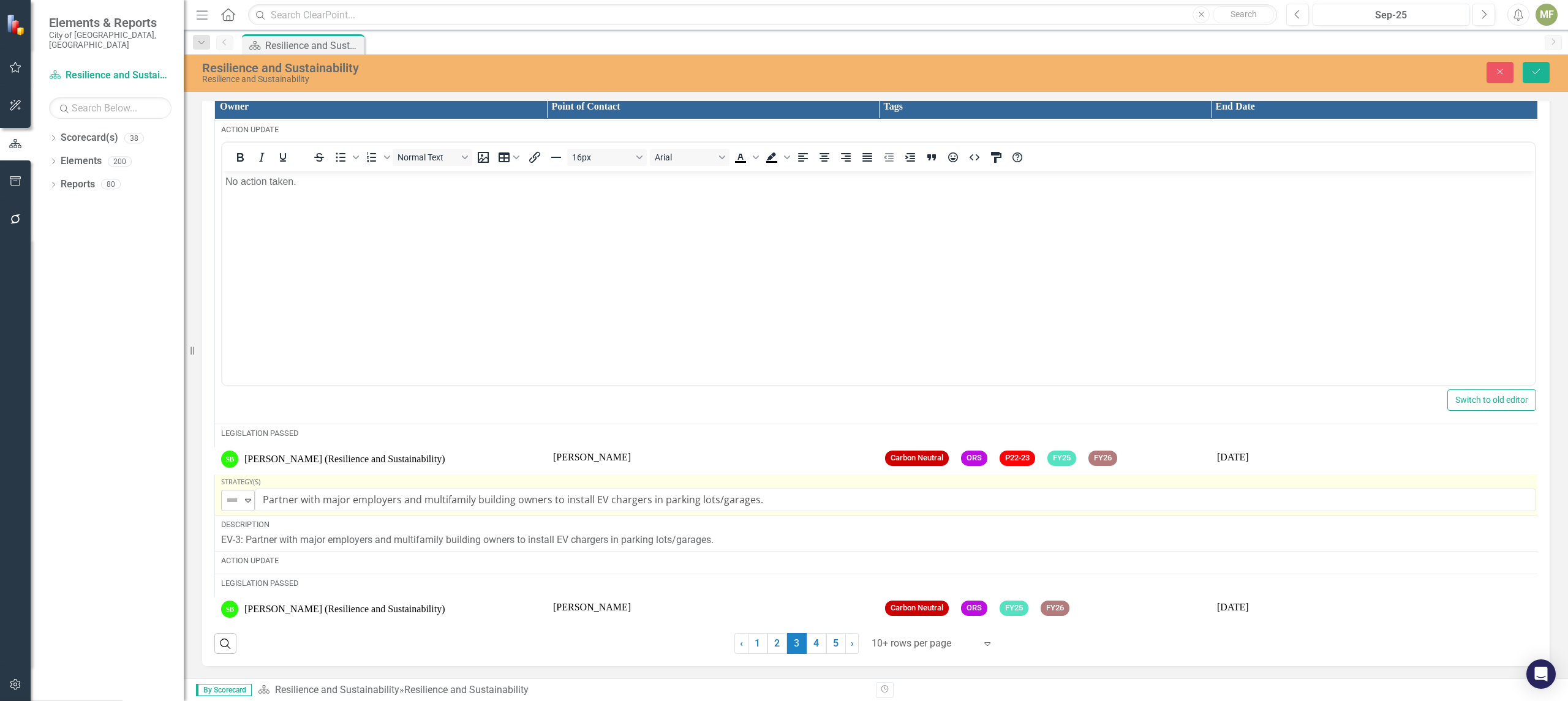
click at [245, 499] on icon at bounding box center [248, 500] width 6 height 4
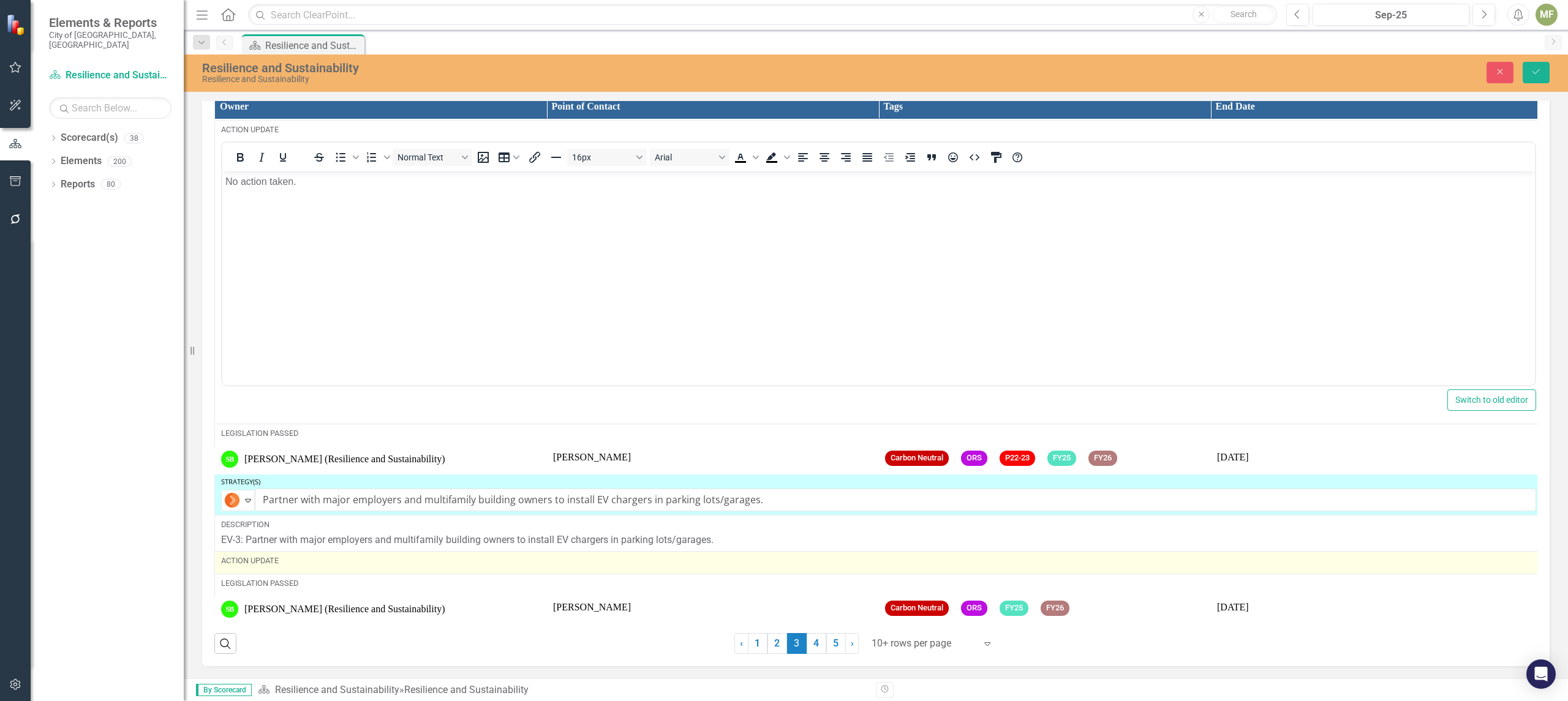
click at [303, 561] on div "Action Update" at bounding box center [878, 560] width 1315 height 11
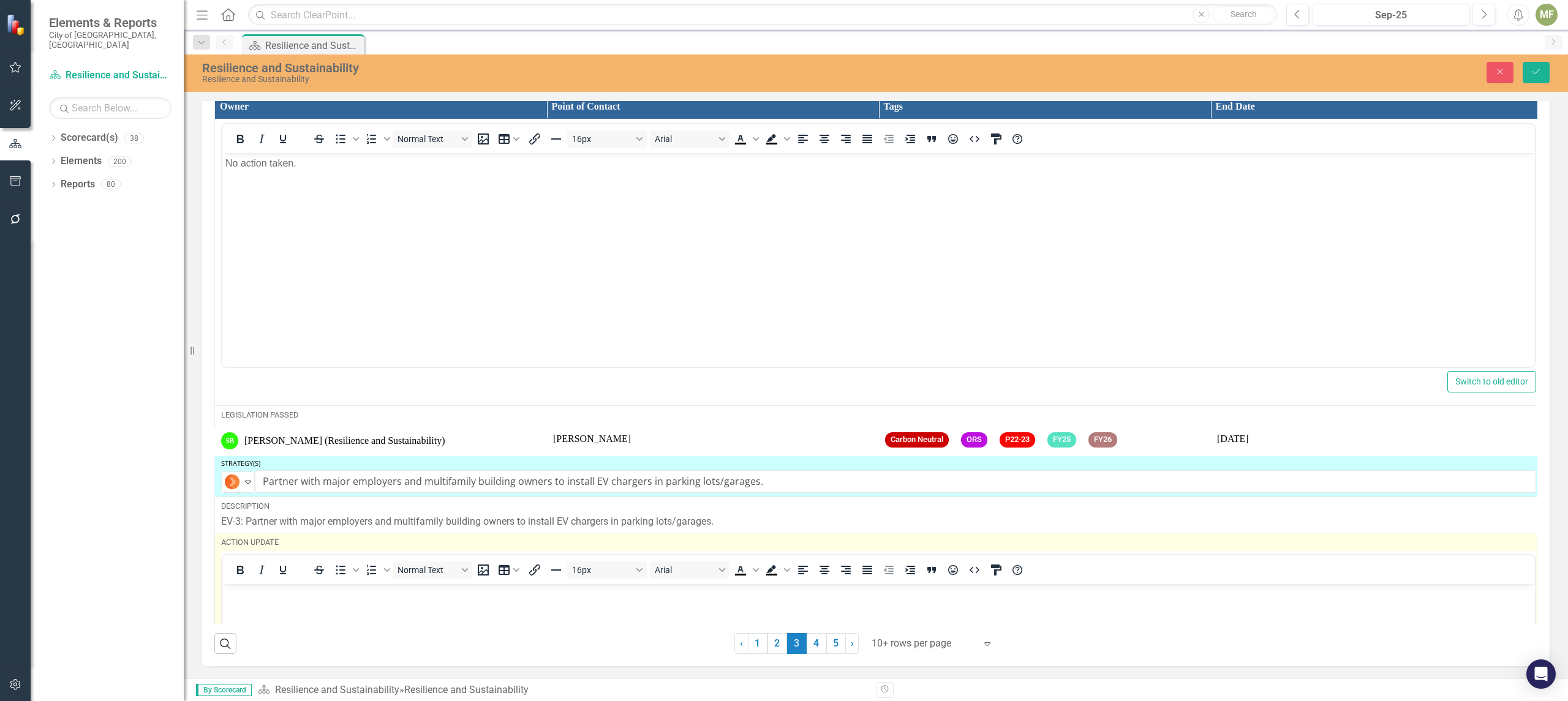
scroll to position [3429, 0]
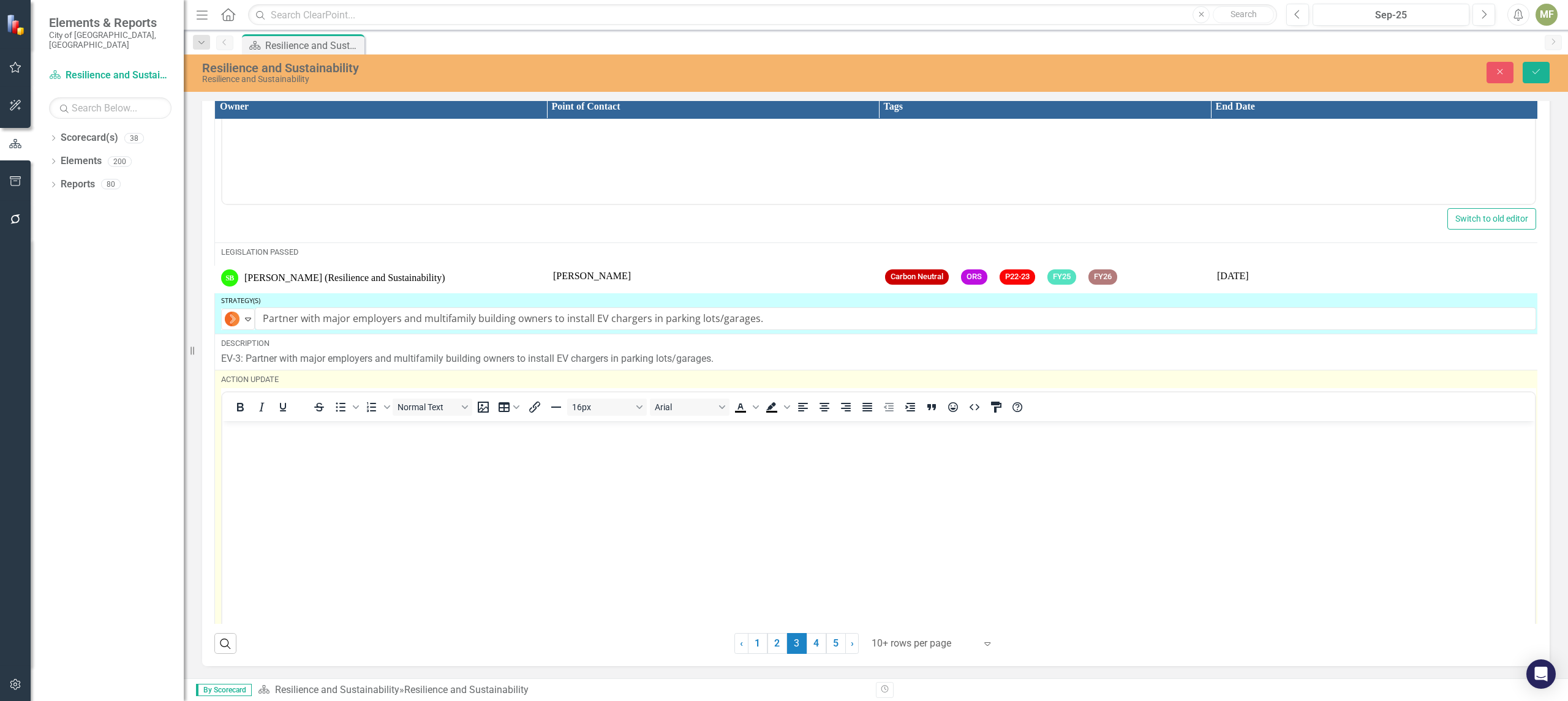
click at [316, 448] on body "Rich Text Area. Press ALT-0 for help." at bounding box center [879, 513] width 1313 height 184
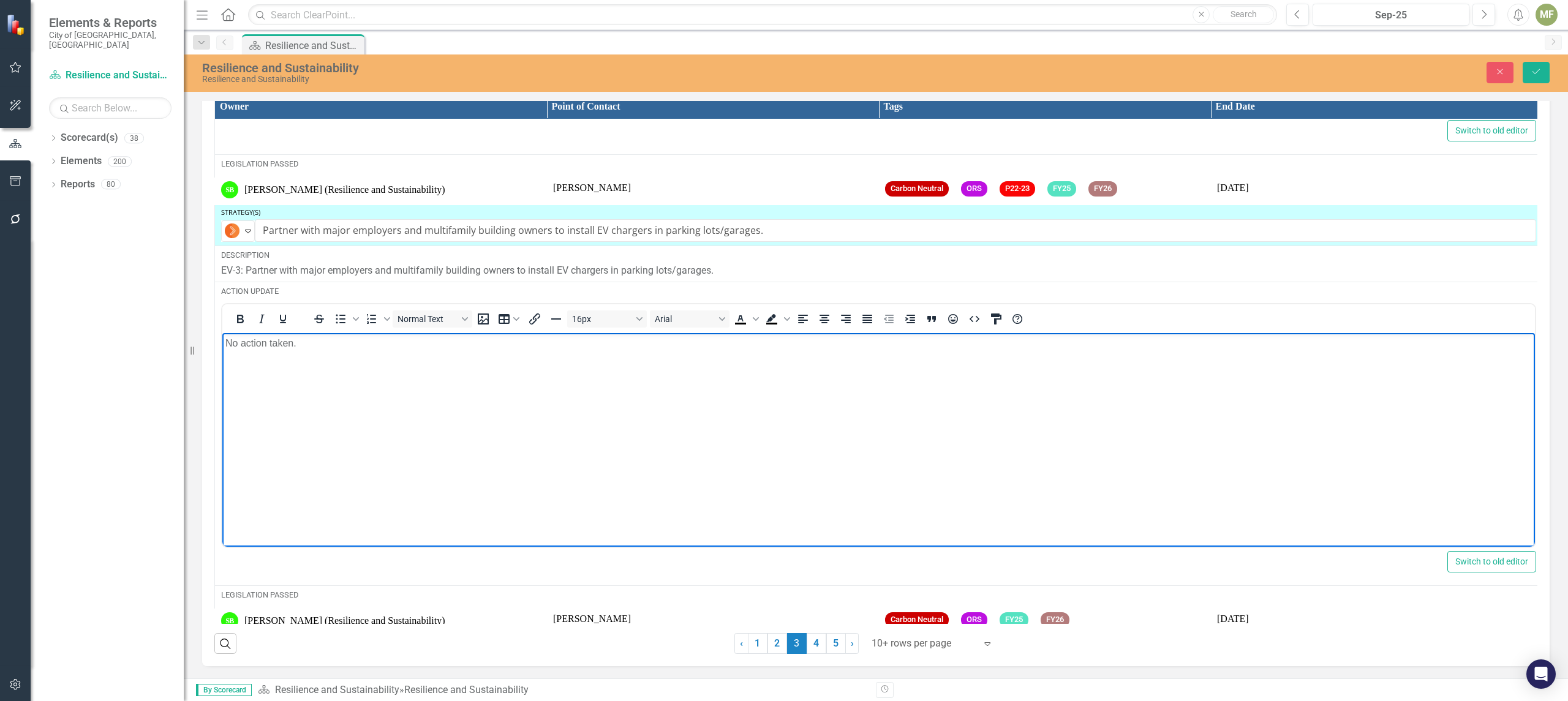
scroll to position [3556, 0]
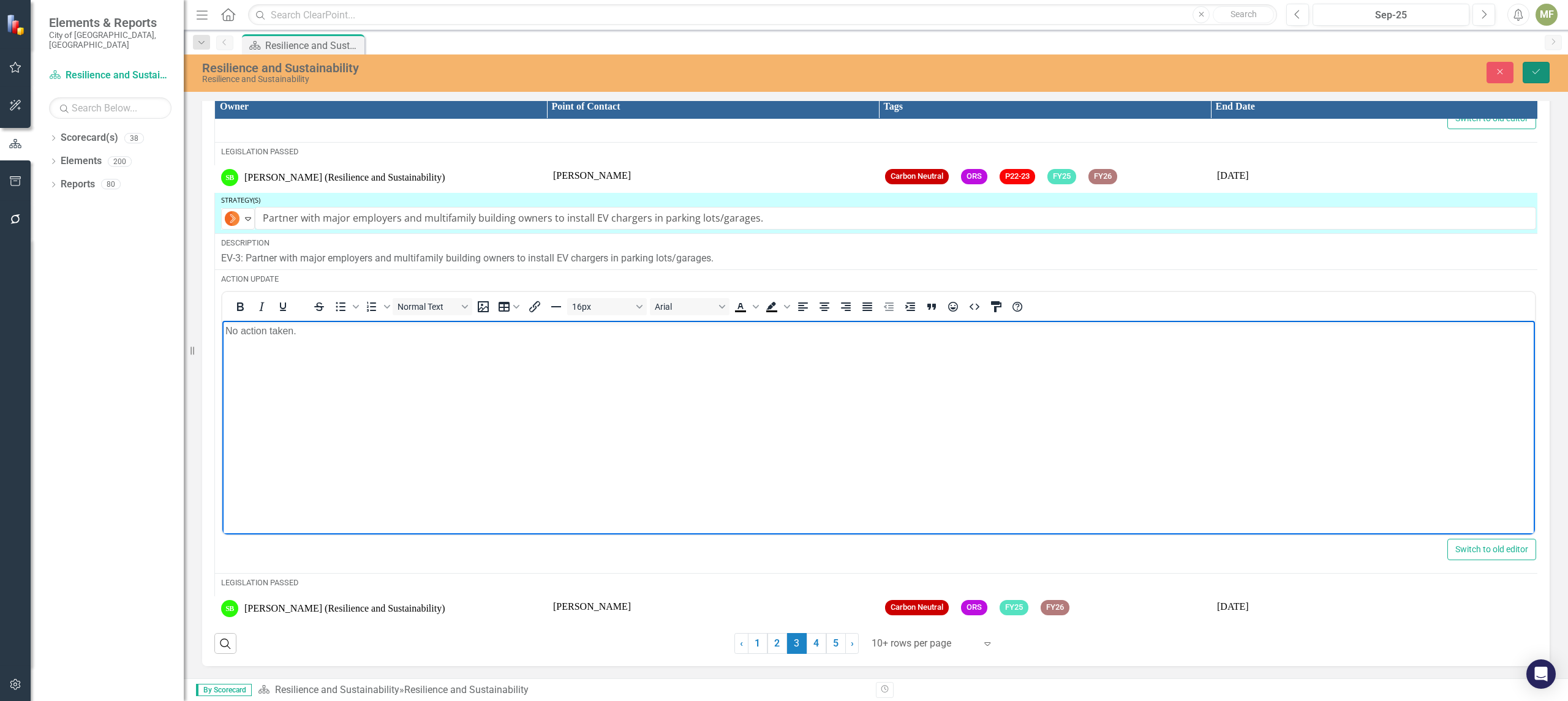
click at [1534, 72] on icon "submit" at bounding box center [1536, 72] width 7 height 5
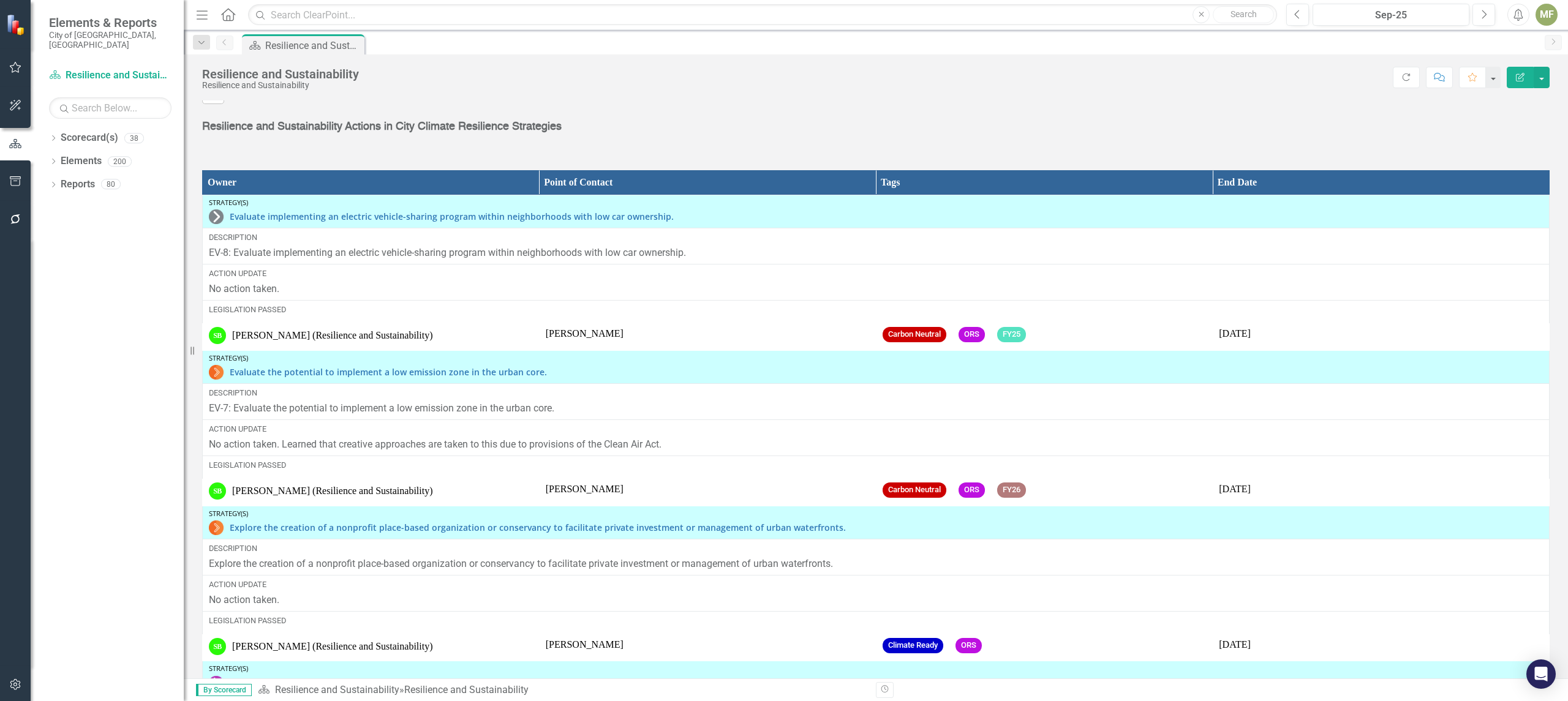
scroll to position [1848, 0]
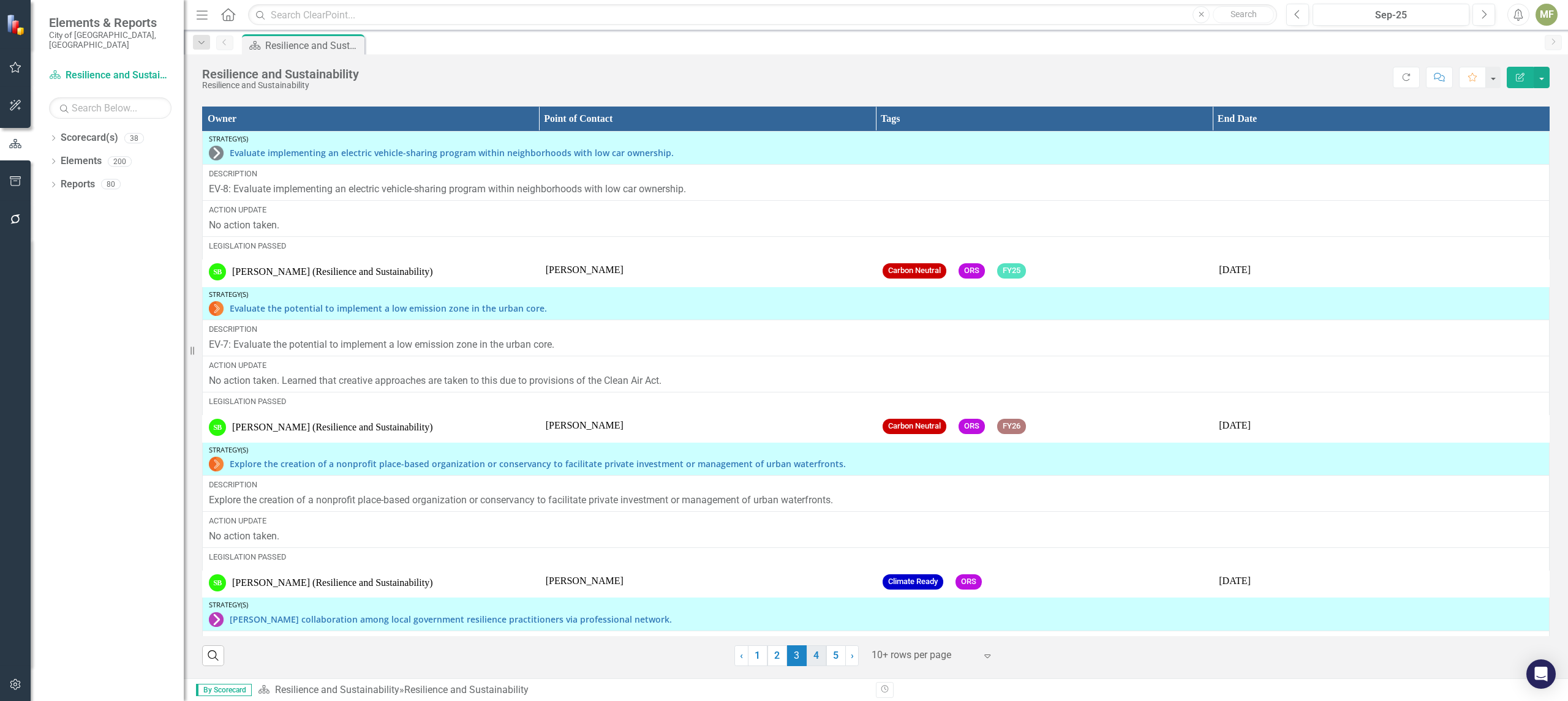
click at [814, 656] on link "4" at bounding box center [816, 655] width 19 height 21
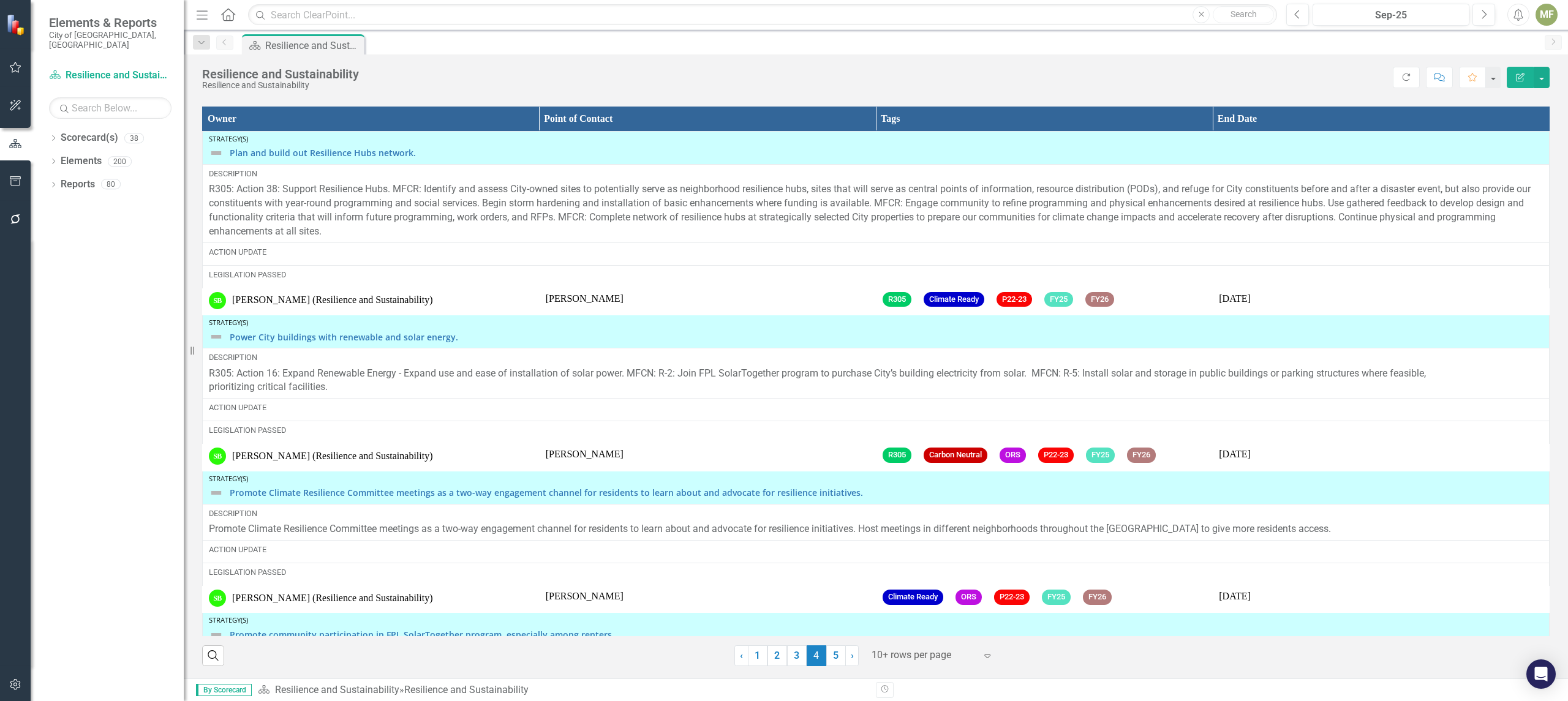
scroll to position [1835, 0]
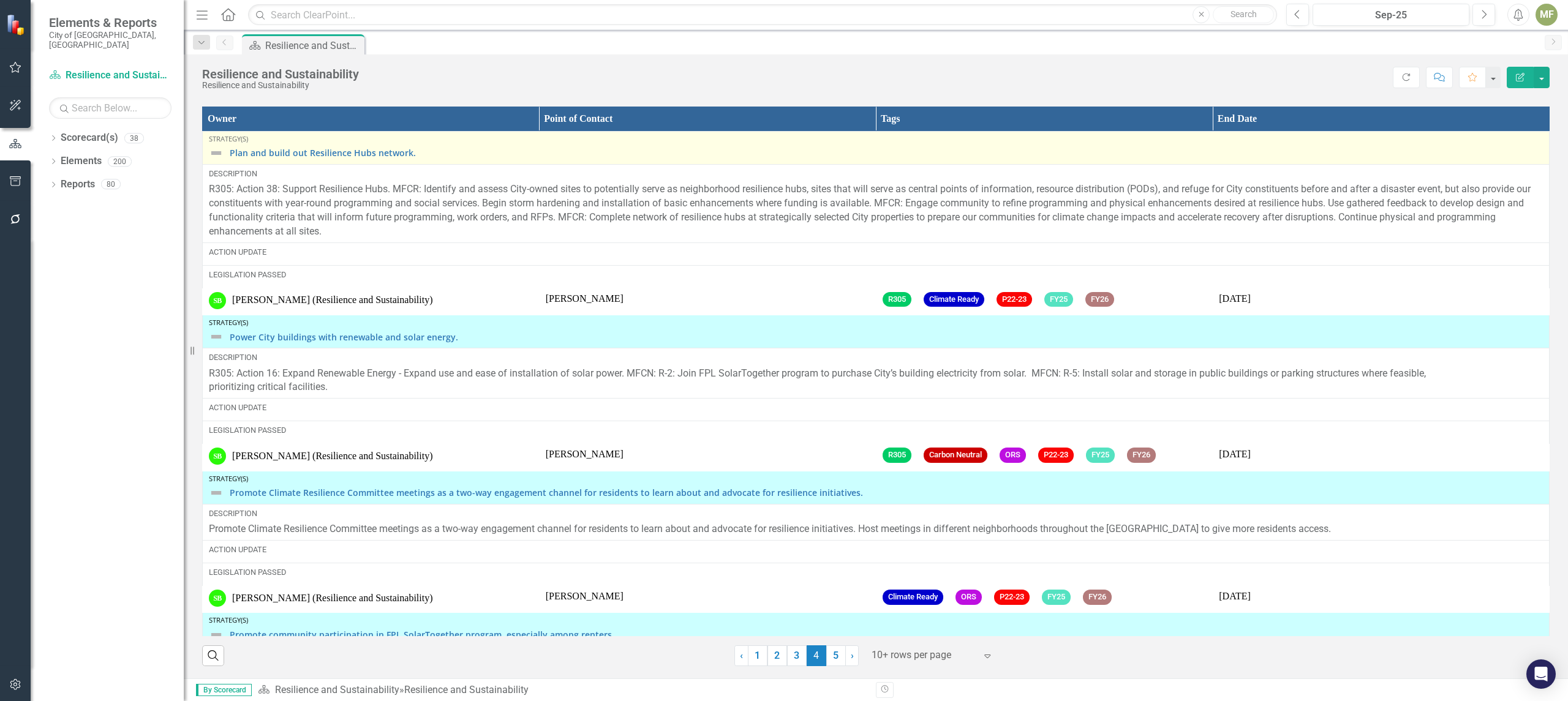
click at [219, 152] on img at bounding box center [216, 153] width 15 height 15
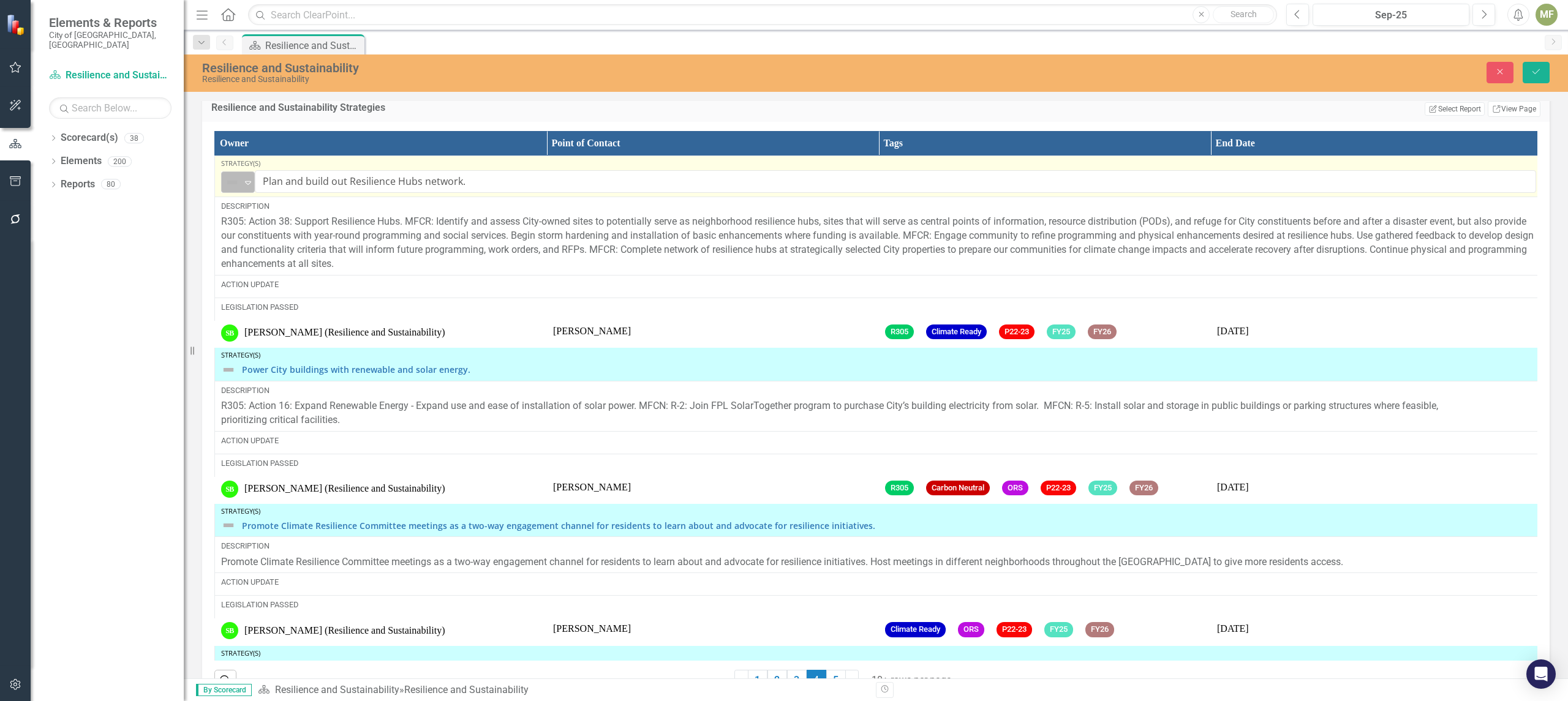
click at [246, 187] on icon "Expand" at bounding box center [248, 182] width 12 height 10
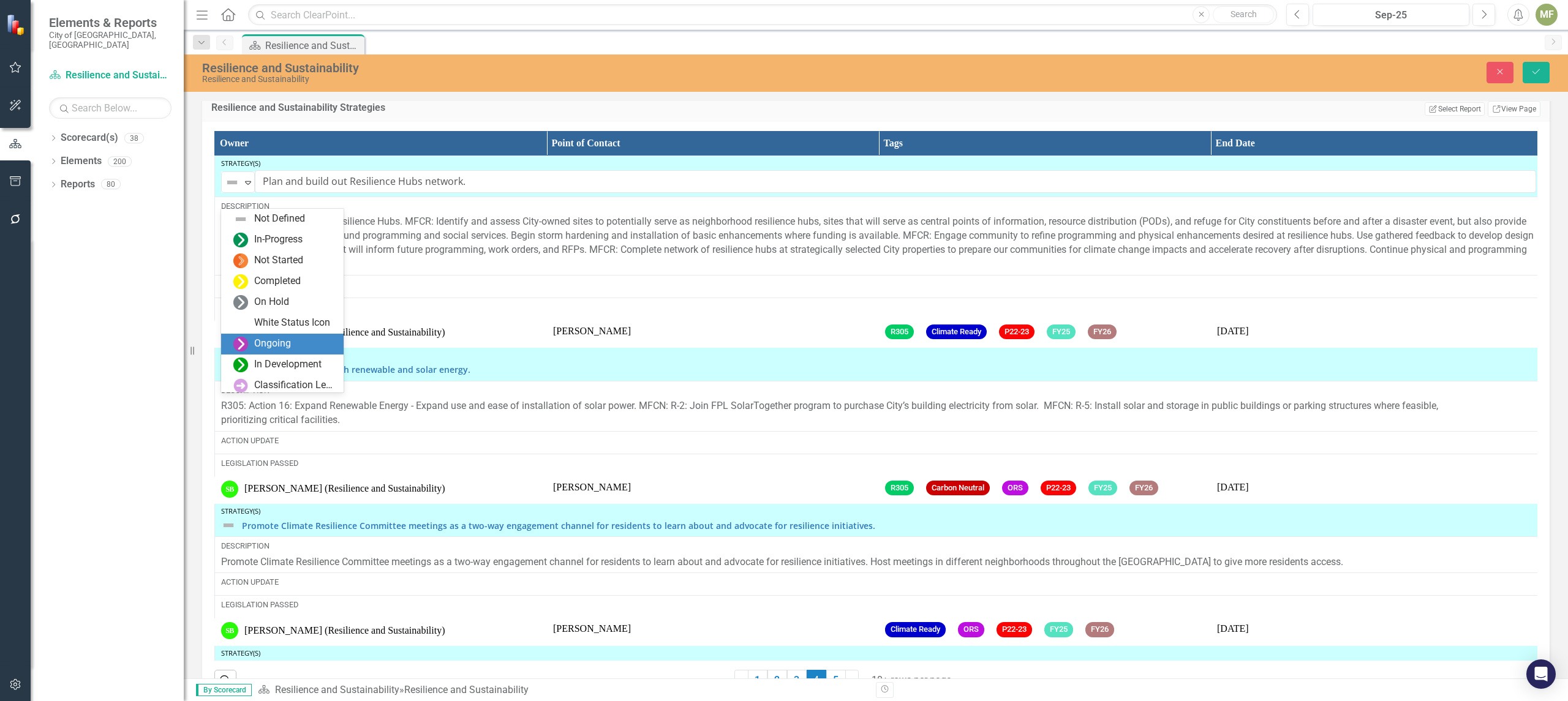
click at [268, 343] on div "Ongoing" at bounding box center [272, 344] width 36 height 14
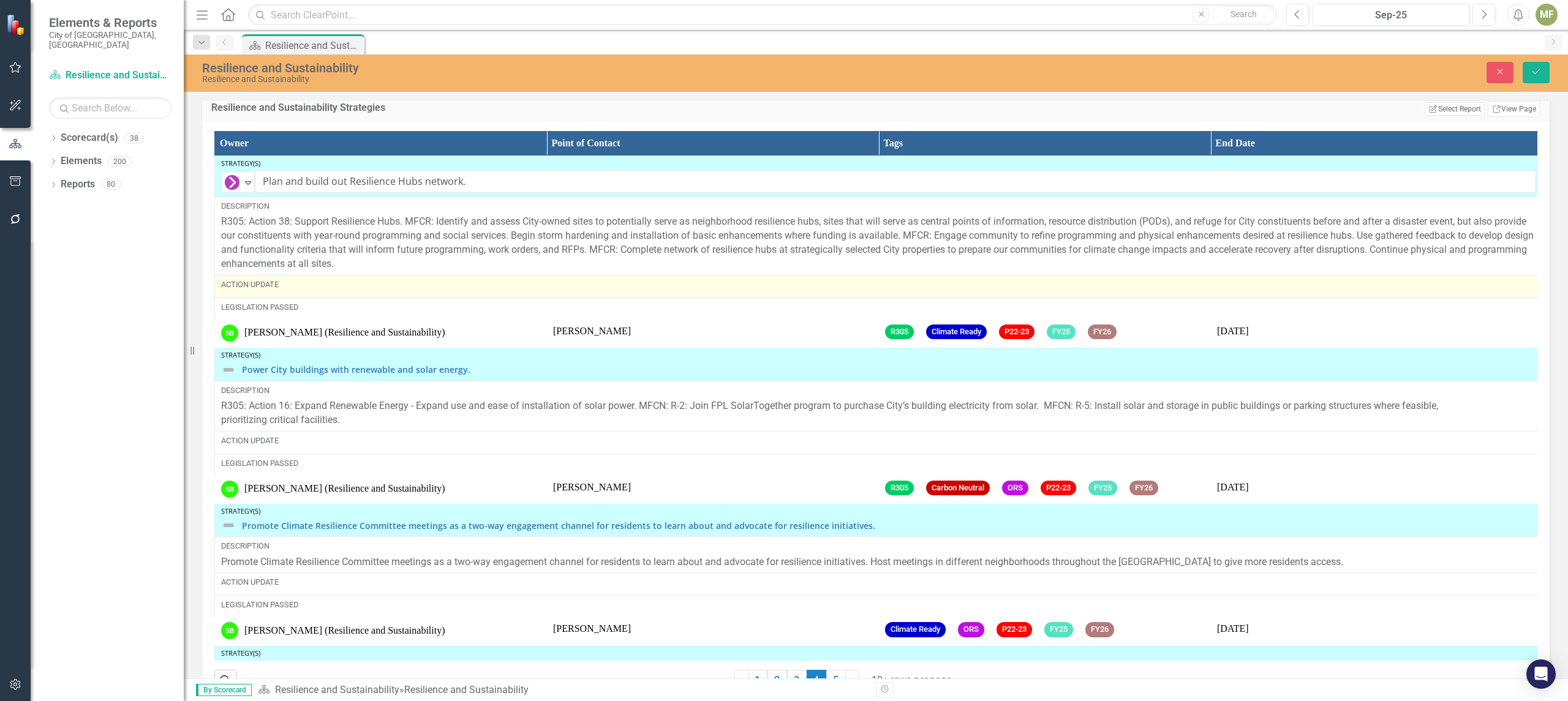
click at [266, 290] on div "Action Update" at bounding box center [878, 284] width 1315 height 11
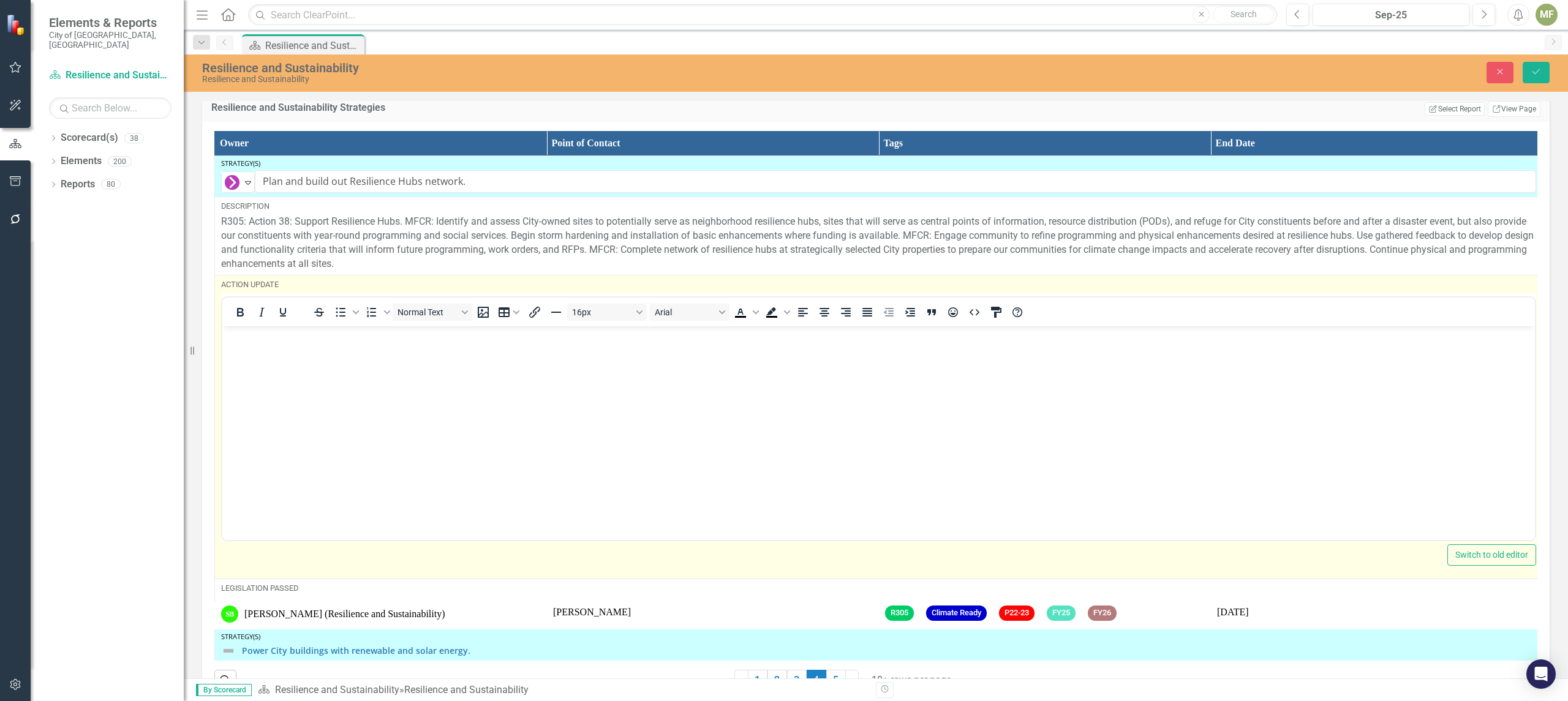
scroll to position [0, 0]
click at [282, 354] on body "Rich Text Area. Press ALT-0 for help." at bounding box center [879, 418] width 1313 height 184
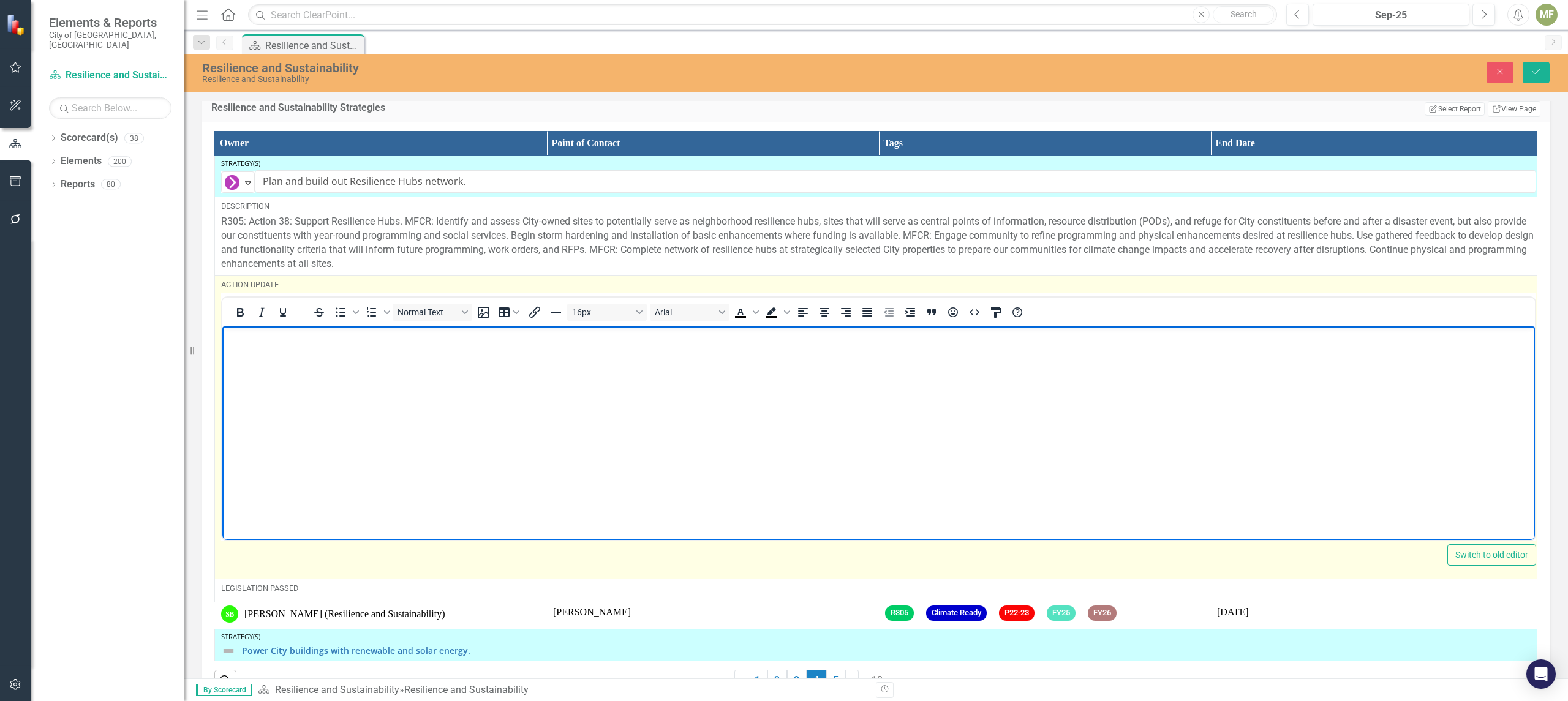
paste body "Rich Text Area. Press ALT-0 for help."
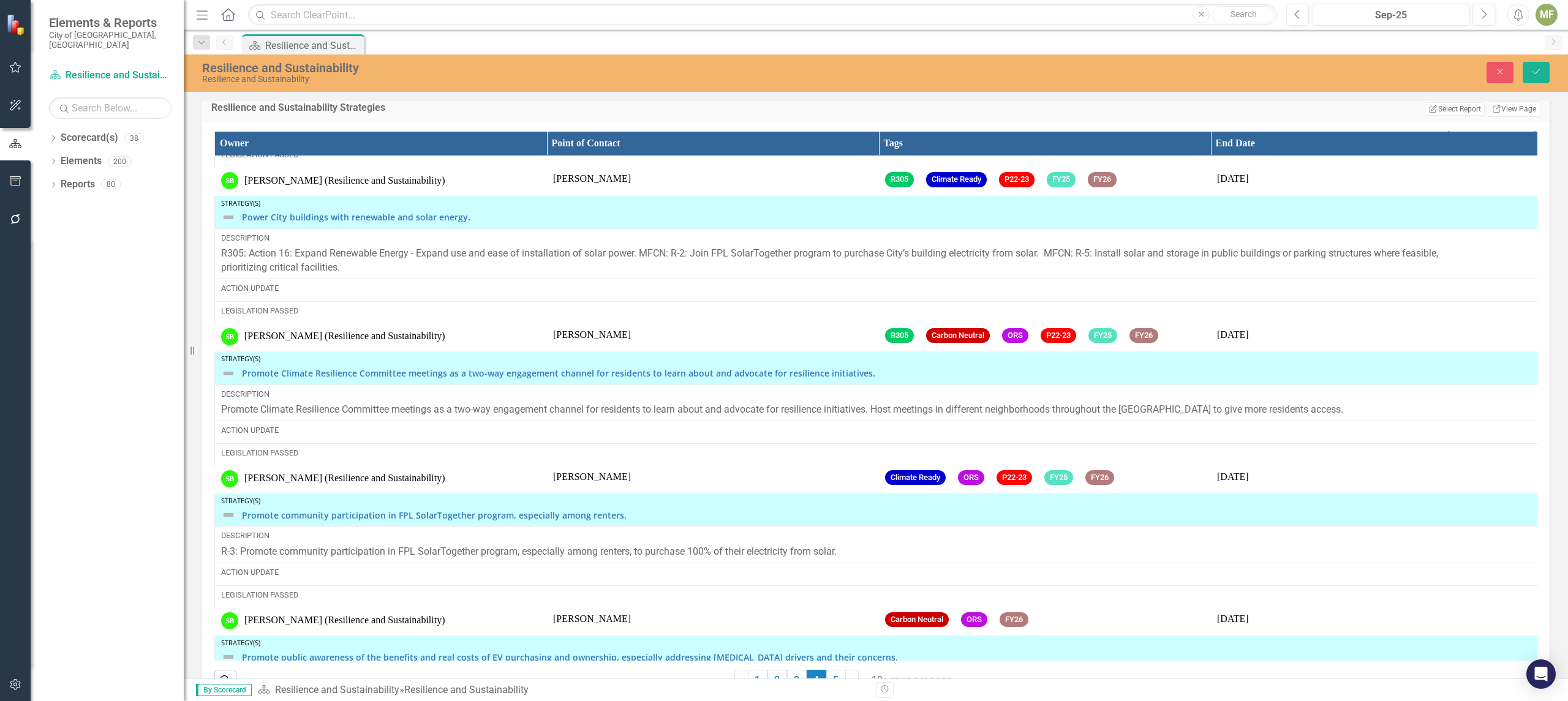
scroll to position [443, 0]
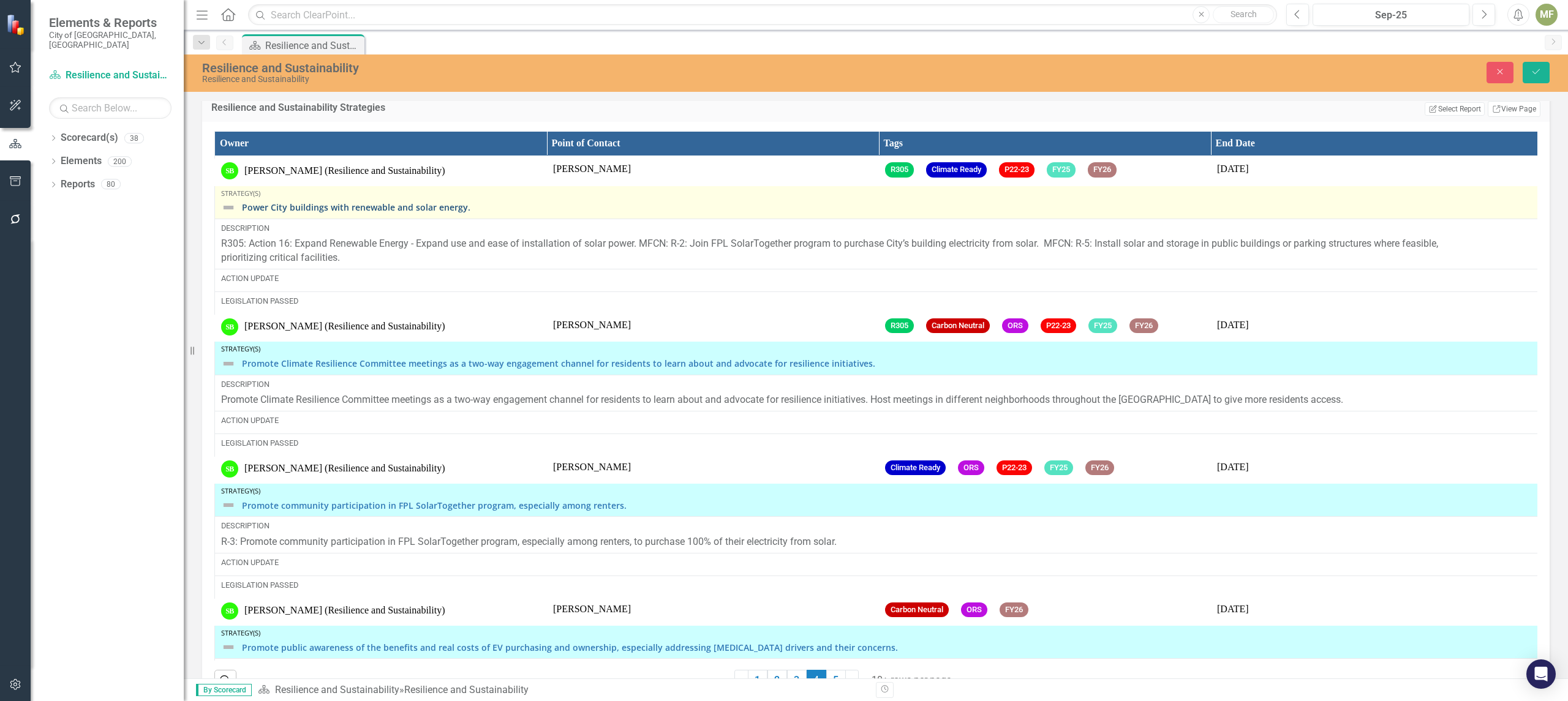
click at [242, 212] on link "Power City buildings with renewable and solar energy." at bounding box center [889, 207] width 1294 height 9
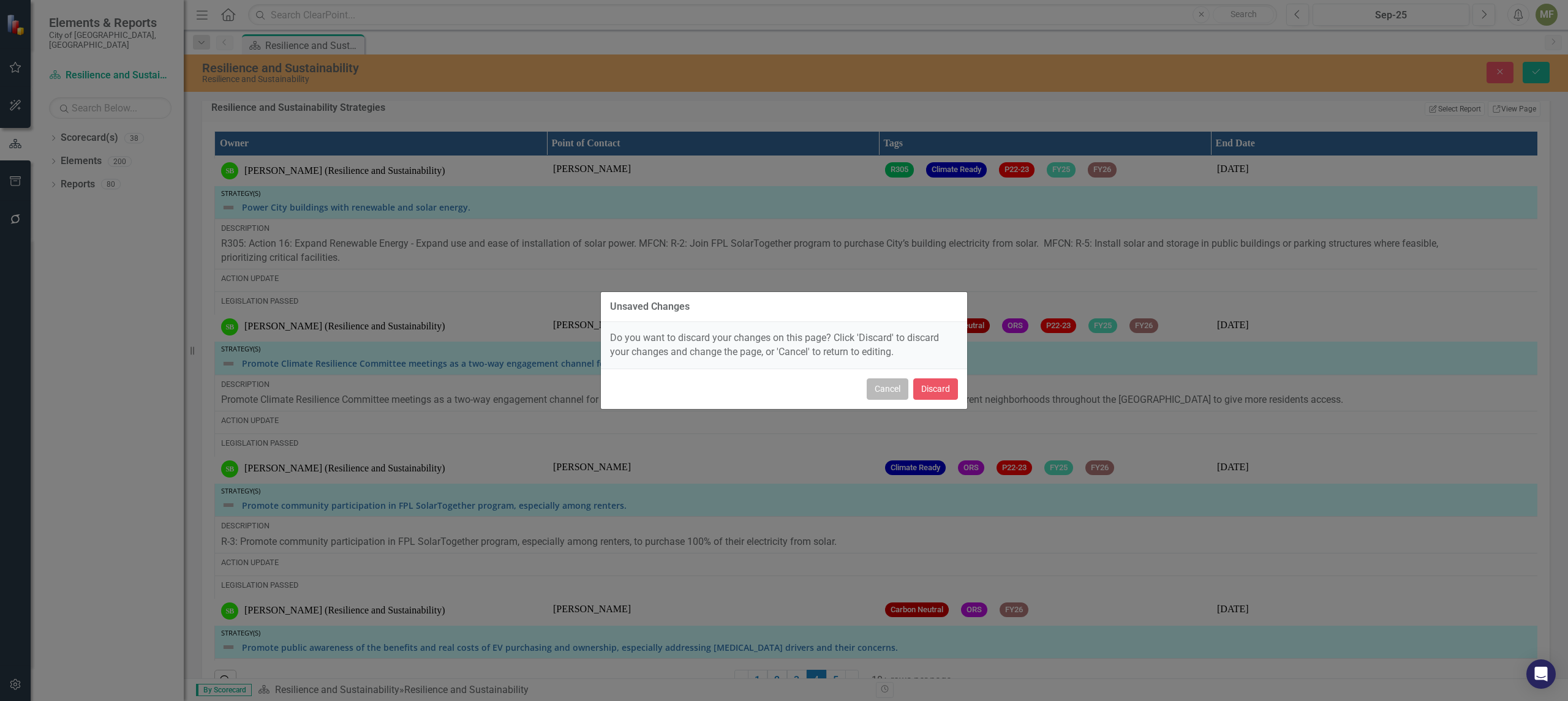
click at [885, 389] on button "Cancel" at bounding box center [887, 389] width 42 height 21
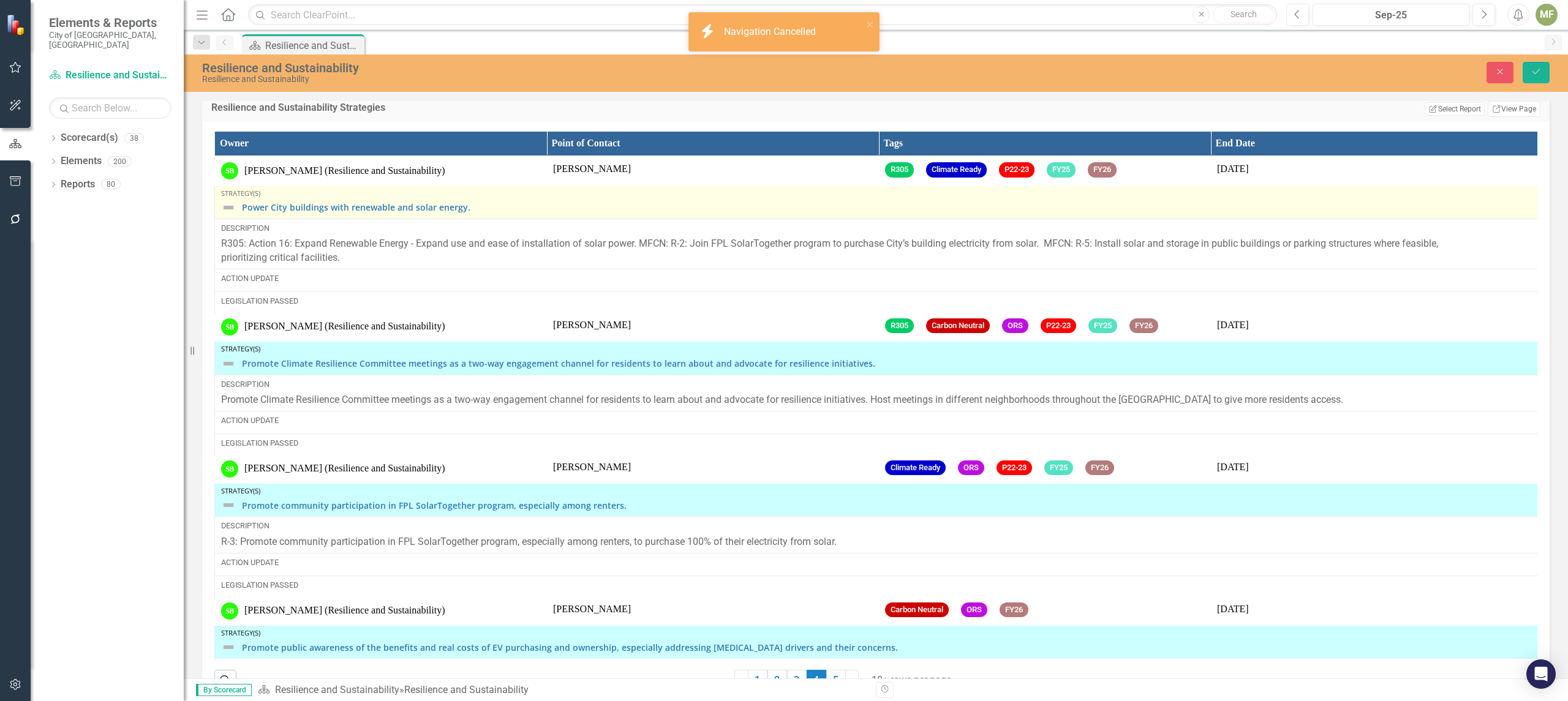
click at [229, 215] on img at bounding box center [228, 207] width 15 height 15
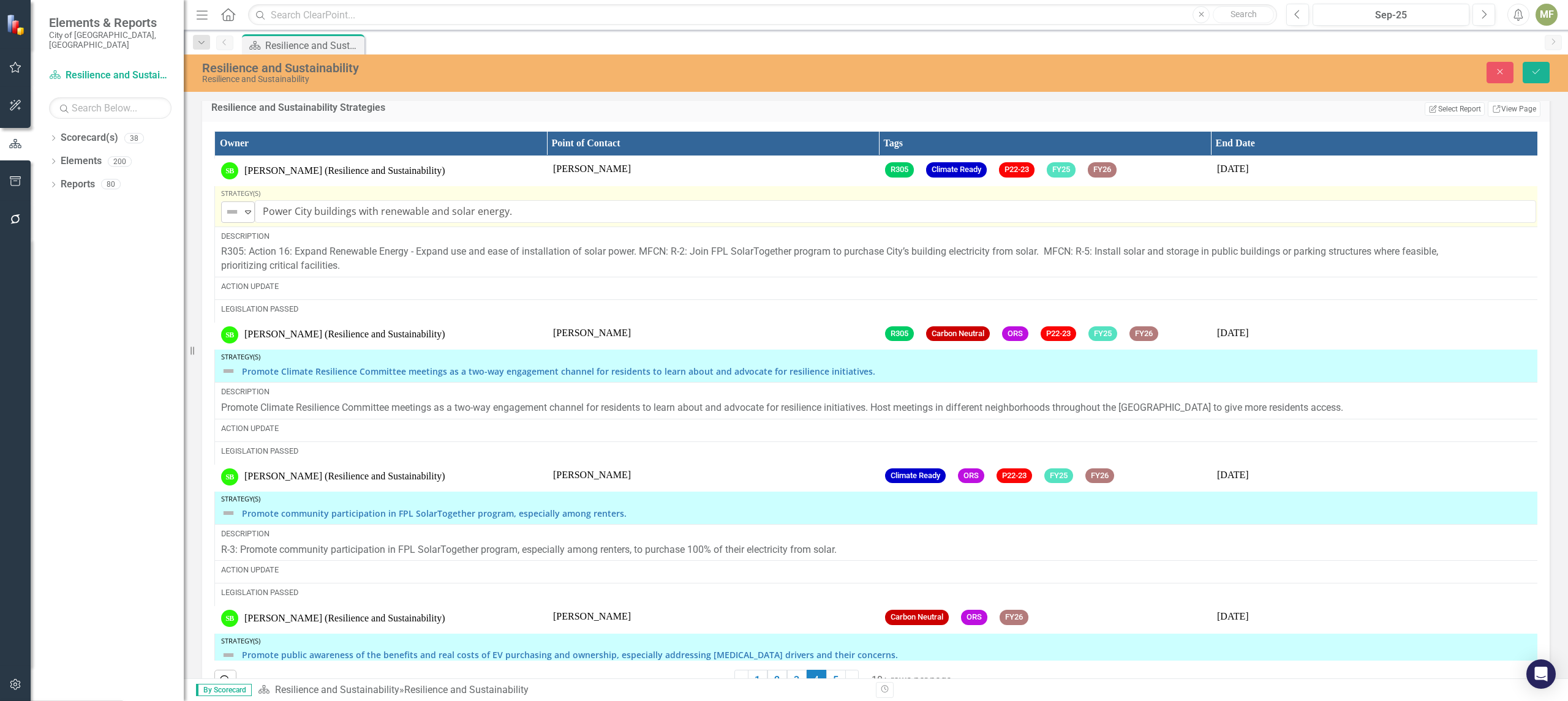
click at [248, 217] on icon "Expand" at bounding box center [248, 212] width 12 height 10
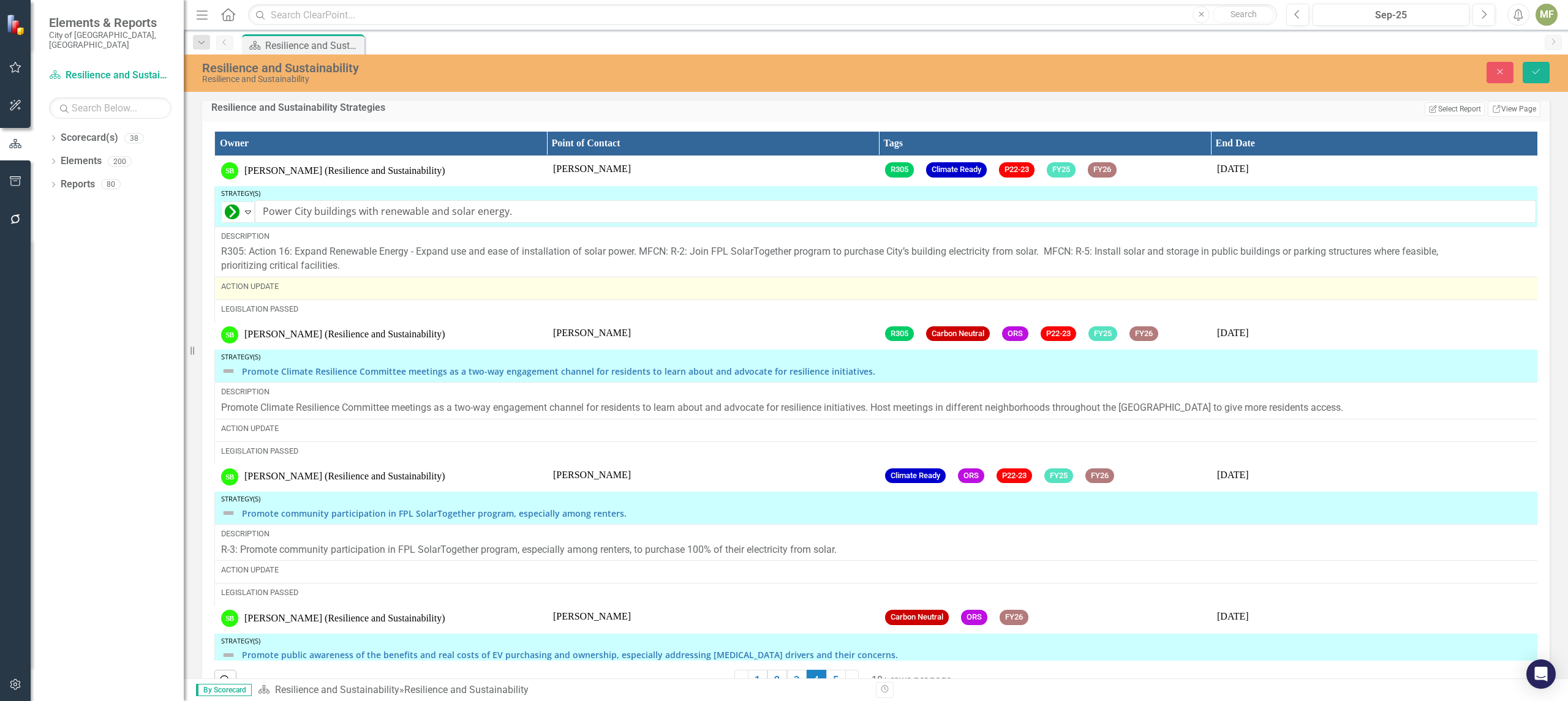
click at [312, 292] on div "Action Update" at bounding box center [878, 286] width 1315 height 11
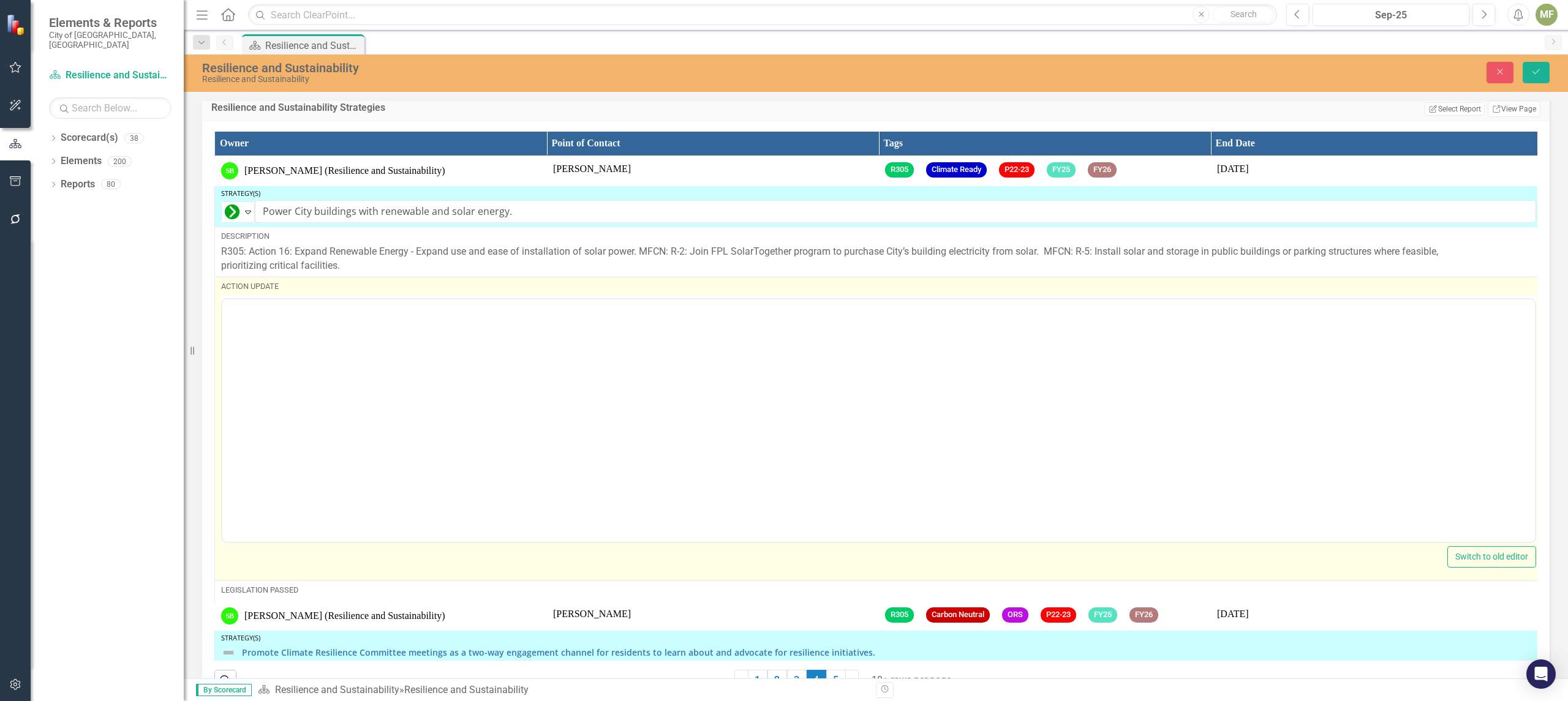
scroll to position [0, 0]
click at [311, 343] on p "Rich Text Area. Press ALT-0 for help." at bounding box center [878, 338] width 1306 height 15
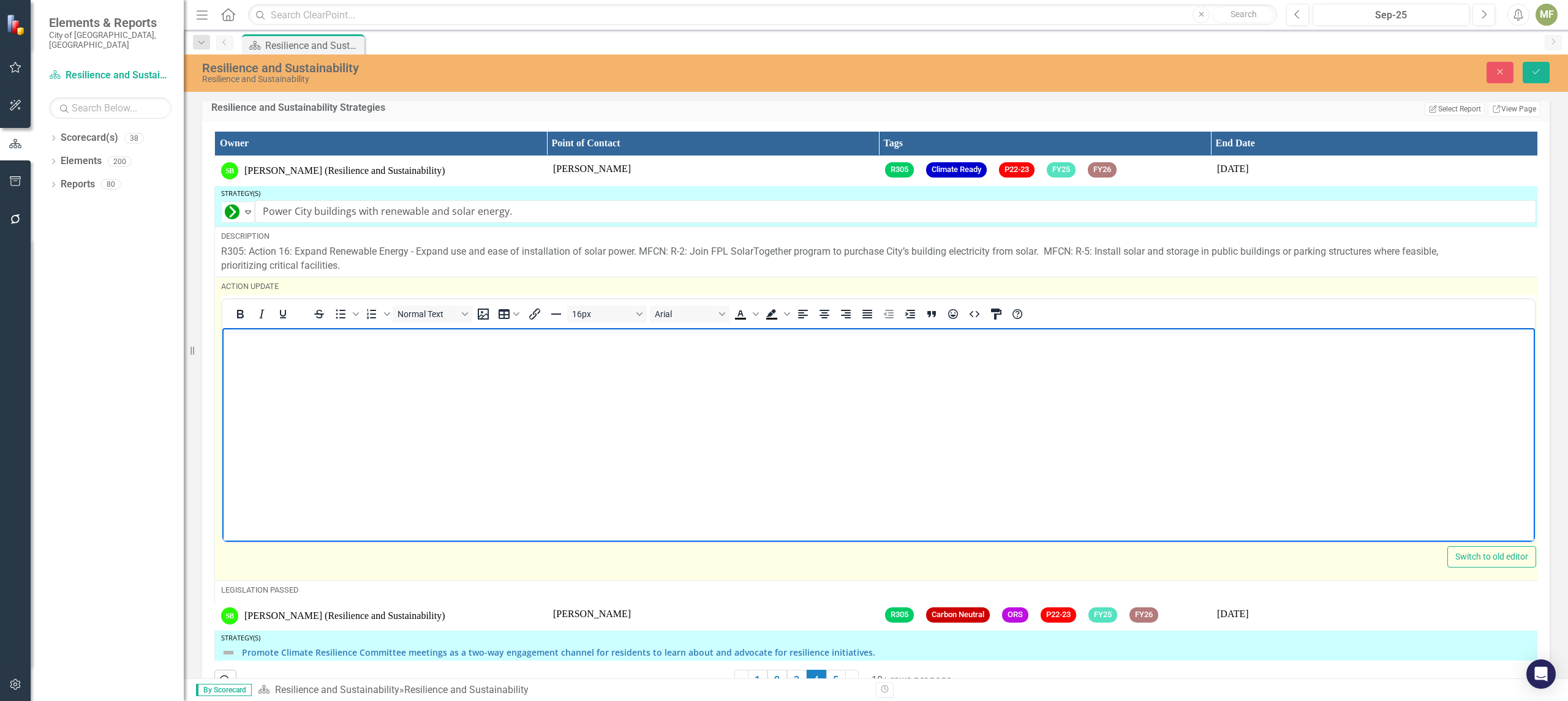
click at [270, 354] on body "Rich Text Area. Press ALT-0 for help." at bounding box center [879, 419] width 1313 height 184
paste body "Rich Text Area. Press ALT-0 for help."
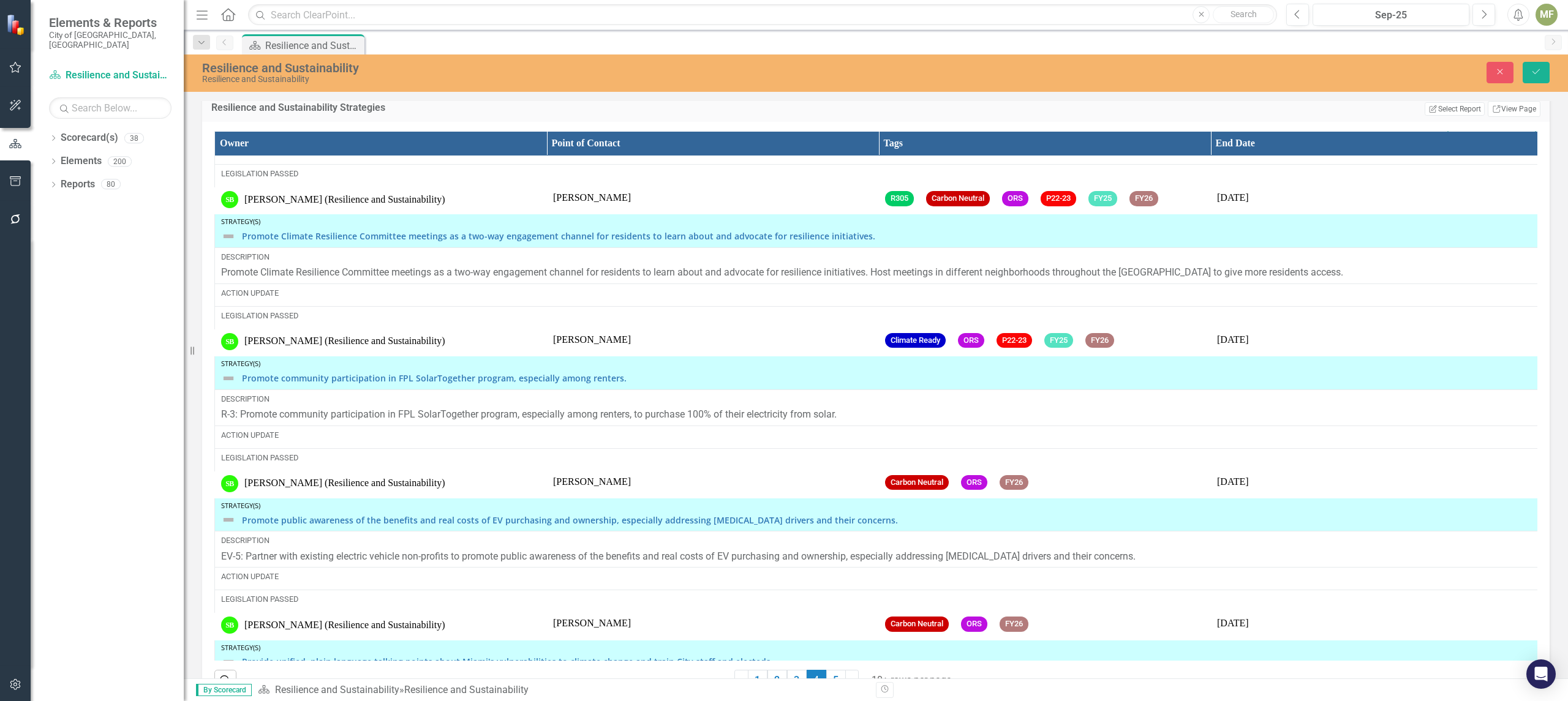
scroll to position [863, 0]
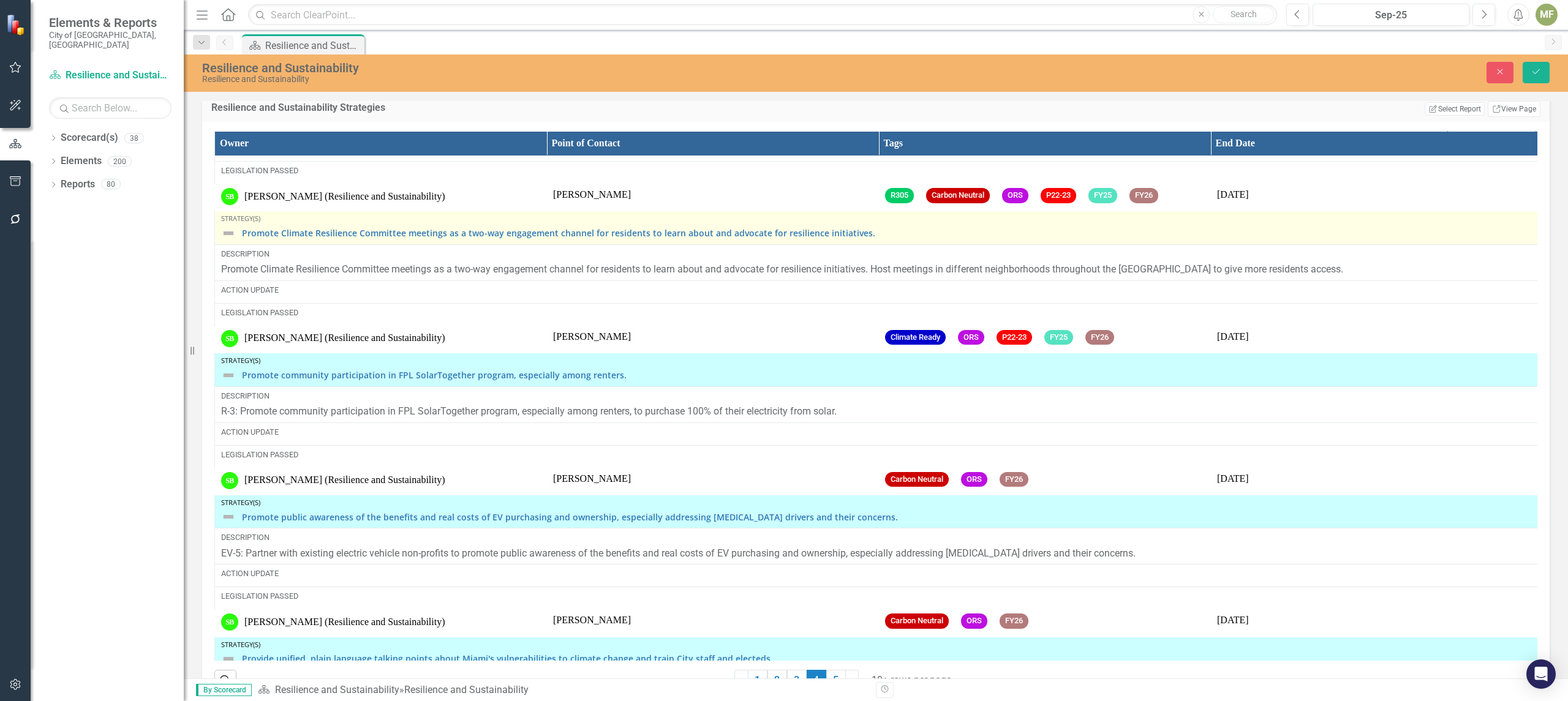
click at [231, 240] on img at bounding box center [228, 233] width 15 height 15
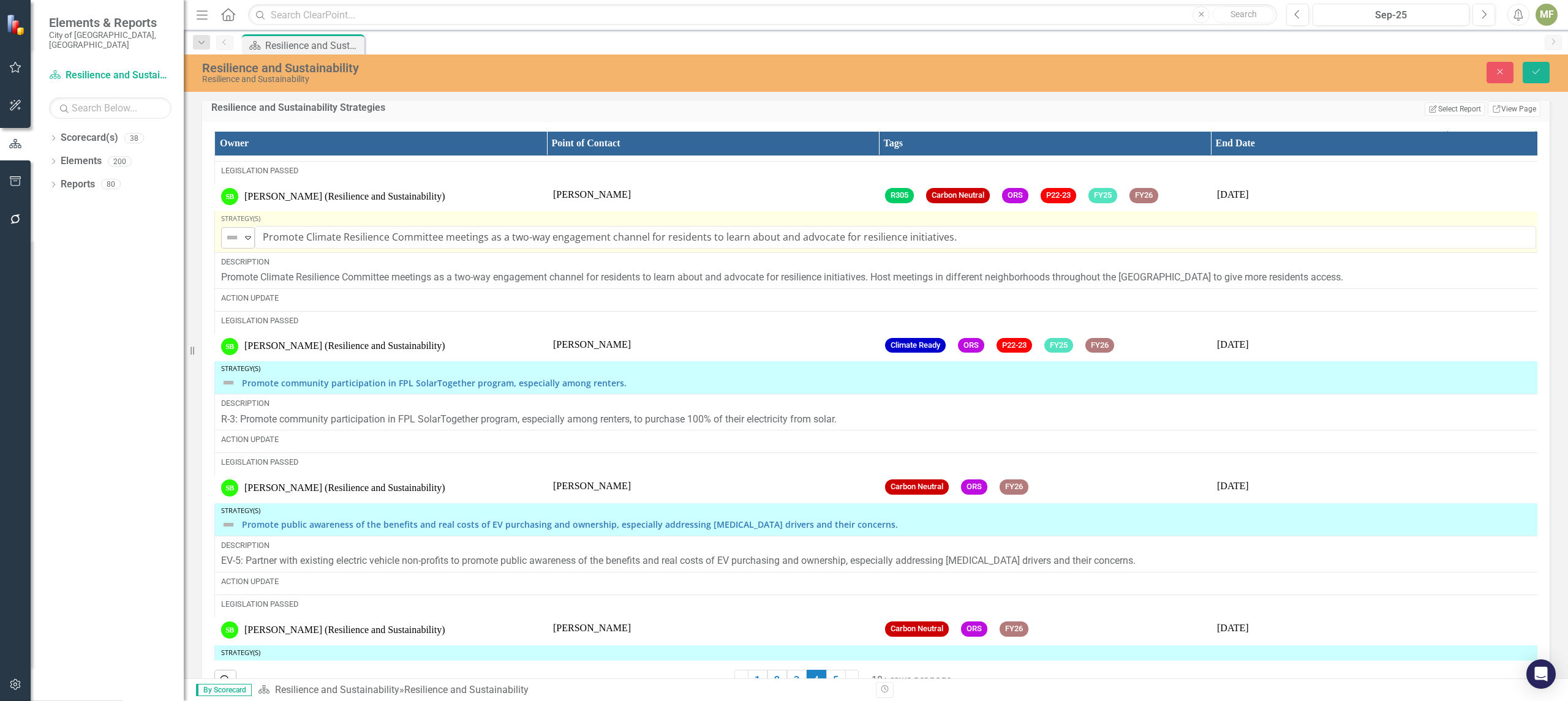
click at [248, 240] on icon at bounding box center [248, 237] width 6 height 4
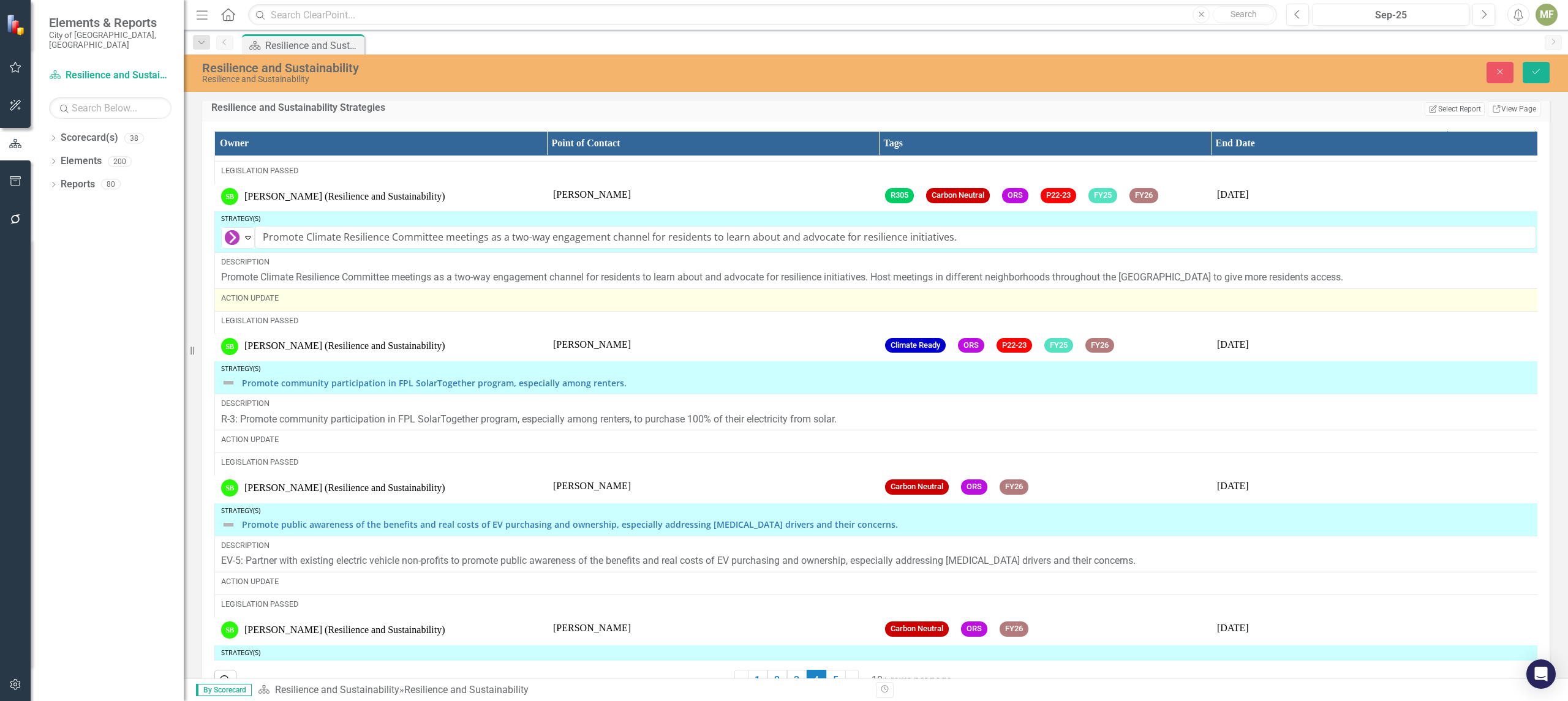
click at [276, 303] on div "Action Update" at bounding box center [878, 298] width 1315 height 11
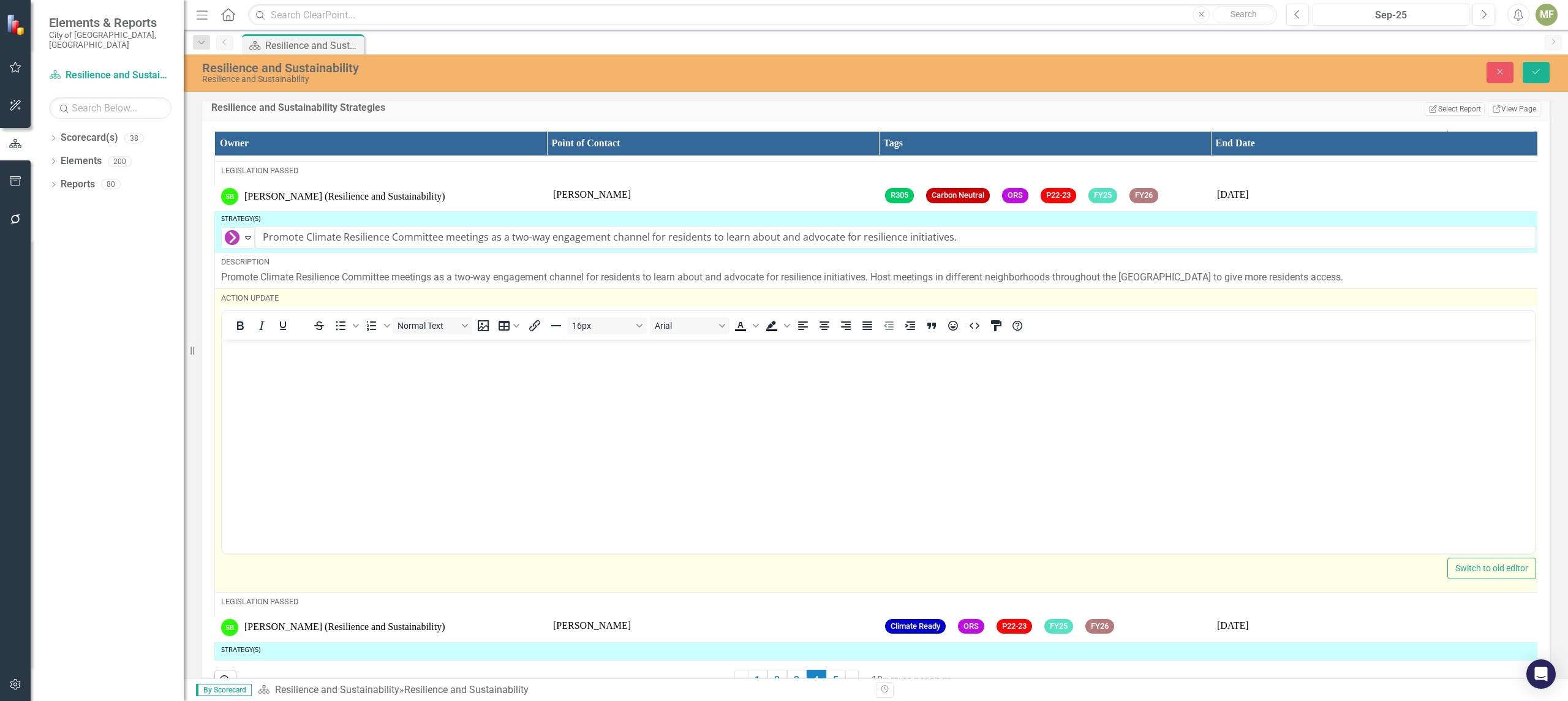
scroll to position [0, 0]
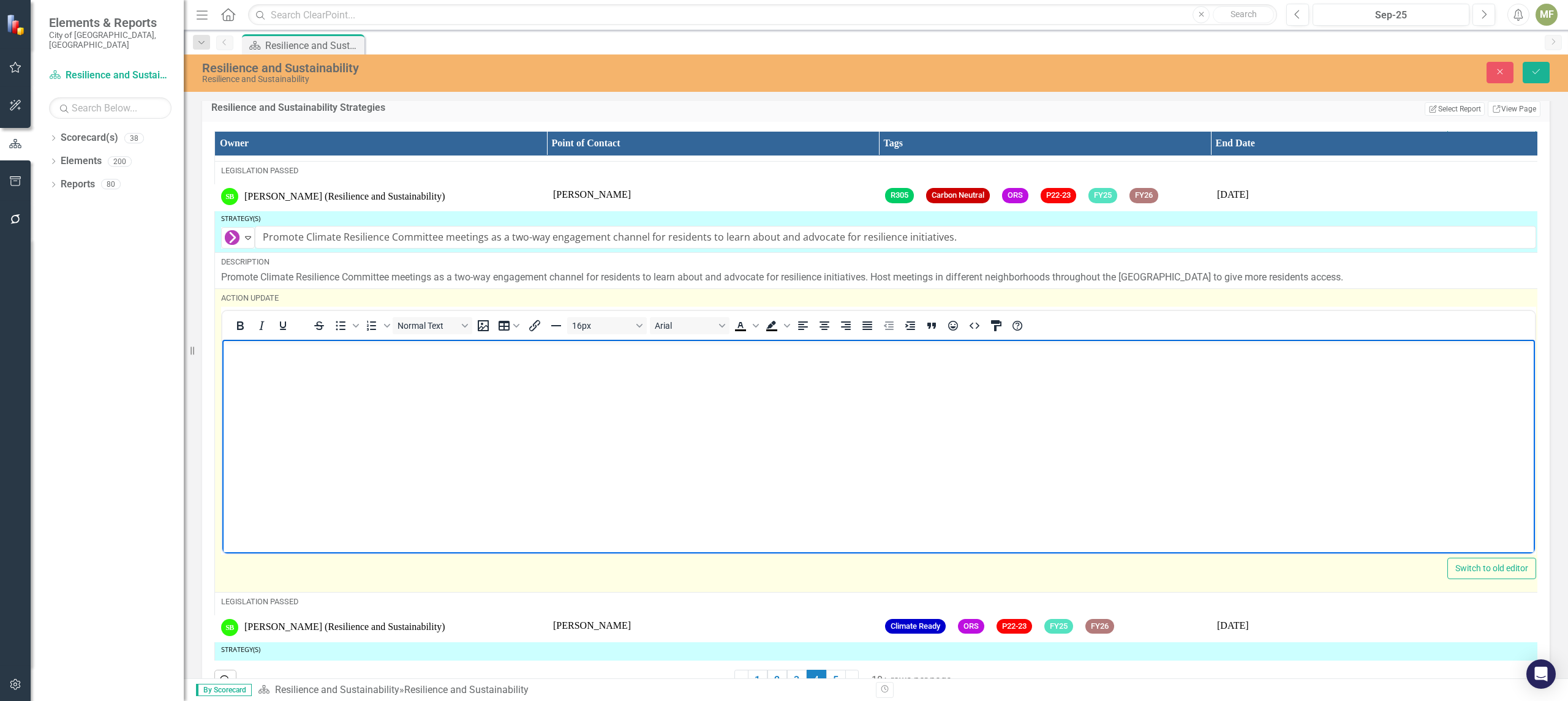
click at [293, 367] on body "Rich Text Area. Press ALT-0 for help." at bounding box center [879, 431] width 1313 height 184
click at [291, 368] on body "Rich Text Area. Press ALT-0 for help." at bounding box center [879, 431] width 1313 height 184
paste body "Rich Text Area. Press ALT-0 for help."
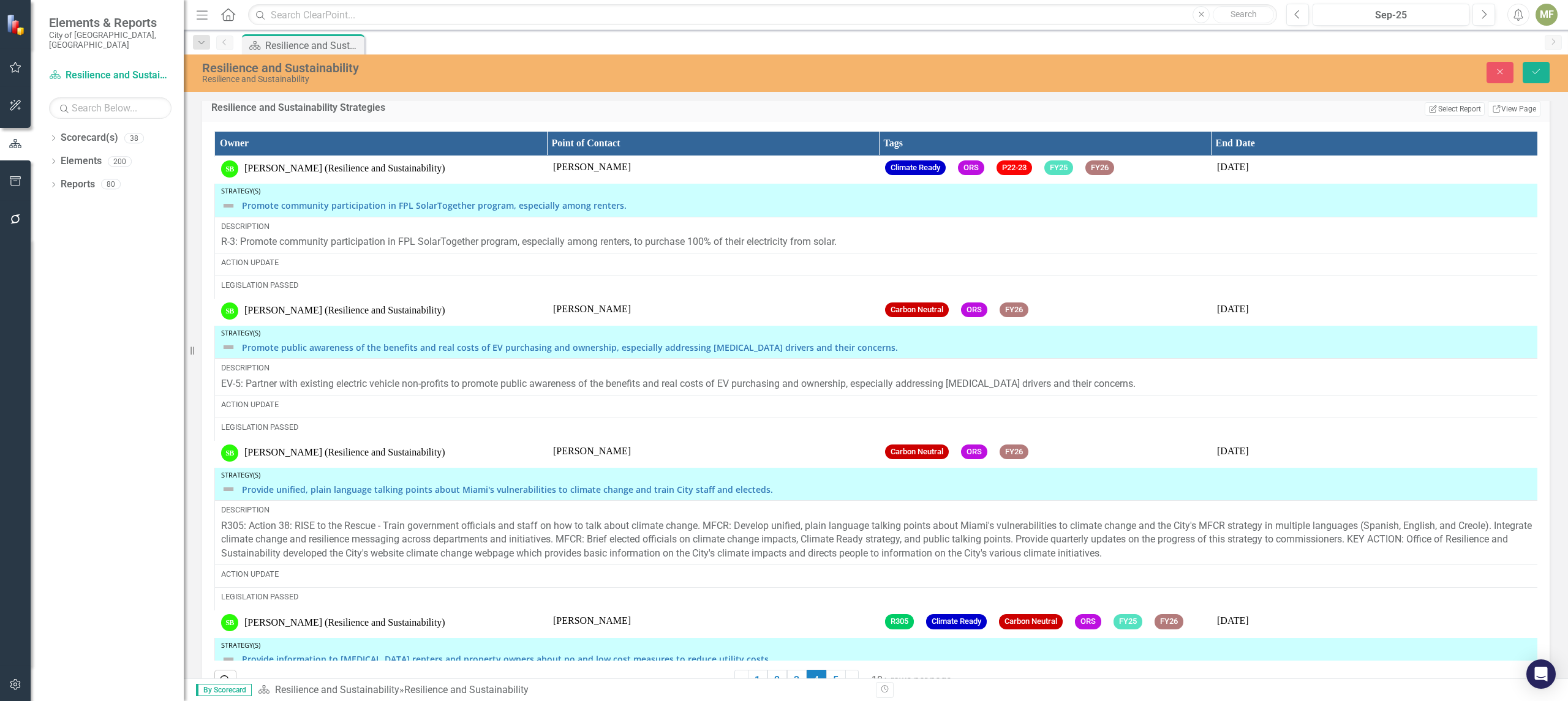
scroll to position [1314, 0]
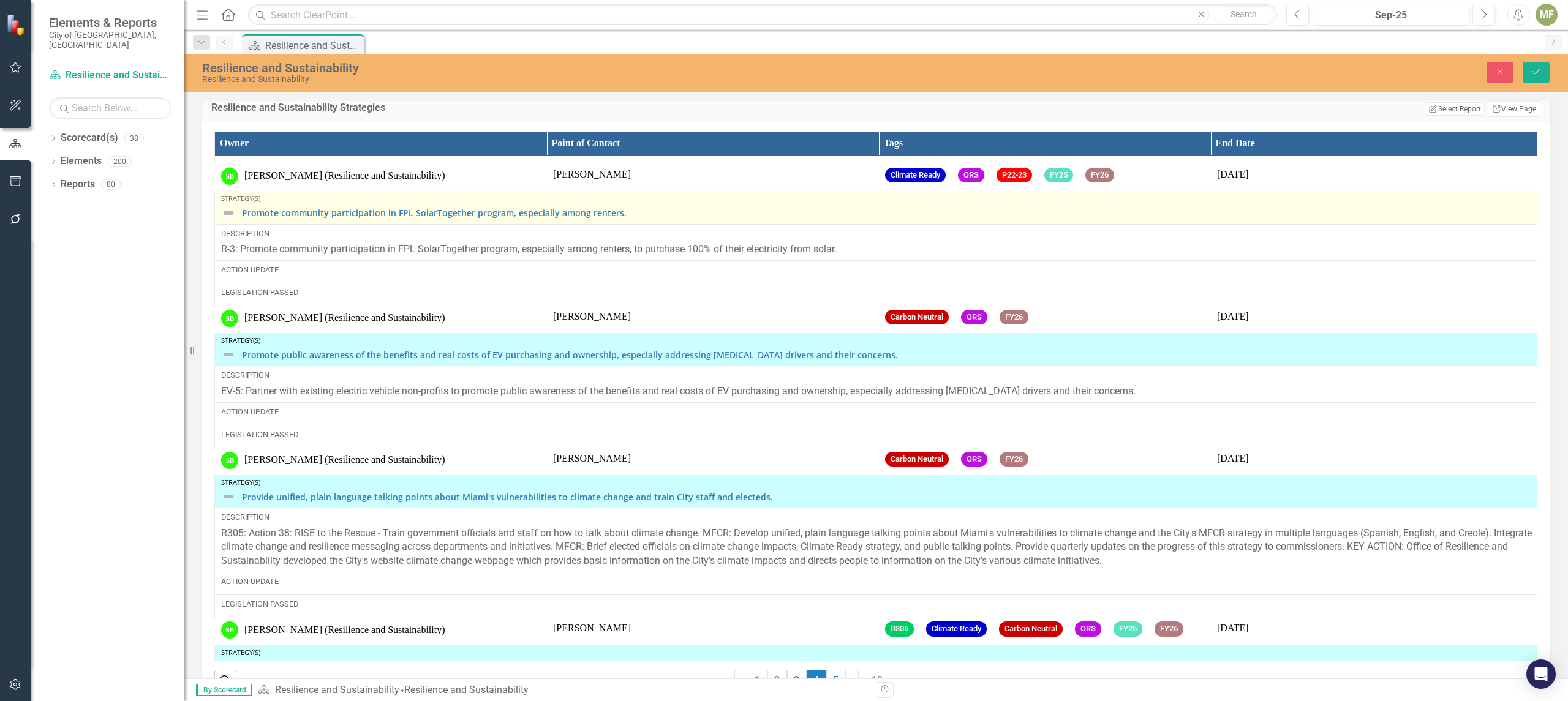
click at [233, 220] on img at bounding box center [228, 213] width 15 height 15
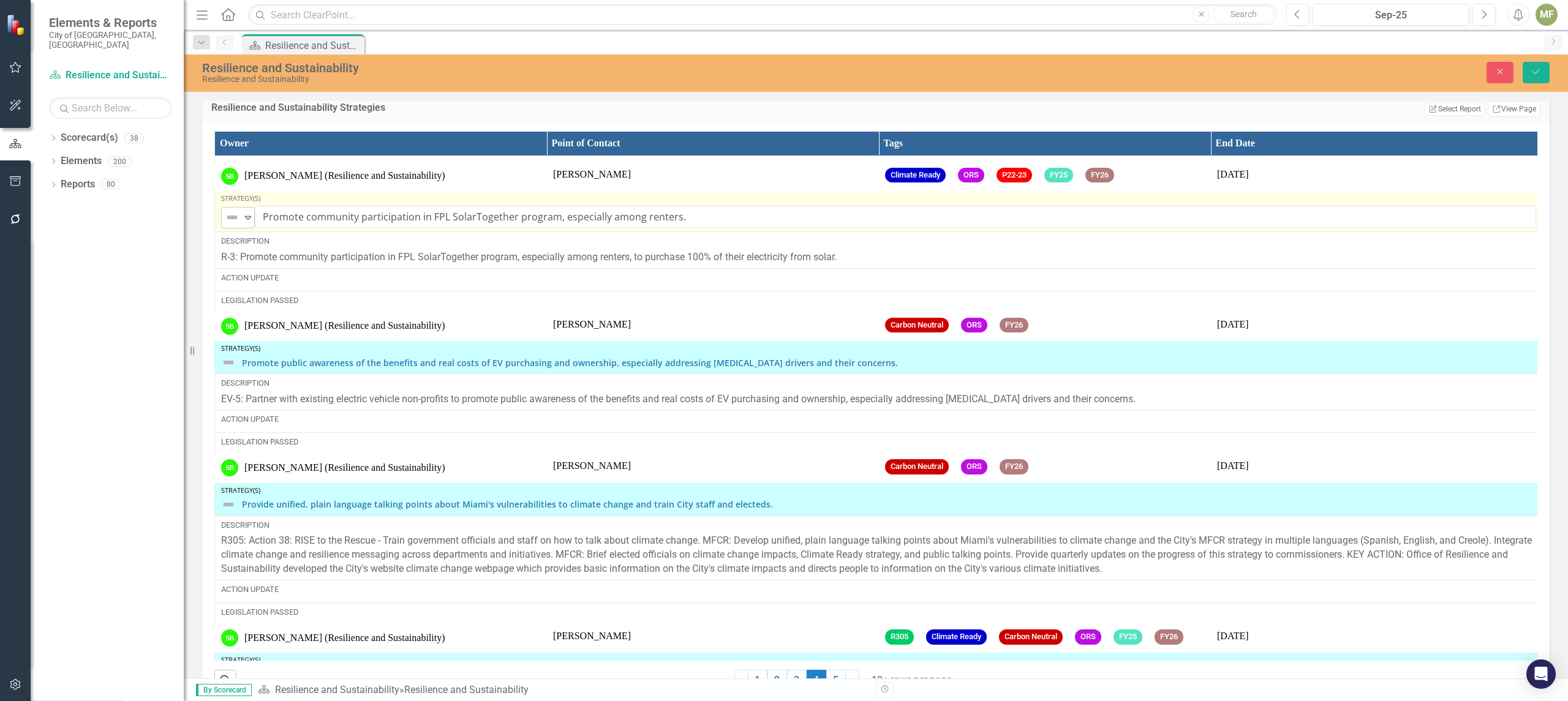
click at [245, 222] on icon "Expand" at bounding box center [248, 217] width 12 height 10
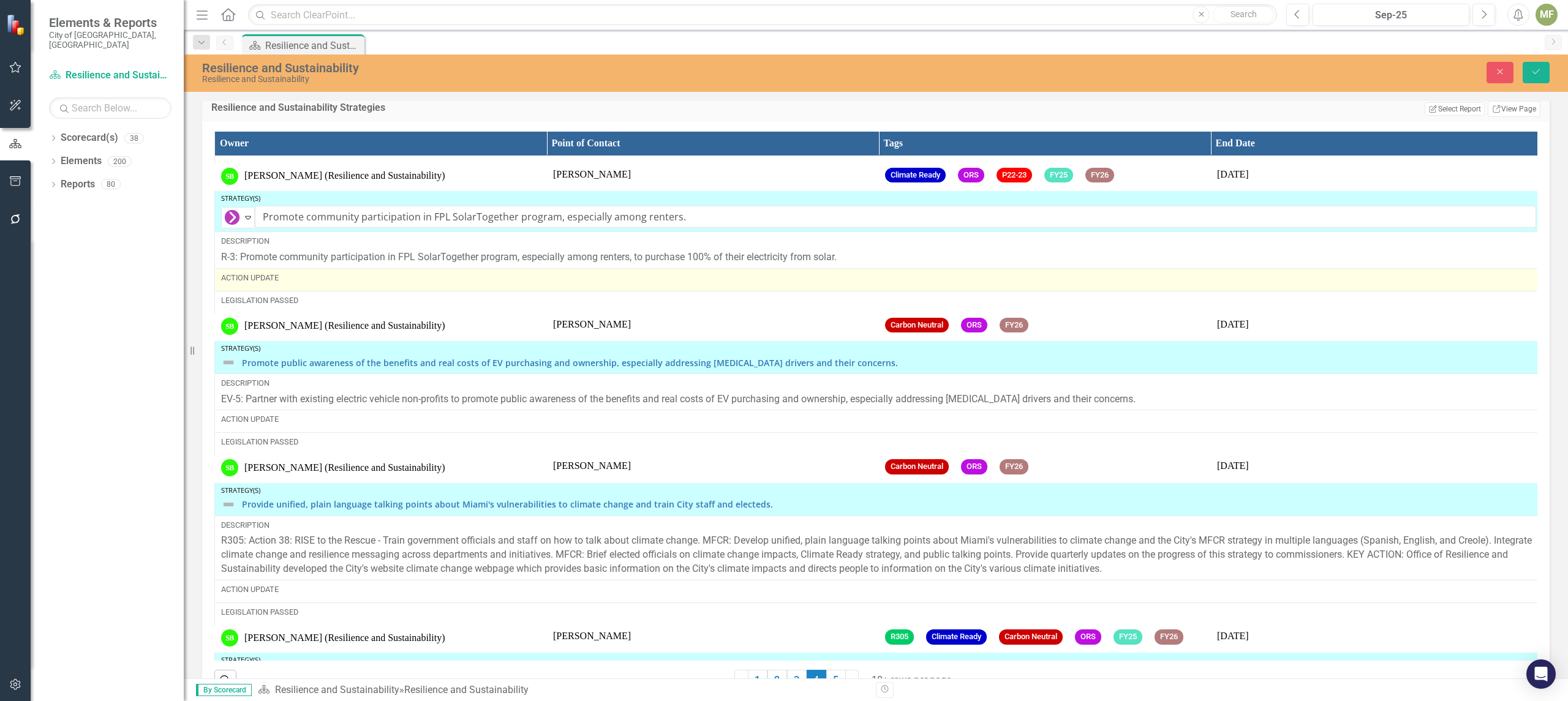
click at [287, 283] on div "Action Update" at bounding box center [878, 278] width 1315 height 11
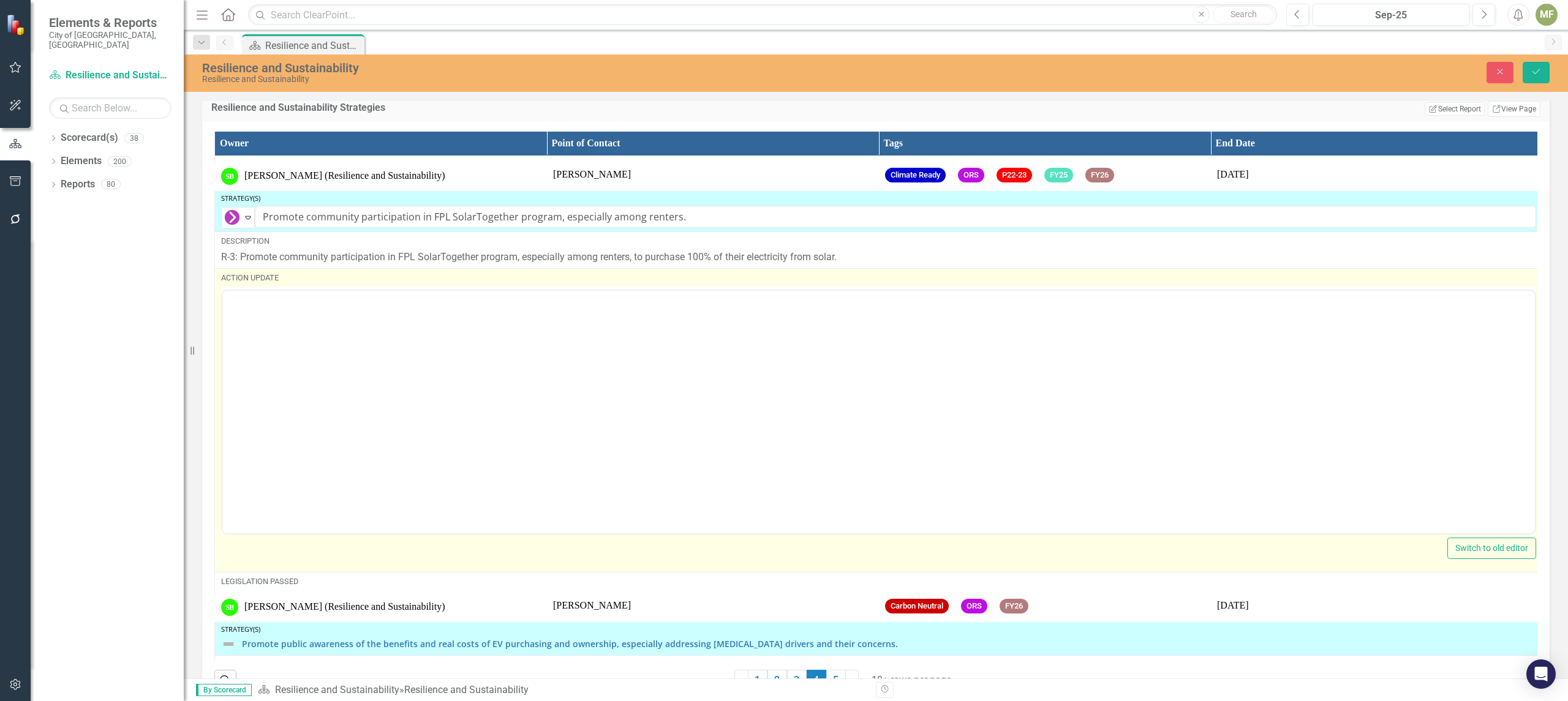
scroll to position [0, 0]
click at [303, 353] on body "Rich Text Area. Press ALT-0 for help." at bounding box center [879, 411] width 1313 height 184
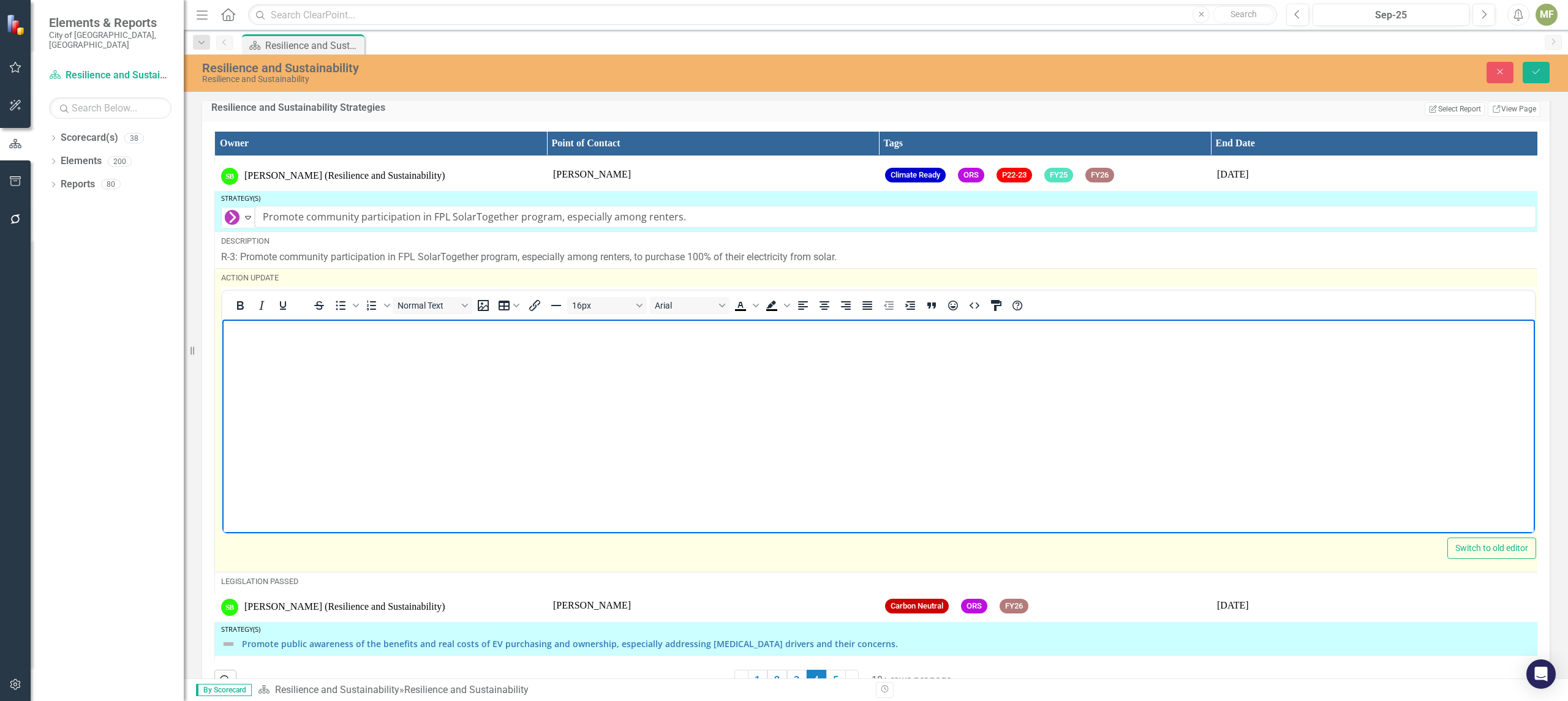
click at [303, 325] on p "Rich Text Area. Press ALT-0 for help." at bounding box center [878, 329] width 1306 height 15
paste body "Rich Text Area. Press ALT-0 for help."
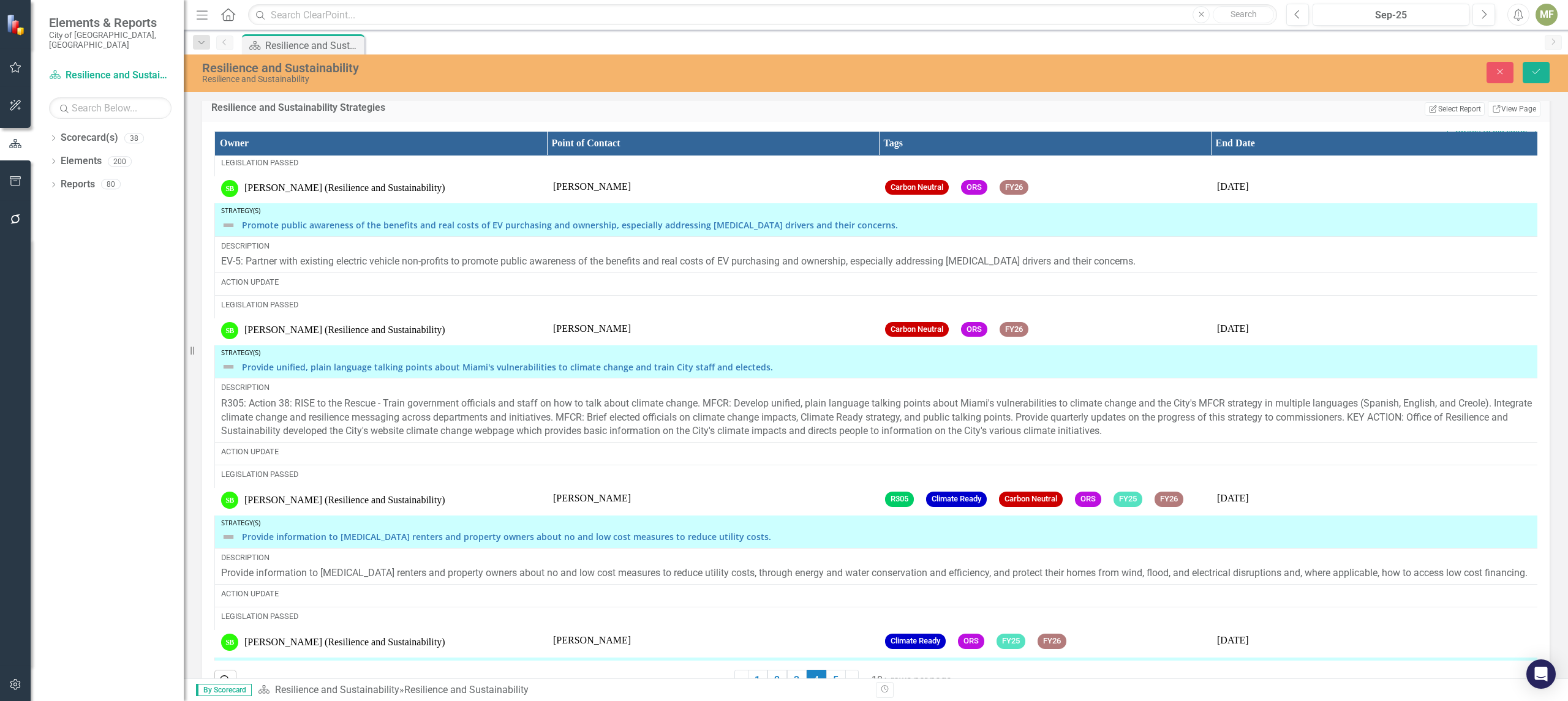
scroll to position [1746, 0]
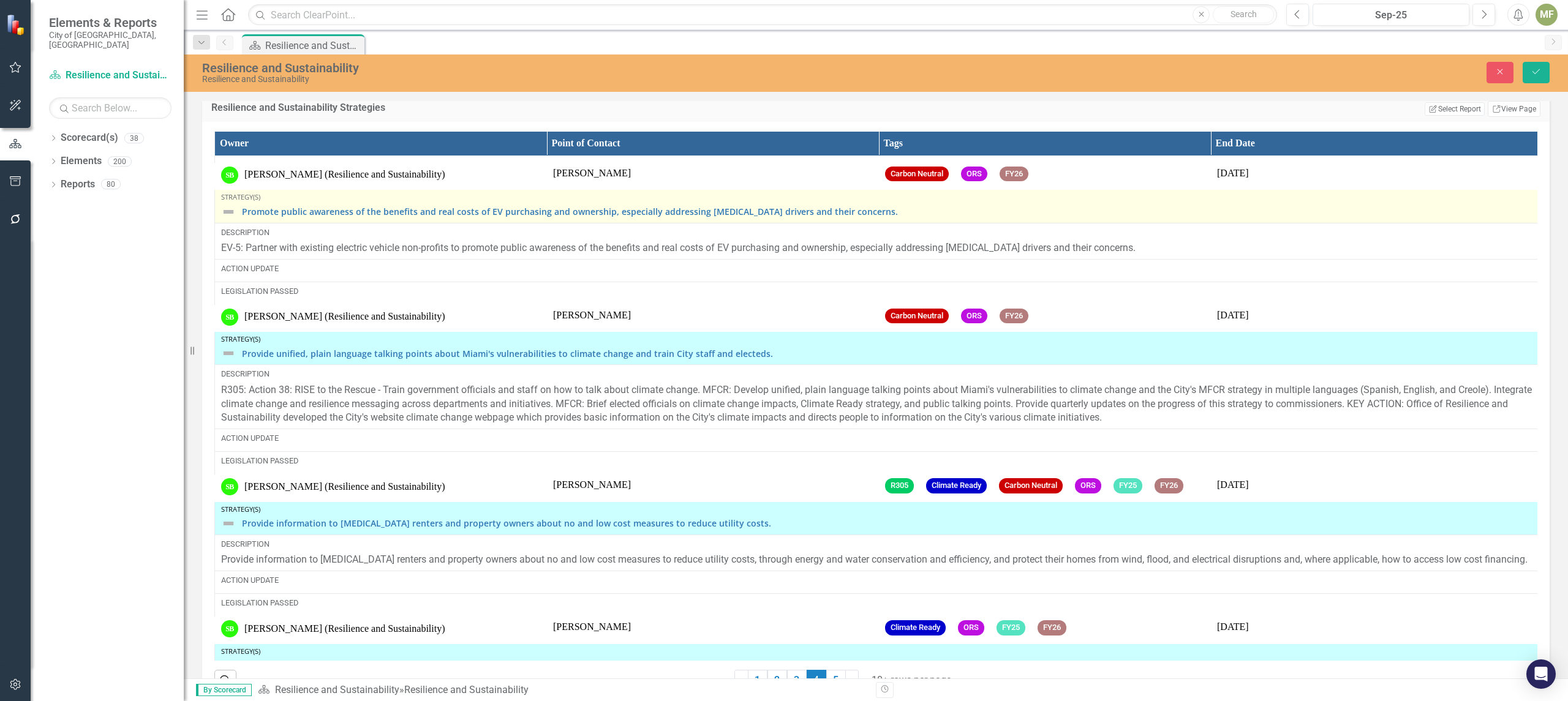
click at [231, 219] on img at bounding box center [228, 212] width 15 height 15
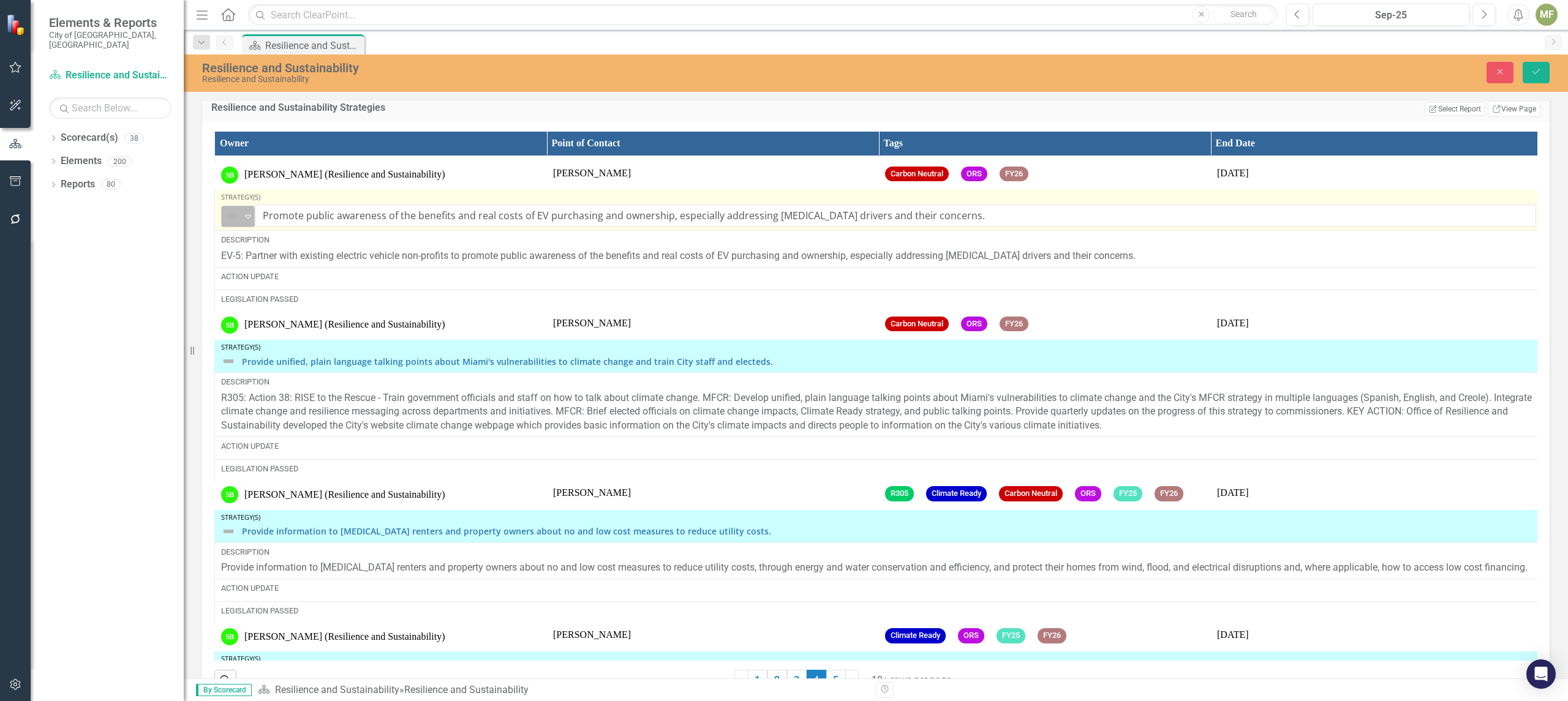
click at [245, 221] on icon "Expand" at bounding box center [248, 216] width 12 height 10
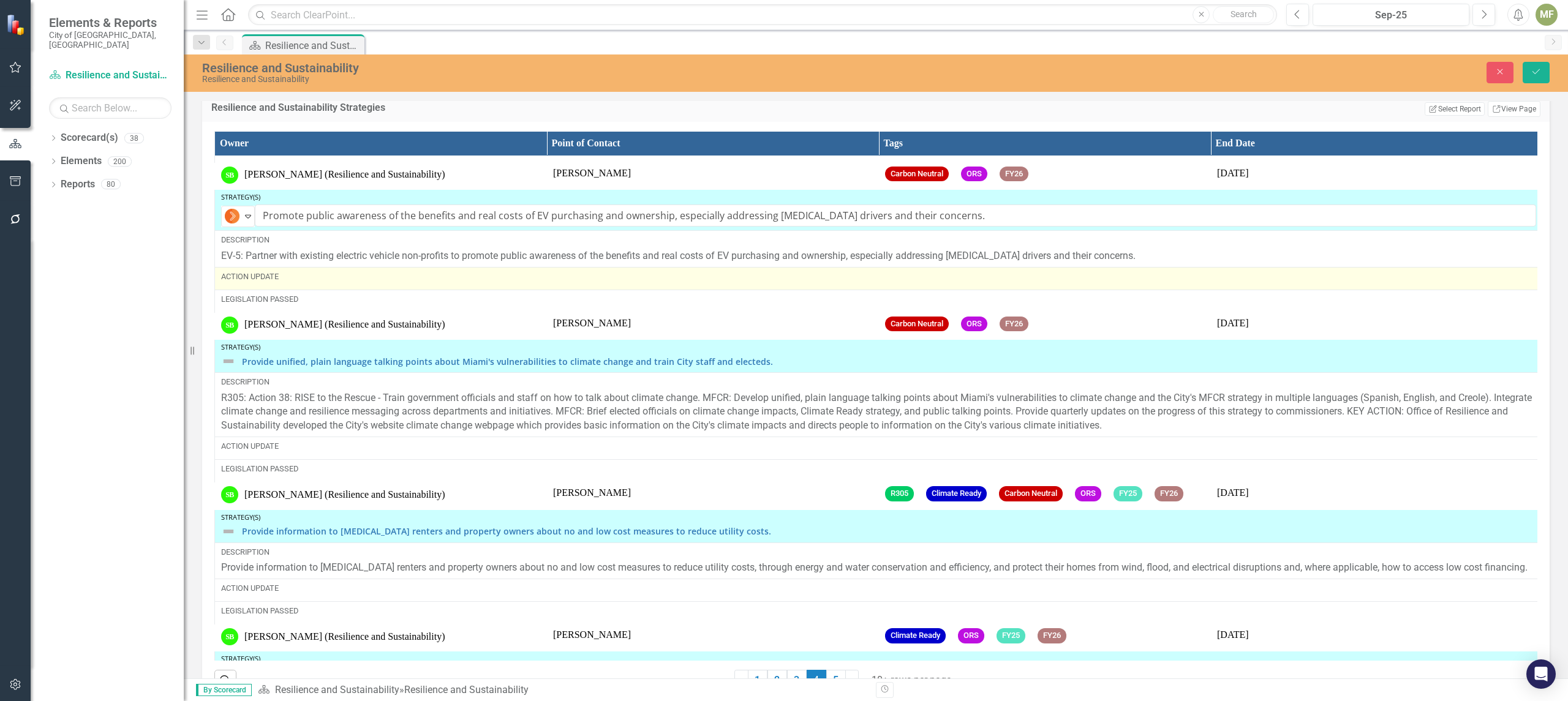
click at [258, 283] on div "Action Update" at bounding box center [878, 276] width 1315 height 11
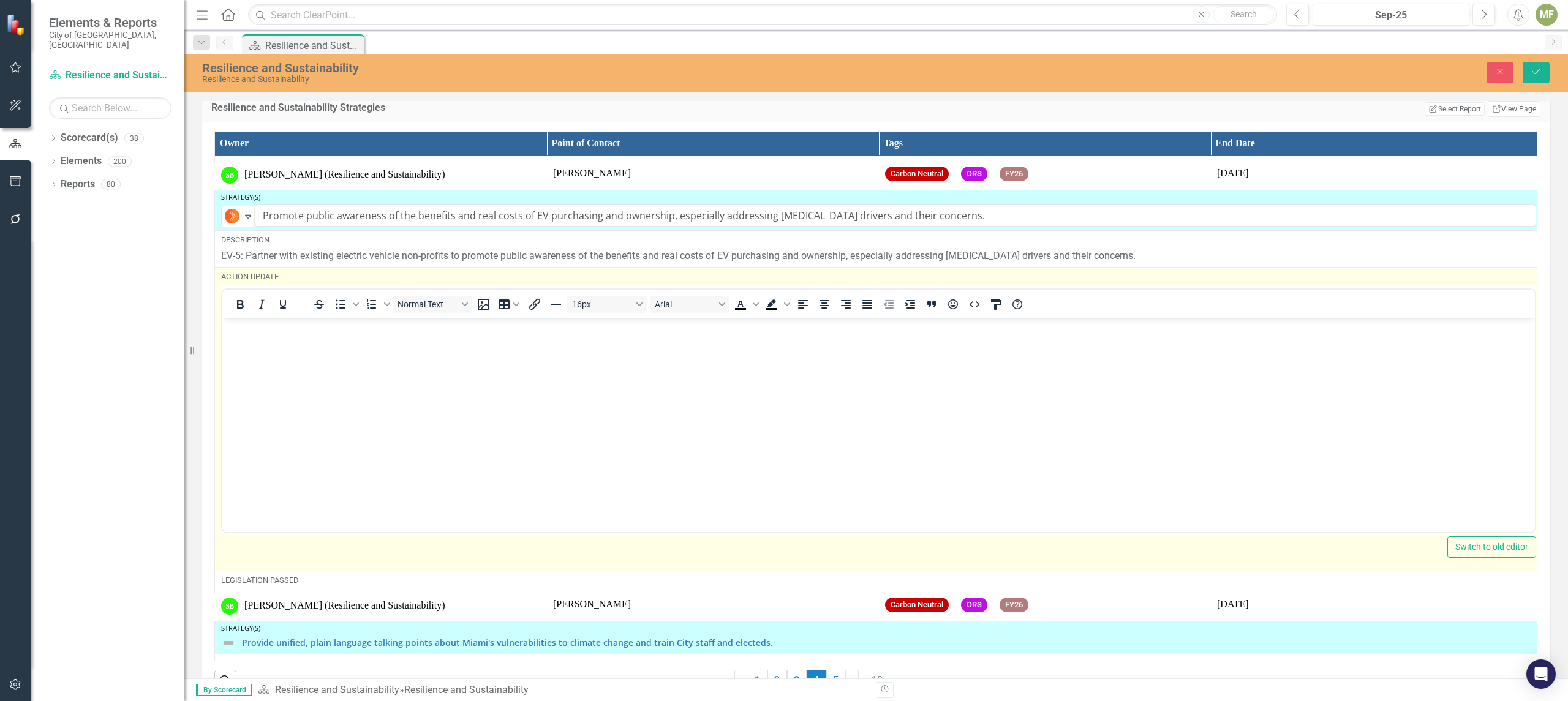
scroll to position [0, 0]
click at [290, 331] on p "Rich Text Area. Press ALT-0 for help." at bounding box center [878, 328] width 1306 height 15
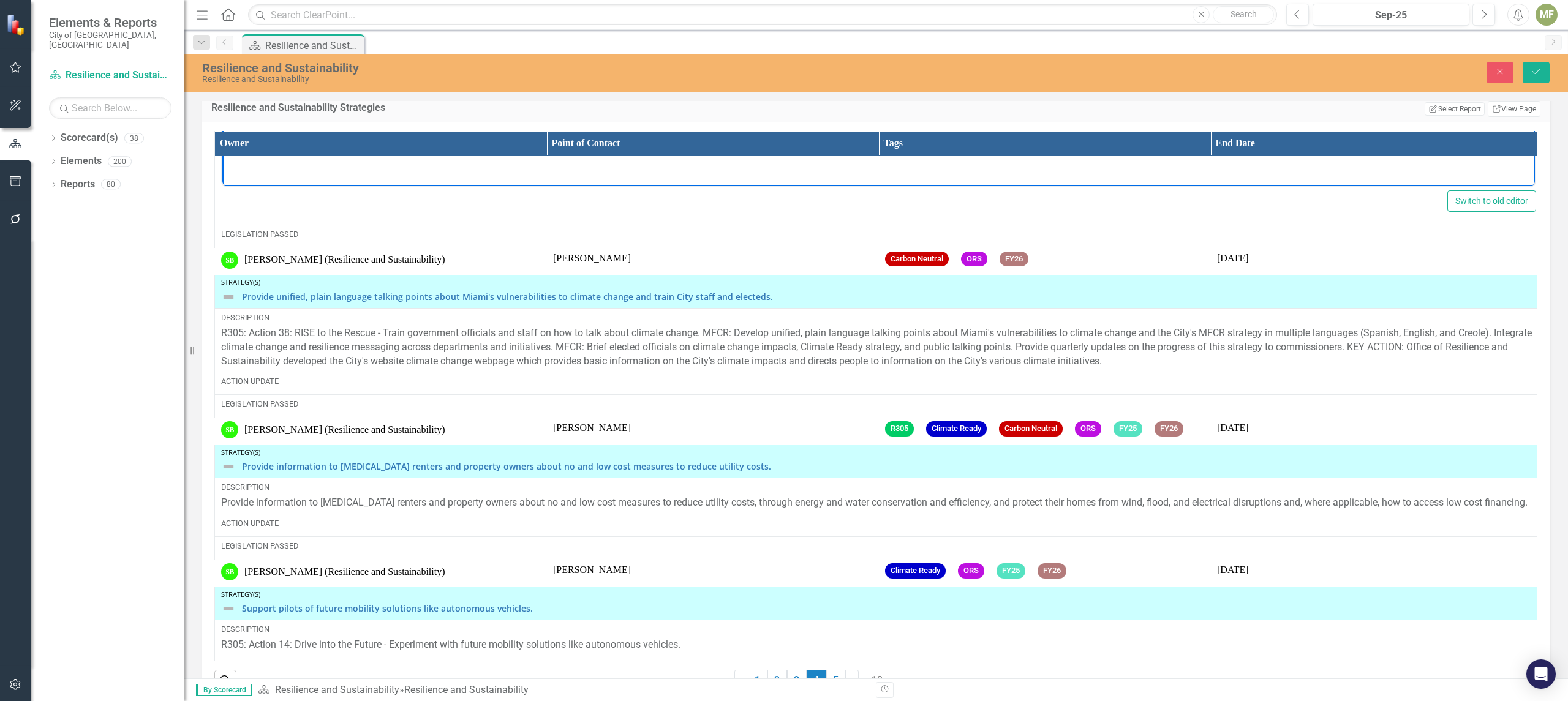
scroll to position [2150, 0]
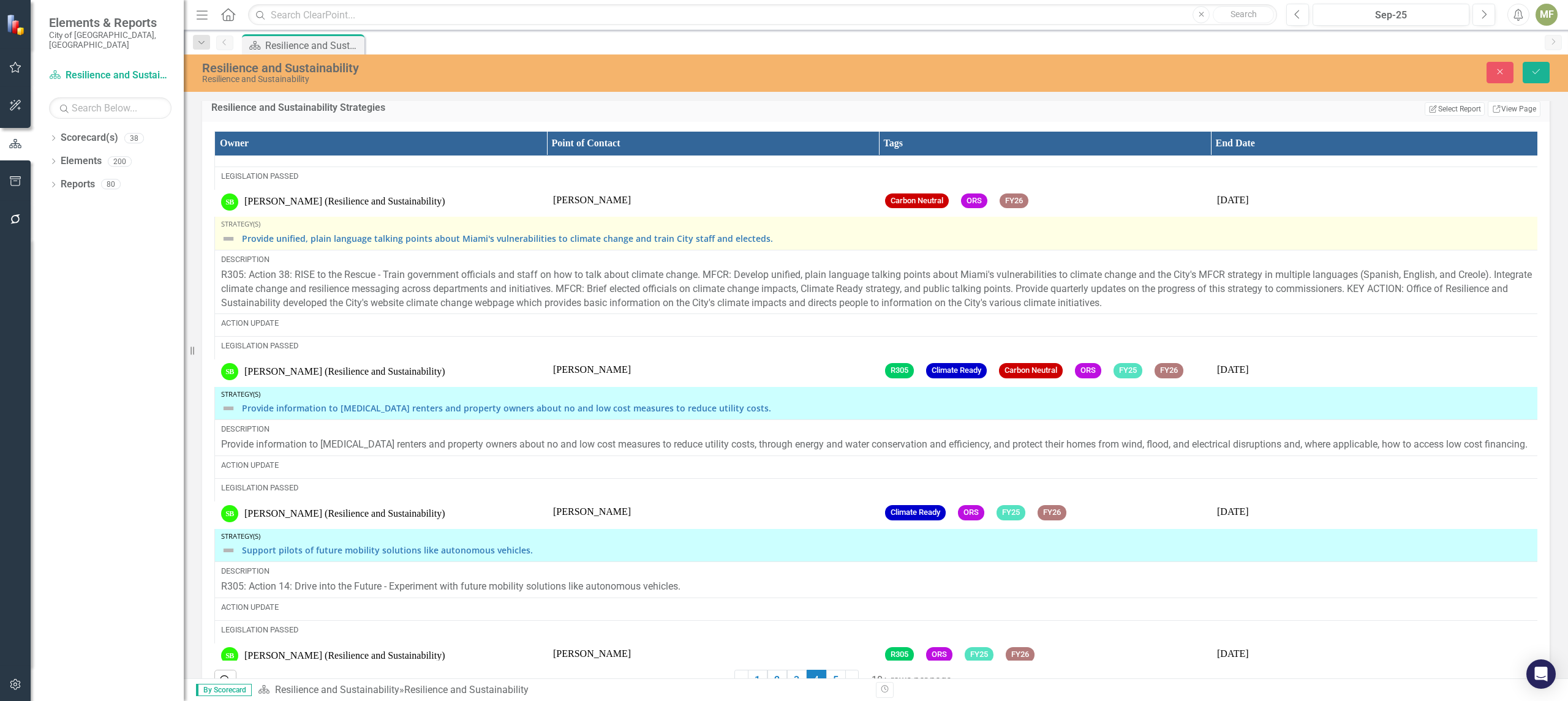
click at [233, 246] on img at bounding box center [228, 238] width 15 height 15
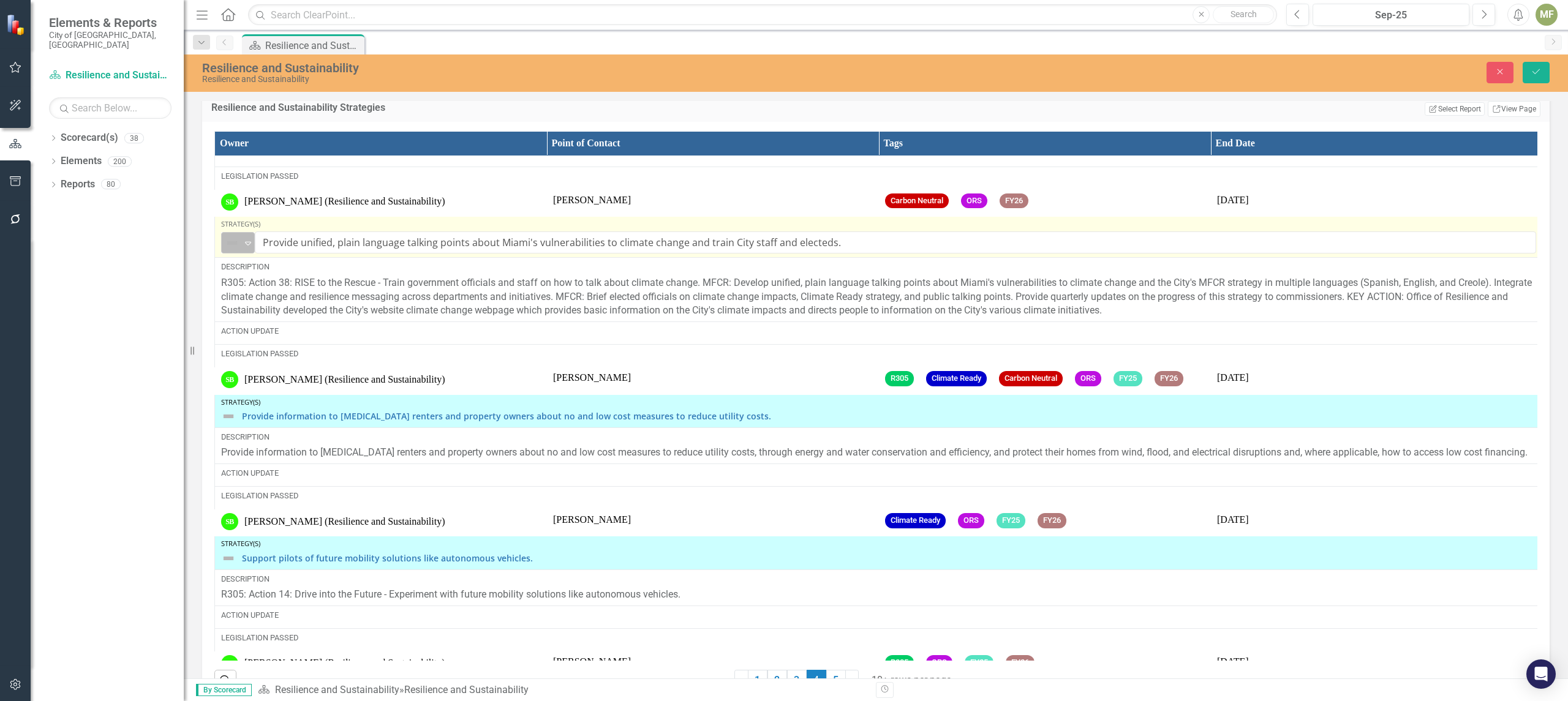
click at [245, 248] on icon "Expand" at bounding box center [248, 243] width 12 height 10
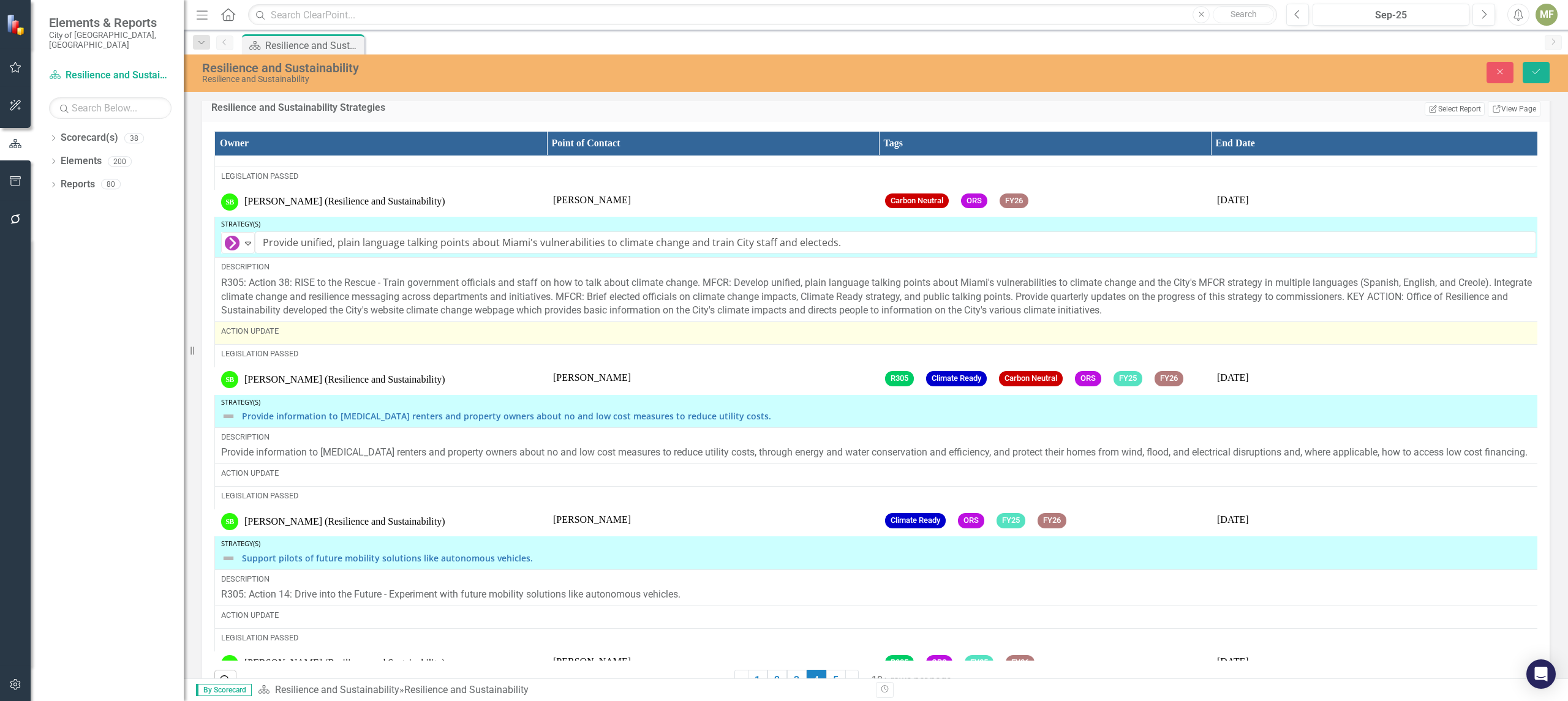
click at [273, 337] on div "Action Update" at bounding box center [878, 330] width 1315 height 11
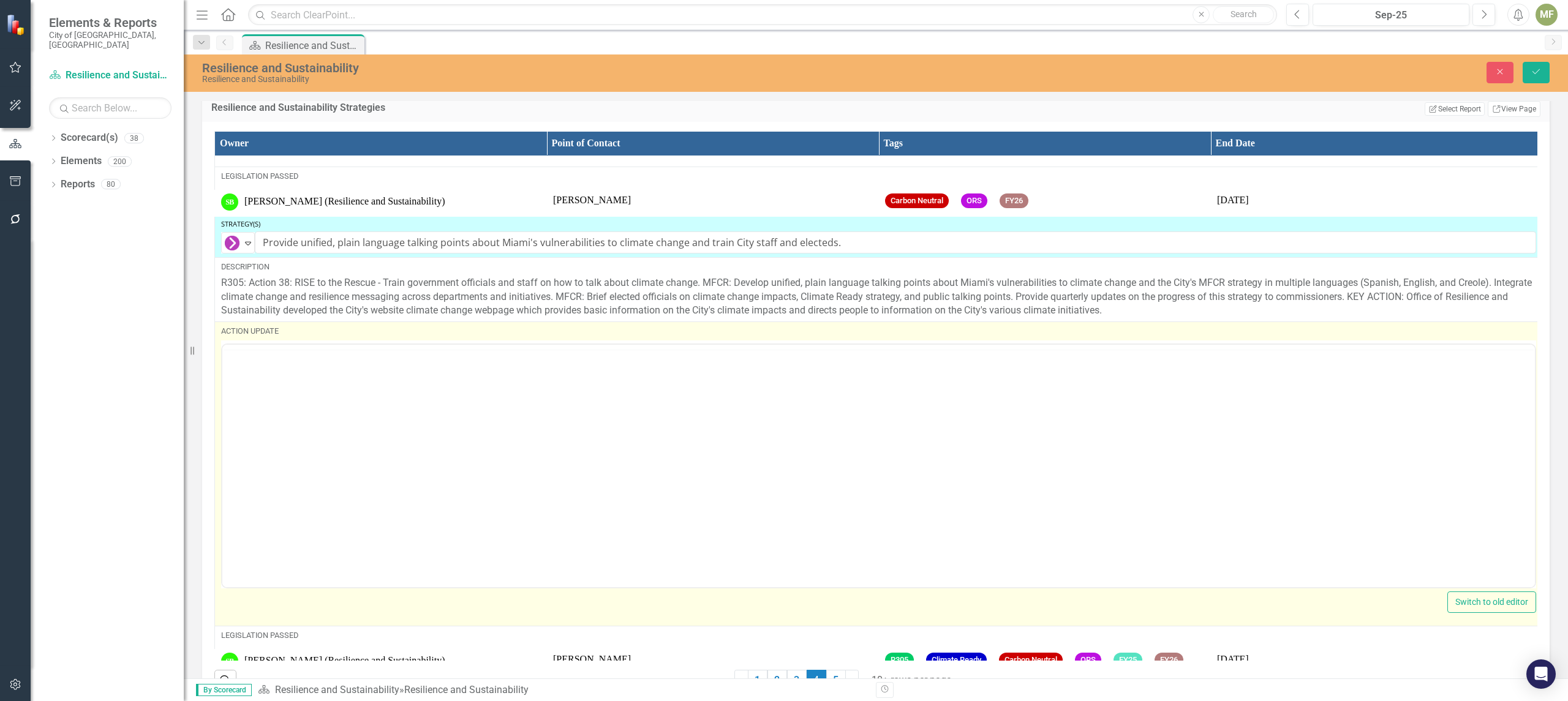
scroll to position [0, 0]
click at [263, 410] on body "Rich Text Area. Press ALT-0 for help." at bounding box center [879, 464] width 1313 height 184
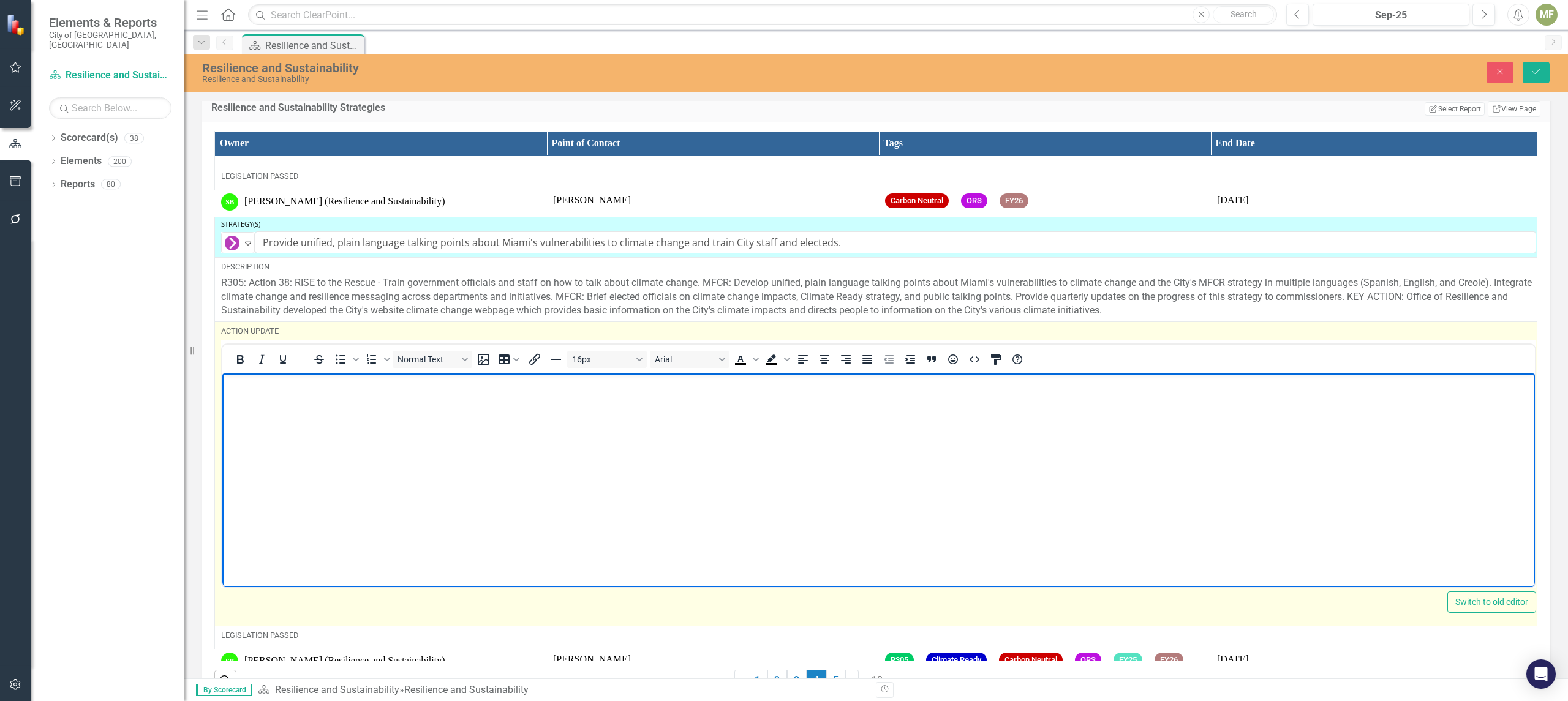
paste body "Rich Text Area. Press ALT-0 for help."
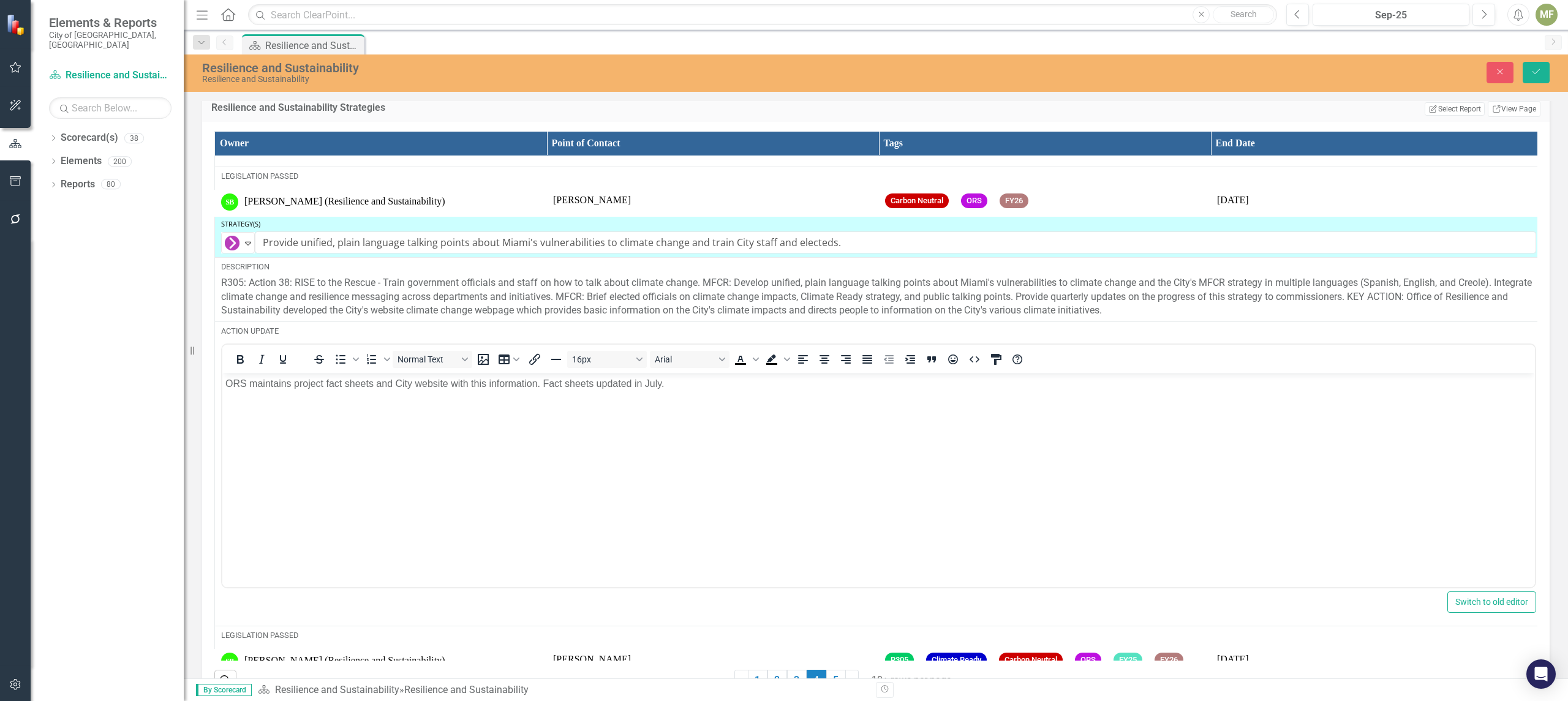
drag, startPoint x: 1529, startPoint y: 520, endPoint x: 1526, endPoint y: 575, distance: 55.1
click at [1527, 575] on div "Owner Point of Contact Tags End Date Strategy(s) Ongoing Expand Plan and build …" at bounding box center [875, 412] width 1348 height 581
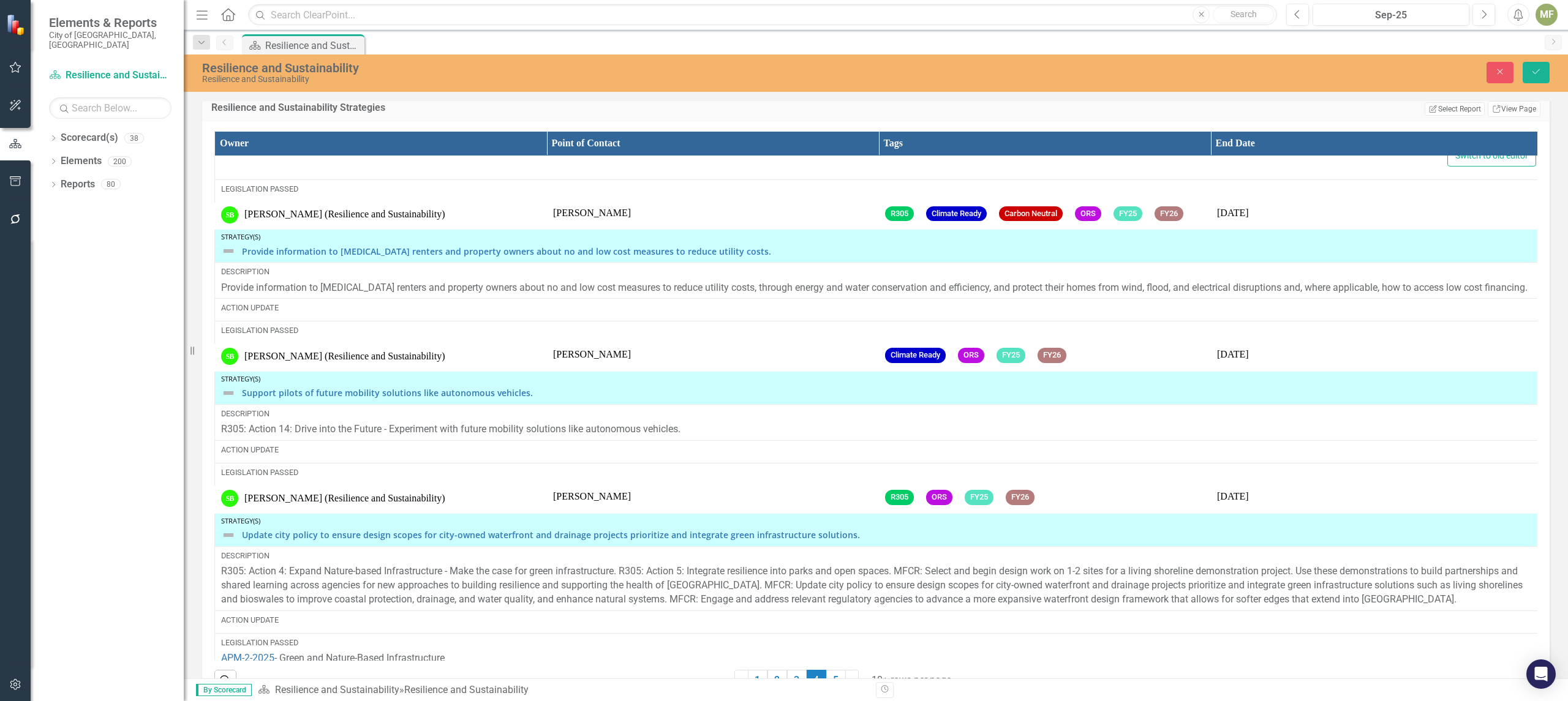
scroll to position [2670, 0]
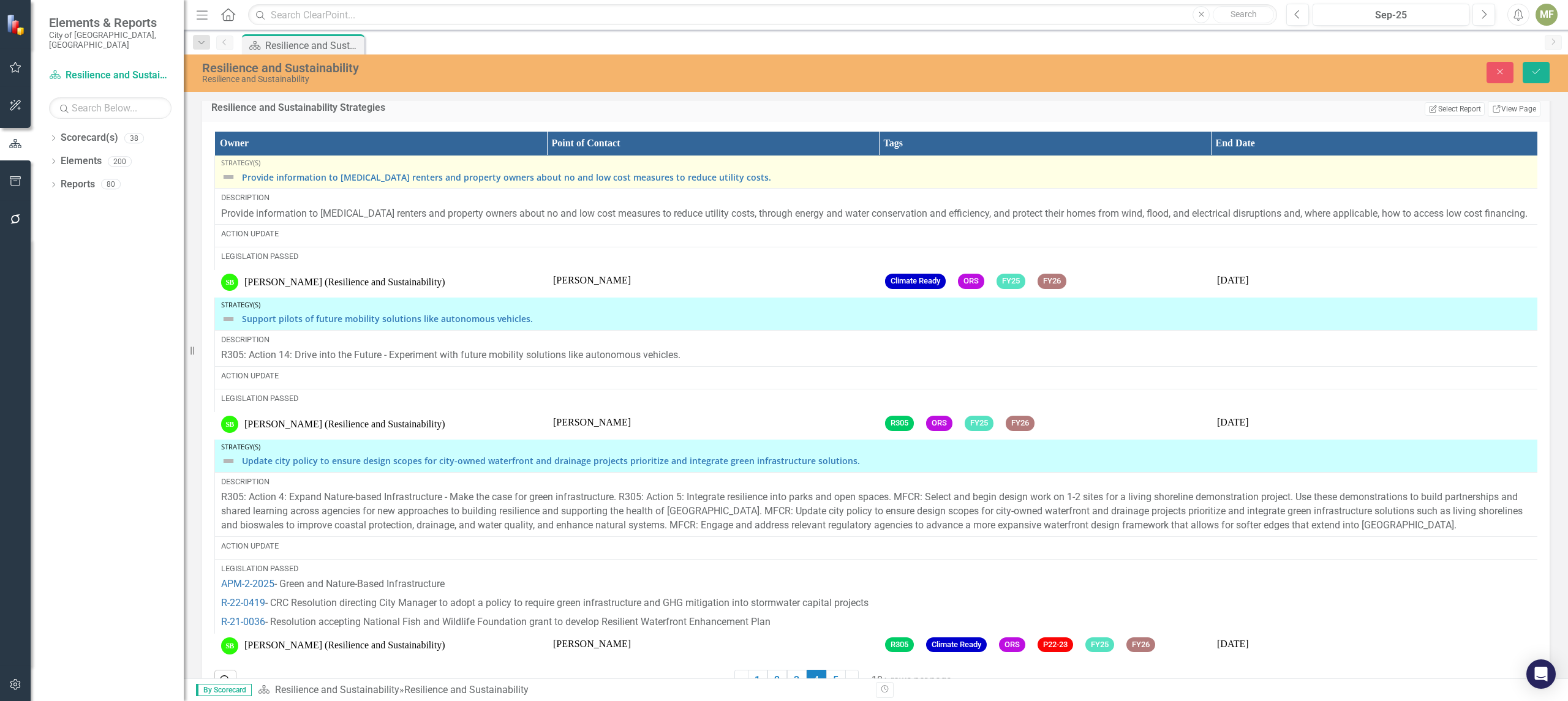
click at [234, 185] on img at bounding box center [228, 177] width 15 height 15
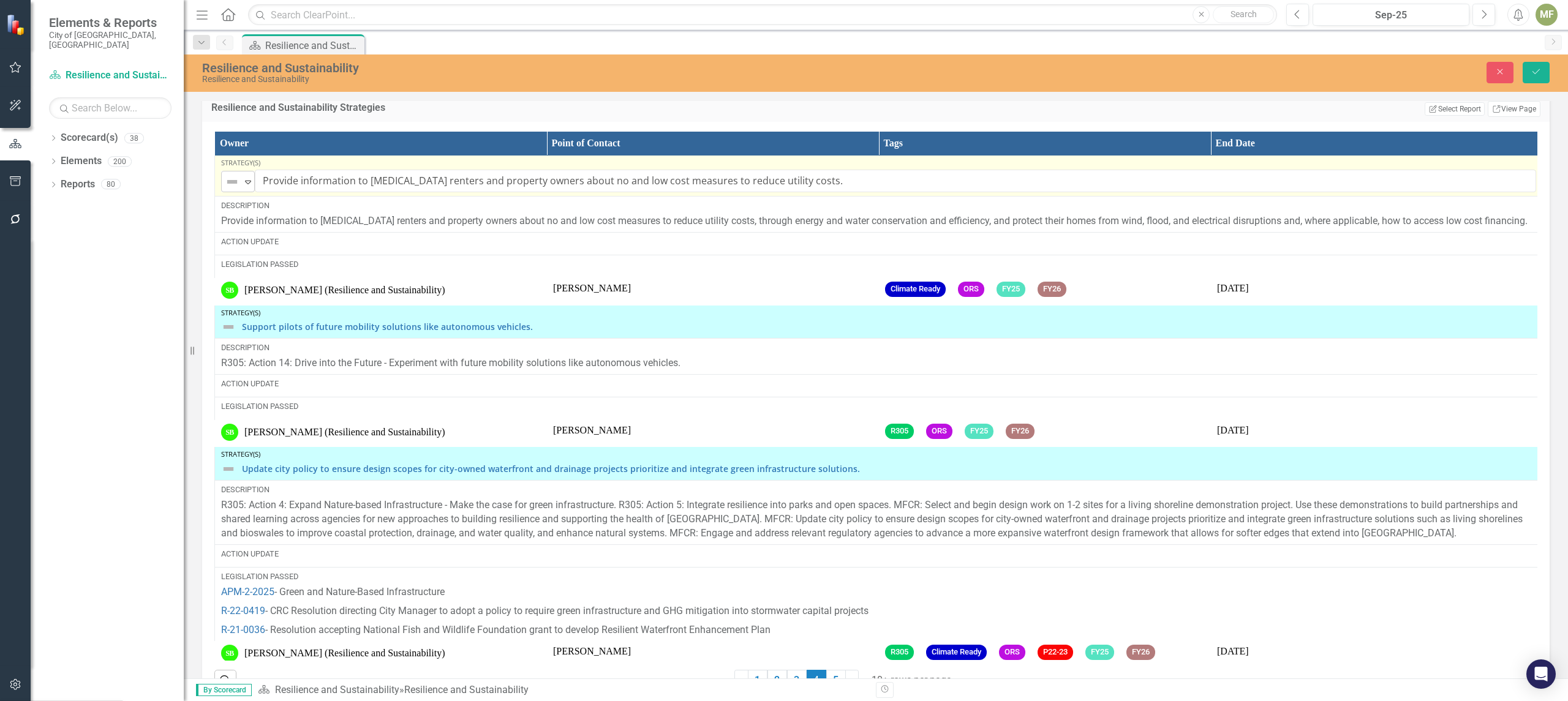
click at [246, 185] on icon at bounding box center [248, 182] width 6 height 4
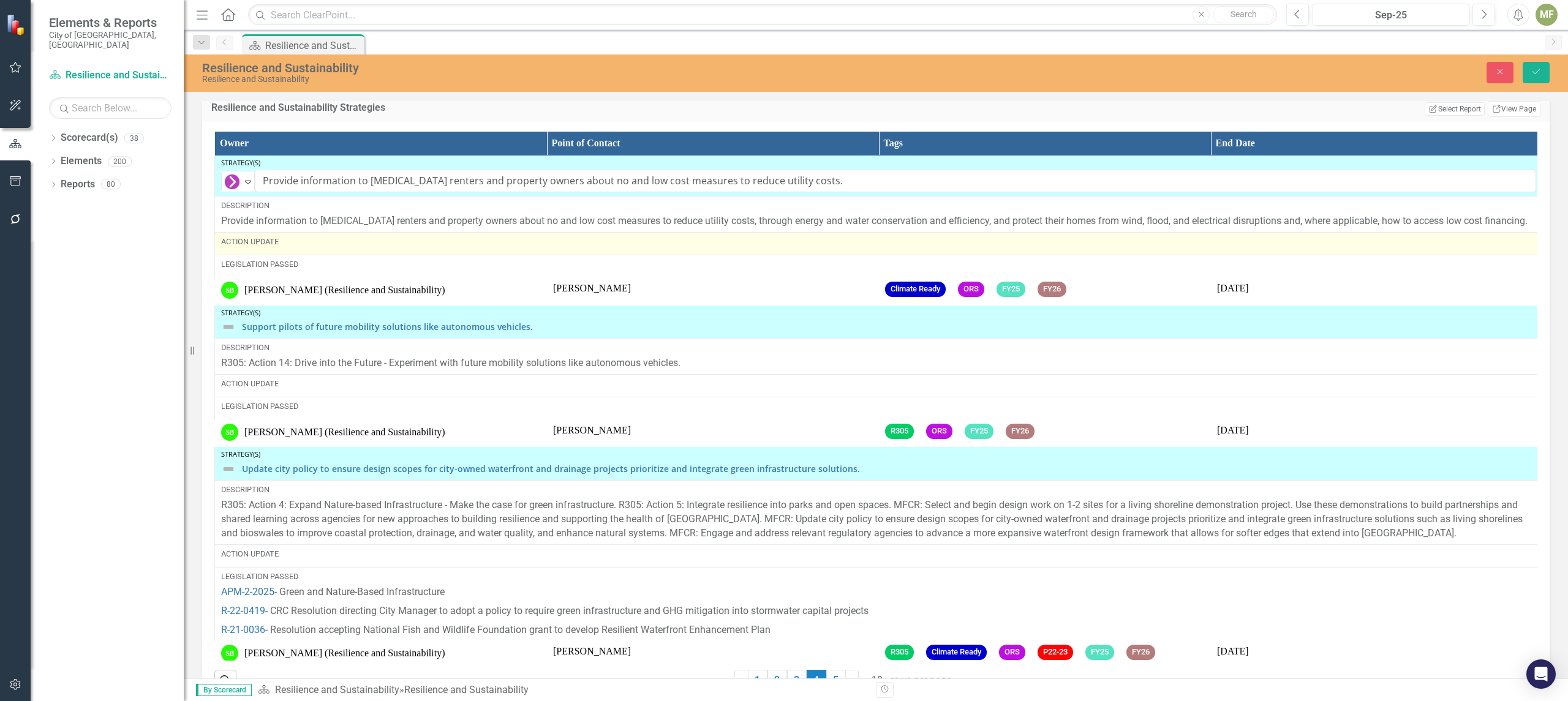
click at [301, 247] on div "Action Update" at bounding box center [878, 241] width 1315 height 11
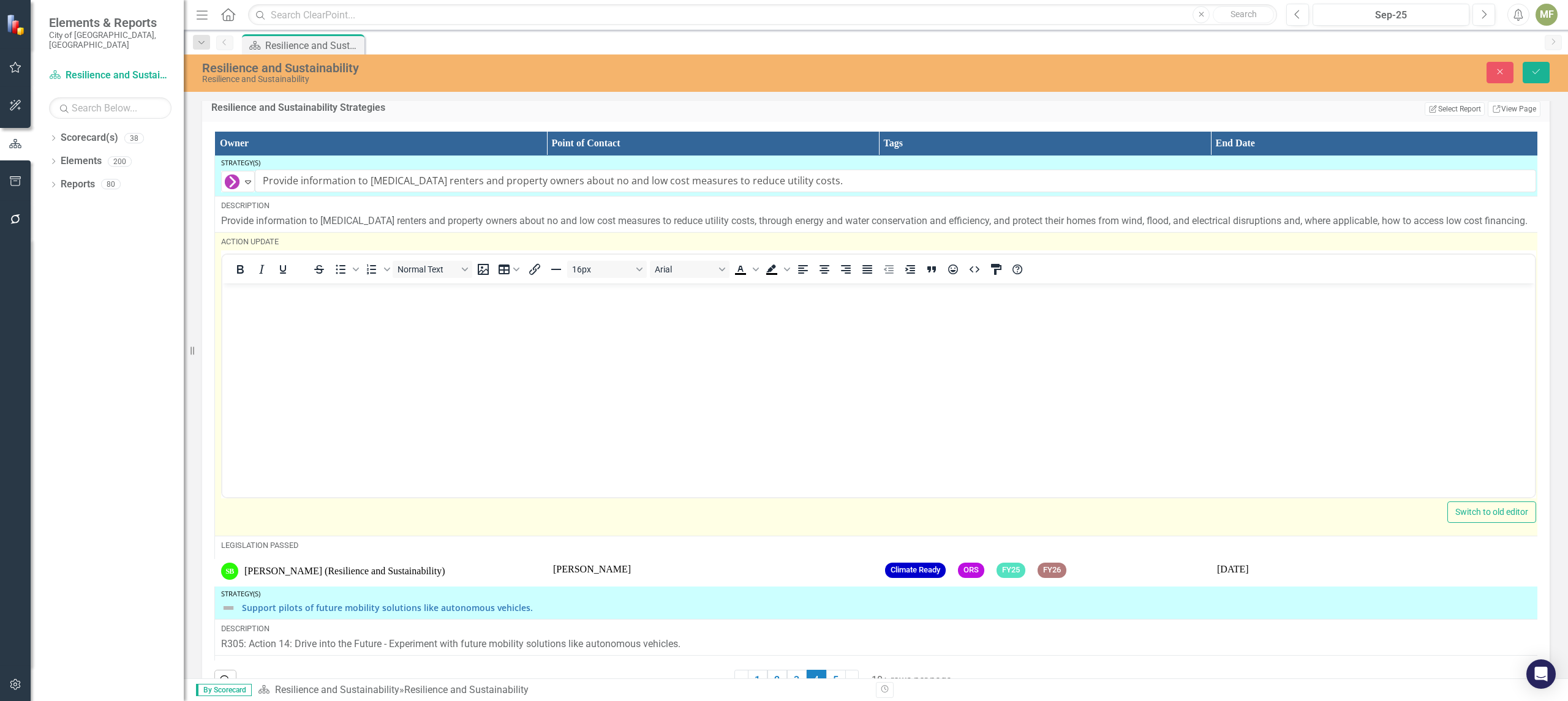
scroll to position [0, 0]
click at [301, 358] on body "Rich Text Area. Press ALT-0 for help." at bounding box center [879, 375] width 1313 height 184
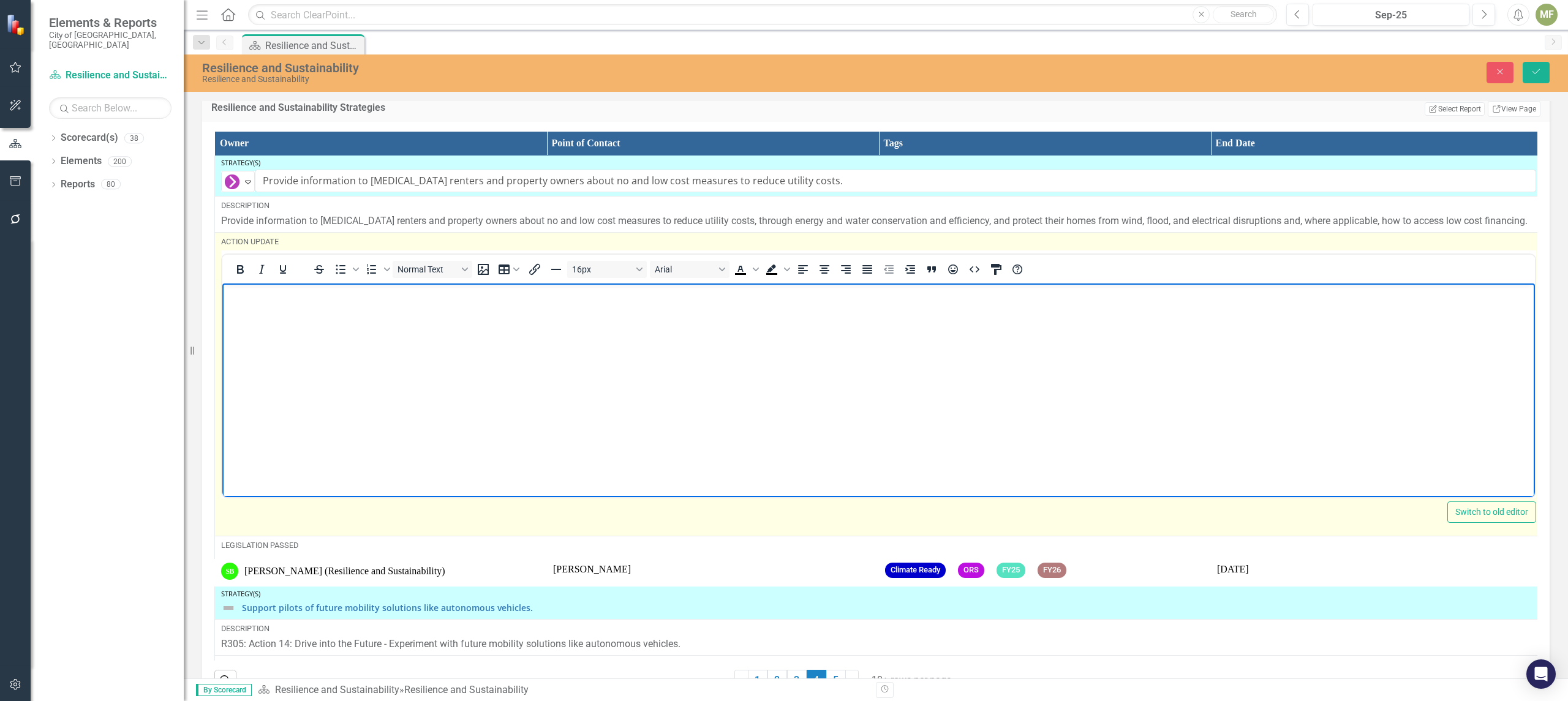
paste body "Rich Text Area. Press ALT-0 for help."
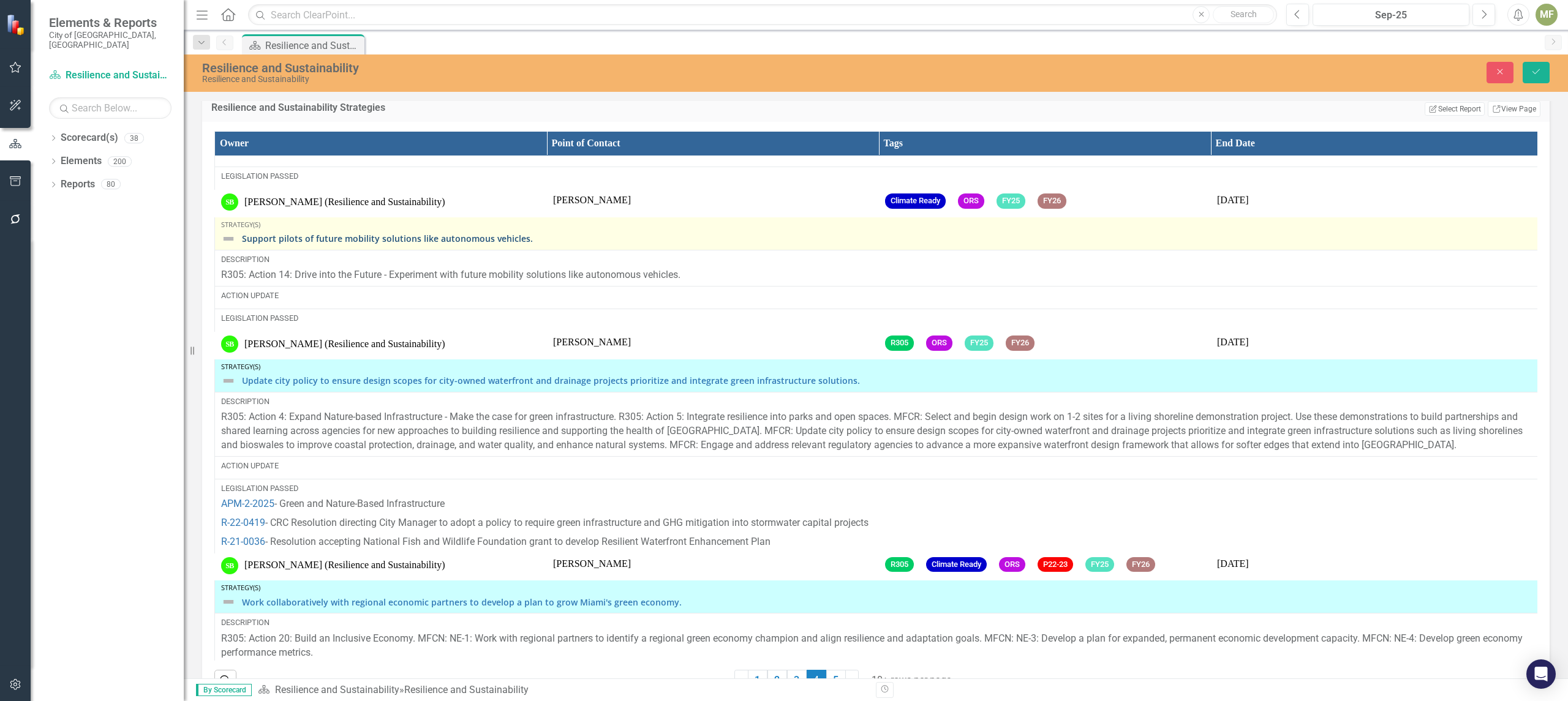
scroll to position [3042, 0]
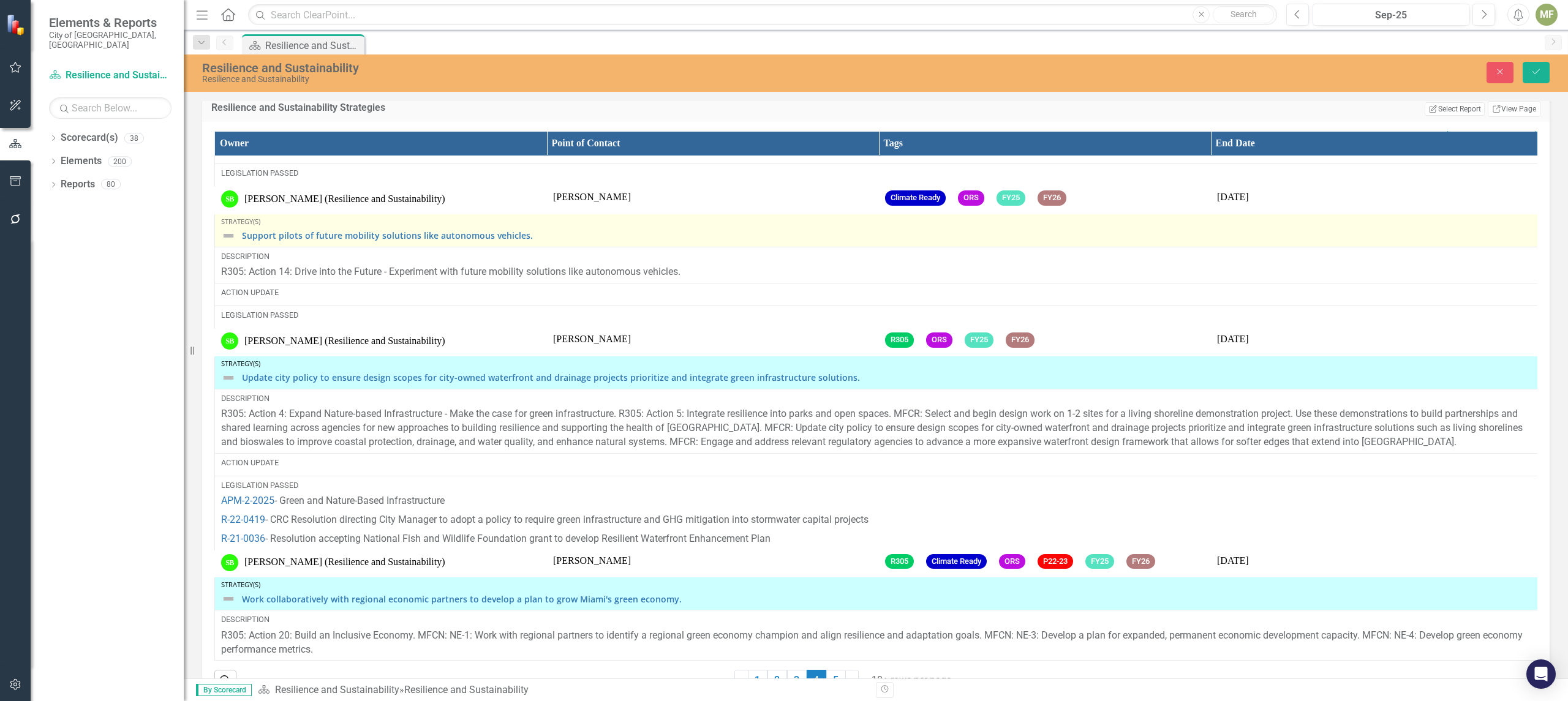
click at [231, 243] on img at bounding box center [228, 235] width 15 height 15
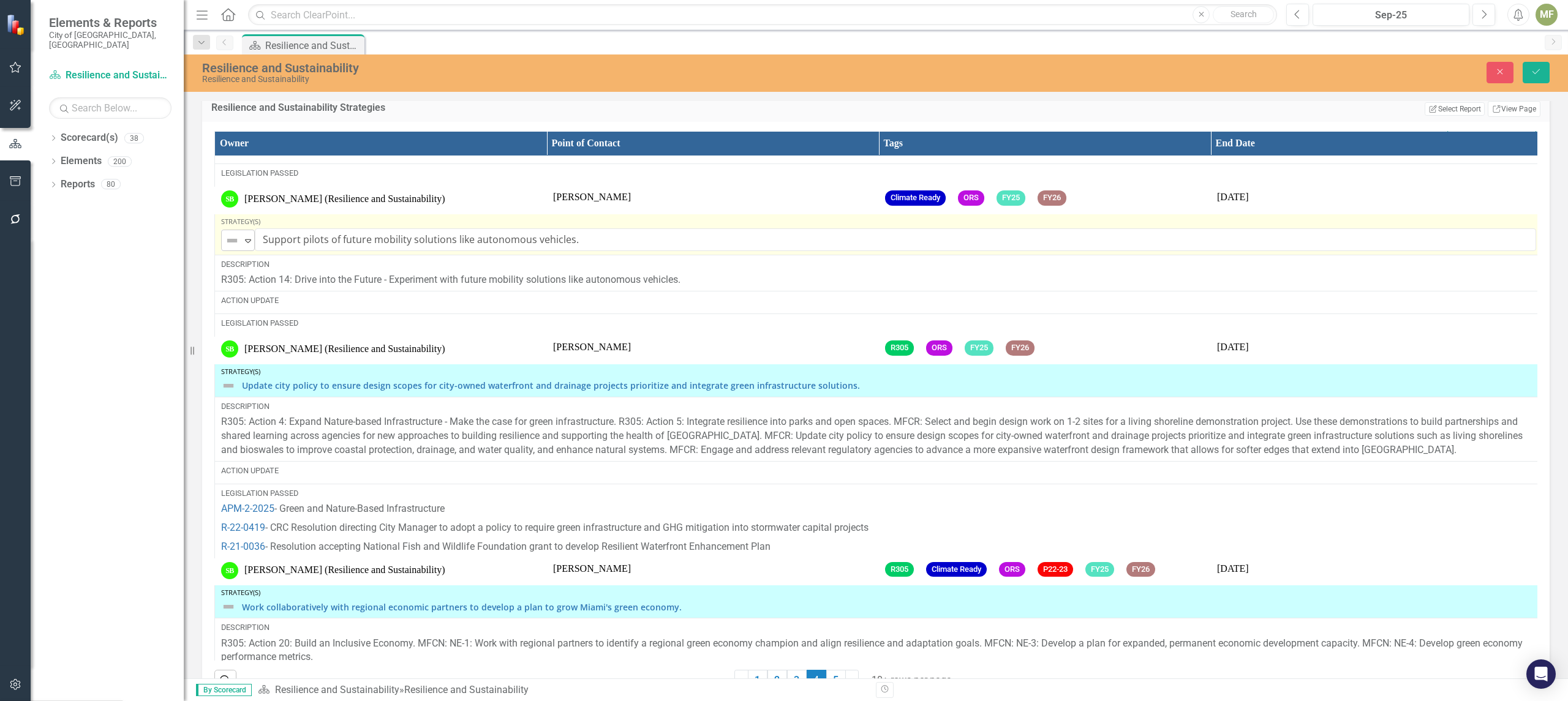
click at [248, 245] on icon "Expand" at bounding box center [248, 240] width 12 height 10
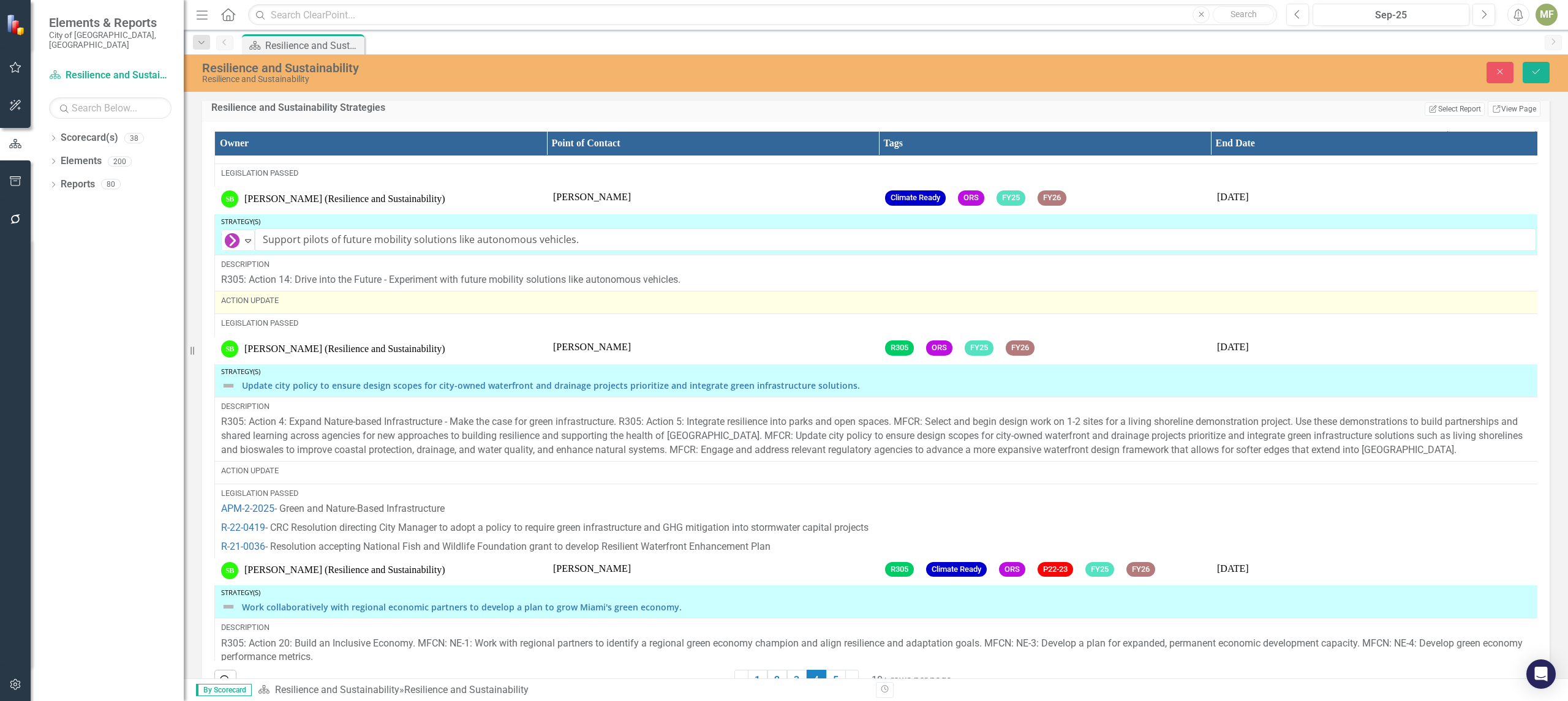
click at [280, 306] on div "Action Update" at bounding box center [878, 300] width 1315 height 11
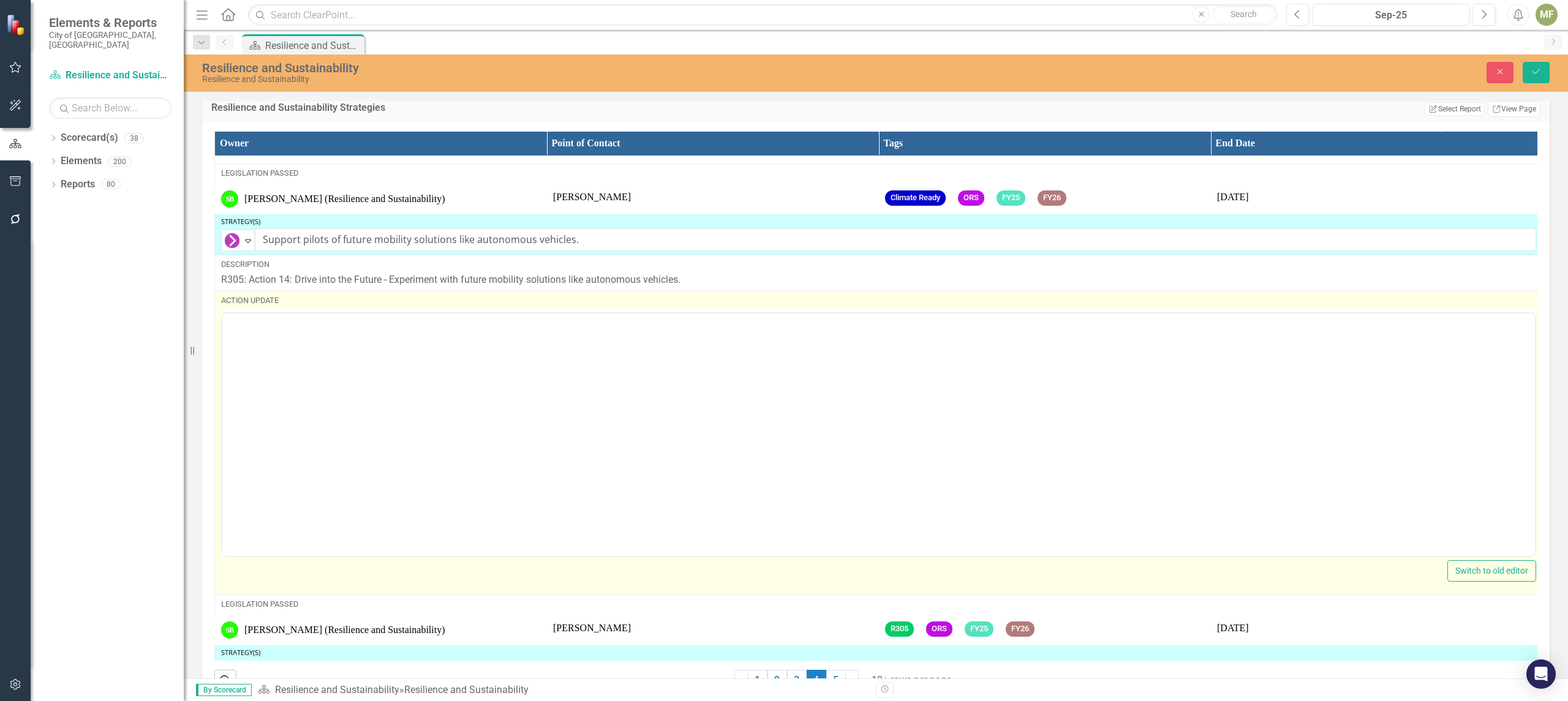
scroll to position [0, 0]
click at [296, 392] on body "Rich Text Area. Press ALT-0 for help." at bounding box center [879, 433] width 1313 height 184
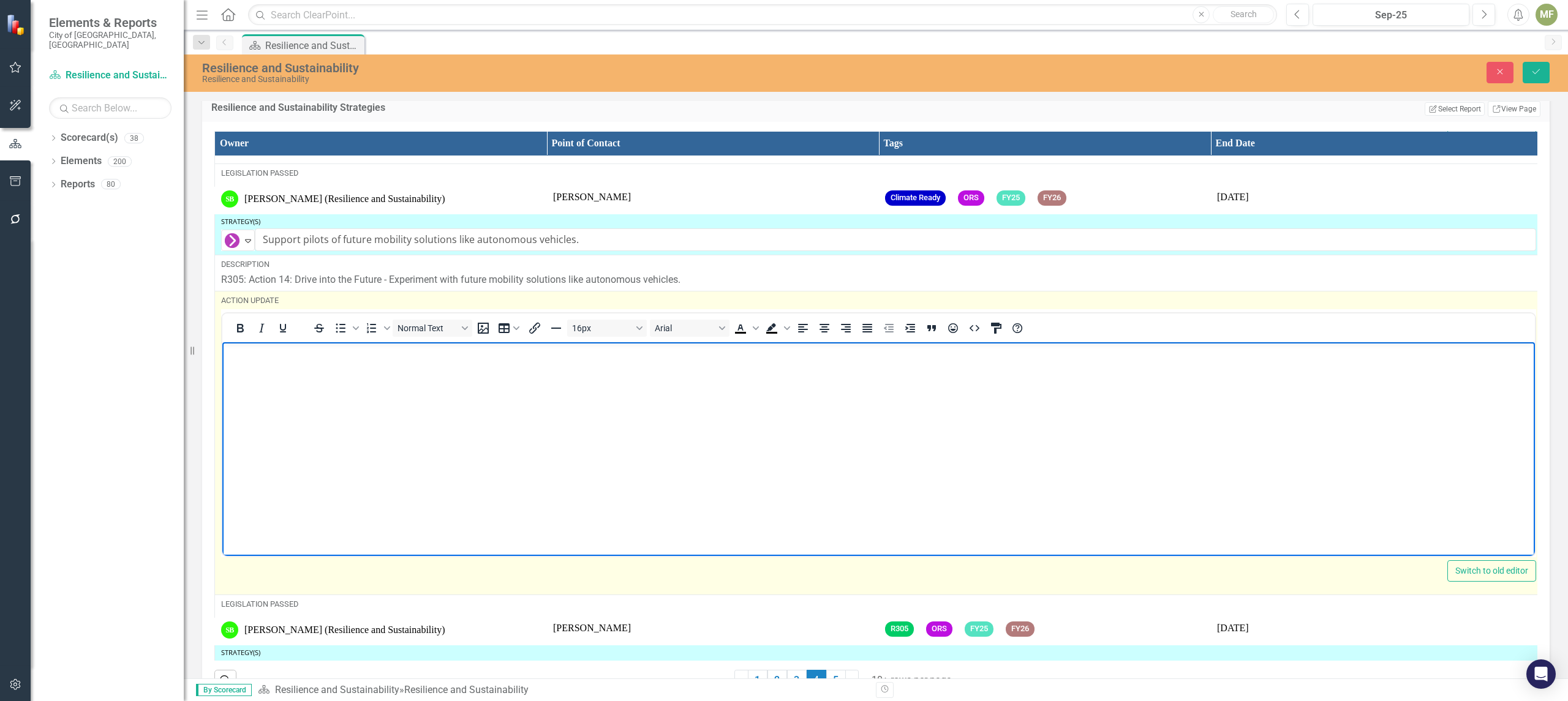
paste body "Rich Text Area. Press ALT-0 for help."
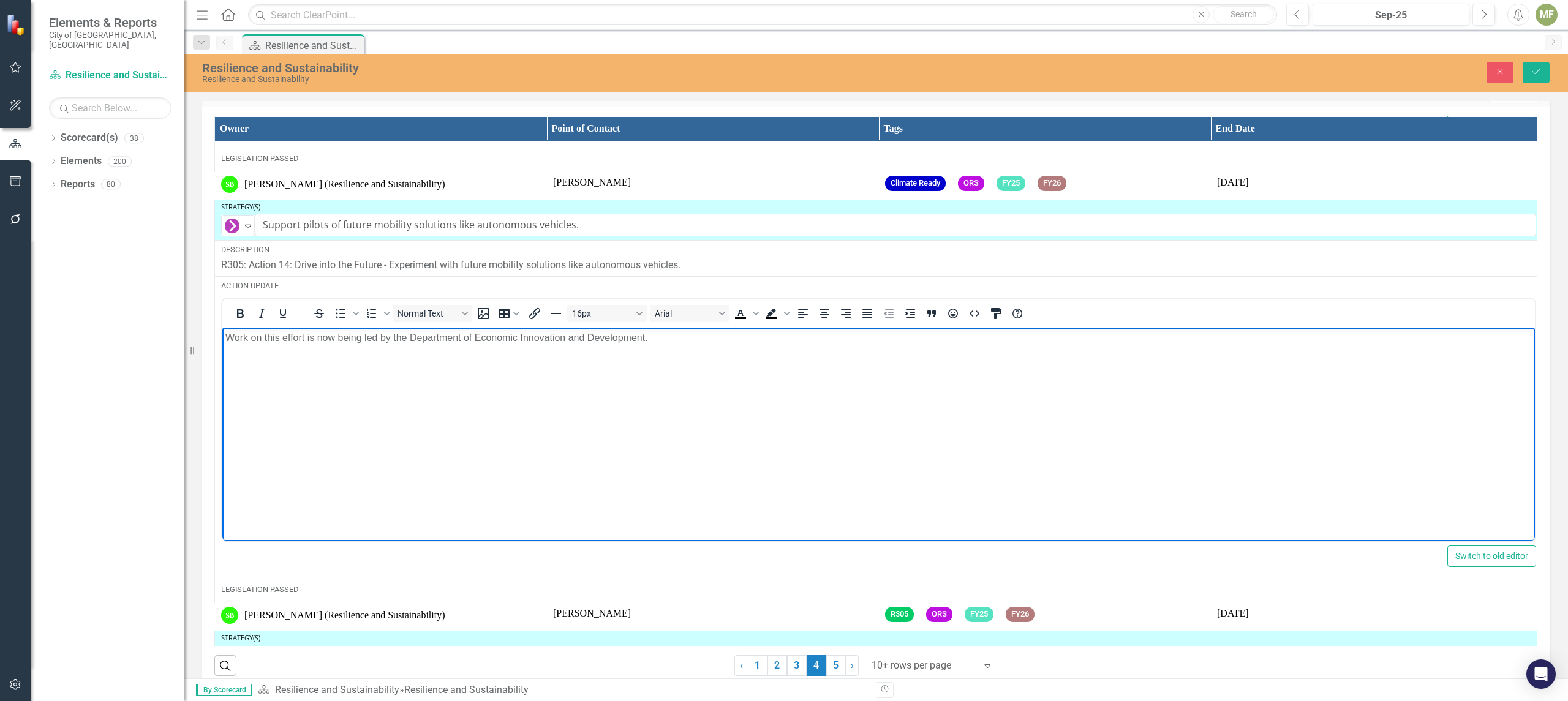
scroll to position [1888, 0]
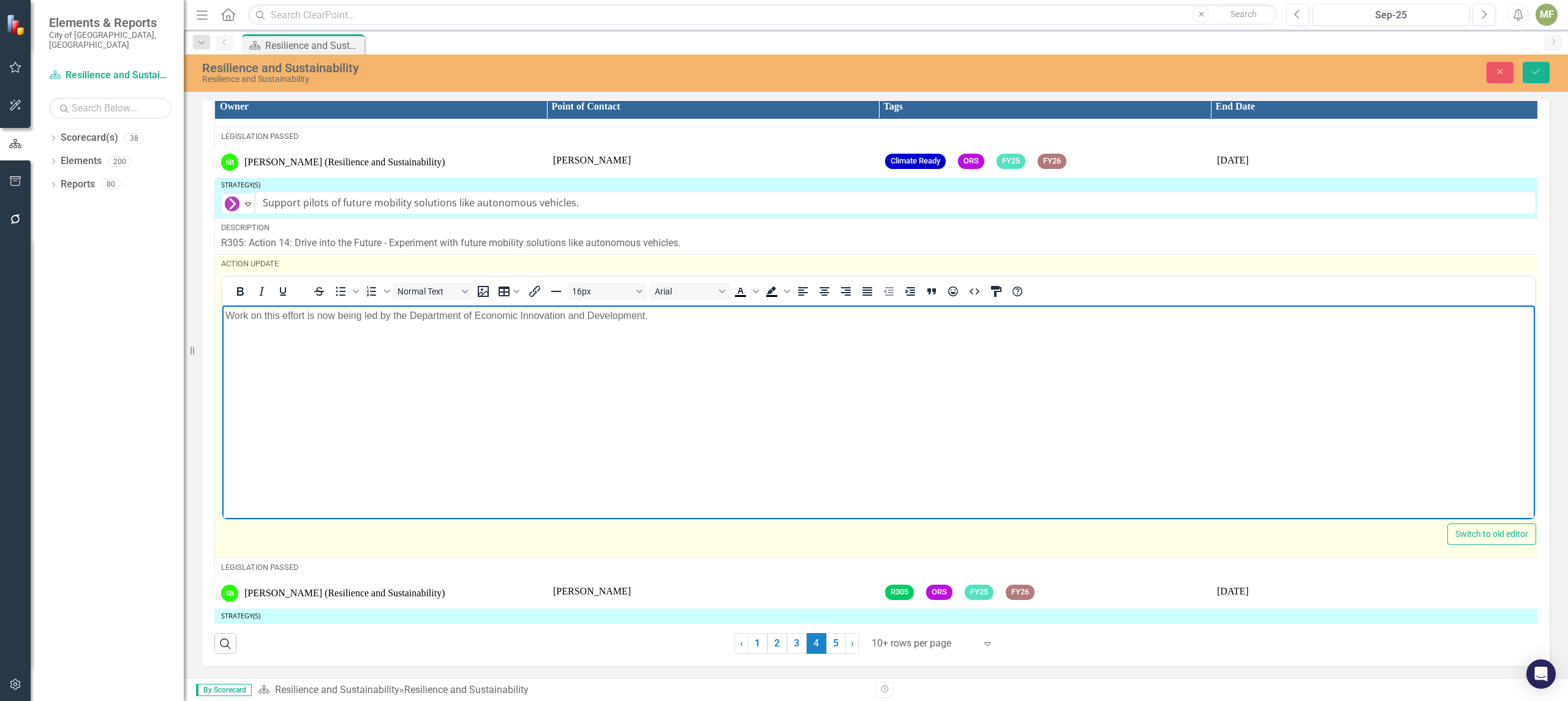
click at [1288, 426] on body "Work on this effort is now being led by the Department of Economic Innovation a…" at bounding box center [879, 397] width 1313 height 184
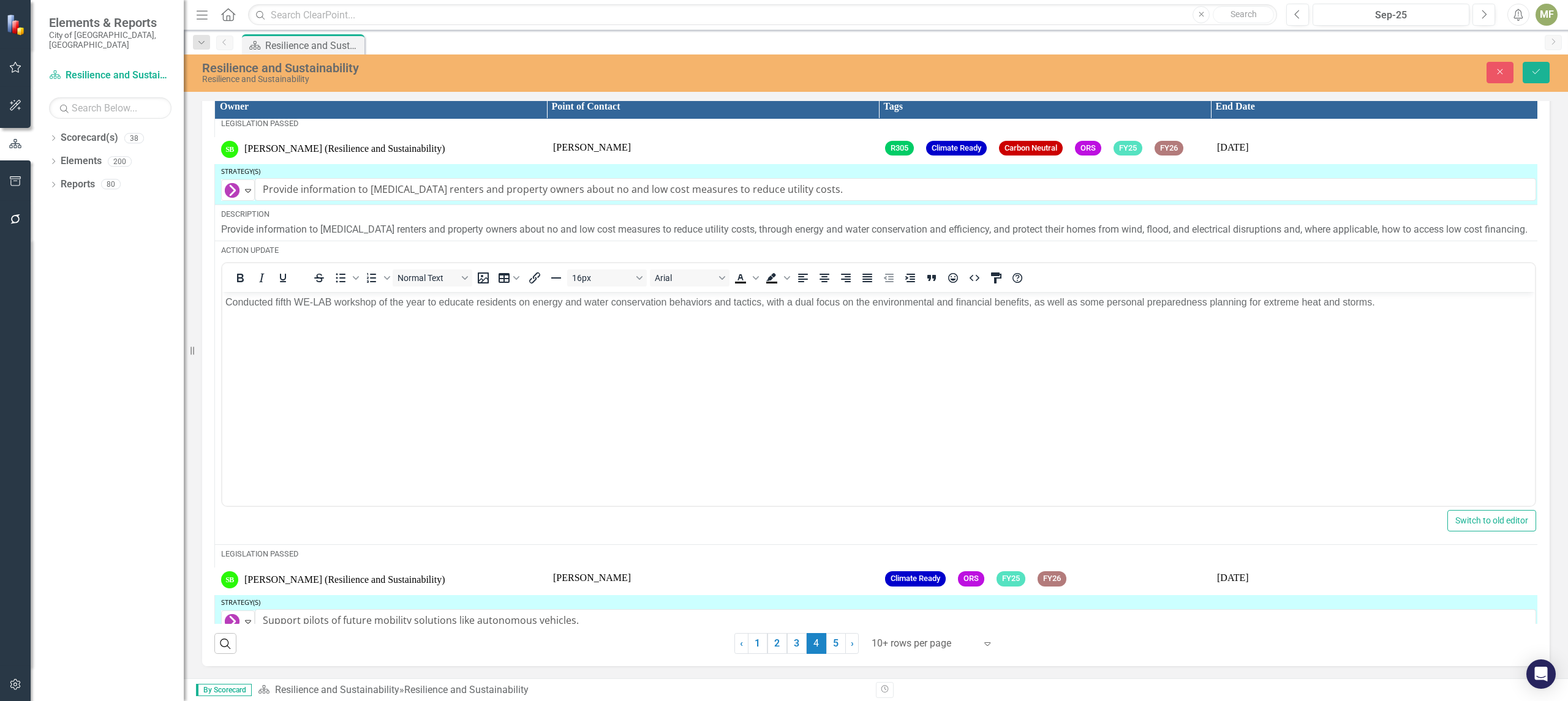
scroll to position [2582, 0]
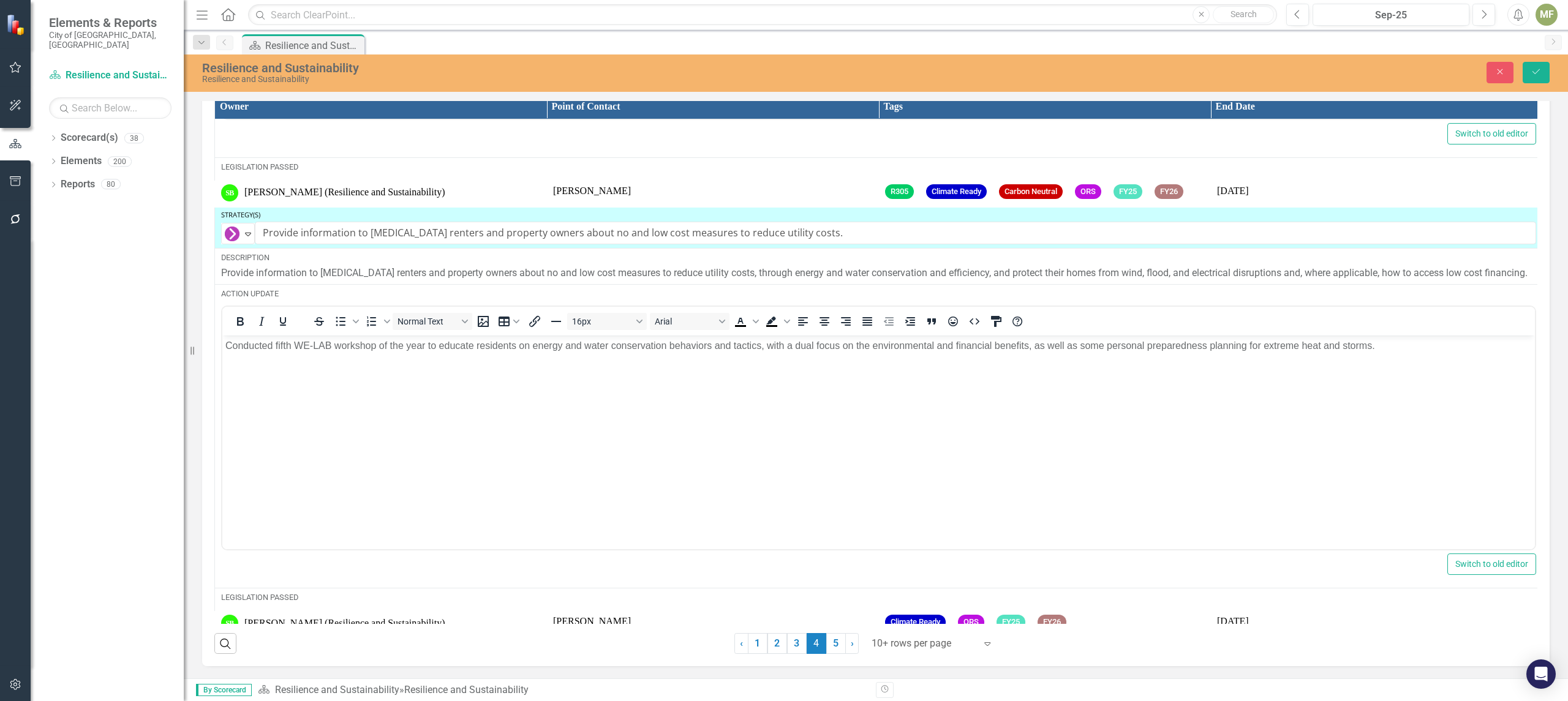
drag, startPoint x: 1524, startPoint y: 525, endPoint x: 1290, endPoint y: 119, distance: 468.6
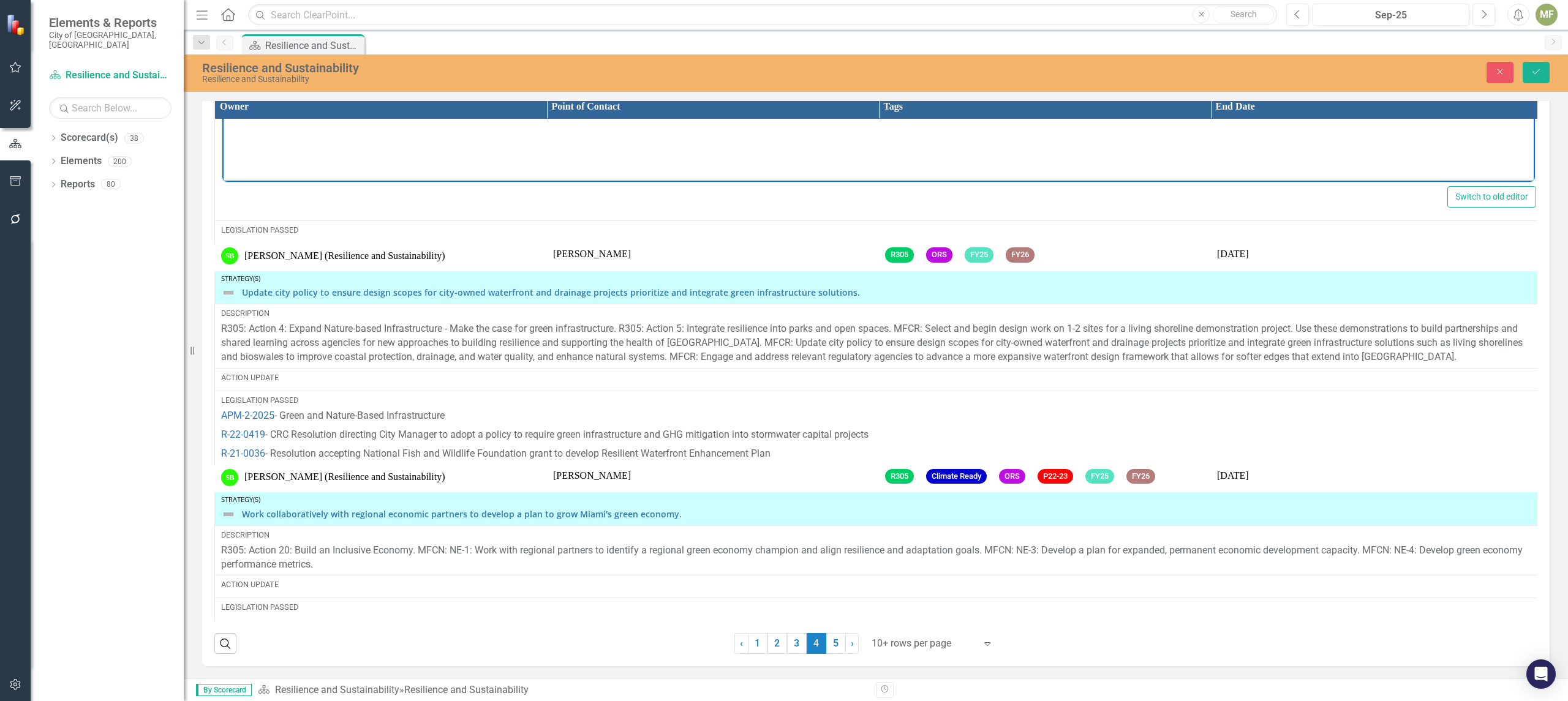
scroll to position [3386, 0]
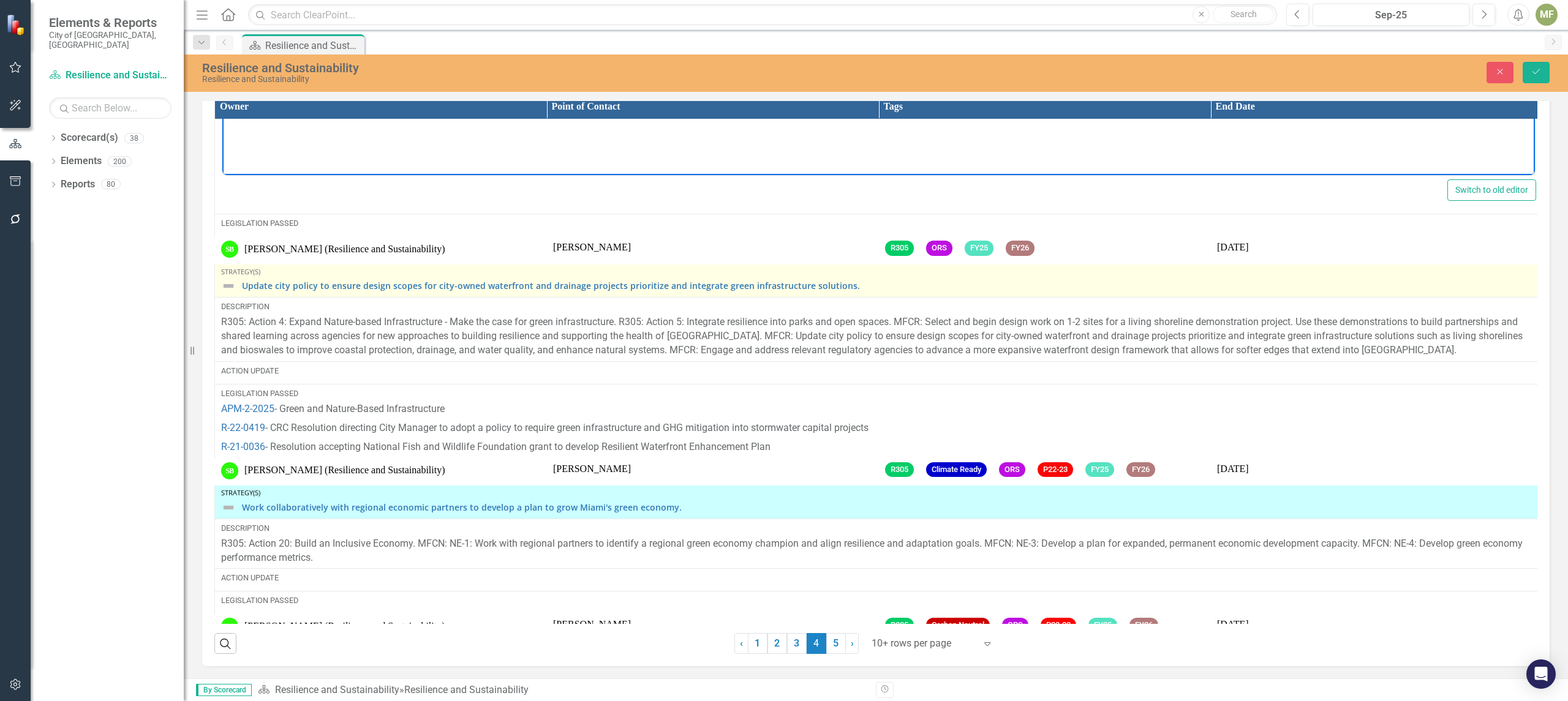
click at [239, 293] on div "Update city policy to ensure design scopes for city-owned waterfront and draina…" at bounding box center [878, 285] width 1315 height 15
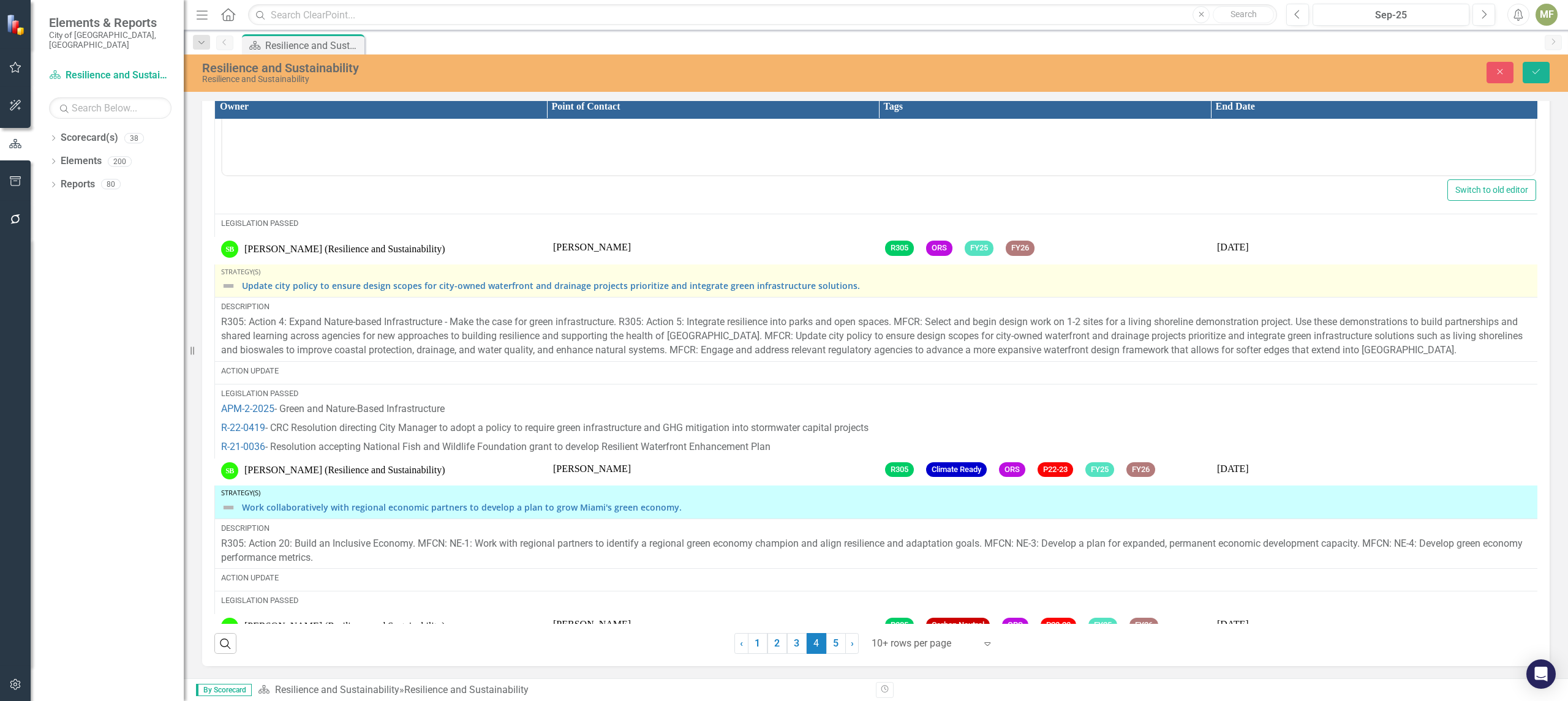
click at [239, 293] on div "Update city policy to ensure design scopes for city-owned waterfront and draina…" at bounding box center [878, 285] width 1315 height 15
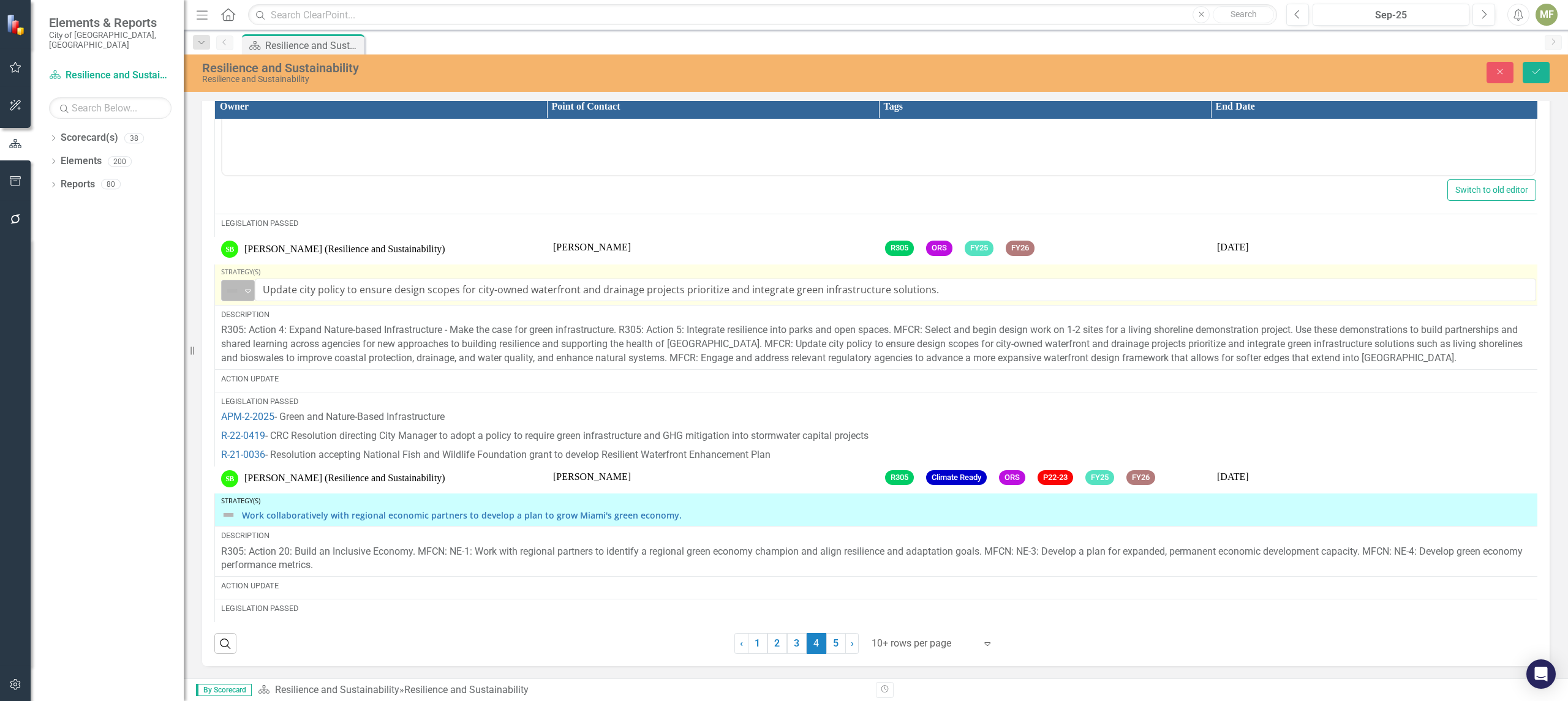
click at [253, 295] on icon "Expand" at bounding box center [248, 291] width 12 height 10
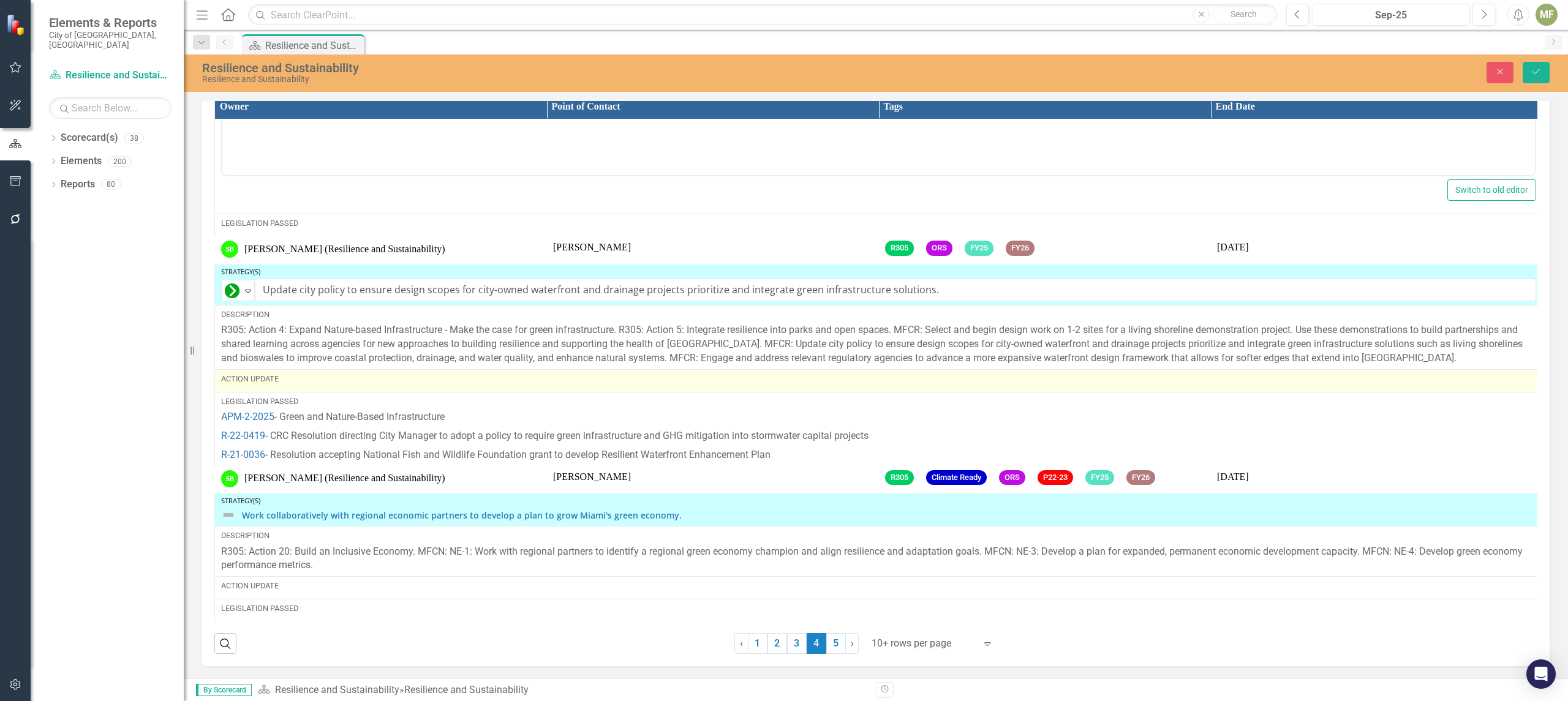
click at [285, 384] on div "Action Update" at bounding box center [878, 378] width 1315 height 11
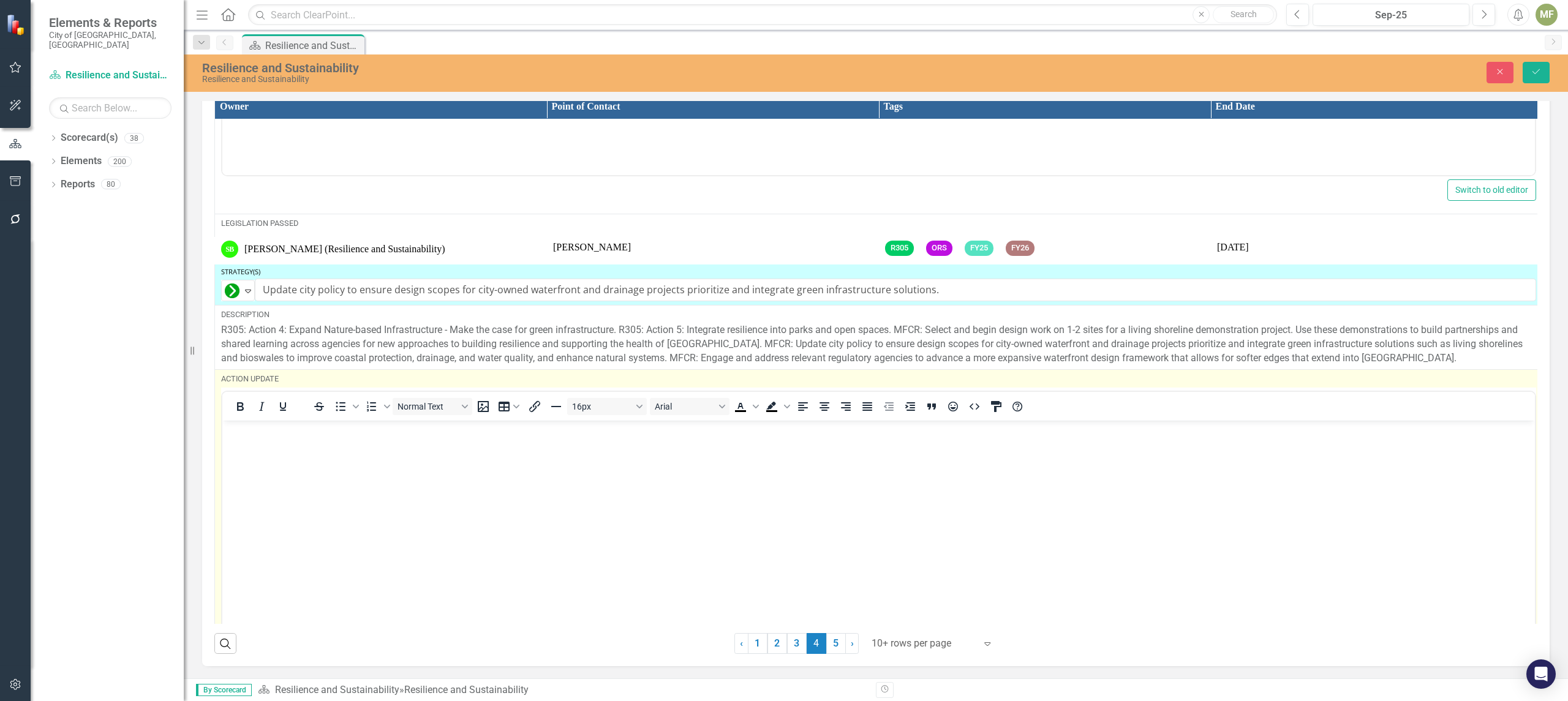
scroll to position [0, 0]
click at [316, 448] on body "Rich Text Area. Press ALT-0 for help." at bounding box center [879, 512] width 1313 height 184
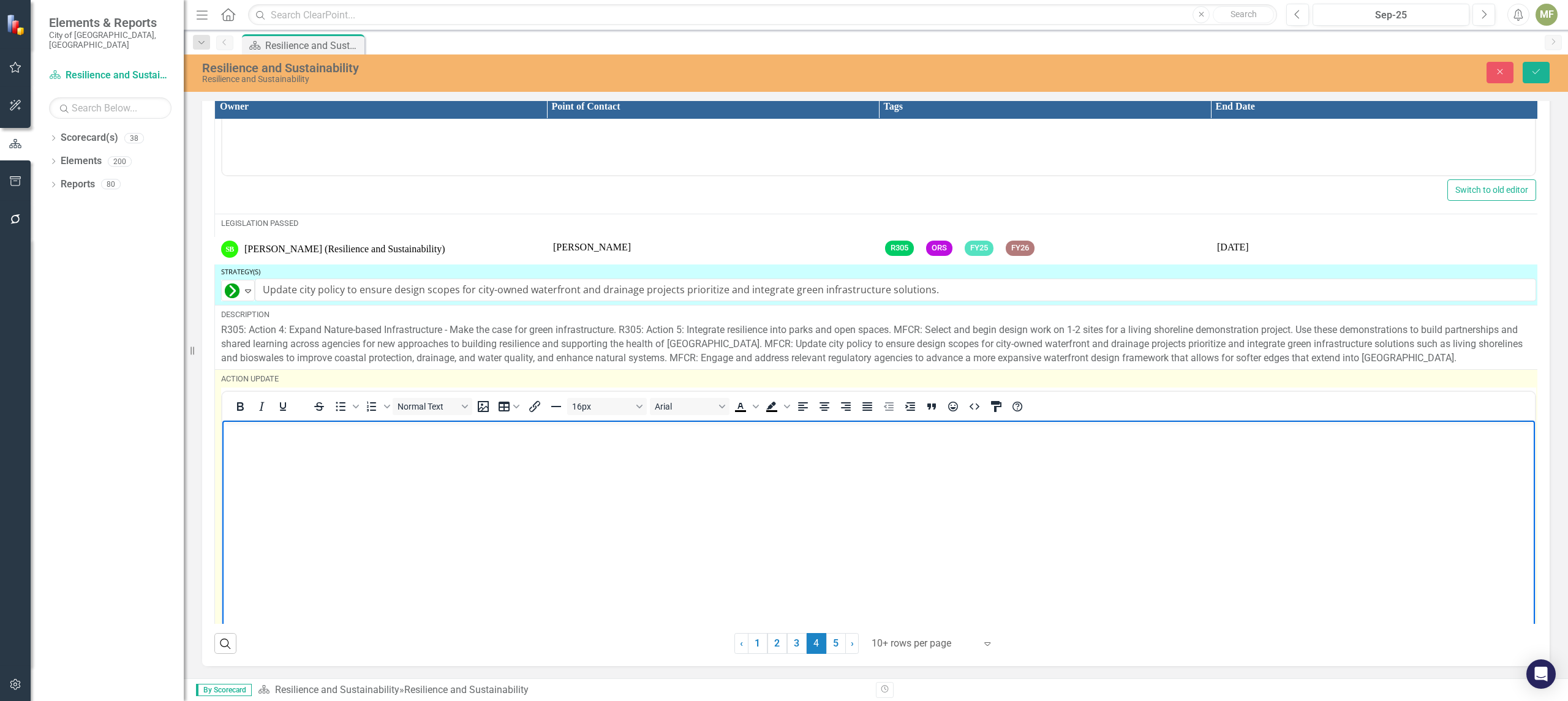
paste body "Rich Text Area. Press ALT-0 for help."
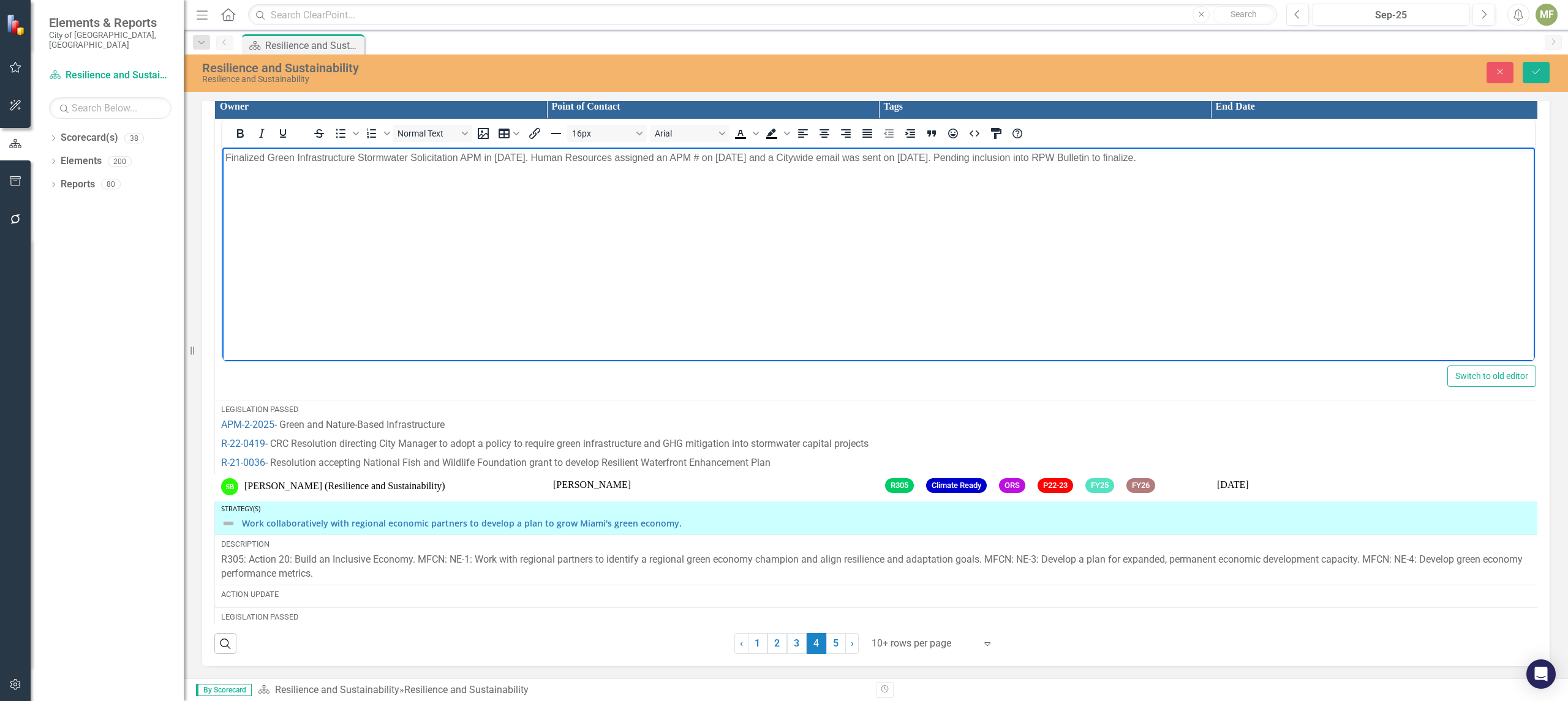
scroll to position [3720, 0]
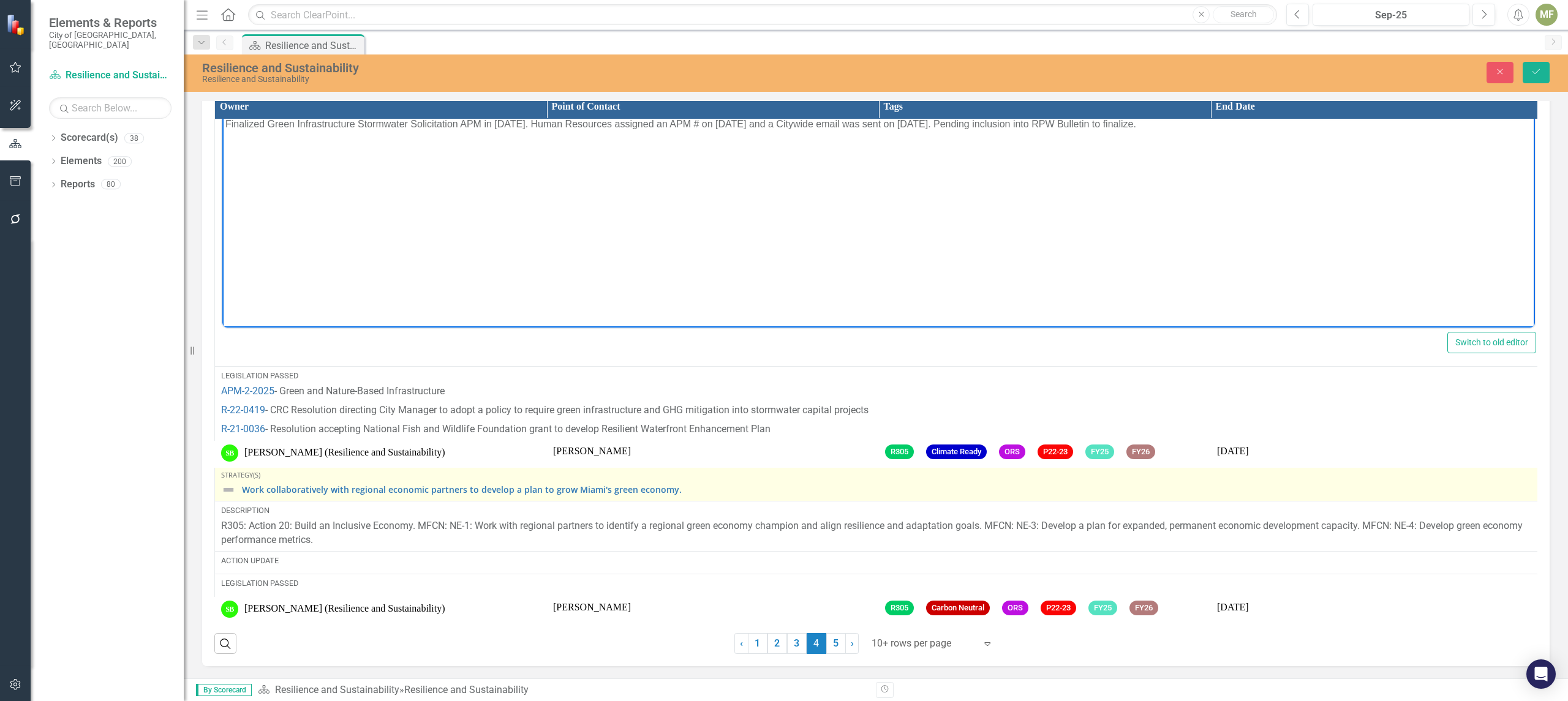
click at [231, 482] on img at bounding box center [228, 489] width 15 height 15
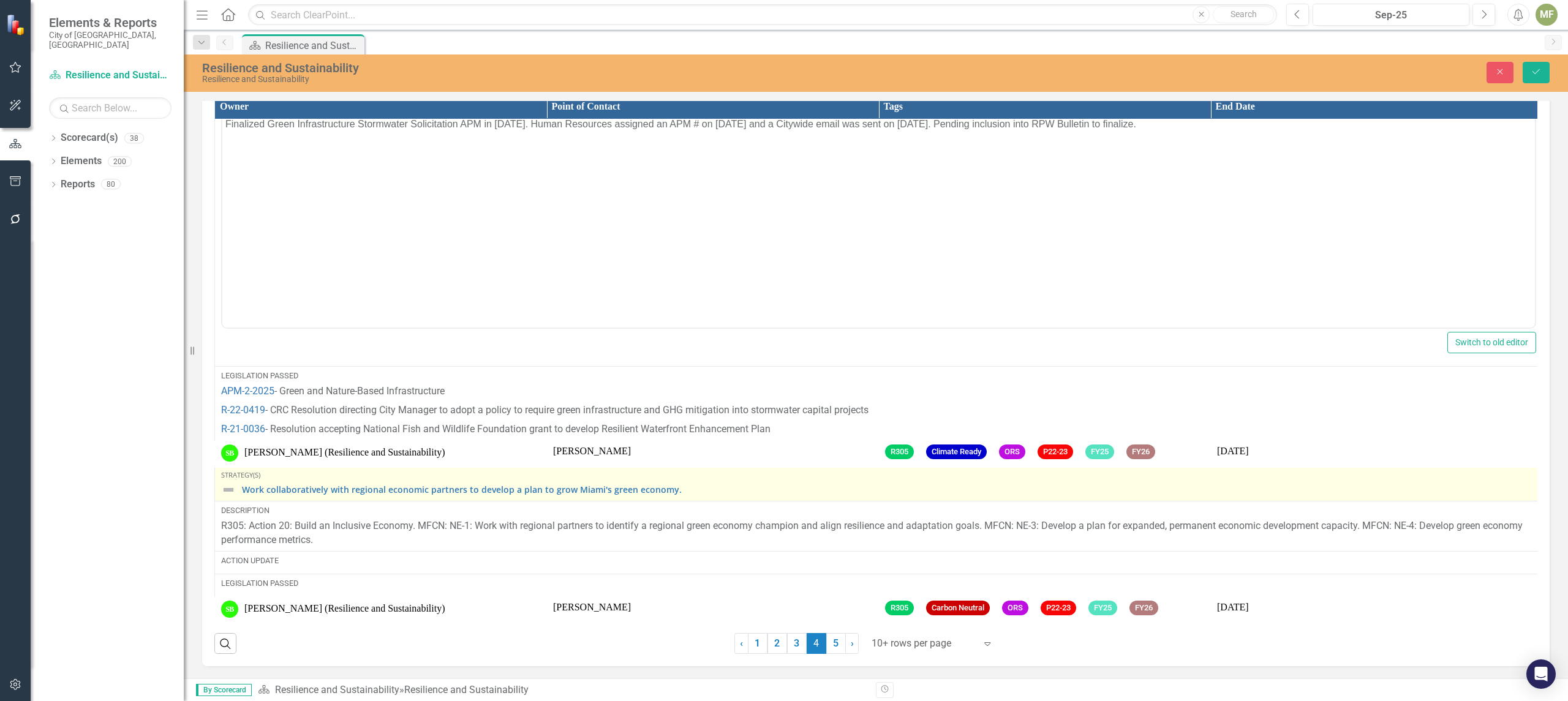
click at [231, 482] on img at bounding box center [228, 489] width 15 height 15
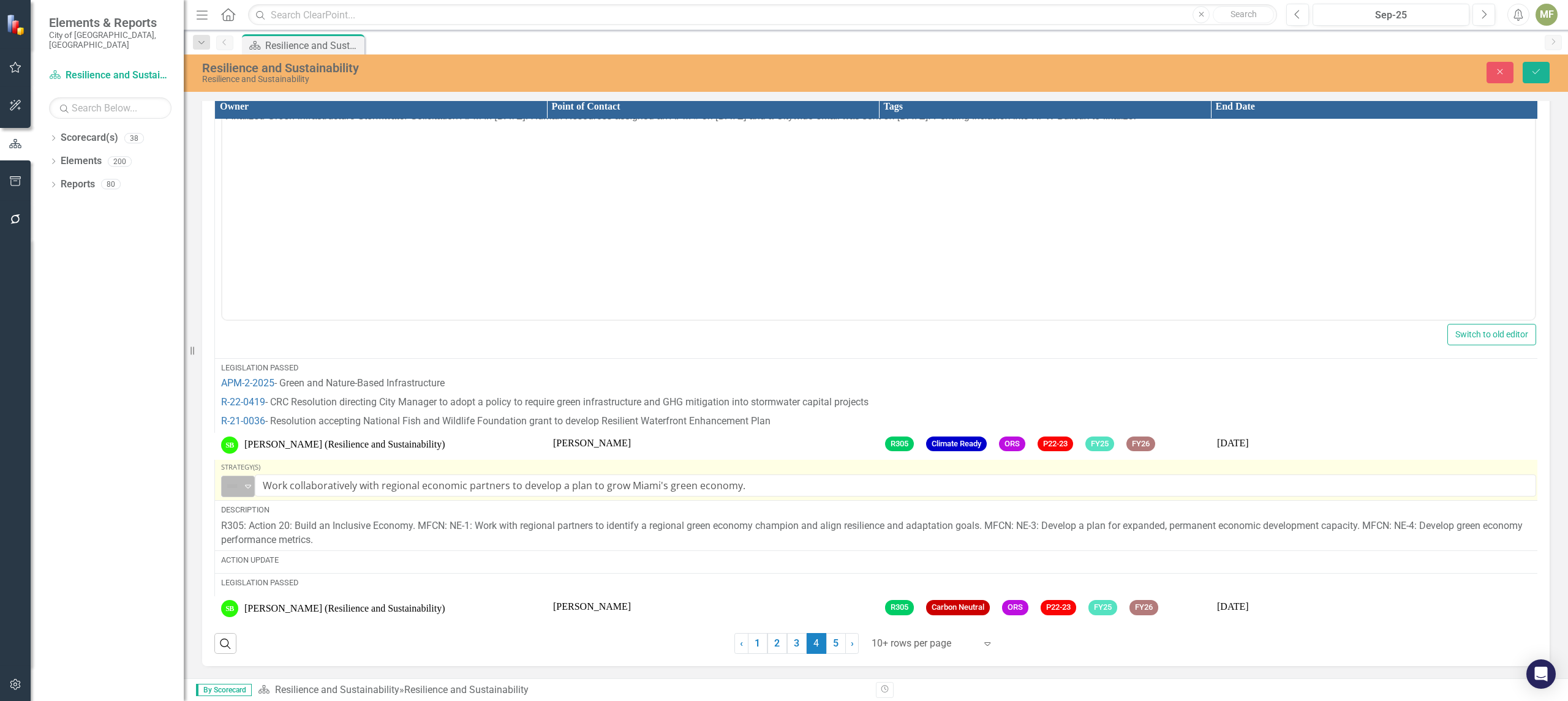
click at [245, 481] on icon "Expand" at bounding box center [248, 486] width 12 height 10
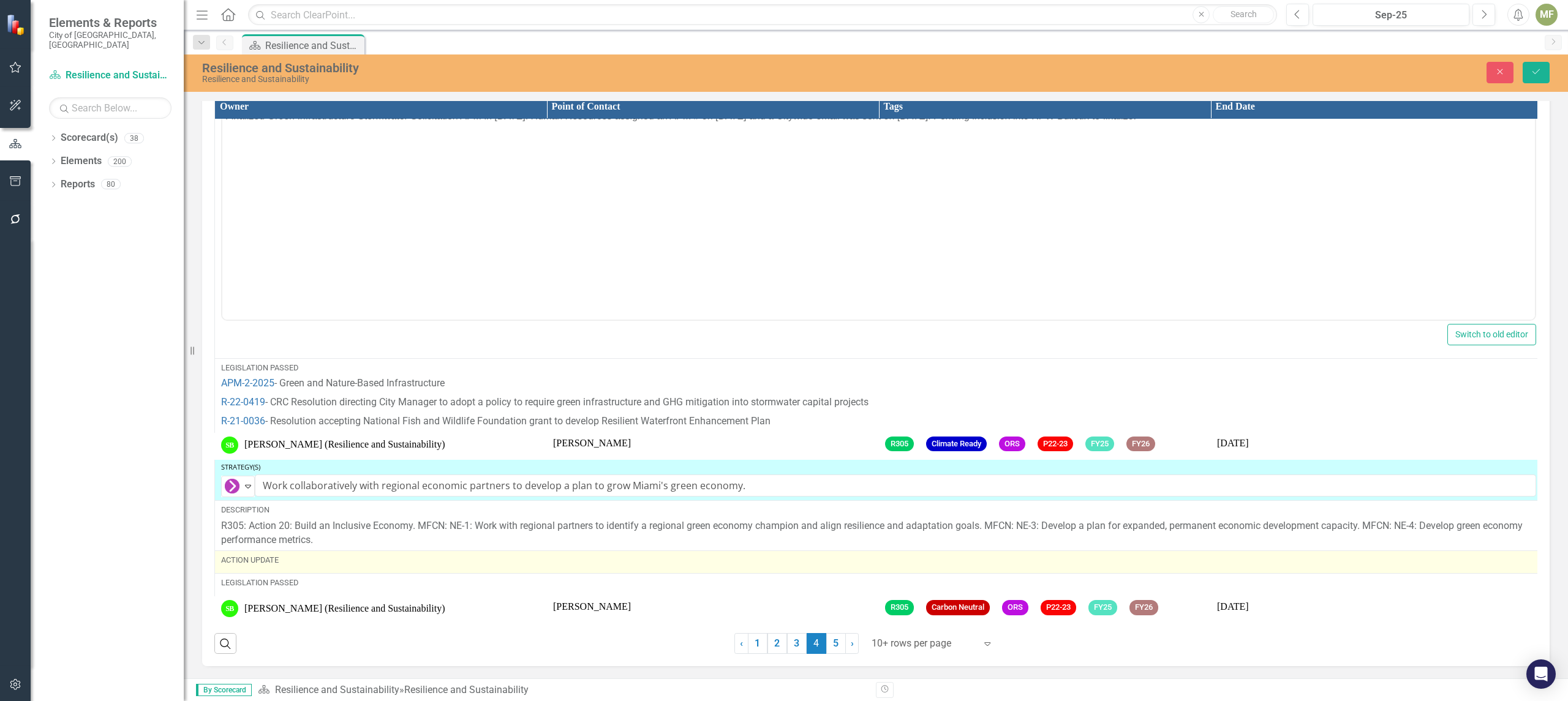
click at [283, 554] on div "Action Update" at bounding box center [878, 559] width 1315 height 11
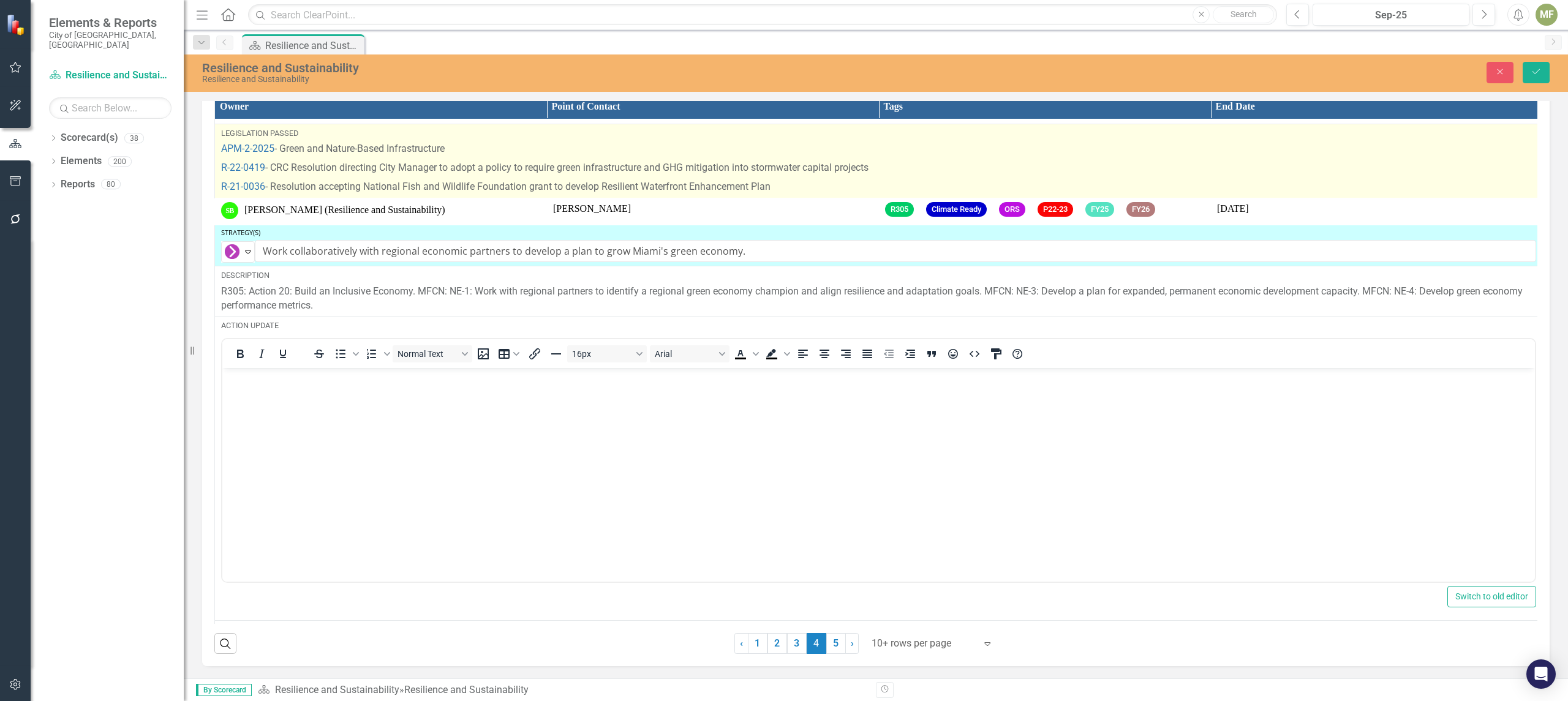
scroll to position [3964, 0]
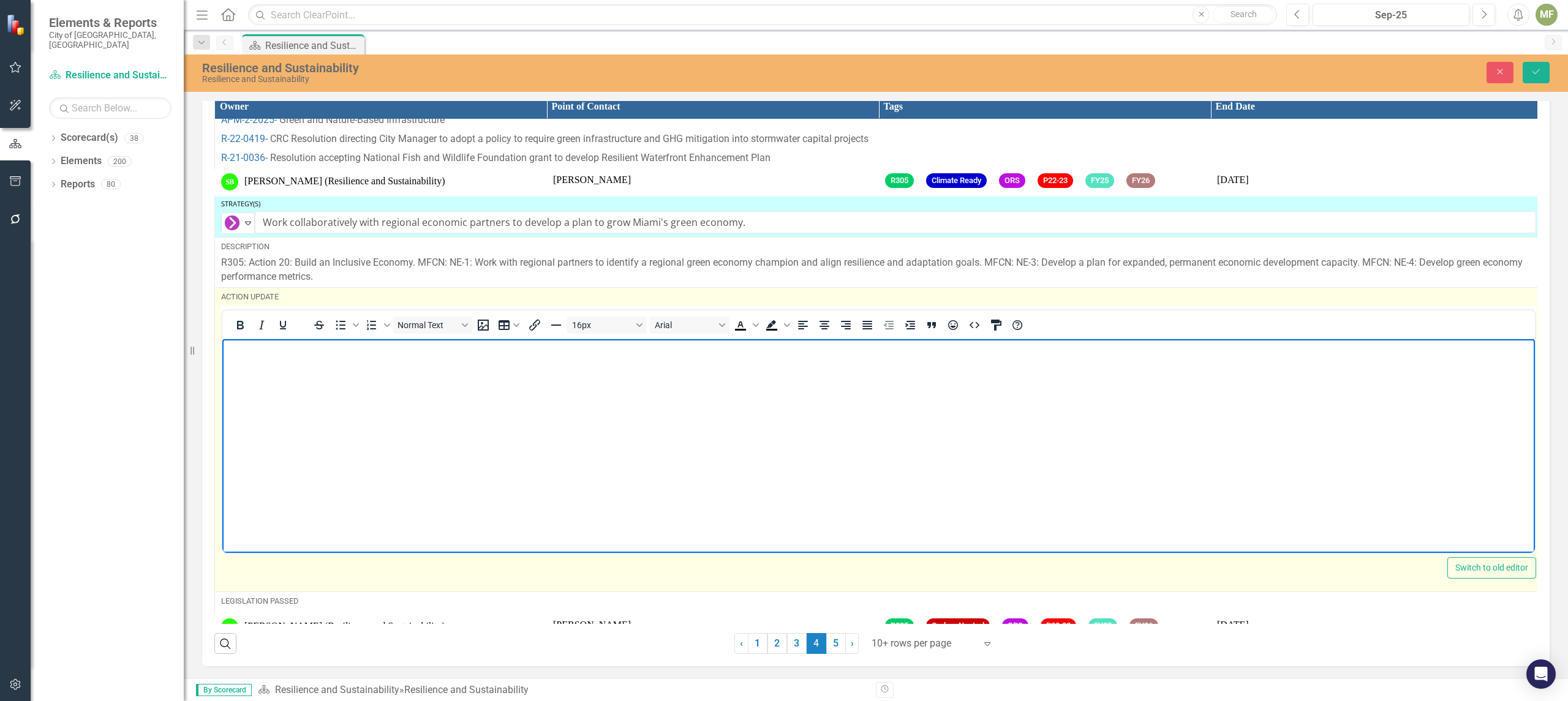
click at [297, 373] on body "Rich Text Area. Press ALT-0 for help." at bounding box center [879, 430] width 1313 height 184
paste body "Rich Text Area. Press ALT-0 for help."
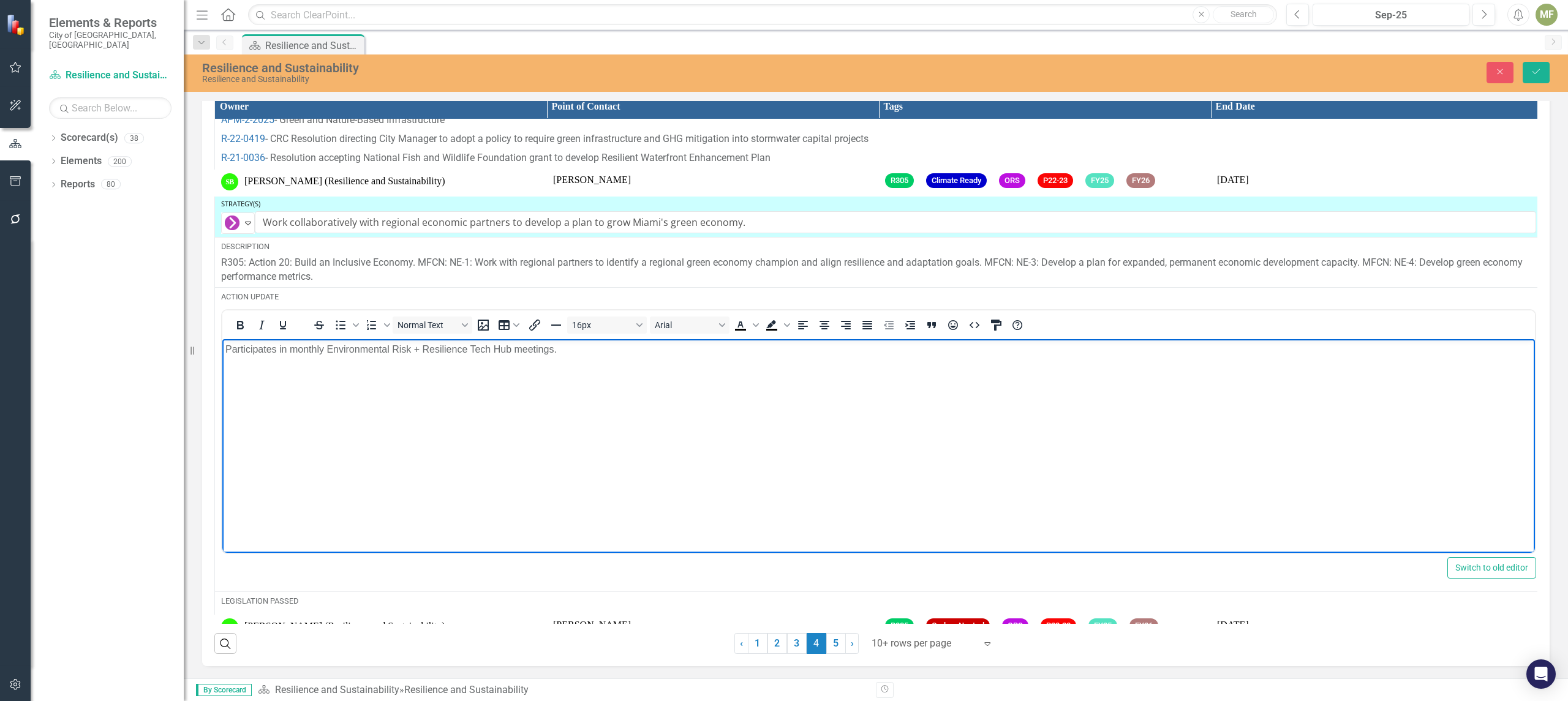
scroll to position [4009, 0]
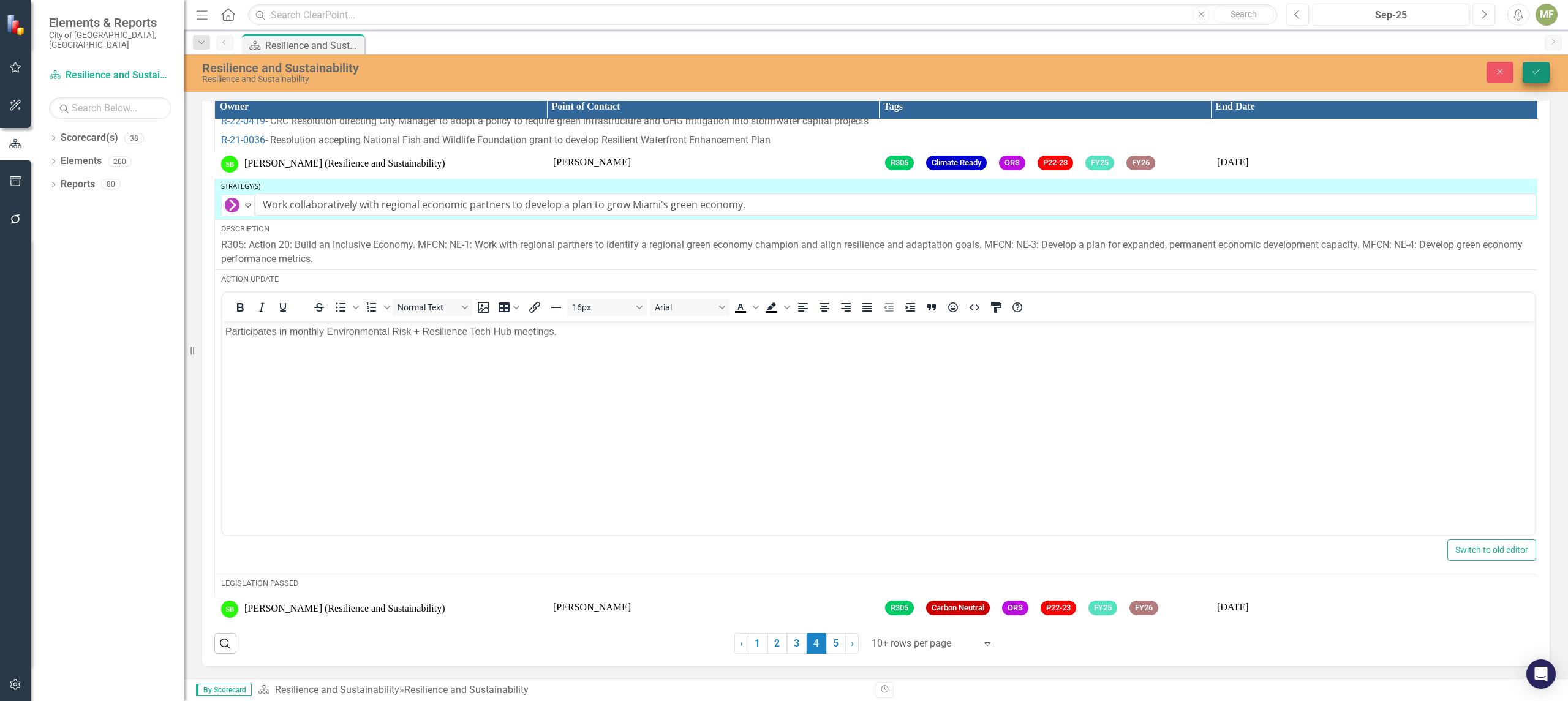
click at [1542, 67] on button "Save" at bounding box center [1536, 72] width 27 height 21
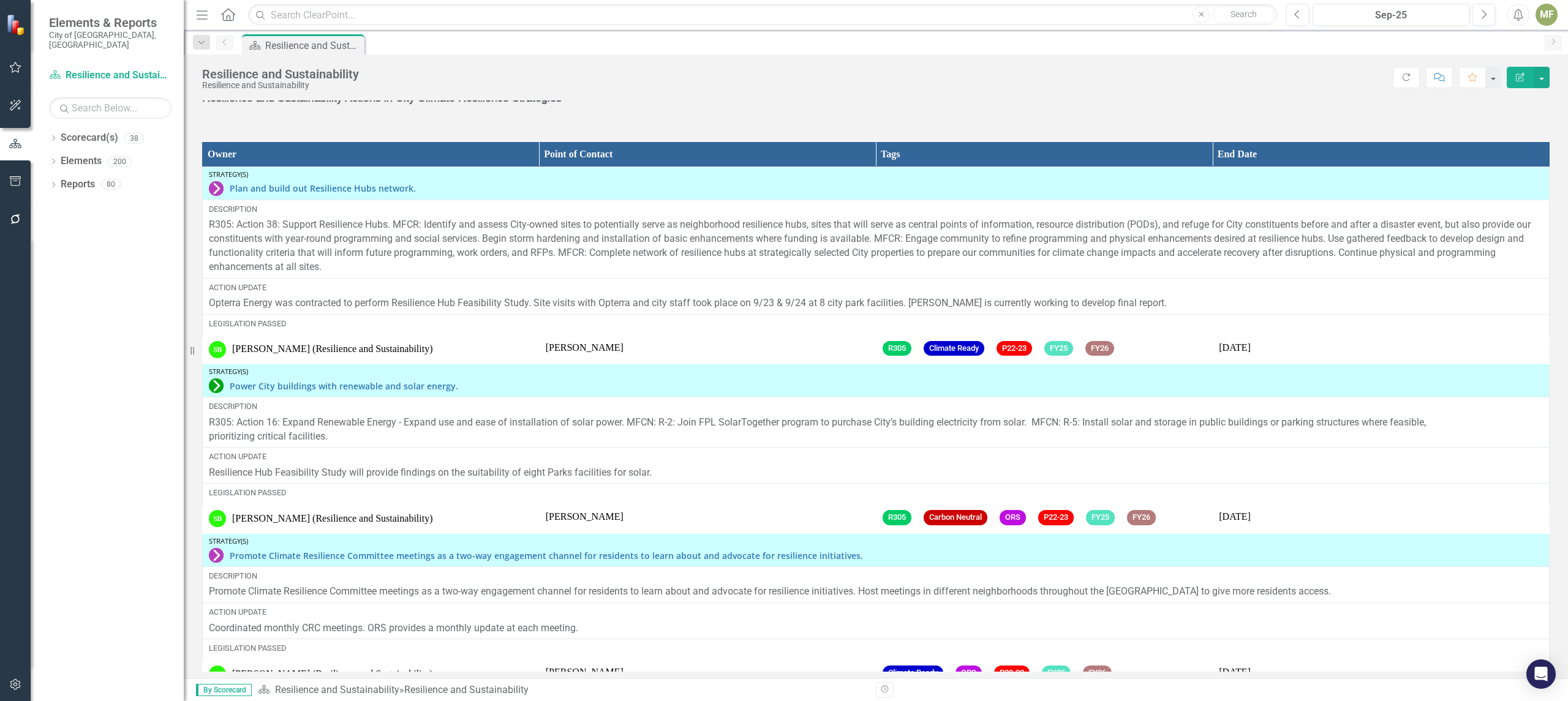
scroll to position [1835, 0]
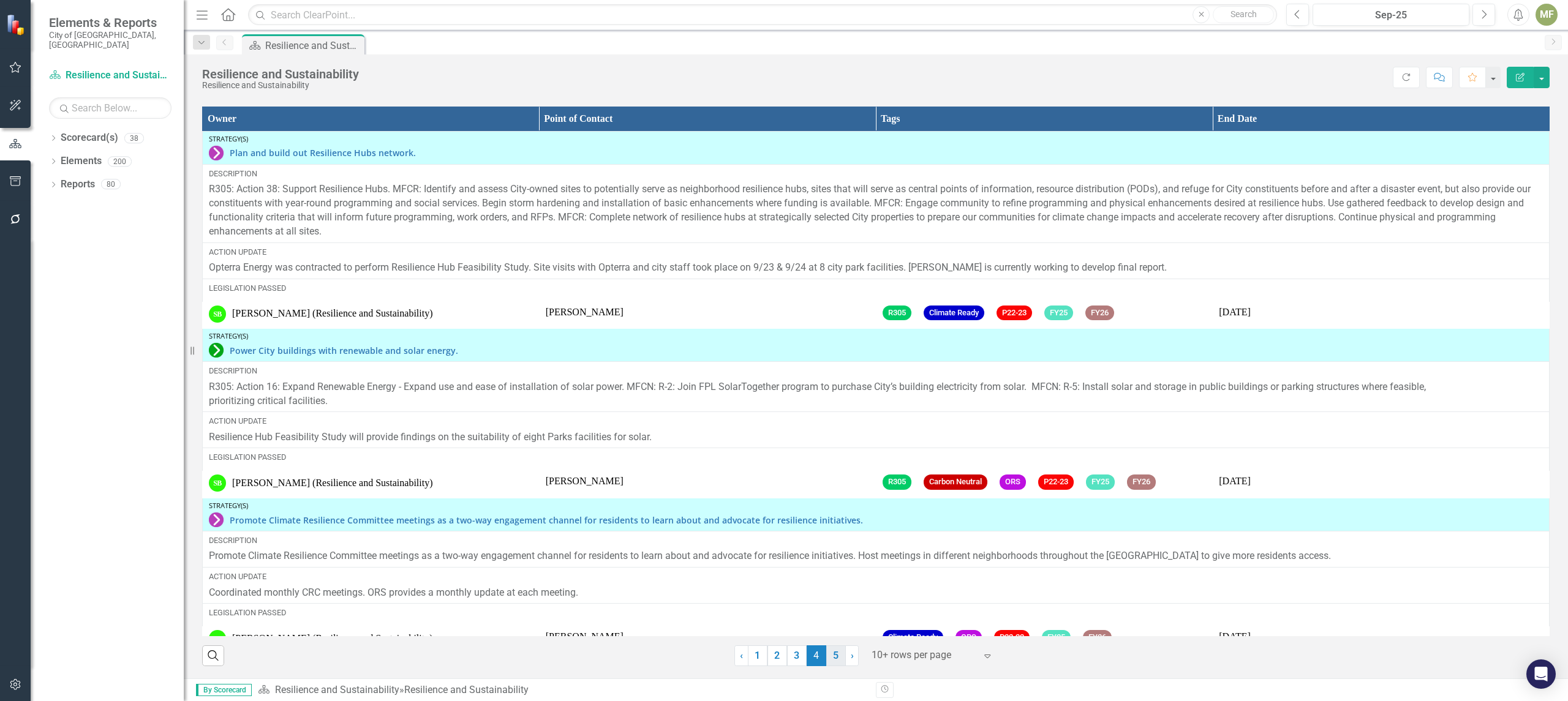
click at [832, 655] on link "5" at bounding box center [835, 655] width 19 height 21
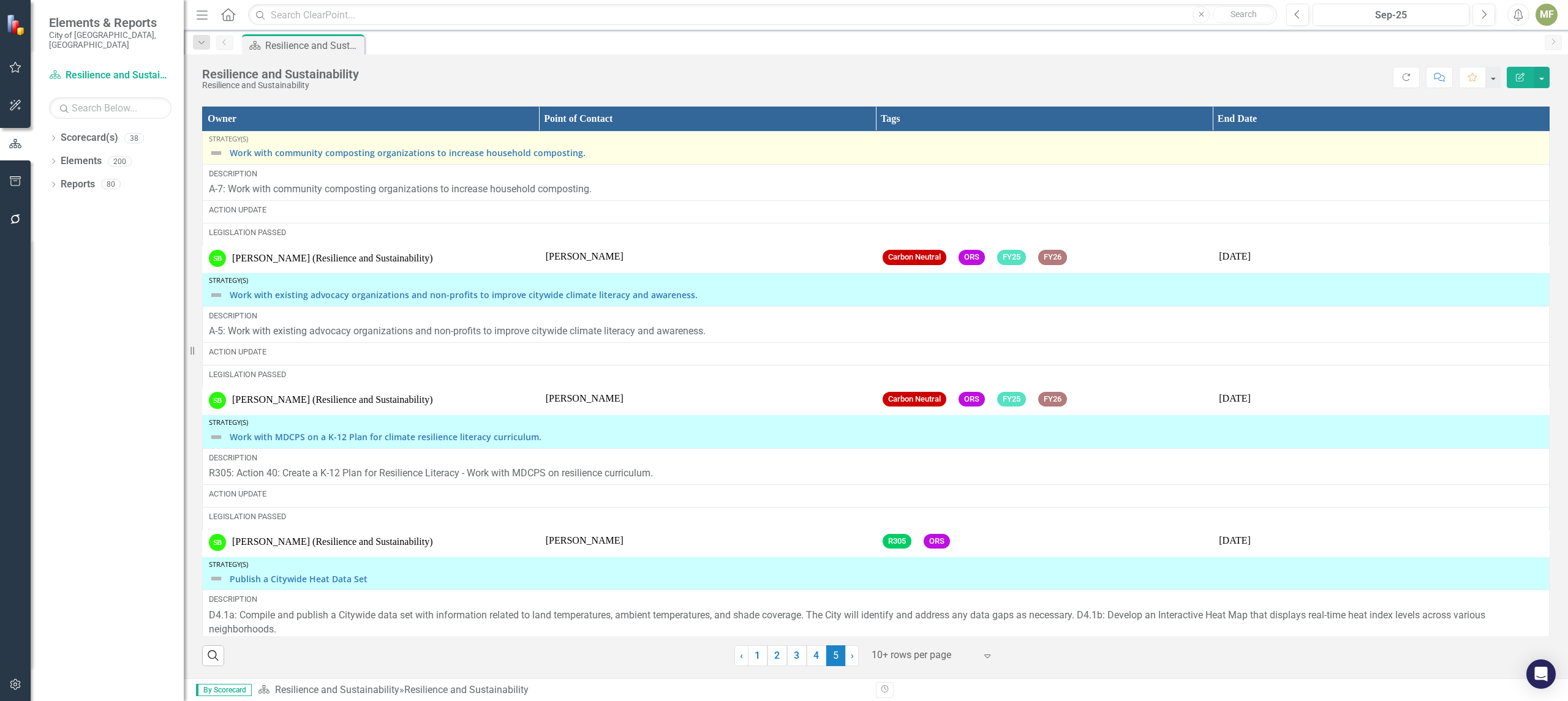
click at [221, 152] on img at bounding box center [216, 153] width 15 height 15
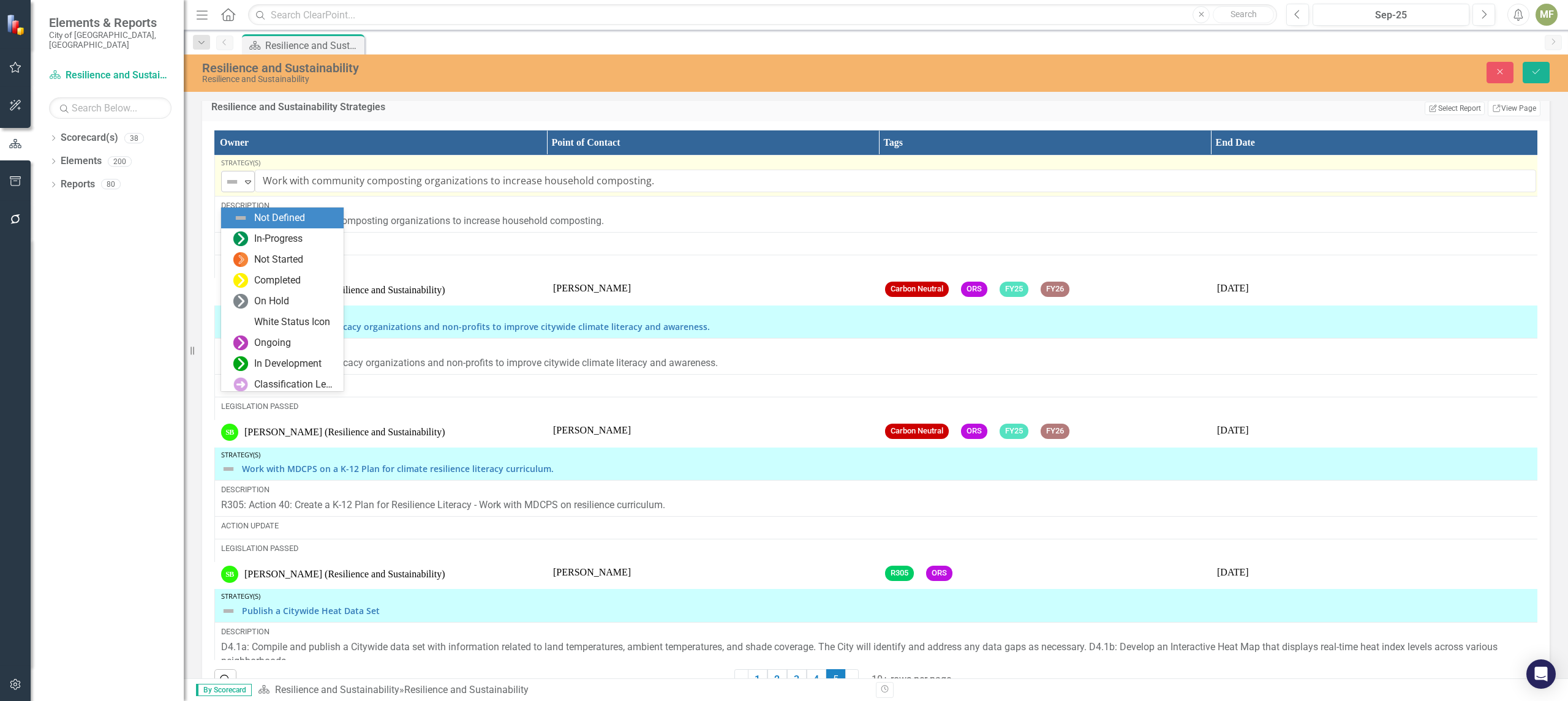
click at [248, 187] on icon "Expand" at bounding box center [248, 182] width 12 height 10
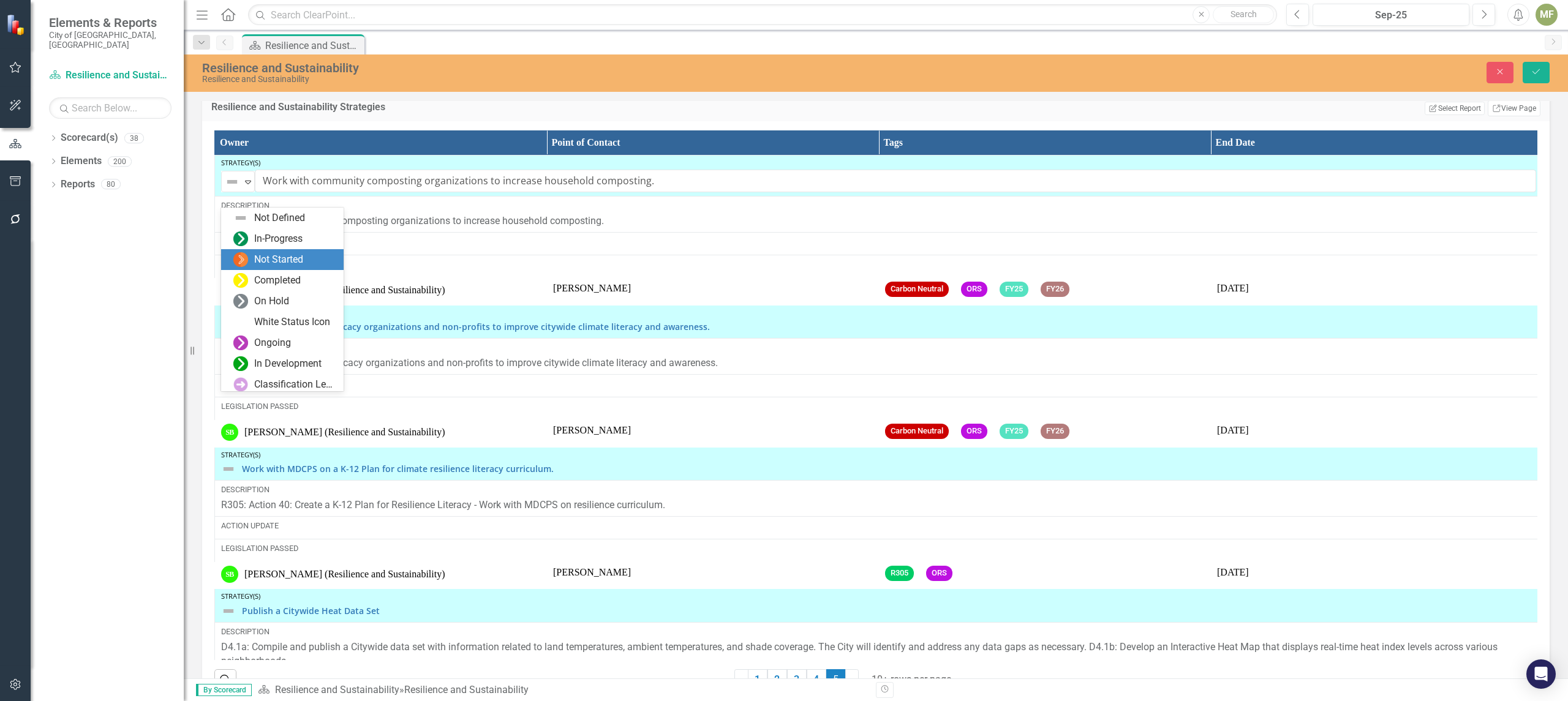
click at [265, 258] on div "Not Started" at bounding box center [278, 260] width 49 height 14
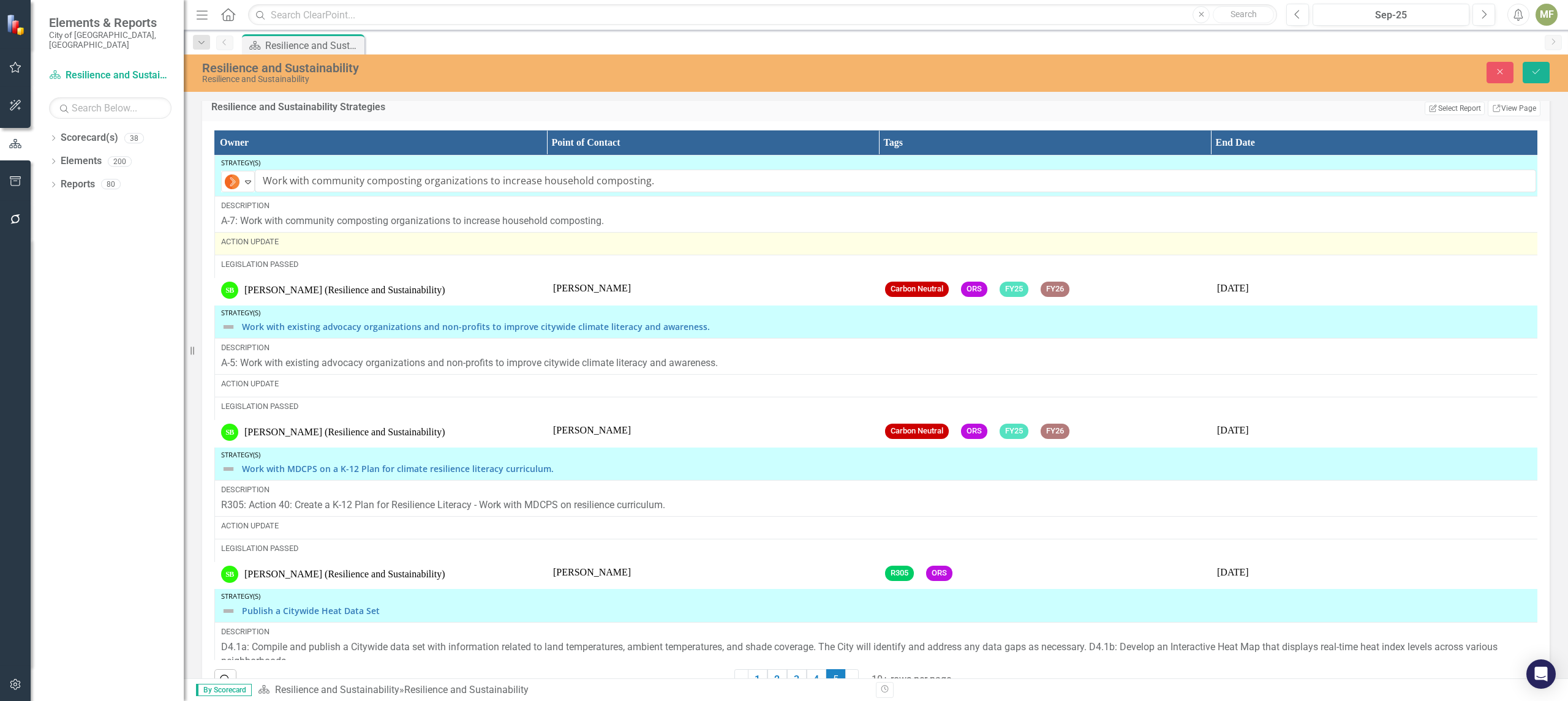
click at [292, 247] on div "Action Update" at bounding box center [878, 241] width 1315 height 11
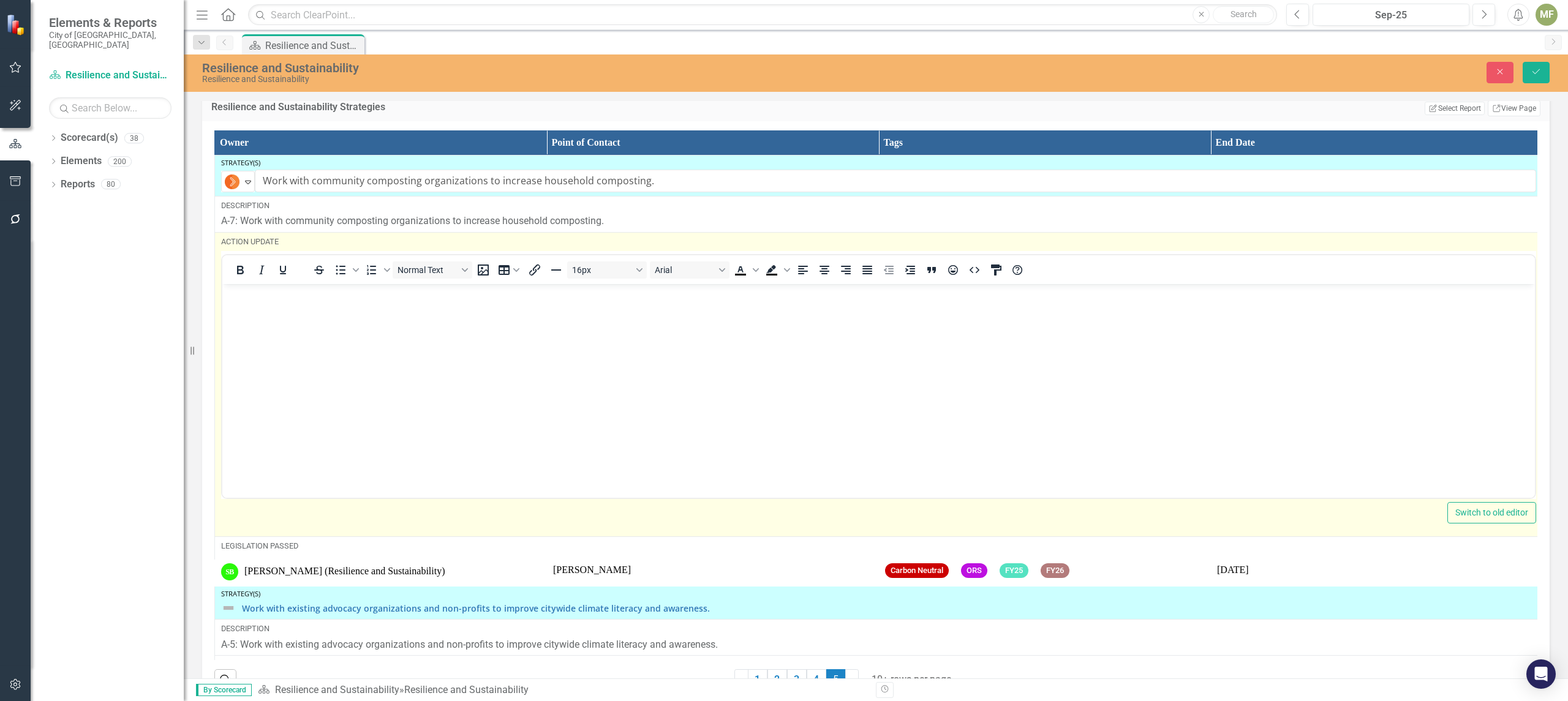
scroll to position [0, 0]
click at [259, 323] on body "Rich Text Area. Press ALT-0 for help." at bounding box center [879, 375] width 1313 height 184
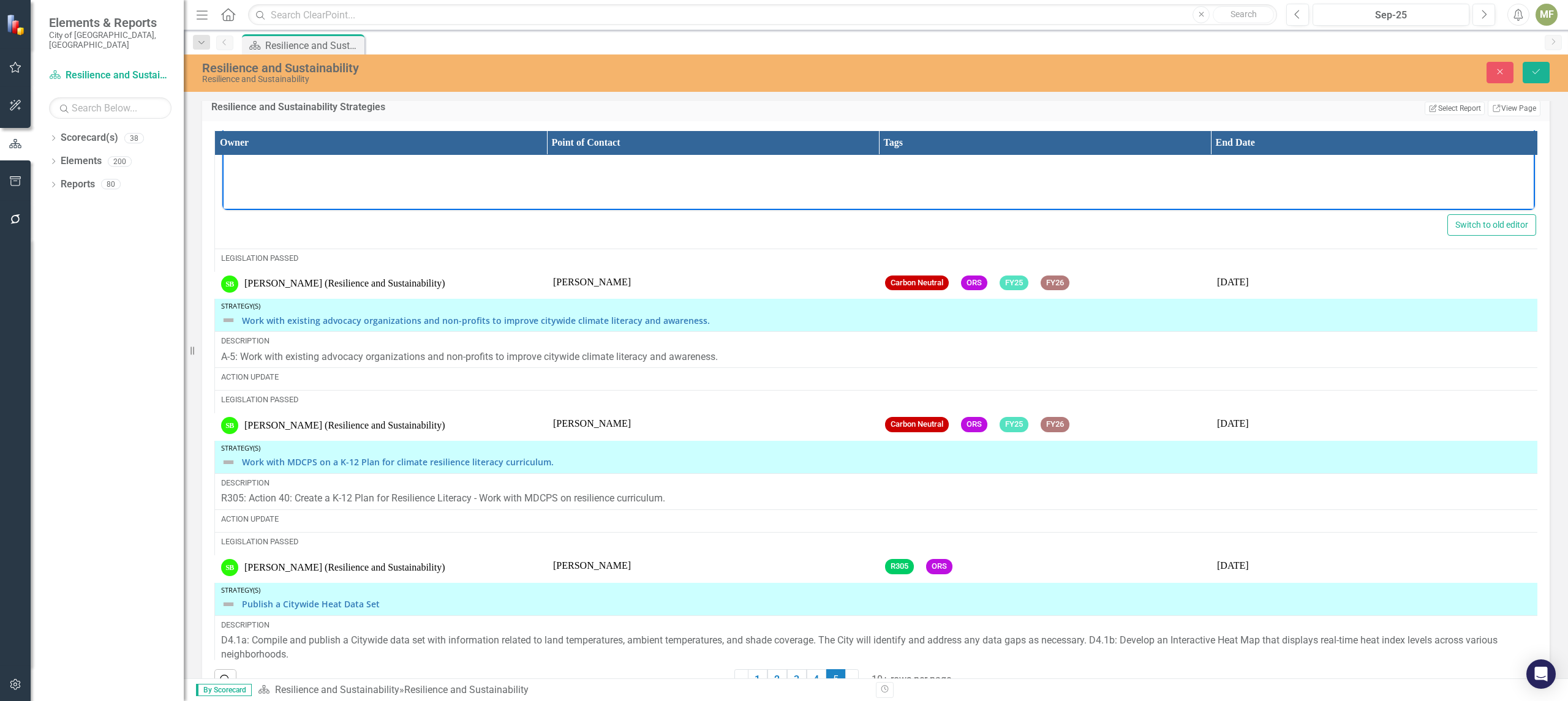
scroll to position [325, 0]
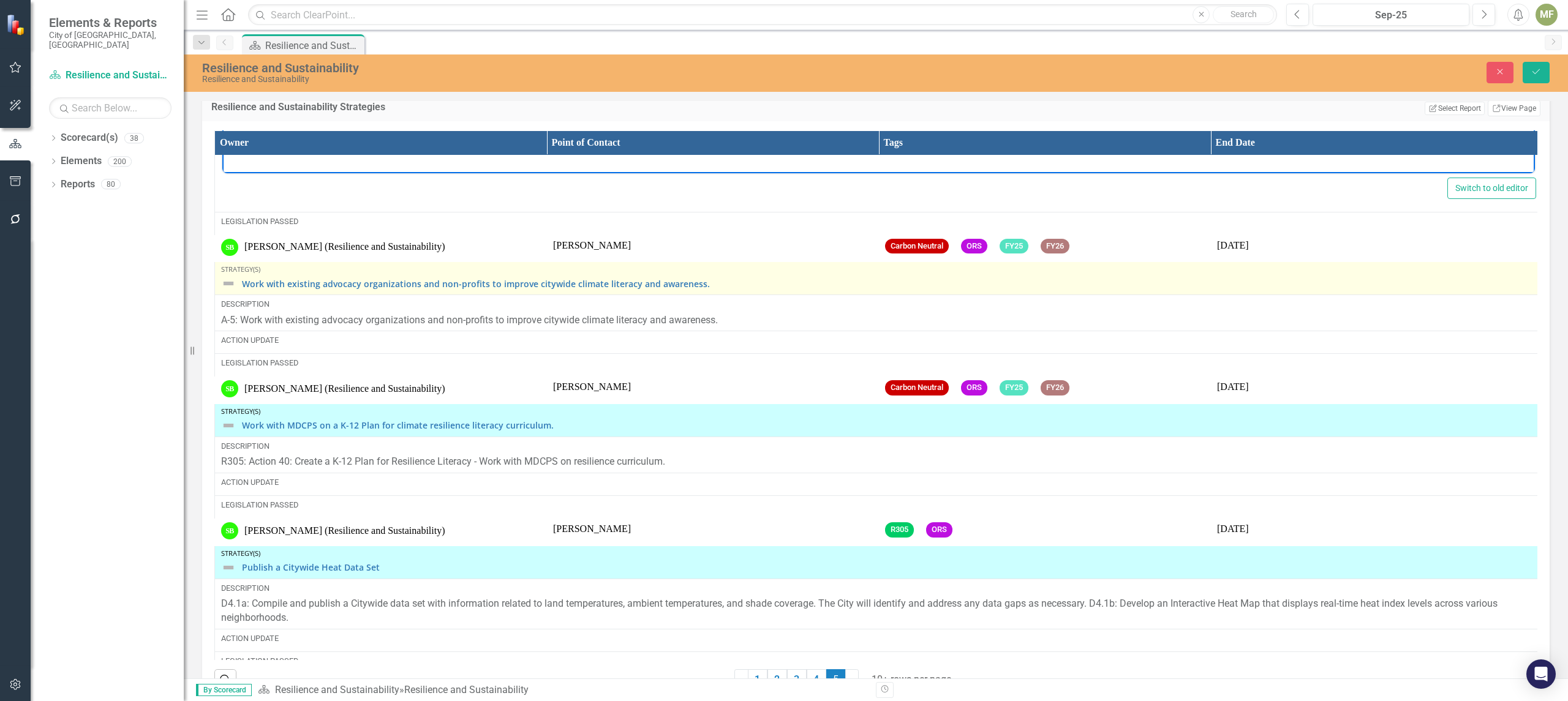
click at [229, 290] on img at bounding box center [228, 283] width 15 height 15
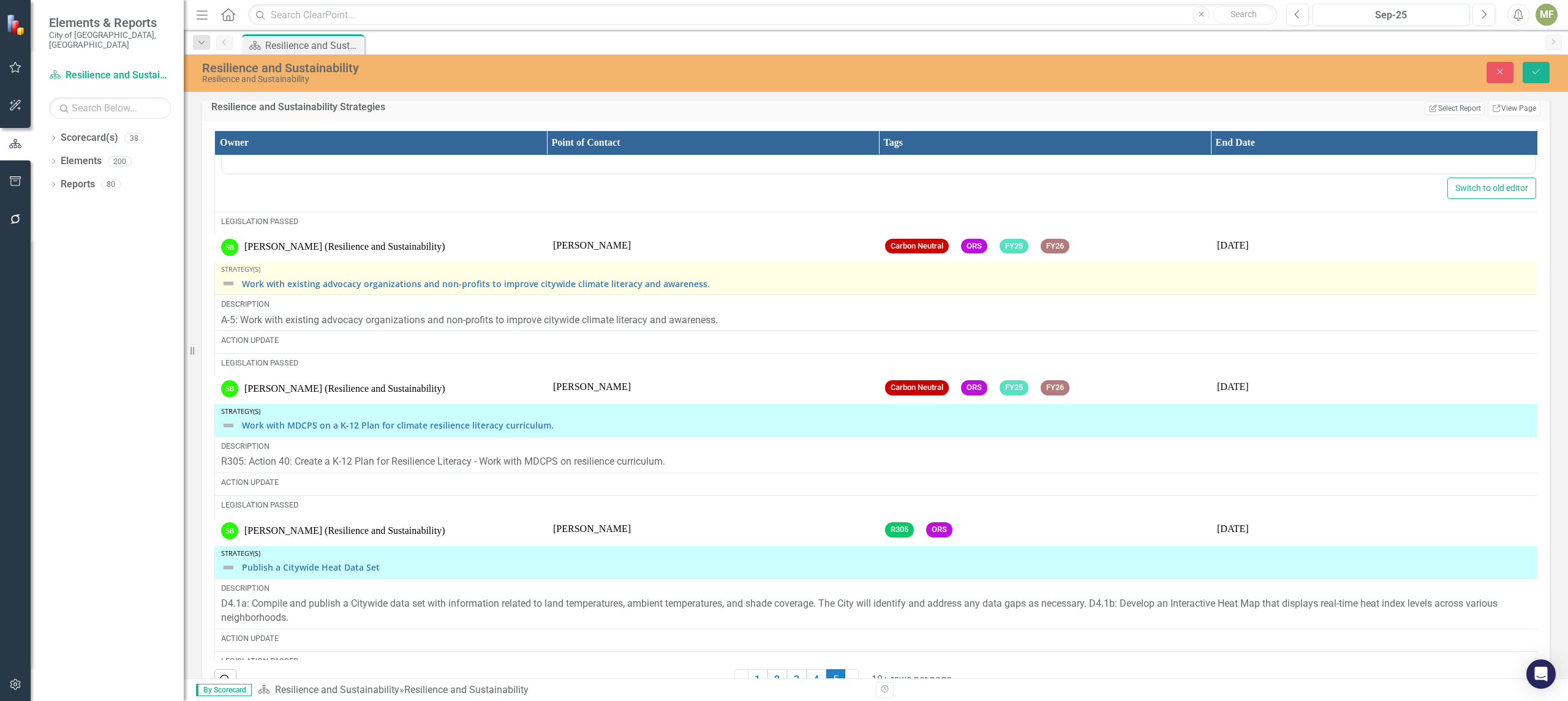
click at [229, 290] on img at bounding box center [228, 283] width 15 height 15
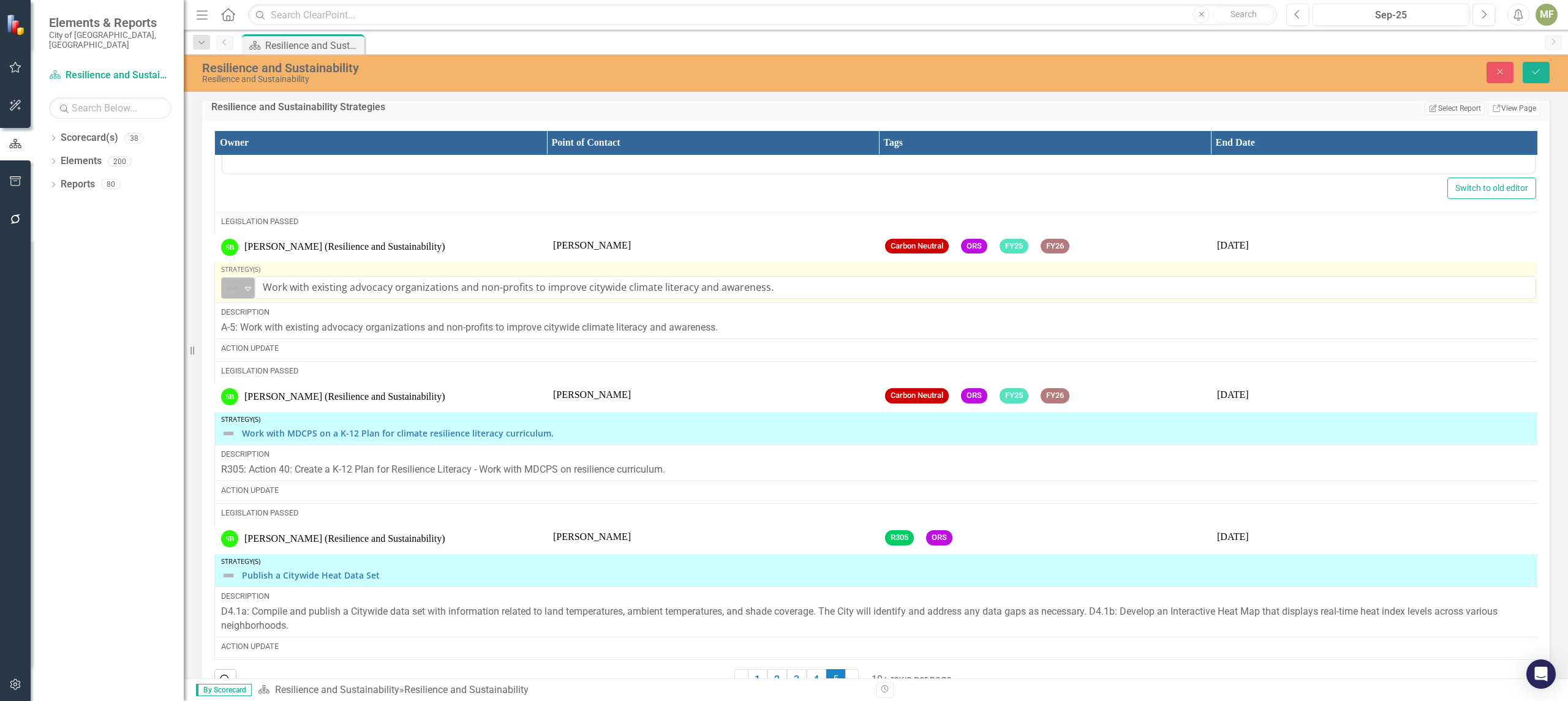
click at [245, 293] on icon "Expand" at bounding box center [248, 288] width 12 height 10
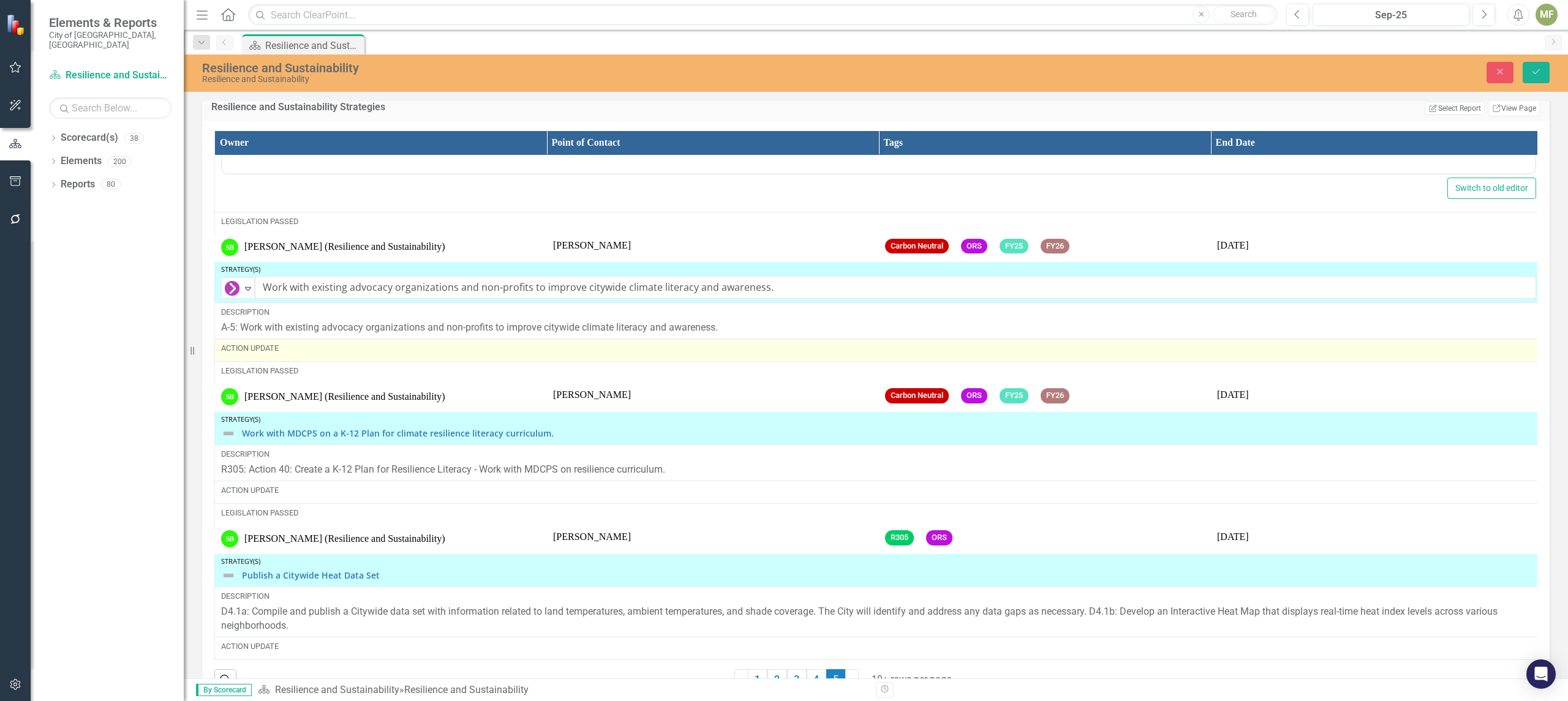
click at [291, 354] on div "Action Update" at bounding box center [878, 348] width 1315 height 11
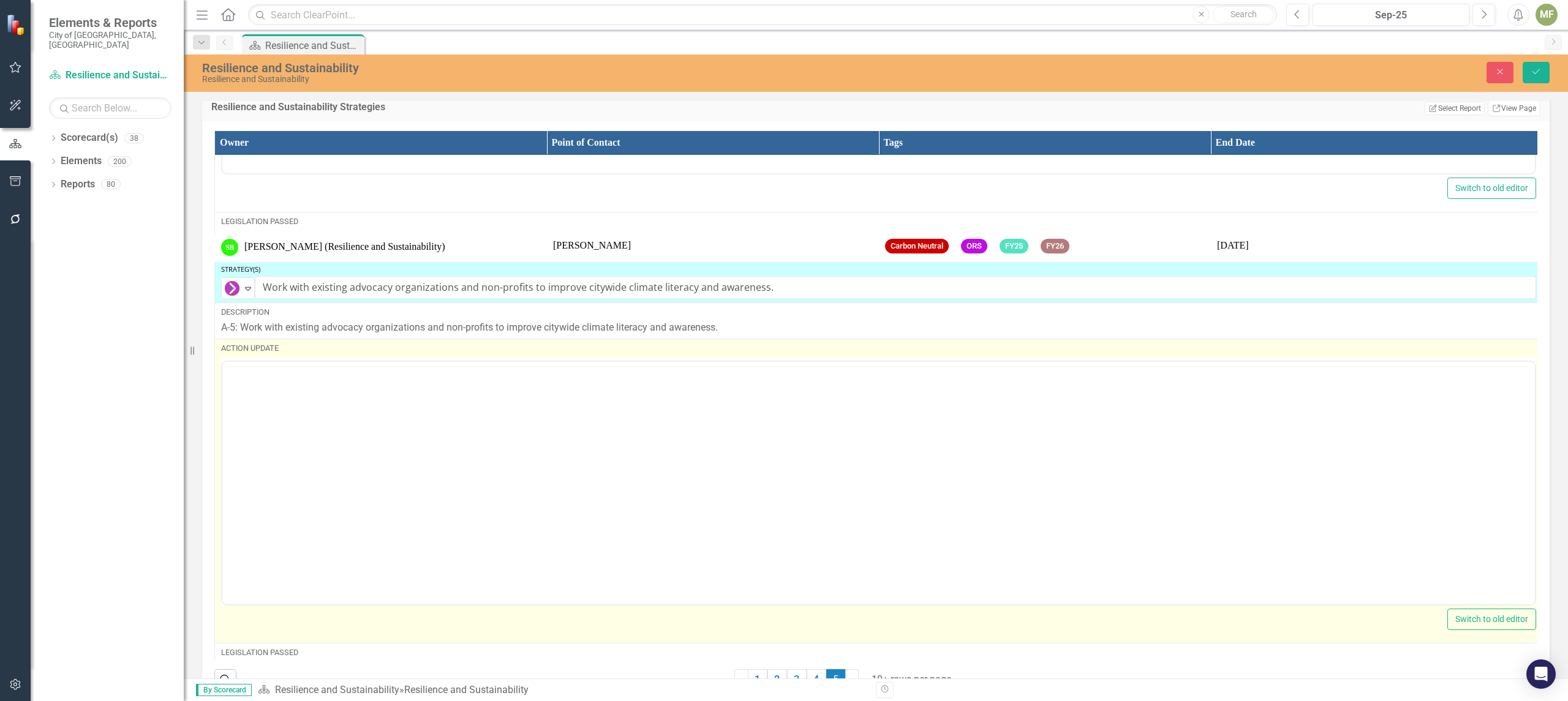
scroll to position [0, 0]
click at [328, 431] on body "Rich Text Area. Press ALT-0 for help." at bounding box center [879, 481] width 1313 height 184
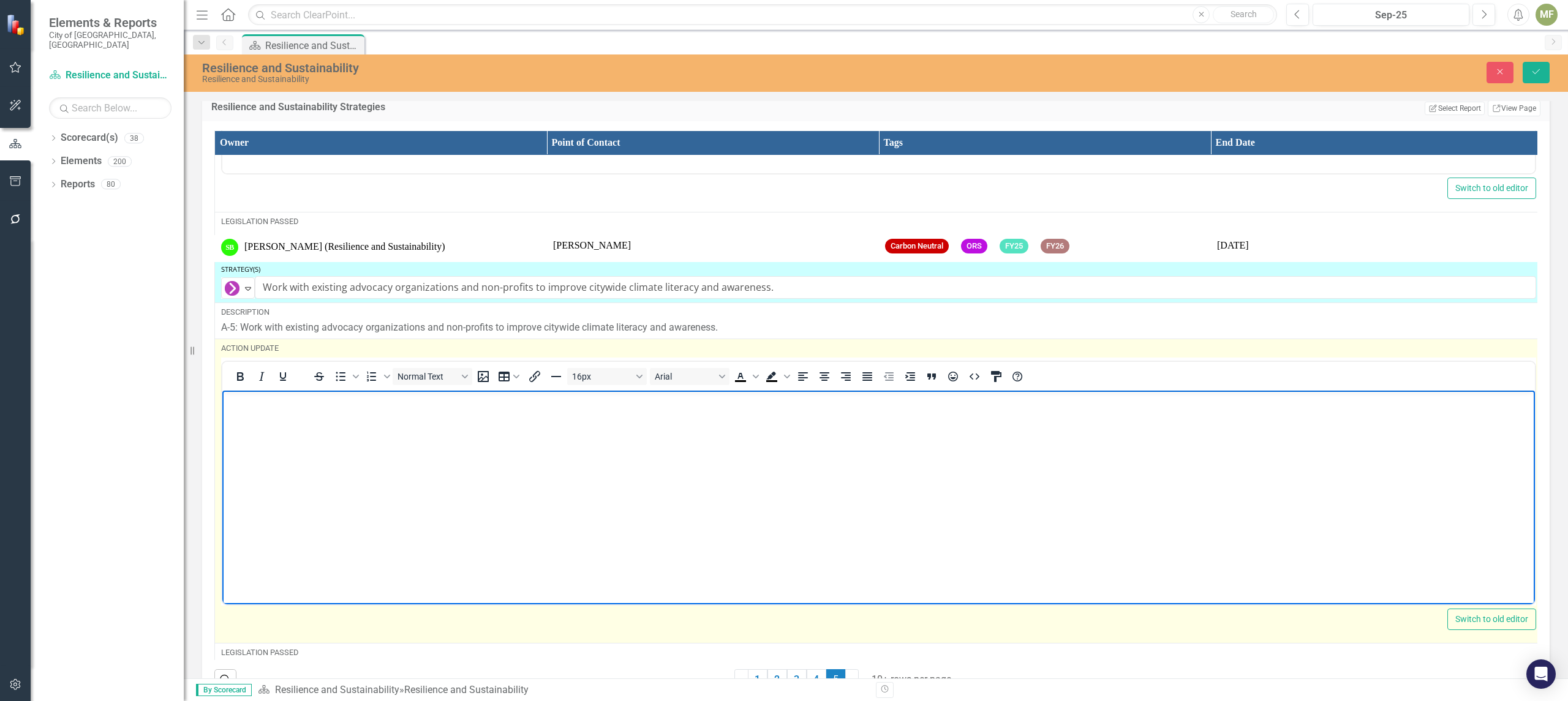
paste body "Rich Text Area. Press ALT-0 for help."
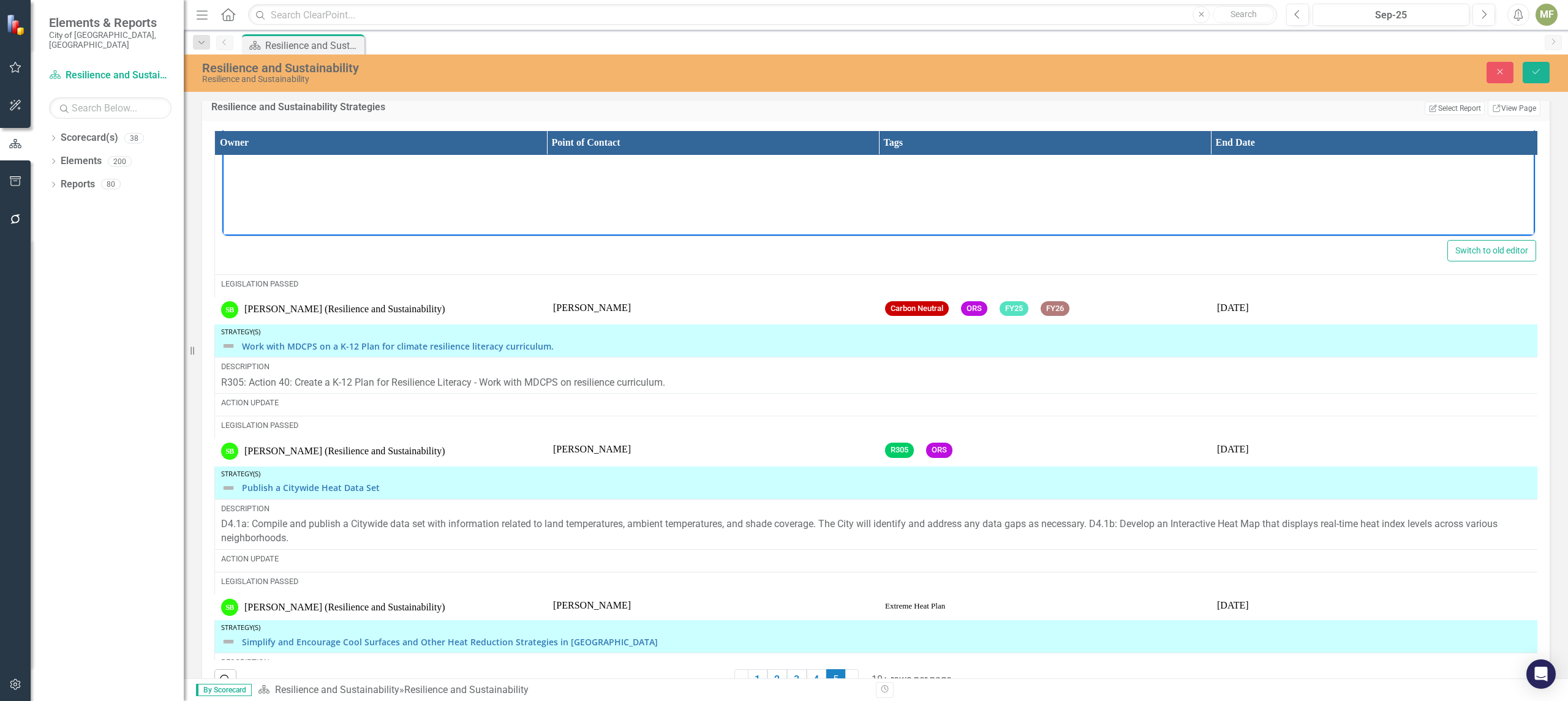
scroll to position [694, 0]
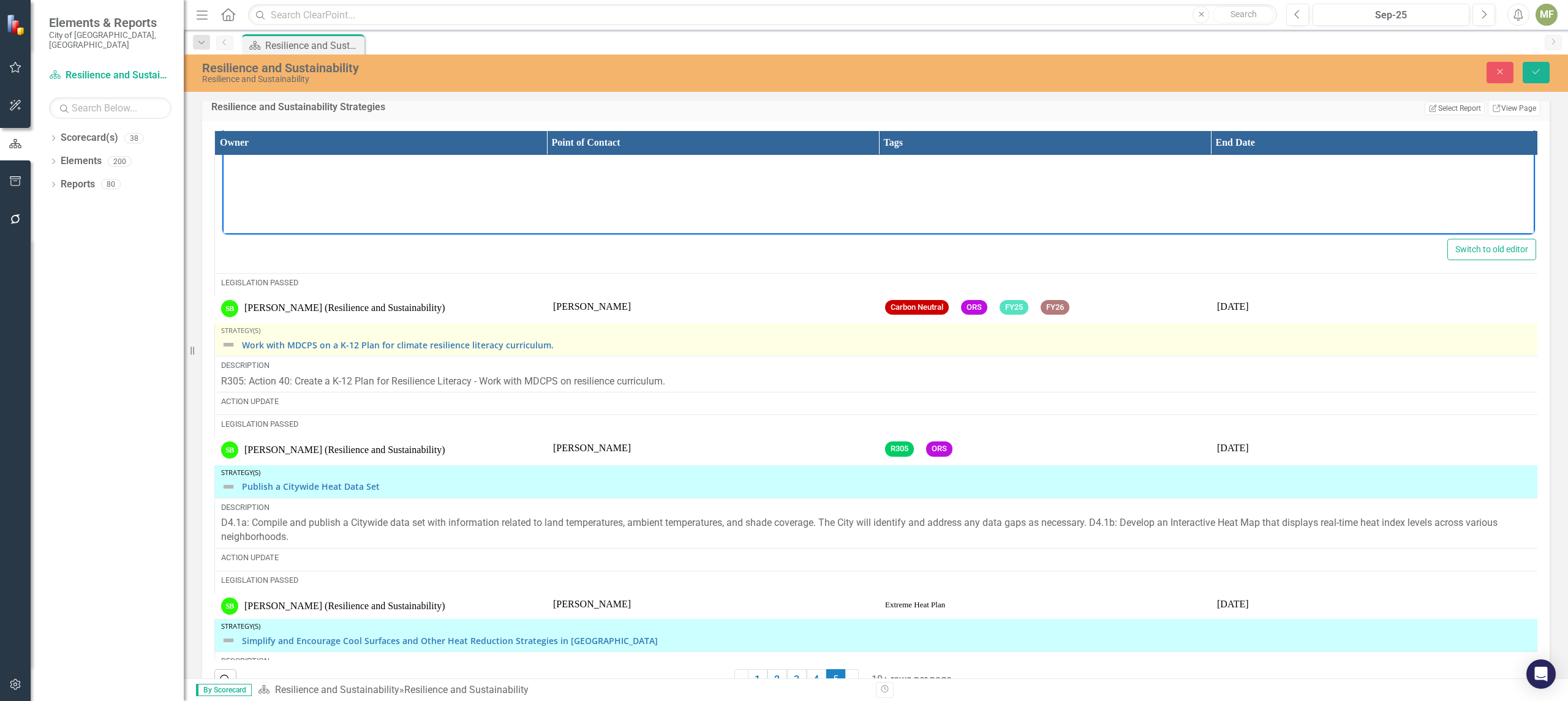
click at [229, 352] on img at bounding box center [228, 345] width 15 height 15
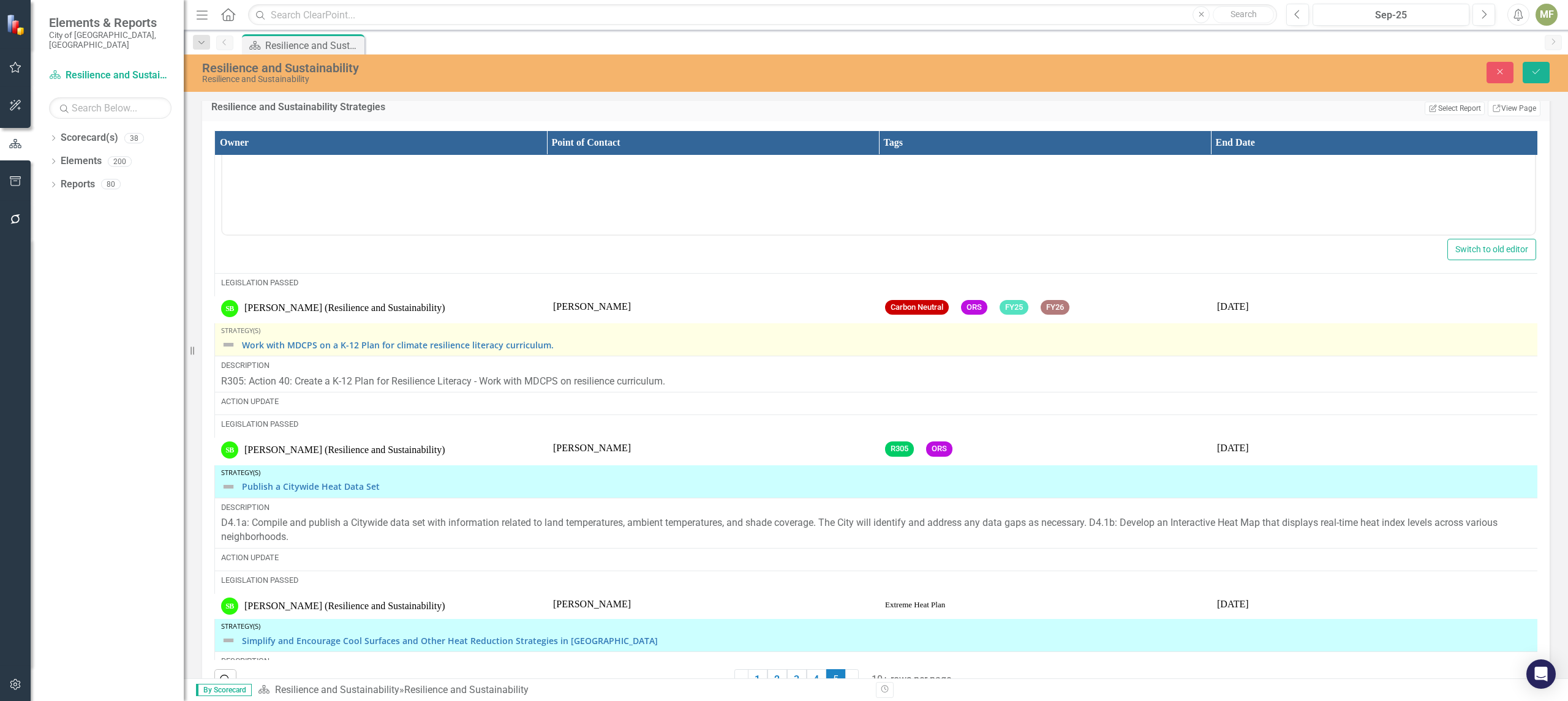
click at [229, 352] on img at bounding box center [228, 345] width 15 height 15
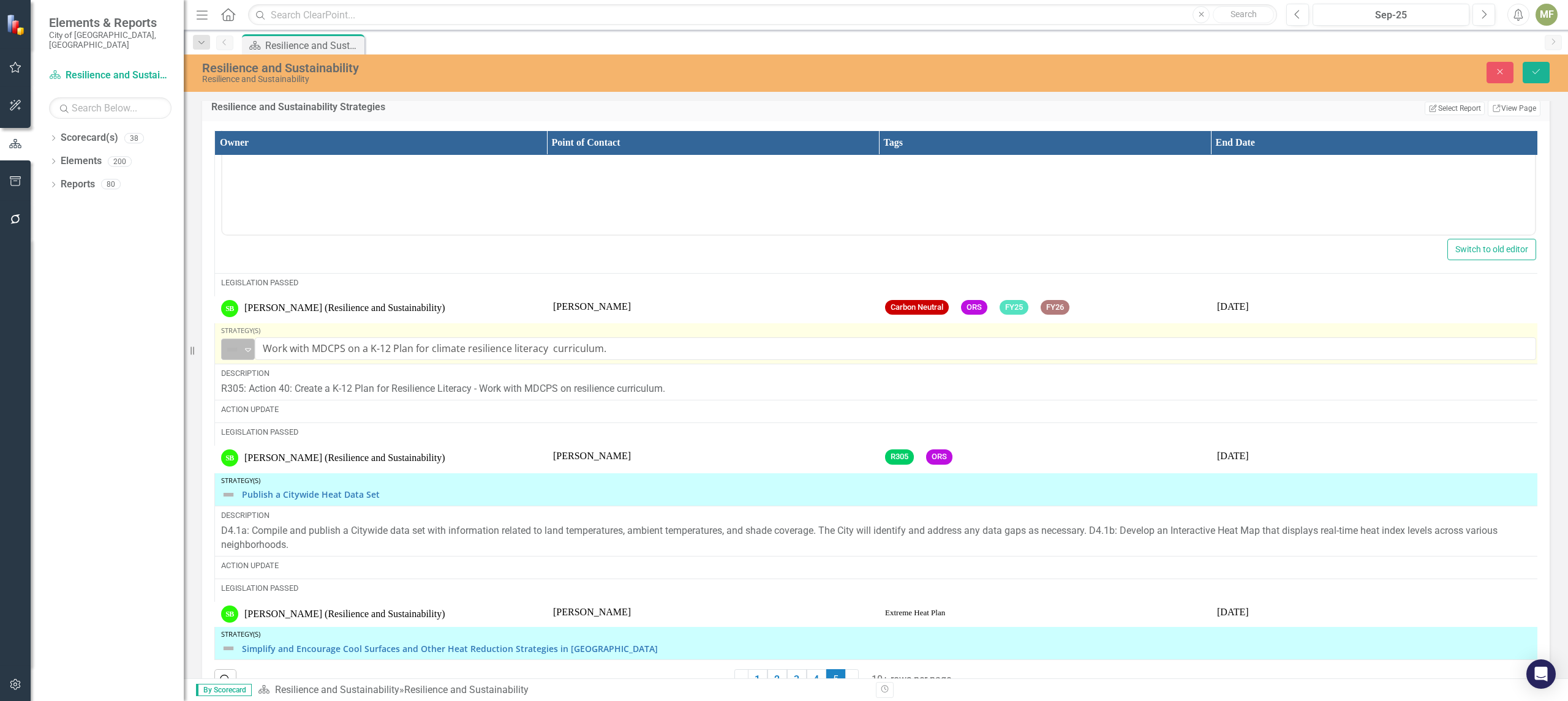
click at [248, 355] on icon "Expand" at bounding box center [248, 350] width 12 height 10
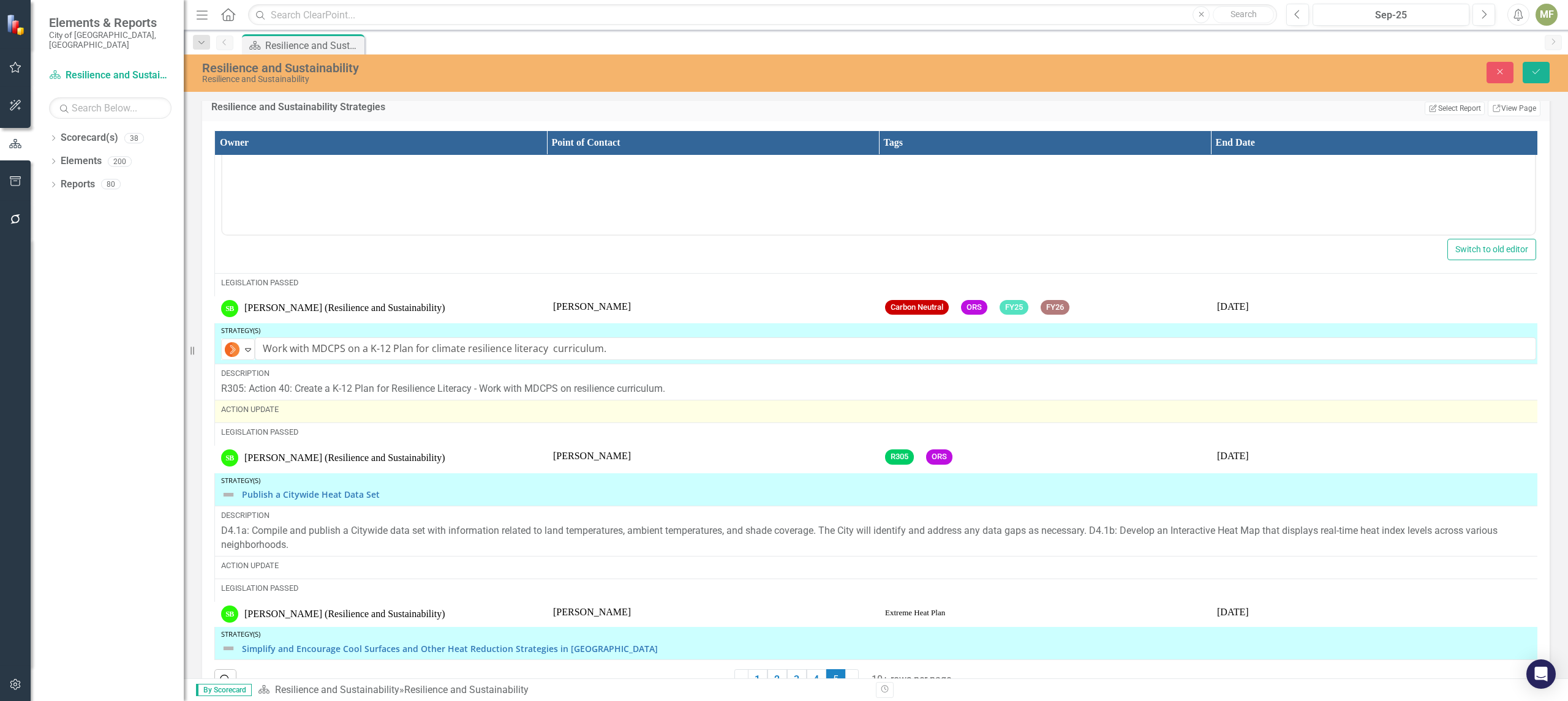
click at [297, 415] on div "Action Update" at bounding box center [878, 409] width 1315 height 11
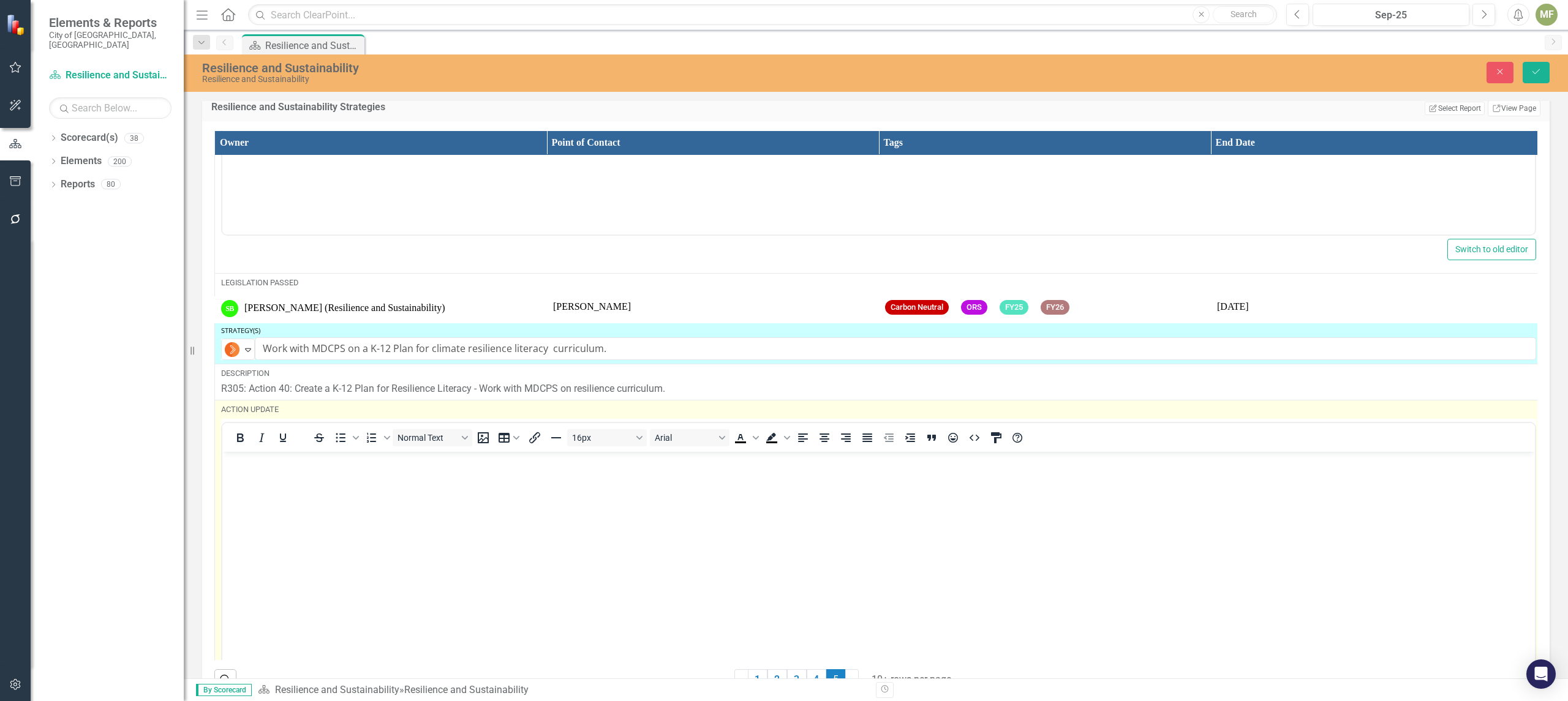
scroll to position [0, 0]
click at [308, 474] on body "Rich Text Area. Press ALT-0 for help." at bounding box center [879, 543] width 1313 height 184
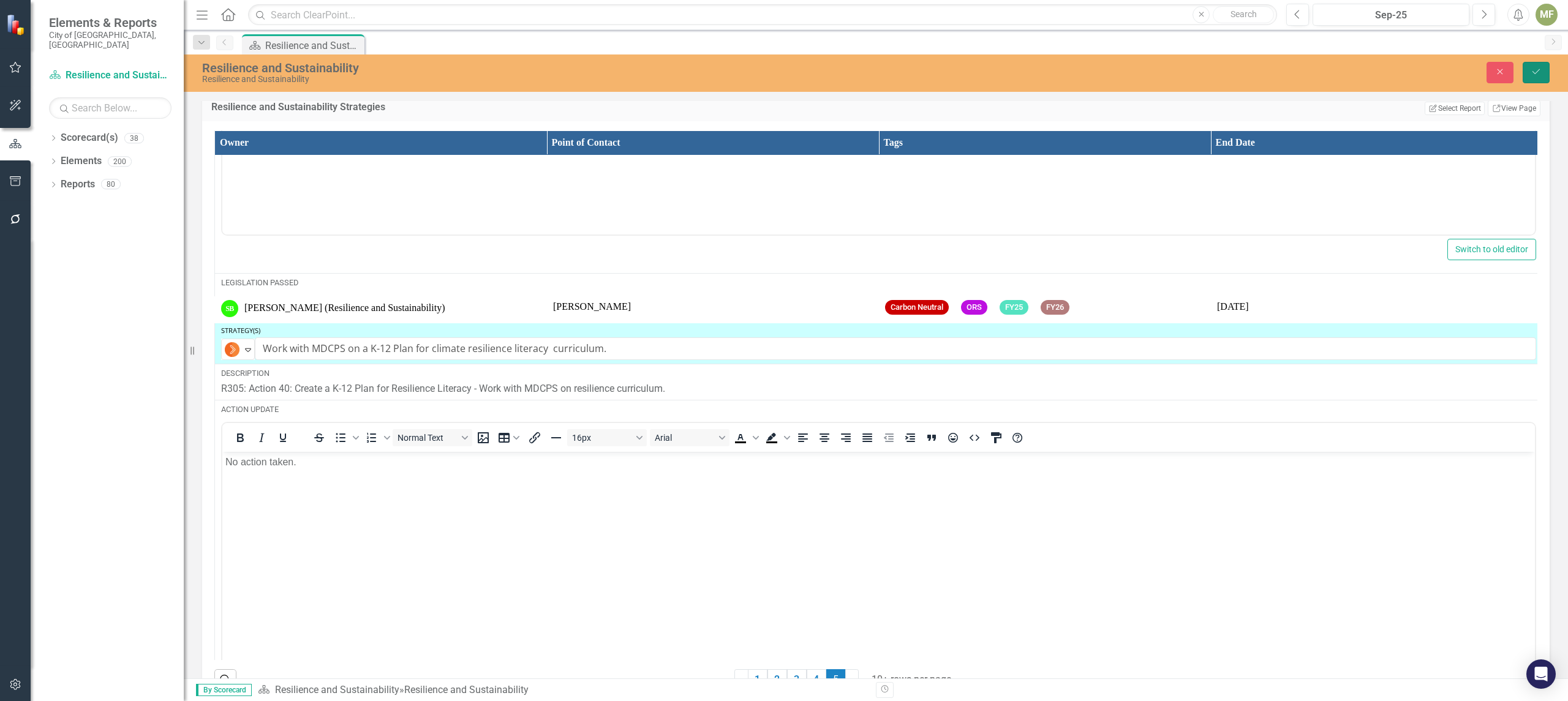
click at [1537, 69] on icon "Save" at bounding box center [1536, 72] width 11 height 9
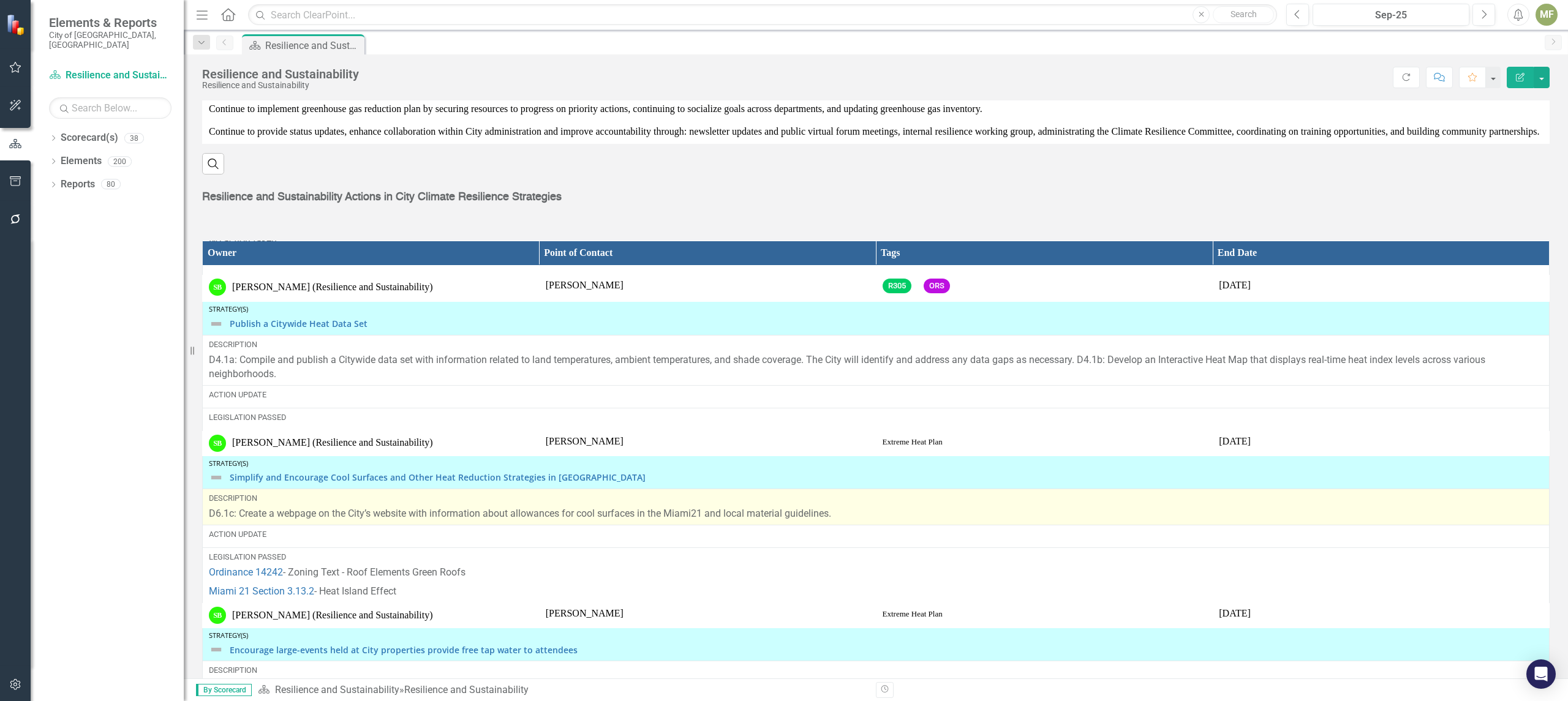
scroll to position [1848, 0]
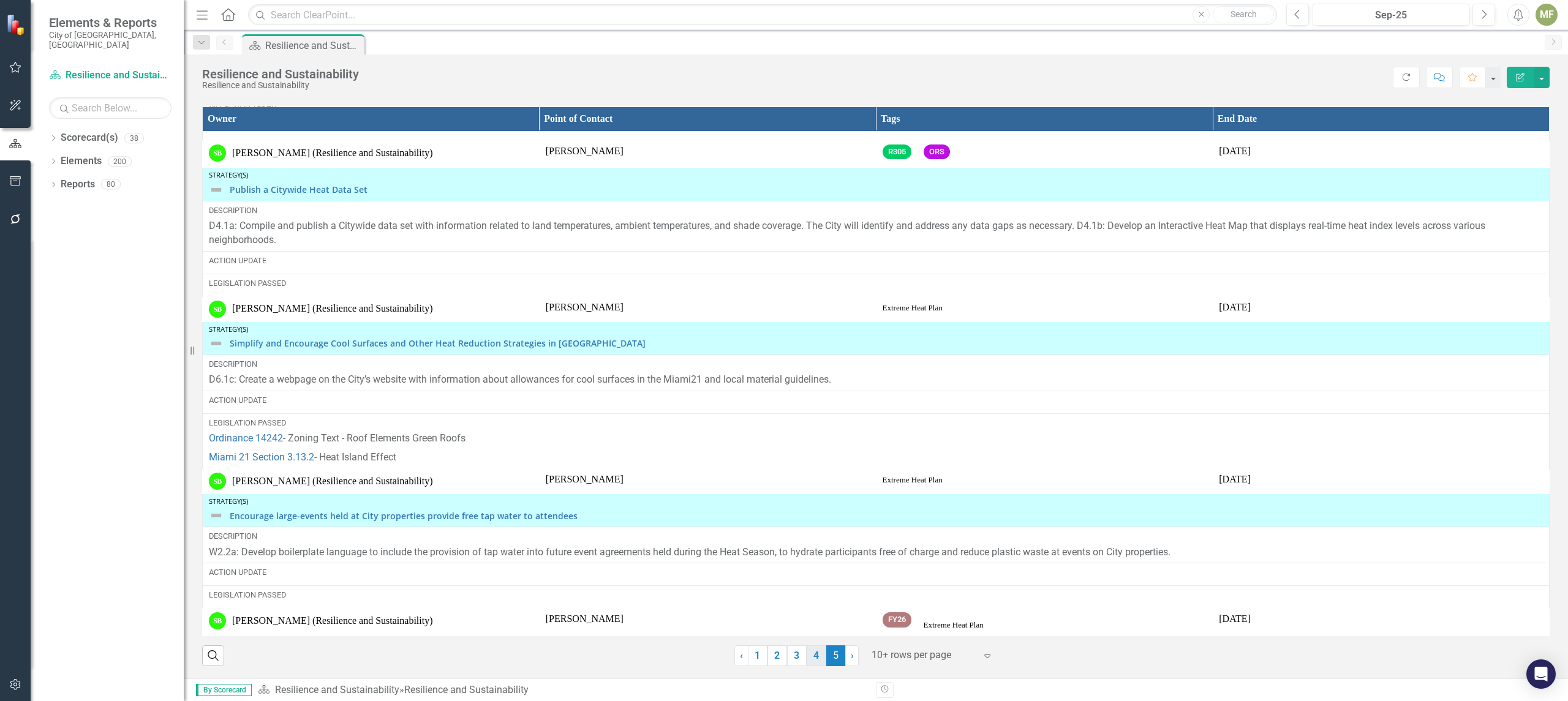
click at [816, 652] on link "4" at bounding box center [816, 655] width 19 height 21
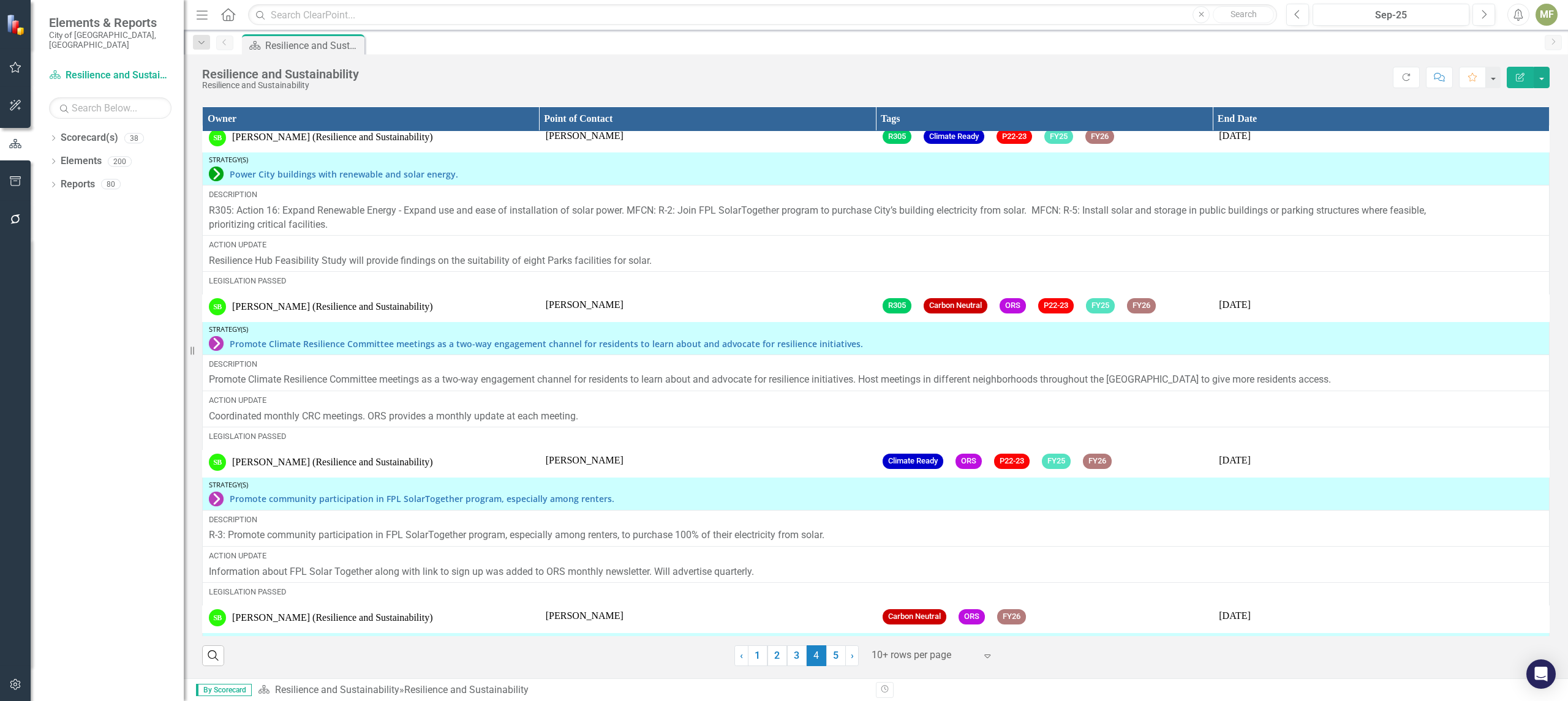
scroll to position [0, 0]
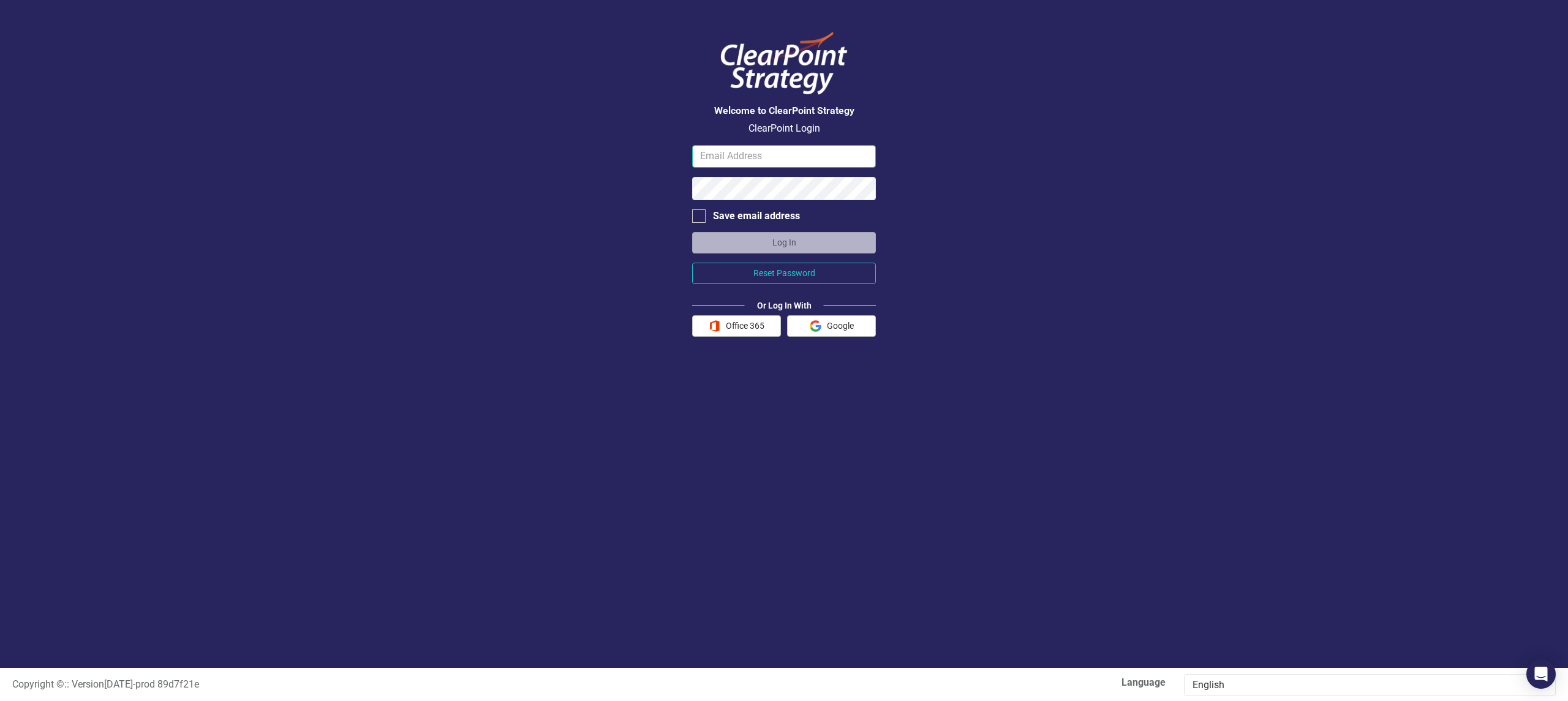
type input "miflores@miamigov.com"
click at [787, 245] on button "Log In" at bounding box center [784, 242] width 184 height 21
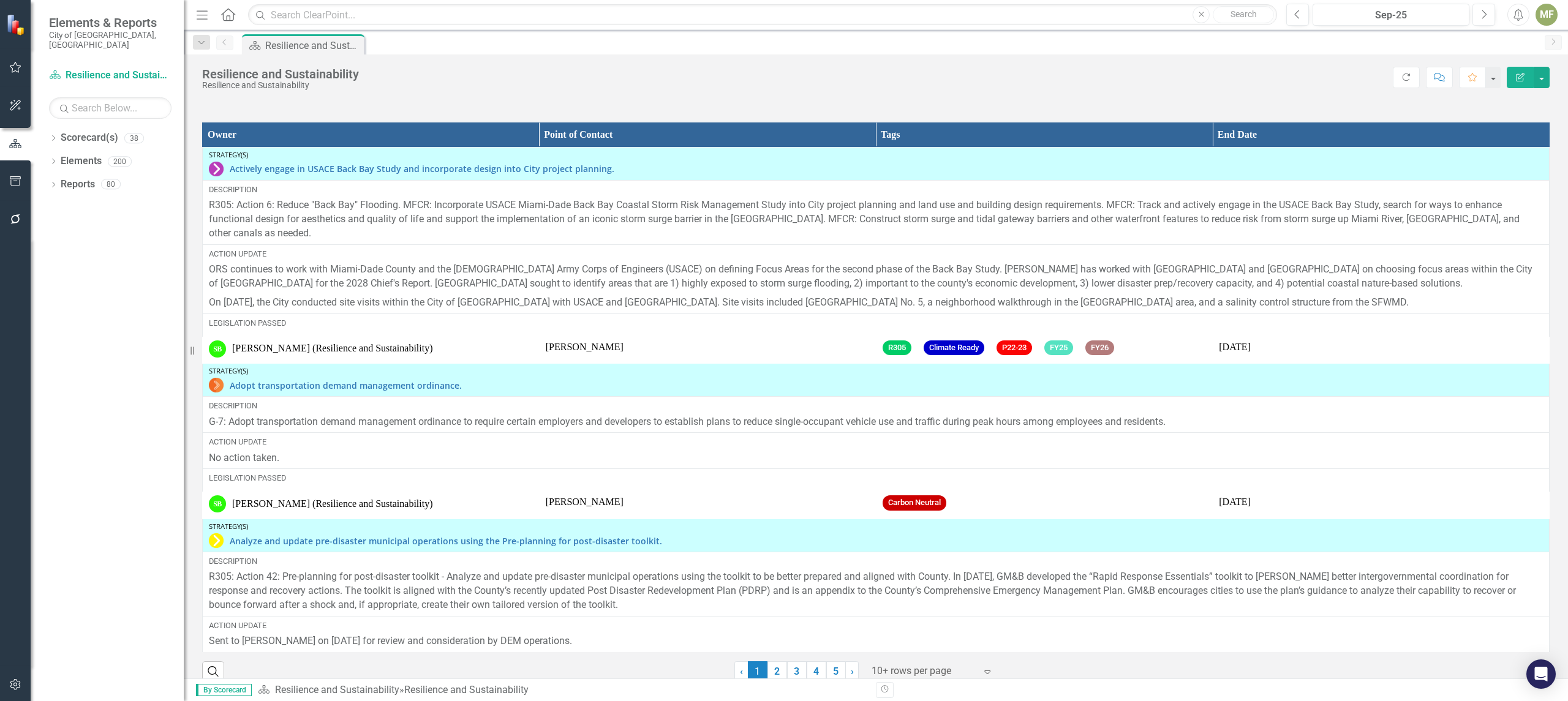
scroll to position [1848, 0]
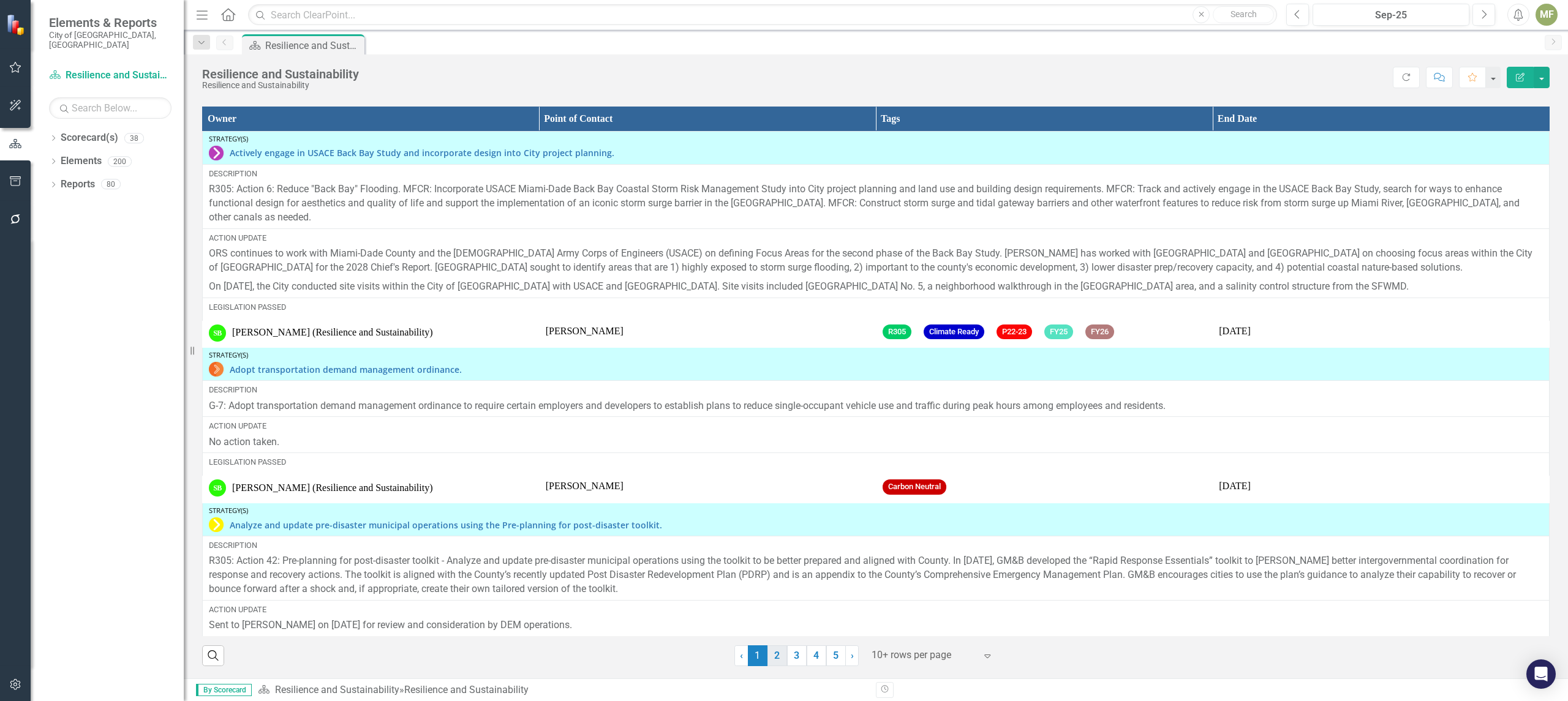
click at [775, 656] on link "2" at bounding box center [776, 655] width 19 height 21
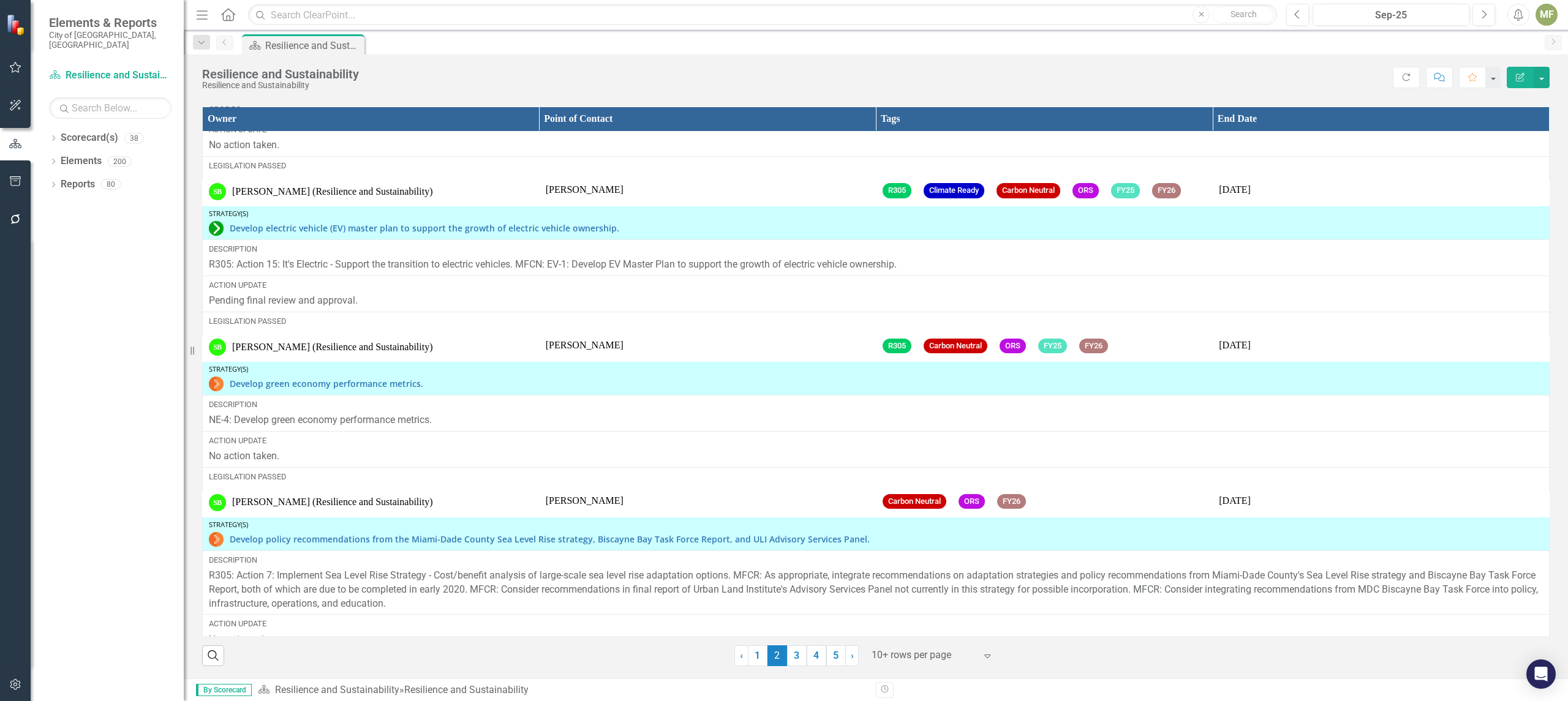
scroll to position [0, 0]
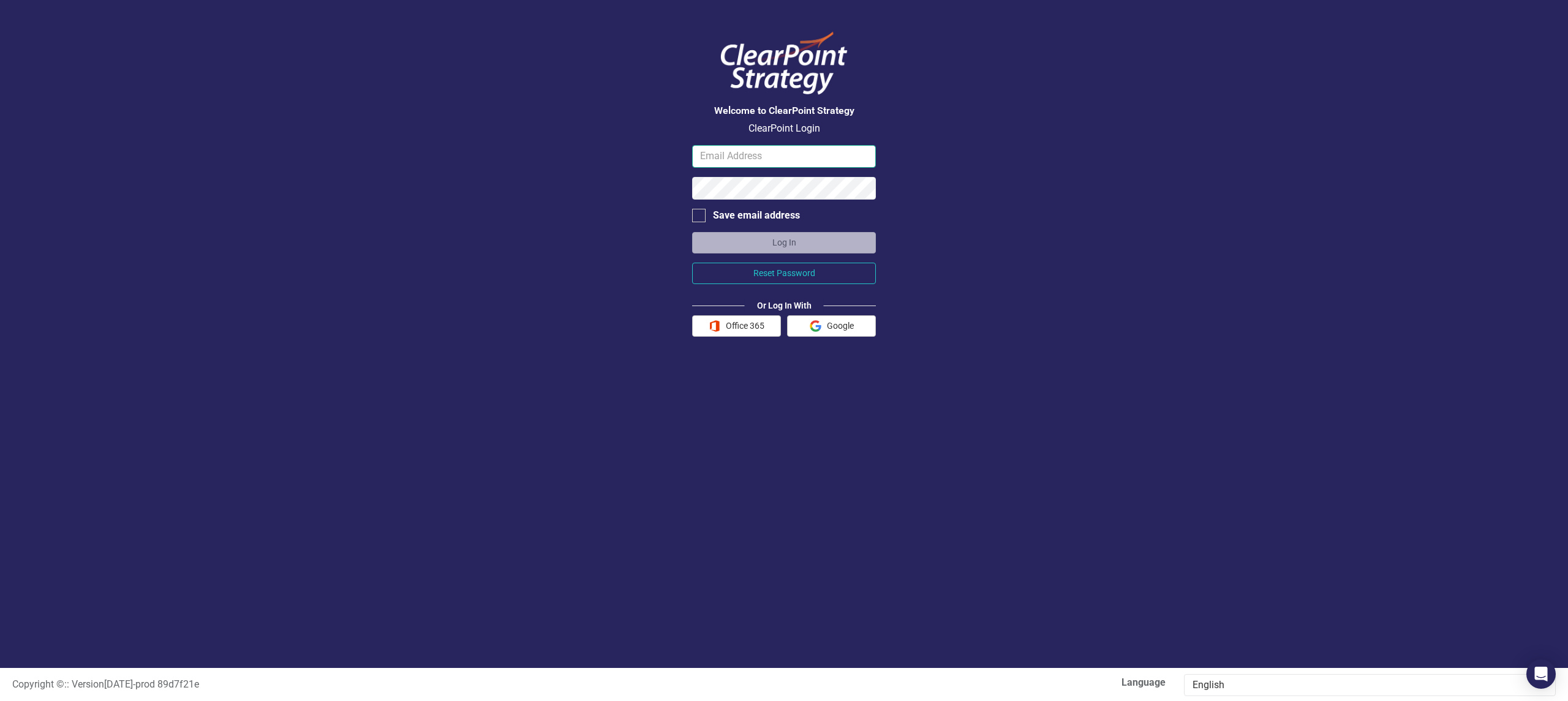
type input "miflores@miamigov.com"
click at [789, 242] on button "Log In" at bounding box center [784, 242] width 184 height 21
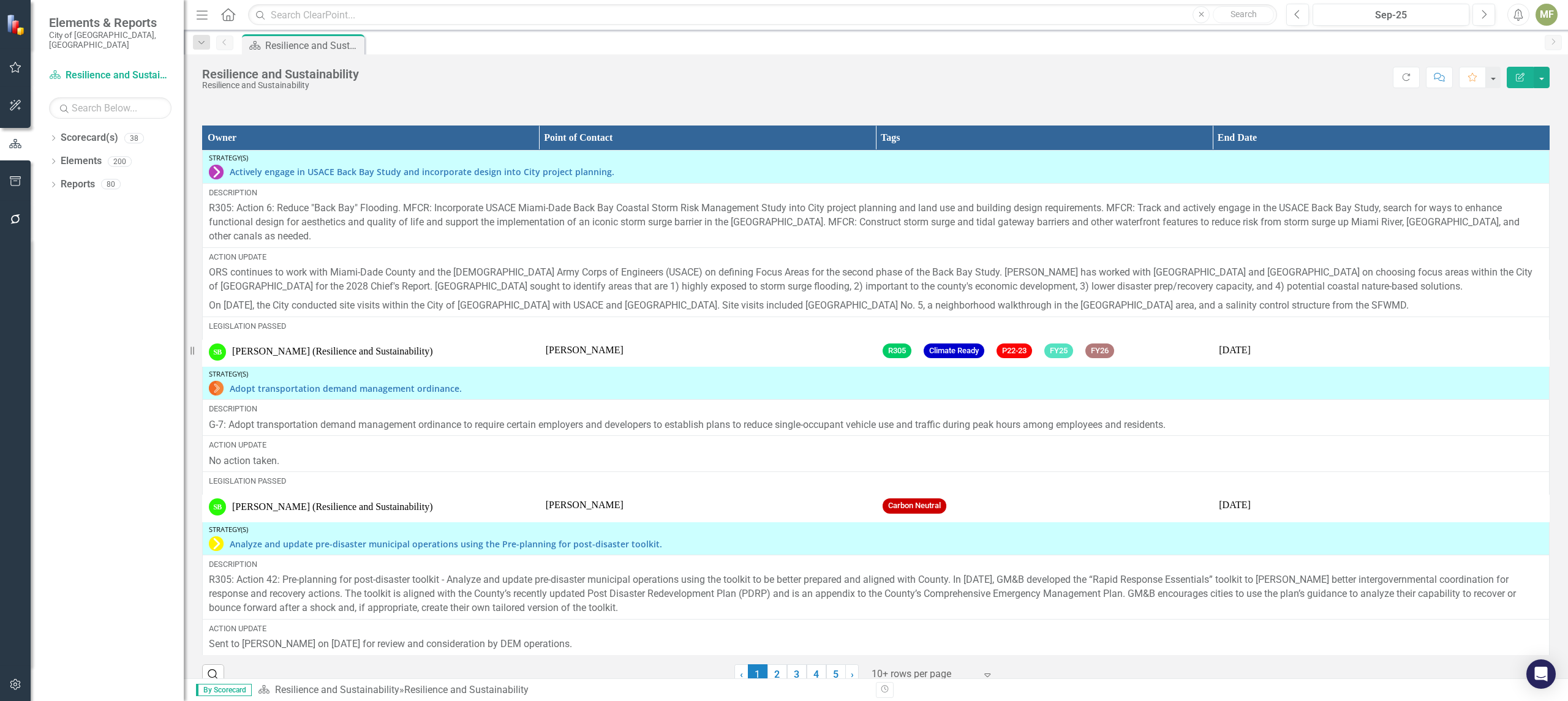
scroll to position [1848, 0]
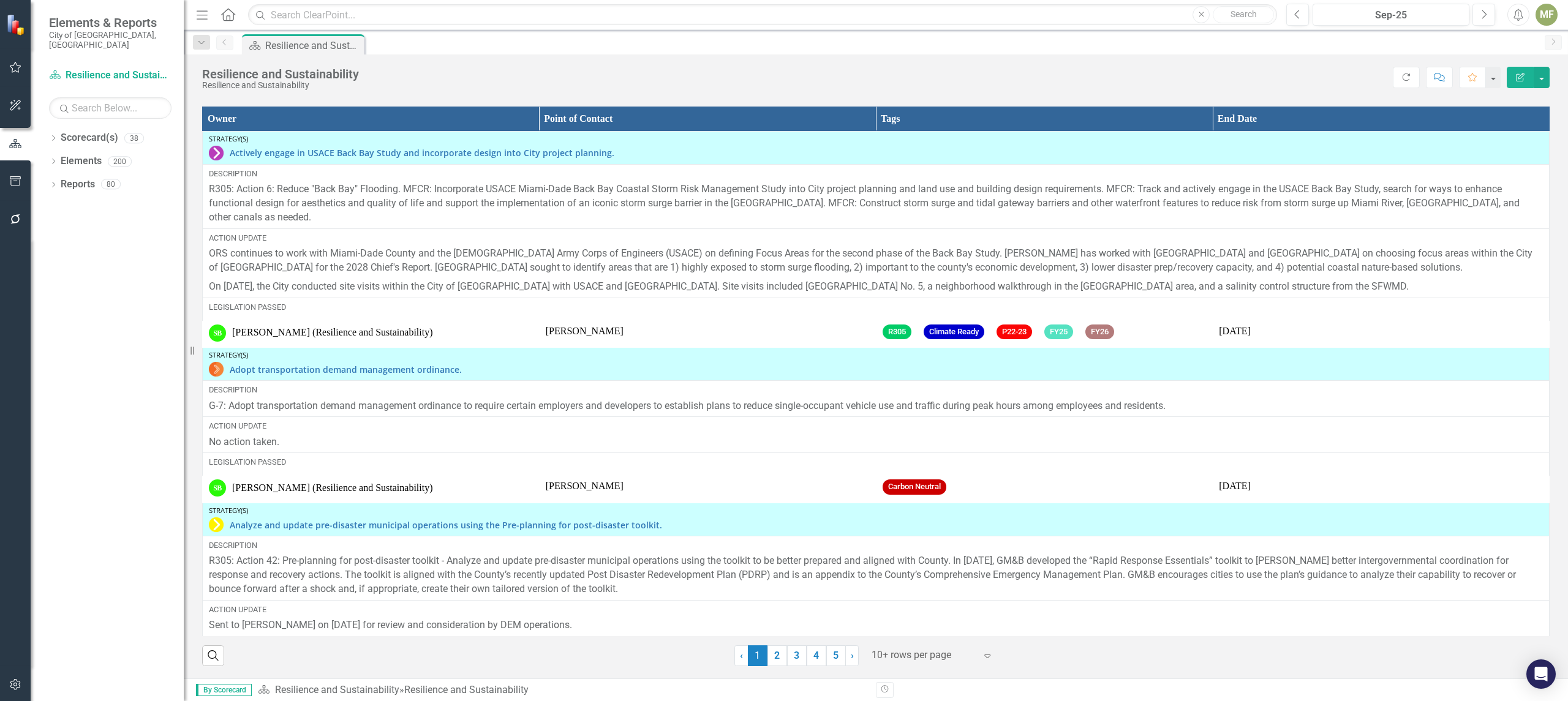
click at [1539, 15] on div "MF" at bounding box center [1546, 14] width 22 height 22
click at [1495, 153] on link "Logout Log Out" at bounding box center [1508, 155] width 97 height 23
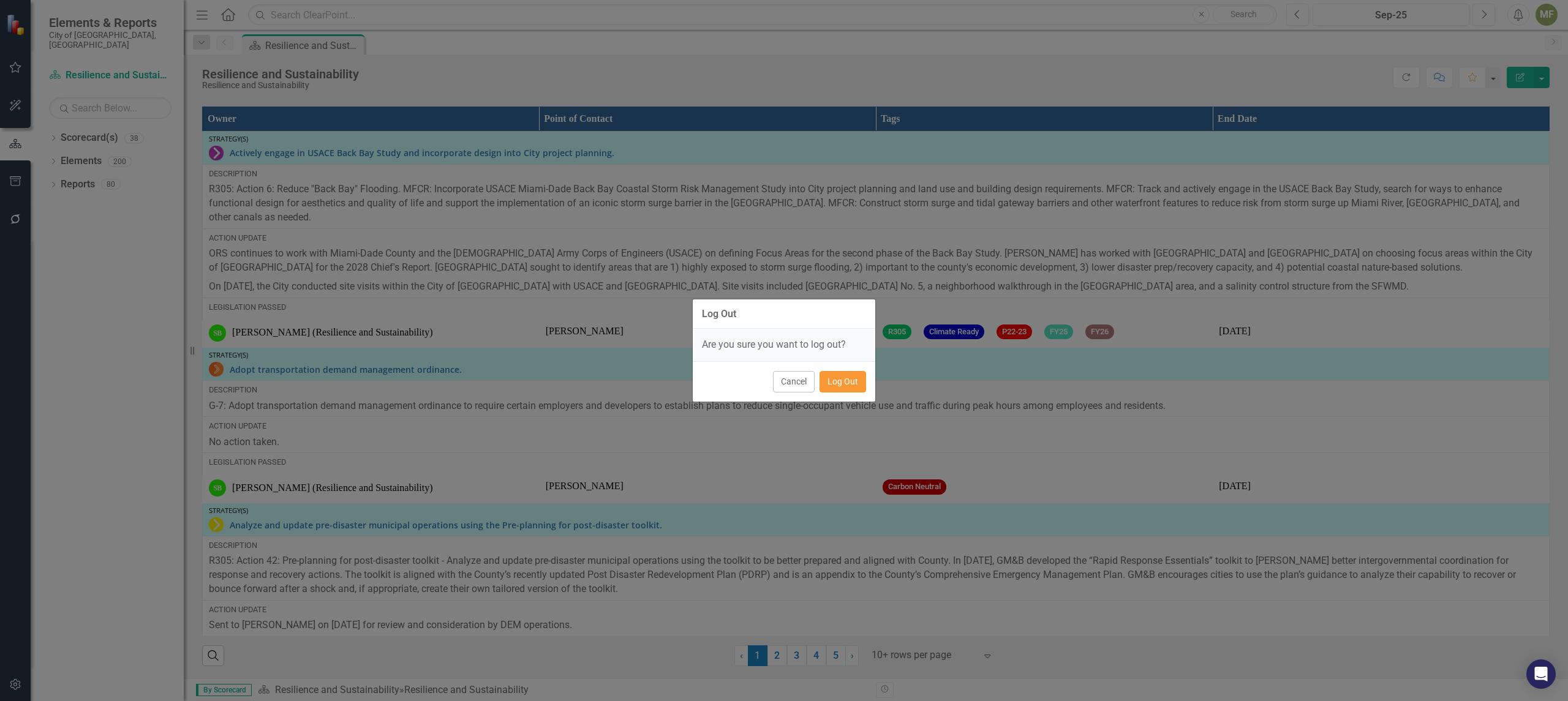
click at [839, 385] on button "Log Out" at bounding box center [842, 382] width 47 height 21
